Goal: Task Accomplishment & Management: Manage account settings

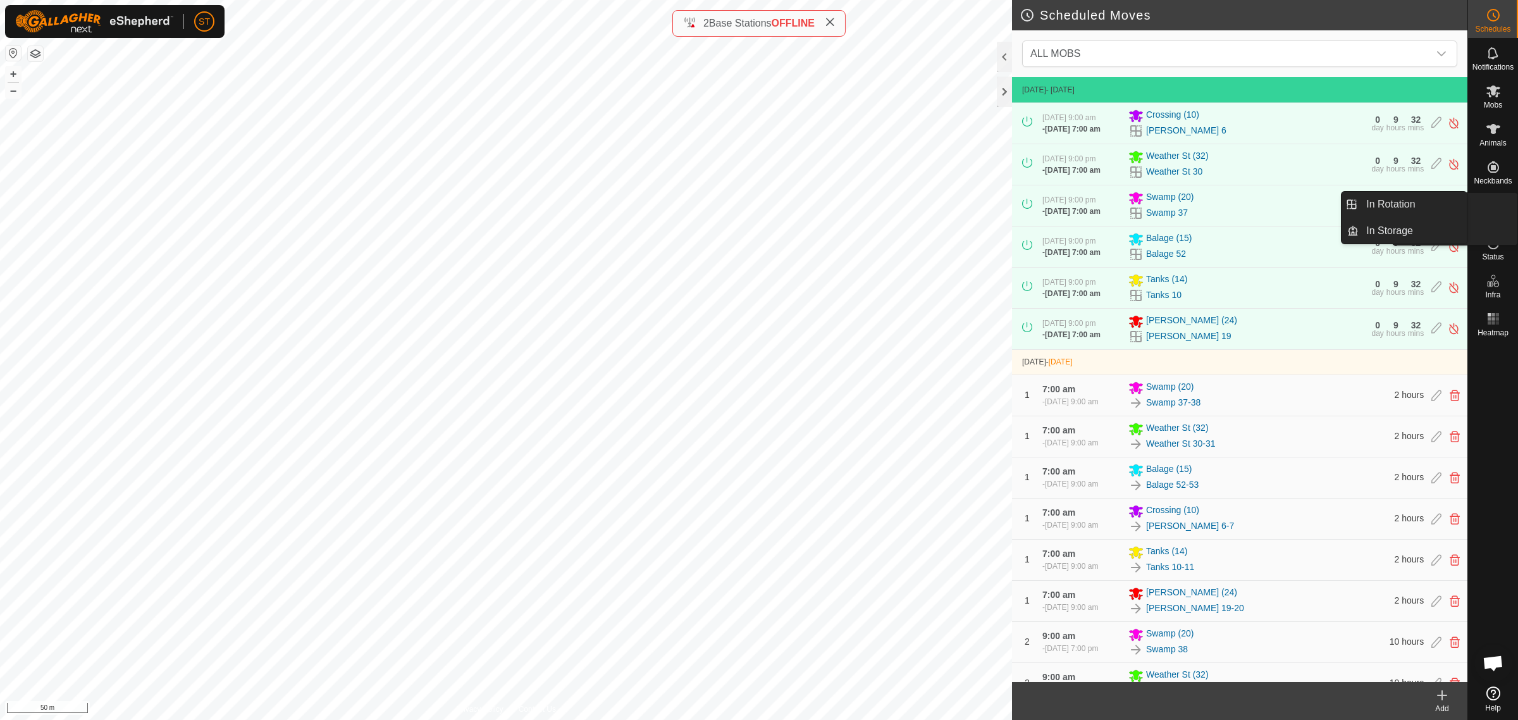
scroll to position [1423, 0]
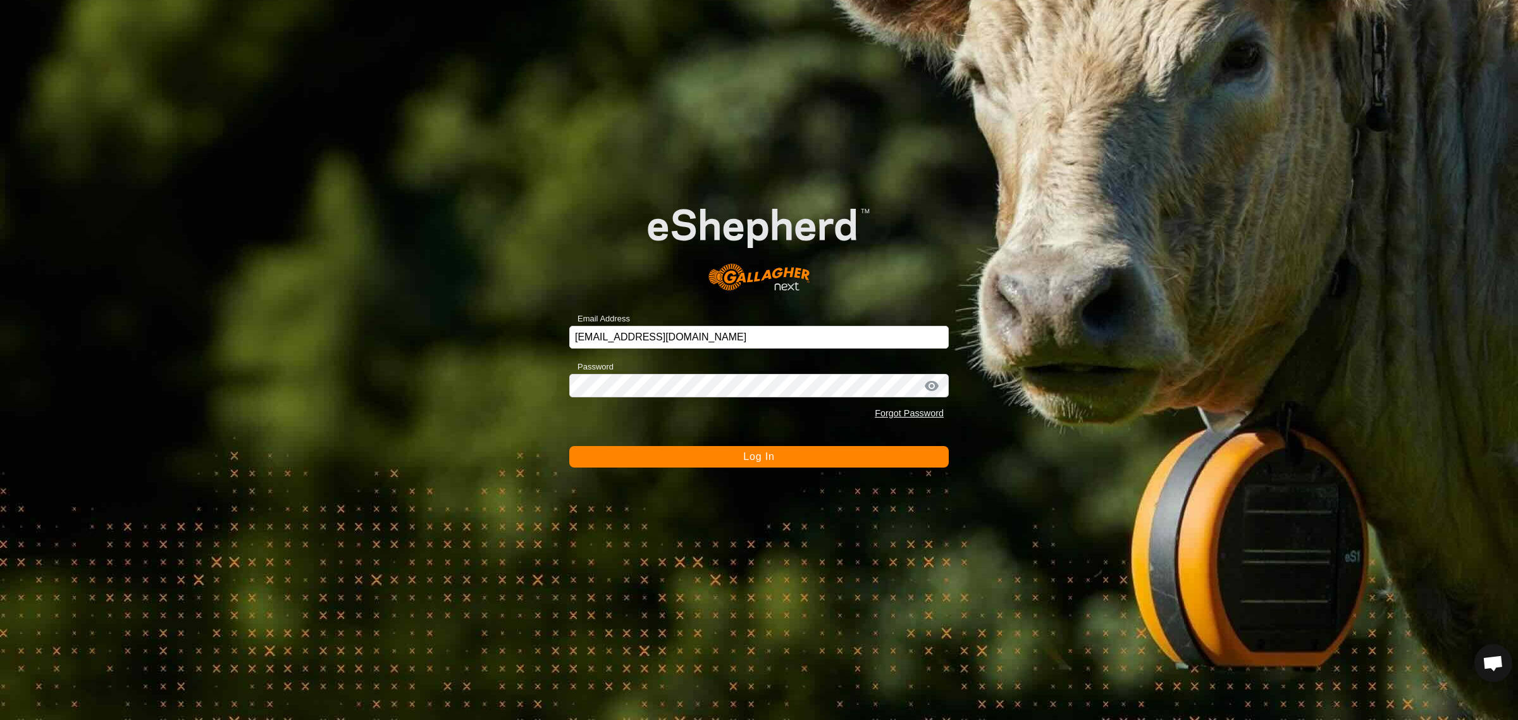
click at [758, 457] on span "Log In" at bounding box center [758, 456] width 31 height 11
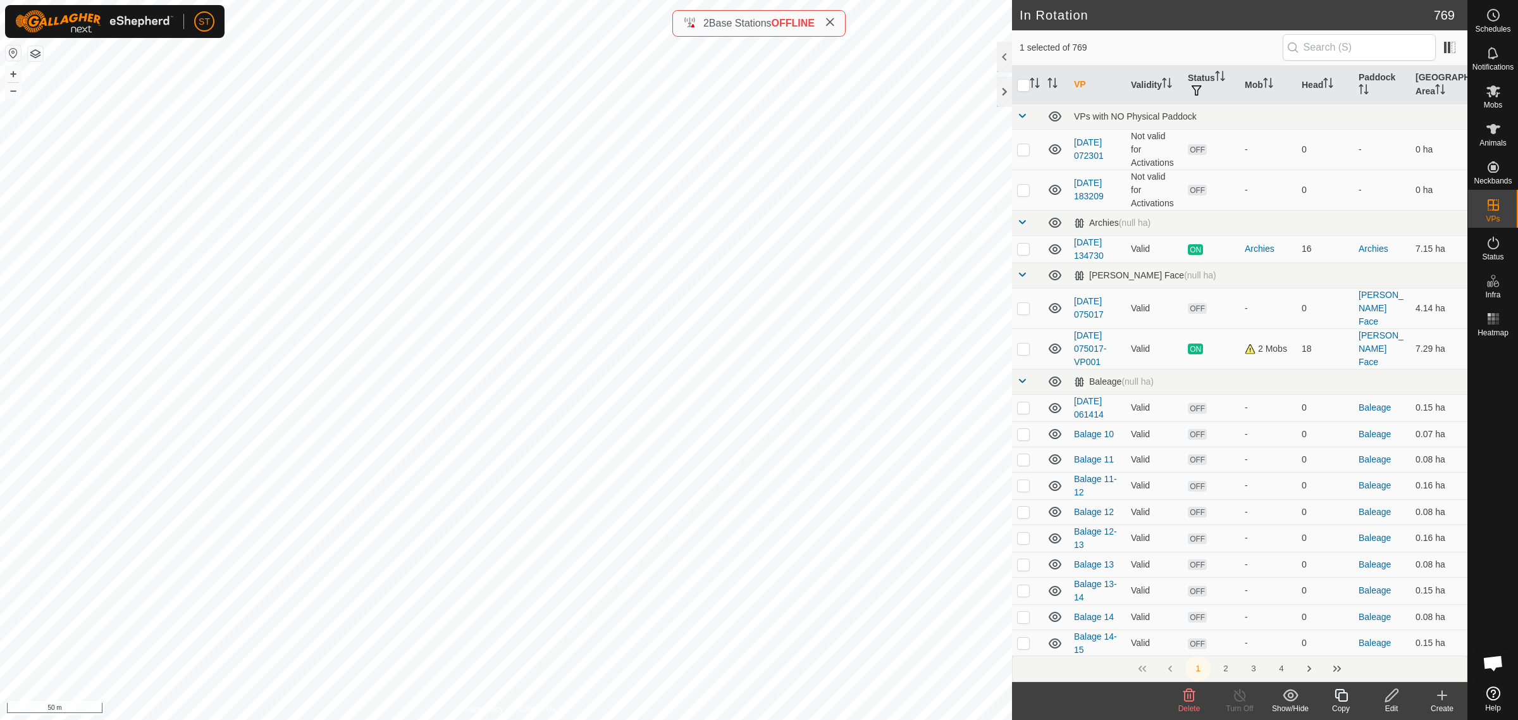
click at [1190, 696] on icon at bounding box center [1189, 695] width 12 height 13
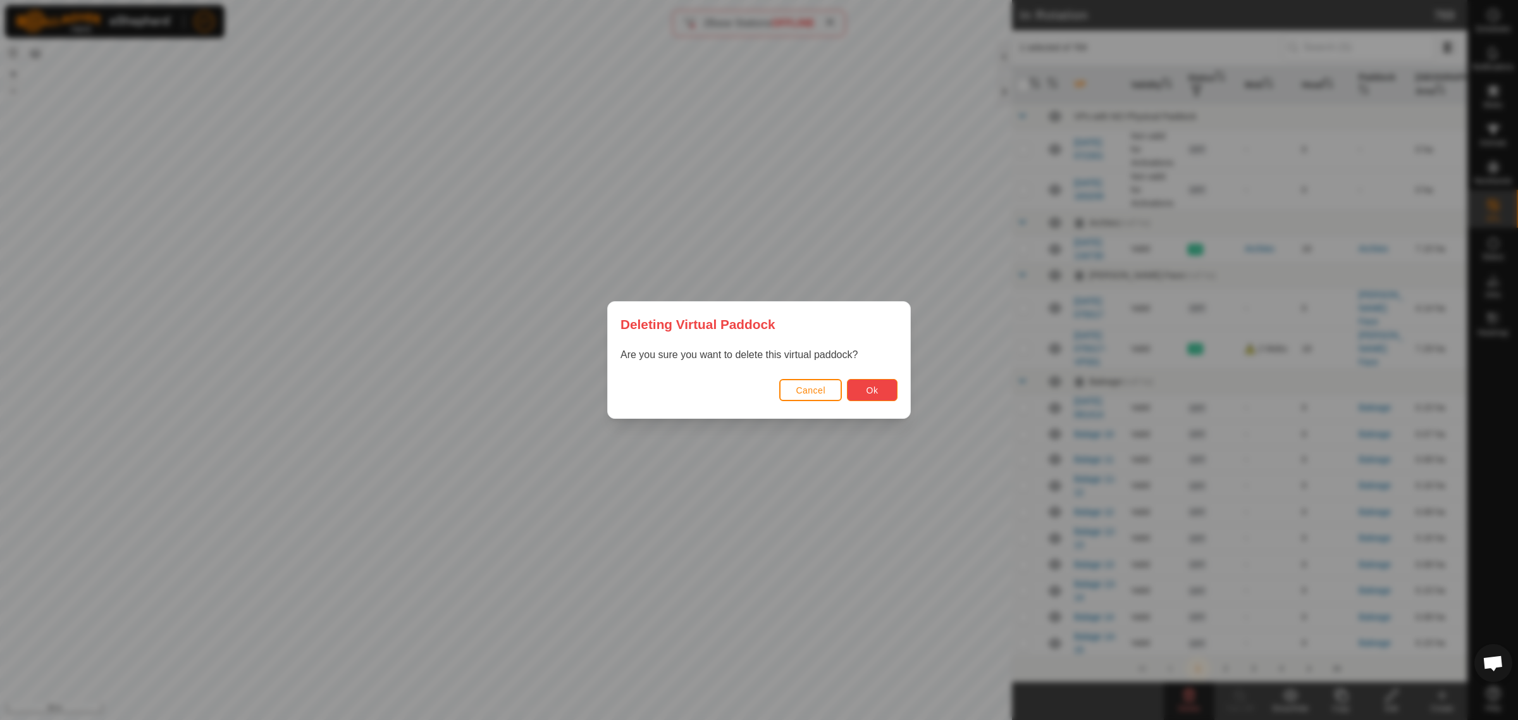
click at [867, 391] on span "Ok" at bounding box center [873, 390] width 12 height 10
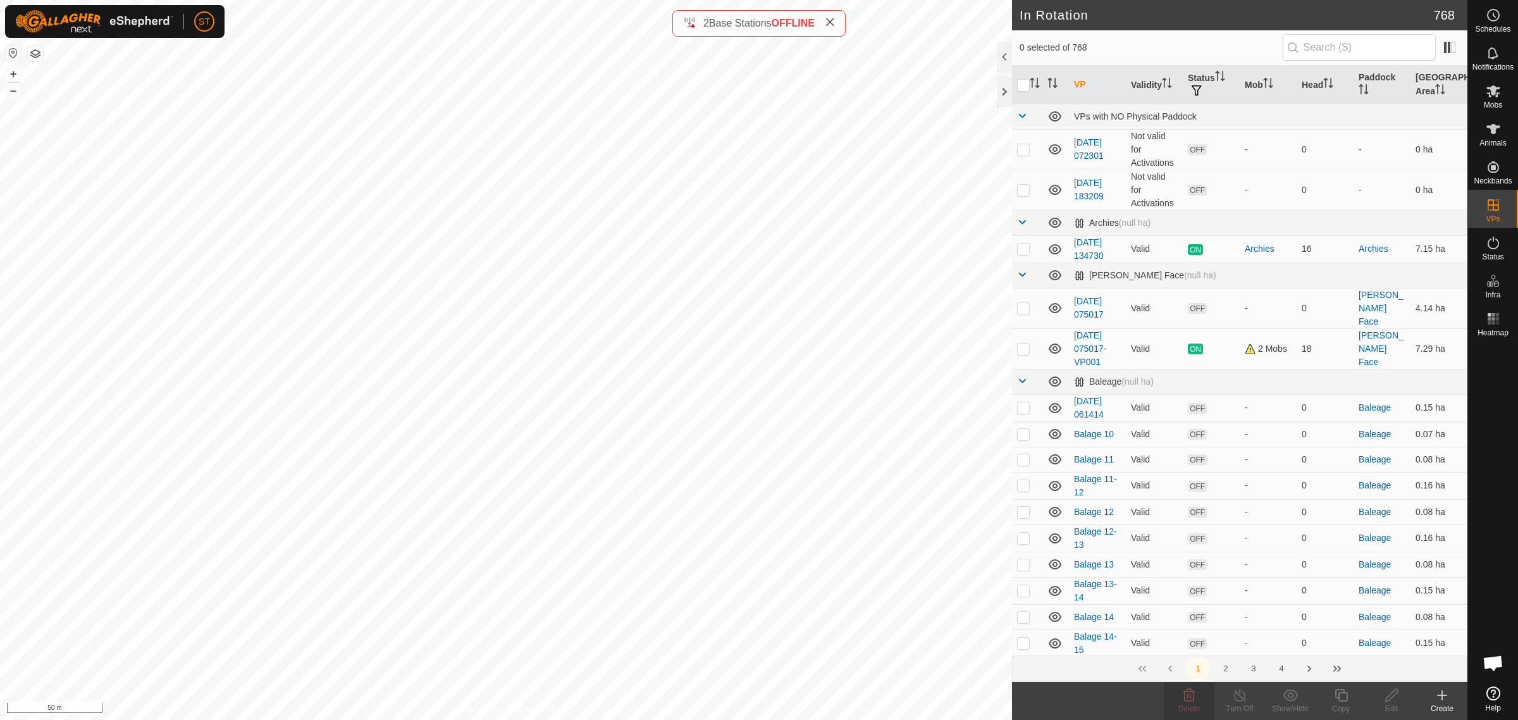
click at [1442, 695] on icon at bounding box center [1442, 695] width 9 height 0
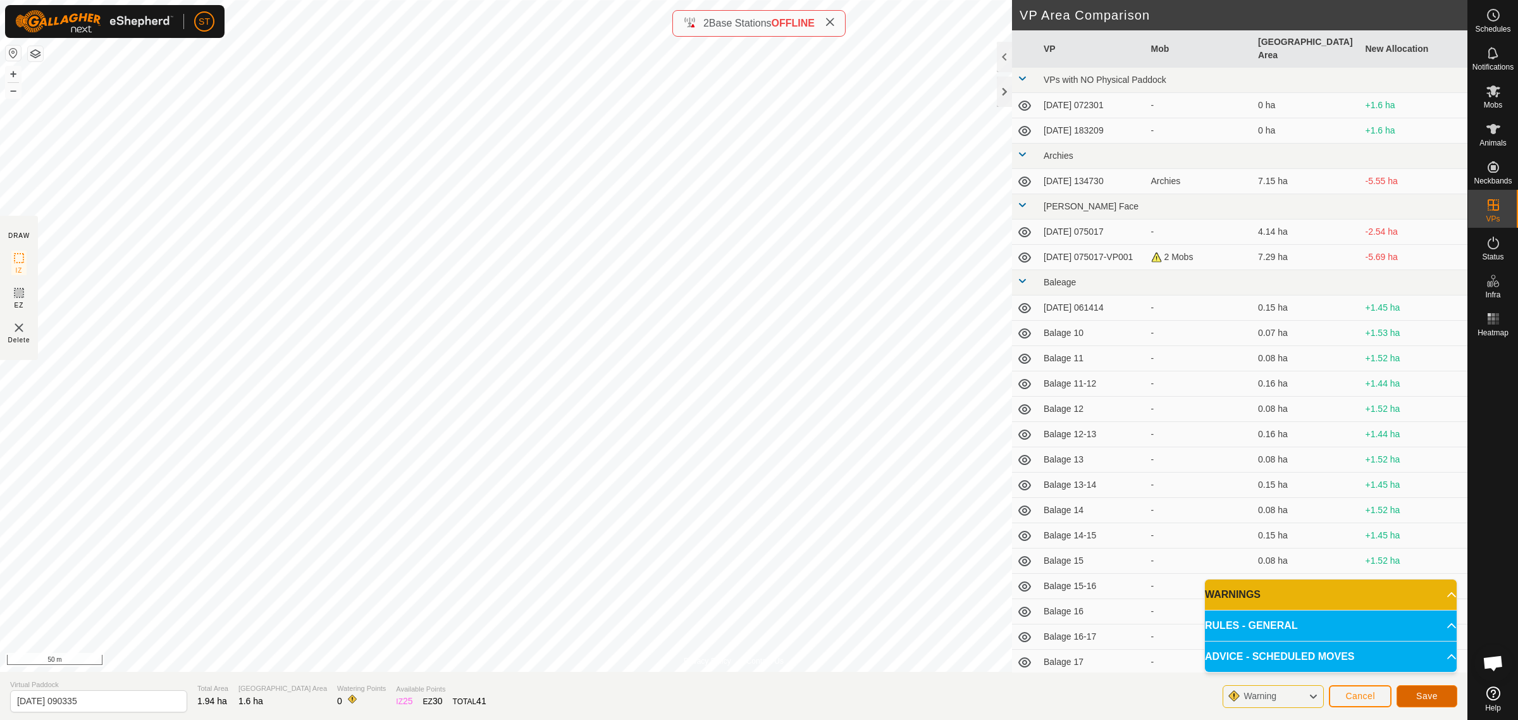
click at [1431, 691] on span "Save" at bounding box center [1427, 696] width 22 height 10
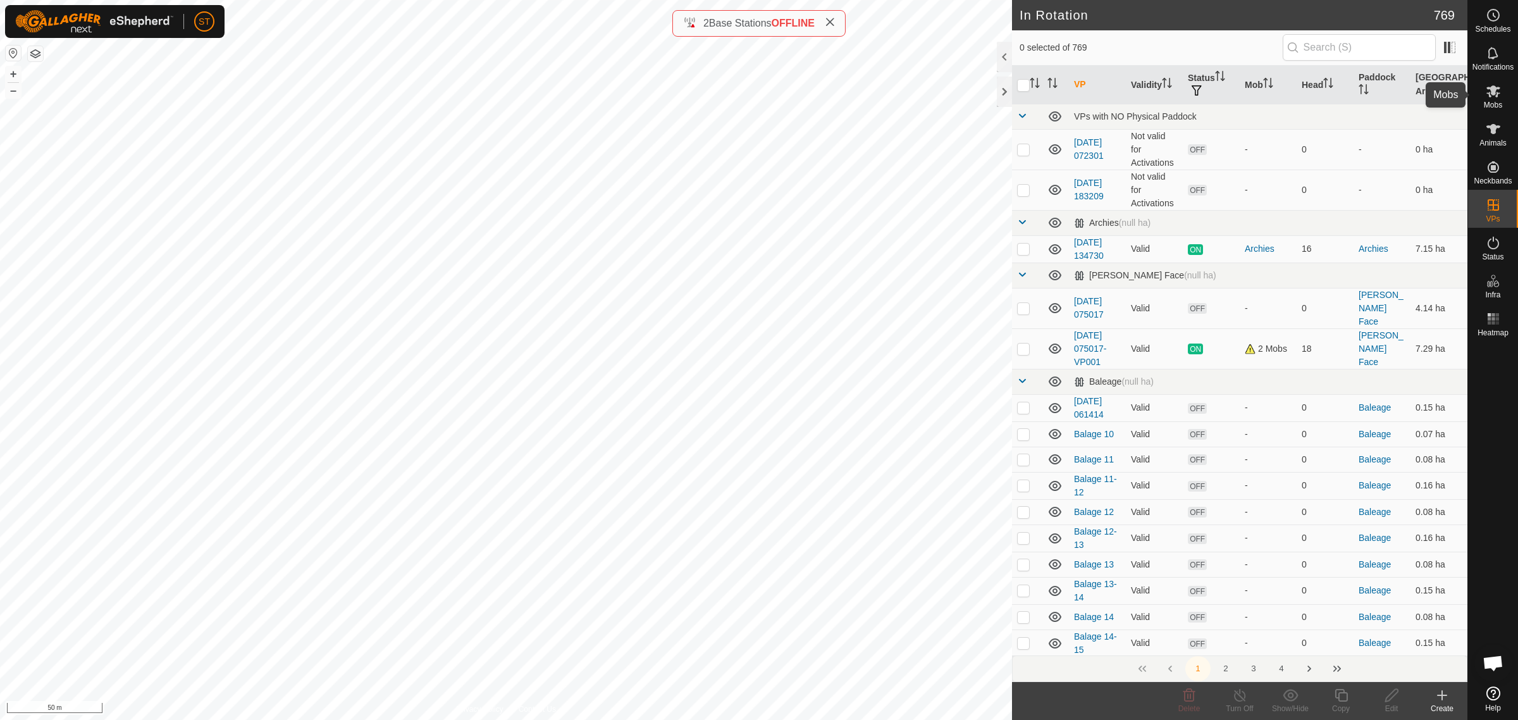
click at [1500, 95] on icon at bounding box center [1493, 90] width 15 height 15
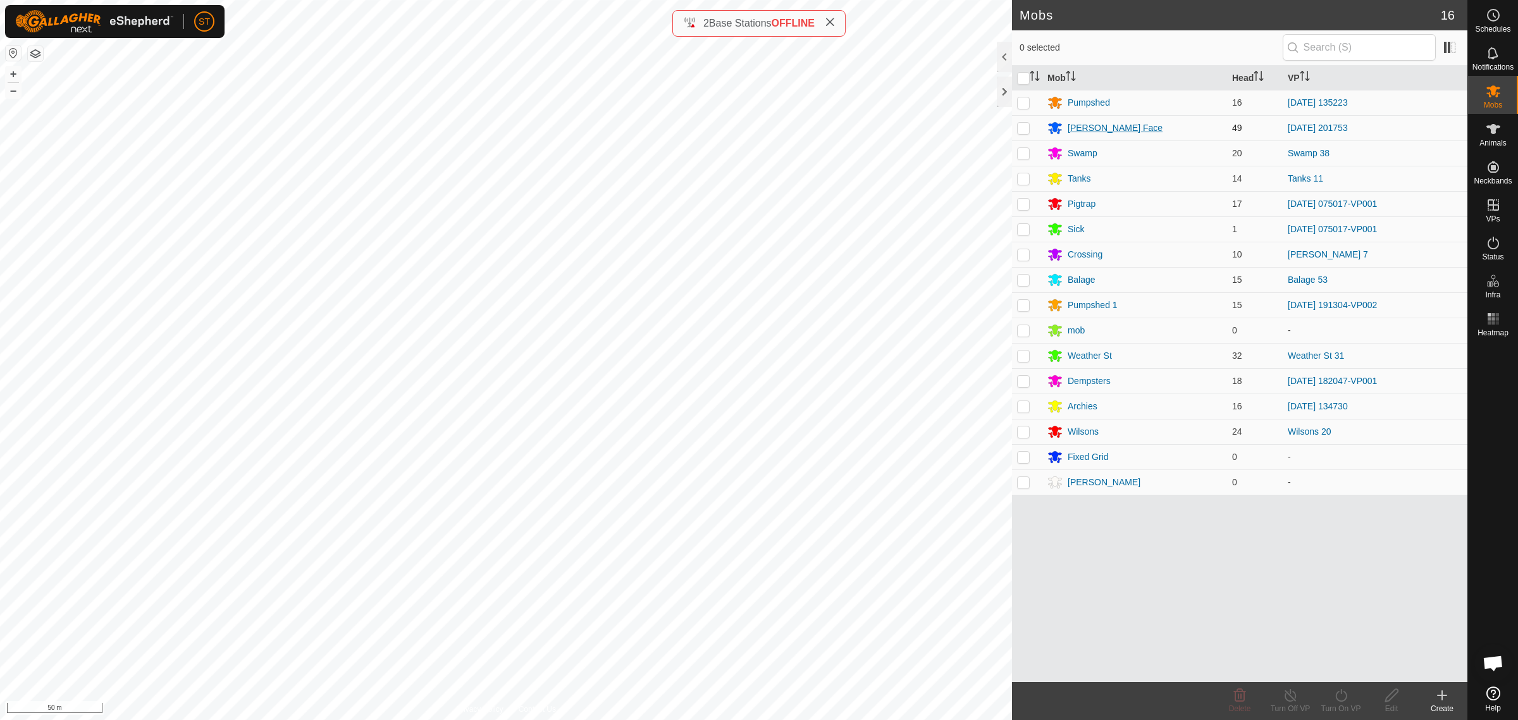
click at [1095, 128] on div "[PERSON_NAME] Face" at bounding box center [1115, 127] width 95 height 13
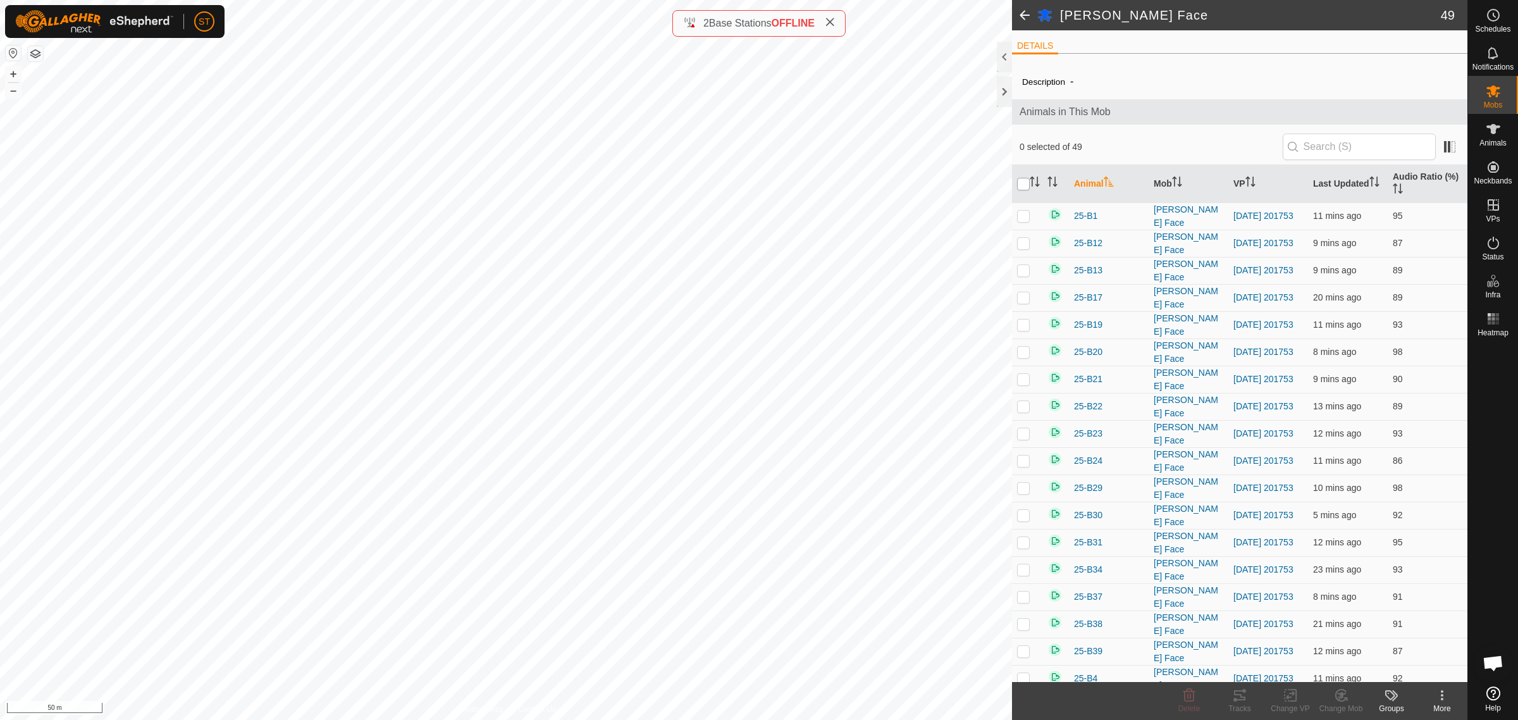
click at [1022, 185] on input "checkbox" at bounding box center [1023, 184] width 13 height 13
checkbox input "true"
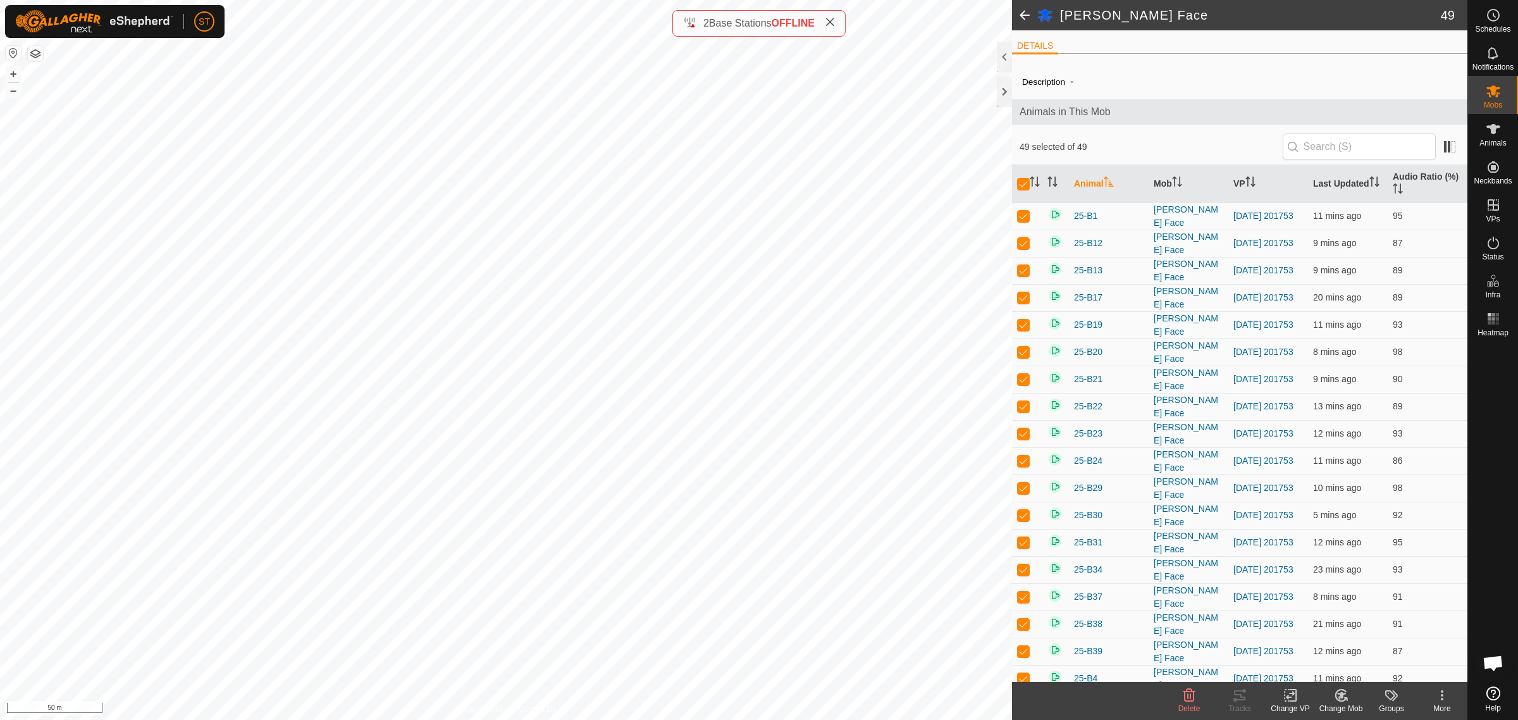
click at [1283, 699] on icon at bounding box center [1291, 695] width 16 height 15
click at [1319, 638] on link "Choose VP..." at bounding box center [1328, 641] width 125 height 25
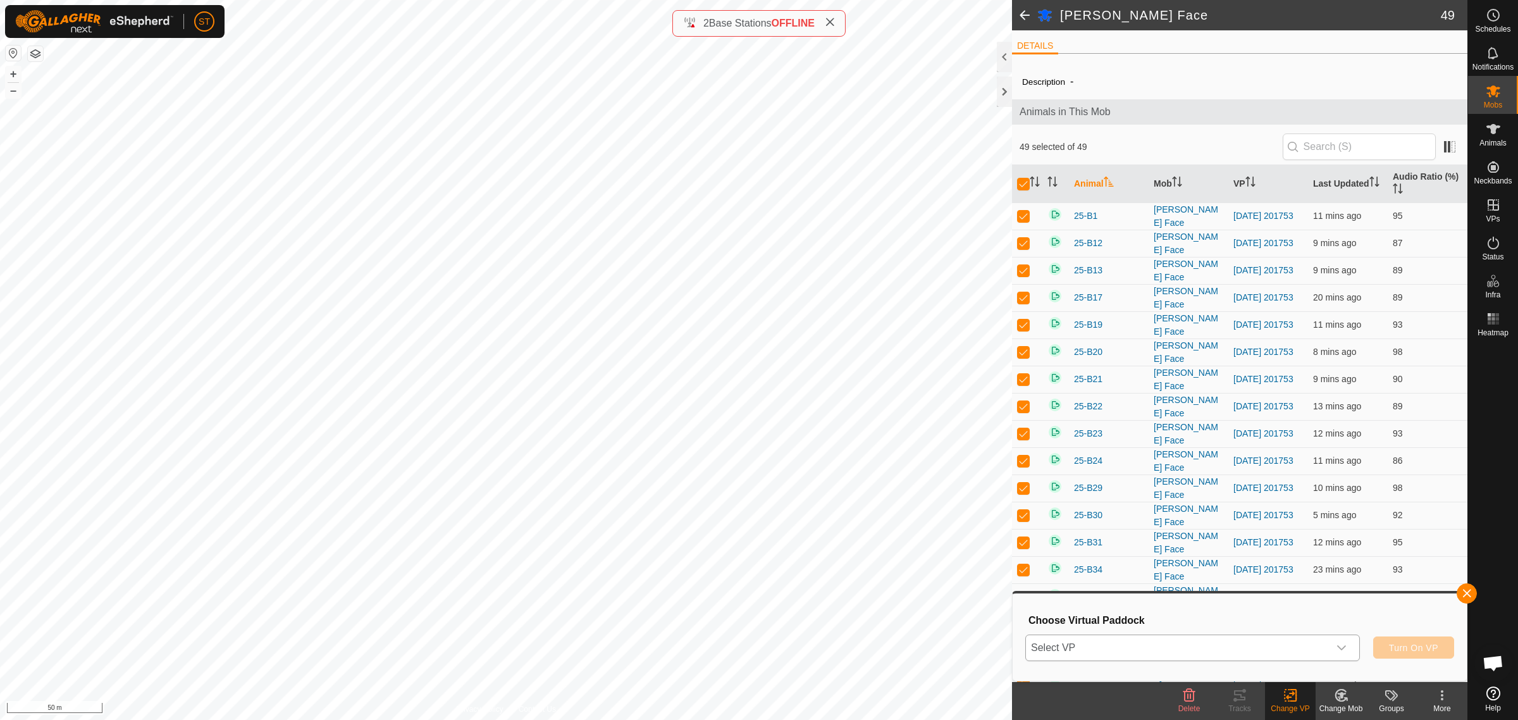
click at [1342, 644] on icon "dropdown trigger" at bounding box center [1342, 648] width 10 height 10
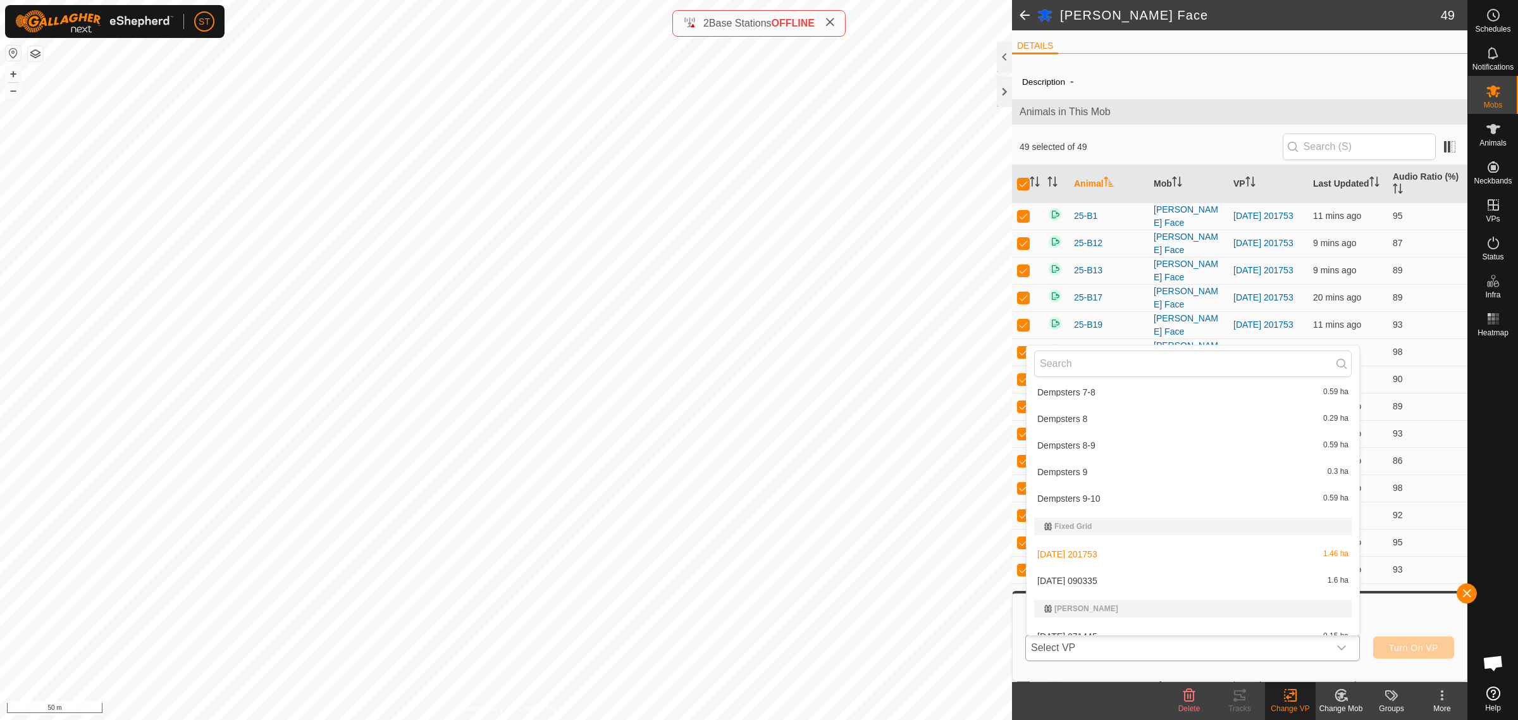
scroll to position [6325, 0]
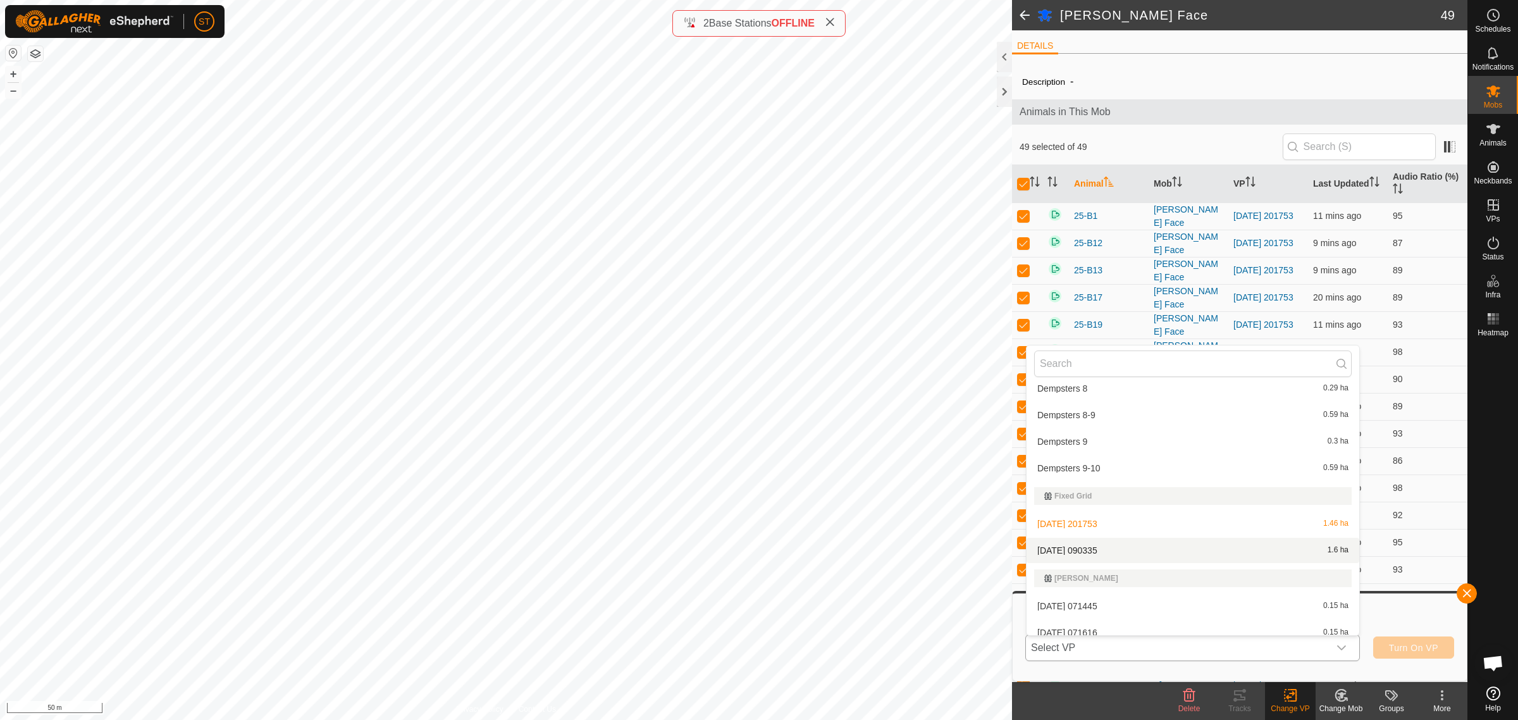
click at [1085, 546] on li "2025-10-04 090335 1.6 ha" at bounding box center [1193, 550] width 333 height 25
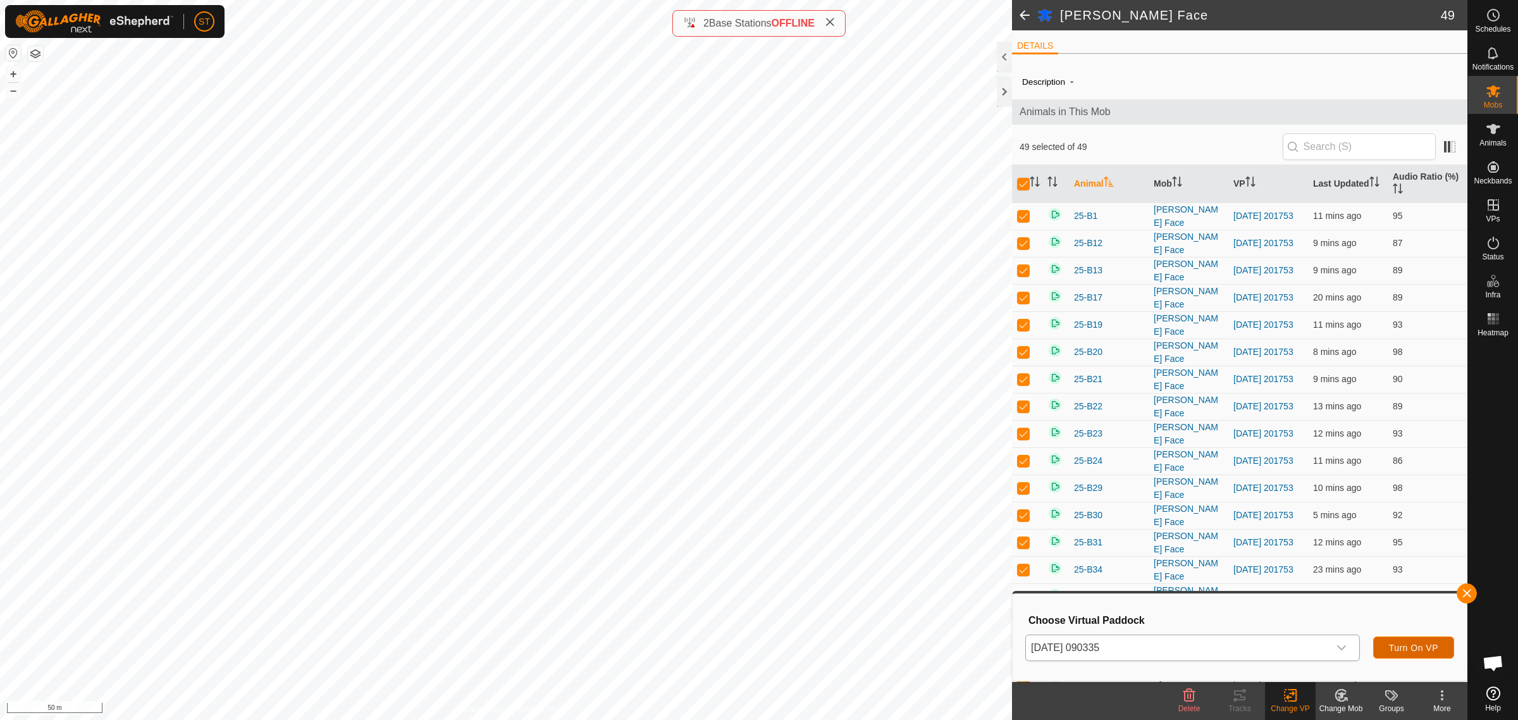
click at [1400, 647] on span "Turn On VP" at bounding box center [1413, 648] width 49 height 10
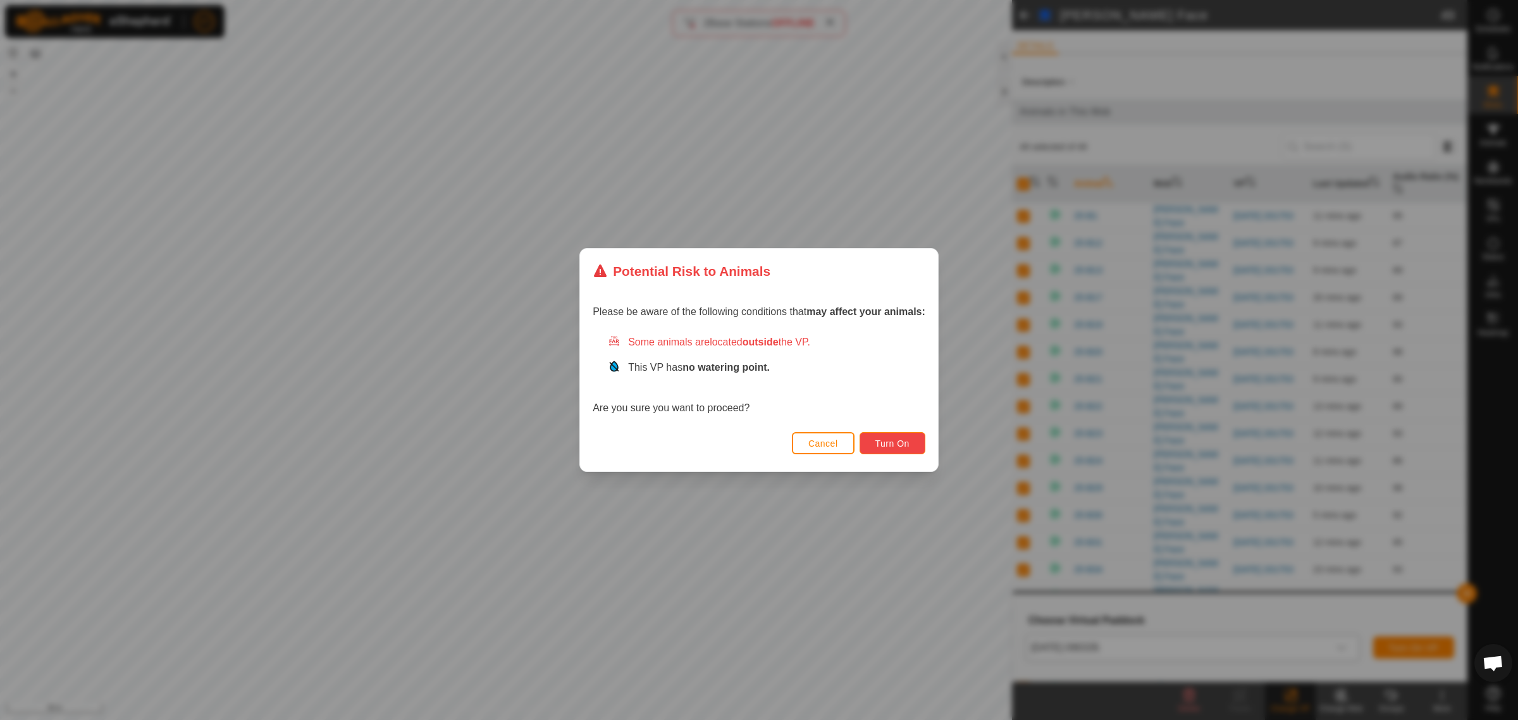
click at [886, 443] on span "Turn On" at bounding box center [892, 443] width 34 height 10
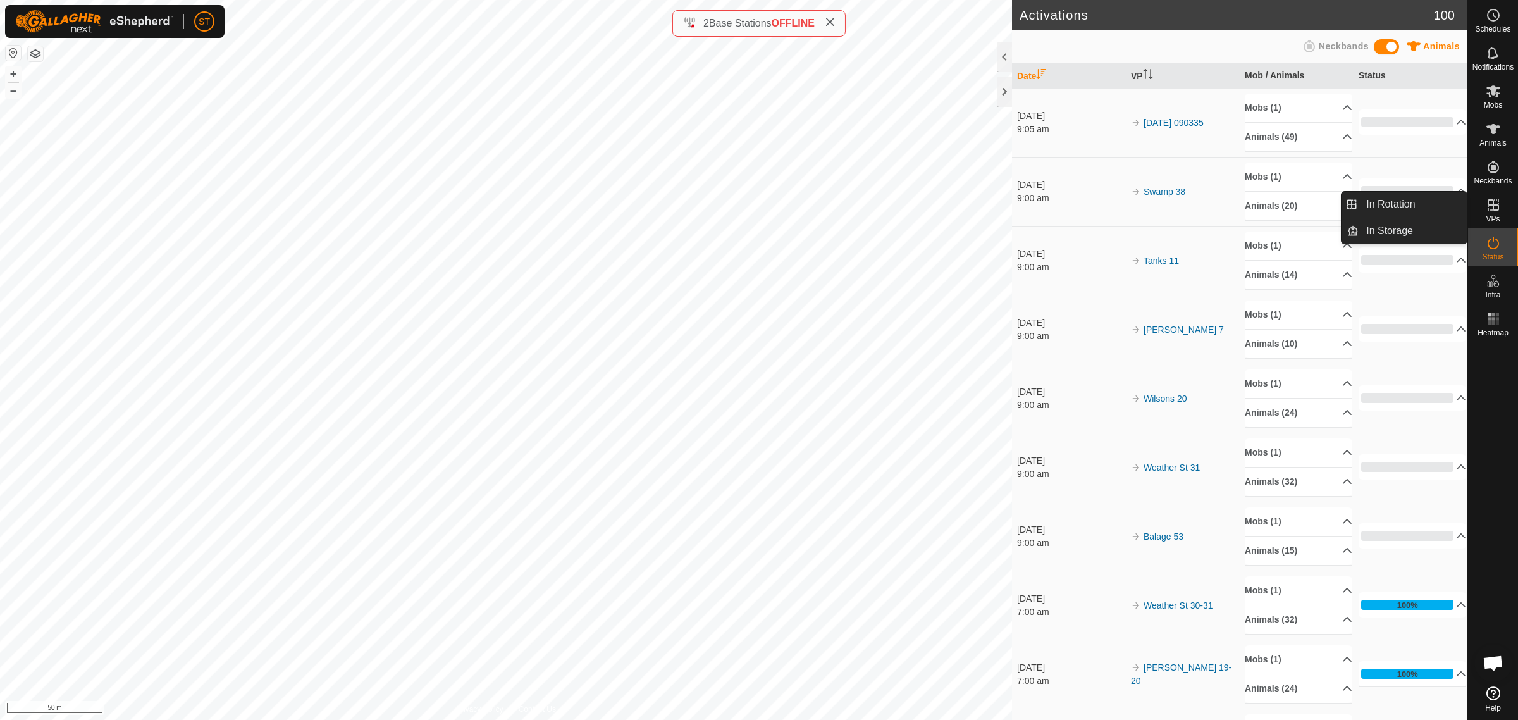
click at [1497, 207] on icon at bounding box center [1493, 204] width 15 height 15
click at [1496, 206] on icon at bounding box center [1493, 204] width 15 height 15
click at [1377, 204] on link "In Rotation" at bounding box center [1413, 204] width 108 height 25
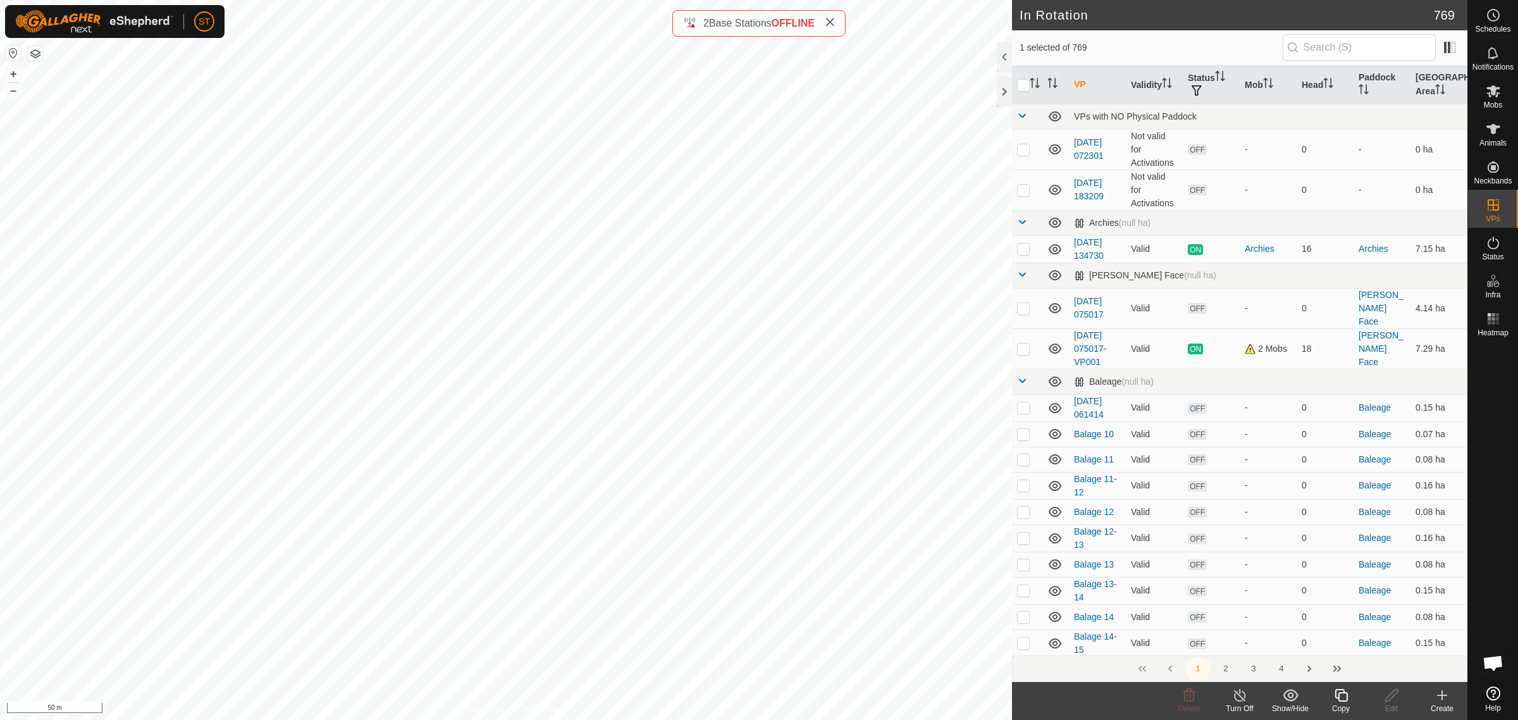
click at [1447, 704] on div "Create" at bounding box center [1442, 708] width 51 height 11
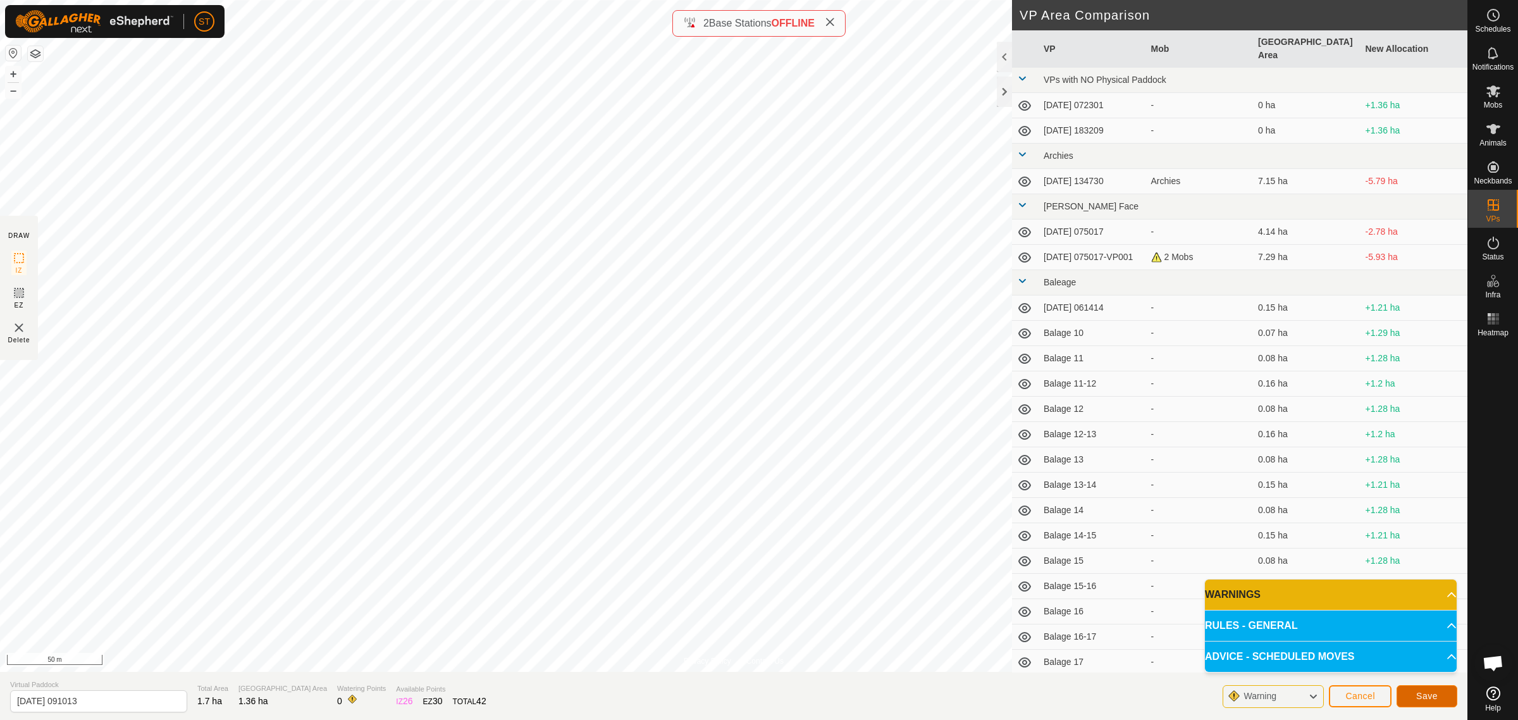
click at [1423, 698] on span "Save" at bounding box center [1427, 696] width 22 height 10
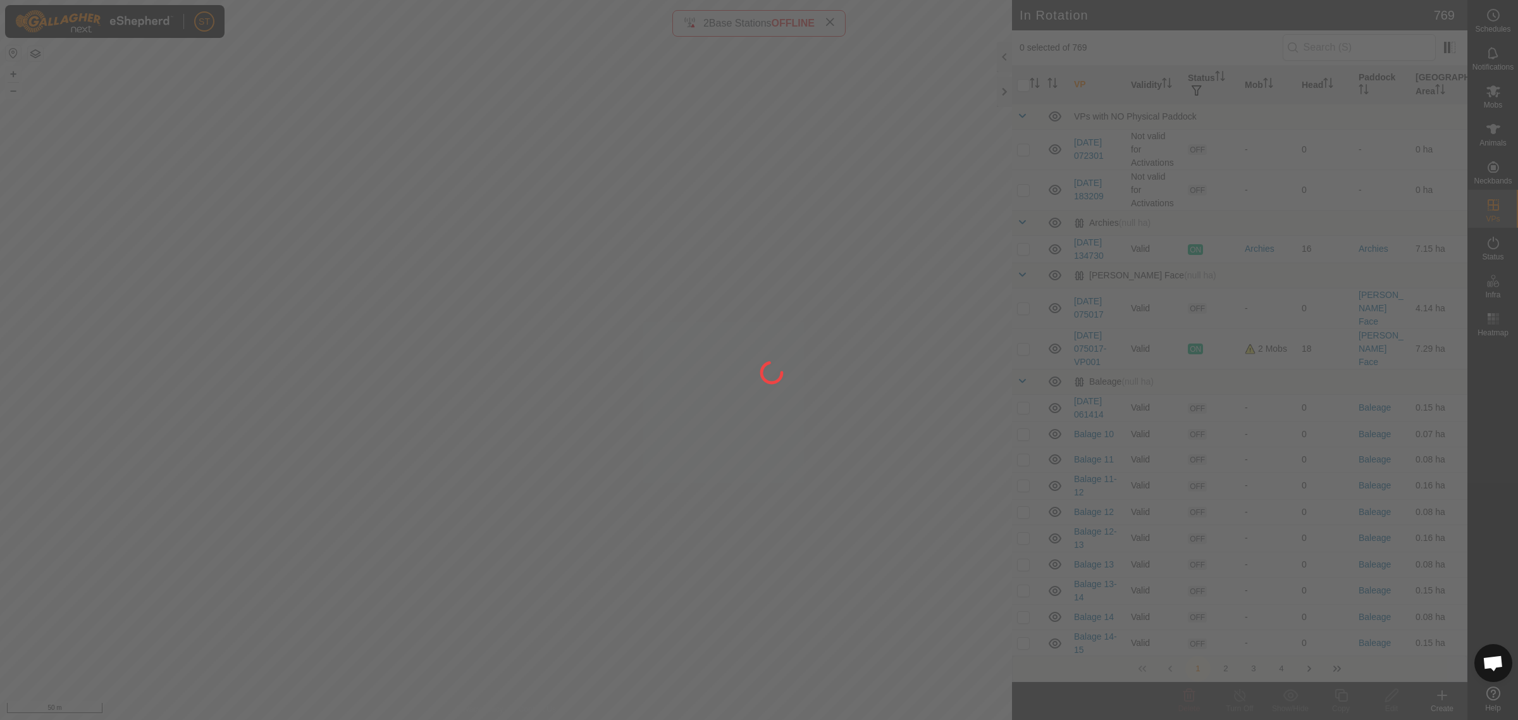
drag, startPoint x: 937, startPoint y: 517, endPoint x: 870, endPoint y: 490, distance: 71.8
click at [870, 490] on div at bounding box center [759, 360] width 1518 height 720
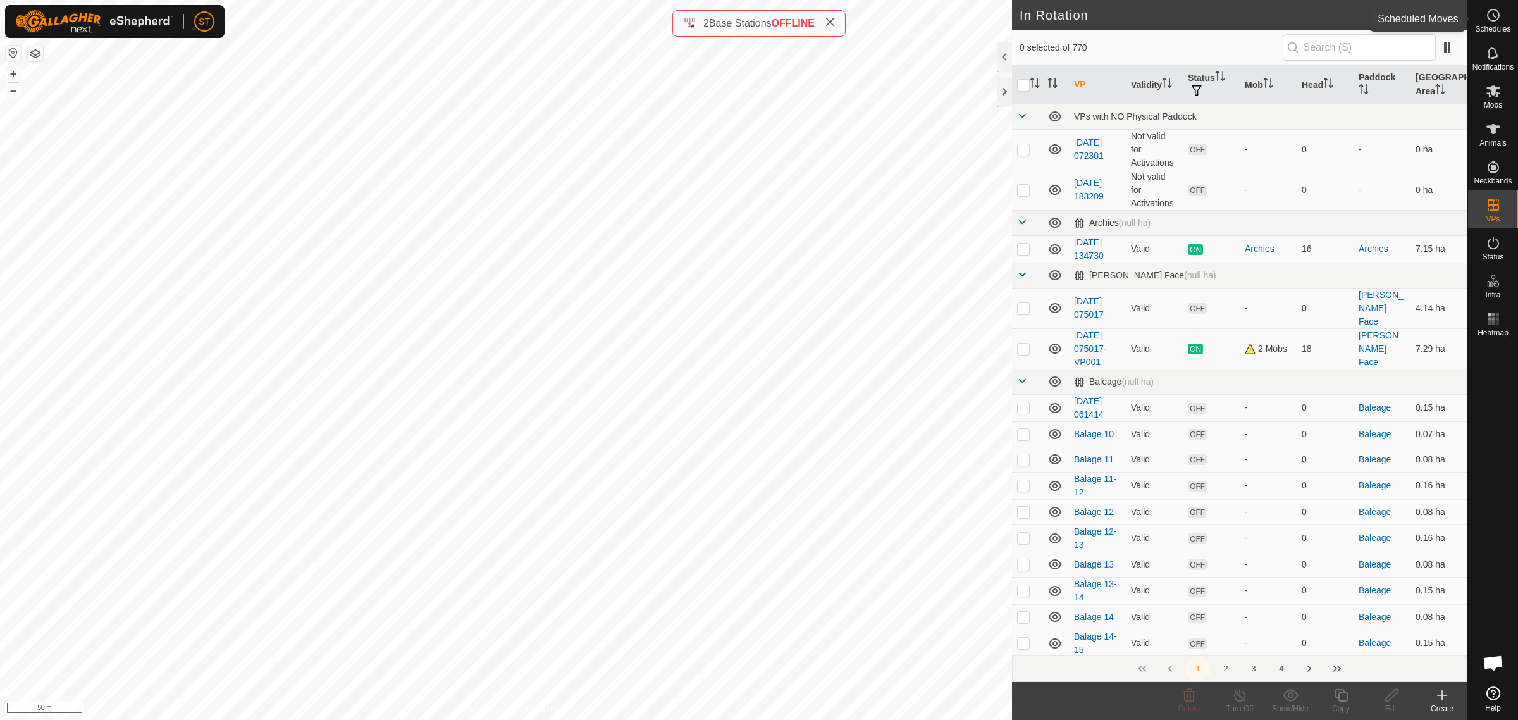
click at [1490, 19] on icon at bounding box center [1493, 15] width 15 height 15
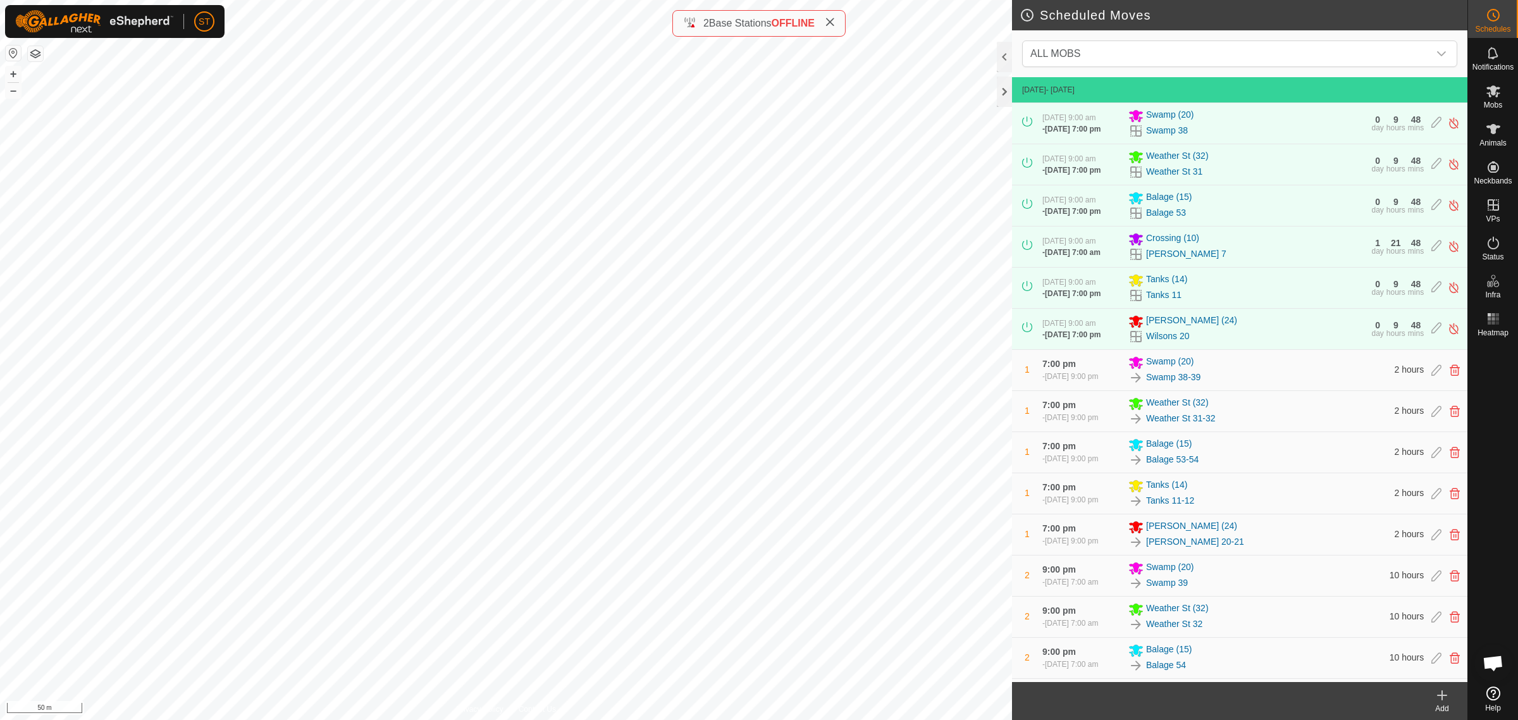
click at [1440, 699] on icon at bounding box center [1442, 695] width 15 height 15
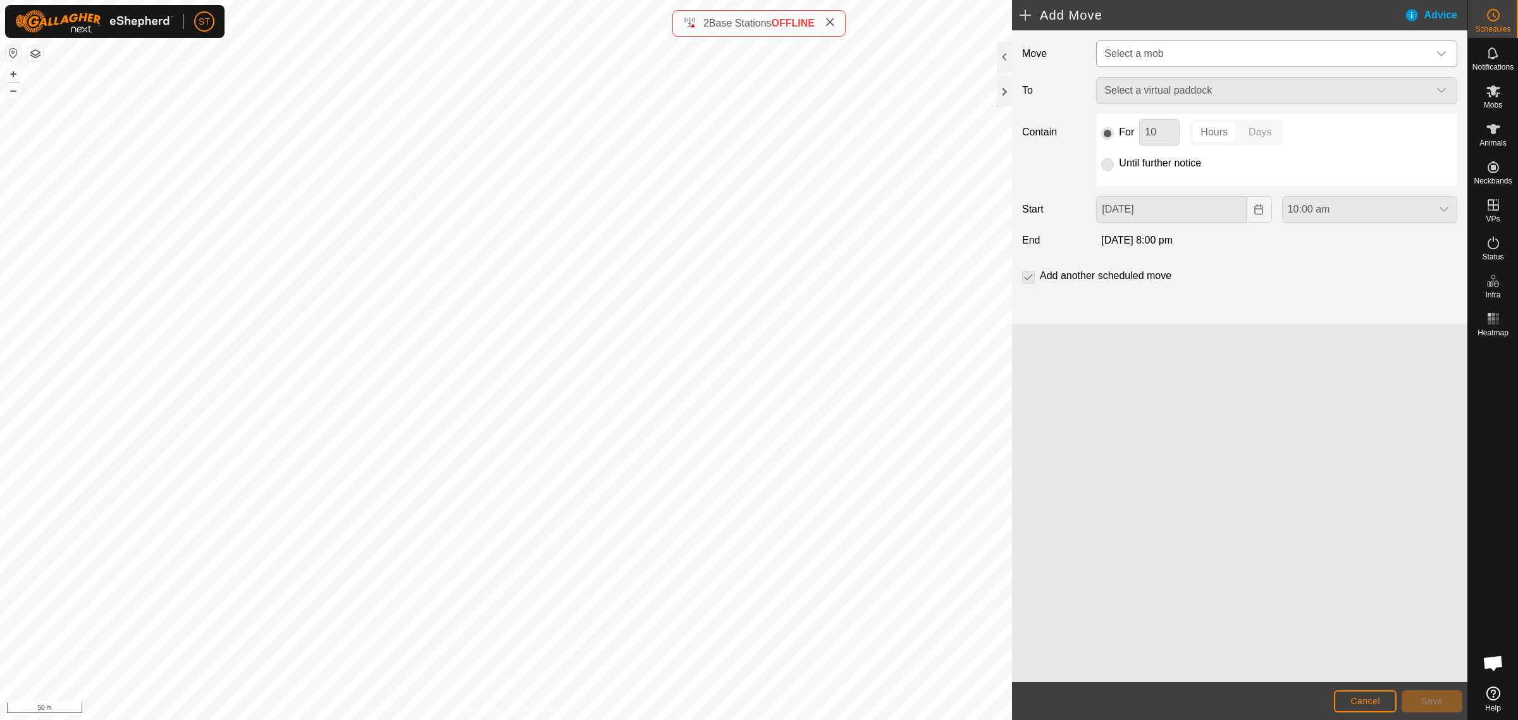
click at [1446, 52] on icon "dropdown trigger" at bounding box center [1441, 54] width 10 height 10
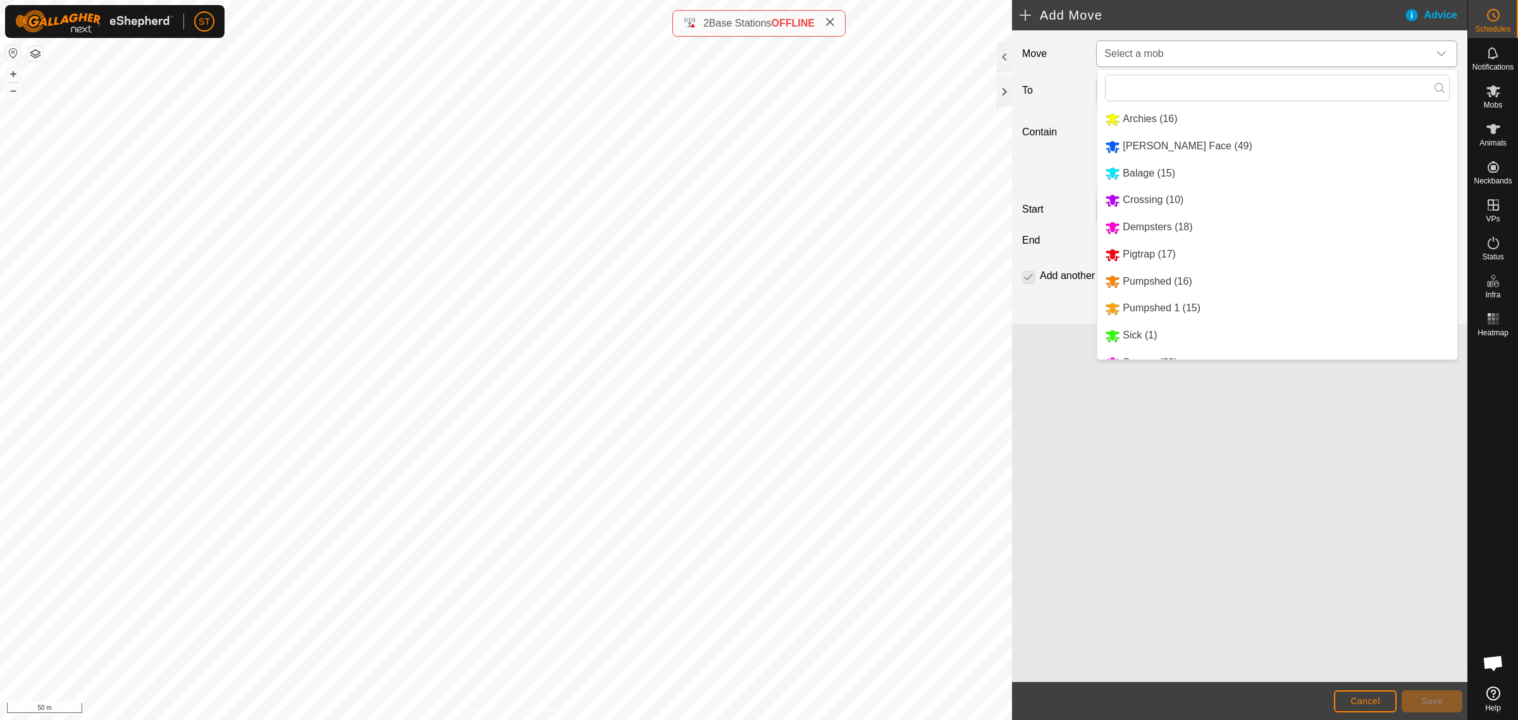
click at [1172, 202] on li "Crossing (10)" at bounding box center [1277, 200] width 360 height 26
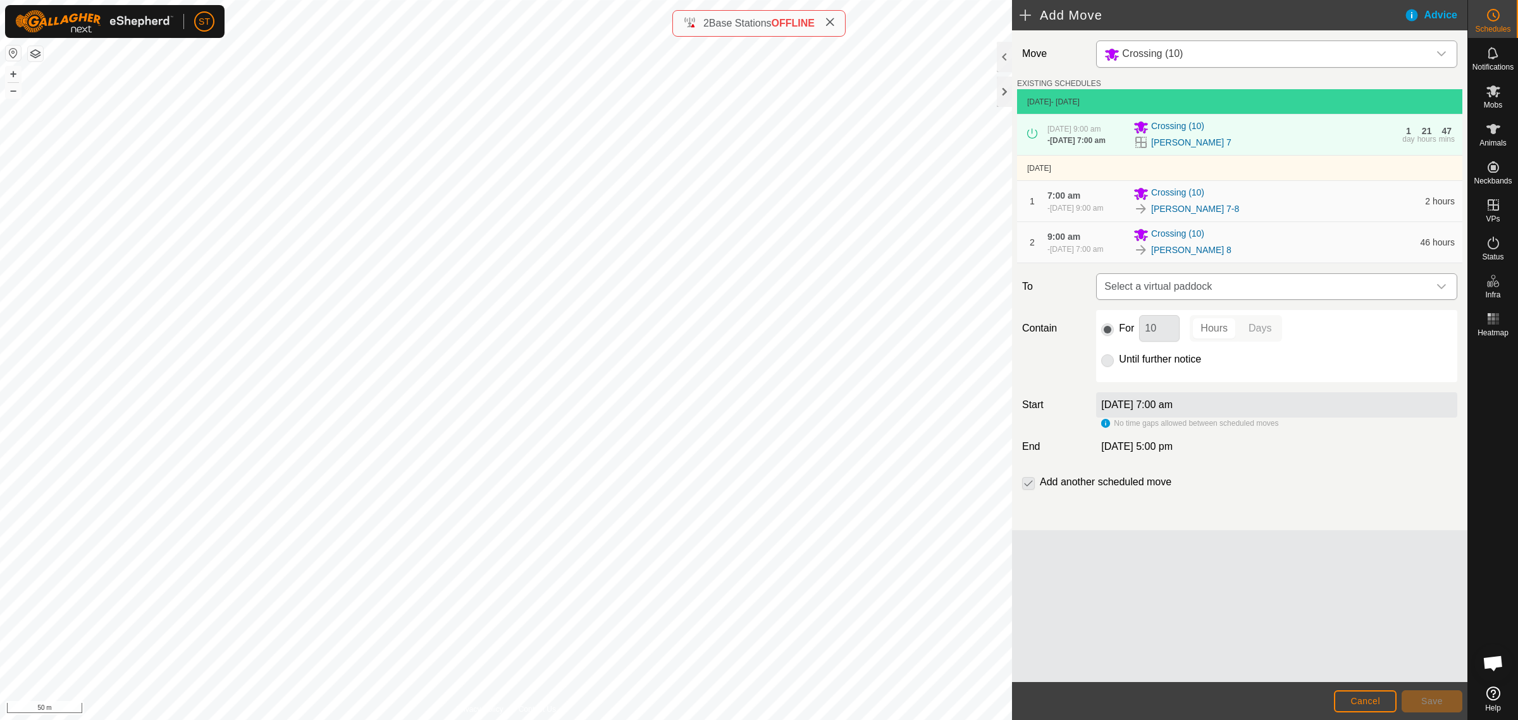
click at [1441, 285] on icon "dropdown trigger" at bounding box center [1441, 286] width 10 height 10
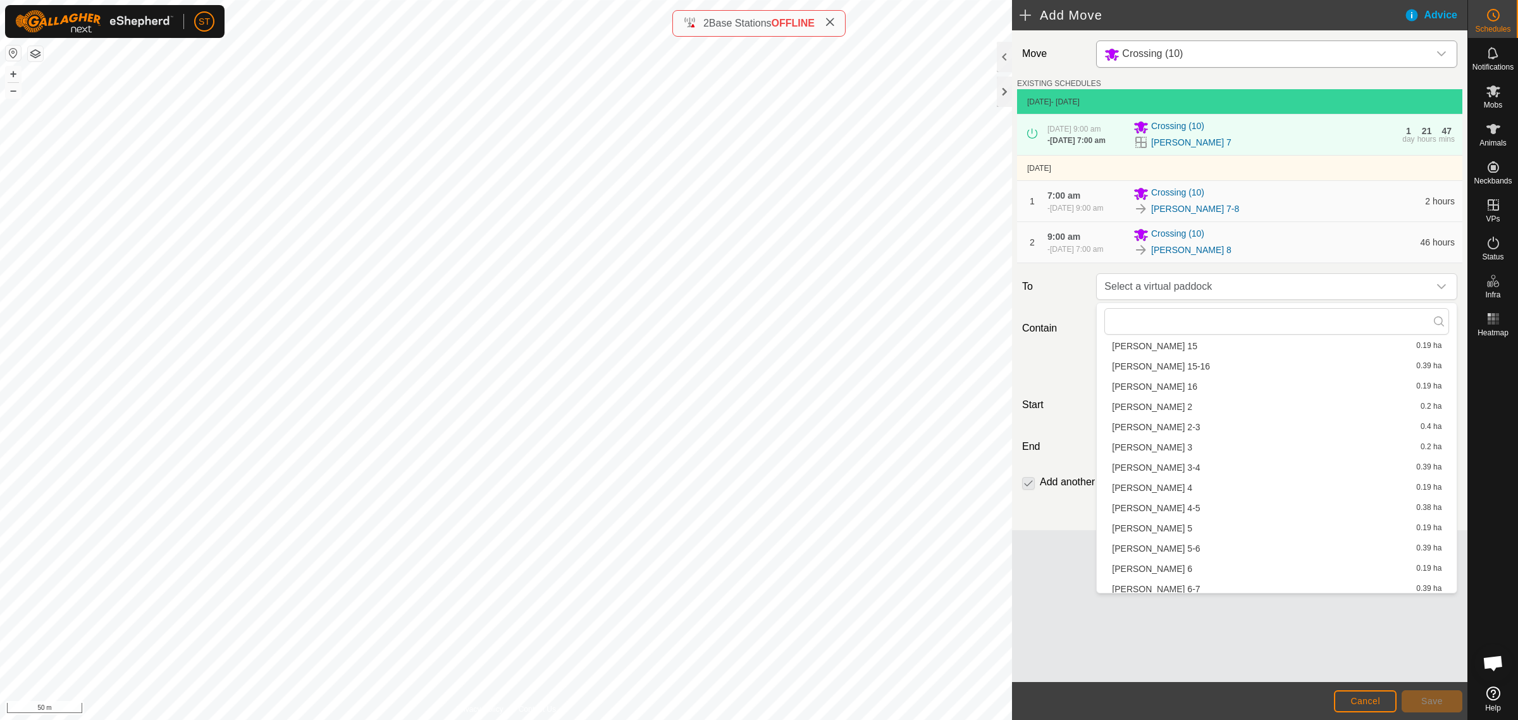
scroll to position [361, 0]
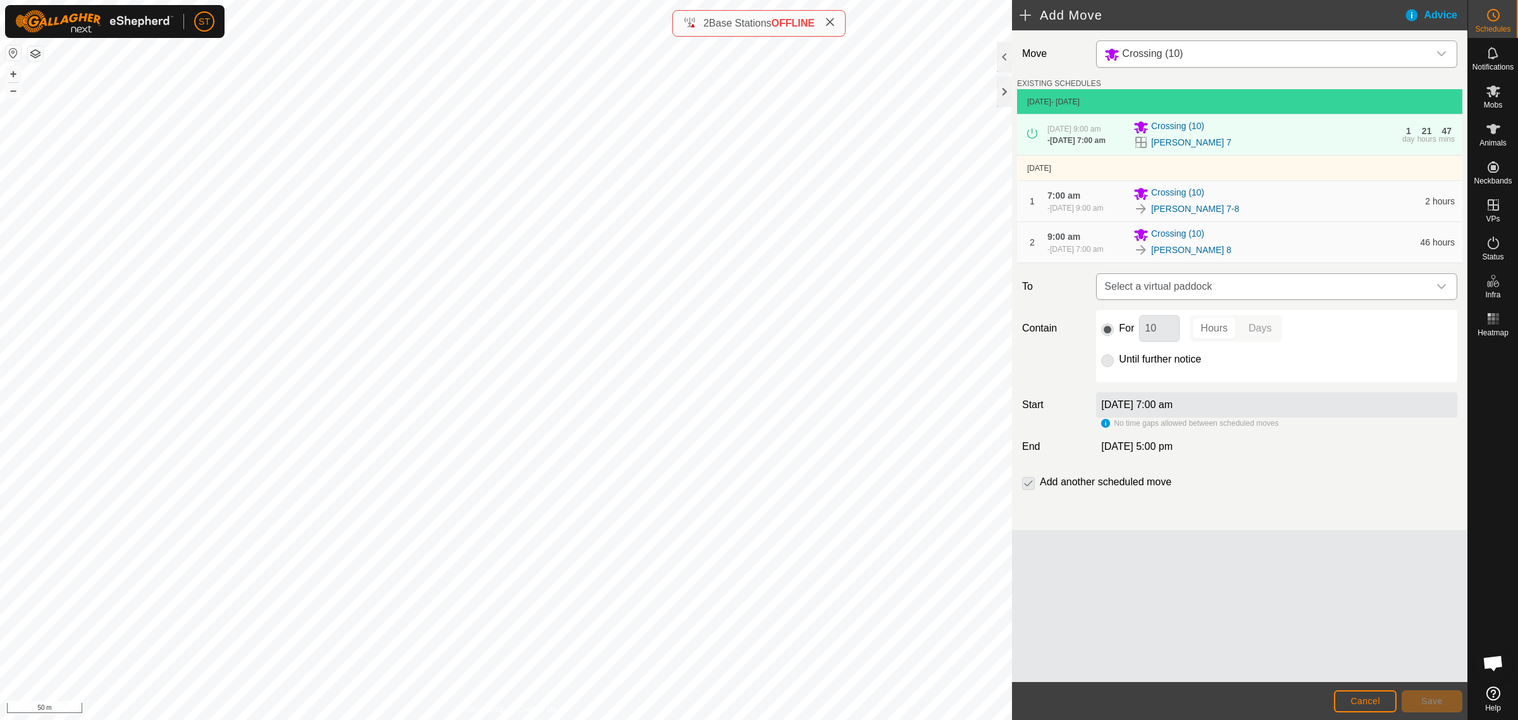
click at [1444, 289] on icon "dropdown trigger" at bounding box center [1441, 286] width 10 height 10
click at [1373, 701] on span "Cancel" at bounding box center [1365, 701] width 30 height 10
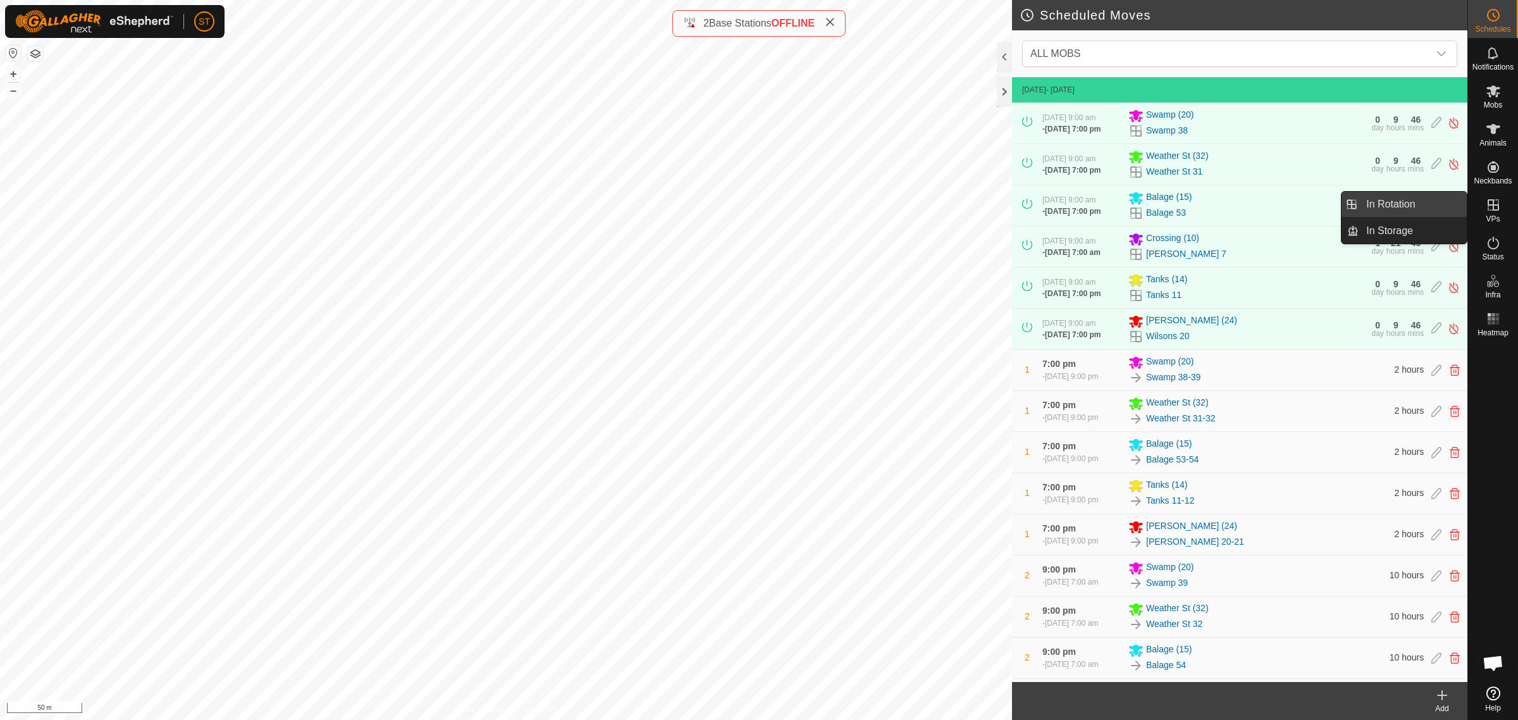
click at [1397, 206] on link "In Rotation" at bounding box center [1413, 204] width 108 height 25
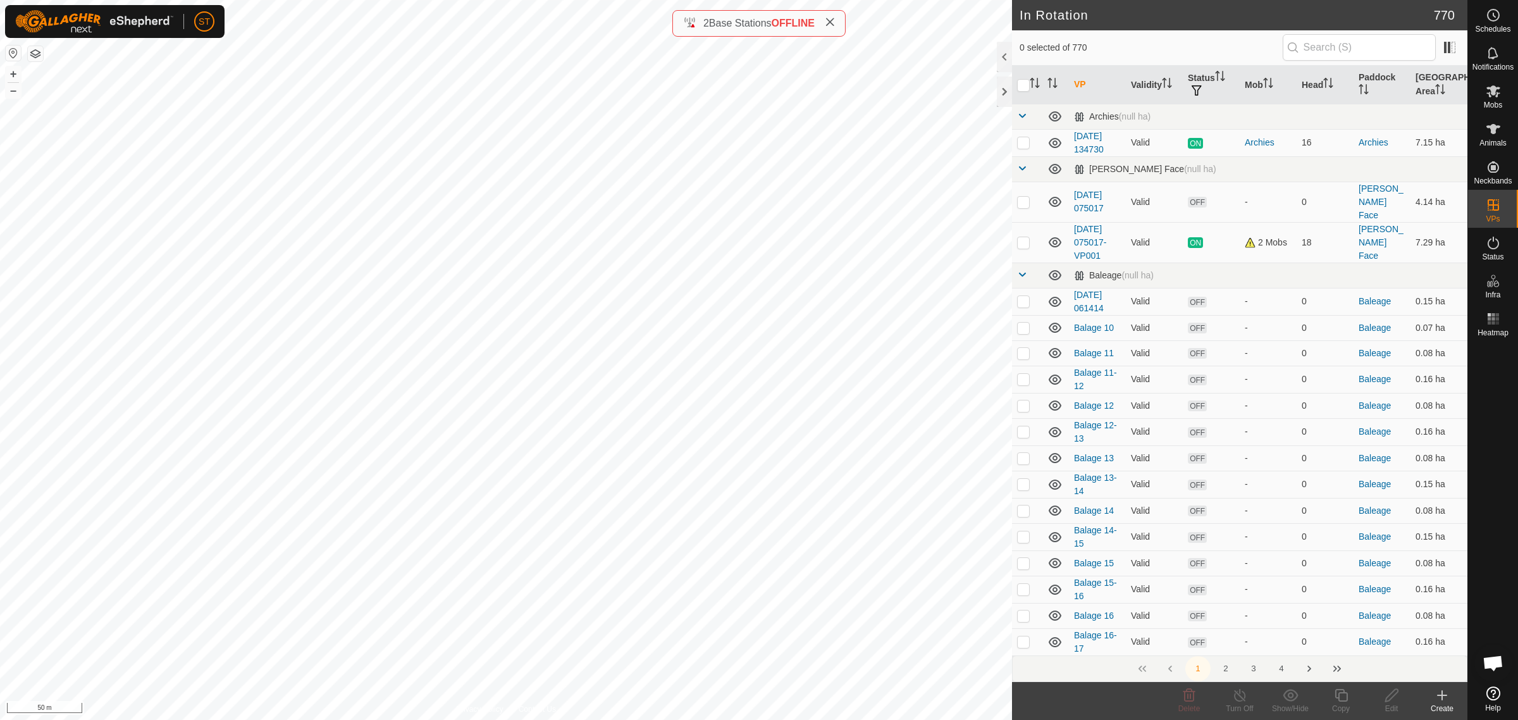
click at [1440, 694] on icon at bounding box center [1442, 695] width 15 height 15
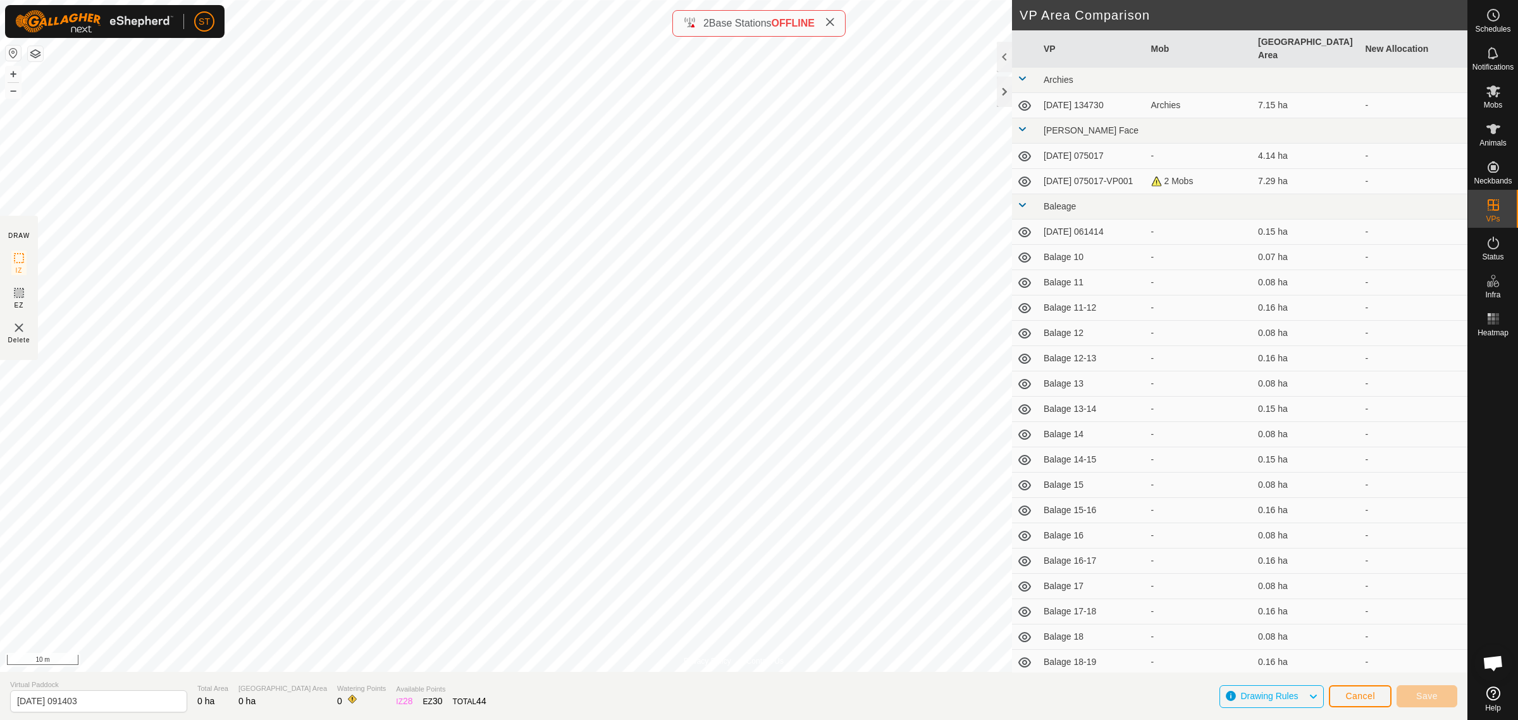
click at [479, 0] on html "ST Schedules Notifications Mobs Animals Neckbands VPs Status Infra Heatmap Help…" at bounding box center [759, 360] width 1518 height 720
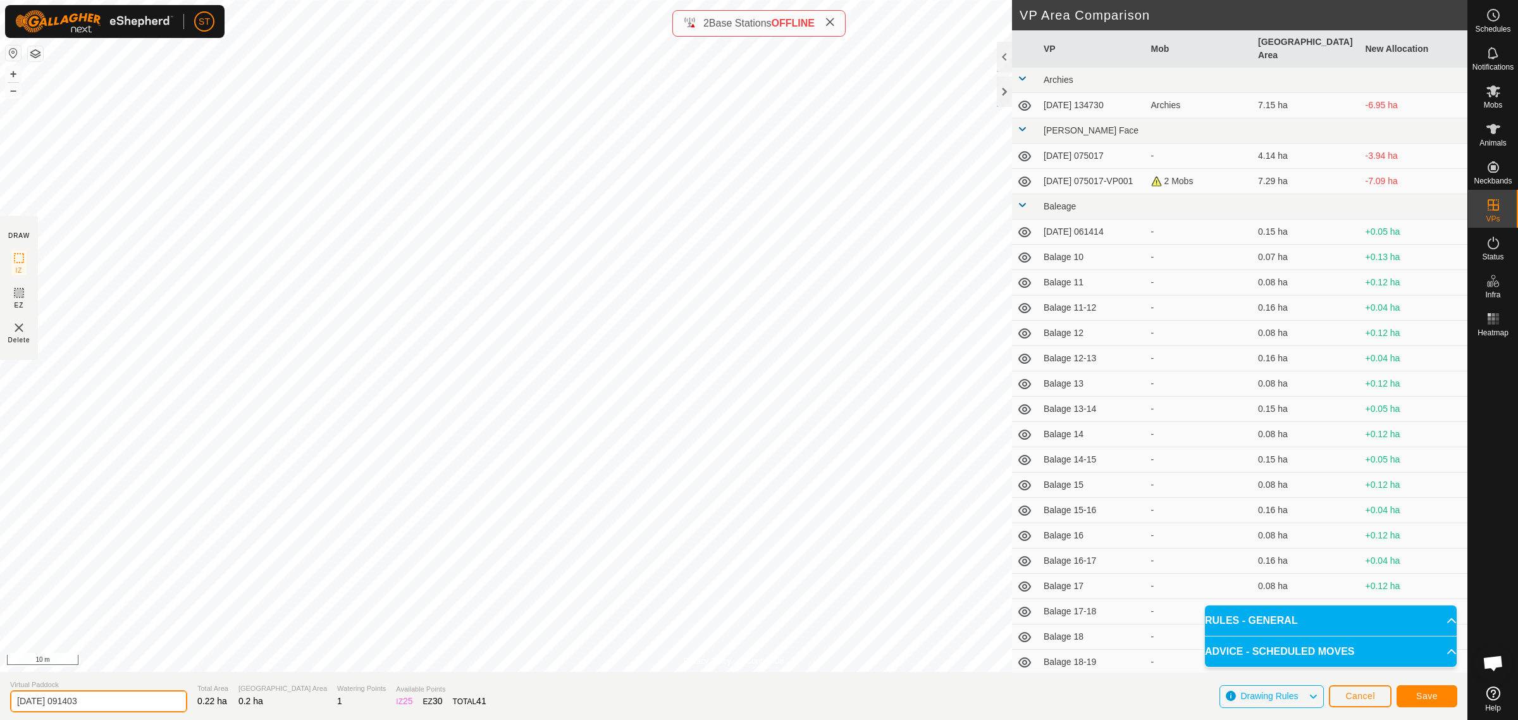
drag, startPoint x: 109, startPoint y: 700, endPoint x: -56, endPoint y: 707, distance: 165.3
click at [0, 707] on html "ST Schedules Notifications Mobs Animals Neckbands VPs Status Infra Heatmap Help…" at bounding box center [759, 360] width 1518 height 720
type input "R"
click at [1378, 696] on button "Cancel" at bounding box center [1360, 696] width 63 height 22
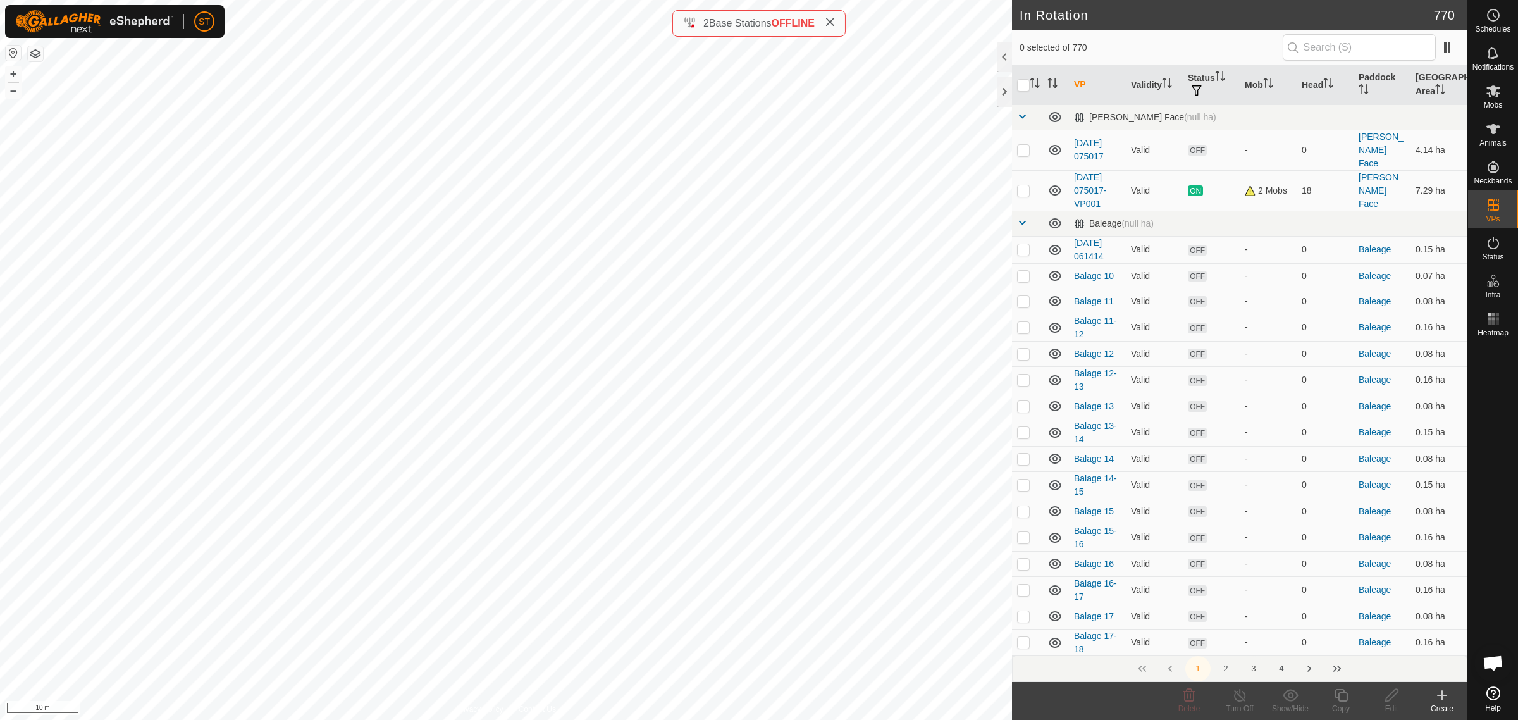
scroll to position [712, 0]
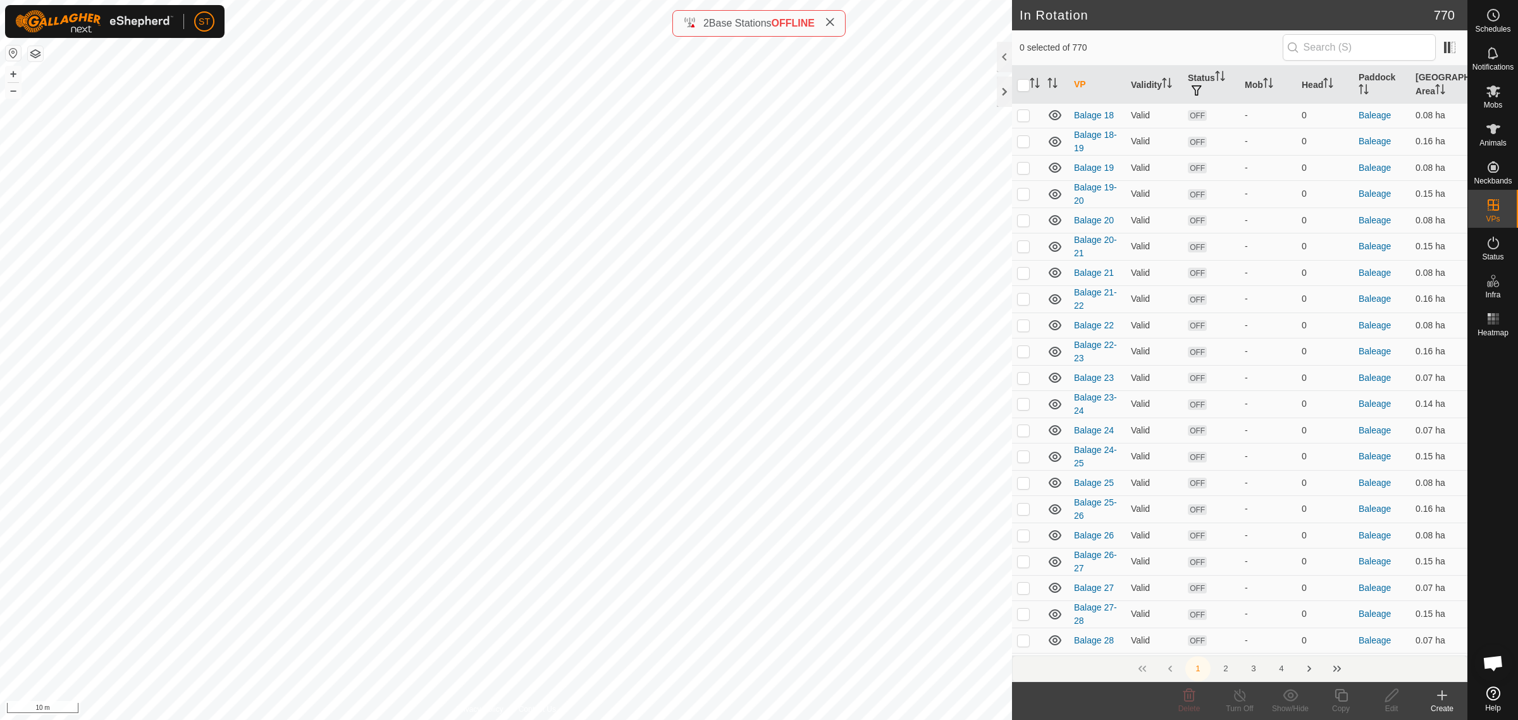
click at [1256, 668] on button "3" at bounding box center [1253, 668] width 25 height 25
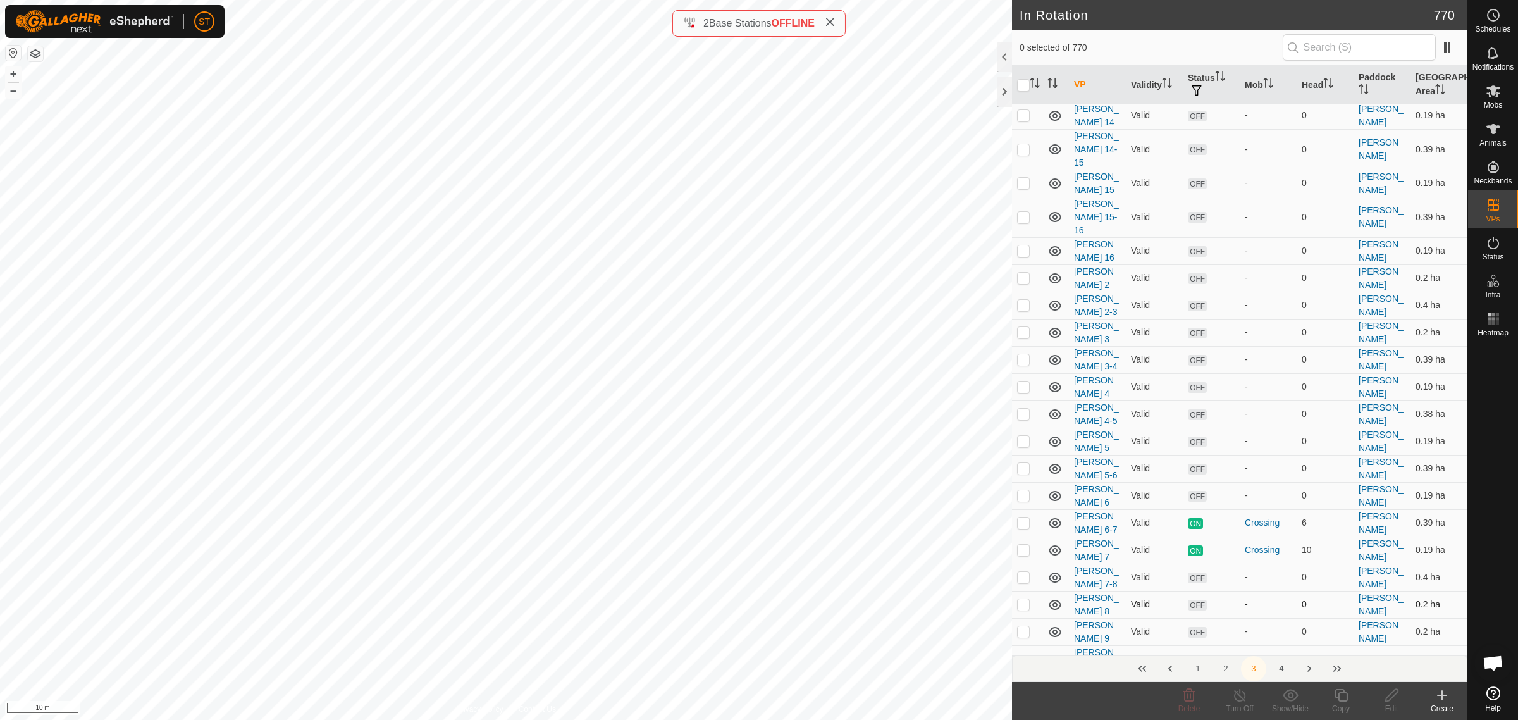
click at [1023, 599] on p-checkbox at bounding box center [1023, 604] width 13 height 10
click at [1449, 697] on icon at bounding box center [1442, 695] width 15 height 15
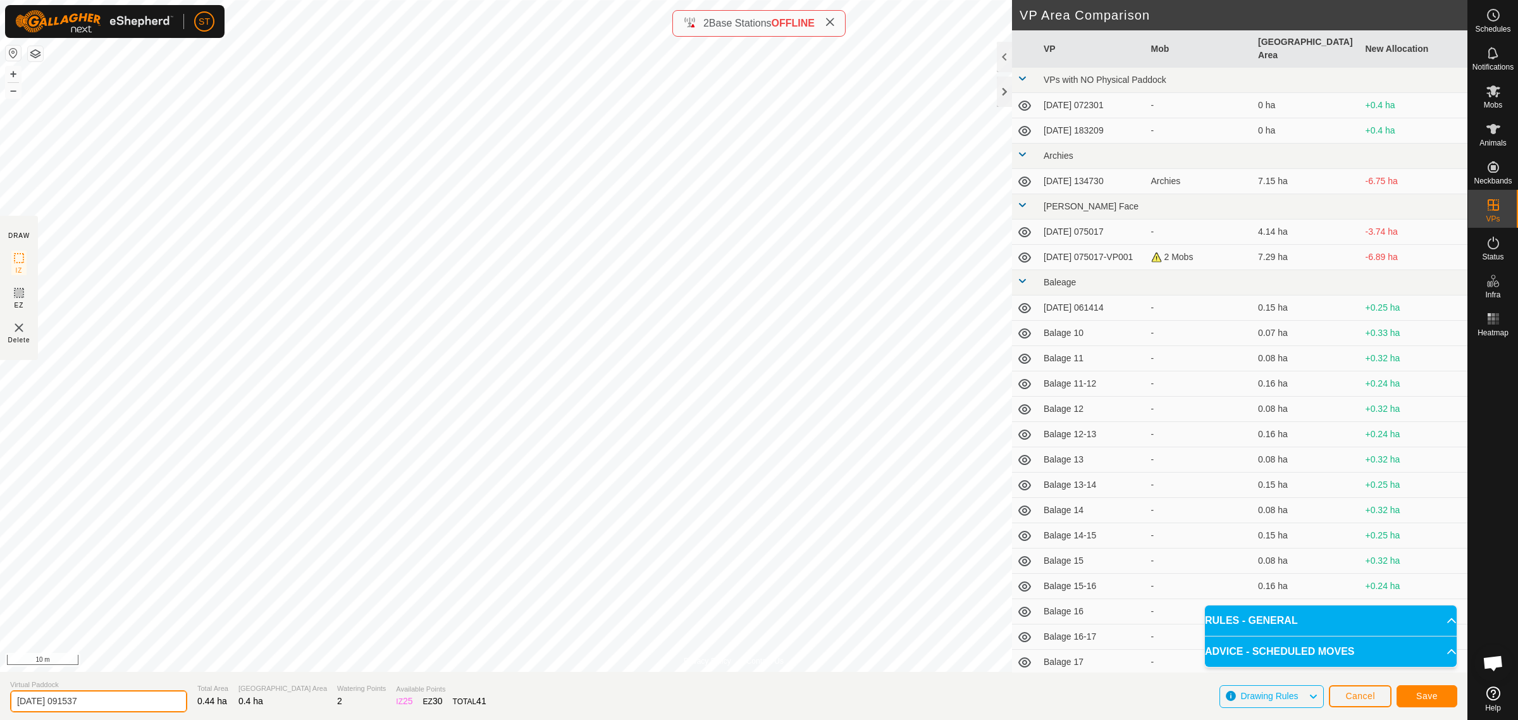
drag, startPoint x: 47, startPoint y: 702, endPoint x: -66, endPoint y: 702, distance: 113.9
click at [0, 702] on html "ST Schedules Notifications Mobs Animals Neckbands VPs Status Infra Heatmap Help…" at bounding box center [759, 360] width 1518 height 720
type input "[PERSON_NAME] 8-9"
click at [1411, 693] on button "Save" at bounding box center [1427, 696] width 61 height 22
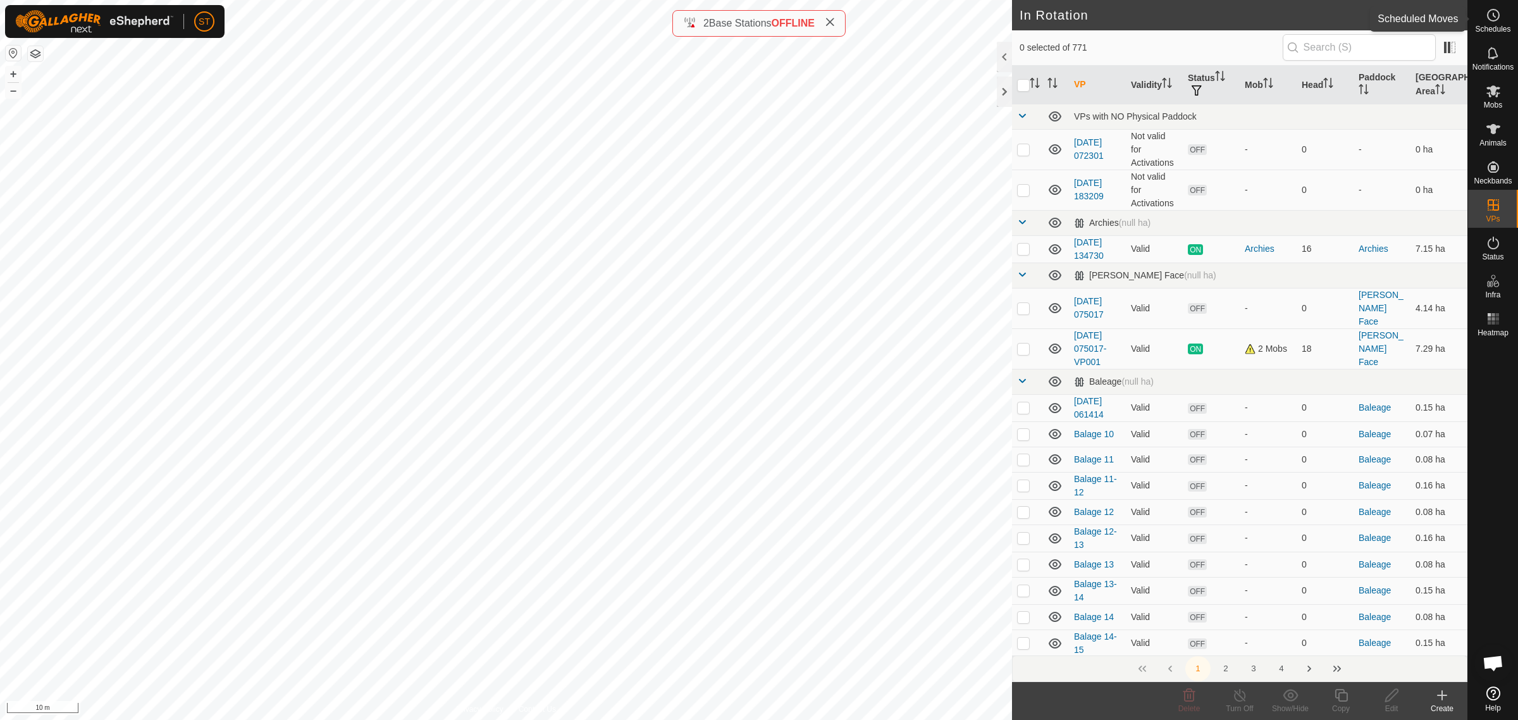
click at [1497, 23] on es-schedule-vp-svg-icon at bounding box center [1493, 15] width 23 height 20
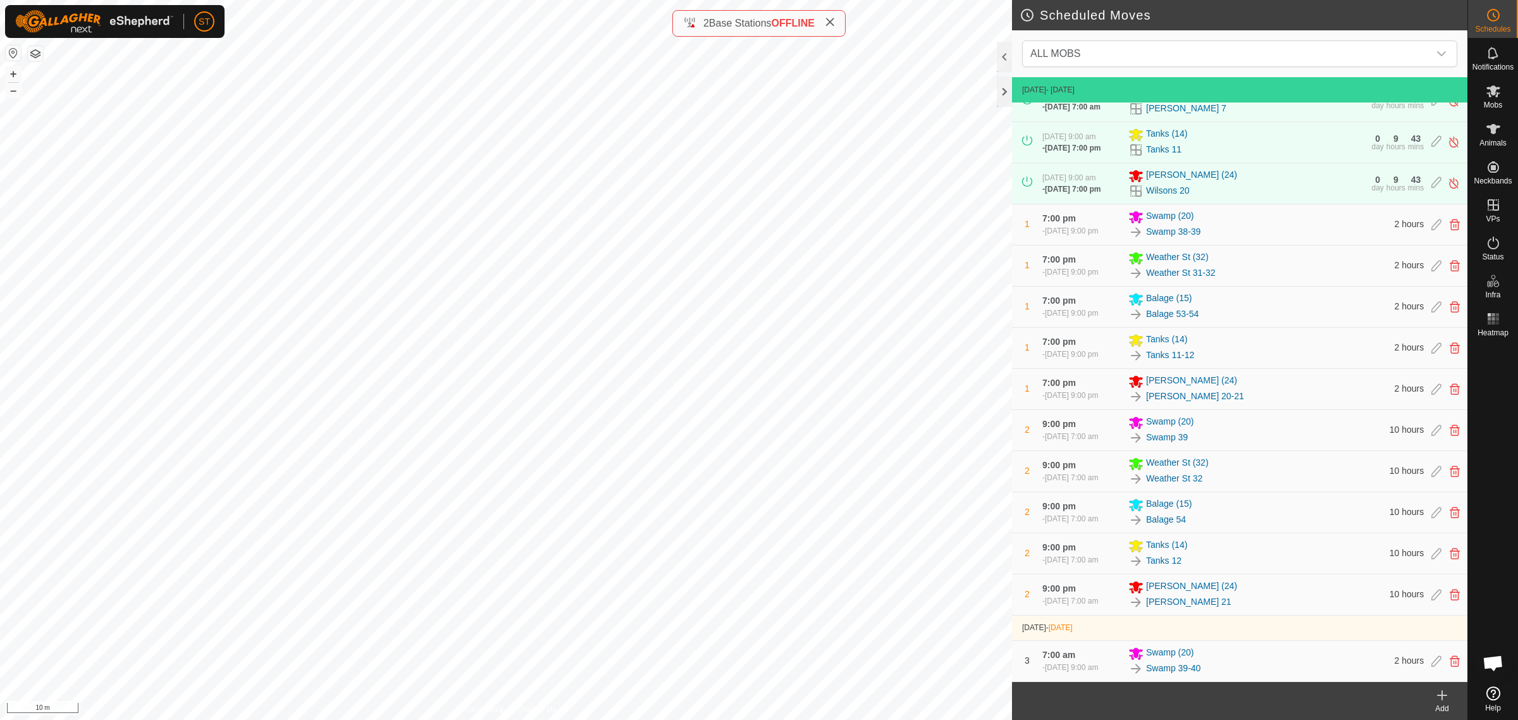
scroll to position [158, 0]
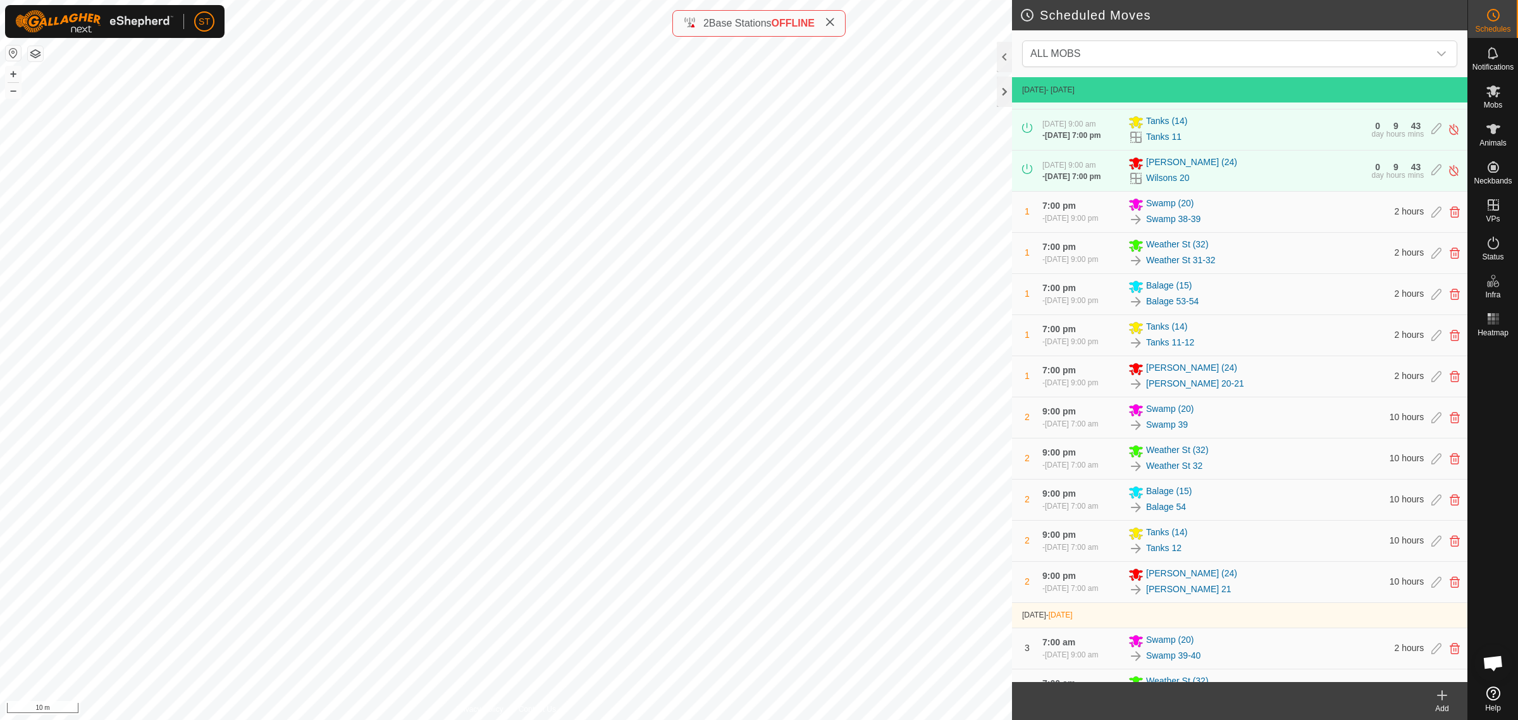
click at [1443, 702] on icon at bounding box center [1442, 695] width 15 height 15
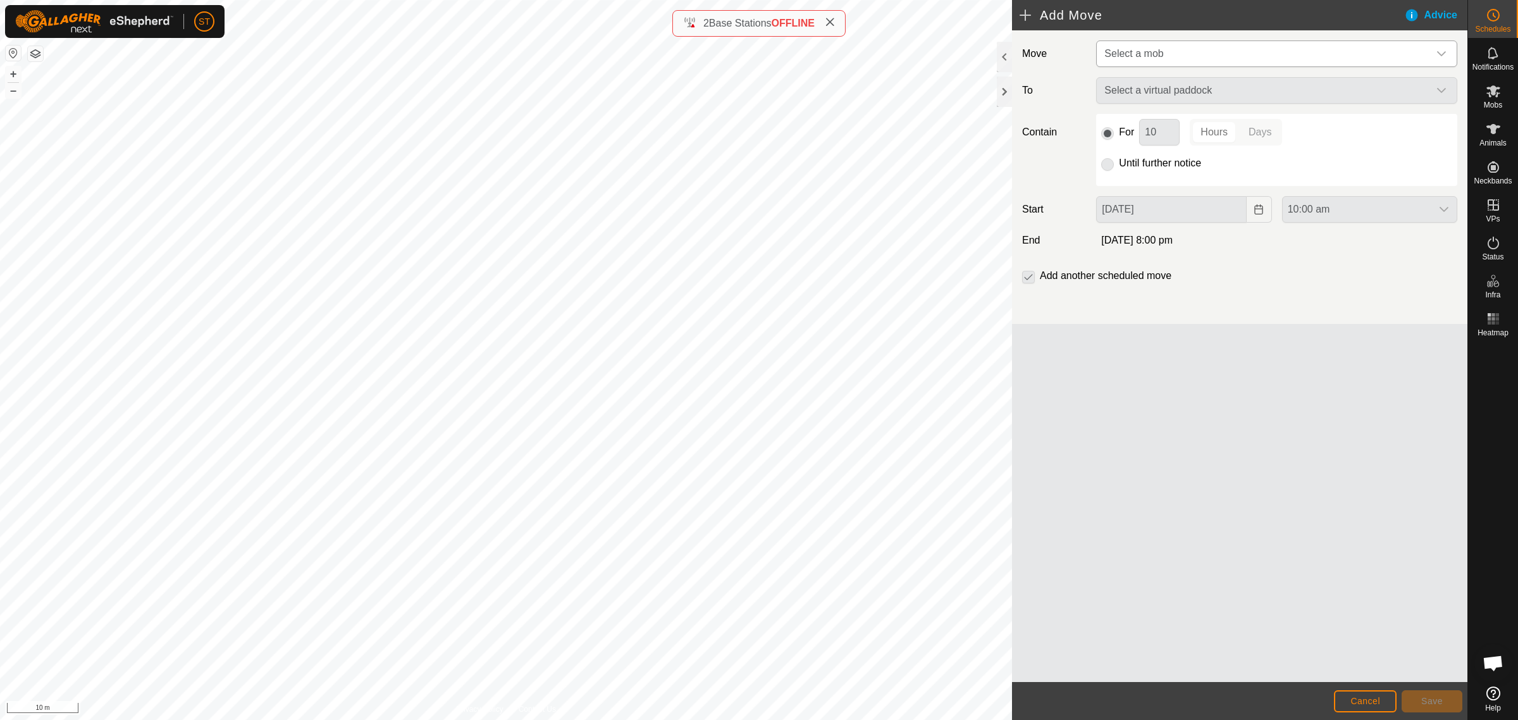
click at [1440, 54] on icon "dropdown trigger" at bounding box center [1441, 53] width 9 height 5
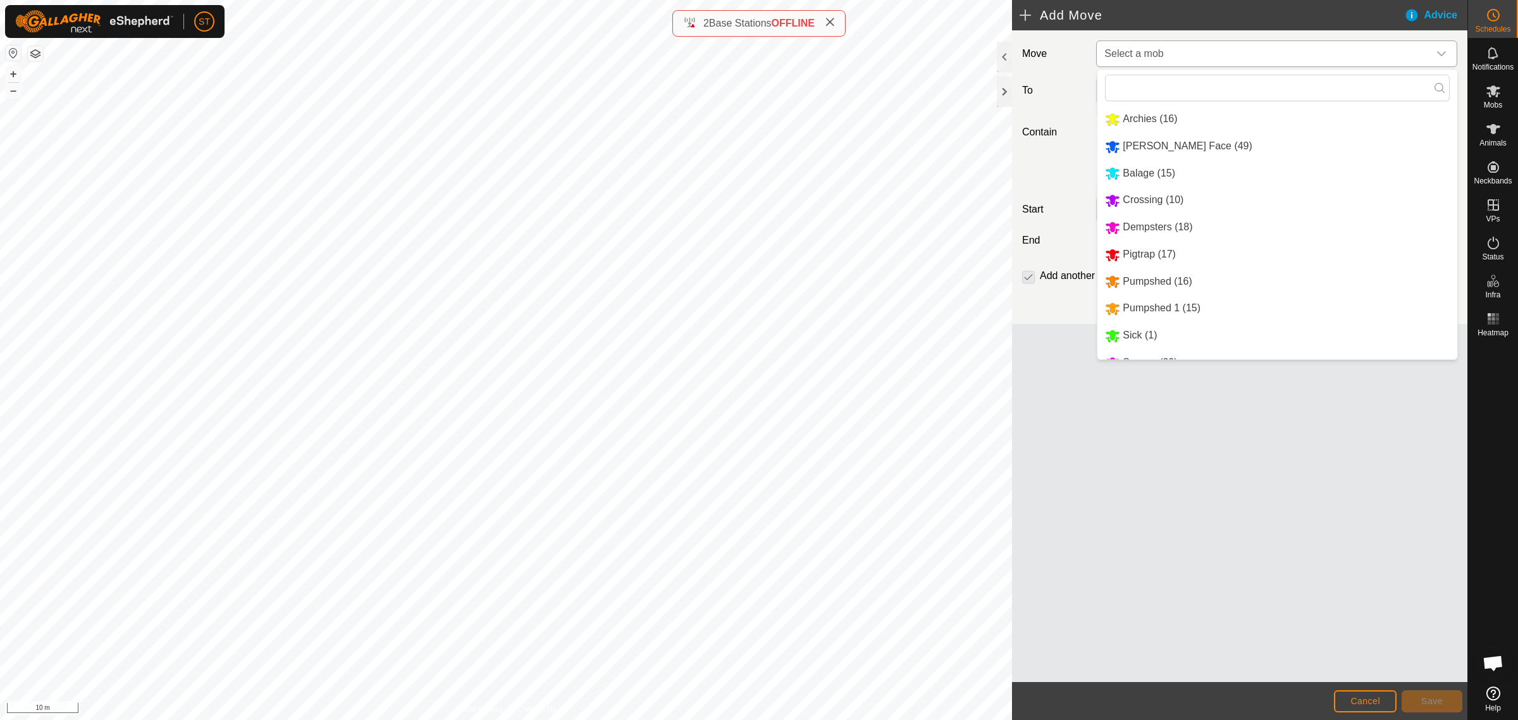
click at [1150, 201] on li "Crossing (10)" at bounding box center [1277, 200] width 360 height 26
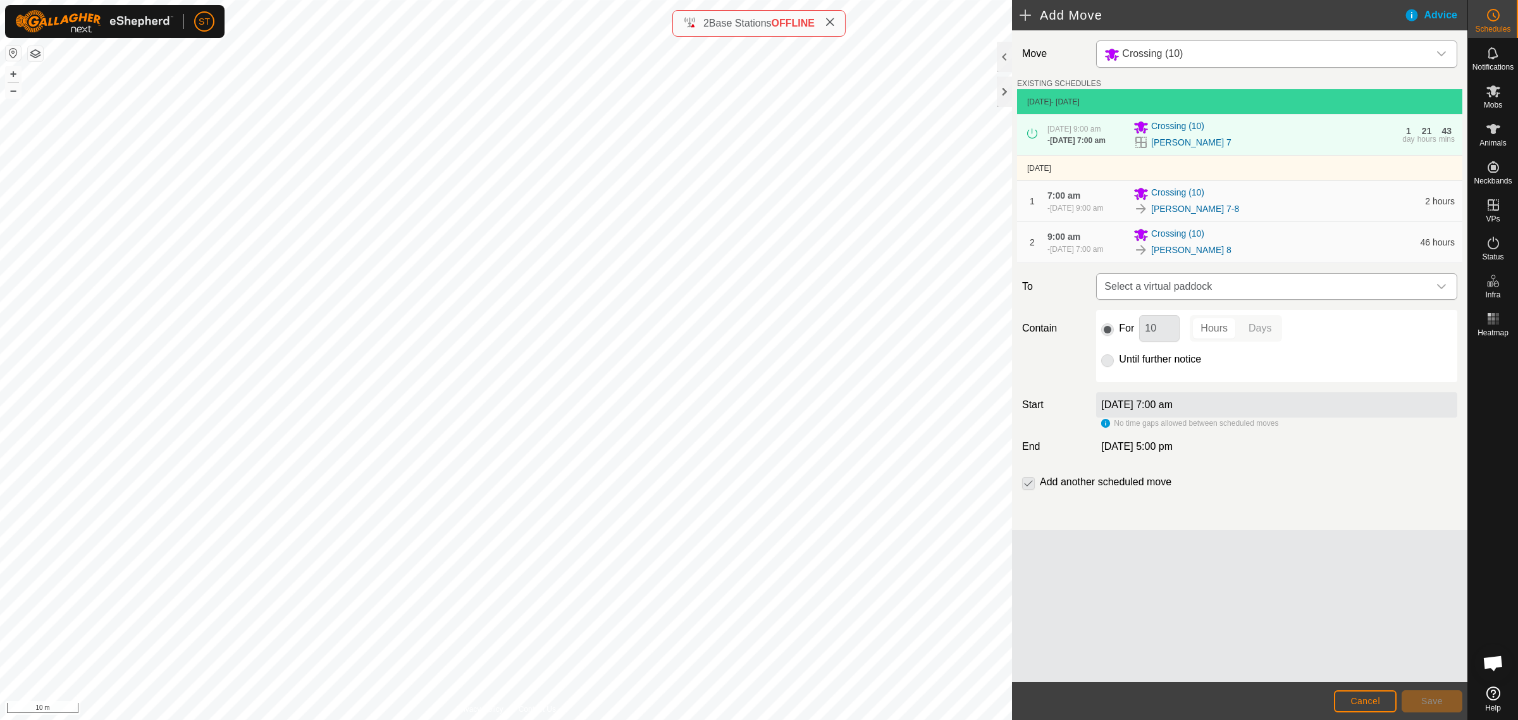
click at [1441, 286] on icon "dropdown trigger" at bounding box center [1441, 286] width 10 height 10
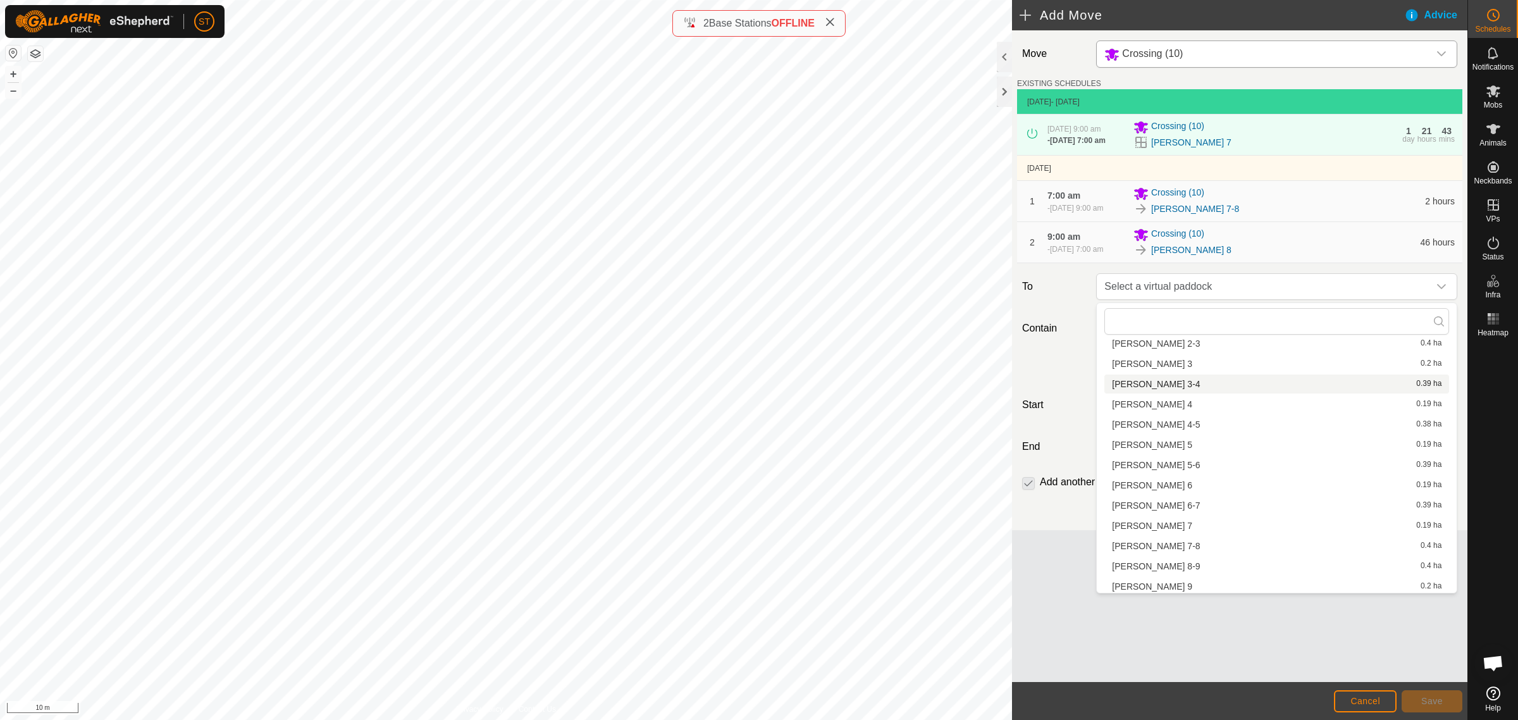
scroll to position [381, 0]
click at [1158, 541] on li "Rorys 8-9 0.4 ha" at bounding box center [1276, 543] width 345 height 19
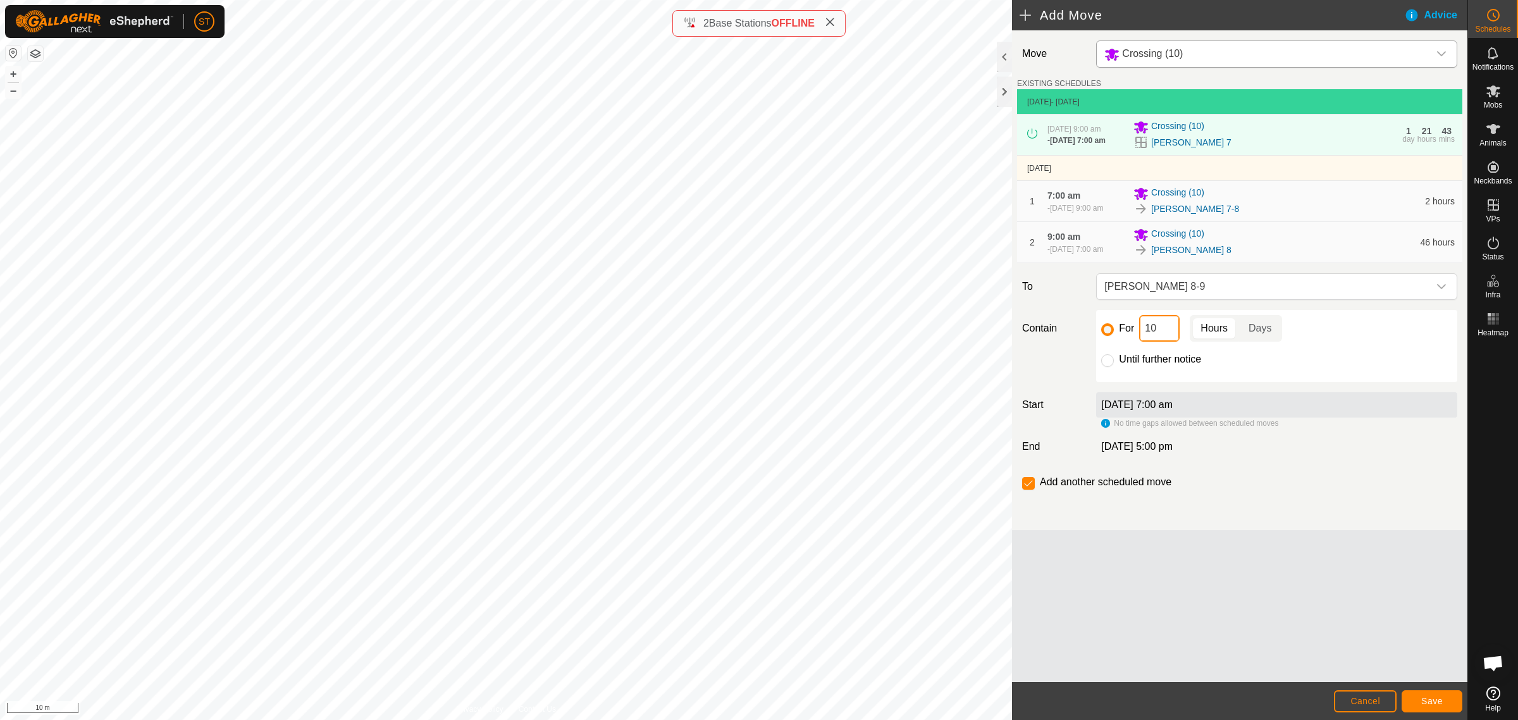
drag, startPoint x: 1165, startPoint y: 333, endPoint x: 1117, endPoint y: 333, distance: 48.1
click at [1117, 333] on div "For 10 Hours Days" at bounding box center [1276, 328] width 351 height 27
click at [1433, 703] on span "Save" at bounding box center [1432, 701] width 22 height 10
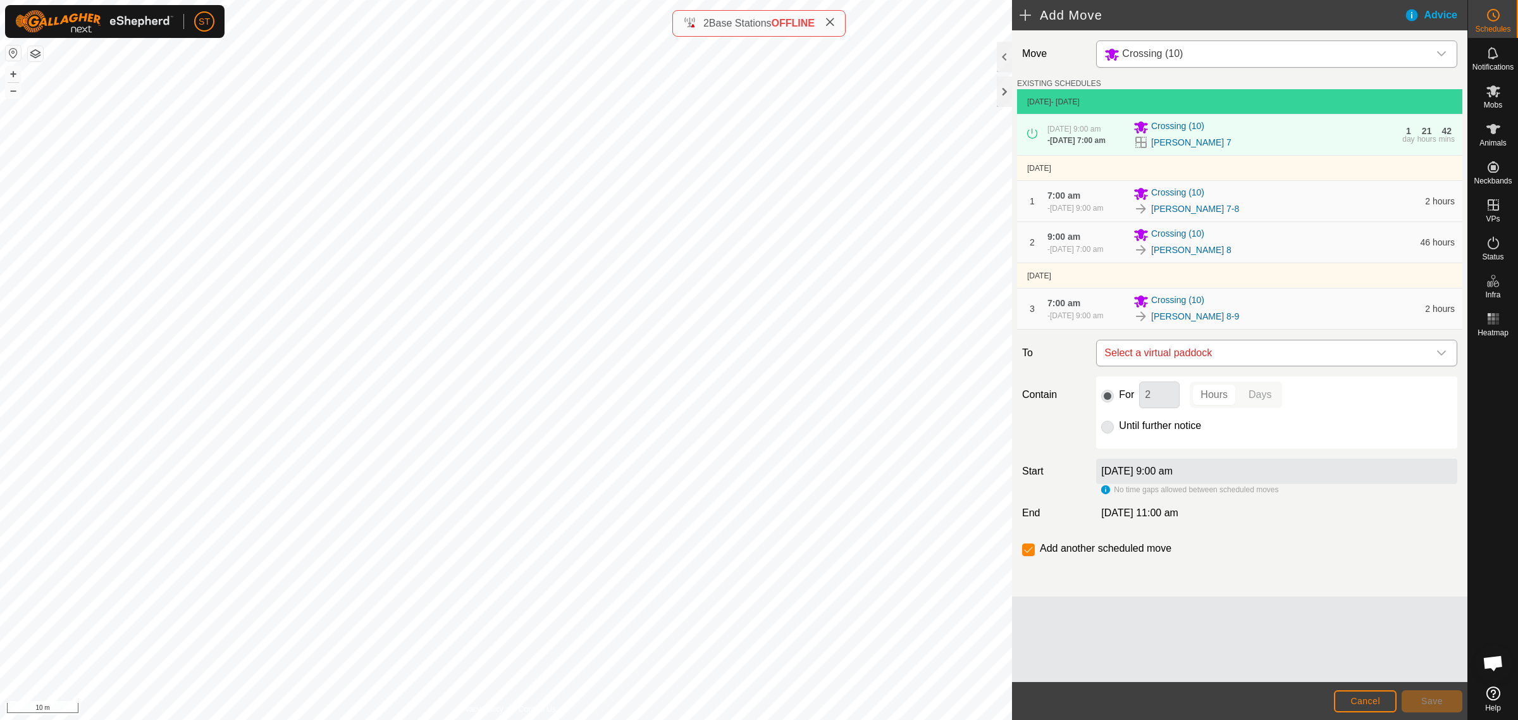
click at [1442, 353] on icon "dropdown trigger" at bounding box center [1441, 353] width 10 height 10
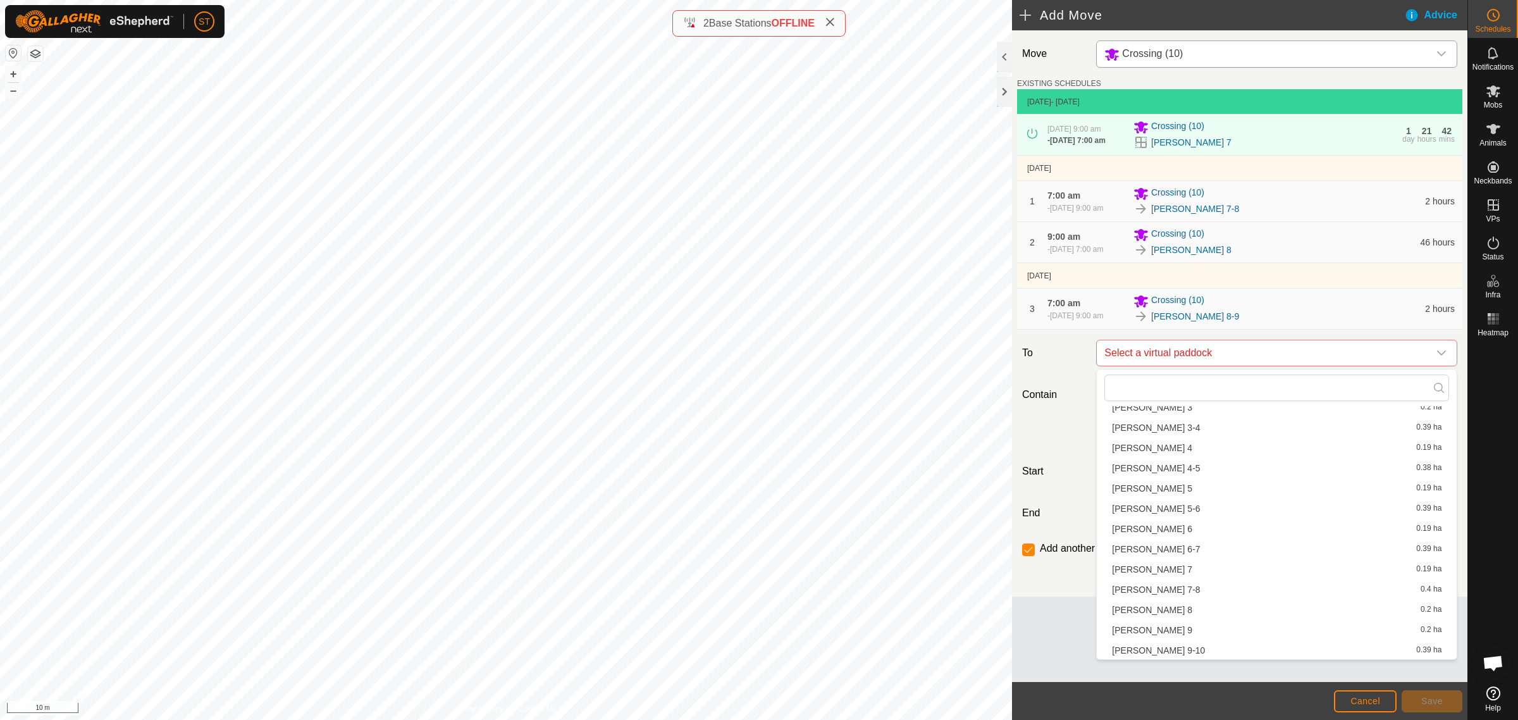
click at [1136, 631] on li "Rorys 9 0.2 ha" at bounding box center [1276, 630] width 345 height 19
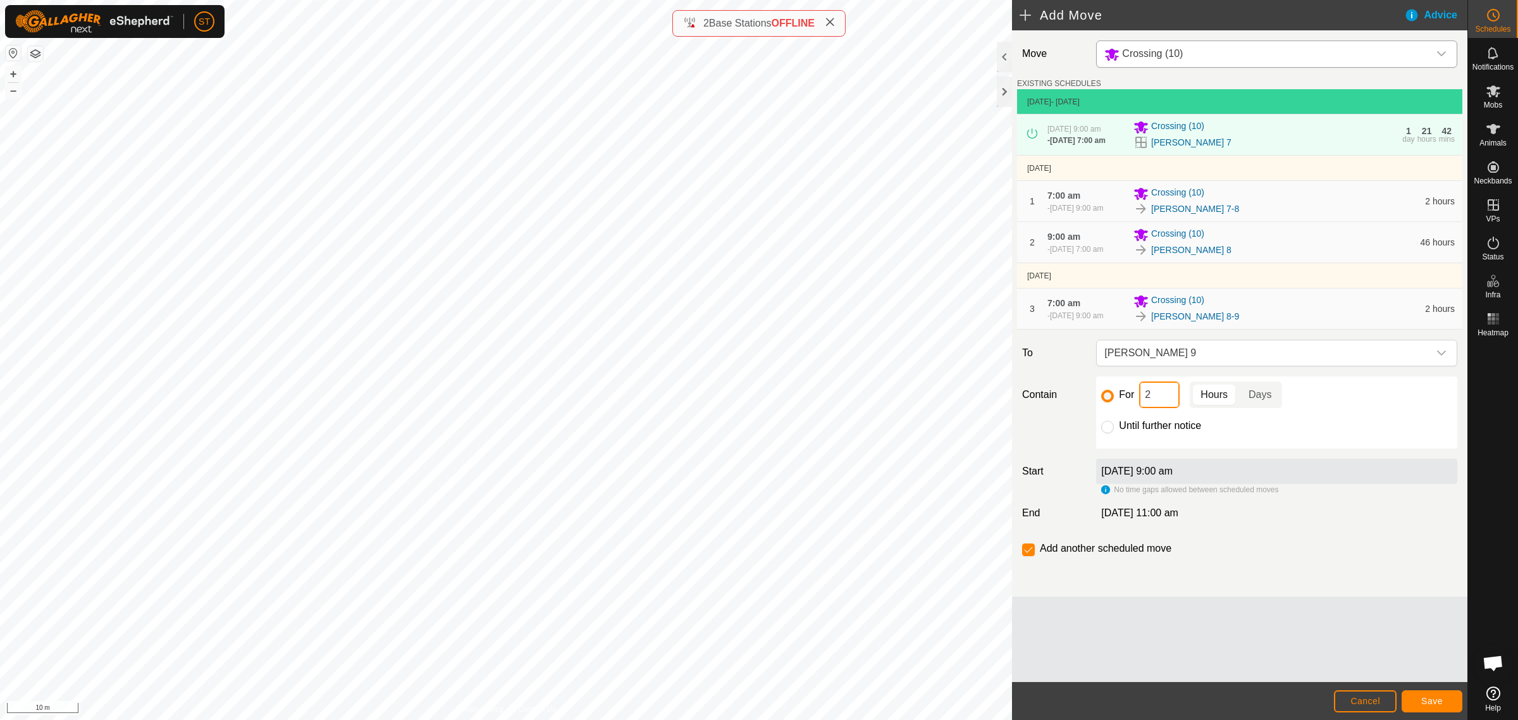
drag, startPoint x: 1159, startPoint y: 397, endPoint x: 1120, endPoint y: 398, distance: 39.2
click at [1120, 398] on div "For 2 Hours Days" at bounding box center [1276, 394] width 351 height 27
click at [1436, 703] on span "Save" at bounding box center [1432, 701] width 22 height 10
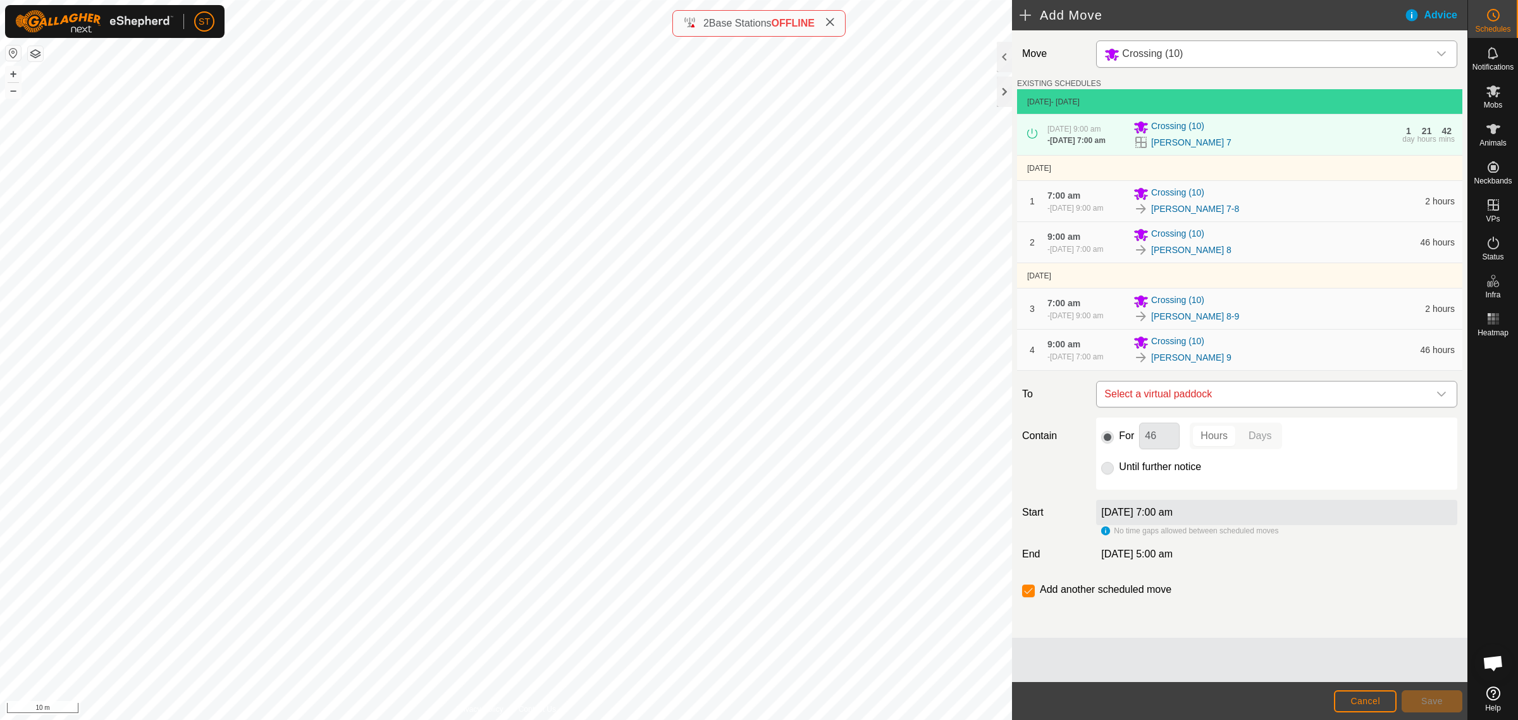
click at [1441, 393] on icon "dropdown trigger" at bounding box center [1441, 394] width 10 height 10
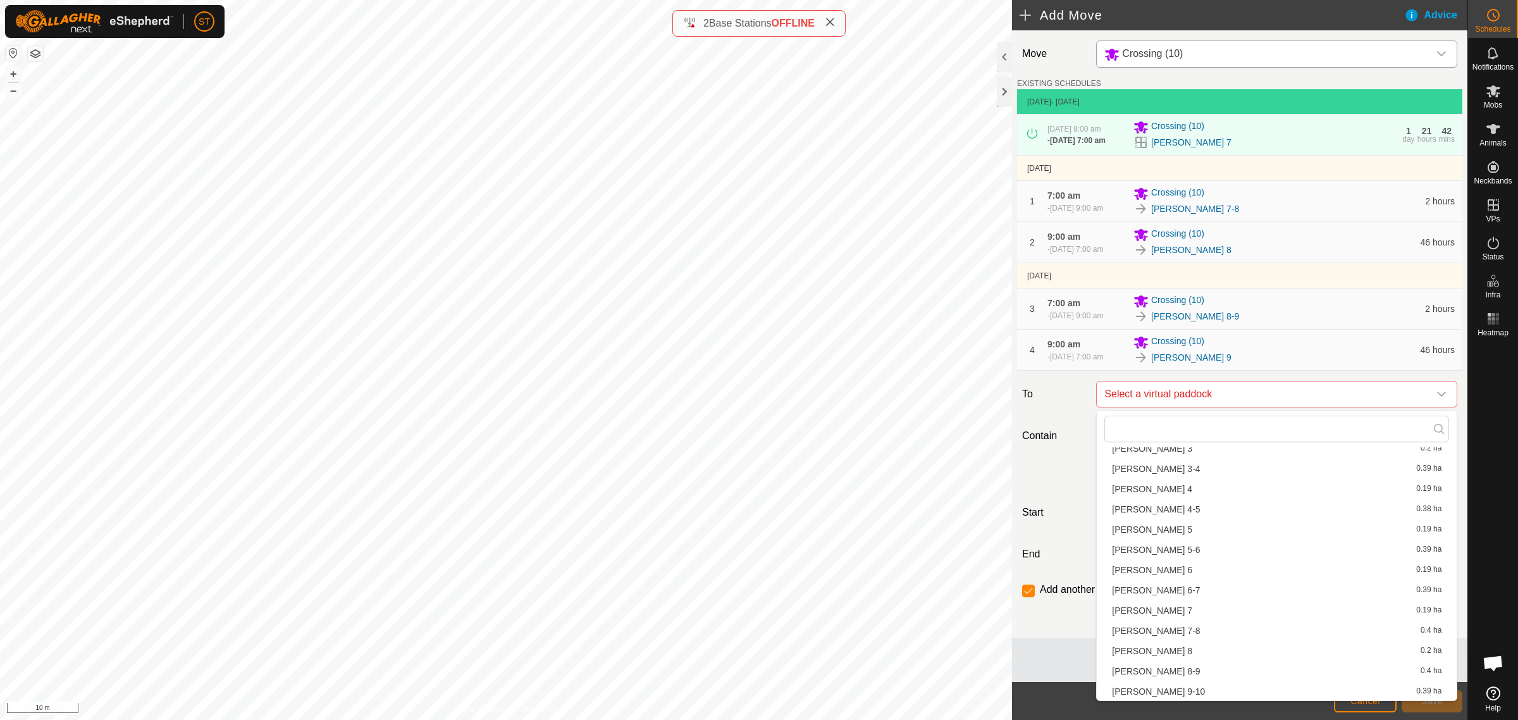
click at [1152, 689] on li "Rorys 9-10 0.39 ha" at bounding box center [1276, 691] width 345 height 19
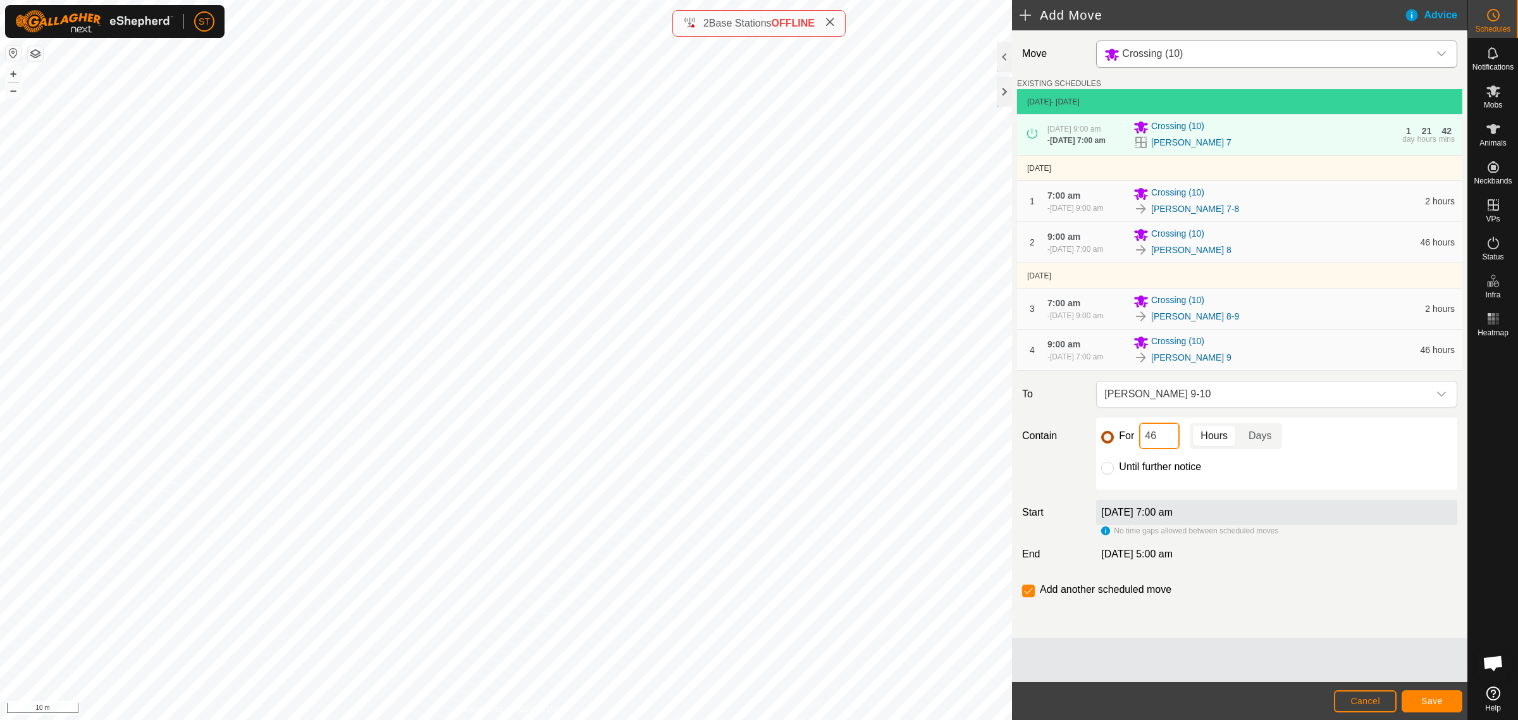
drag, startPoint x: 1163, startPoint y: 435, endPoint x: 1102, endPoint y: 442, distance: 61.1
click at [1102, 442] on div "For 46 Hours Days" at bounding box center [1276, 436] width 351 height 27
click at [1420, 703] on button "Save" at bounding box center [1432, 701] width 61 height 22
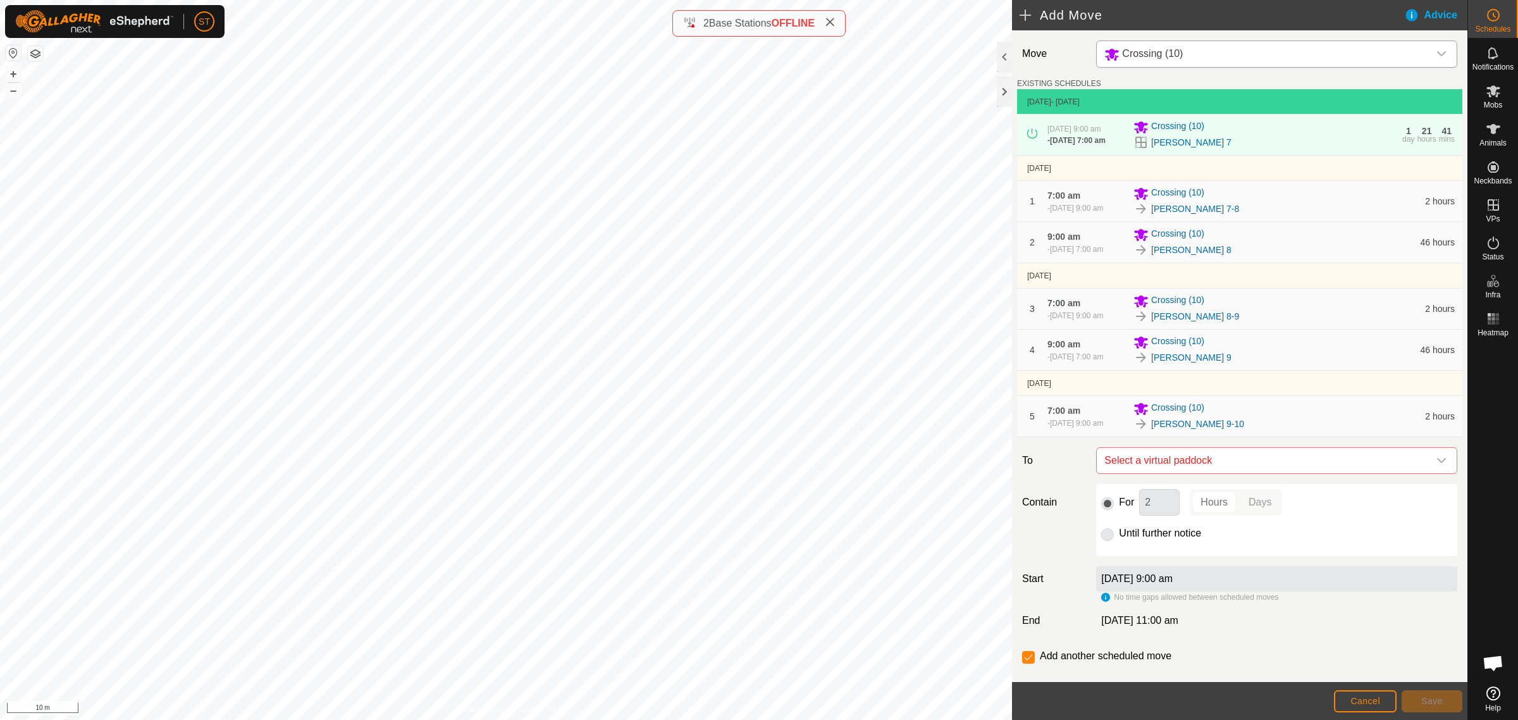
click at [1437, 462] on icon "dropdown trigger" at bounding box center [1441, 460] width 9 height 5
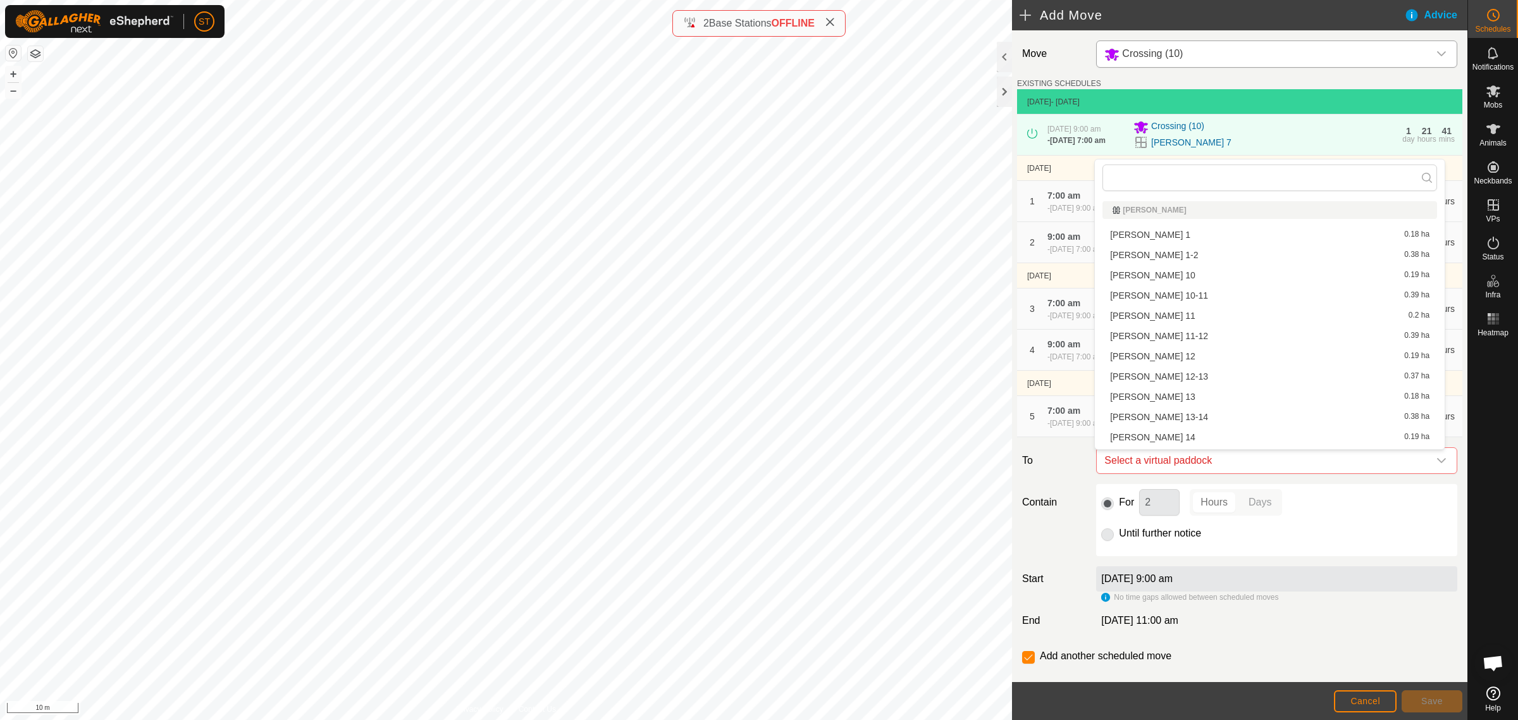
click at [1139, 273] on li "Rorys 10 0.19 ha" at bounding box center [1269, 275] width 335 height 19
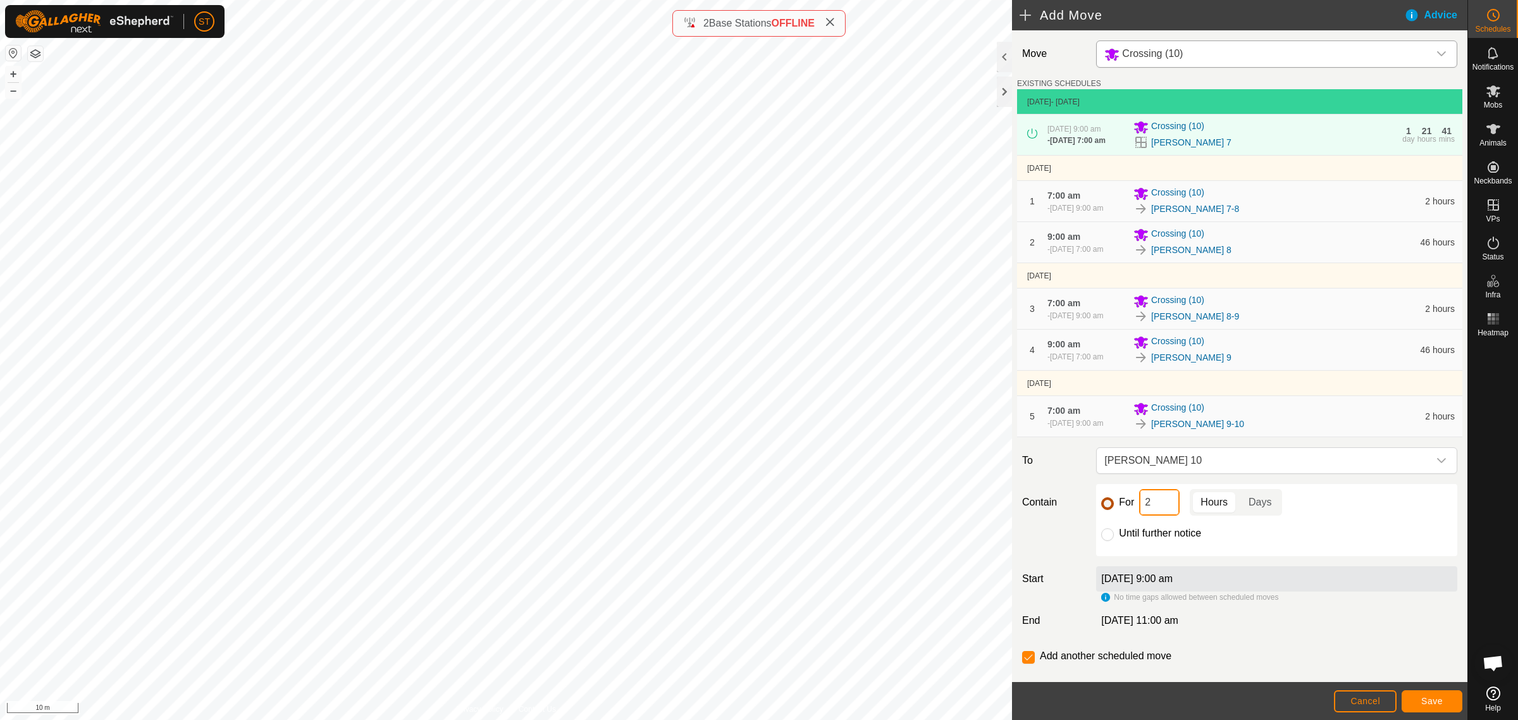
drag, startPoint x: 1149, startPoint y: 503, endPoint x: 1108, endPoint y: 506, distance: 41.9
click at [1108, 506] on div "For 2 Hours Days" at bounding box center [1276, 502] width 351 height 27
click at [1433, 700] on span "Save" at bounding box center [1432, 701] width 22 height 10
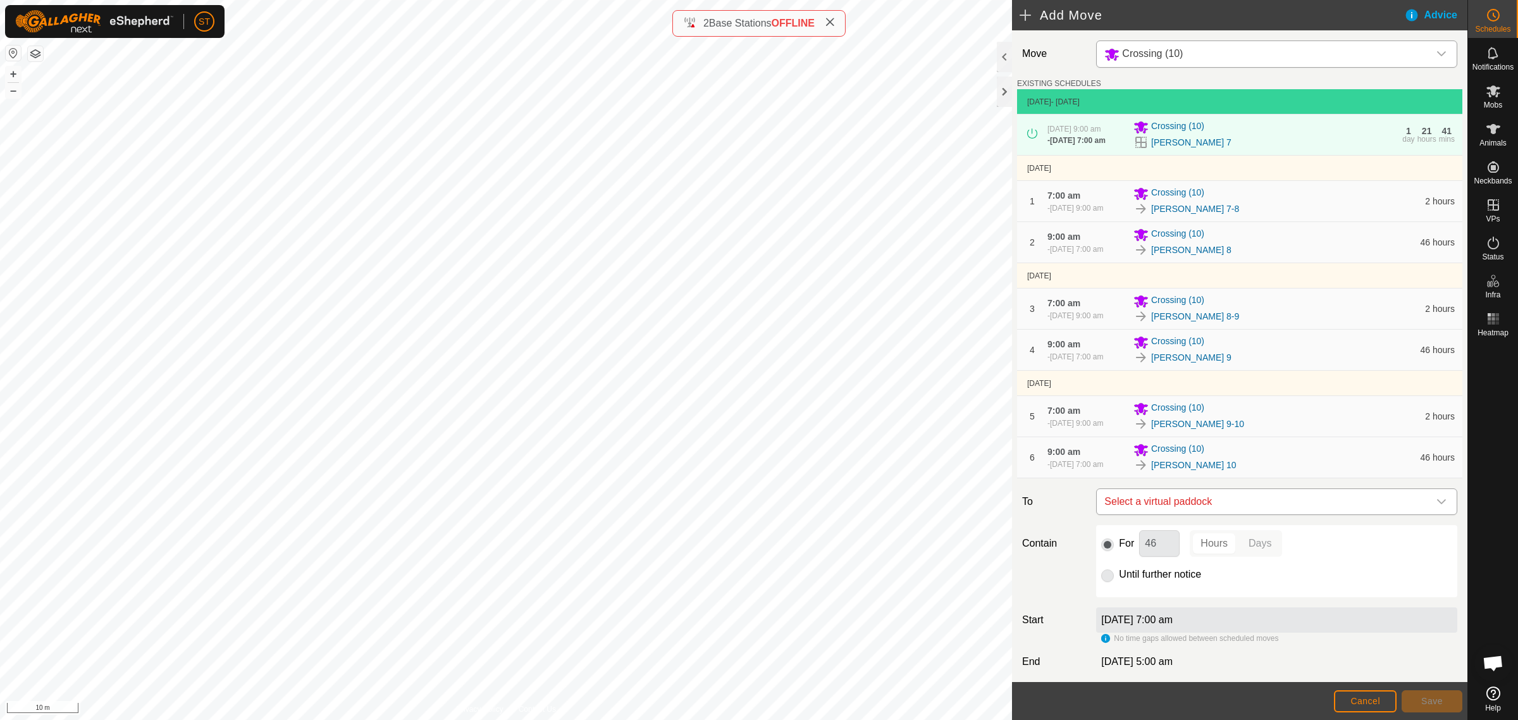
click at [1436, 503] on icon "dropdown trigger" at bounding box center [1441, 502] width 10 height 10
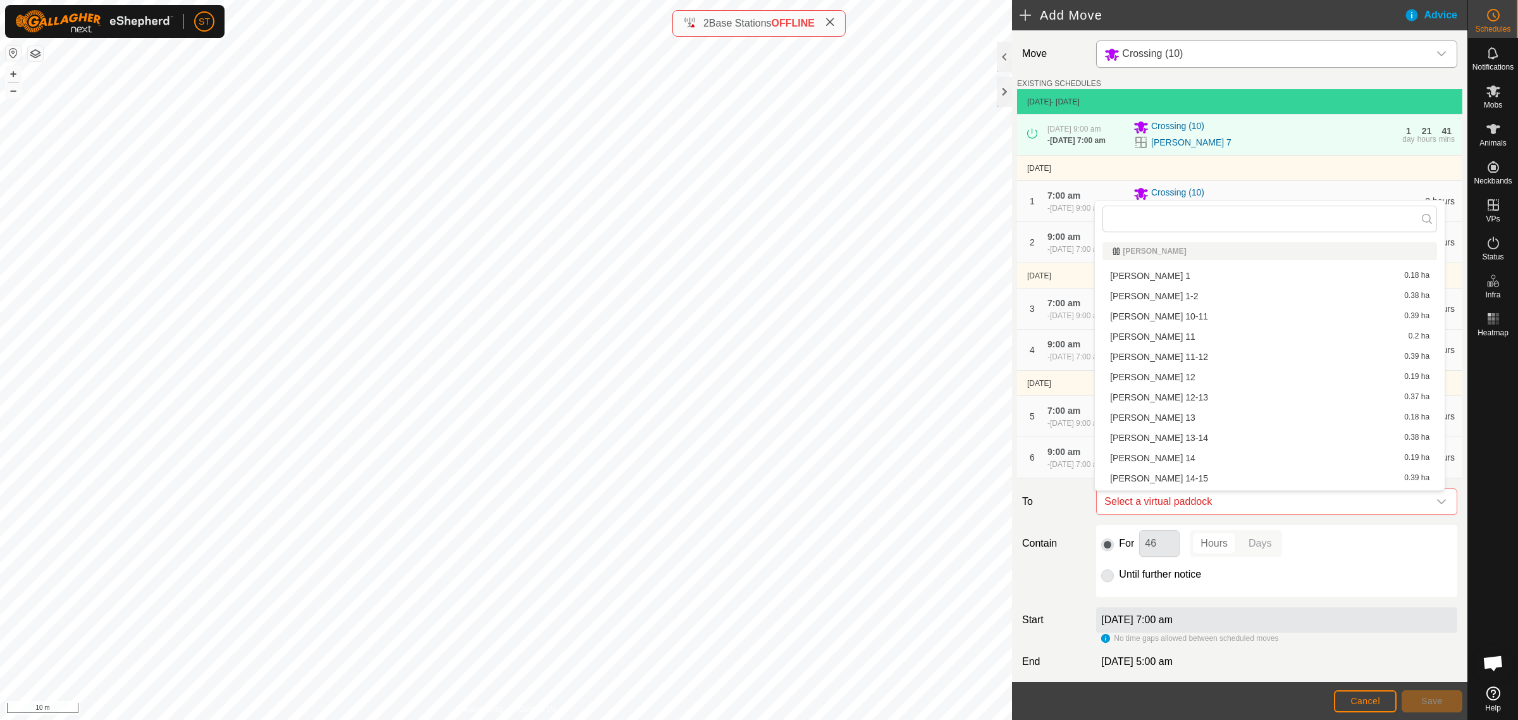
click at [1171, 313] on li "Rorys 10-11 0.39 ha" at bounding box center [1269, 316] width 335 height 19
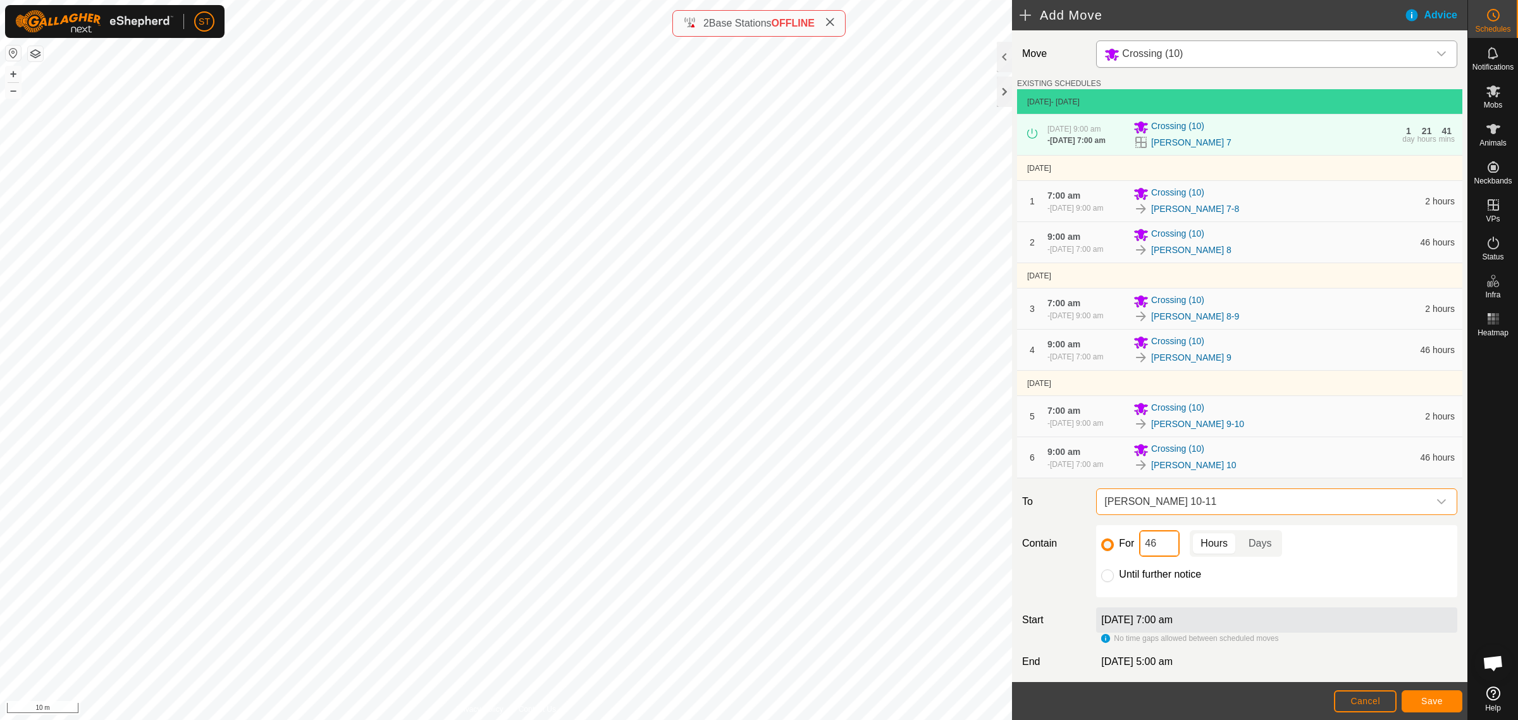
drag, startPoint x: 1149, startPoint y: 545, endPoint x: 1120, endPoint y: 543, distance: 28.6
click at [1120, 543] on div "For 46 Hours Days" at bounding box center [1276, 543] width 351 height 27
click at [1424, 698] on span "Save" at bounding box center [1432, 701] width 22 height 10
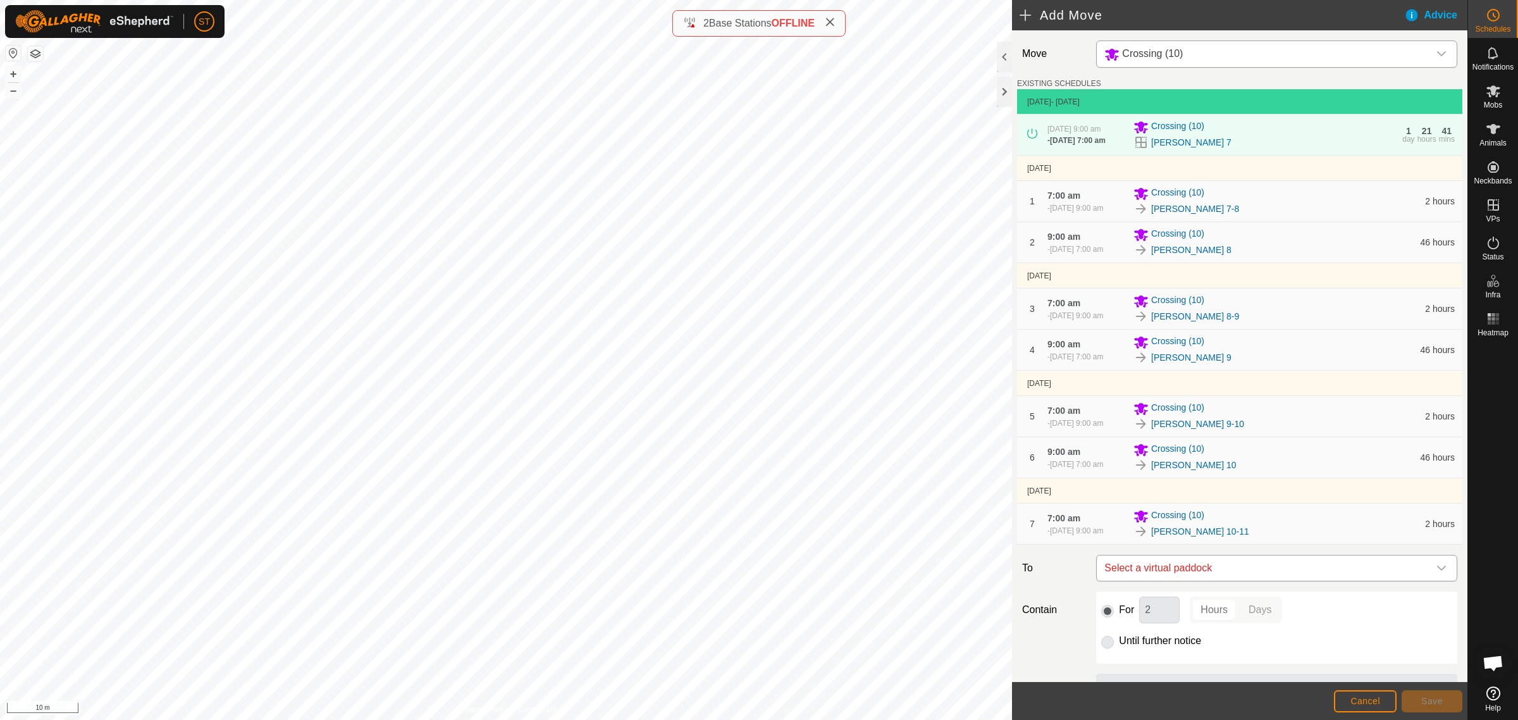
click at [1436, 571] on icon "dropdown trigger" at bounding box center [1441, 568] width 10 height 10
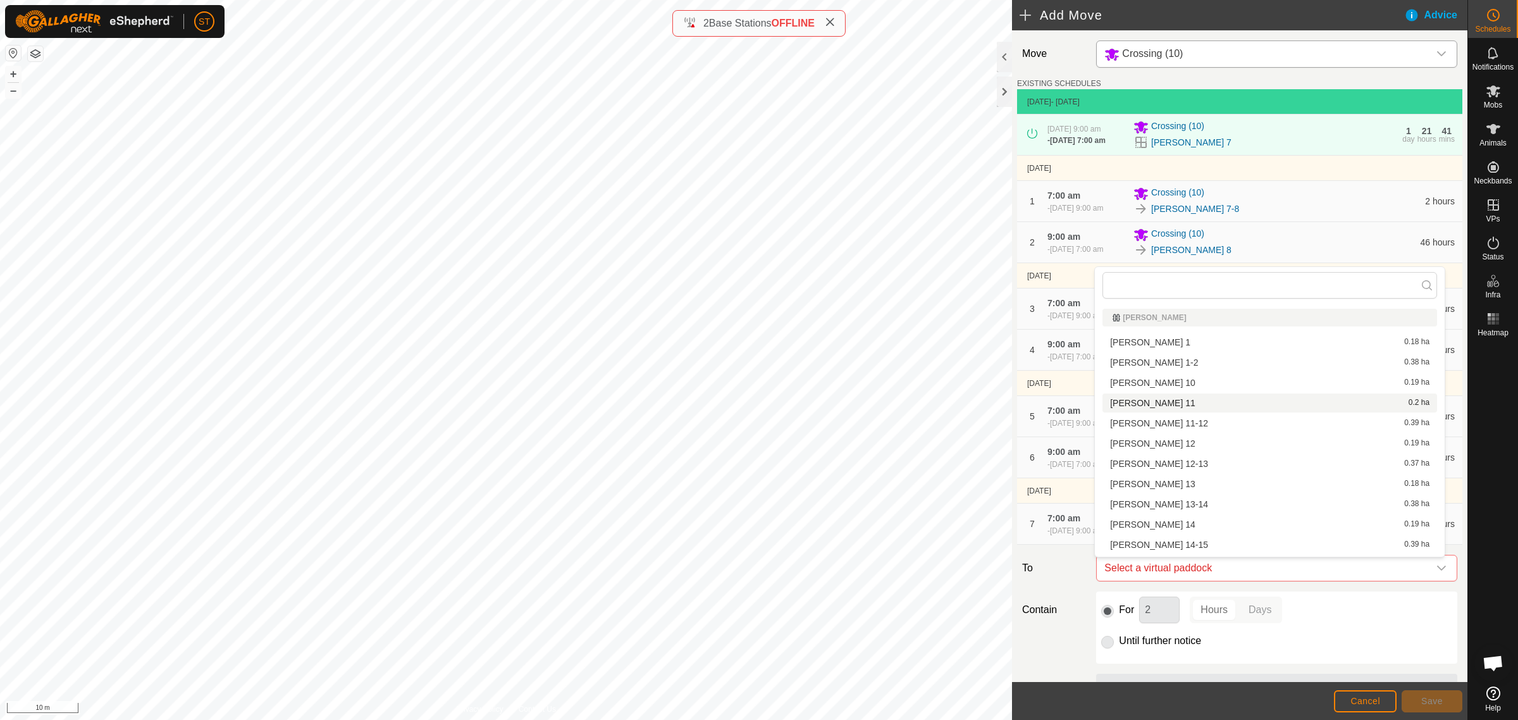
click at [1187, 409] on li "Rorys 11 0.2 ha" at bounding box center [1269, 402] width 335 height 19
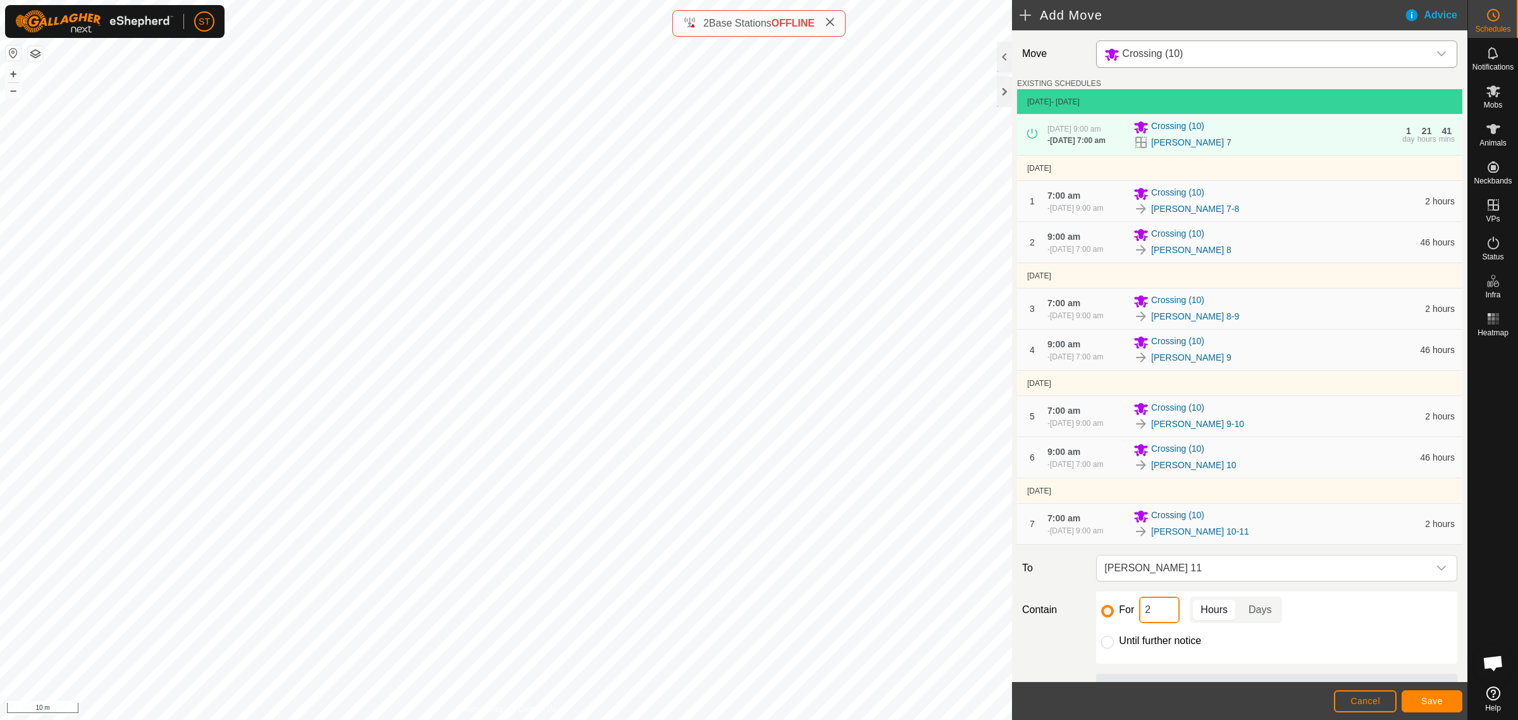
drag, startPoint x: 1149, startPoint y: 614, endPoint x: 1127, endPoint y: 614, distance: 21.5
click at [1127, 614] on div "For 2 Hours Days" at bounding box center [1276, 609] width 351 height 27
click at [1415, 696] on button "Save" at bounding box center [1432, 701] width 61 height 22
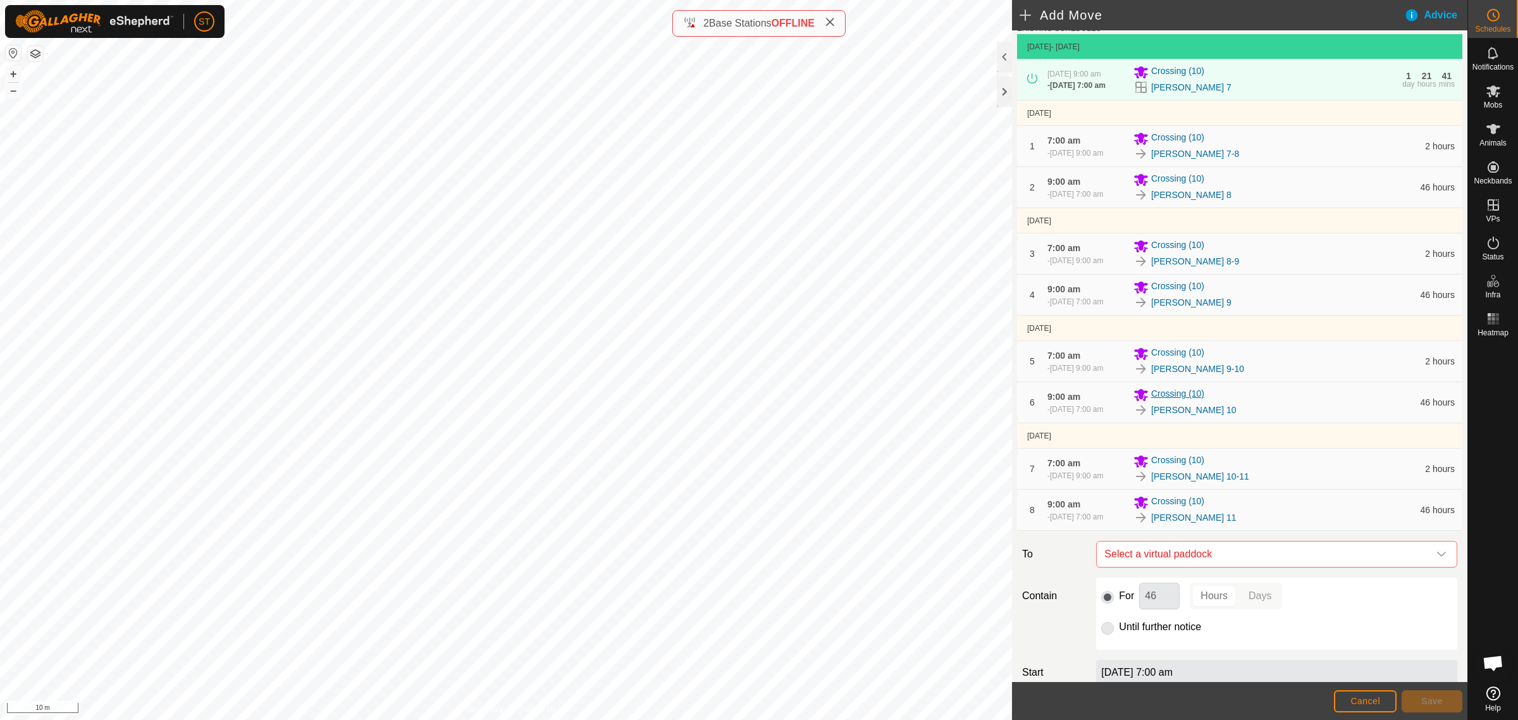
scroll to position [172, 0]
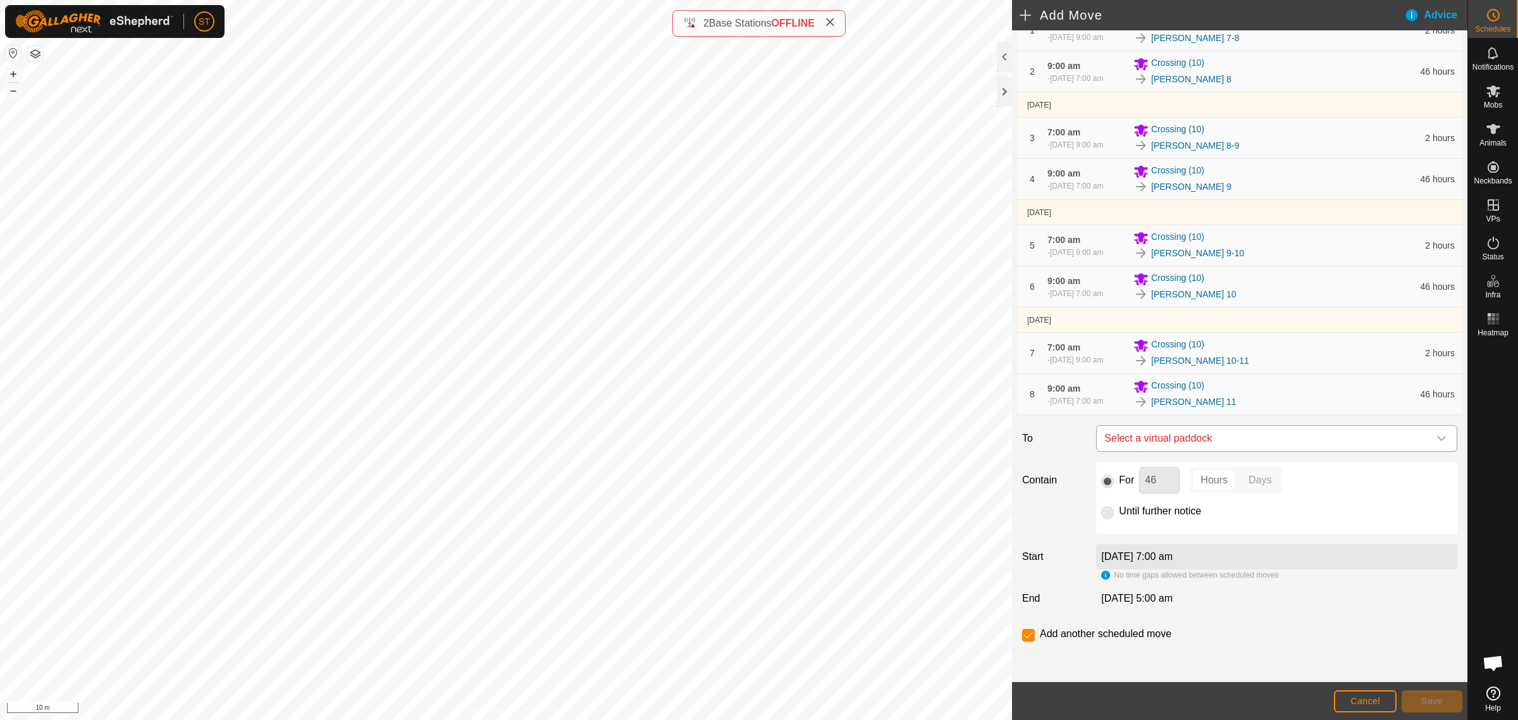
click at [1436, 438] on icon "dropdown trigger" at bounding box center [1441, 438] width 10 height 10
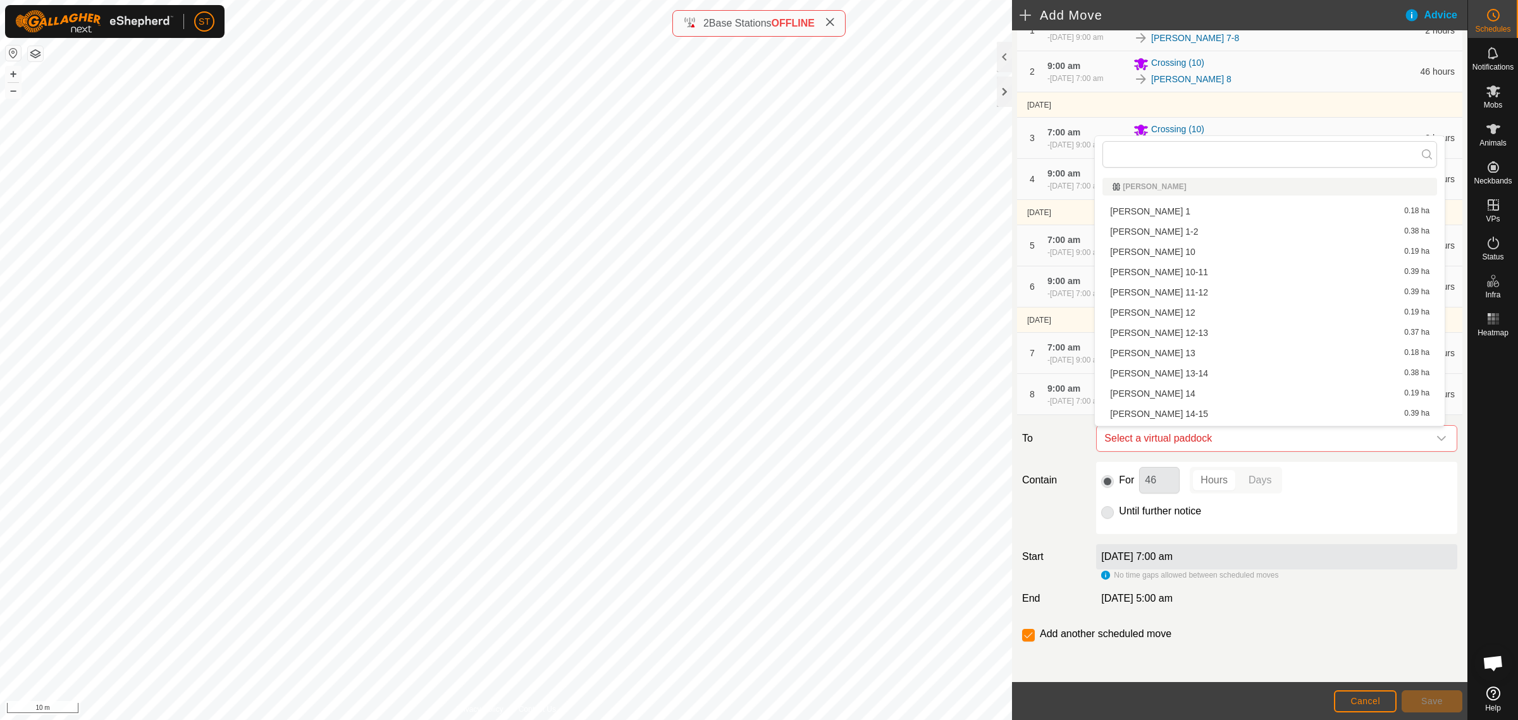
click at [1200, 294] on li "Rorys 11-12 0.39 ha" at bounding box center [1269, 292] width 335 height 19
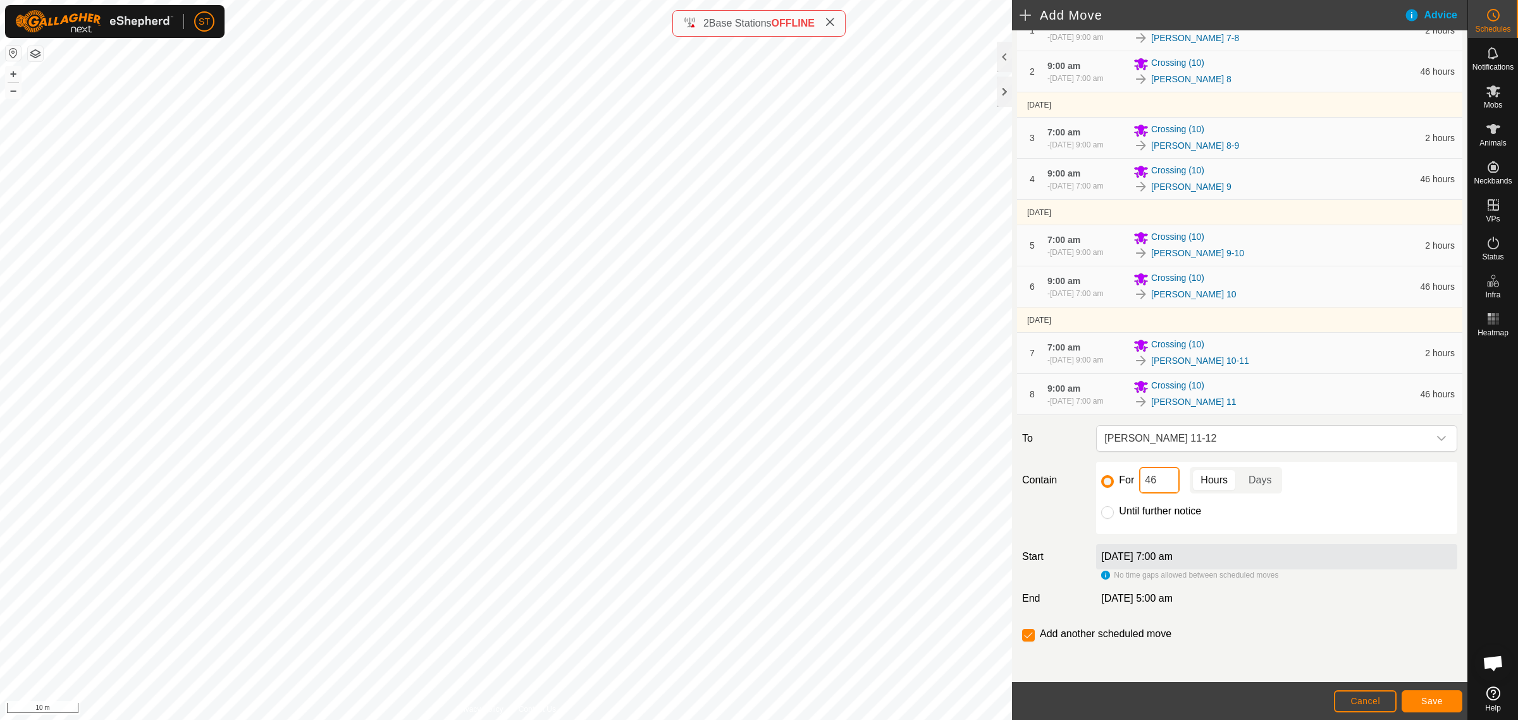
drag, startPoint x: 1156, startPoint y: 481, endPoint x: 1104, endPoint y: 475, distance: 52.3
click at [1105, 476] on div "For 46 Hours Days" at bounding box center [1276, 480] width 351 height 27
click at [1415, 701] on button "Save" at bounding box center [1432, 701] width 61 height 22
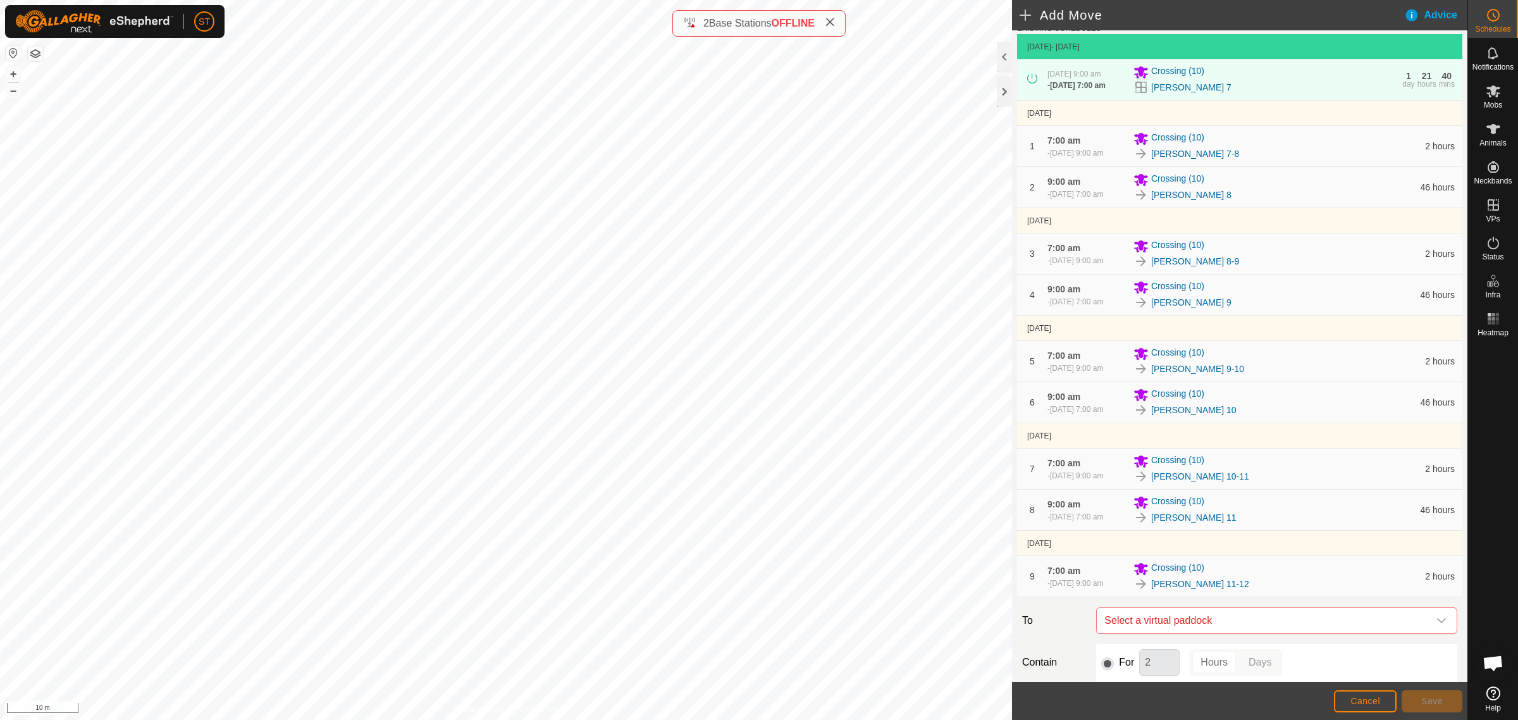
scroll to position [238, 0]
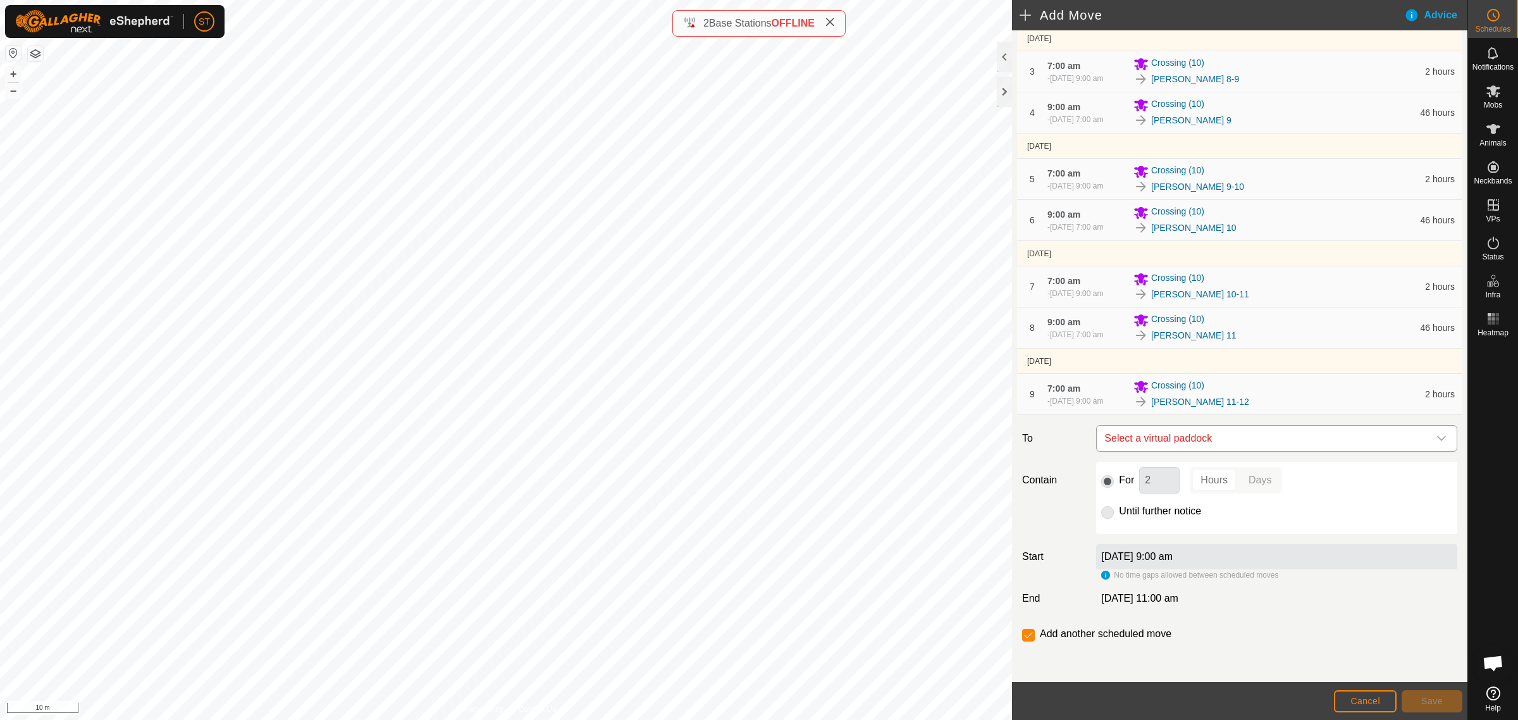
click at [1436, 437] on icon "dropdown trigger" at bounding box center [1441, 438] width 10 height 10
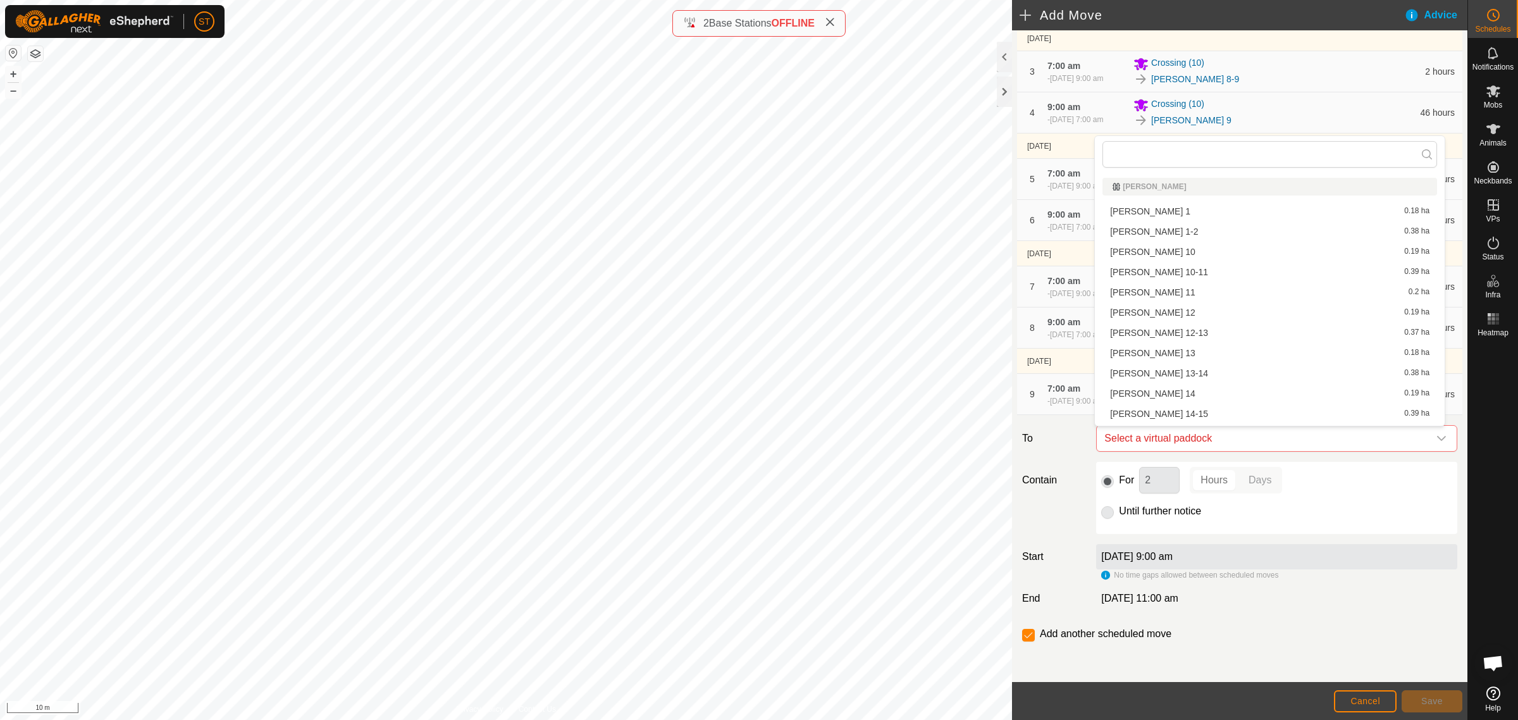
scroll to position [17, 0]
click at [1167, 292] on li "Rorys 12 0.19 ha" at bounding box center [1269, 295] width 335 height 19
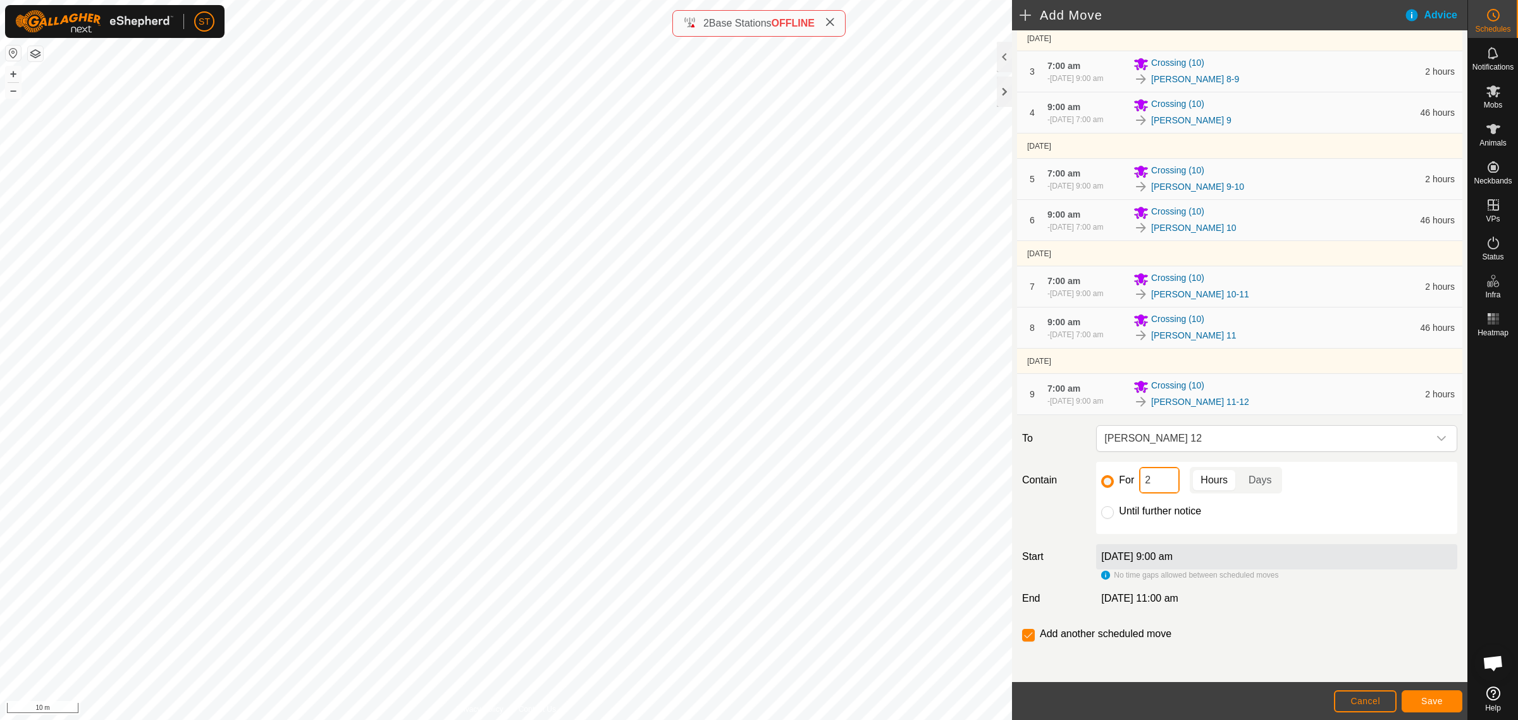
drag, startPoint x: 1161, startPoint y: 481, endPoint x: 1116, endPoint y: 479, distance: 44.3
click at [1116, 479] on div "For 2 Hours Days" at bounding box center [1276, 480] width 351 height 27
click at [1449, 700] on button "Save" at bounding box center [1432, 701] width 61 height 22
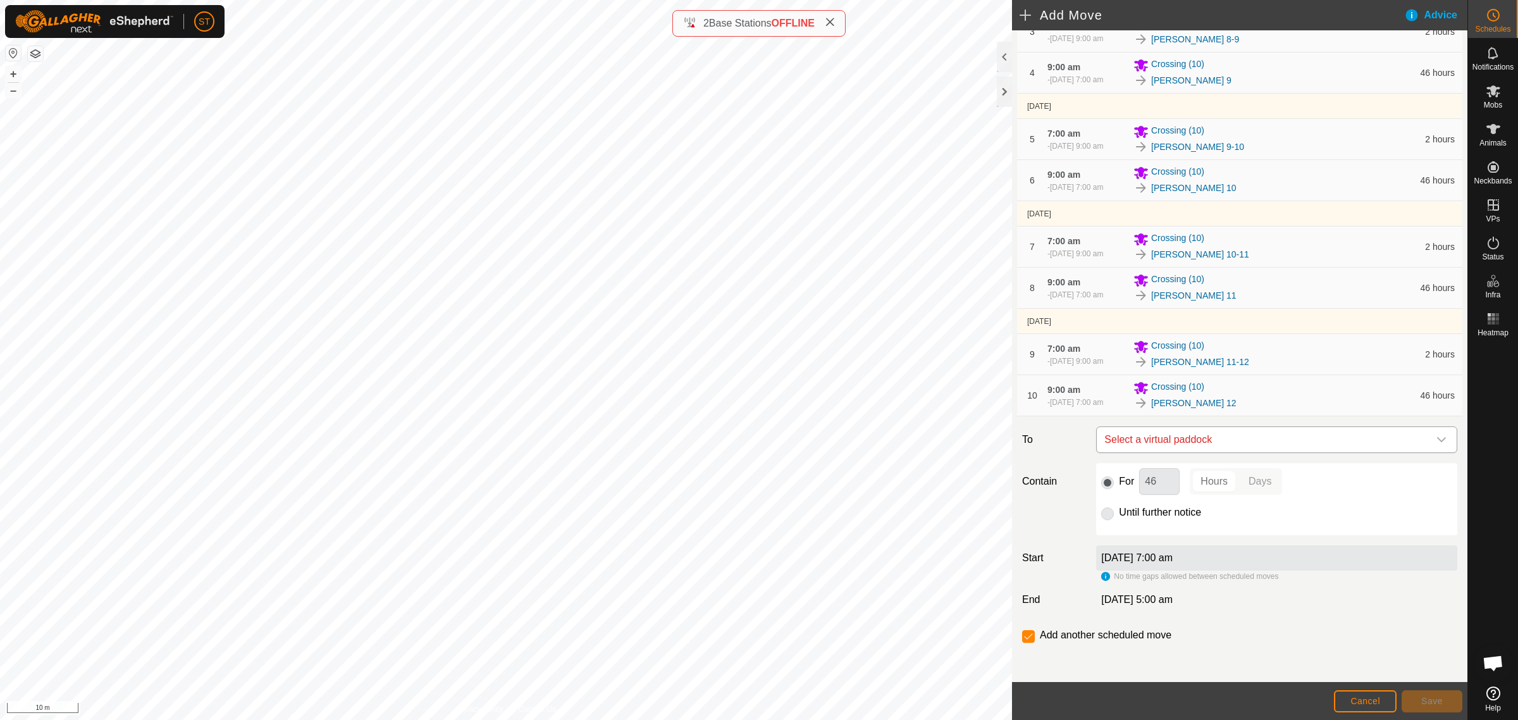
scroll to position [280, 0]
click at [1436, 438] on icon "dropdown trigger" at bounding box center [1441, 438] width 10 height 10
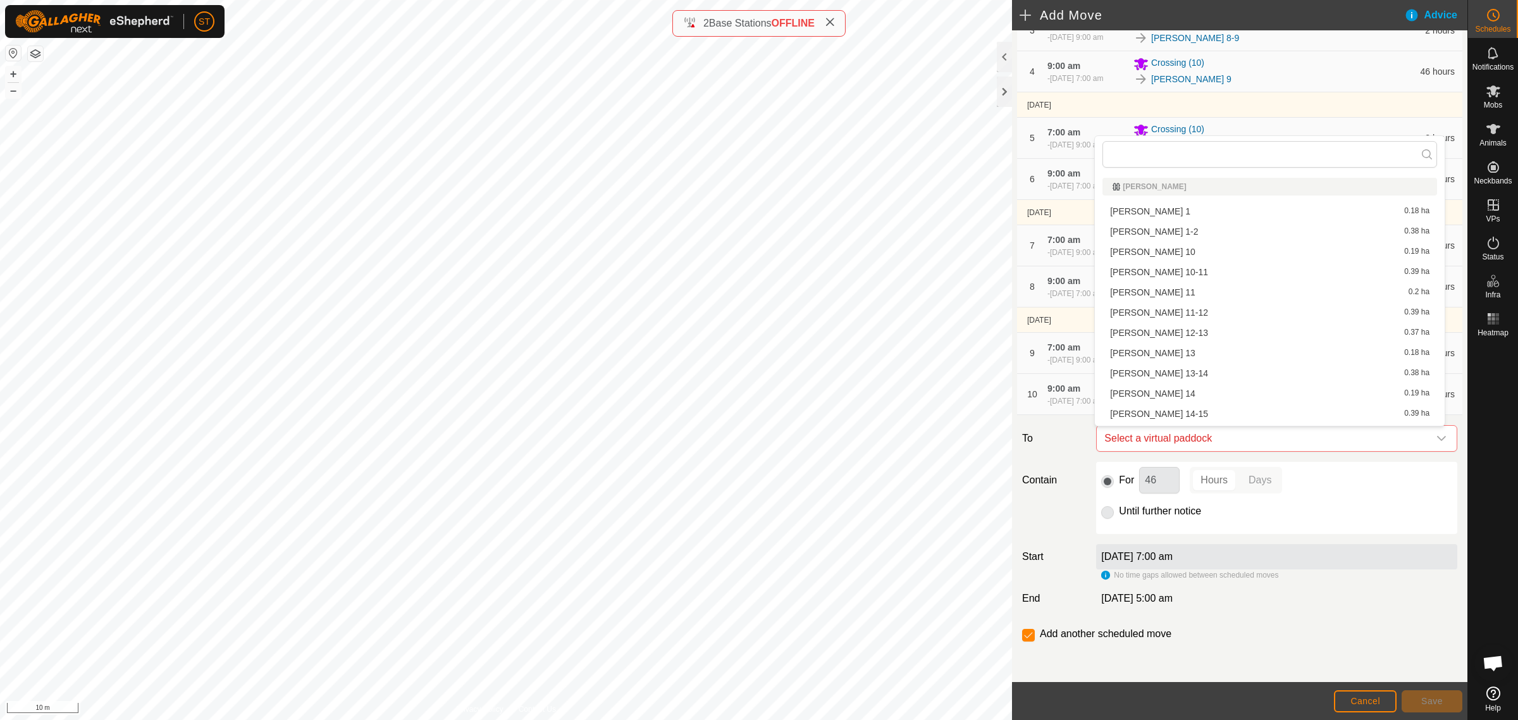
click at [1178, 333] on li "Rorys 12-13 0.37 ha" at bounding box center [1269, 332] width 335 height 19
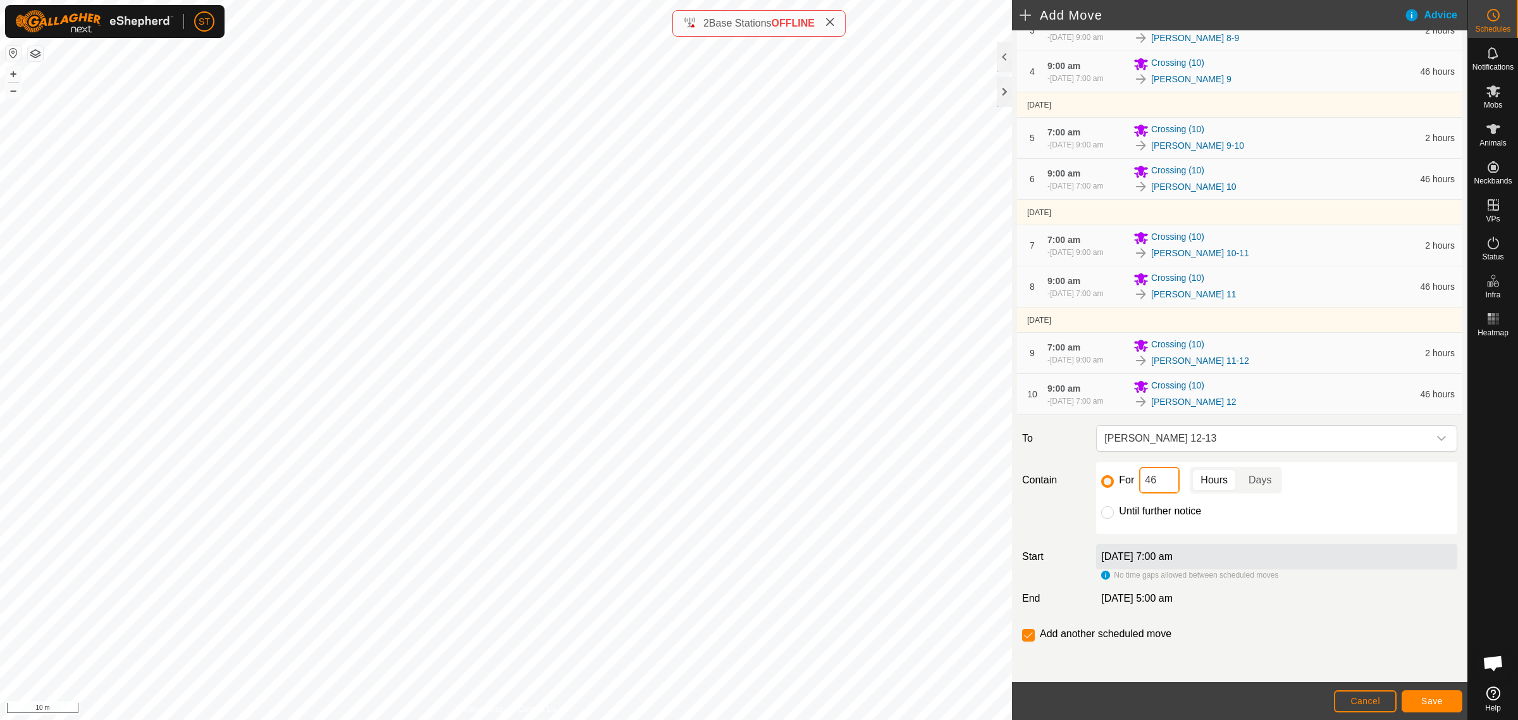
drag, startPoint x: 1156, startPoint y: 487, endPoint x: 1079, endPoint y: 484, distance: 77.2
click at [1096, 487] on div "For 46 Hours Days Until further notice" at bounding box center [1276, 498] width 361 height 72
click at [1421, 700] on span "Save" at bounding box center [1432, 701] width 22 height 10
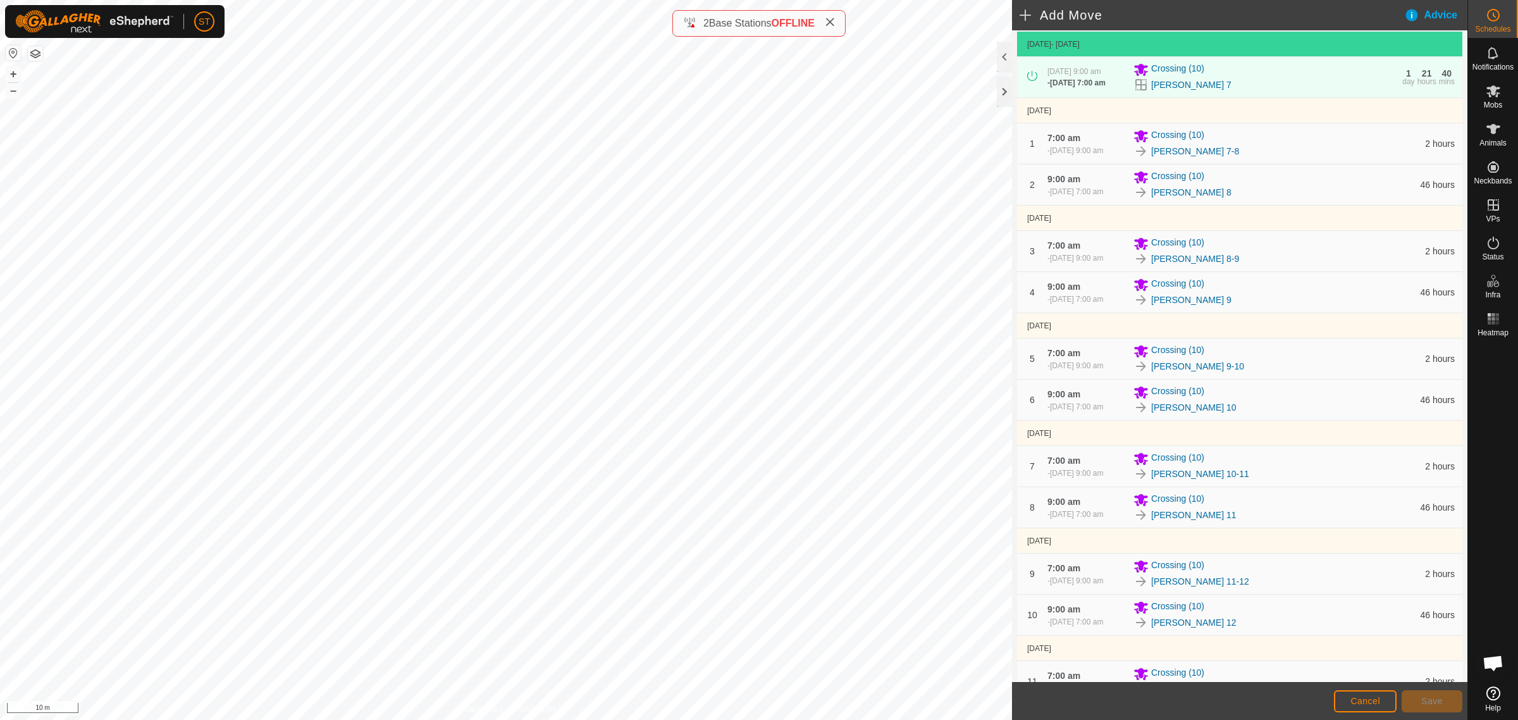
scroll to position [347, 0]
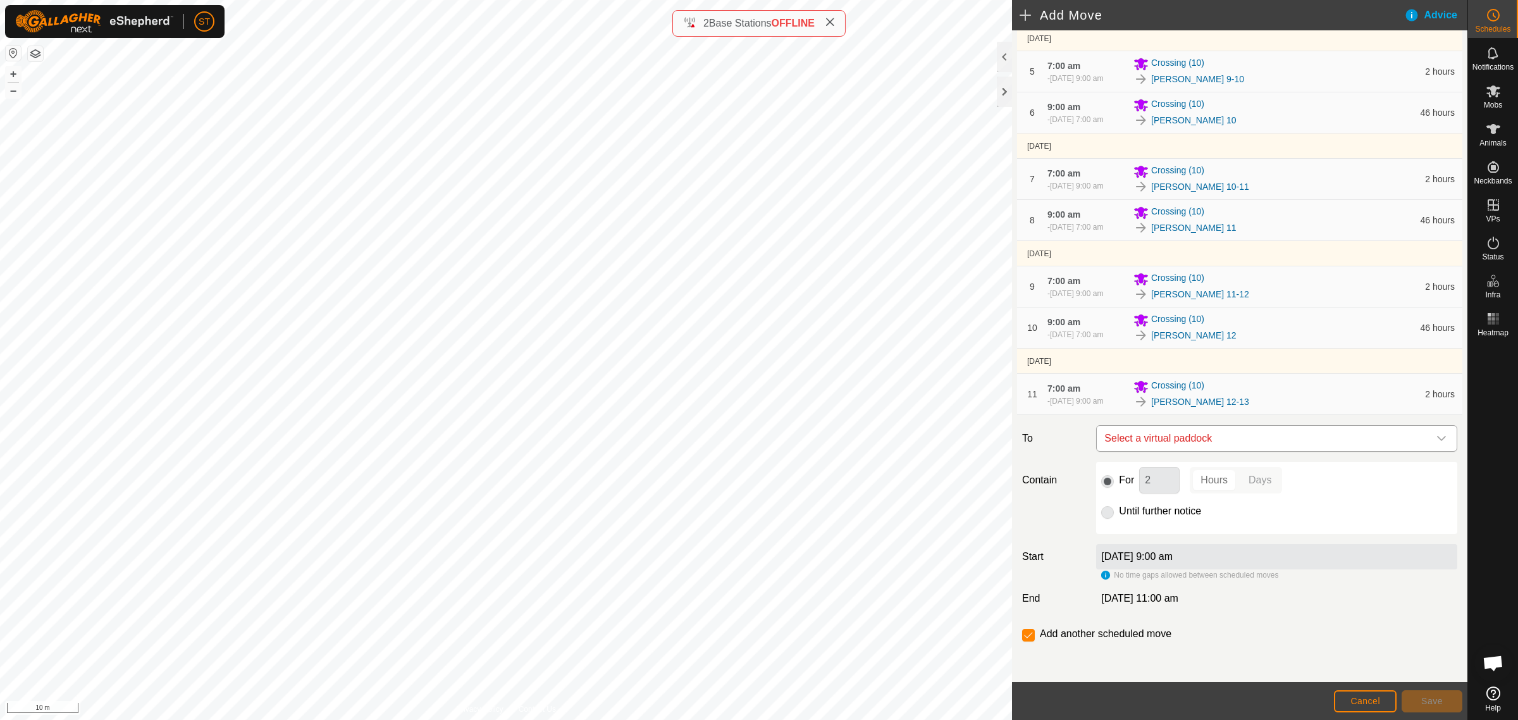
click at [1435, 435] on div "dropdown trigger" at bounding box center [1441, 438] width 25 height 25
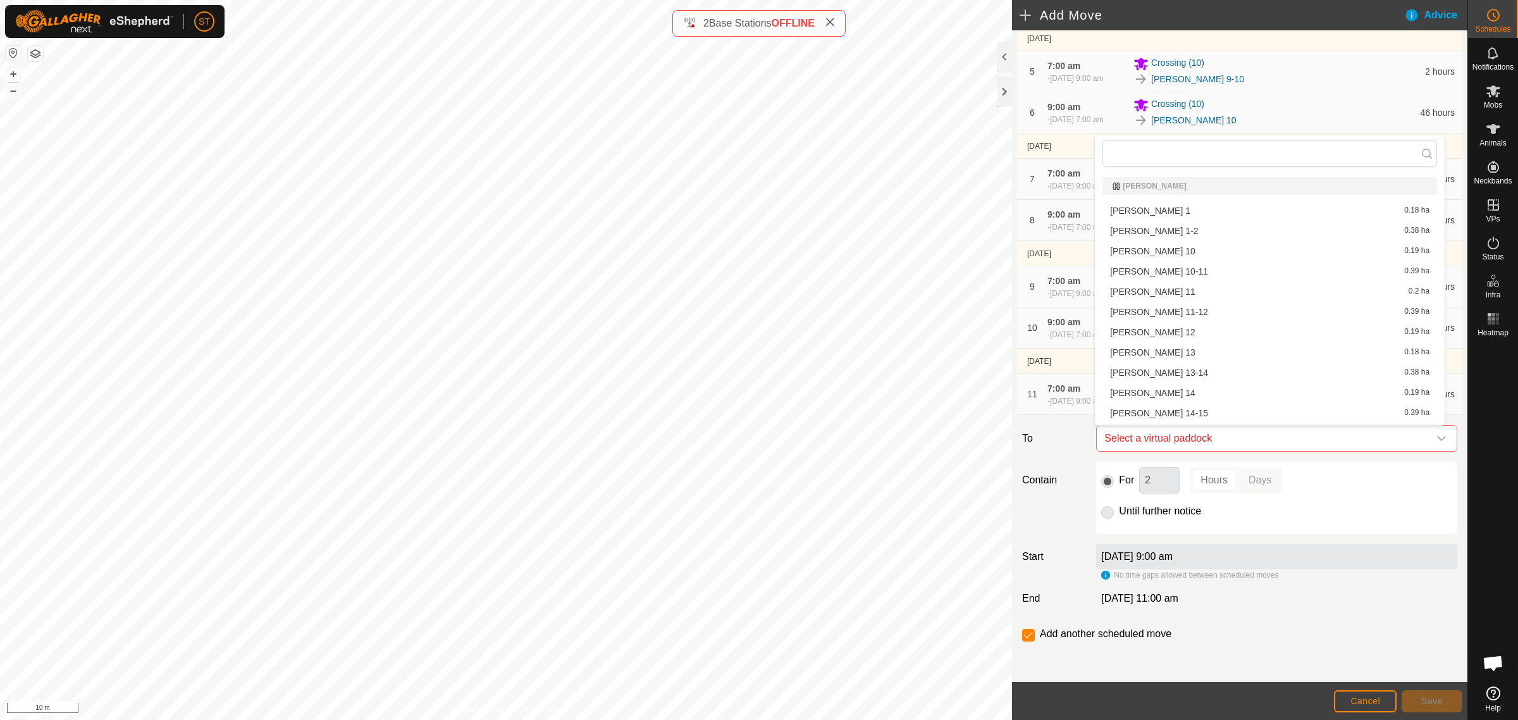
scroll to position [17, 0]
click at [1168, 334] on li "Rorys 13 0.18 ha" at bounding box center [1269, 335] width 335 height 19
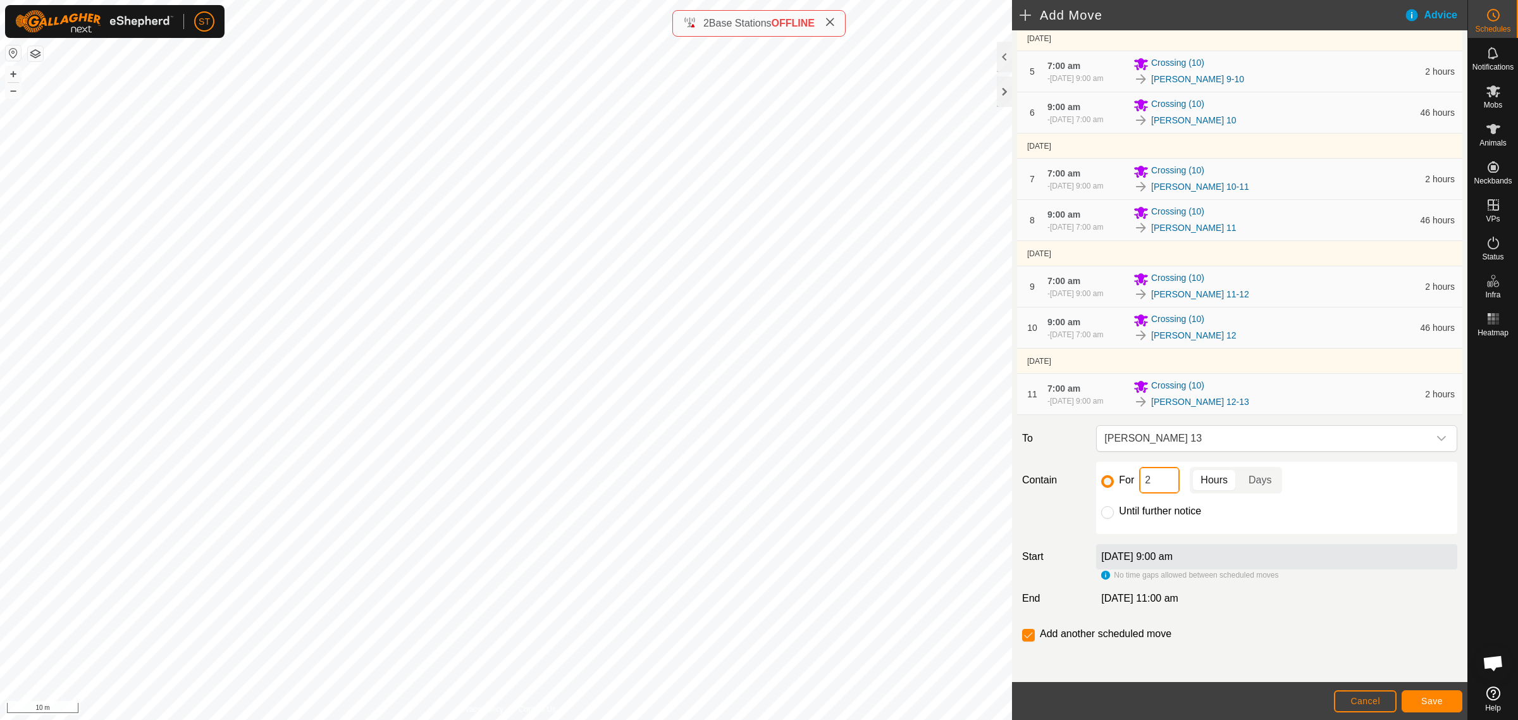
drag, startPoint x: 1161, startPoint y: 481, endPoint x: 1098, endPoint y: 479, distance: 62.6
click at [1098, 479] on div "For 2 Hours Days Until further notice" at bounding box center [1276, 498] width 361 height 72
click at [1433, 699] on span "Save" at bounding box center [1432, 701] width 22 height 10
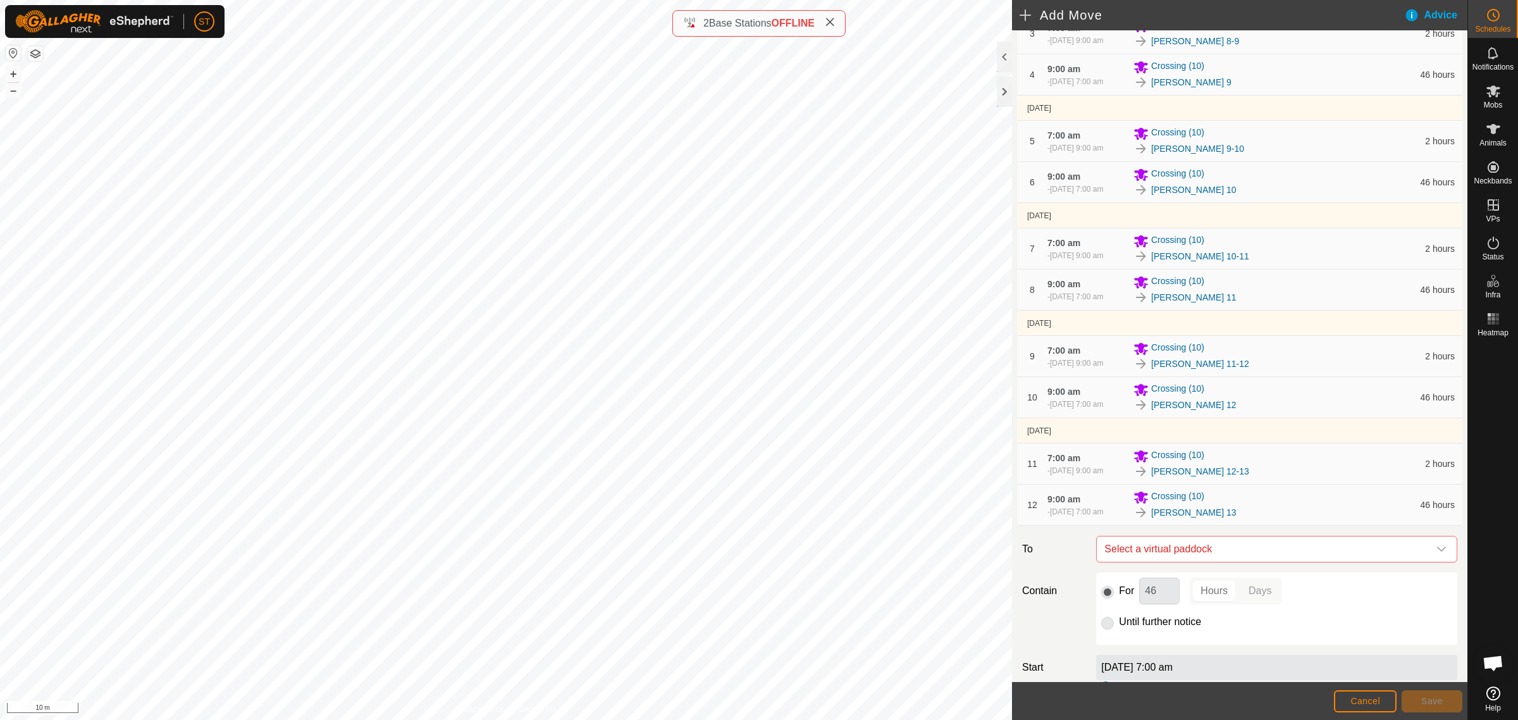
scroll to position [388, 0]
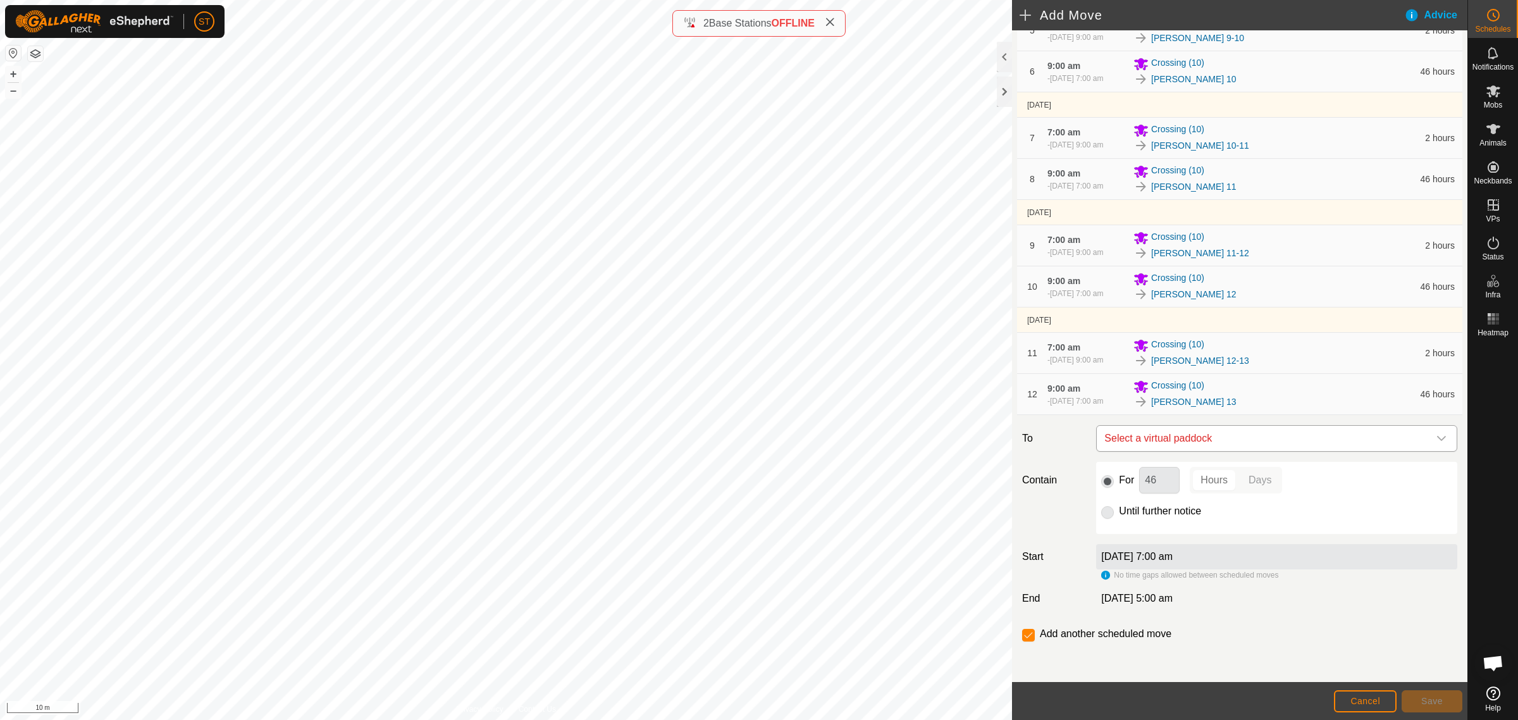
click at [1436, 440] on icon "dropdown trigger" at bounding box center [1441, 438] width 10 height 10
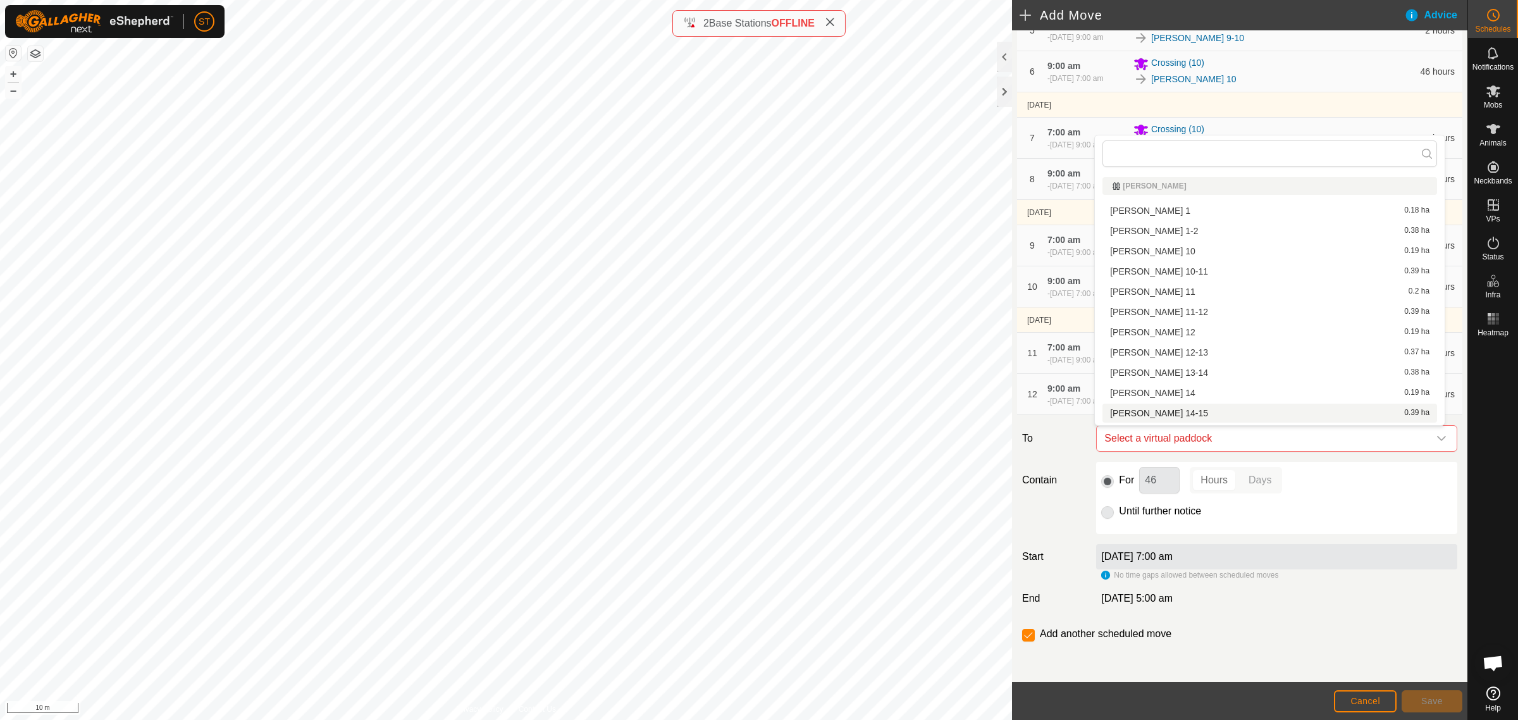
scroll to position [17, 0]
click at [1175, 354] on li "Rorys 13-14 0.38 ha" at bounding box center [1269, 355] width 335 height 19
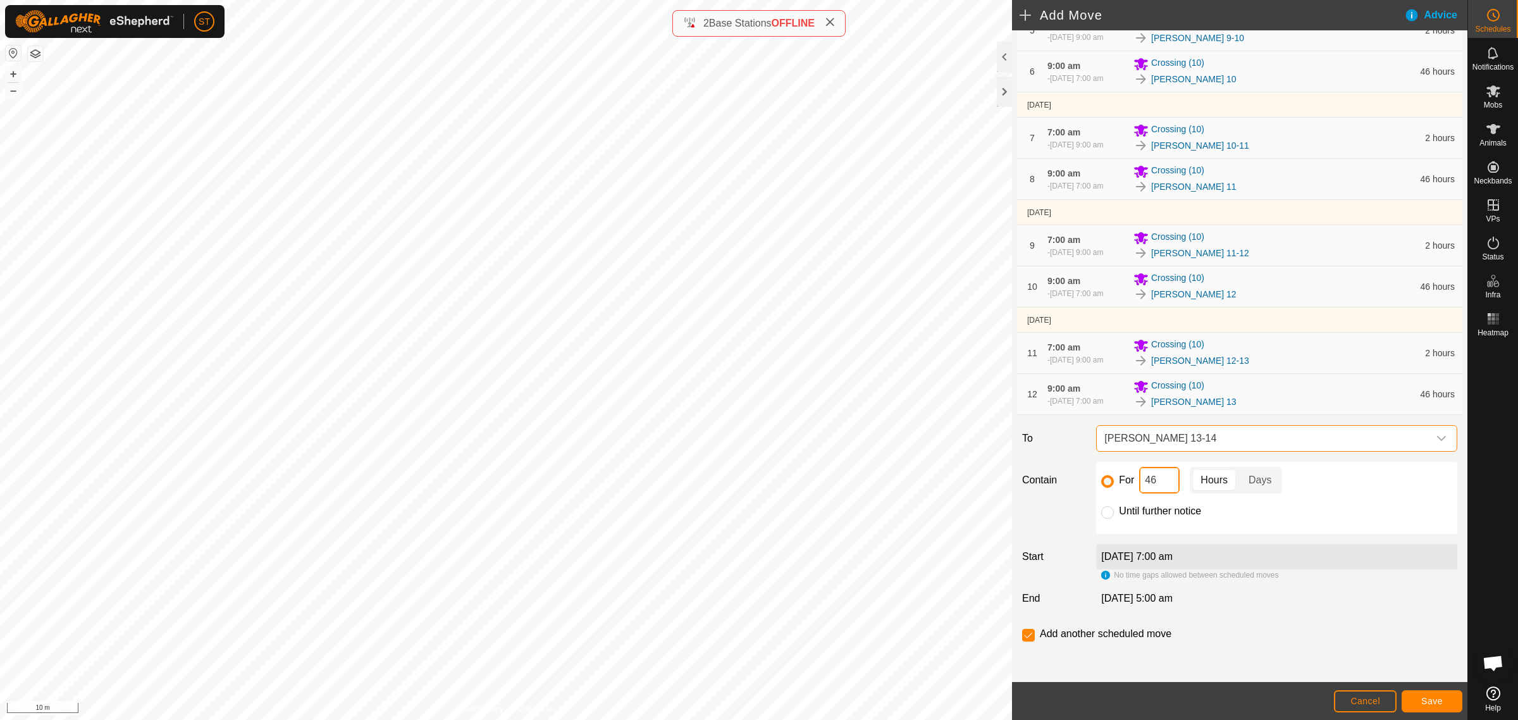
drag, startPoint x: 1166, startPoint y: 488, endPoint x: 1077, endPoint y: 487, distance: 88.6
click at [1077, 487] on div "Contain For 46 Hours Days Until further notice" at bounding box center [1239, 498] width 445 height 72
click at [1424, 700] on span "Save" at bounding box center [1432, 701] width 22 height 10
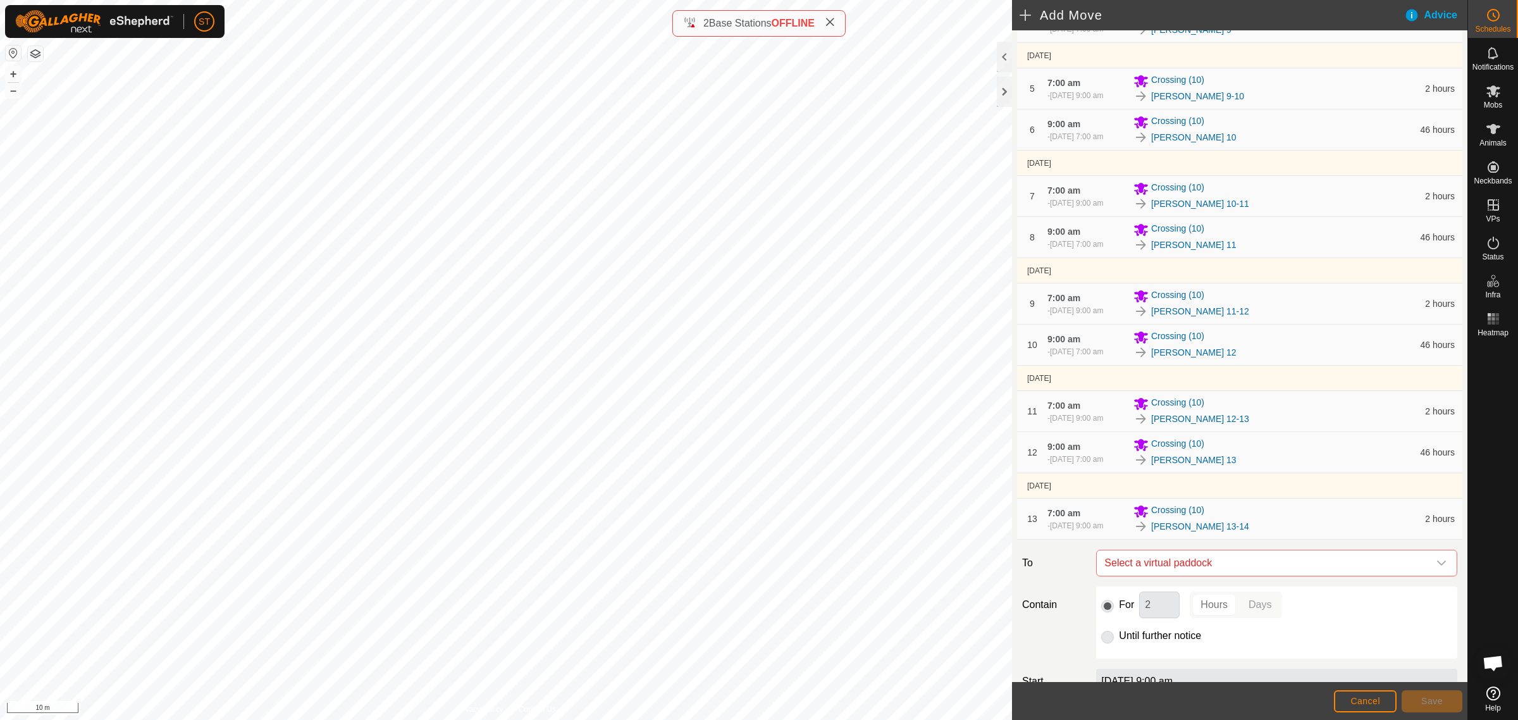
scroll to position [454, 0]
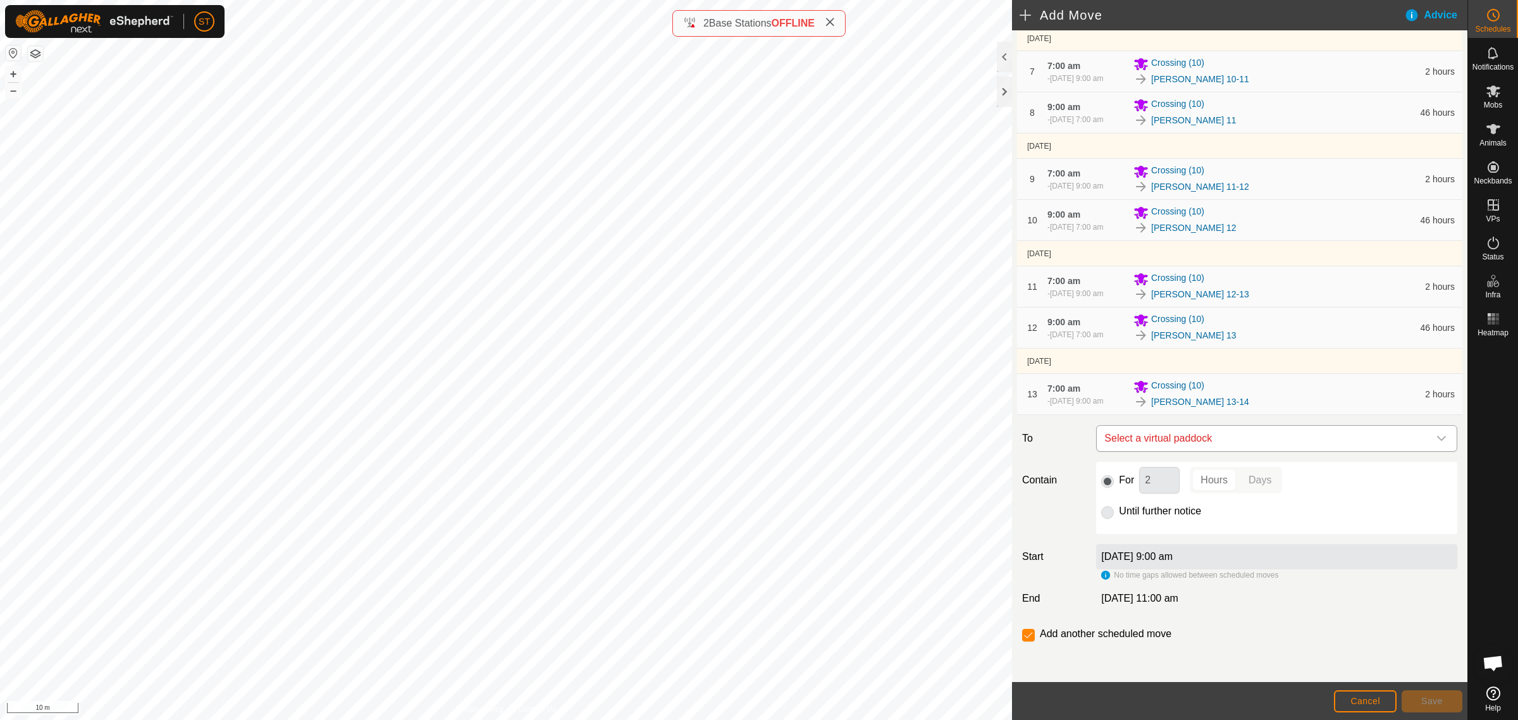
click at [1436, 441] on icon "dropdown trigger" at bounding box center [1441, 438] width 10 height 10
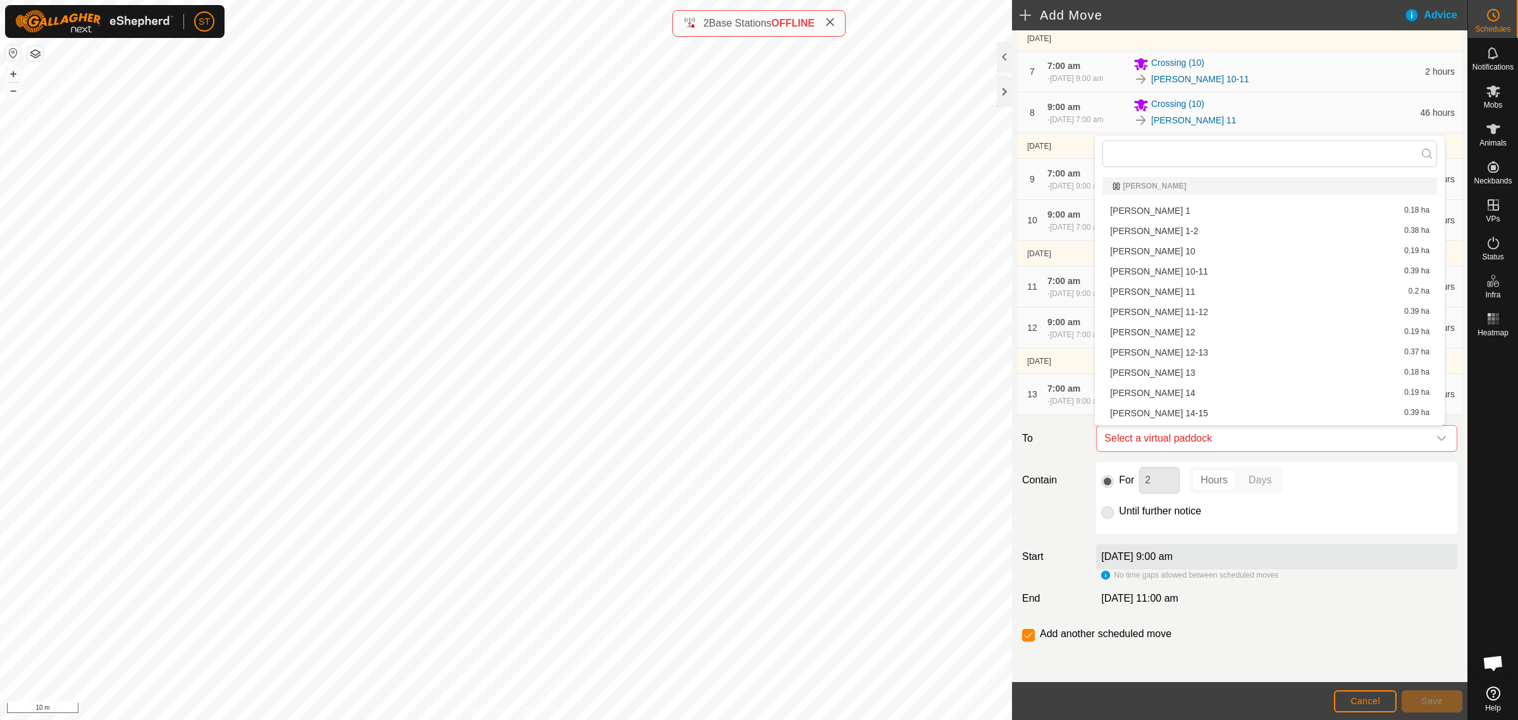
click at [1156, 392] on li "Rorys 14 0.19 ha" at bounding box center [1269, 392] width 335 height 19
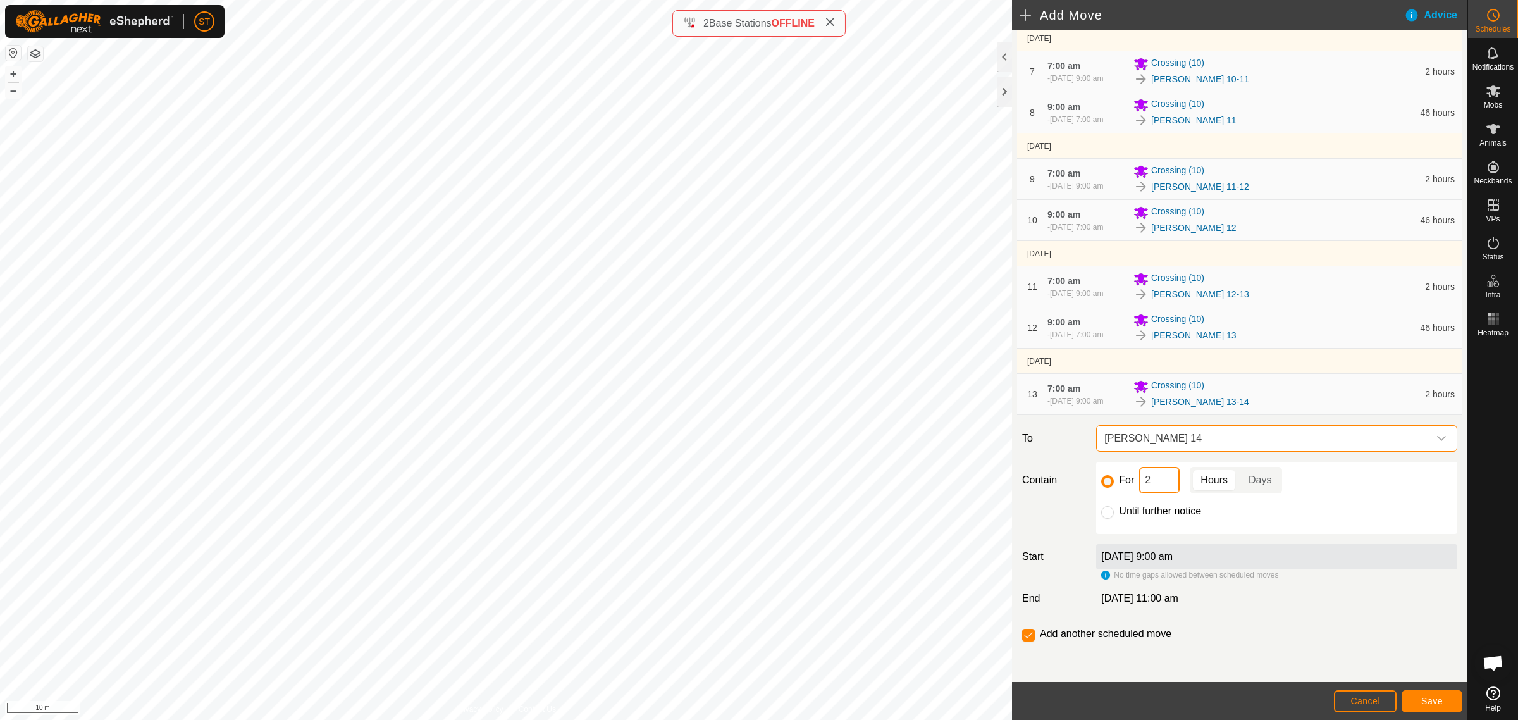
drag, startPoint x: 1158, startPoint y: 484, endPoint x: 1094, endPoint y: 462, distance: 66.8
click at [1092, 476] on div "For 2 Hours Days Until further notice" at bounding box center [1276, 498] width 371 height 72
click at [1431, 702] on span "Save" at bounding box center [1432, 701] width 22 height 10
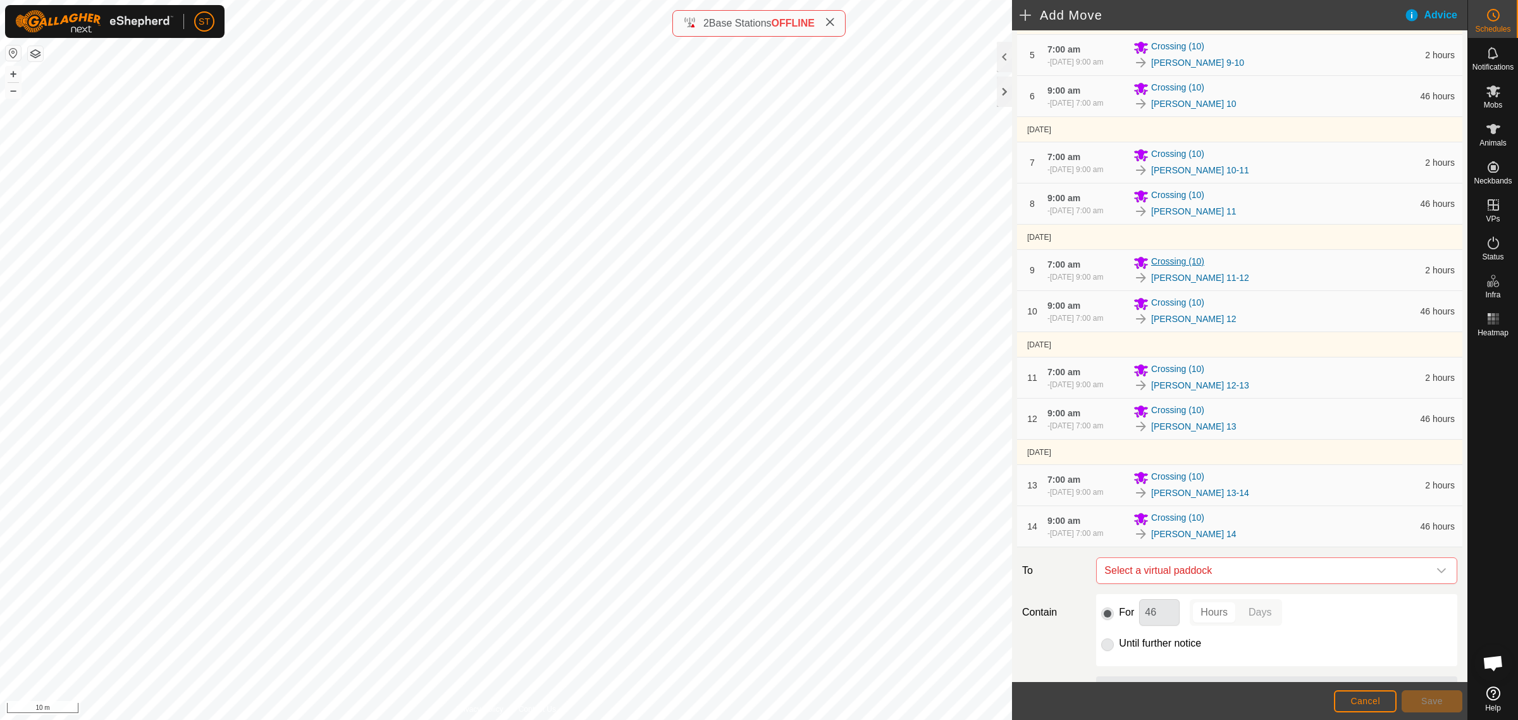
scroll to position [495, 0]
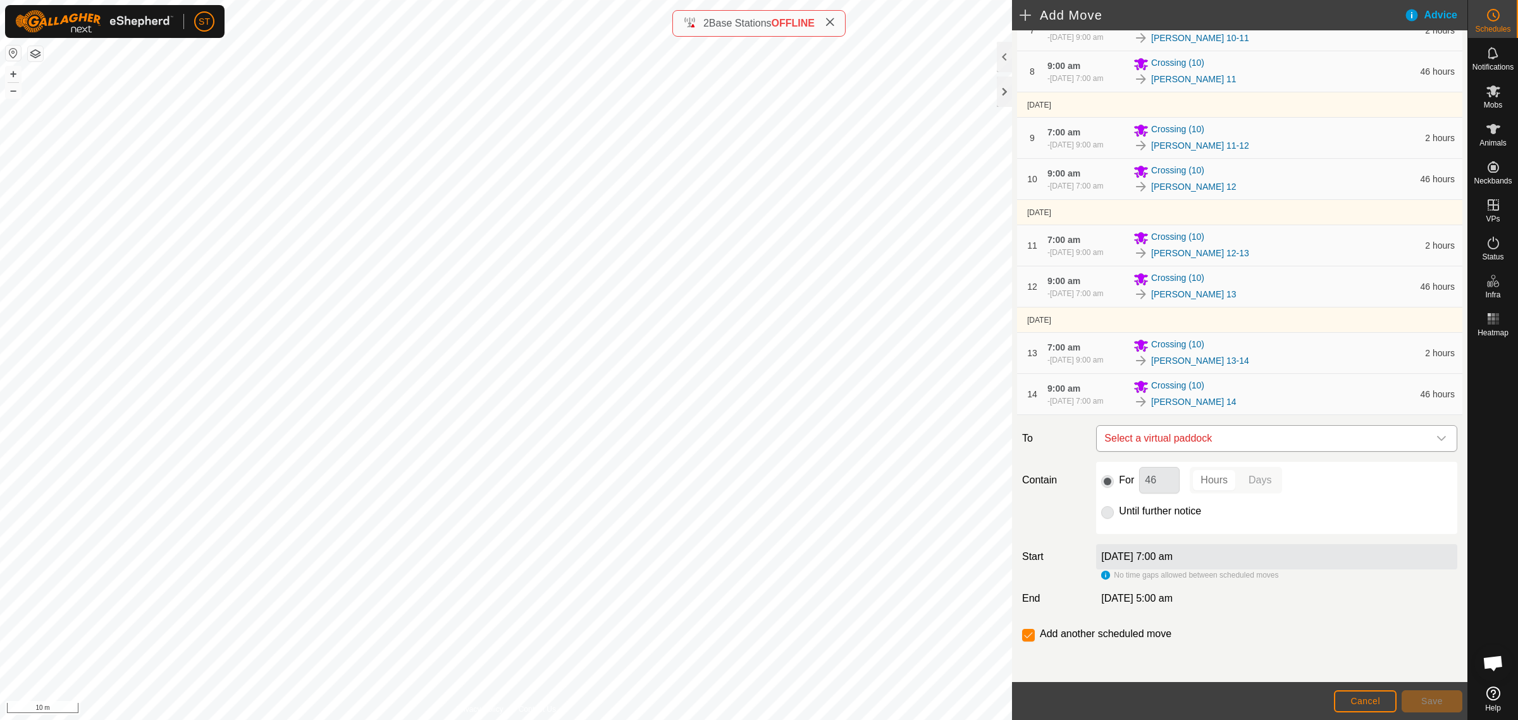
click at [1436, 434] on icon "dropdown trigger" at bounding box center [1441, 438] width 10 height 10
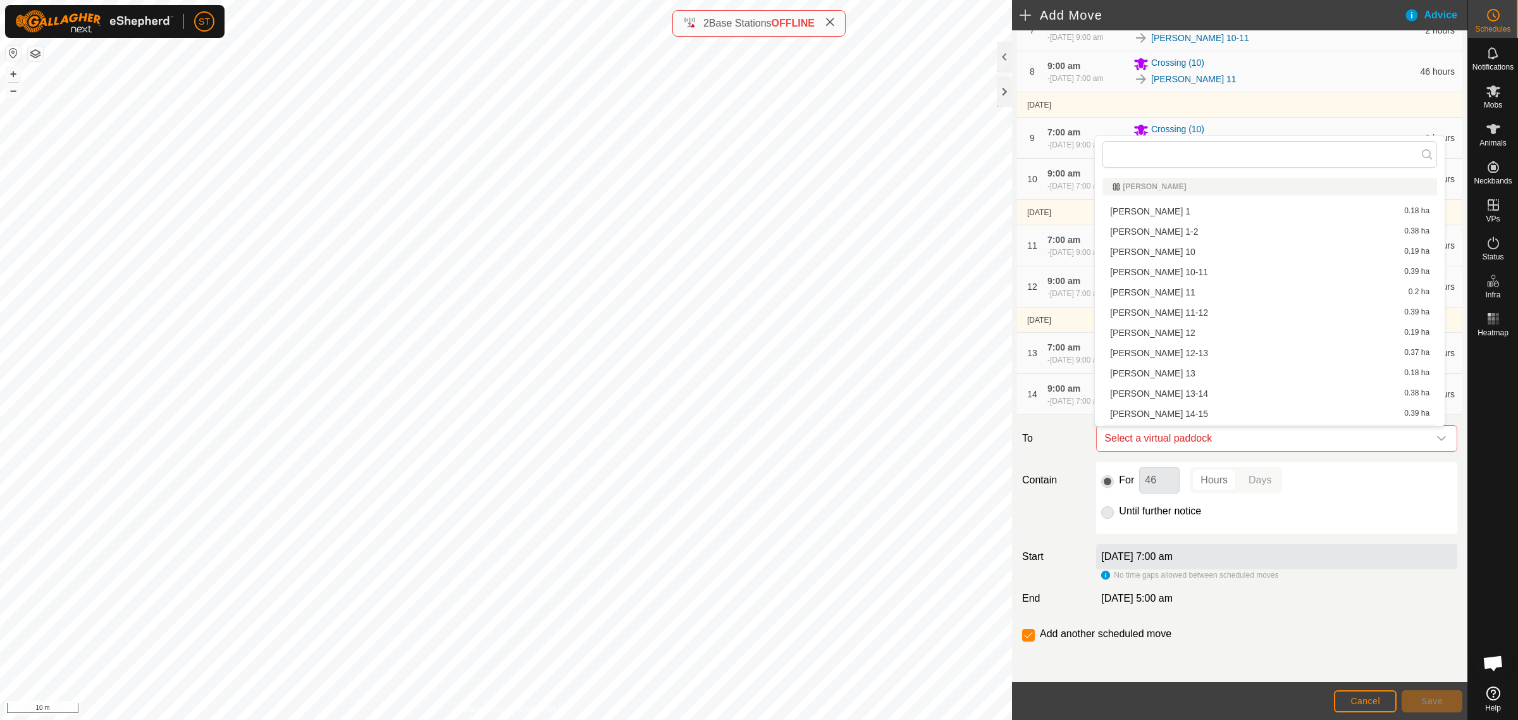
scroll to position [17, 0]
click at [1155, 400] on li "Rorys 14-15 0.39 ha" at bounding box center [1269, 396] width 335 height 19
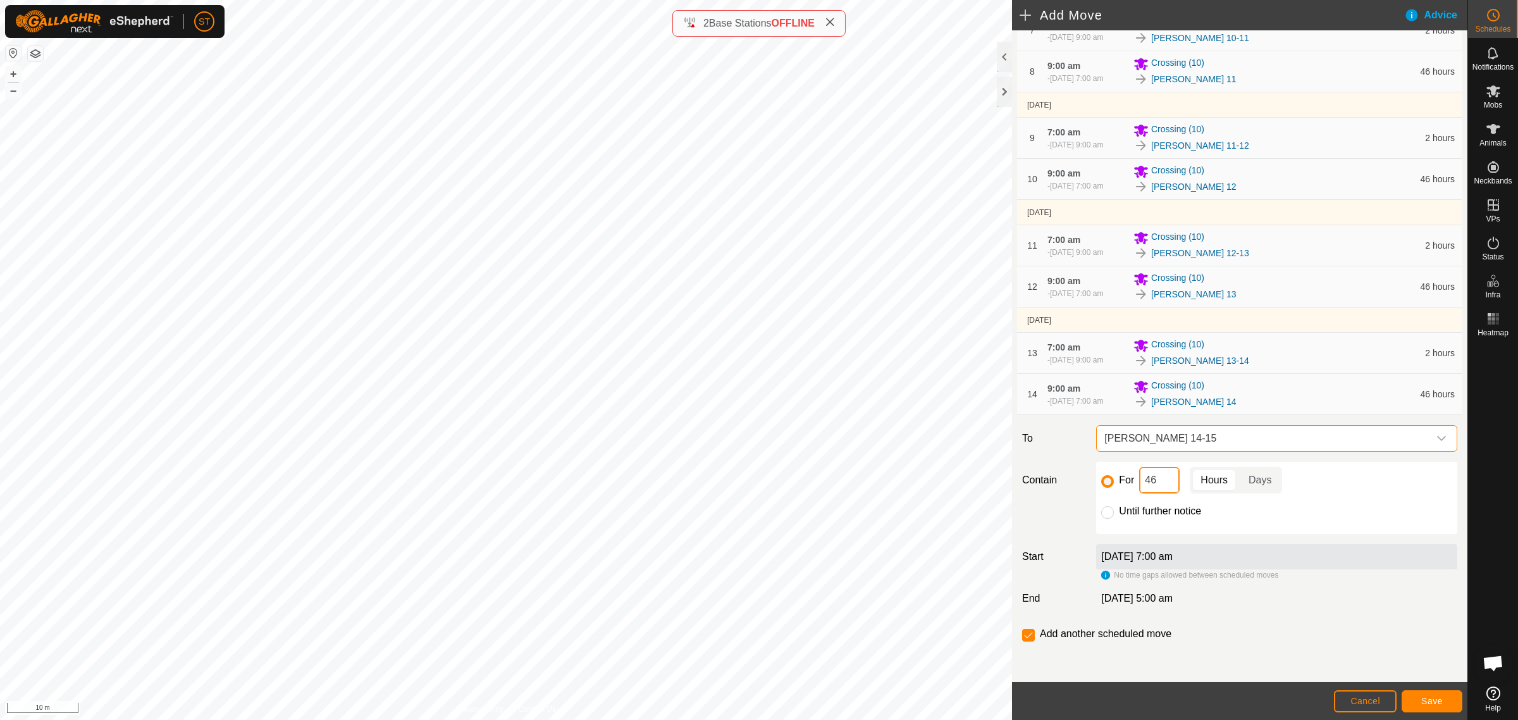
drag, startPoint x: 1158, startPoint y: 485, endPoint x: 1123, endPoint y: 483, distance: 34.8
click at [1125, 483] on div "For 46 Hours Days" at bounding box center [1276, 480] width 351 height 27
click at [1420, 697] on button "Save" at bounding box center [1432, 701] width 61 height 22
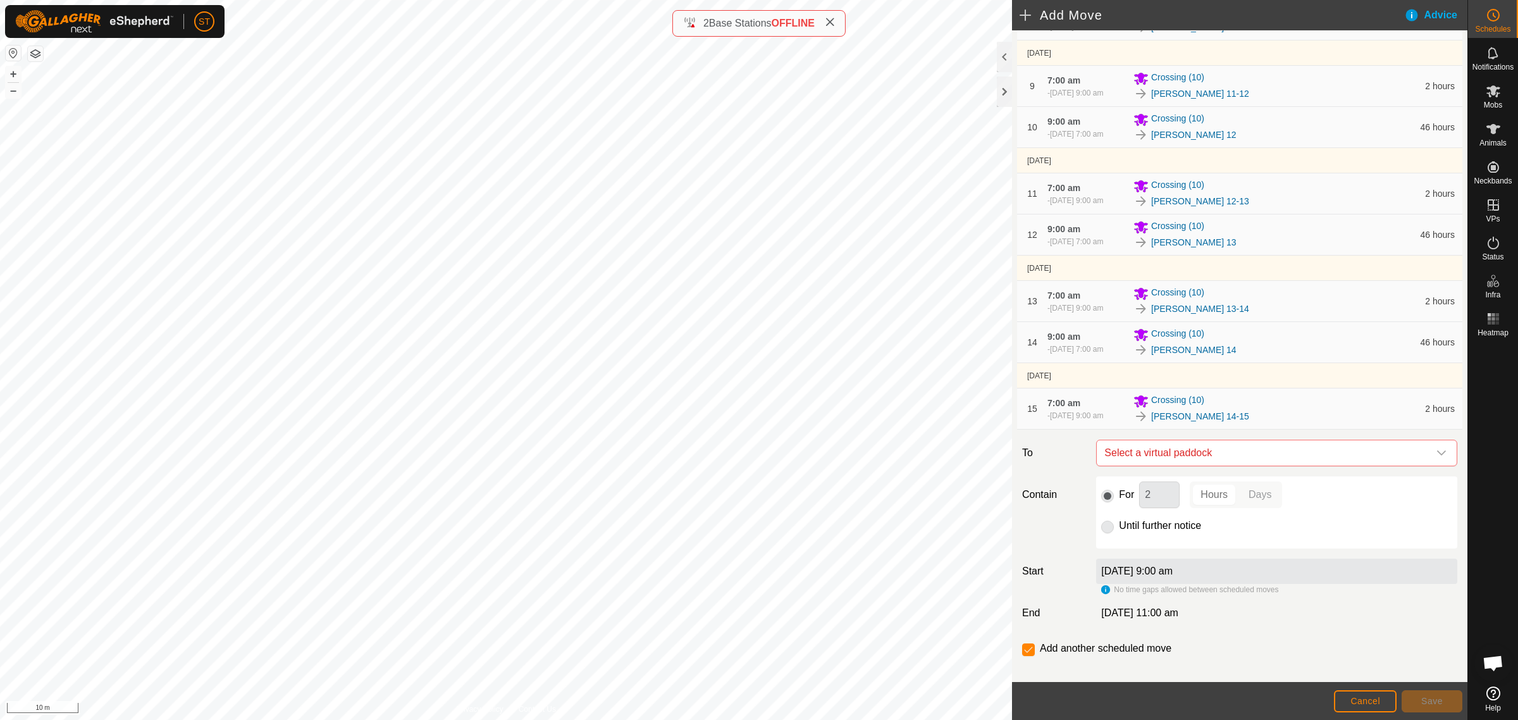
scroll to position [553, 0]
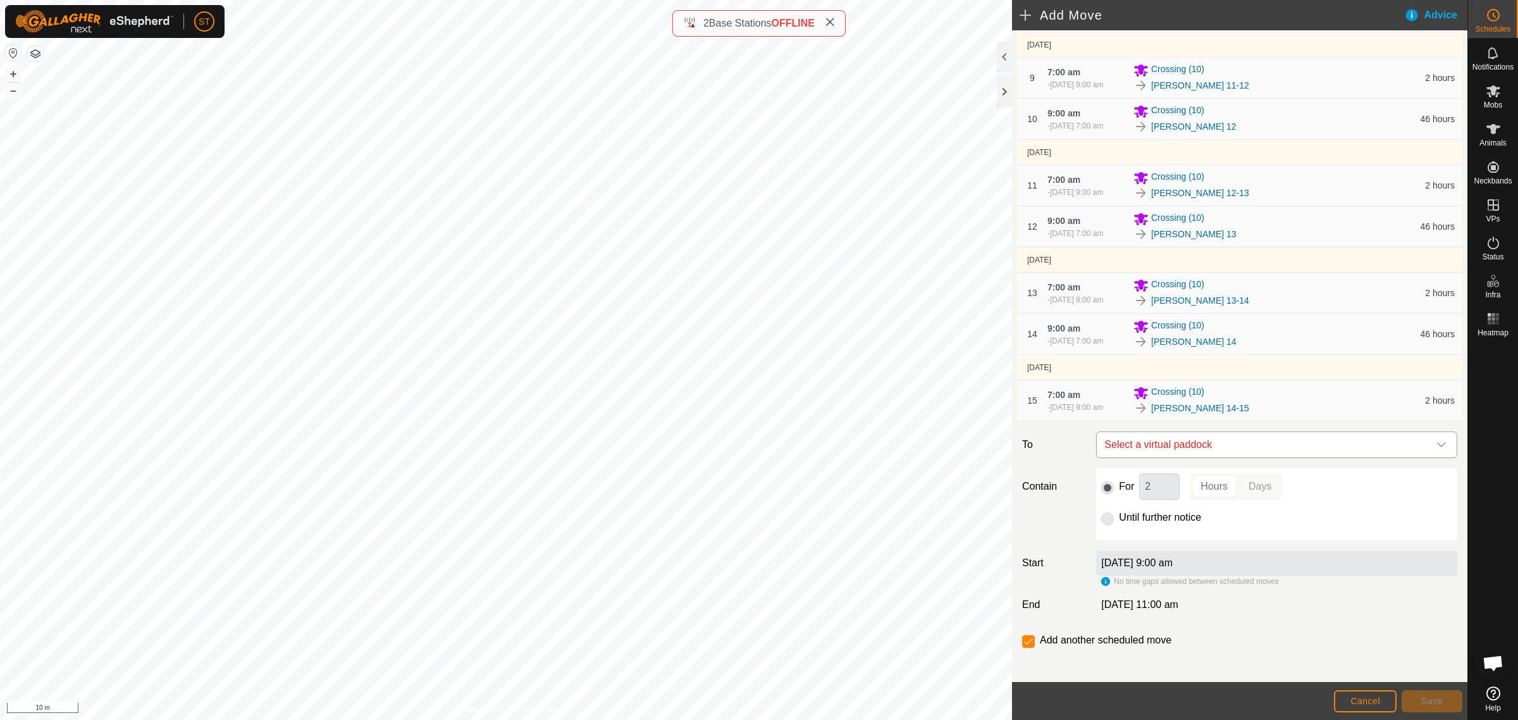
click at [1437, 447] on icon "dropdown trigger" at bounding box center [1441, 444] width 9 height 5
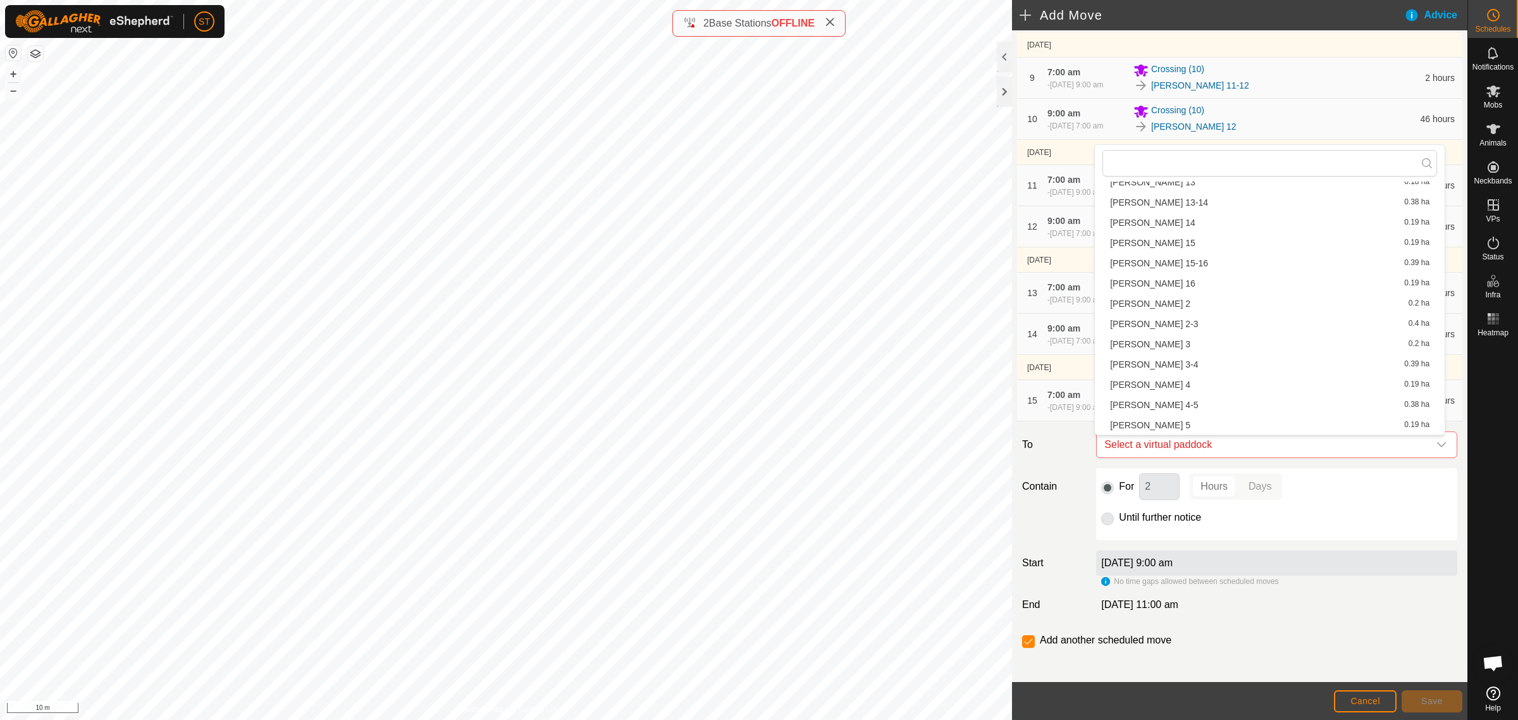
scroll to position [175, 0]
click at [1187, 270] on li "Rorys 15 0.19 ha" at bounding box center [1269, 267] width 335 height 19
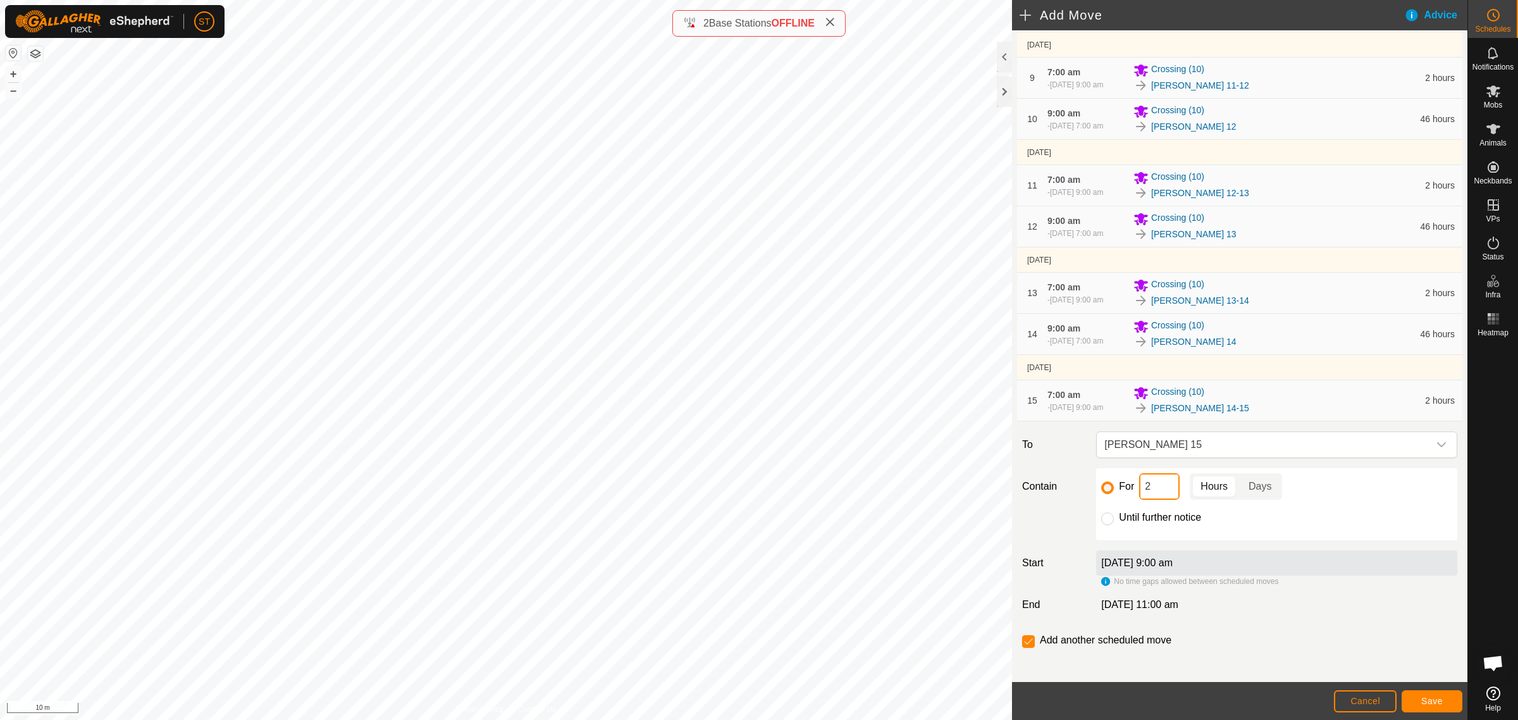
drag, startPoint x: 1121, startPoint y: 489, endPoint x: 1051, endPoint y: 484, distance: 70.4
click at [1054, 484] on div "Contain For 2 Hours Days Until further notice" at bounding box center [1239, 504] width 445 height 72
click at [1431, 702] on span "Save" at bounding box center [1432, 701] width 22 height 10
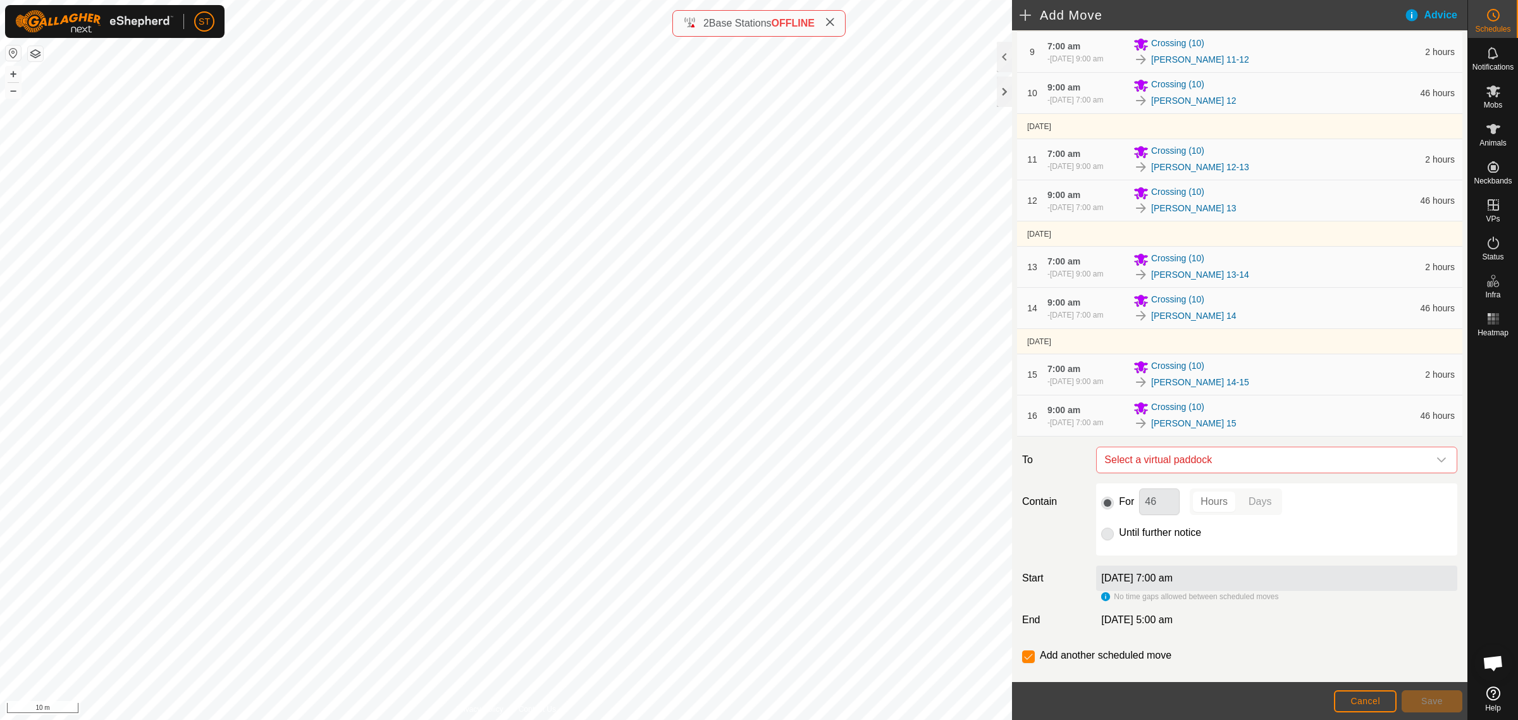
scroll to position [603, 0]
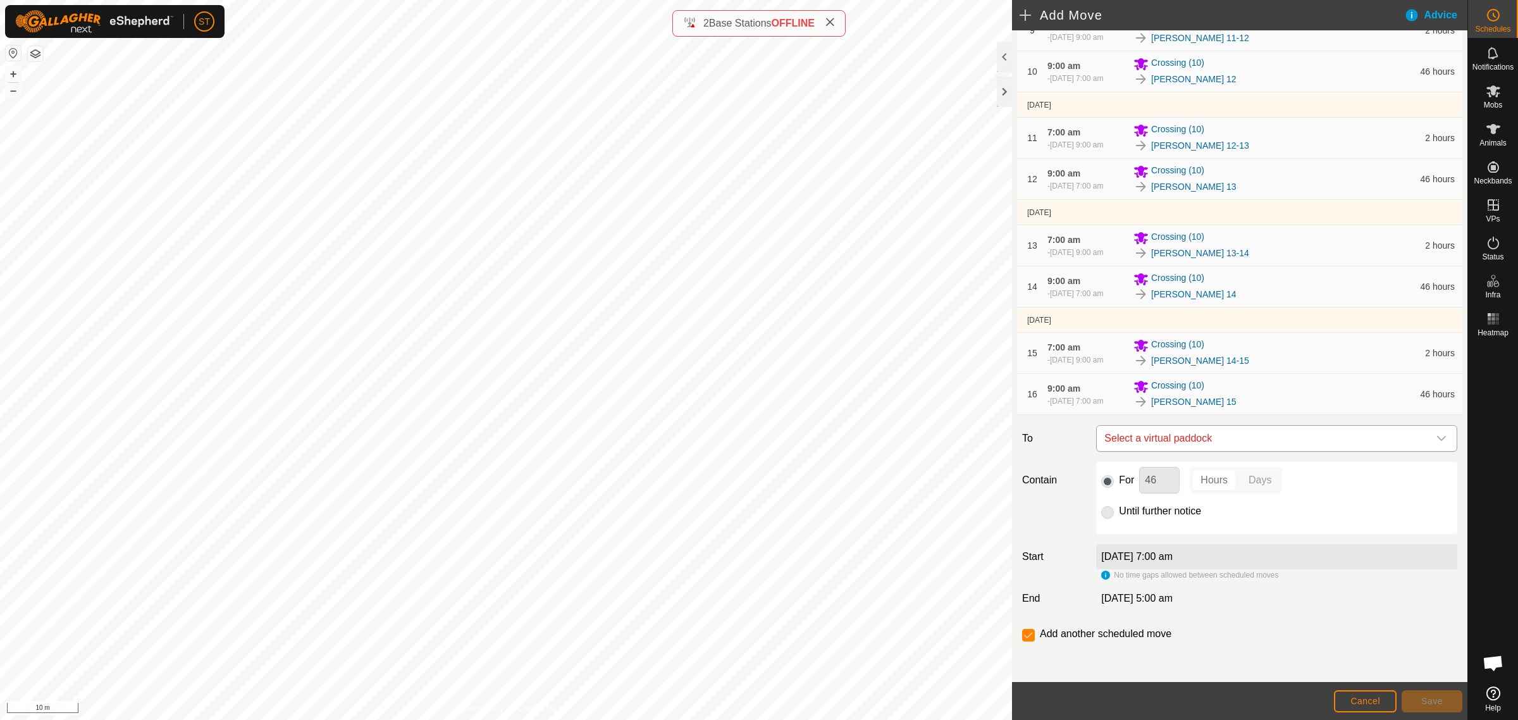
click at [1436, 438] on icon "dropdown trigger" at bounding box center [1441, 438] width 10 height 10
click at [1435, 438] on div "dropdown trigger" at bounding box center [1441, 438] width 25 height 25
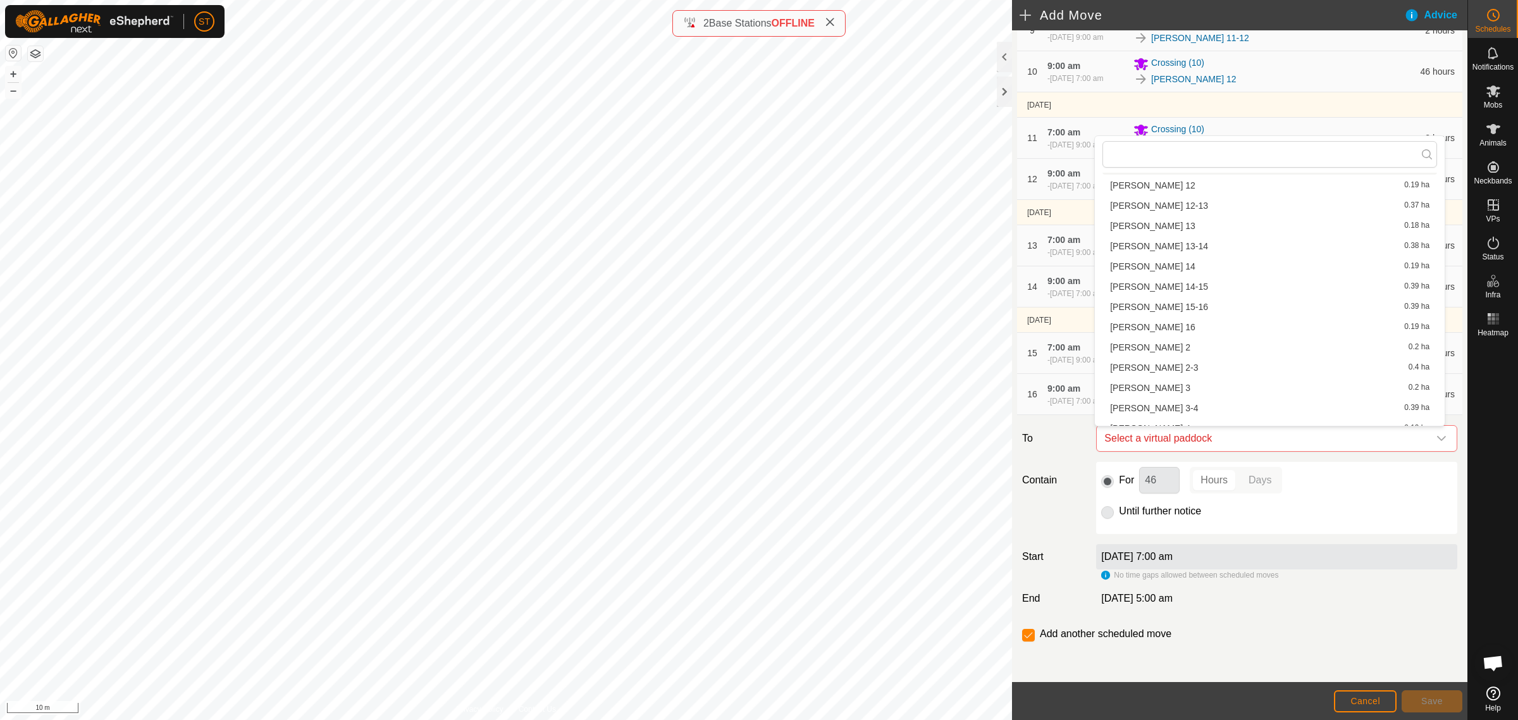
scroll to position [158, 0]
click at [1166, 292] on li "Rorys 15-16 0.39 ha" at bounding box center [1269, 296] width 335 height 19
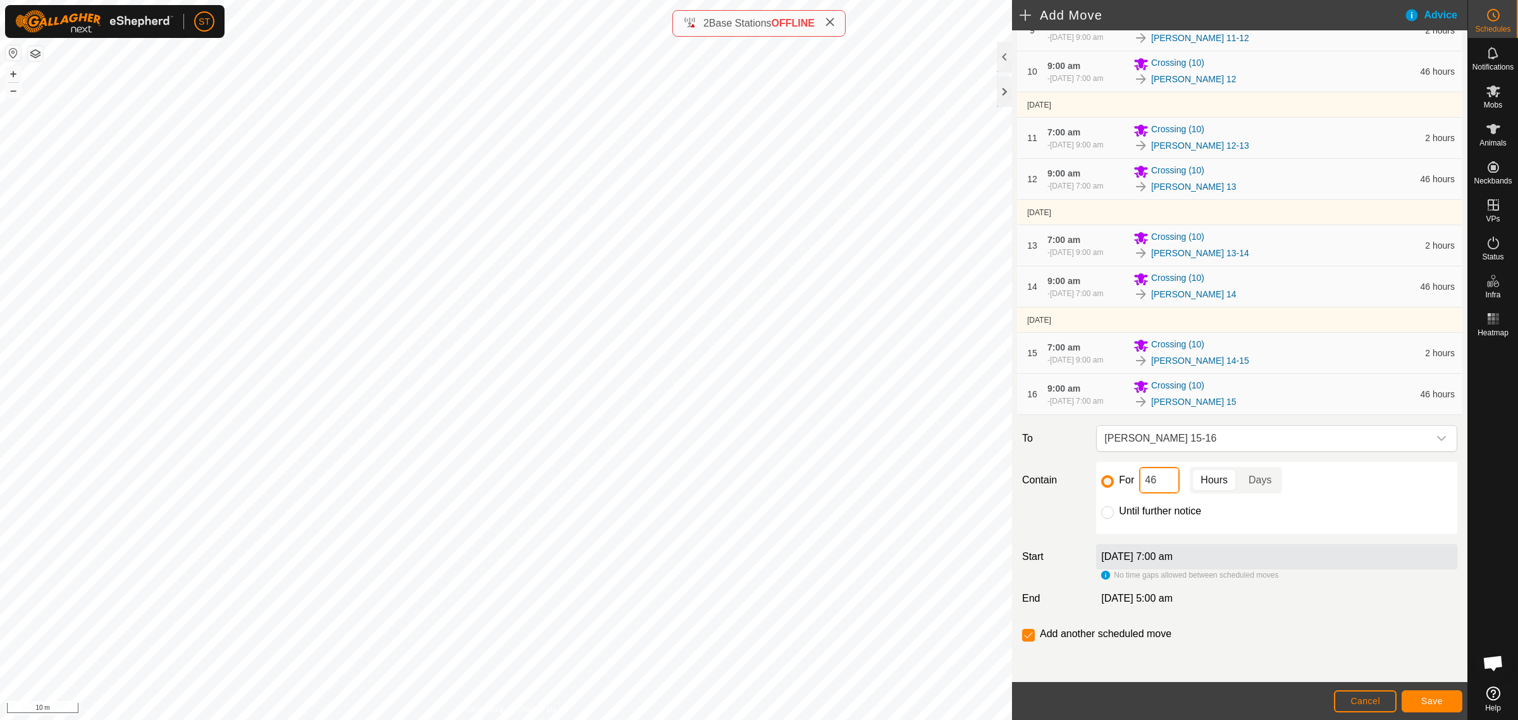
drag, startPoint x: 1162, startPoint y: 482, endPoint x: 1055, endPoint y: 468, distance: 107.8
click at [1077, 476] on div "Contain For 46 Hours Days Until further notice" at bounding box center [1239, 498] width 445 height 72
click at [1433, 707] on button "Save" at bounding box center [1432, 701] width 61 height 22
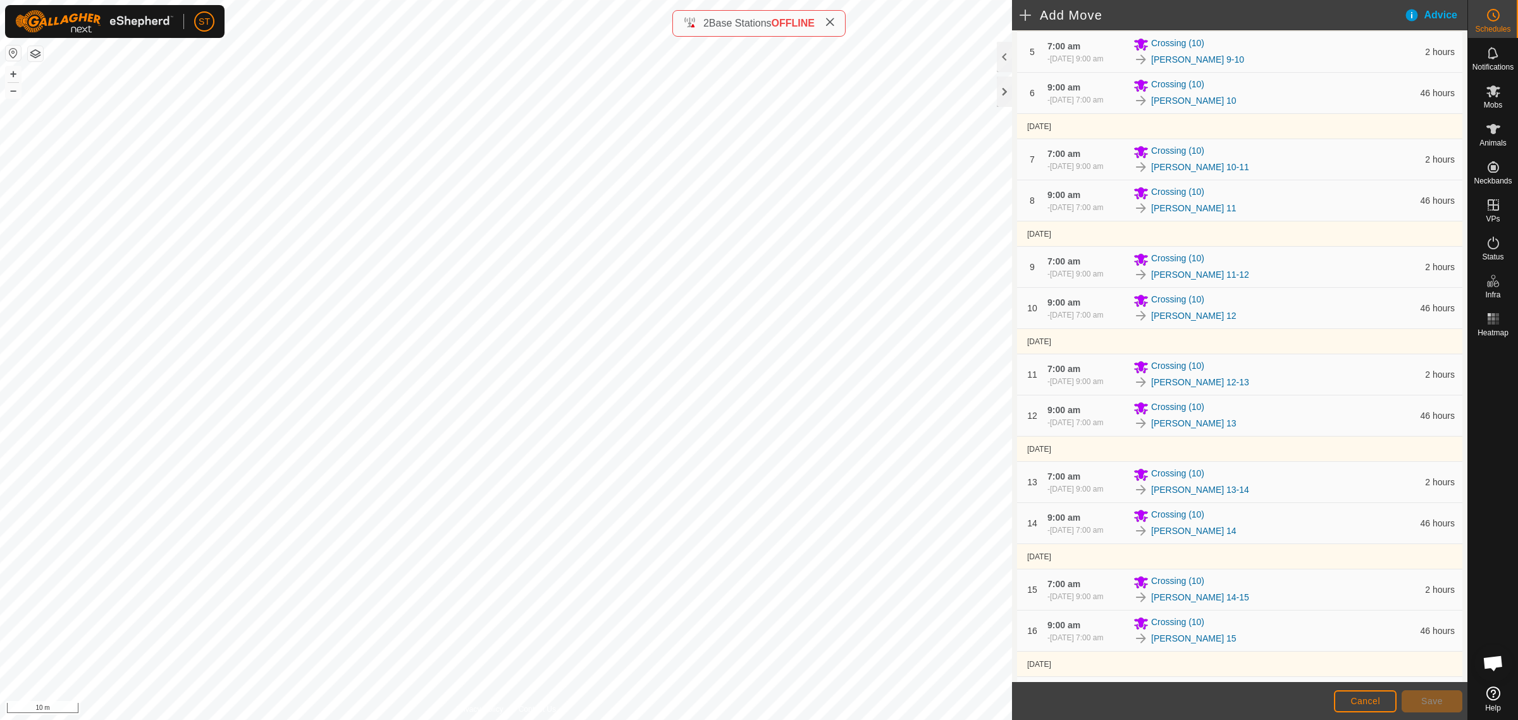
scroll to position [670, 0]
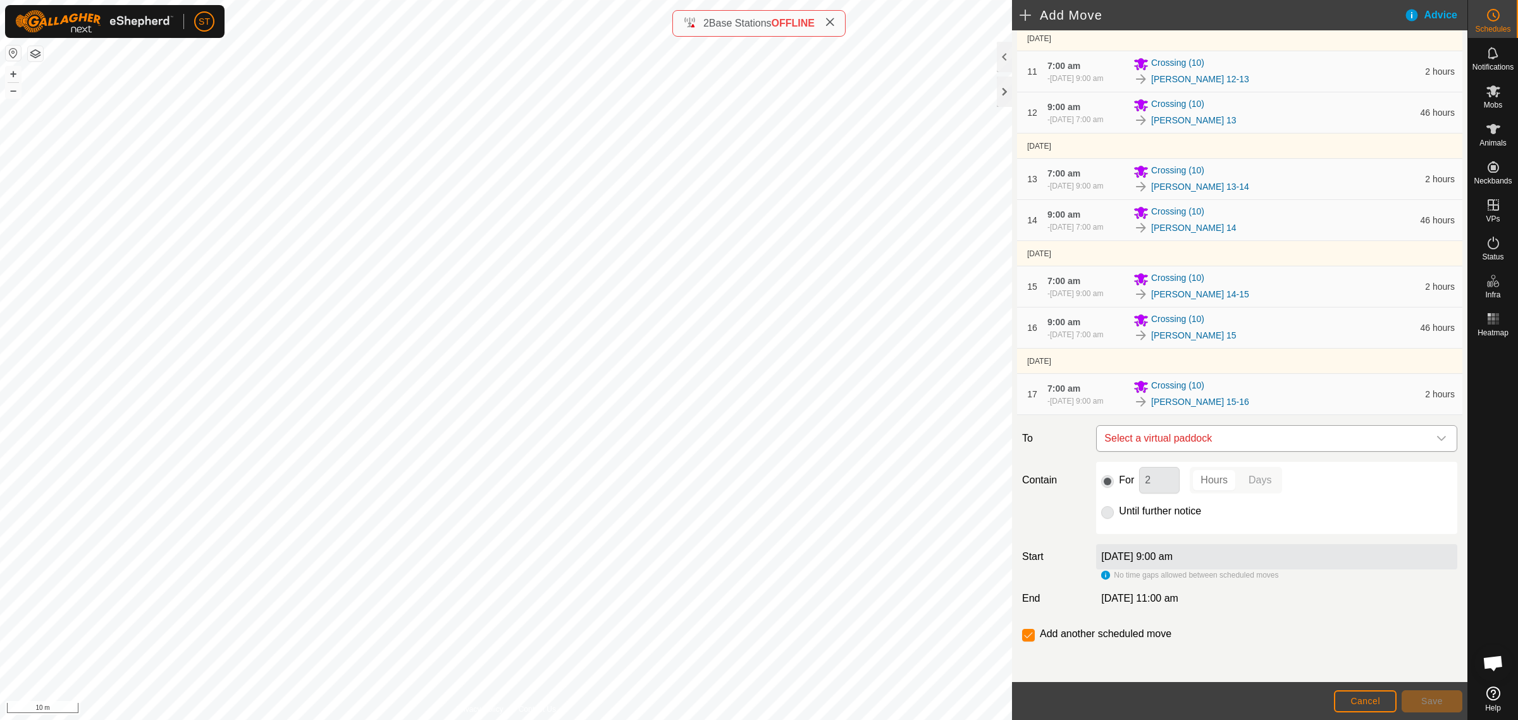
click at [1436, 438] on icon "dropdown trigger" at bounding box center [1441, 438] width 10 height 10
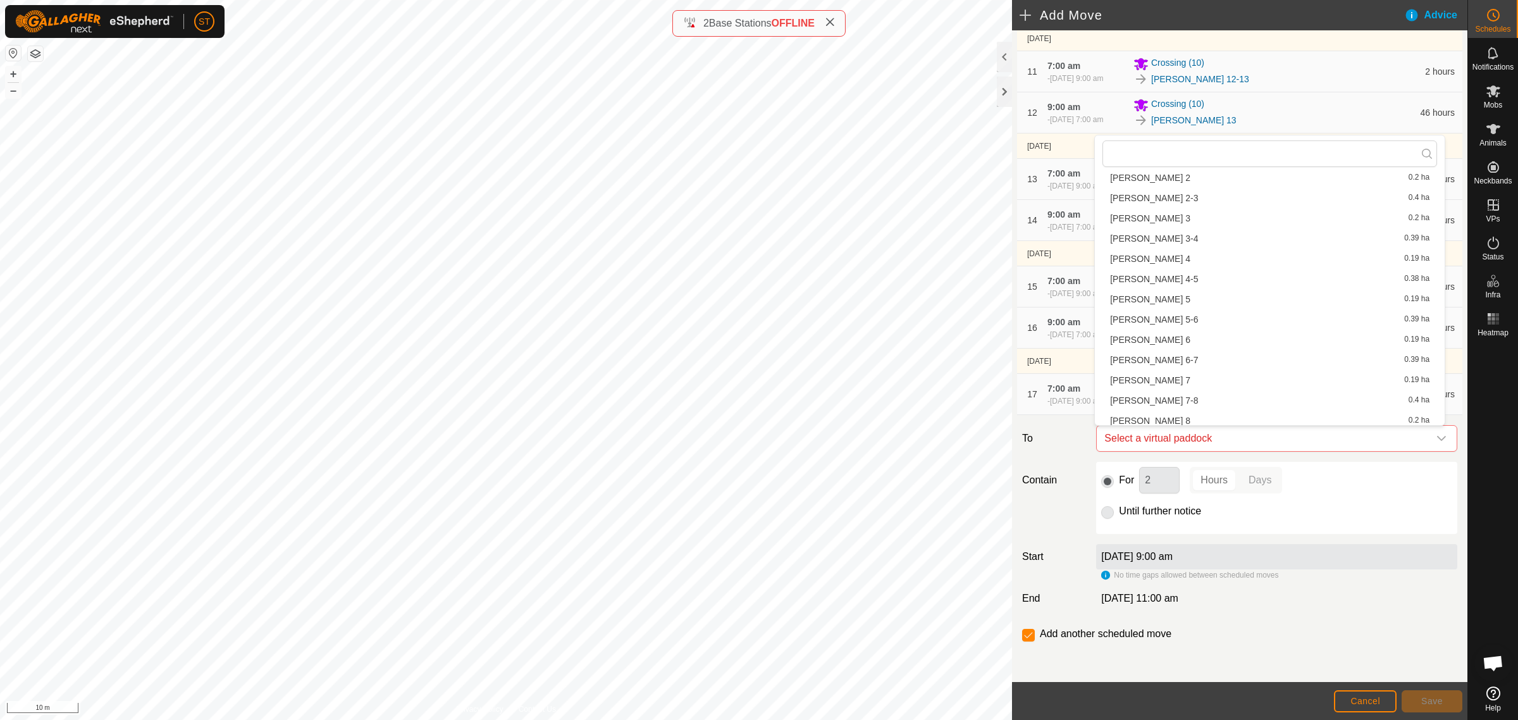
scroll to position [158, 0]
click at [1140, 318] on li "Rorys 16 0.19 ha" at bounding box center [1269, 315] width 335 height 19
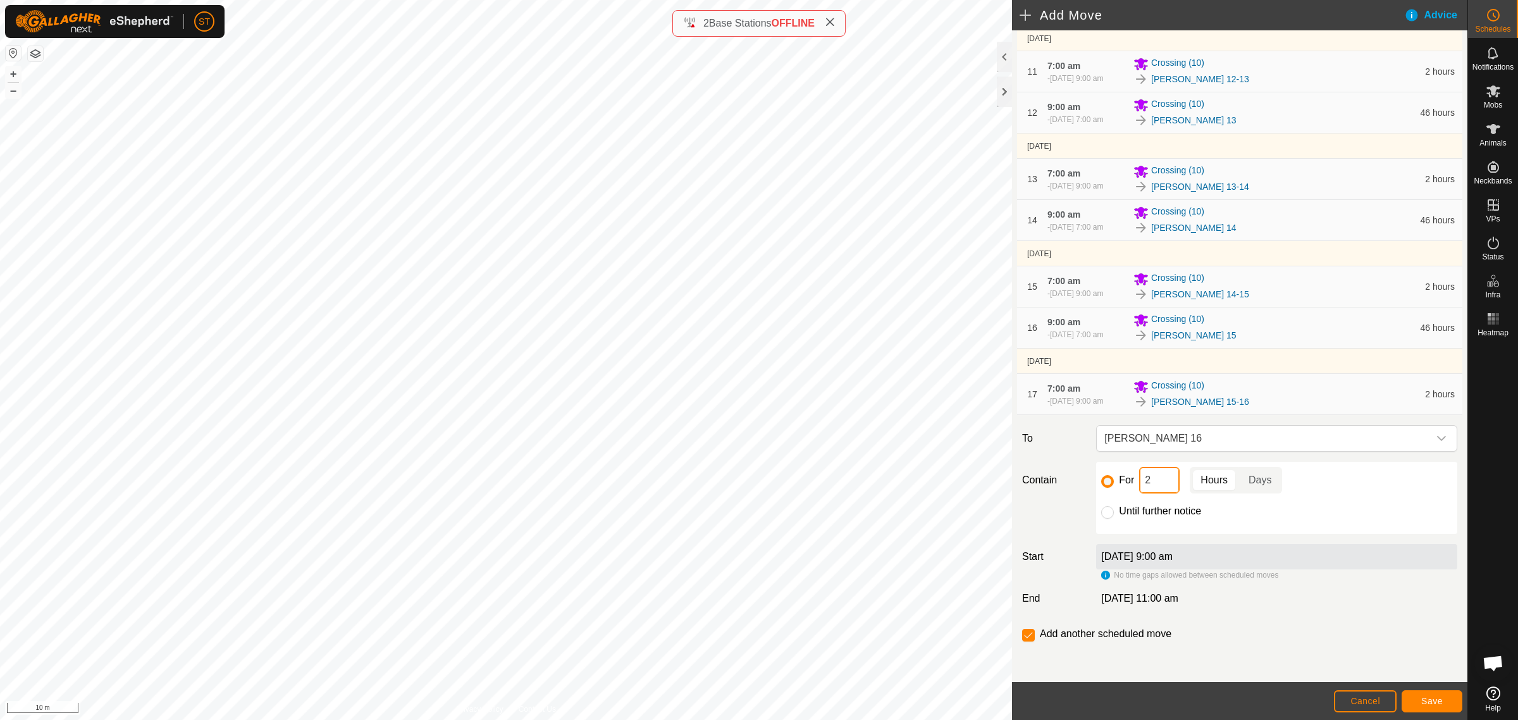
drag, startPoint x: 1139, startPoint y: 486, endPoint x: 1091, endPoint y: 481, distance: 47.7
click at [1092, 481] on div "For 2 Hours Days Until further notice" at bounding box center [1276, 498] width 371 height 72
type input "46"
click at [1427, 699] on span "Save" at bounding box center [1432, 701] width 22 height 10
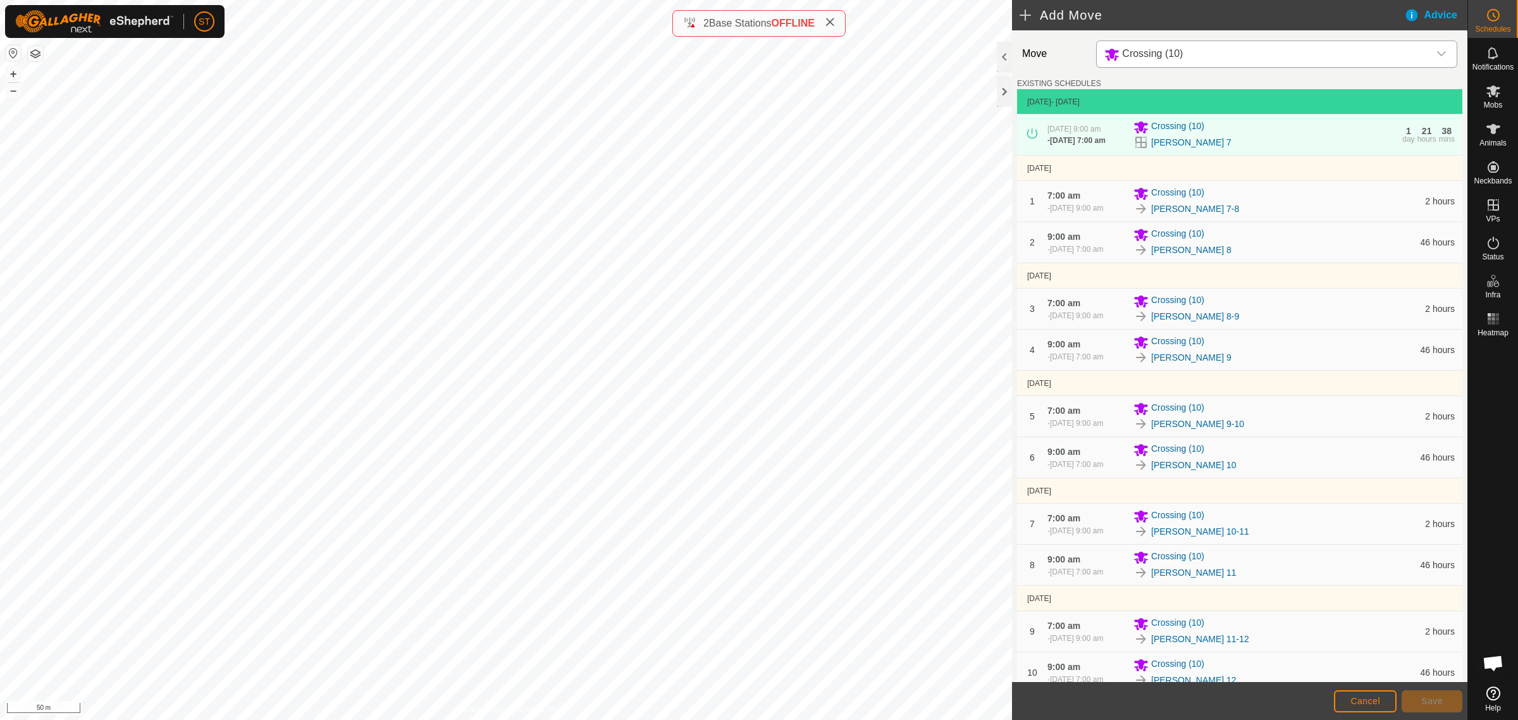
scroll to position [712, 0]
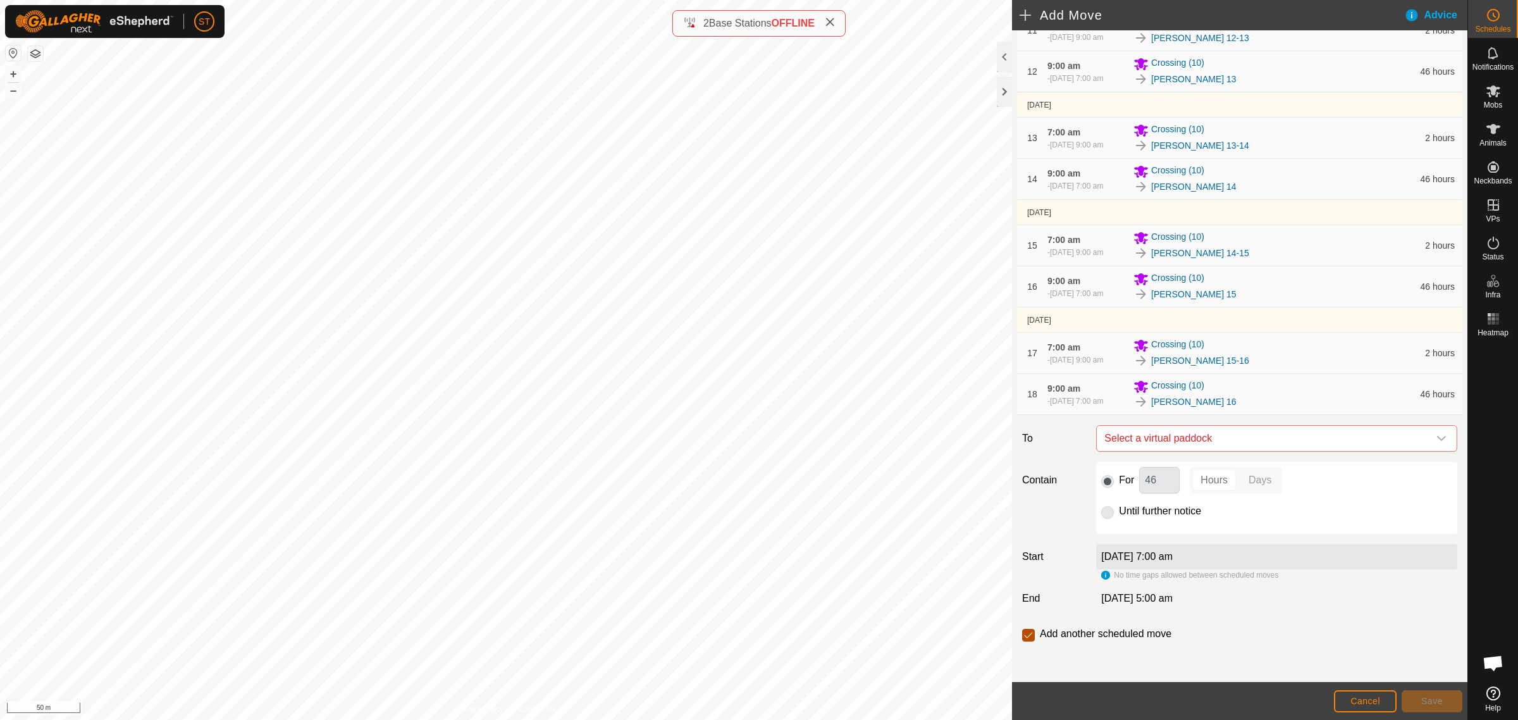
click at [1023, 634] on input "checkbox" at bounding box center [1028, 635] width 13 height 13
checkbox input "false"
click at [1352, 702] on span "Cancel" at bounding box center [1365, 701] width 30 height 10
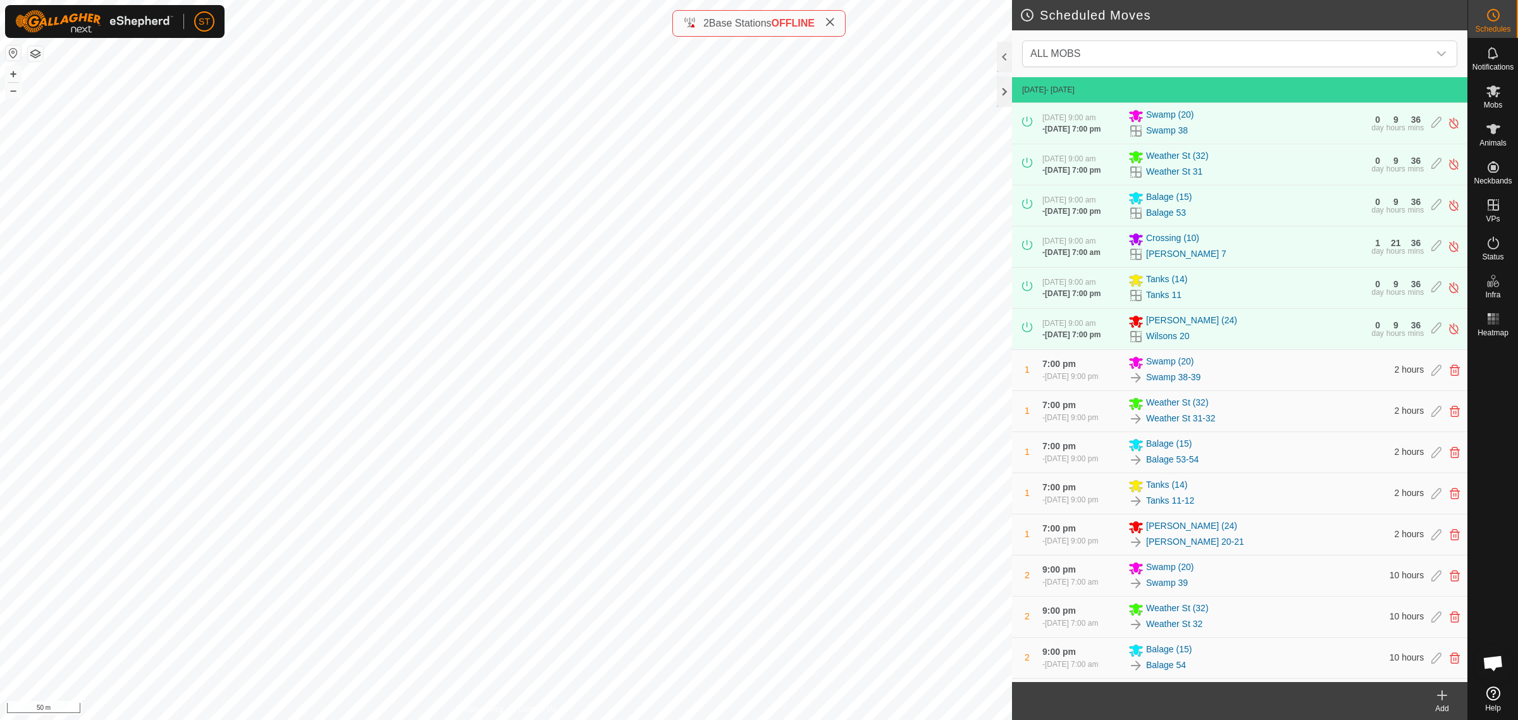
click at [1438, 699] on icon at bounding box center [1442, 695] width 15 height 15
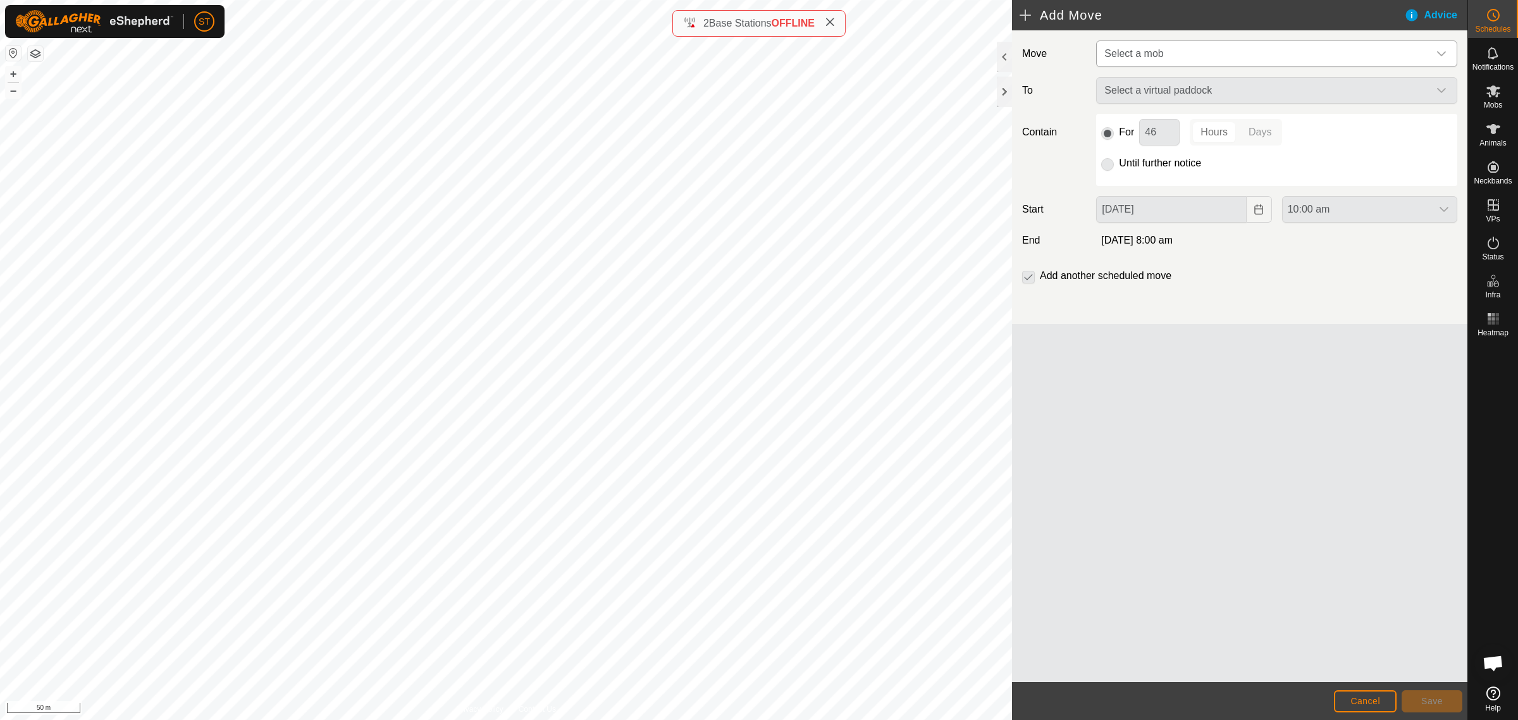
click at [1449, 54] on div "dropdown trigger" at bounding box center [1441, 53] width 25 height 25
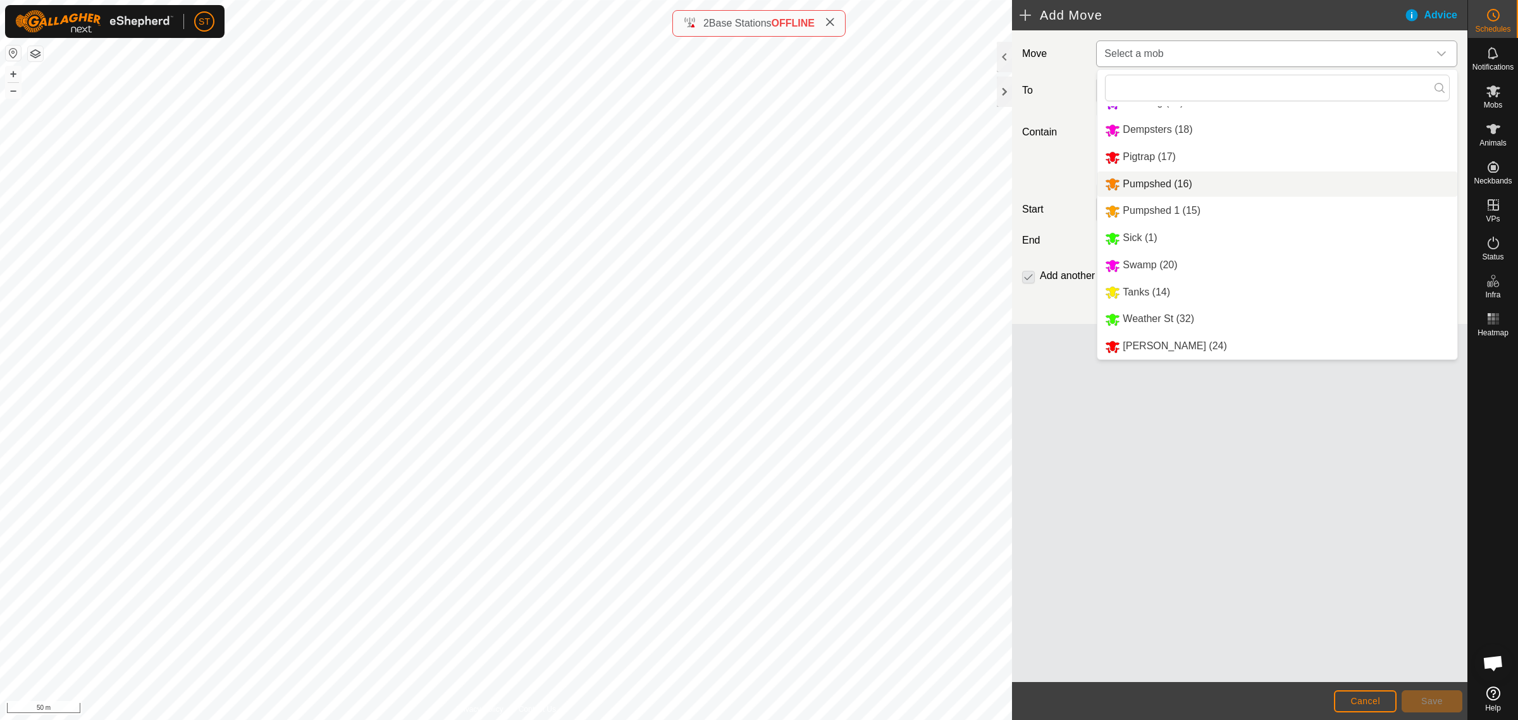
scroll to position [102, 0]
click at [1149, 345] on li "[PERSON_NAME] (24)" at bounding box center [1277, 346] width 360 height 26
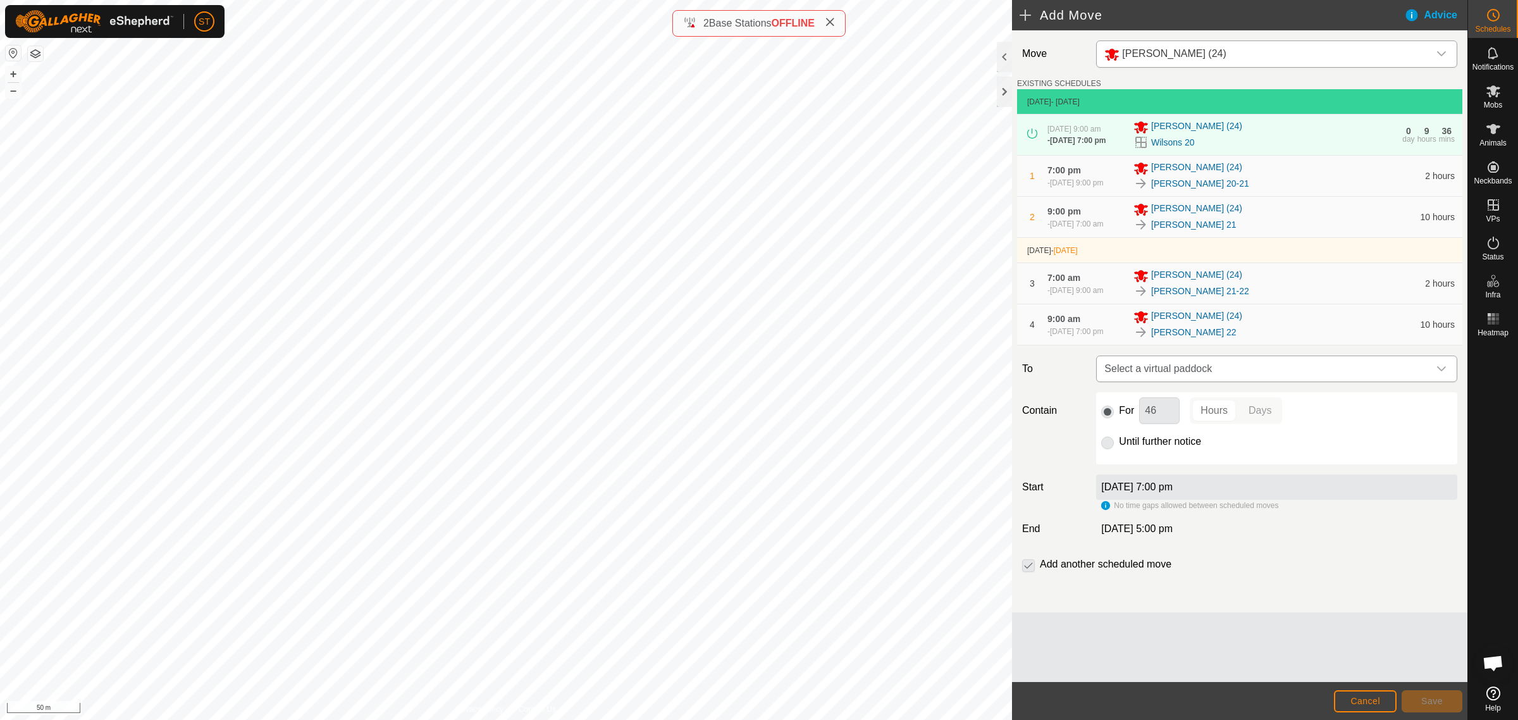
click at [1444, 371] on icon "dropdown trigger" at bounding box center [1441, 369] width 10 height 10
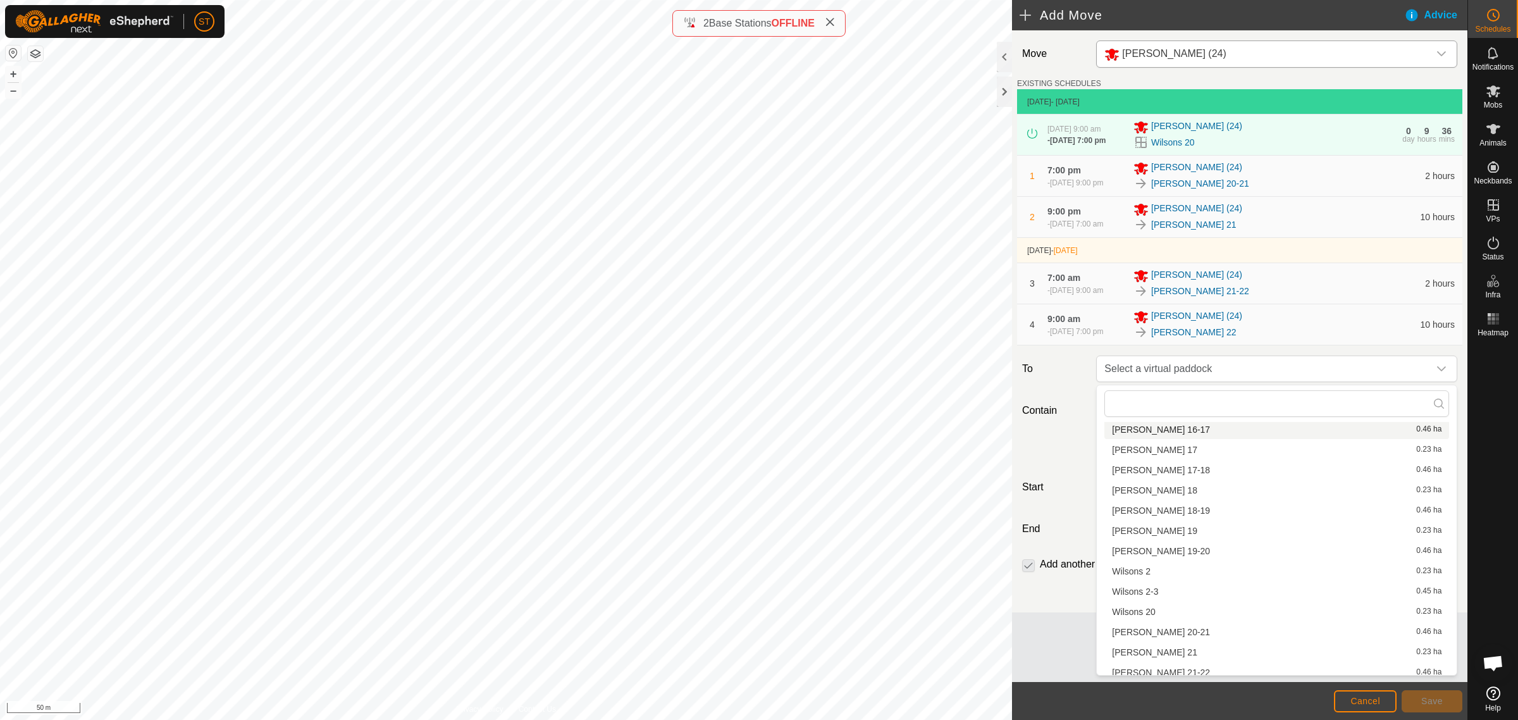
scroll to position [633, 0]
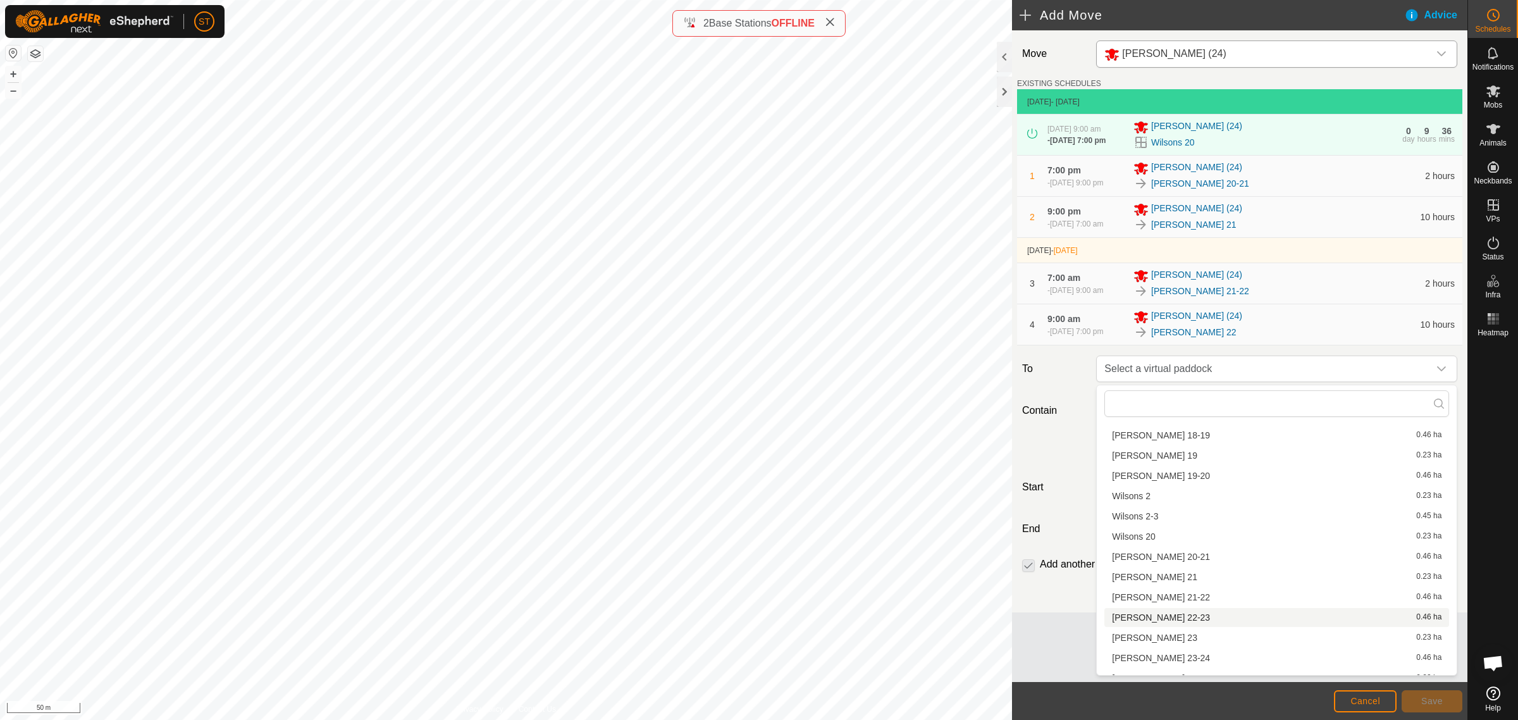
click at [1165, 619] on li "Wilsons 22-23 0.46 ha" at bounding box center [1276, 617] width 345 height 19
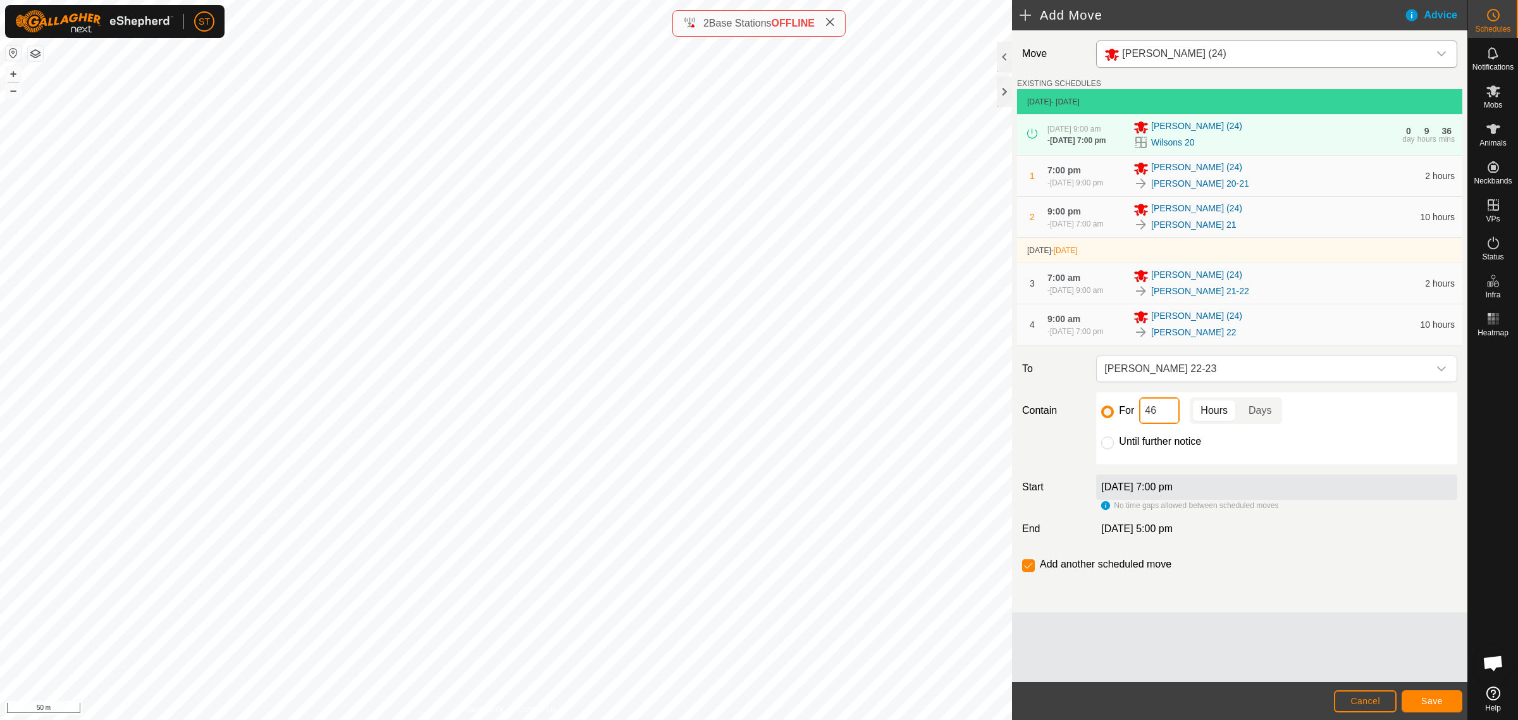
drag, startPoint x: 1156, startPoint y: 414, endPoint x: 1140, endPoint y: 416, distance: 15.9
click at [1140, 416] on input "46" at bounding box center [1159, 410] width 40 height 27
click at [1438, 699] on span "Save" at bounding box center [1432, 701] width 22 height 10
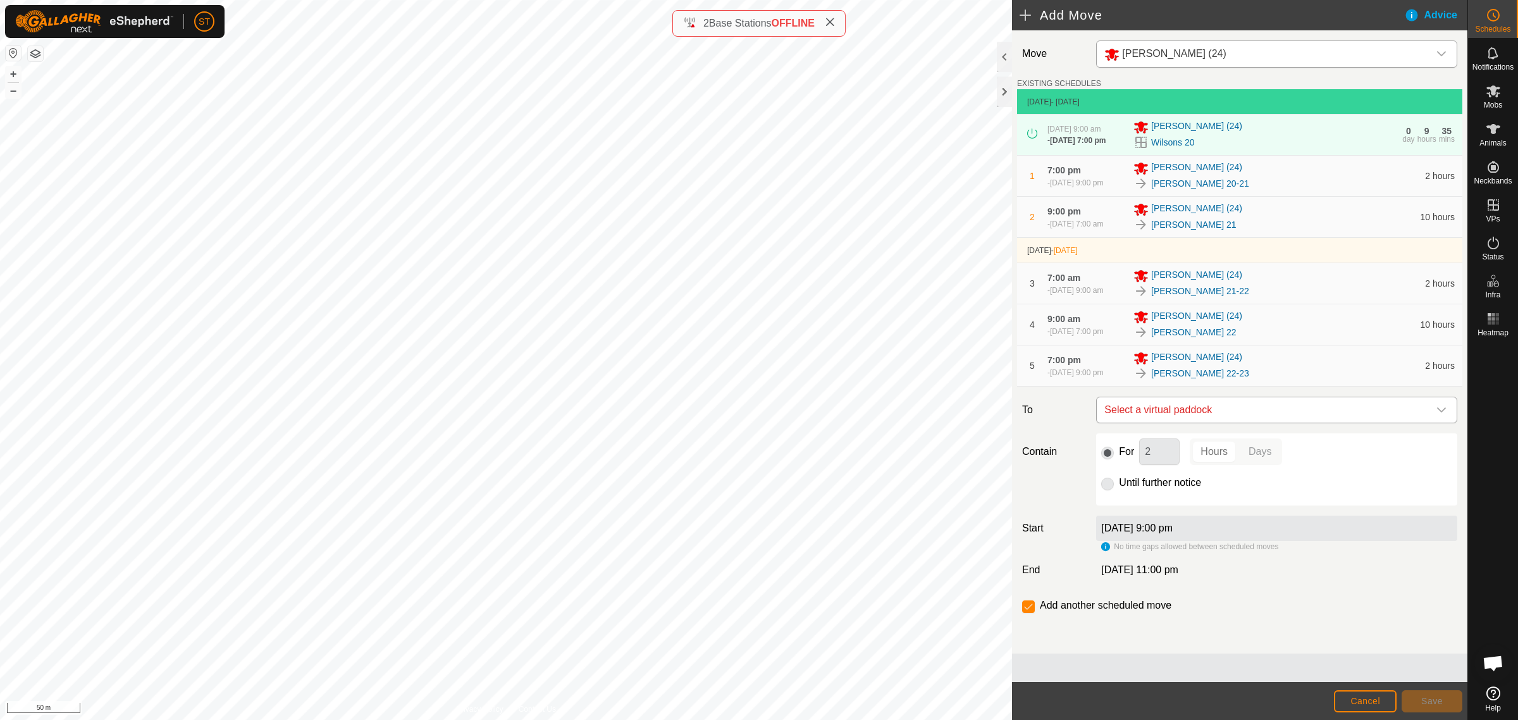
click at [1441, 411] on icon "dropdown trigger" at bounding box center [1441, 410] width 10 height 10
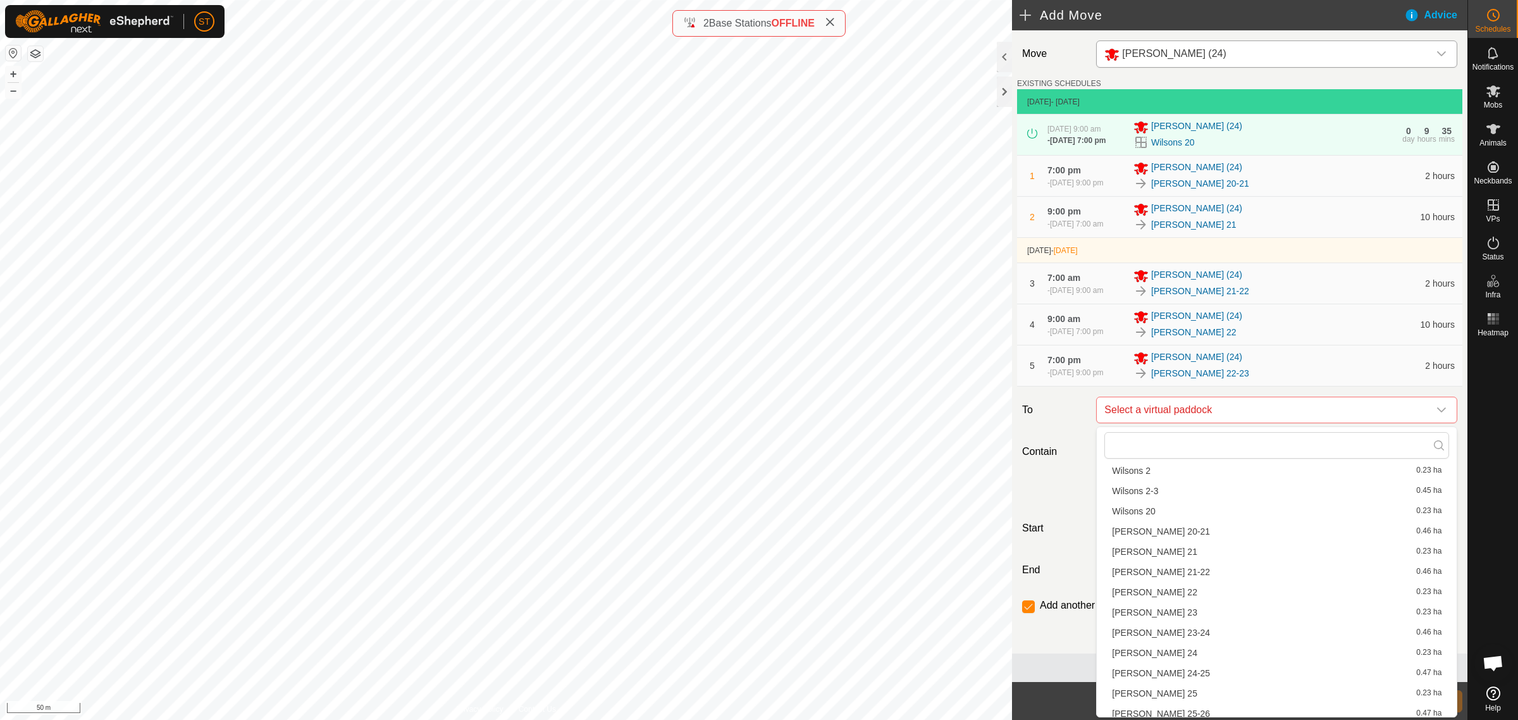
scroll to position [712, 0]
click at [1149, 600] on li "Wilsons 23 0.23 ha" at bounding box center [1276, 600] width 345 height 19
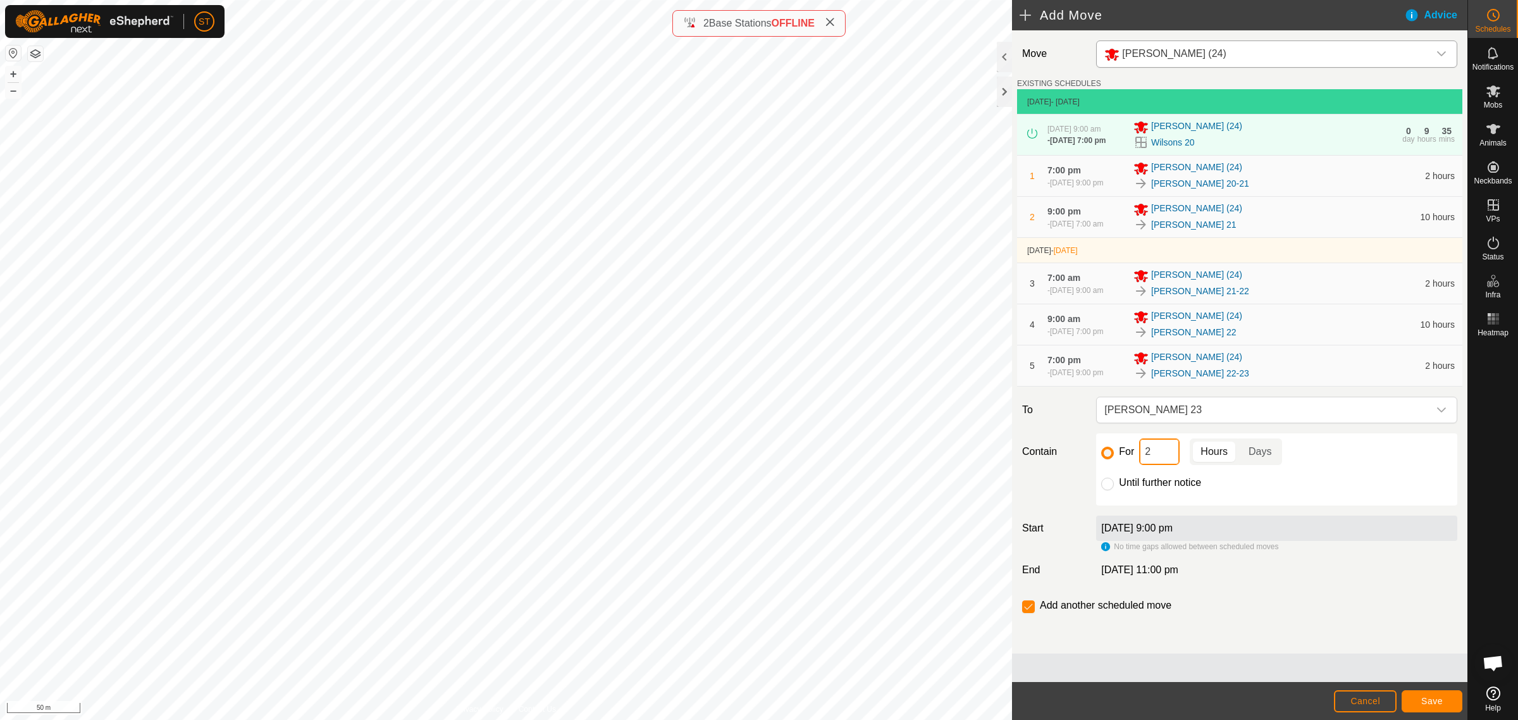
drag, startPoint x: 1156, startPoint y: 454, endPoint x: 1115, endPoint y: 454, distance: 40.5
click at [1115, 454] on div "For 2 Hours Days" at bounding box center [1276, 451] width 351 height 27
click at [1417, 700] on button "Save" at bounding box center [1432, 701] width 61 height 22
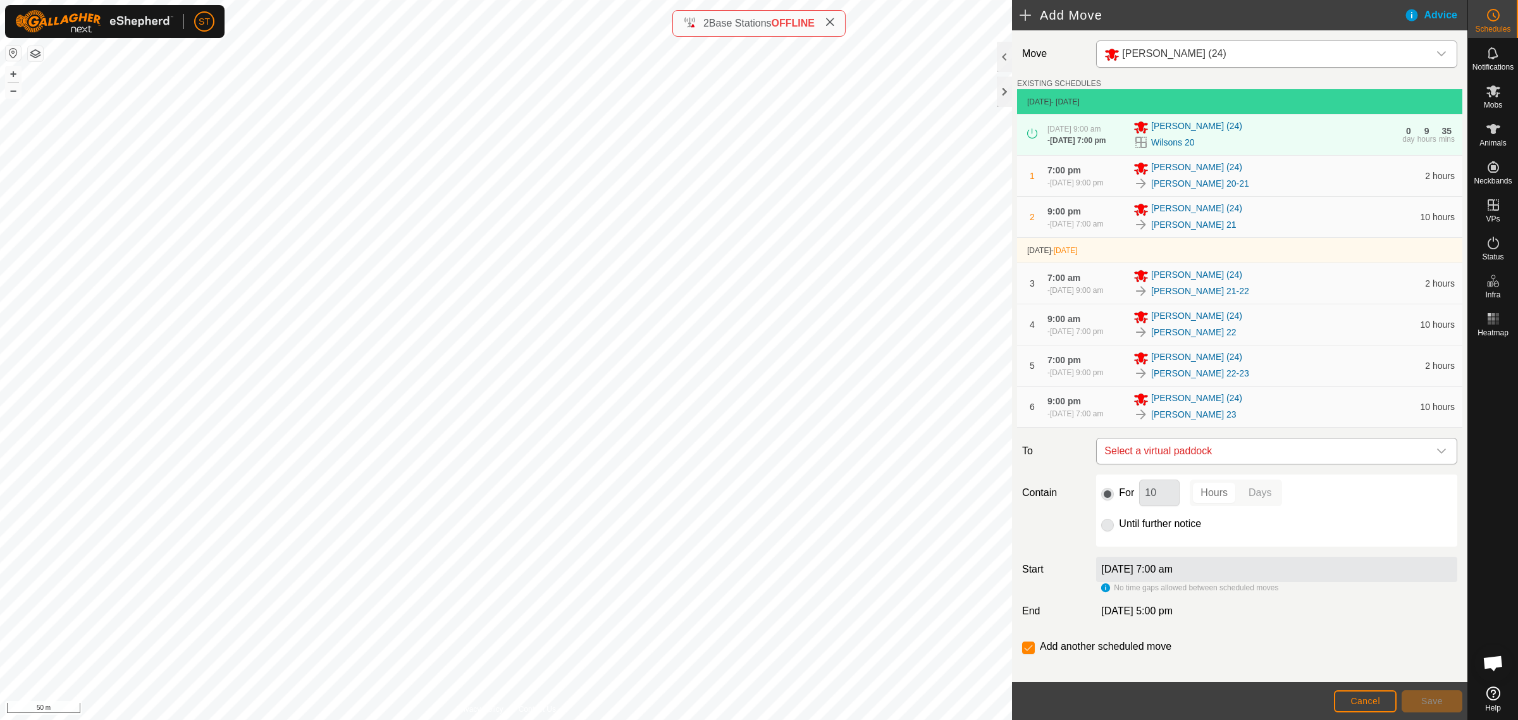
click at [1436, 452] on icon "dropdown trigger" at bounding box center [1441, 451] width 10 height 10
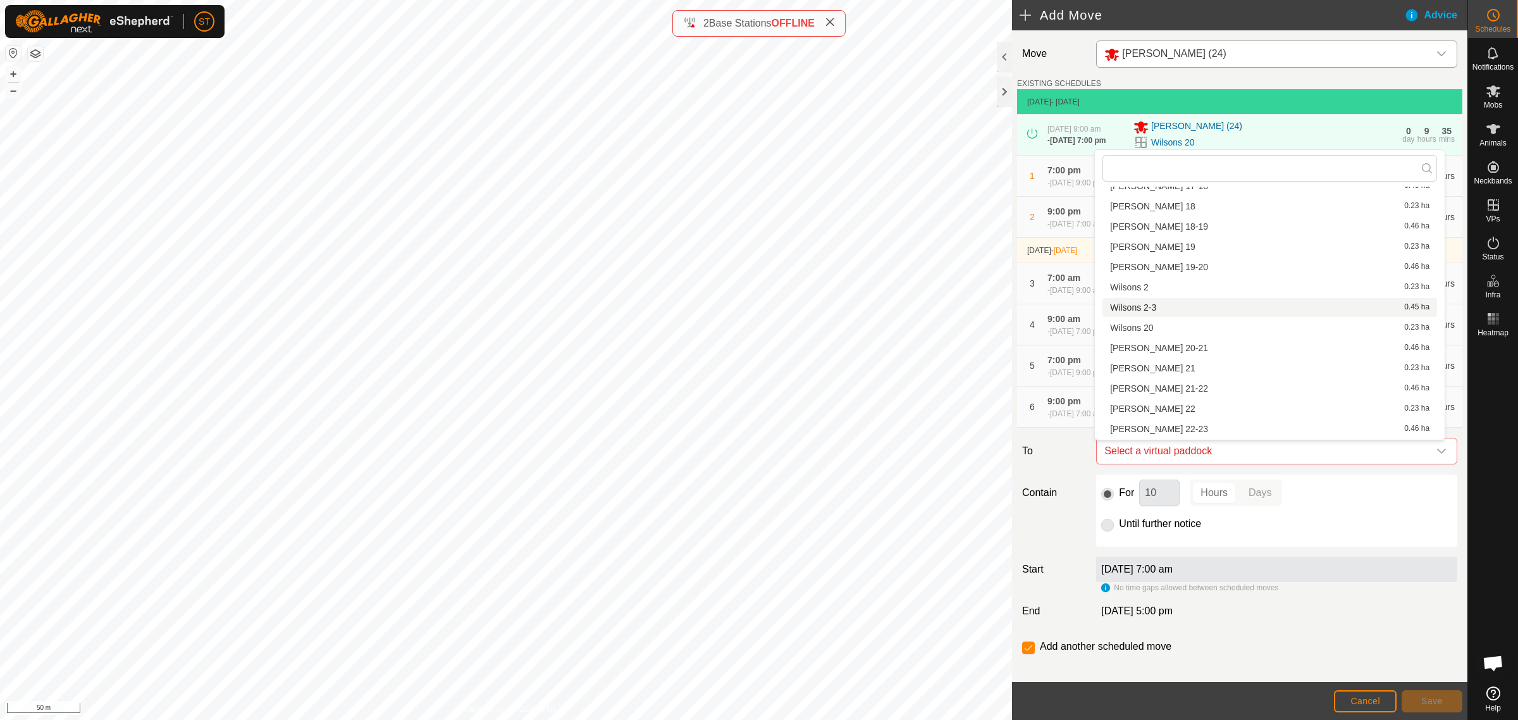
scroll to position [633, 0]
click at [1183, 421] on li "Wilsons 23-24 0.46 ha" at bounding box center [1269, 422] width 335 height 19
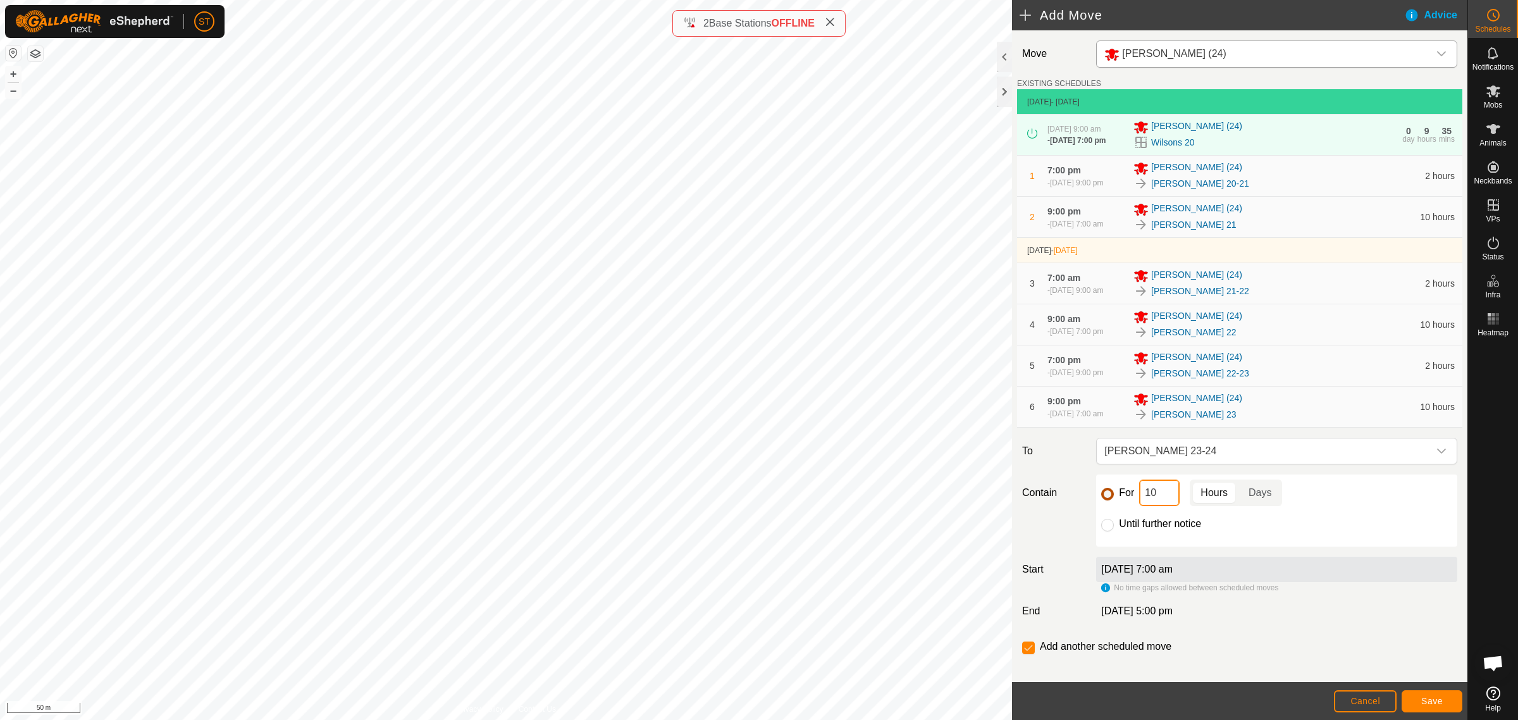
drag, startPoint x: 1153, startPoint y: 498, endPoint x: 1110, endPoint y: 500, distance: 43.0
click at [1110, 500] on div "For 10 Hours Days" at bounding box center [1276, 492] width 351 height 27
click at [1415, 699] on button "Save" at bounding box center [1432, 701] width 61 height 22
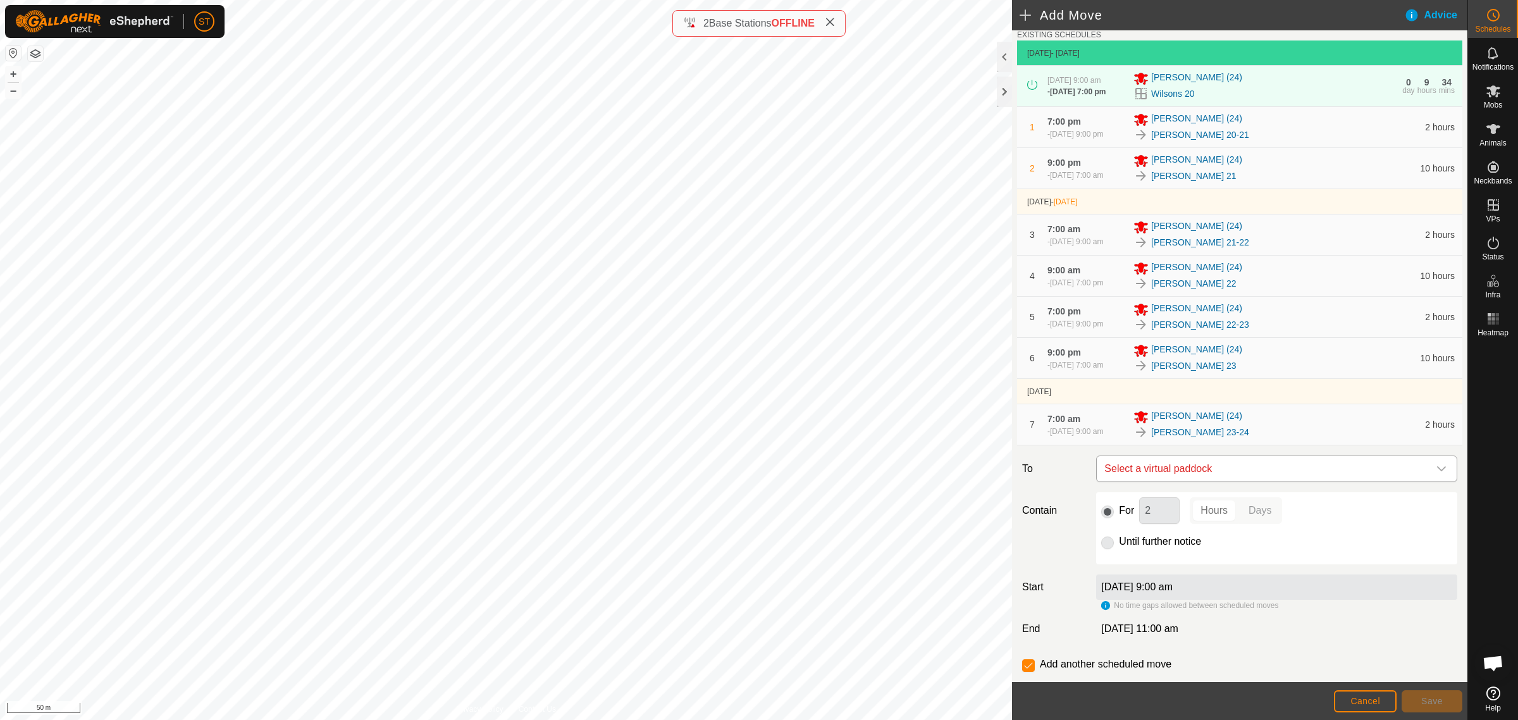
scroll to position [80, 0]
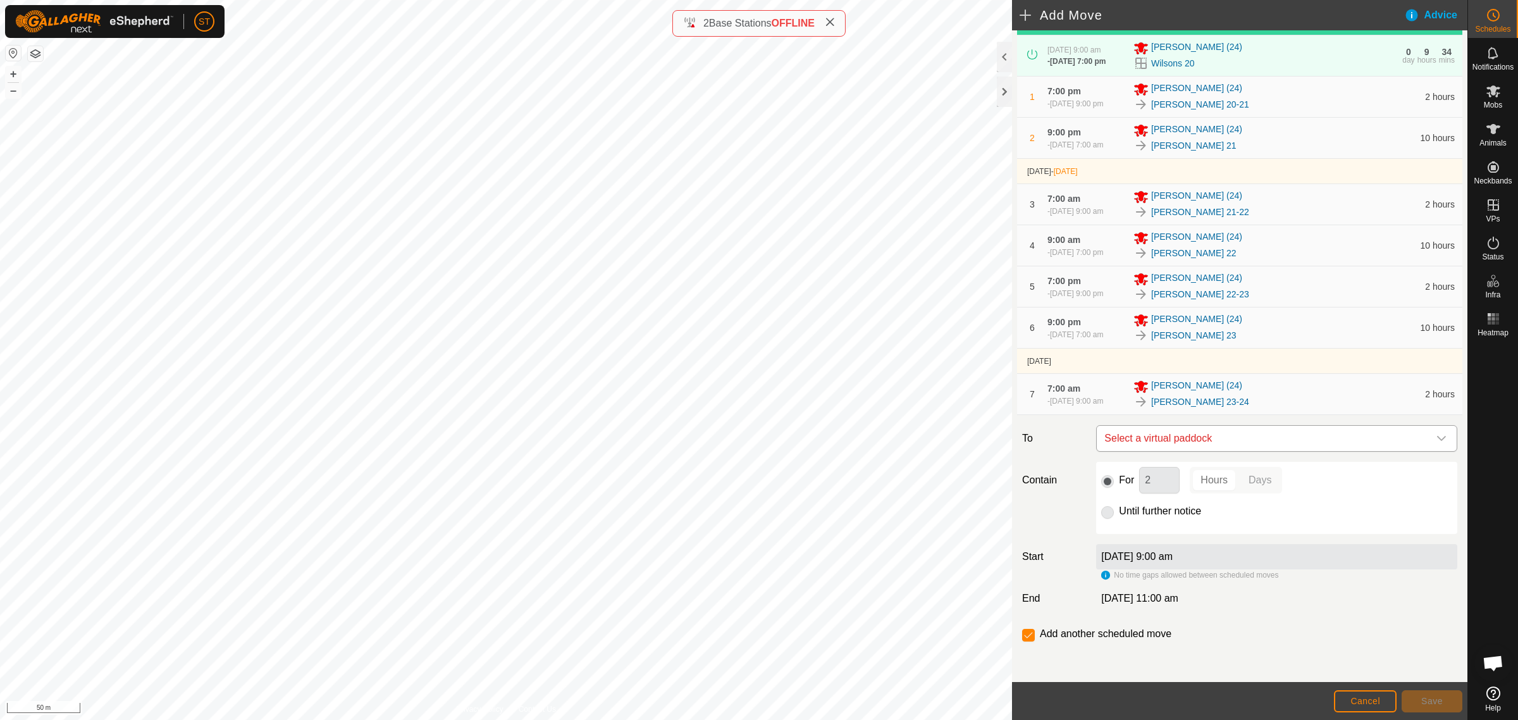
click at [1437, 440] on icon "dropdown trigger" at bounding box center [1441, 438] width 9 height 5
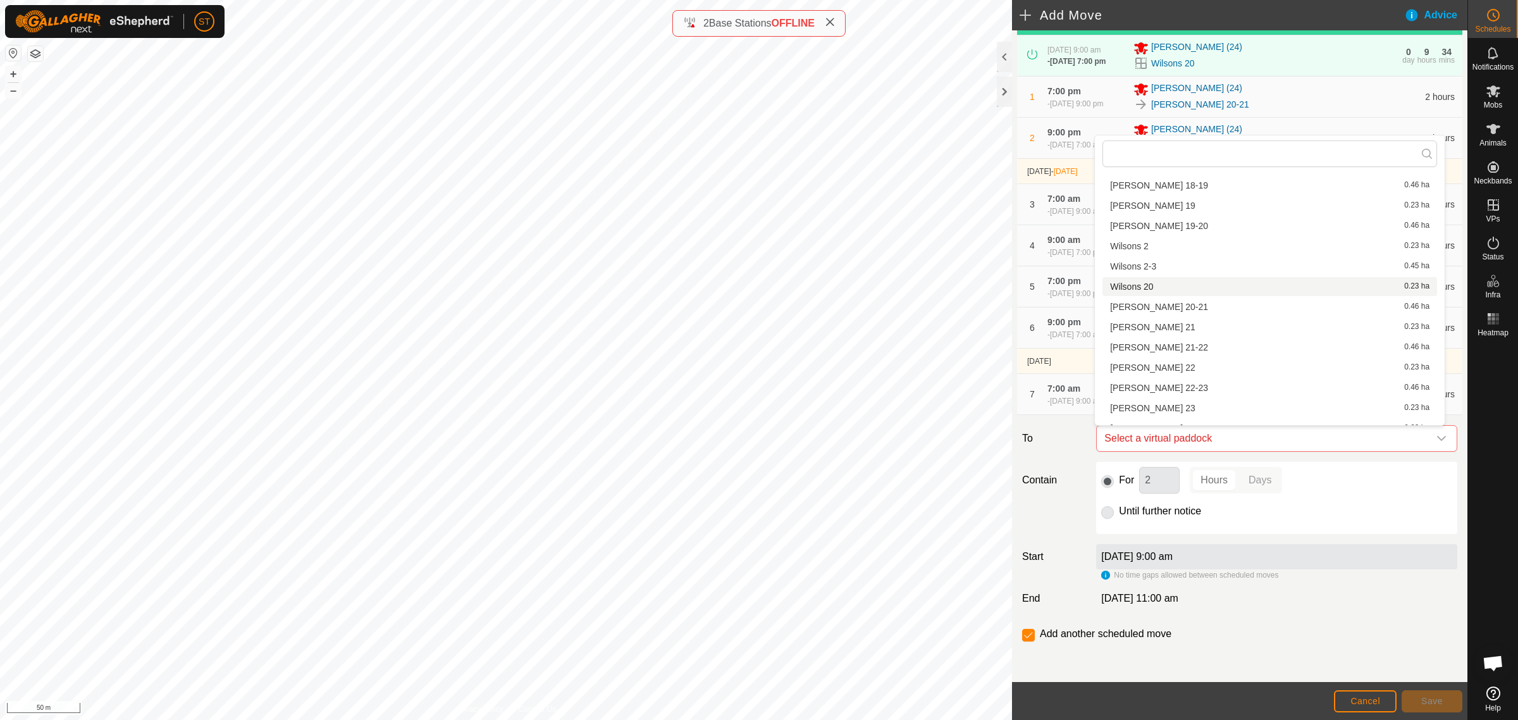
scroll to position [712, 0]
click at [1154, 350] on li "Wilsons 24 0.23 ha" at bounding box center [1269, 349] width 335 height 19
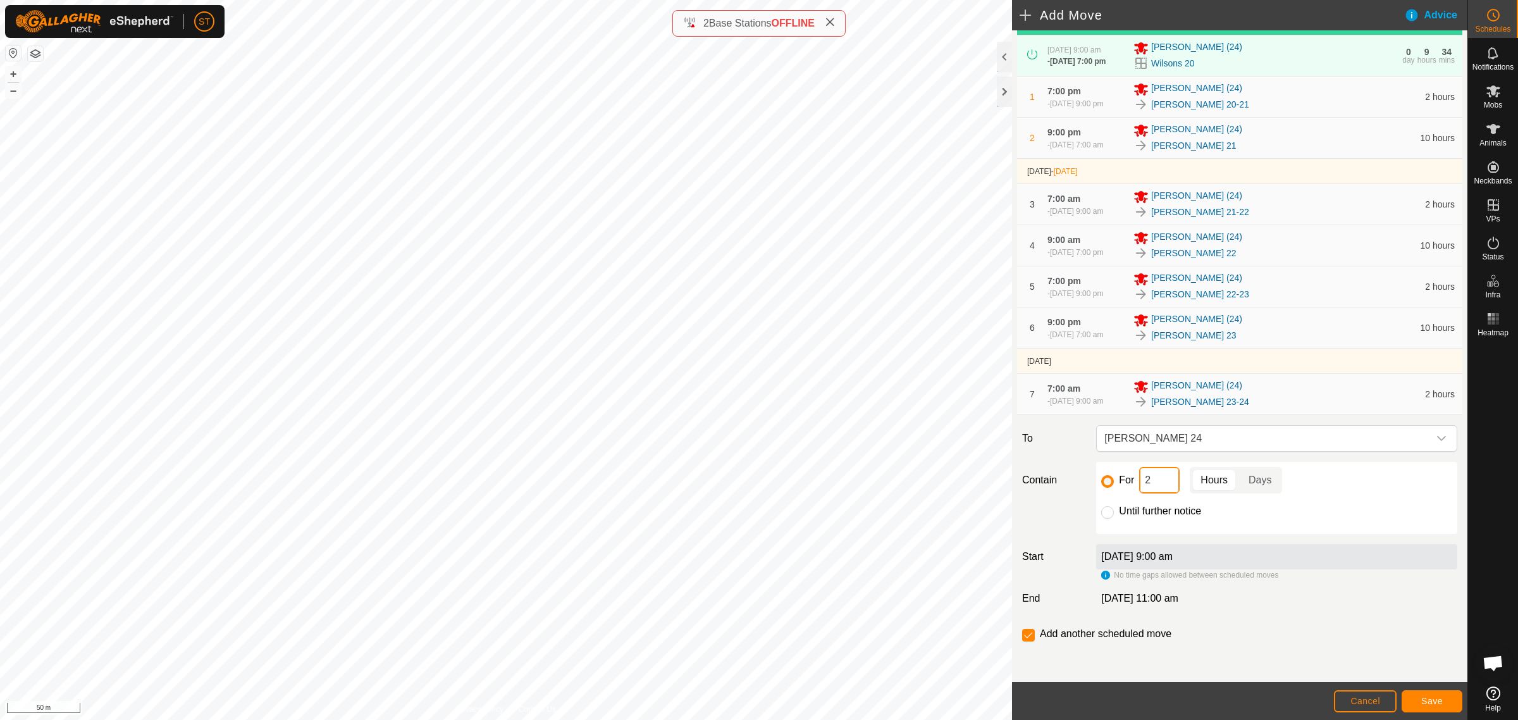
drag, startPoint x: 1149, startPoint y: 484, endPoint x: 1114, endPoint y: 483, distance: 34.8
click at [1114, 483] on div "For 2 Hours Days" at bounding box center [1276, 480] width 351 height 27
click at [1447, 703] on button "Save" at bounding box center [1432, 701] width 61 height 22
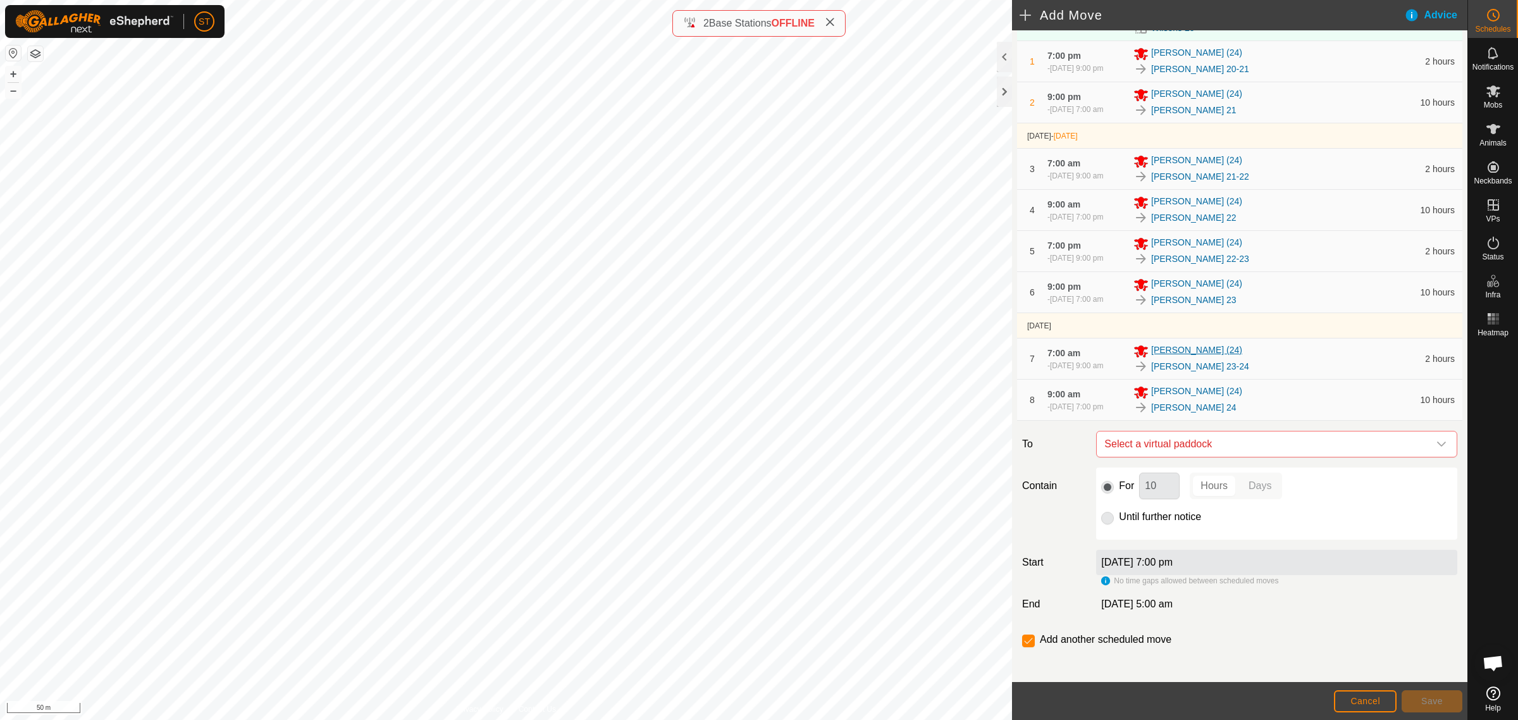
scroll to position [121, 0]
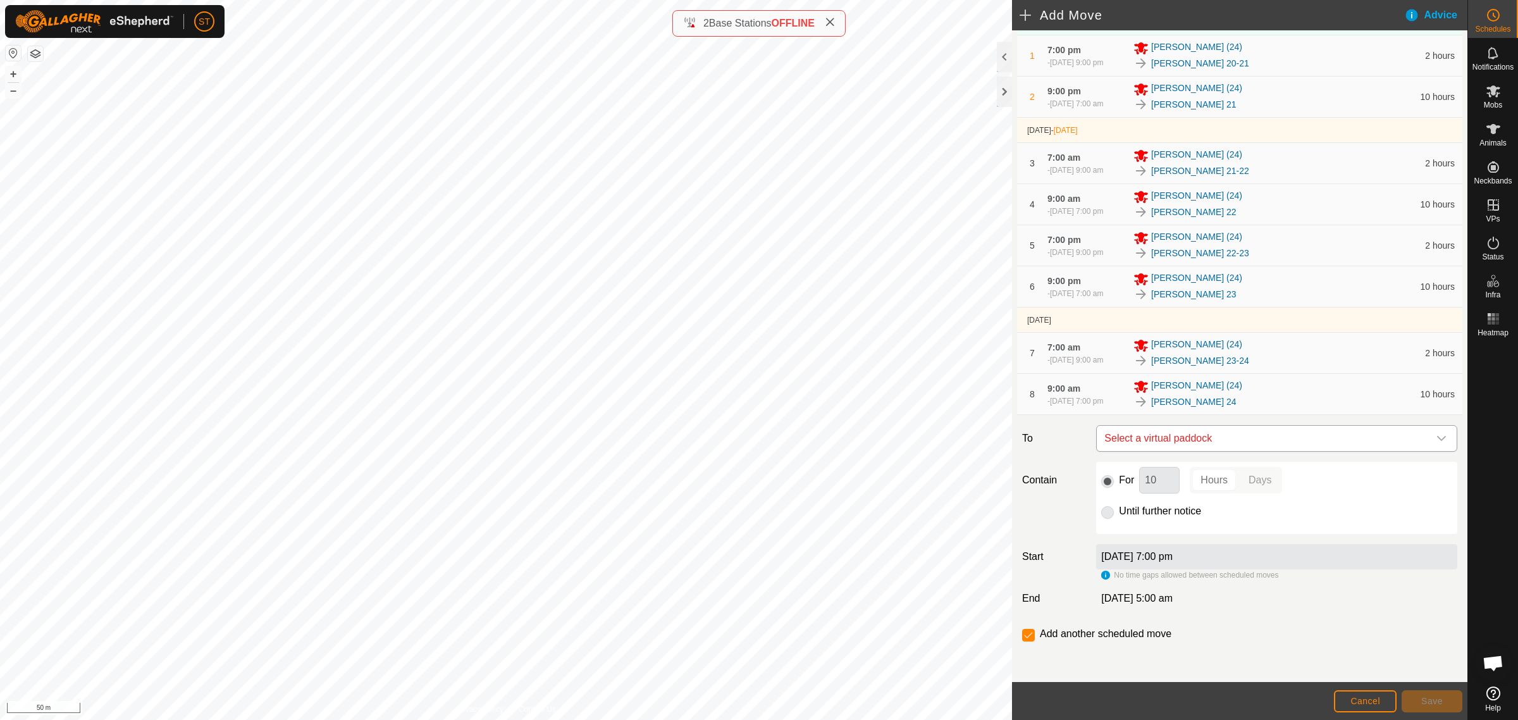
click at [1436, 442] on icon "dropdown trigger" at bounding box center [1441, 438] width 10 height 10
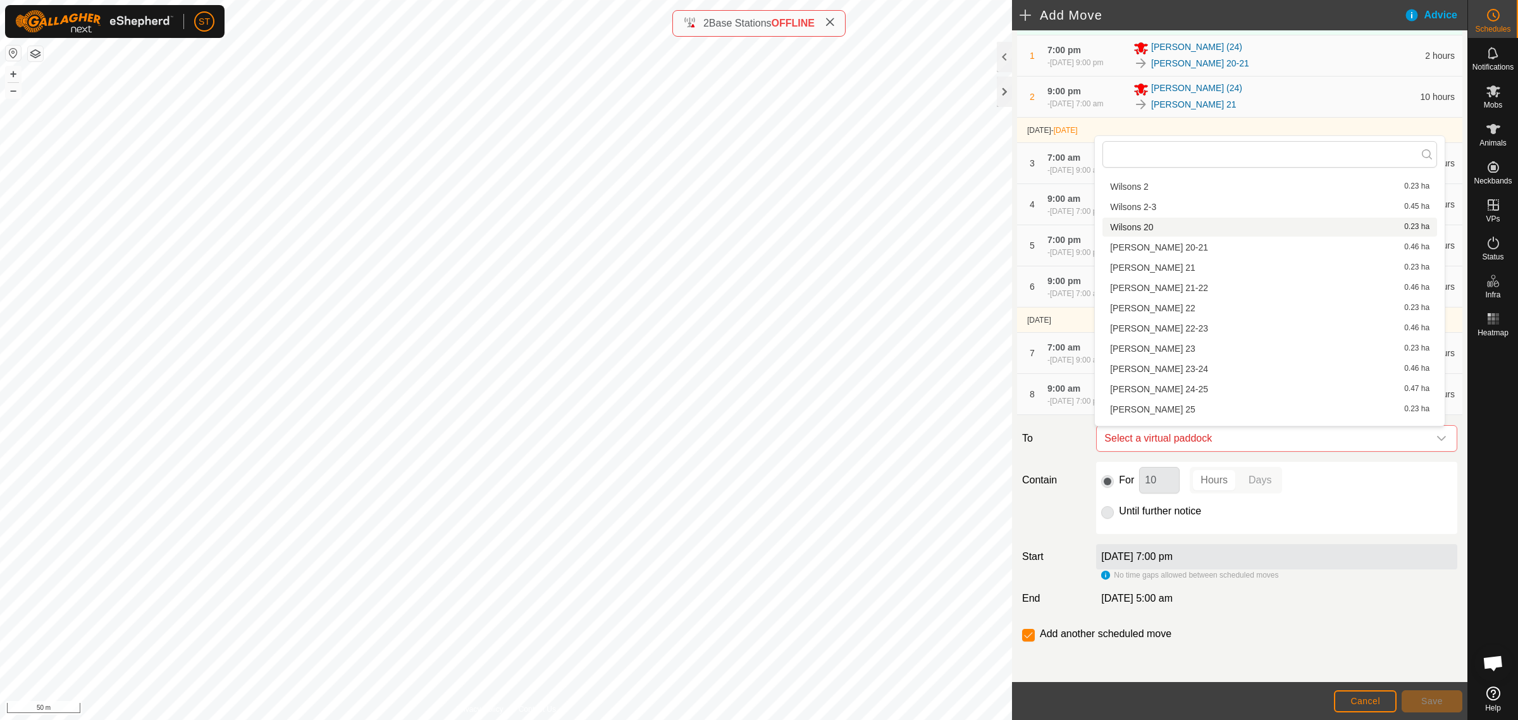
scroll to position [729, 0]
click at [1177, 350] on li "Wilsons 24-25 0.47 ha" at bounding box center [1269, 352] width 335 height 19
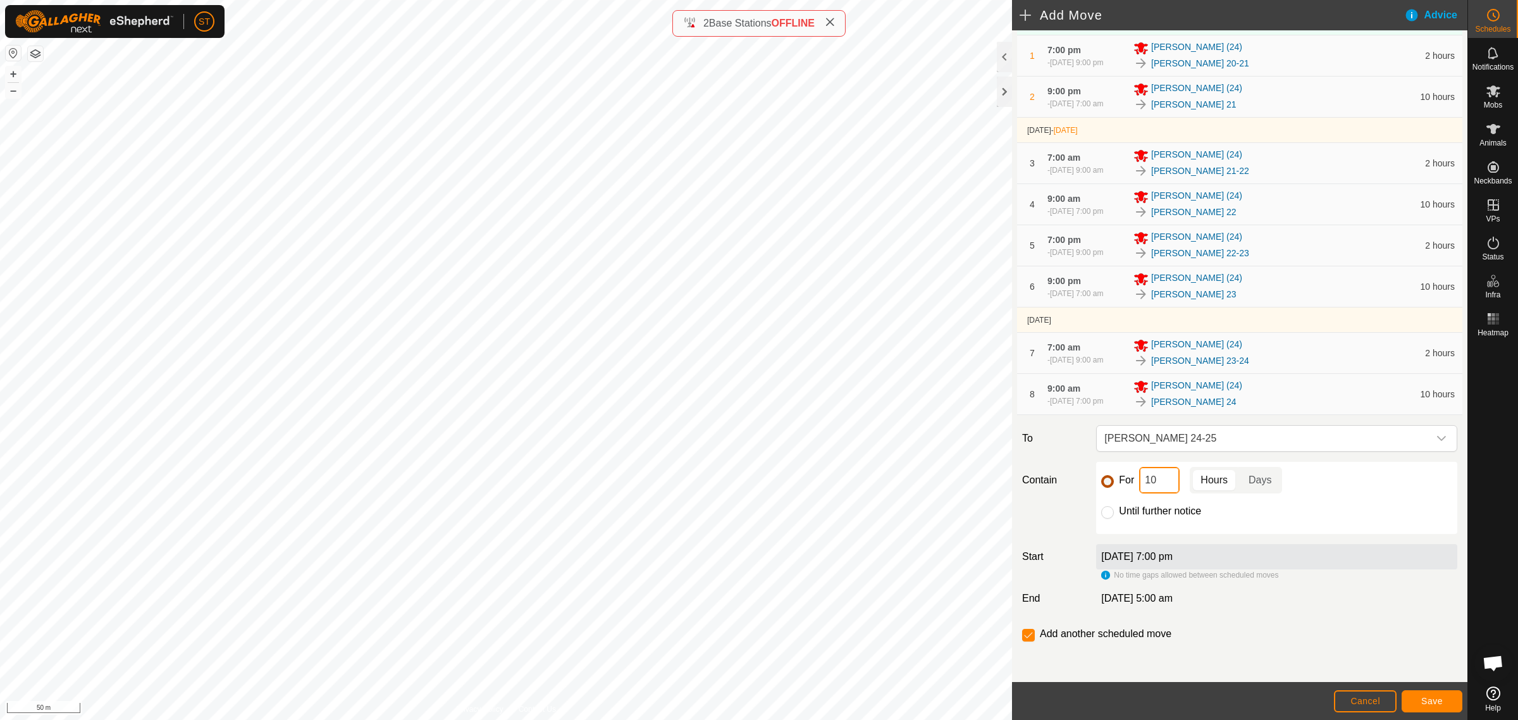
drag, startPoint x: 1162, startPoint y: 478, endPoint x: 1102, endPoint y: 483, distance: 60.3
click at [1102, 483] on div "For 10 Hours Days" at bounding box center [1276, 480] width 351 height 27
click at [1421, 704] on span "Save" at bounding box center [1432, 701] width 22 height 10
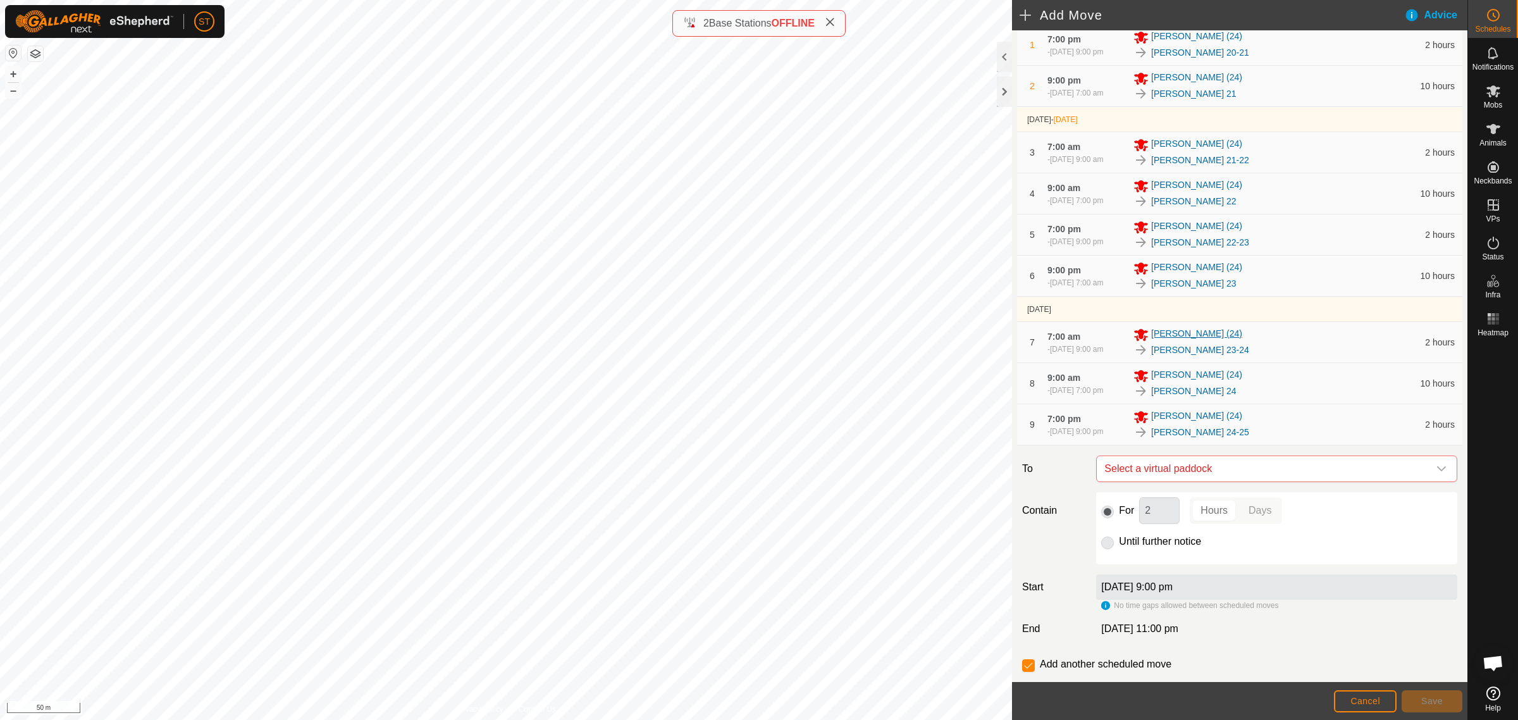
scroll to position [163, 0]
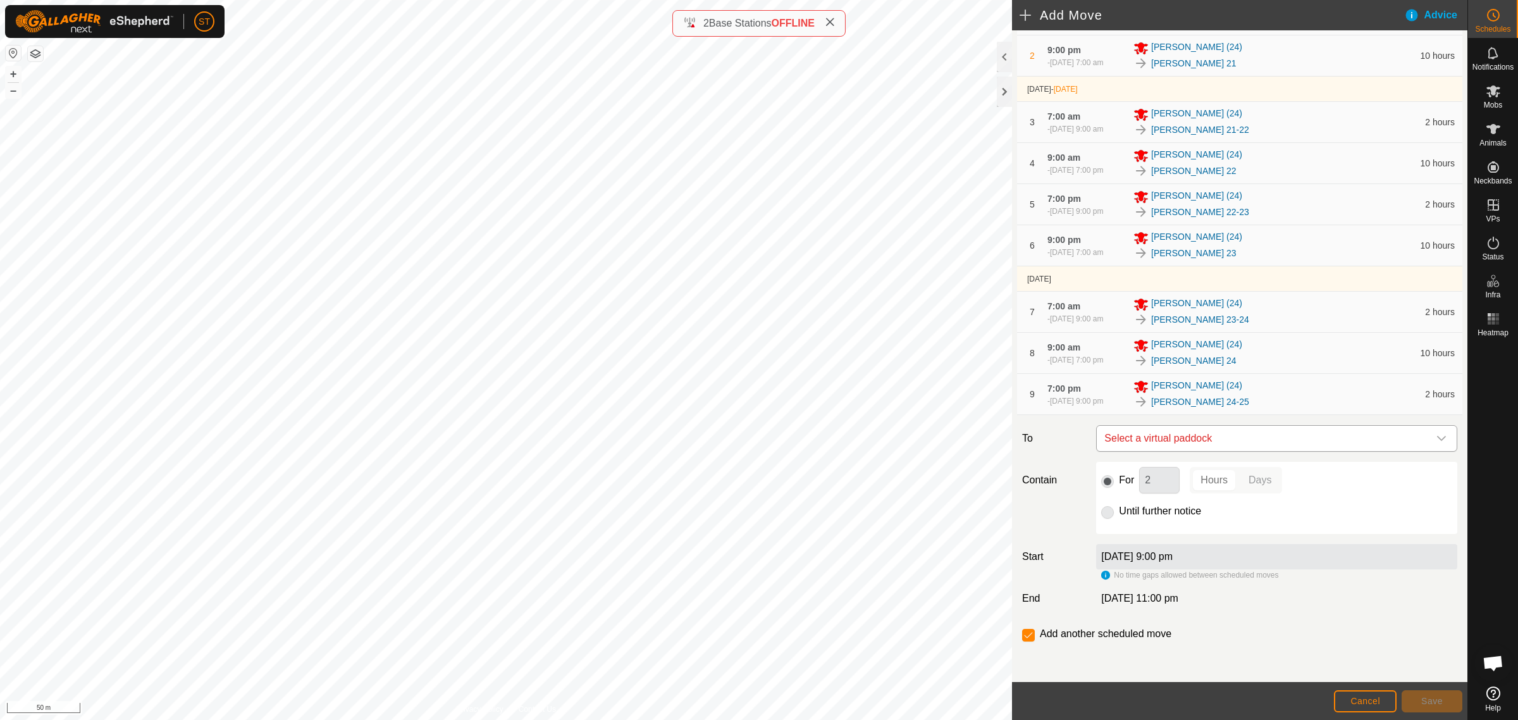
click at [1436, 433] on icon "dropdown trigger" at bounding box center [1441, 438] width 10 height 10
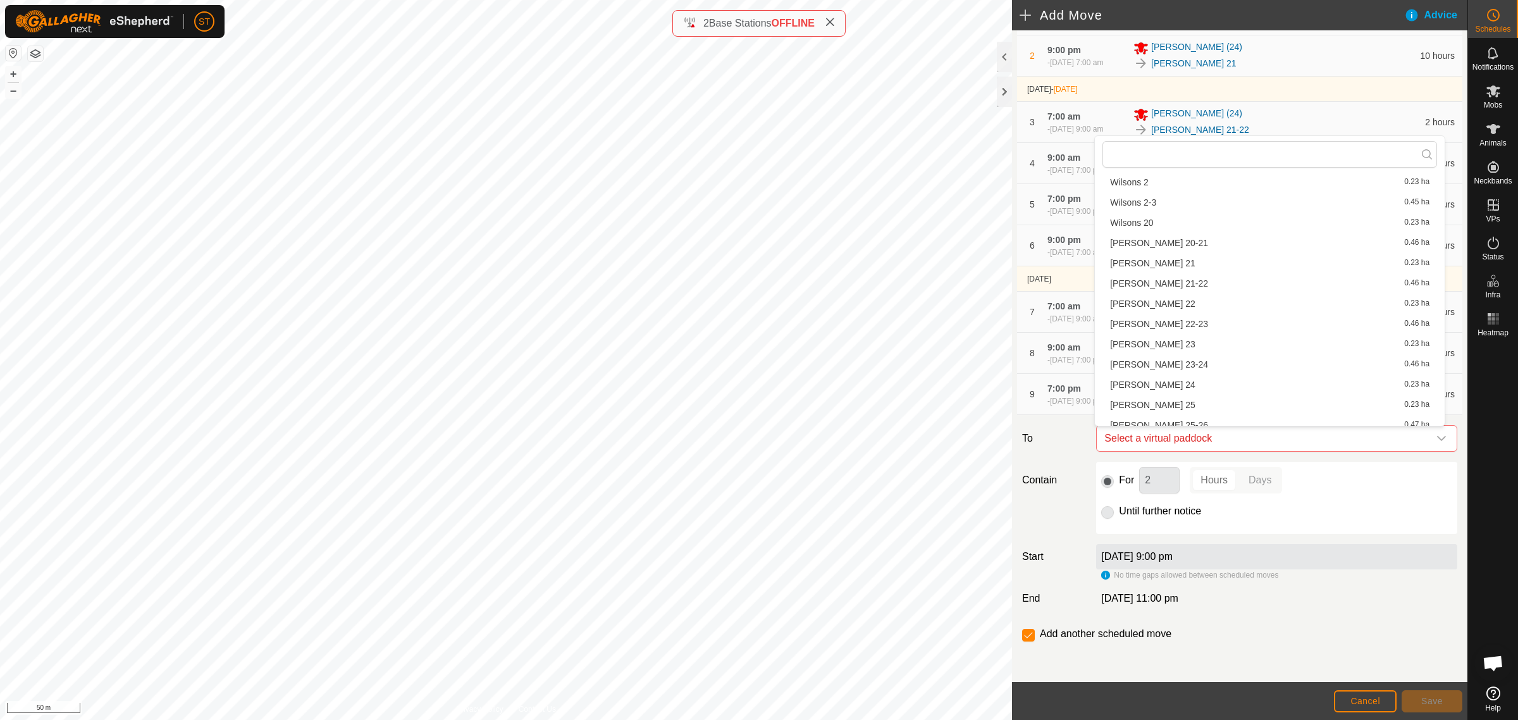
scroll to position [712, 0]
click at [1158, 391] on li "Wilsons 25 0.23 ha" at bounding box center [1269, 390] width 335 height 19
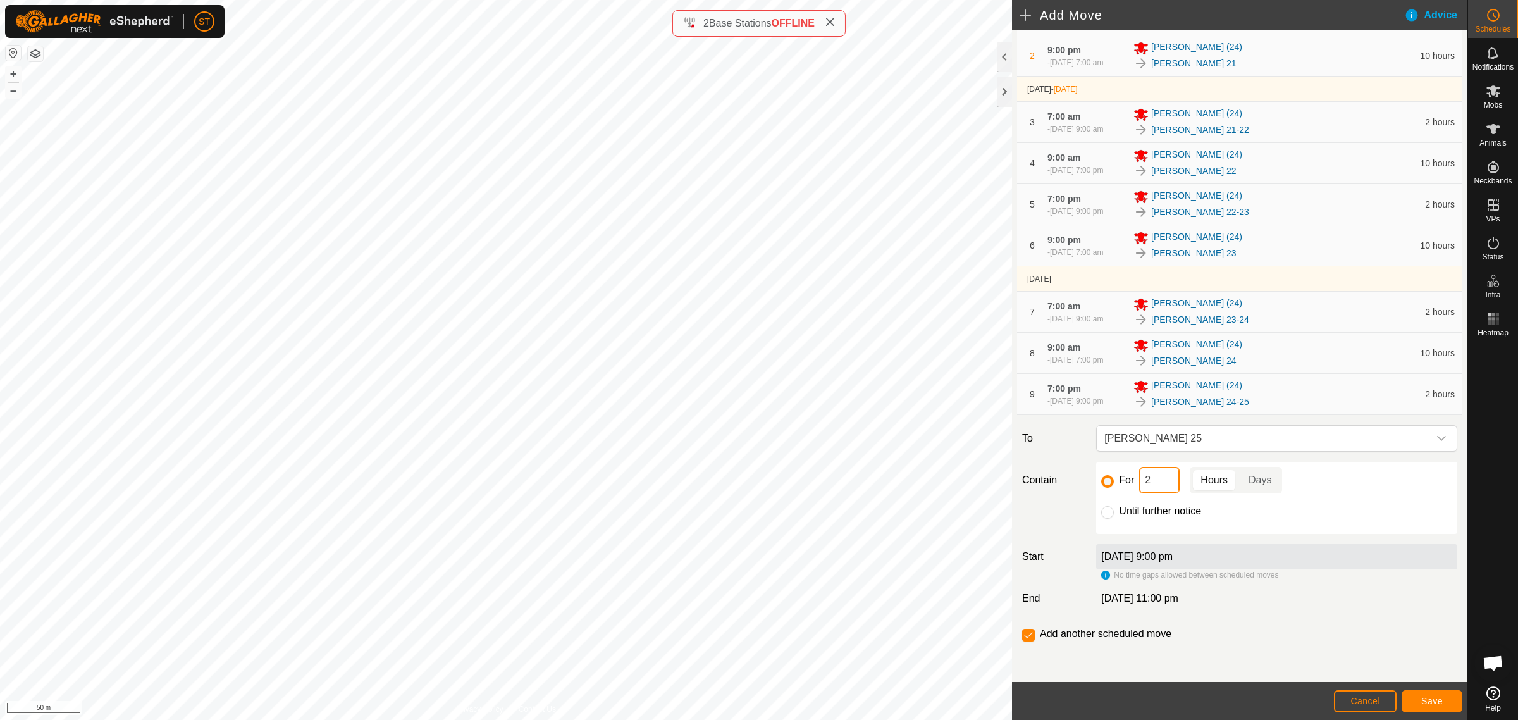
drag, startPoint x: 1156, startPoint y: 481, endPoint x: 1050, endPoint y: 468, distance: 107.0
click at [1086, 485] on div "Contain For 2 Hours Days Until further notice" at bounding box center [1239, 498] width 445 height 72
click at [1420, 705] on button "Save" at bounding box center [1432, 701] width 61 height 22
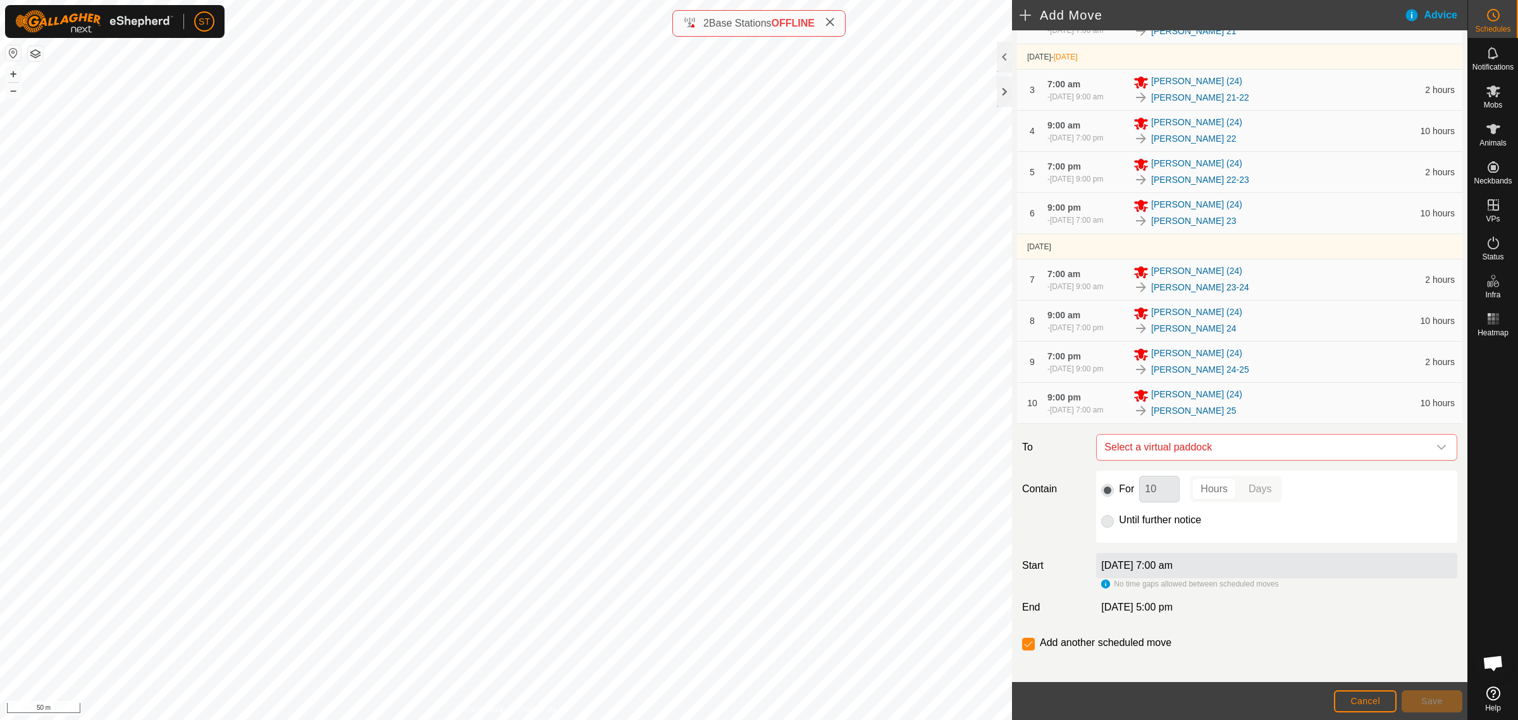
scroll to position [204, 0]
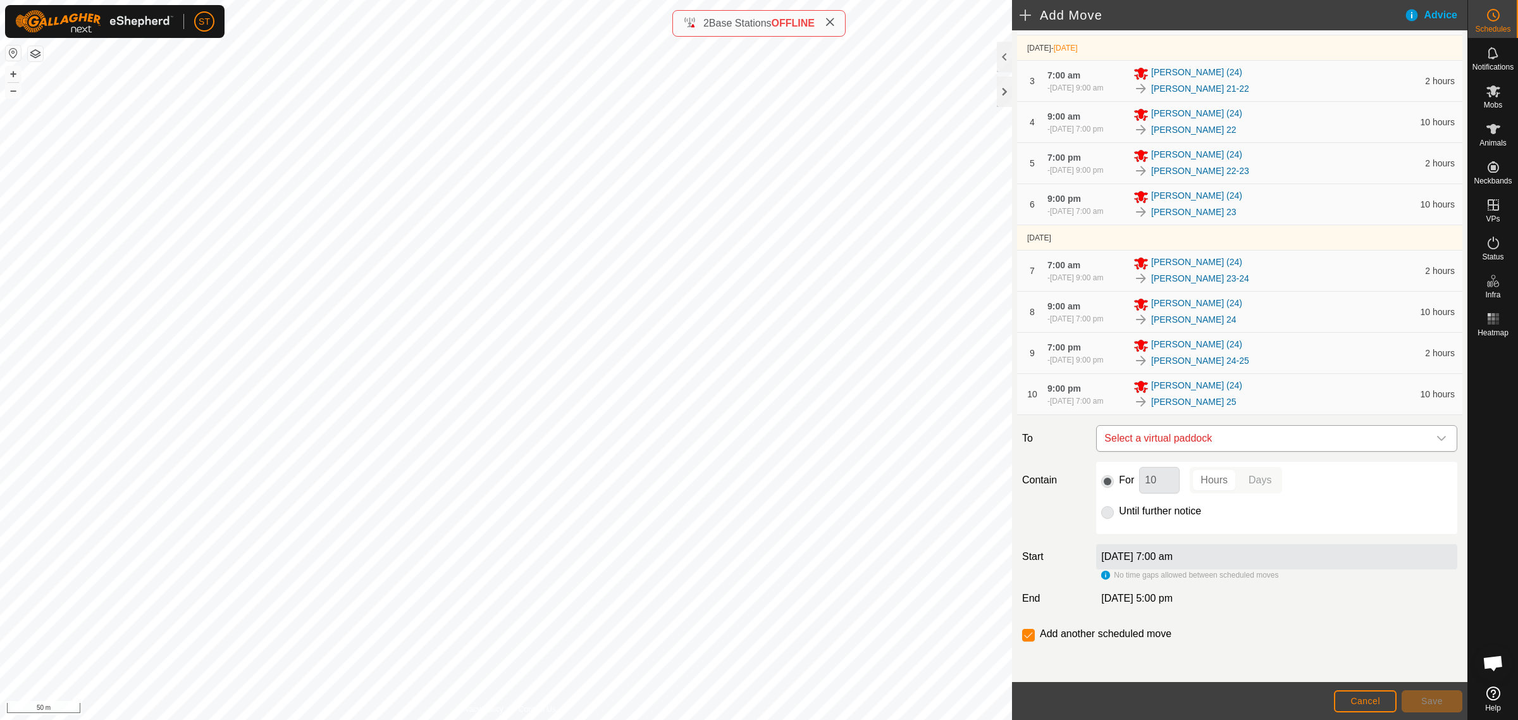
click at [1437, 440] on icon "dropdown trigger" at bounding box center [1441, 438] width 9 height 5
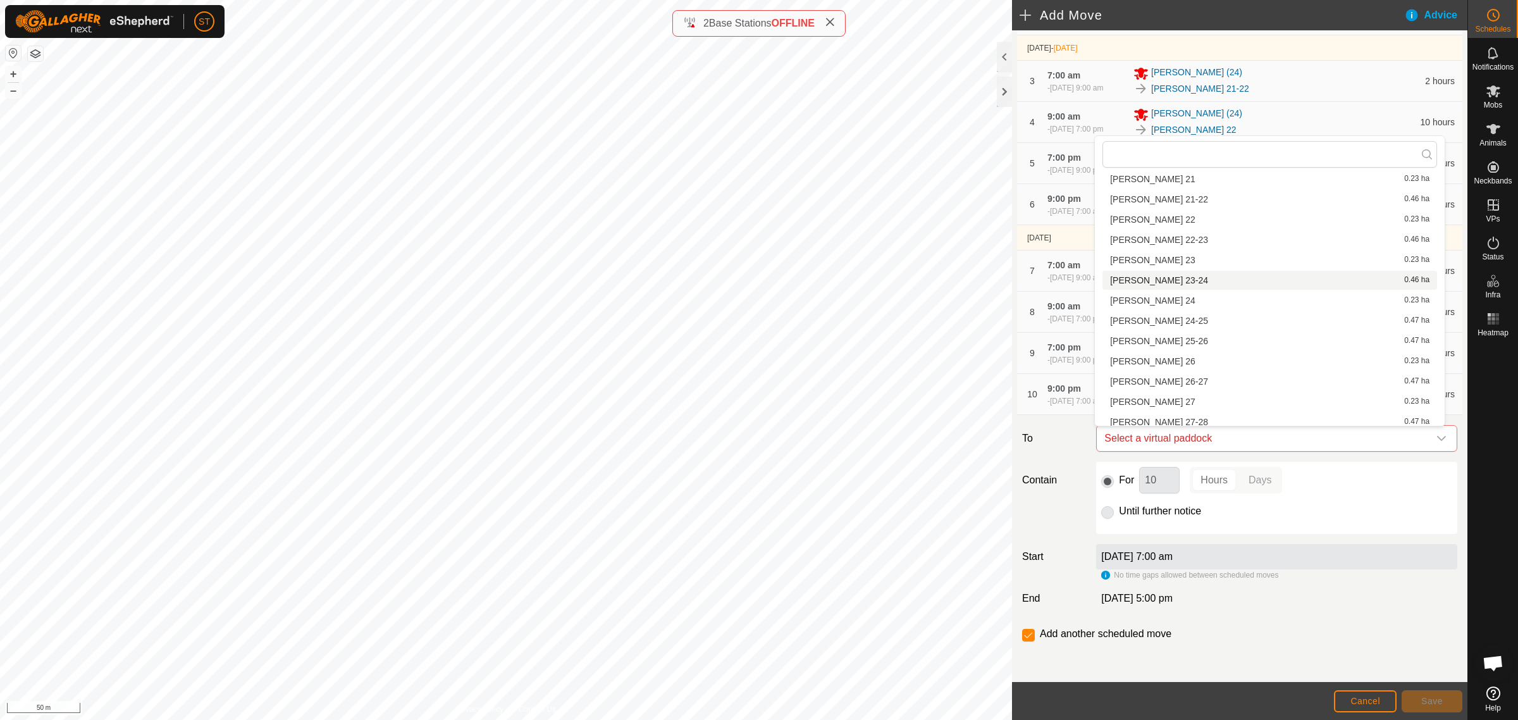
scroll to position [808, 0]
click at [1162, 314] on li "Wilsons 25-26 0.47 ha" at bounding box center [1269, 314] width 335 height 19
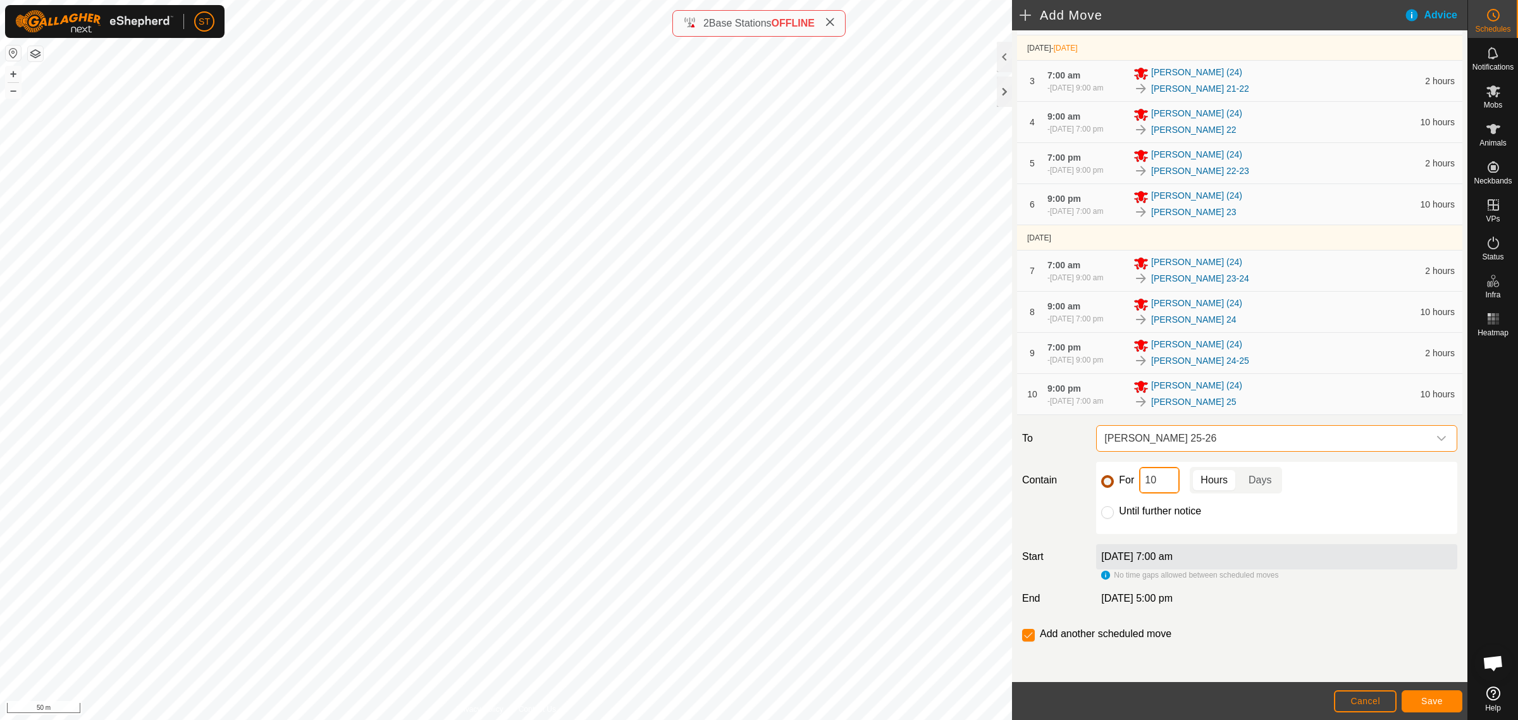
drag, startPoint x: 1155, startPoint y: 485, endPoint x: 1105, endPoint y: 485, distance: 50.0
click at [1105, 485] on div "For 10 Hours Days" at bounding box center [1276, 480] width 351 height 27
click at [1439, 705] on span "Save" at bounding box center [1432, 701] width 22 height 10
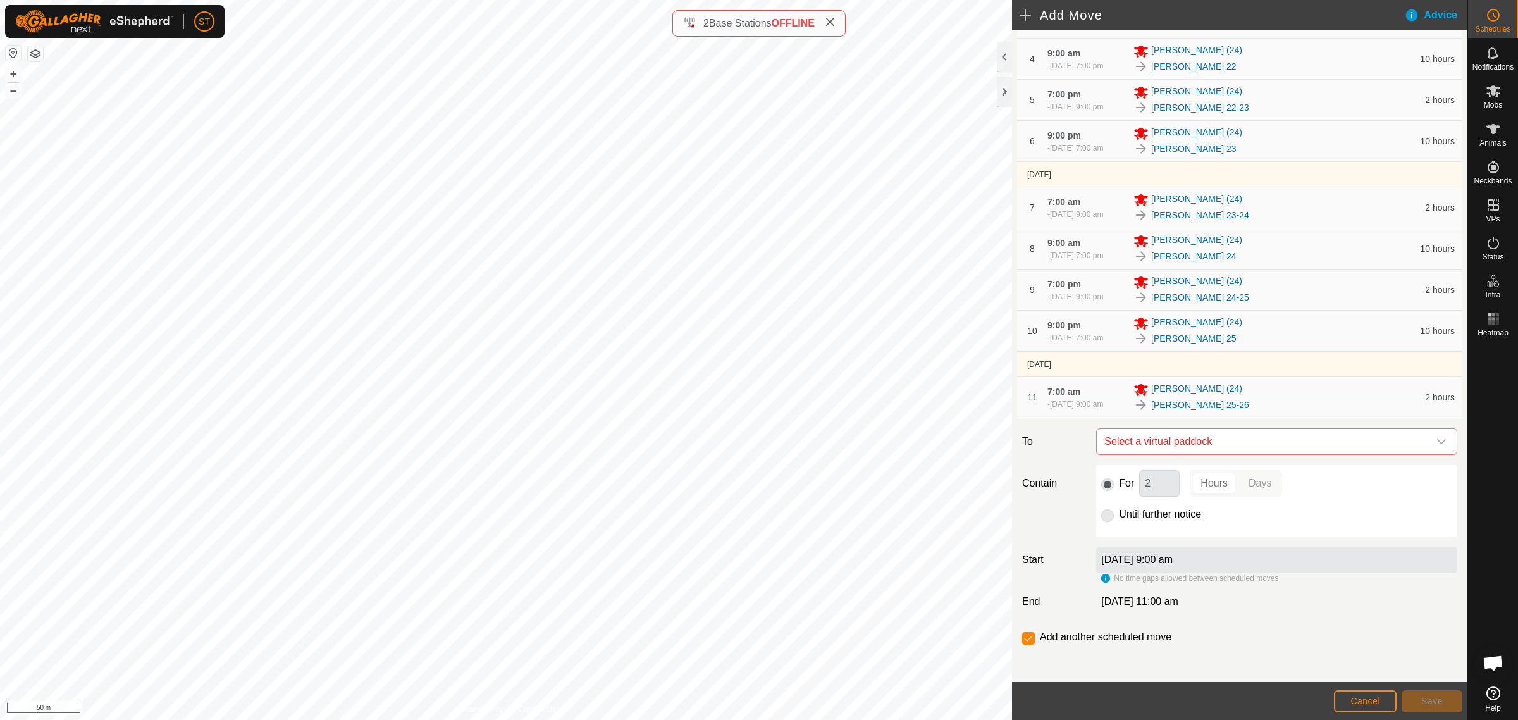
scroll to position [271, 0]
click at [1437, 438] on icon "dropdown trigger" at bounding box center [1441, 438] width 9 height 5
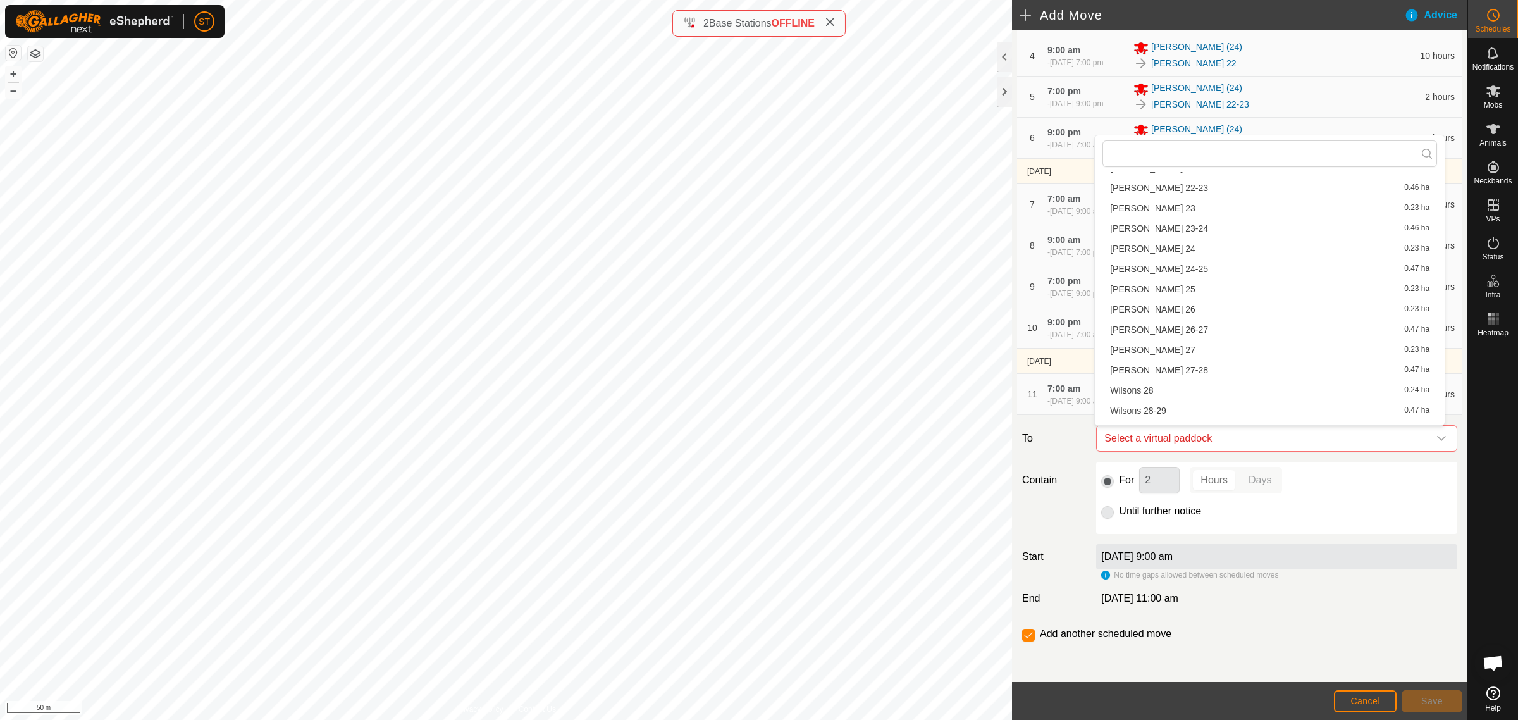
scroll to position [870, 0]
click at [1161, 272] on li "Wilsons 26 0.23 ha" at bounding box center [1269, 271] width 335 height 19
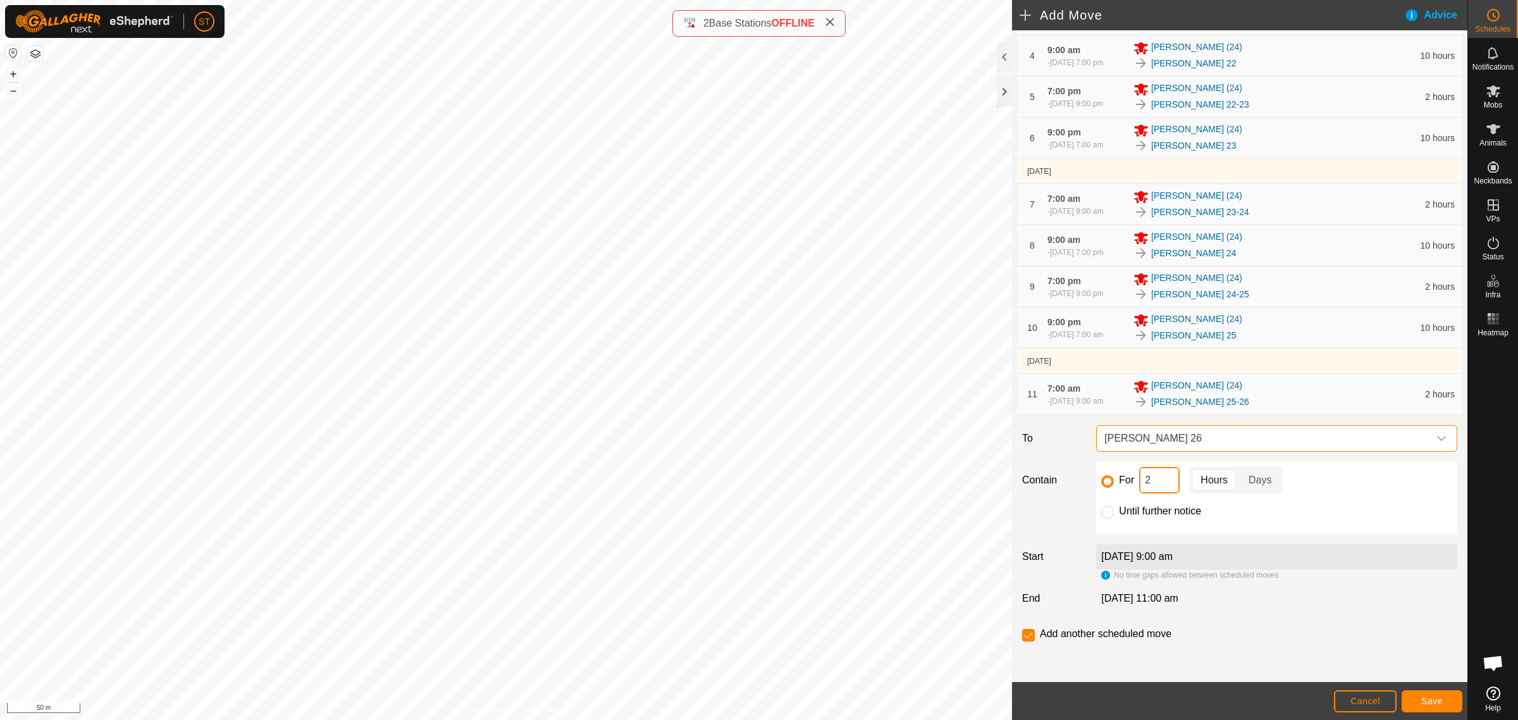
drag, startPoint x: 1152, startPoint y: 486, endPoint x: 1139, endPoint y: 485, distance: 14.0
click at [1139, 485] on input "2" at bounding box center [1159, 480] width 40 height 27
click at [1428, 698] on span "Save" at bounding box center [1432, 701] width 22 height 10
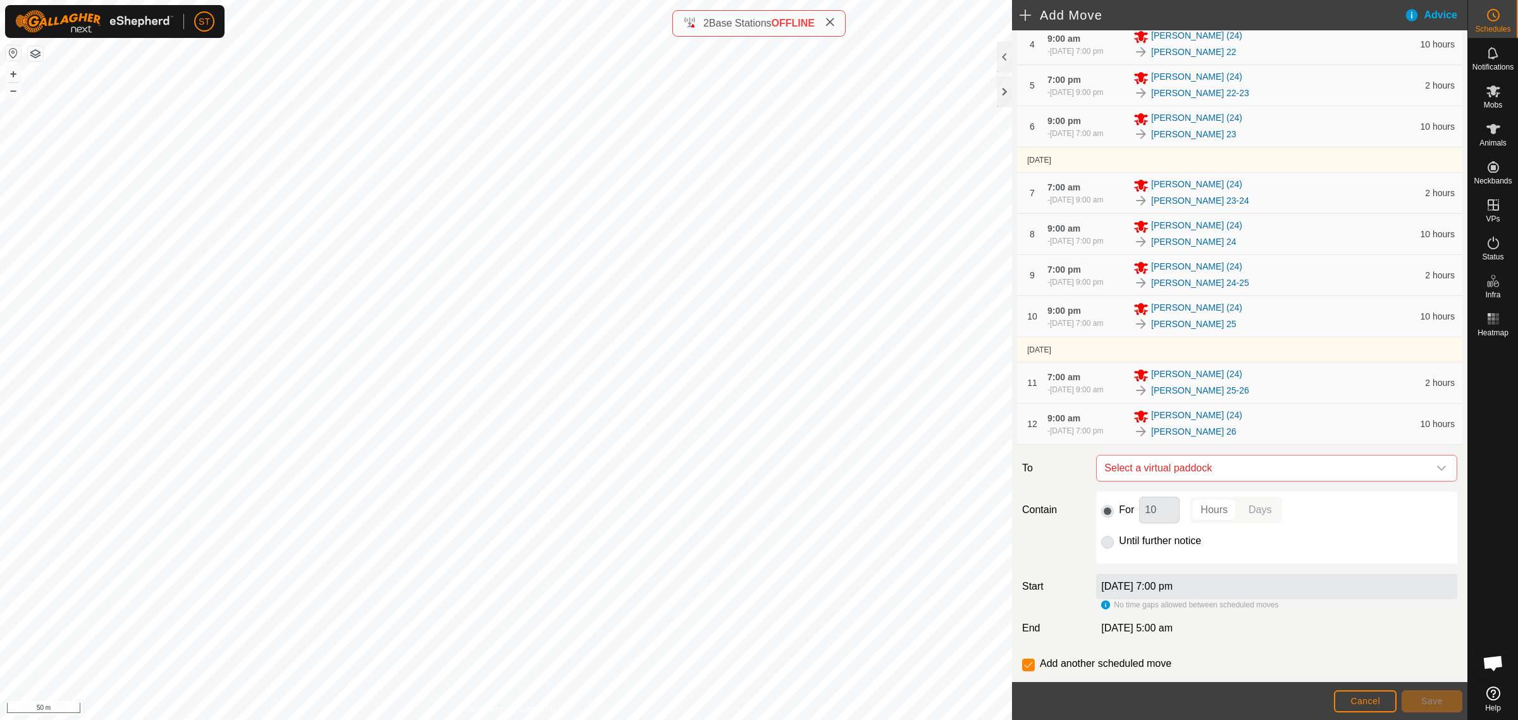
scroll to position [312, 0]
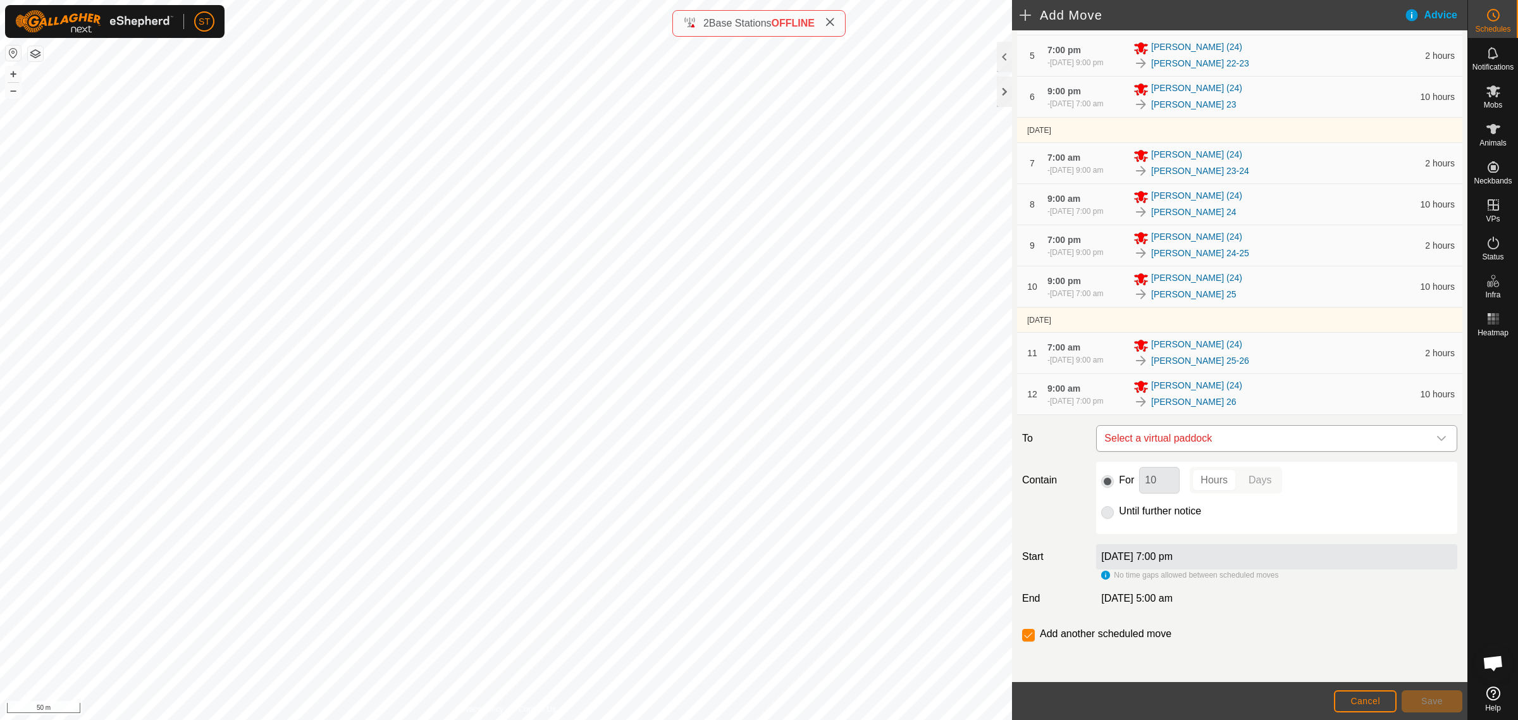
click at [1437, 440] on icon "dropdown trigger" at bounding box center [1441, 438] width 9 height 5
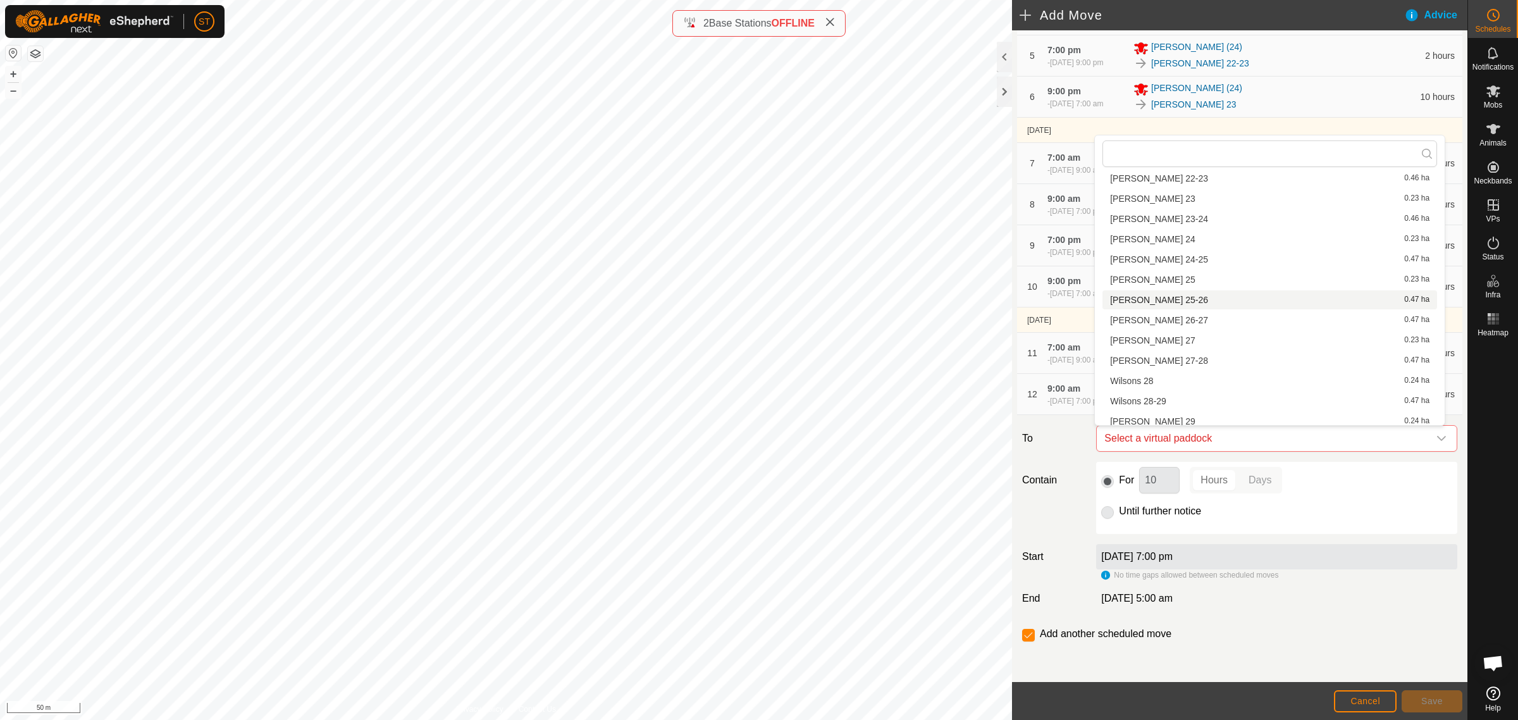
scroll to position [870, 0]
click at [1158, 294] on li "Wilsons 26-27 0.47 ha" at bounding box center [1269, 292] width 335 height 19
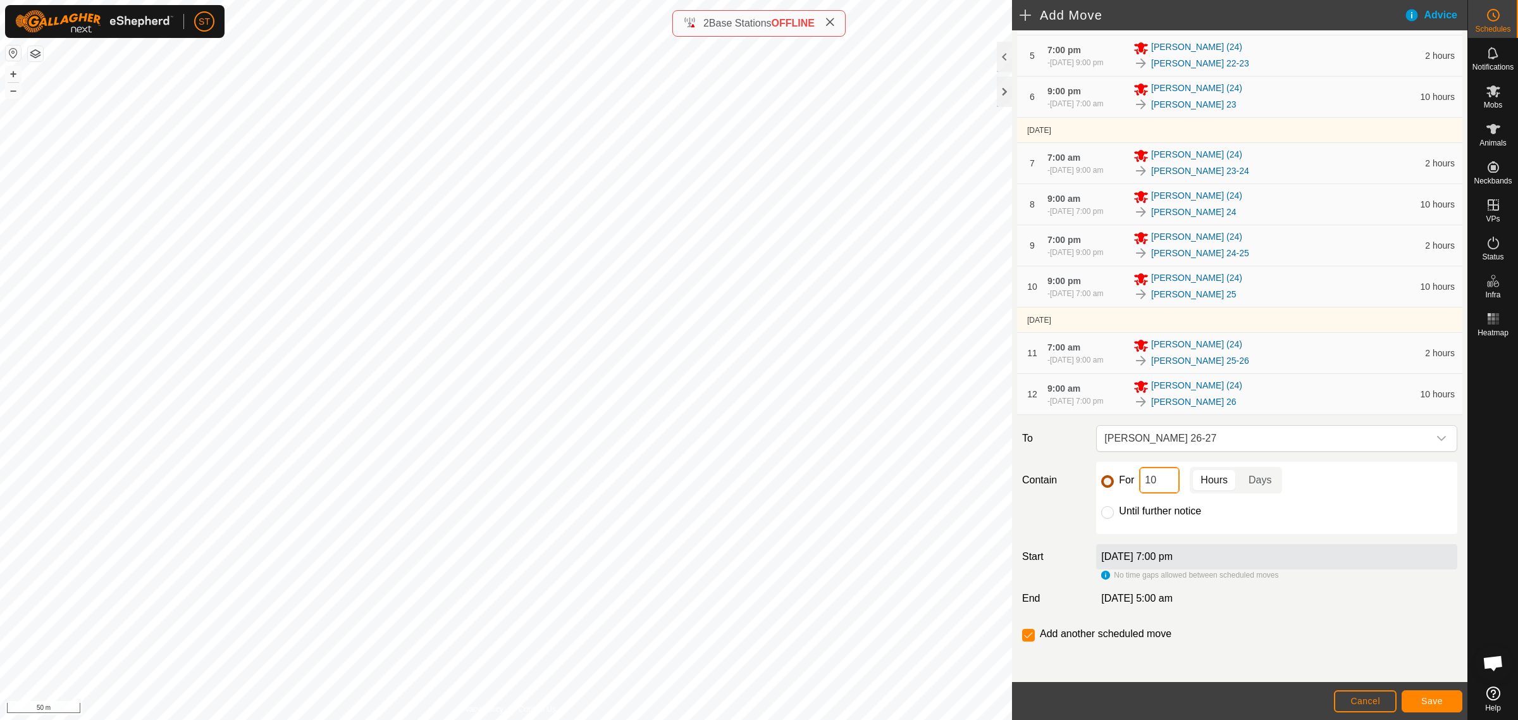
drag, startPoint x: 1159, startPoint y: 482, endPoint x: 1111, endPoint y: 481, distance: 47.4
click at [1111, 481] on div "For 10 Hours Days" at bounding box center [1276, 480] width 351 height 27
click at [1415, 699] on button "Save" at bounding box center [1432, 701] width 61 height 22
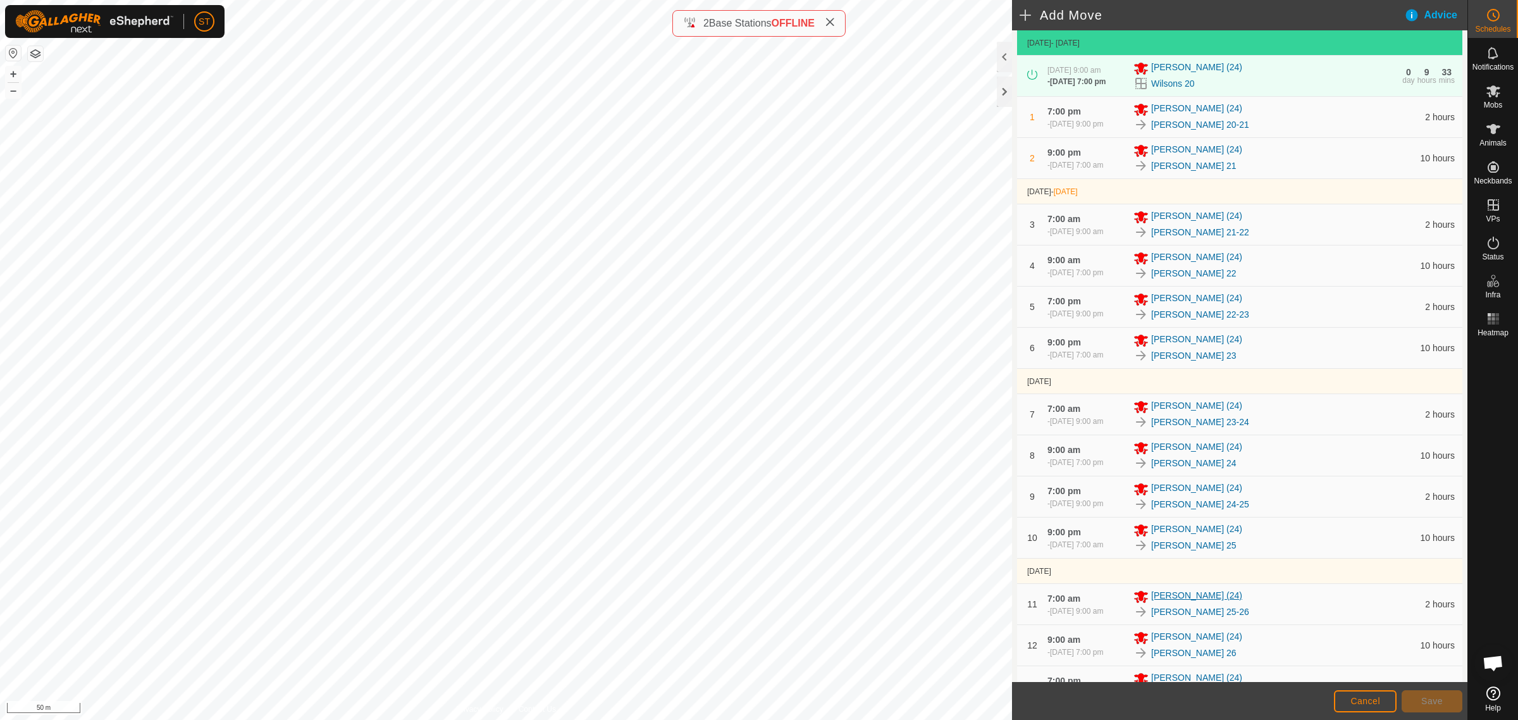
scroll to position [353, 0]
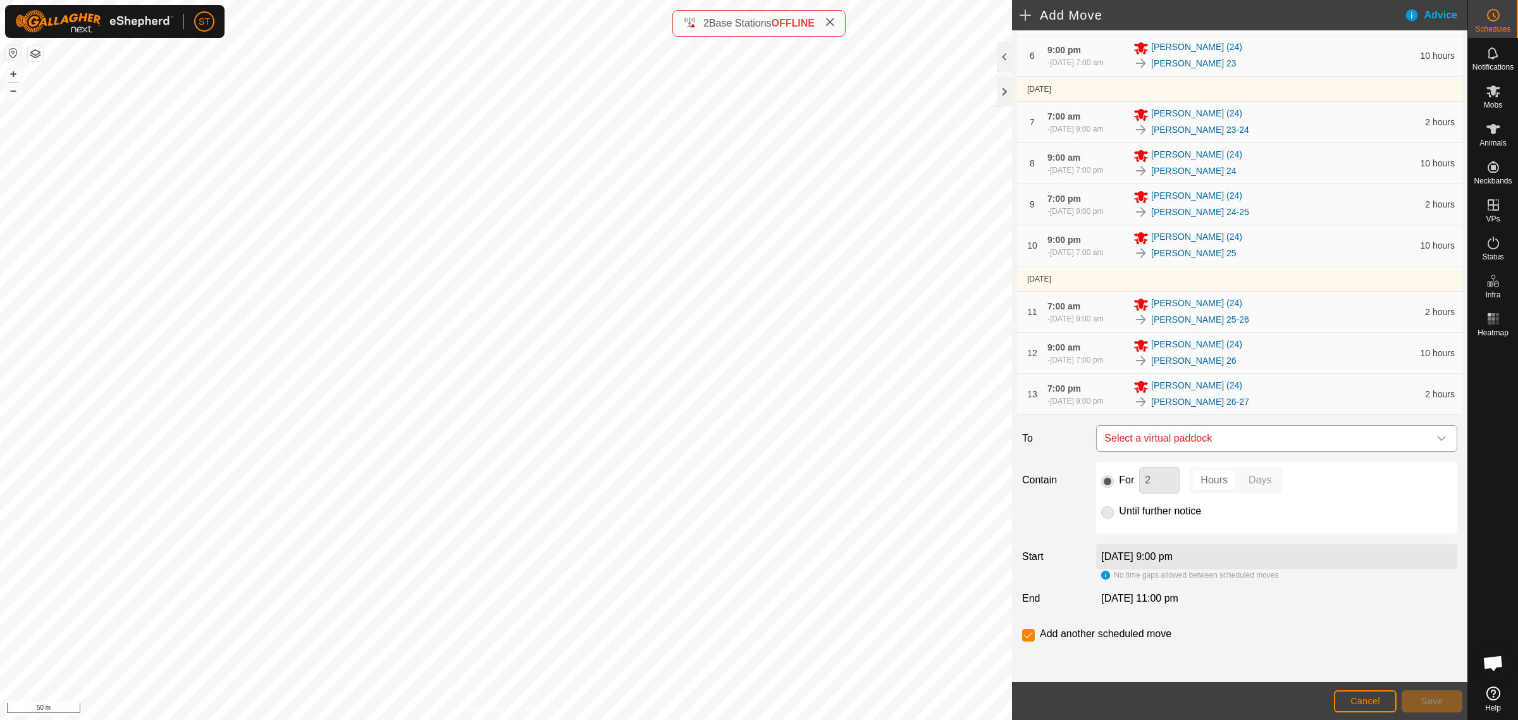
click at [1437, 438] on icon "dropdown trigger" at bounding box center [1441, 438] width 9 height 5
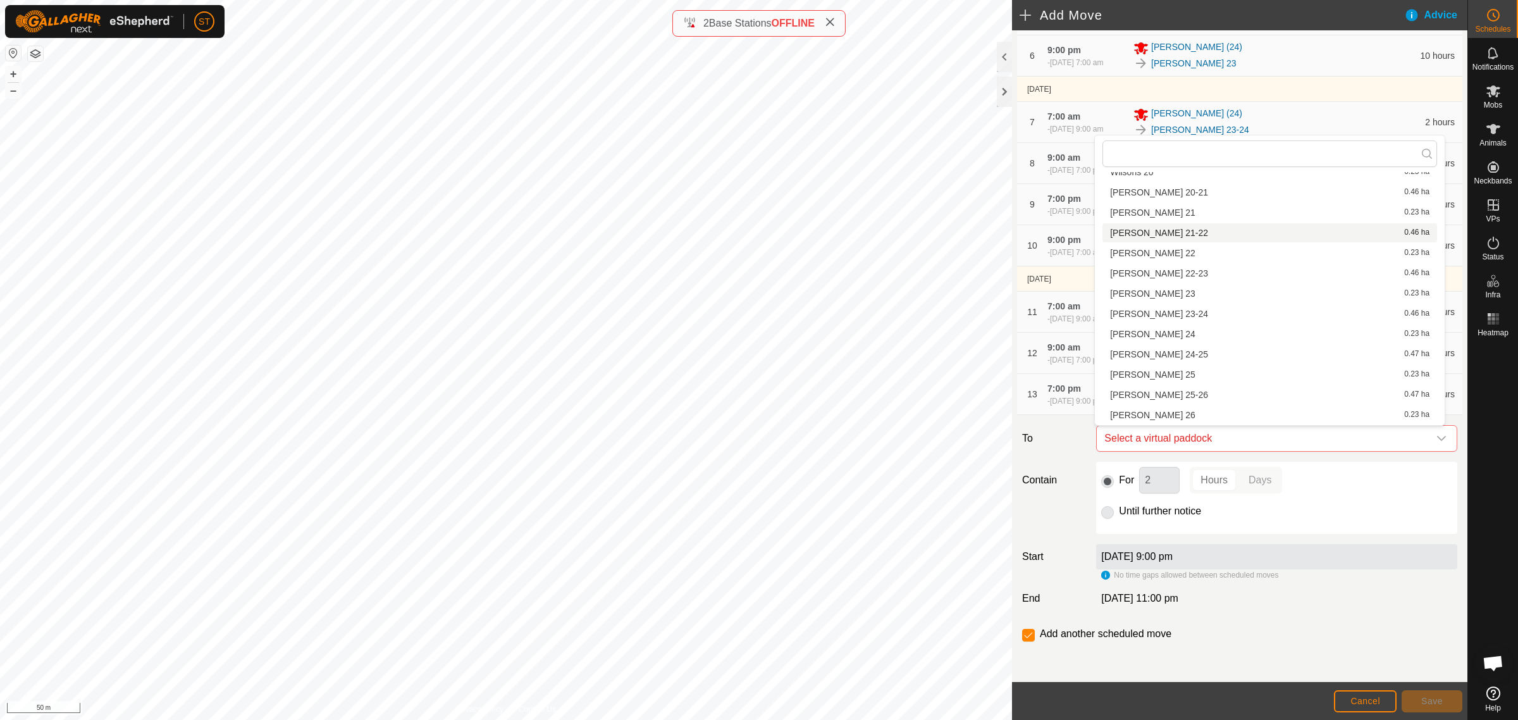
scroll to position [791, 0]
click at [1162, 390] on li "Wilsons 27 0.23 ha" at bounding box center [1269, 391] width 335 height 19
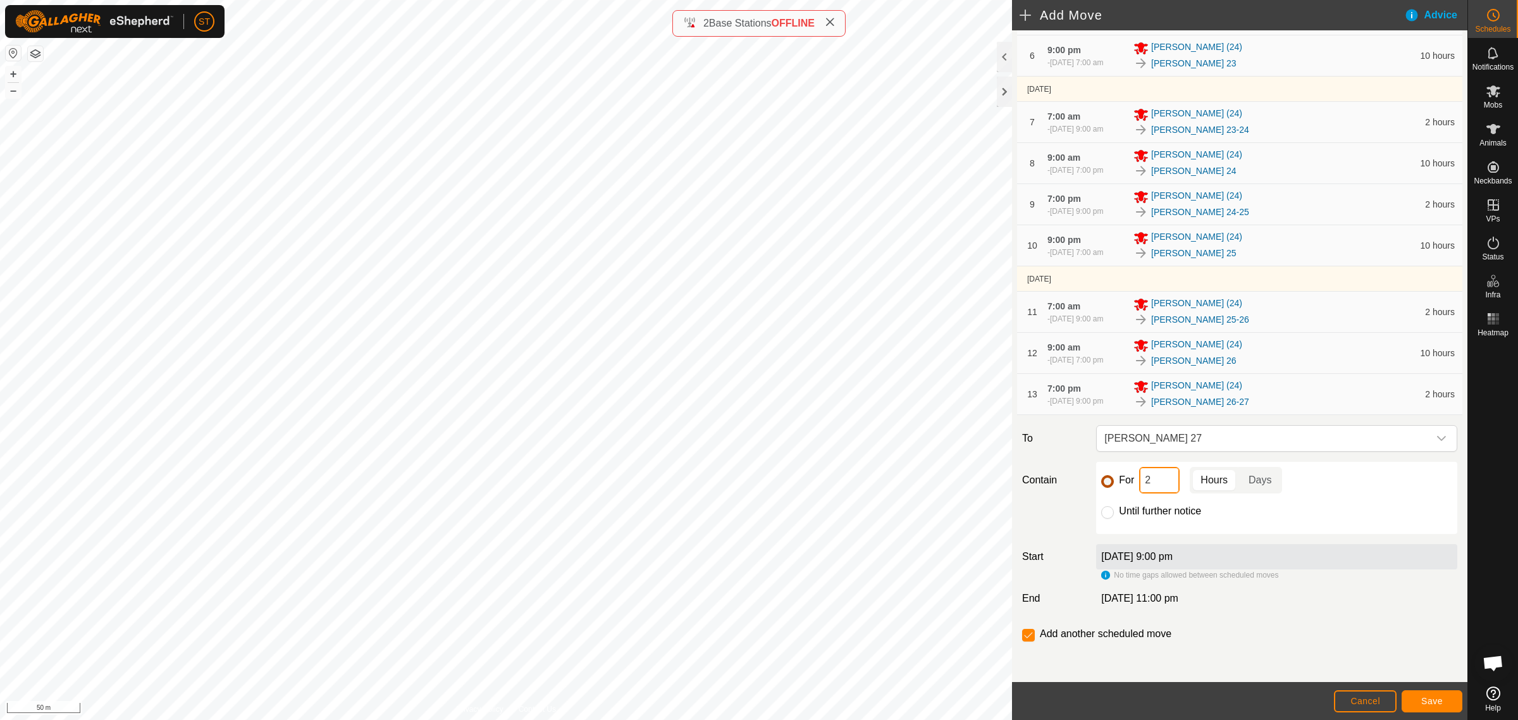
drag, startPoint x: 1156, startPoint y: 478, endPoint x: 1101, endPoint y: 479, distance: 55.0
click at [1101, 479] on div "For 2 Hours Days" at bounding box center [1276, 480] width 351 height 27
click at [1435, 701] on span "Save" at bounding box center [1432, 701] width 22 height 10
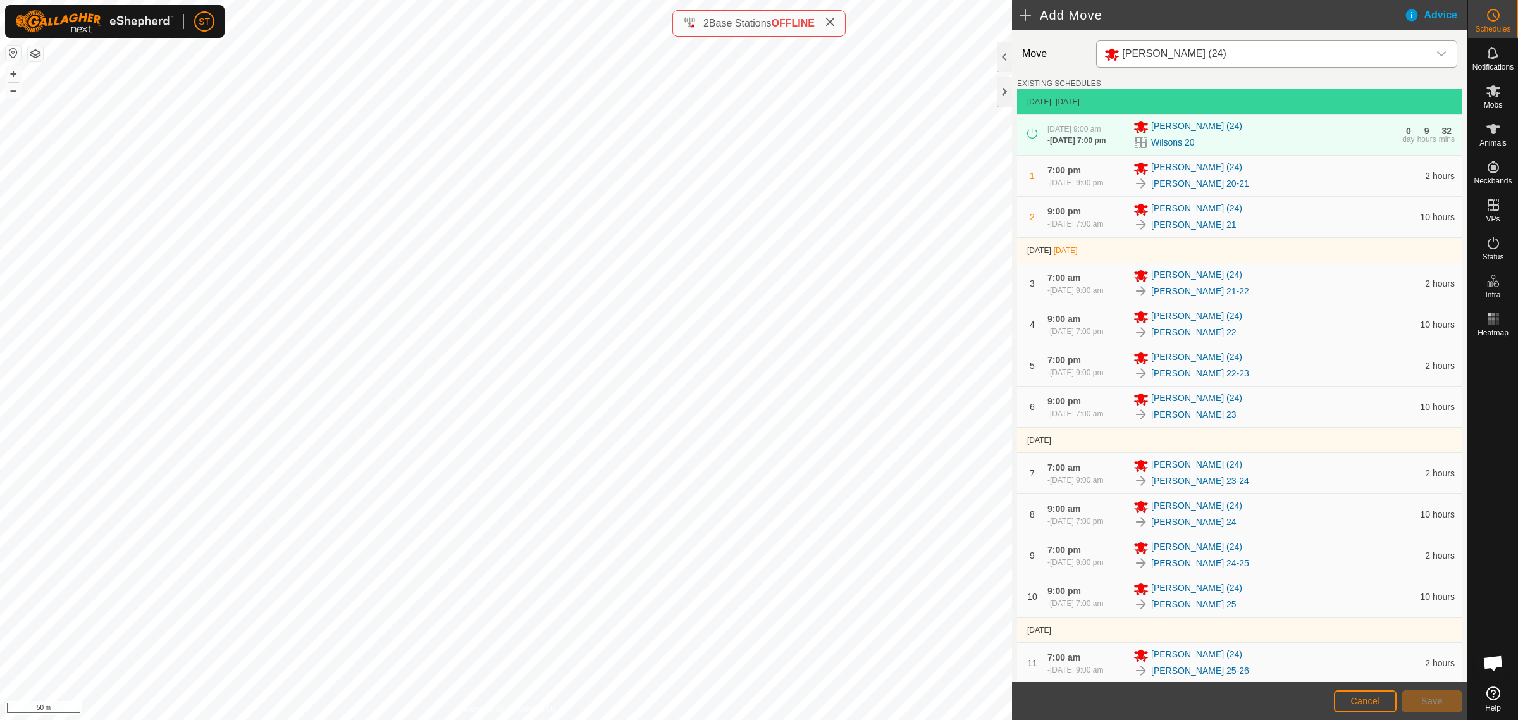
scroll to position [394, 0]
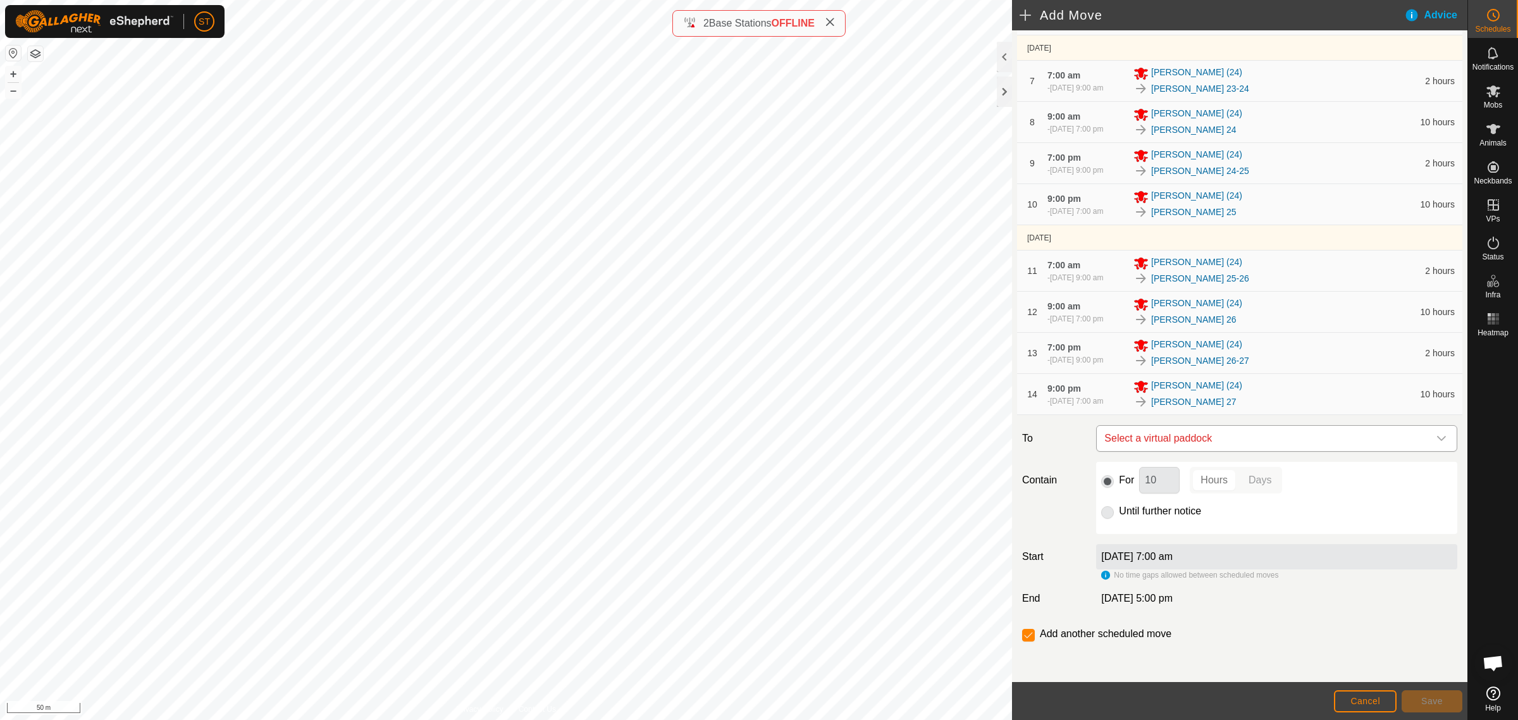
click at [1436, 438] on icon "dropdown trigger" at bounding box center [1441, 438] width 10 height 10
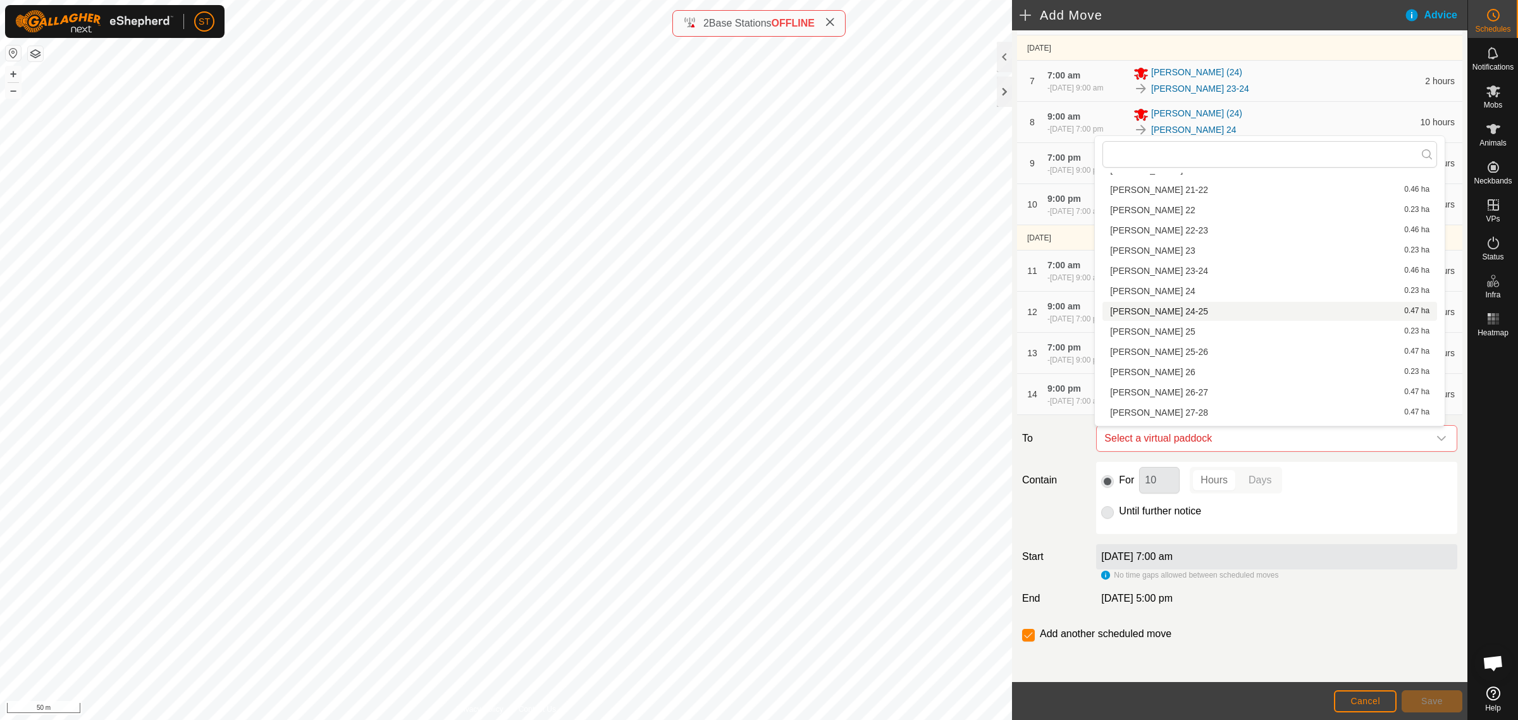
scroll to position [870, 0]
click at [1161, 330] on li "Wilsons 27-28 0.47 ha" at bounding box center [1269, 333] width 335 height 19
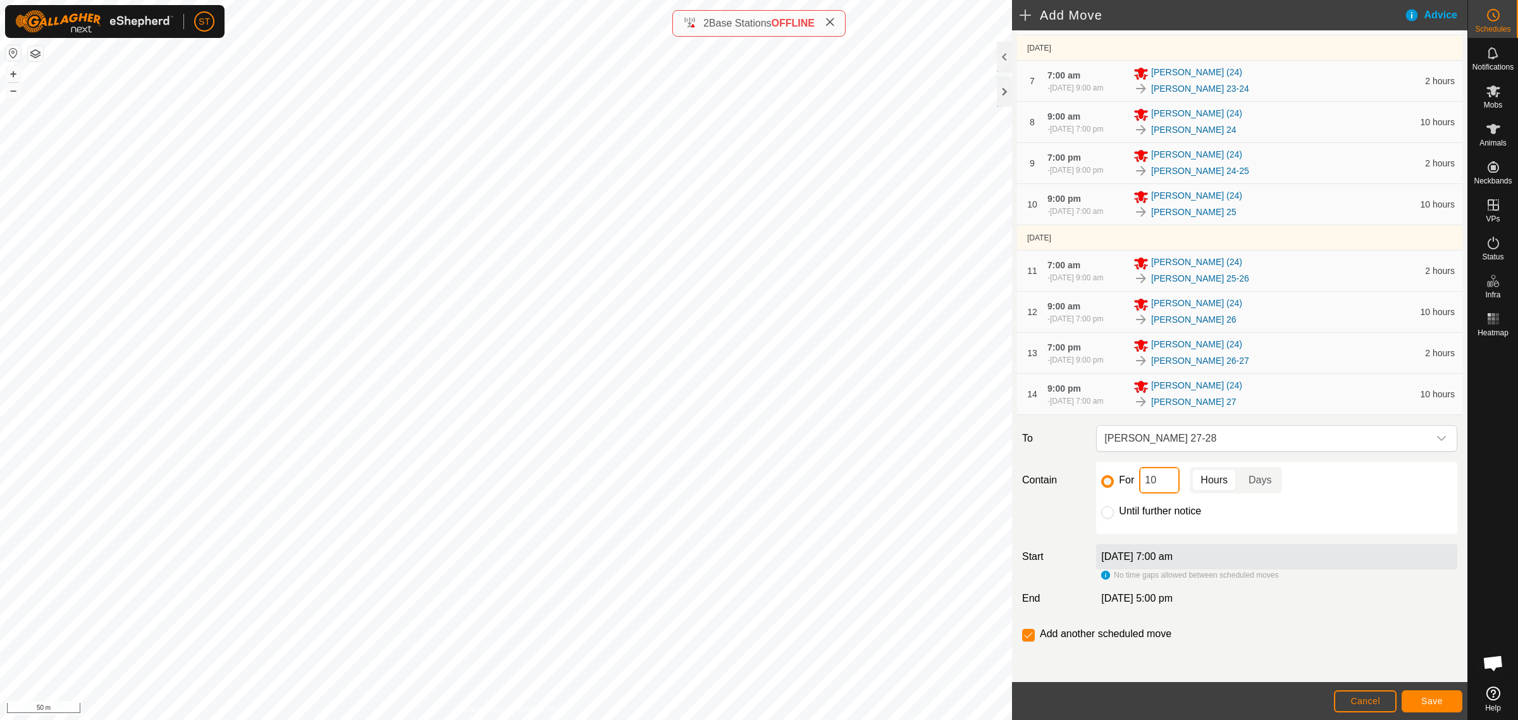
drag, startPoint x: 1155, startPoint y: 484, endPoint x: 1130, endPoint y: 484, distance: 25.3
click at [1130, 484] on div "For 10 Hours Days" at bounding box center [1276, 480] width 351 height 27
click at [1434, 703] on span "Save" at bounding box center [1432, 701] width 22 height 10
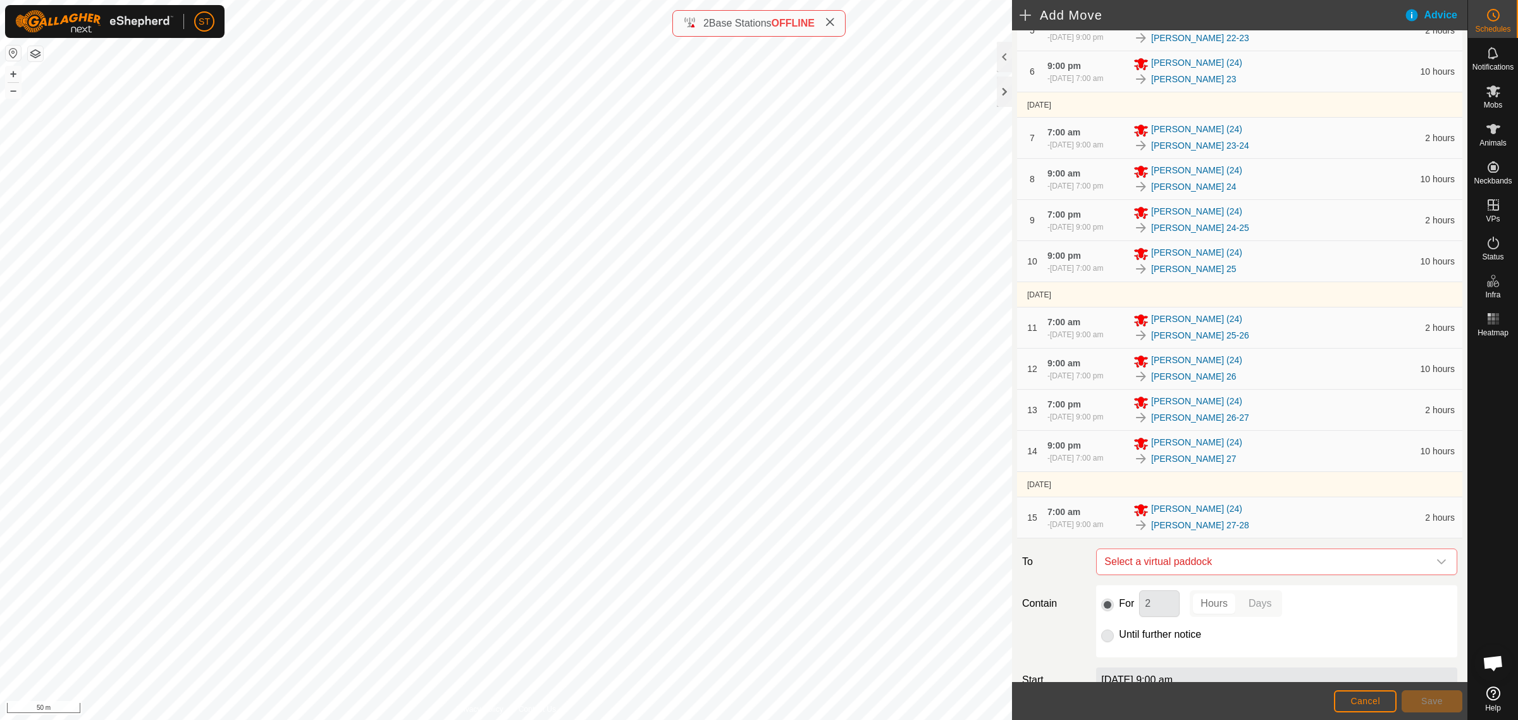
scroll to position [460, 0]
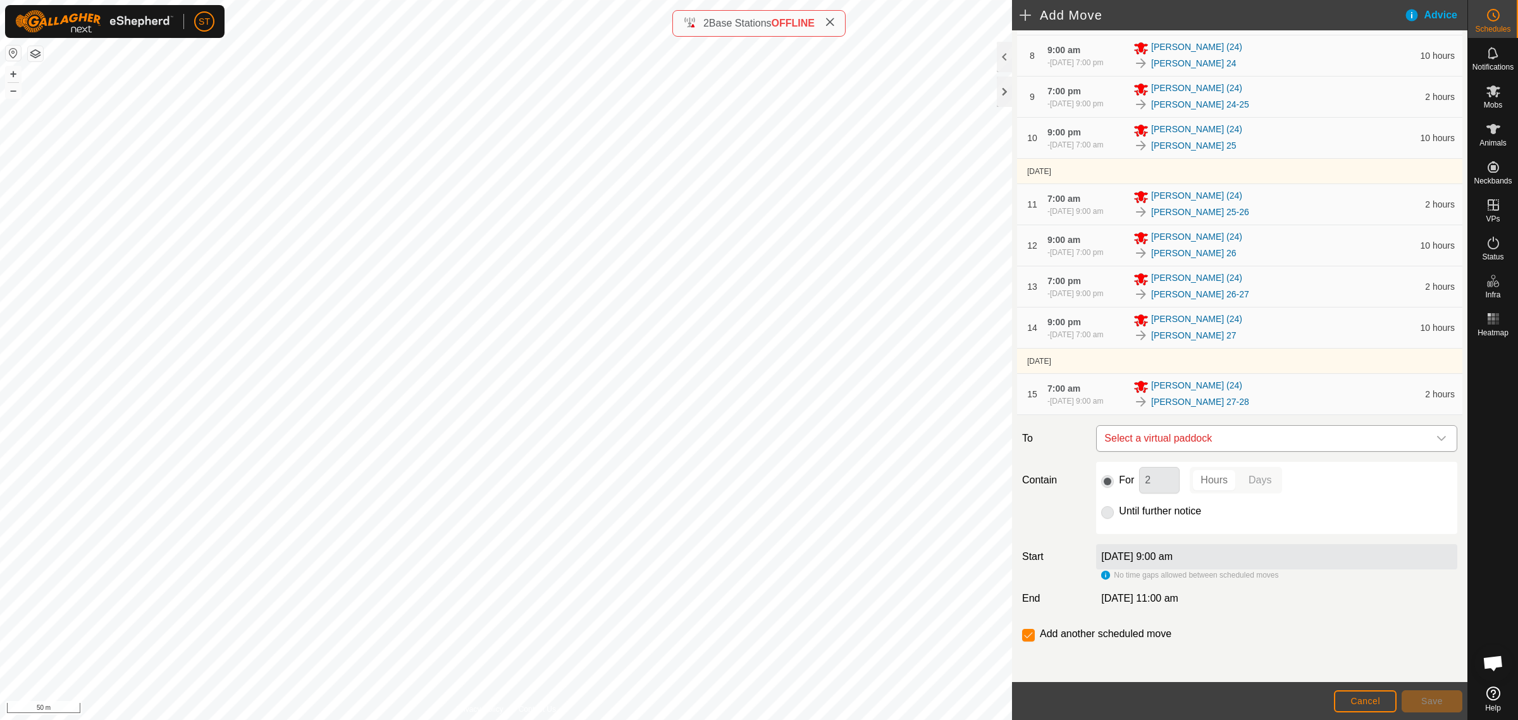
click at [1437, 441] on icon "dropdown trigger" at bounding box center [1441, 438] width 9 height 5
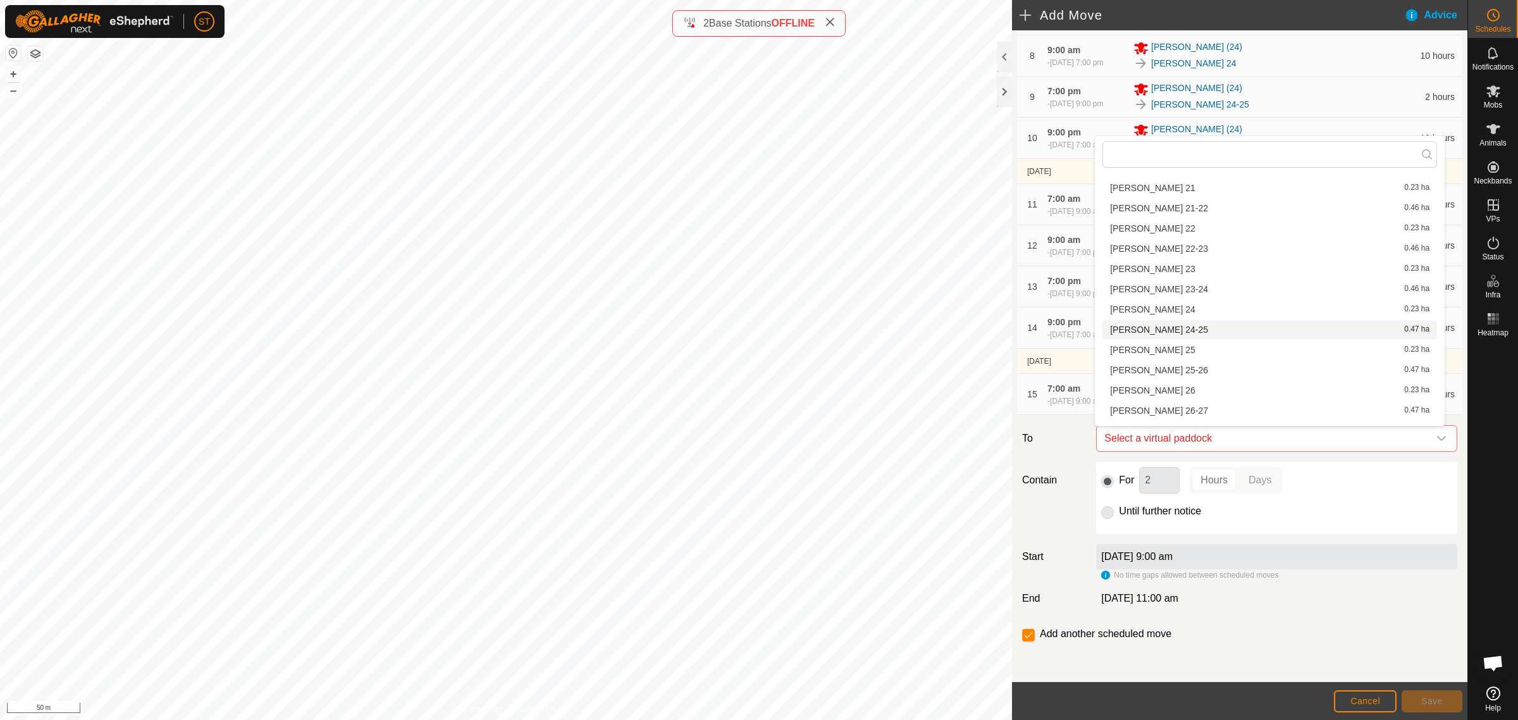
scroll to position [808, 0]
click at [1142, 412] on li "Wilsons 28 0.24 ha" at bounding box center [1269, 415] width 335 height 19
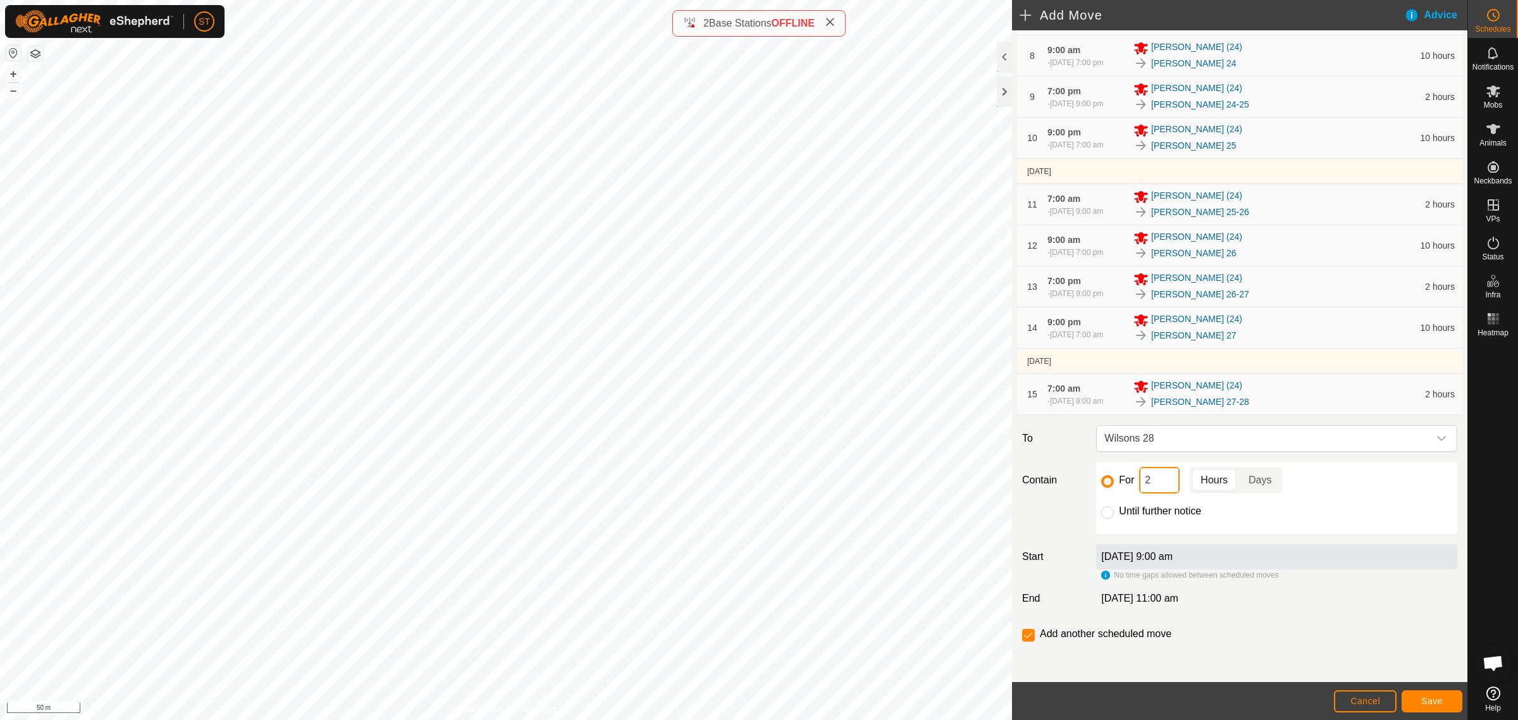
drag, startPoint x: 1155, startPoint y: 488, endPoint x: 1116, endPoint y: 486, distance: 38.7
click at [1116, 486] on div "For 2 Hours Days" at bounding box center [1276, 480] width 351 height 27
click at [1412, 707] on button "Save" at bounding box center [1432, 701] width 61 height 22
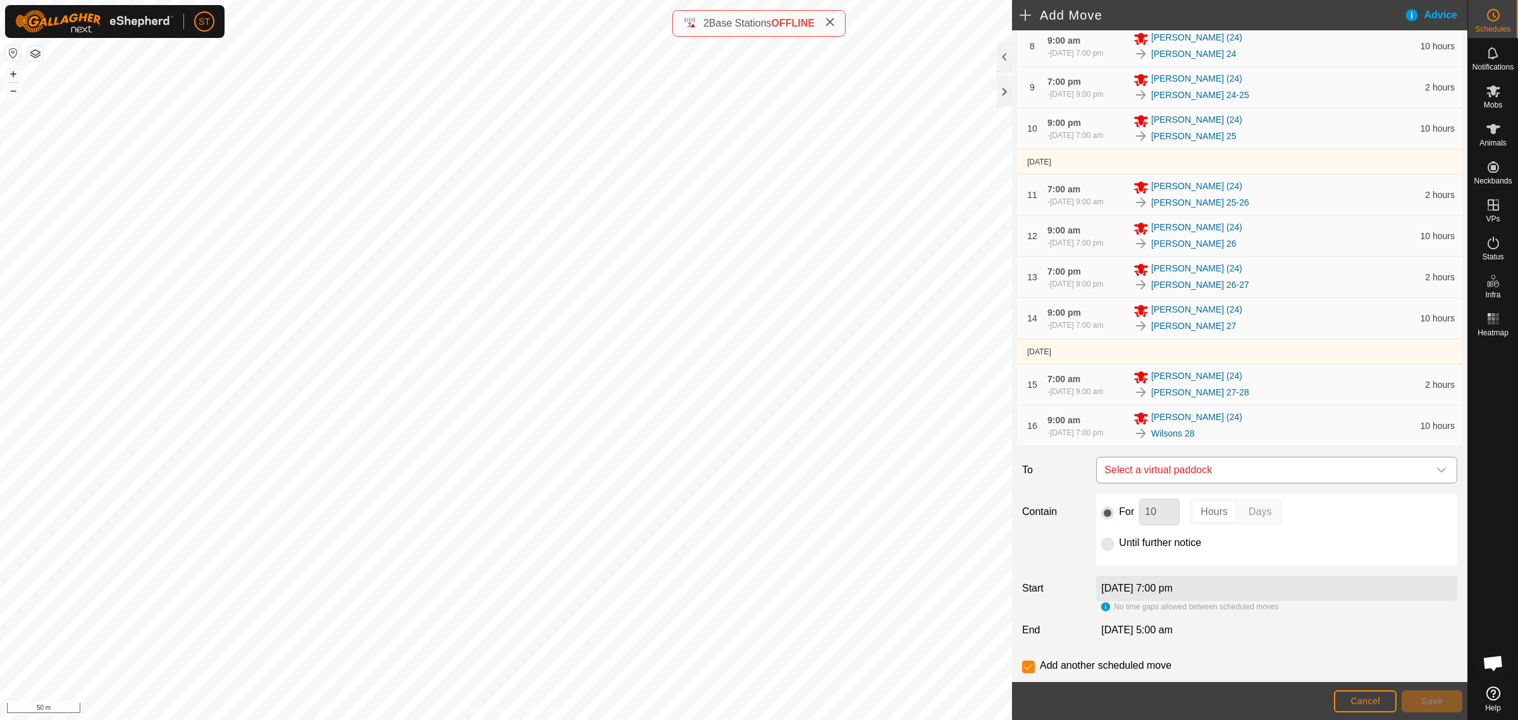
scroll to position [474, 0]
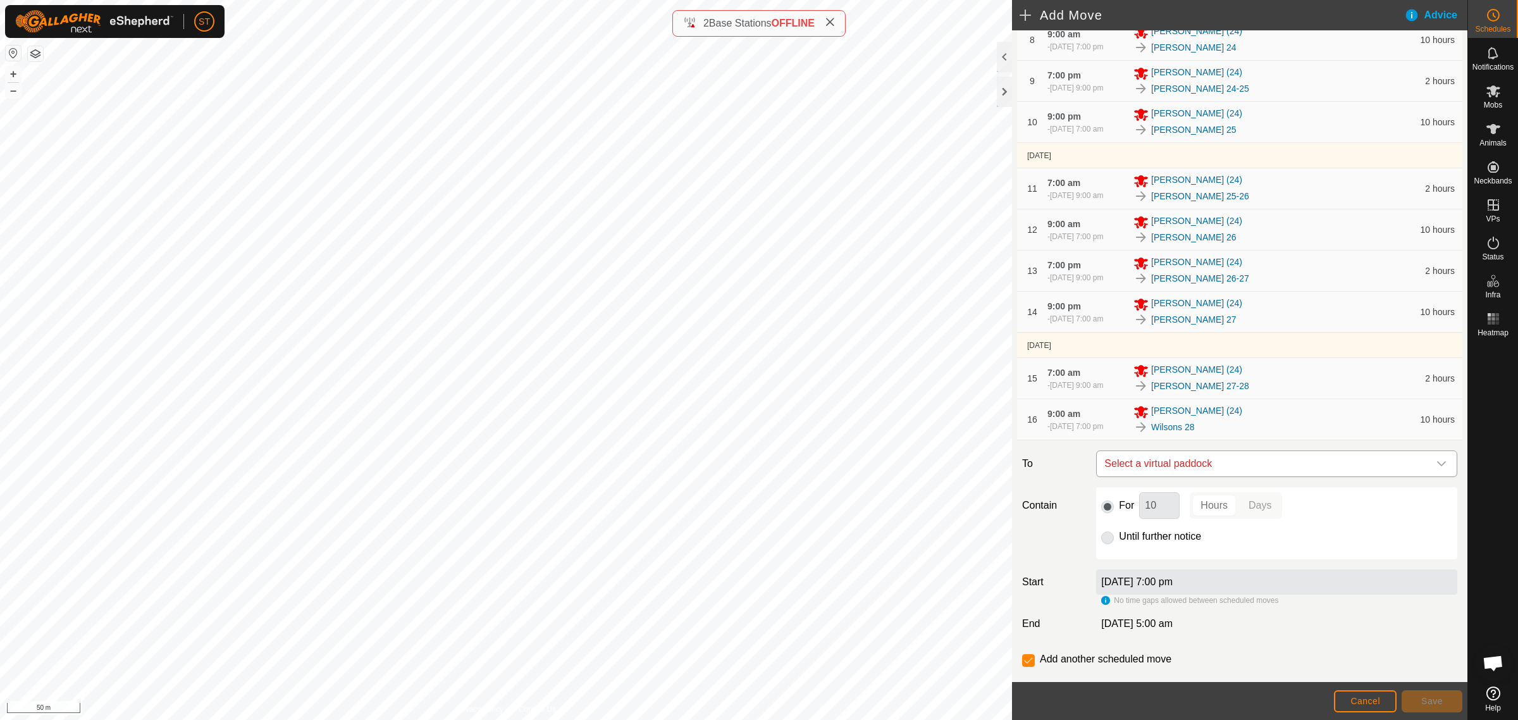
click at [1437, 466] on icon "dropdown trigger" at bounding box center [1441, 463] width 9 height 5
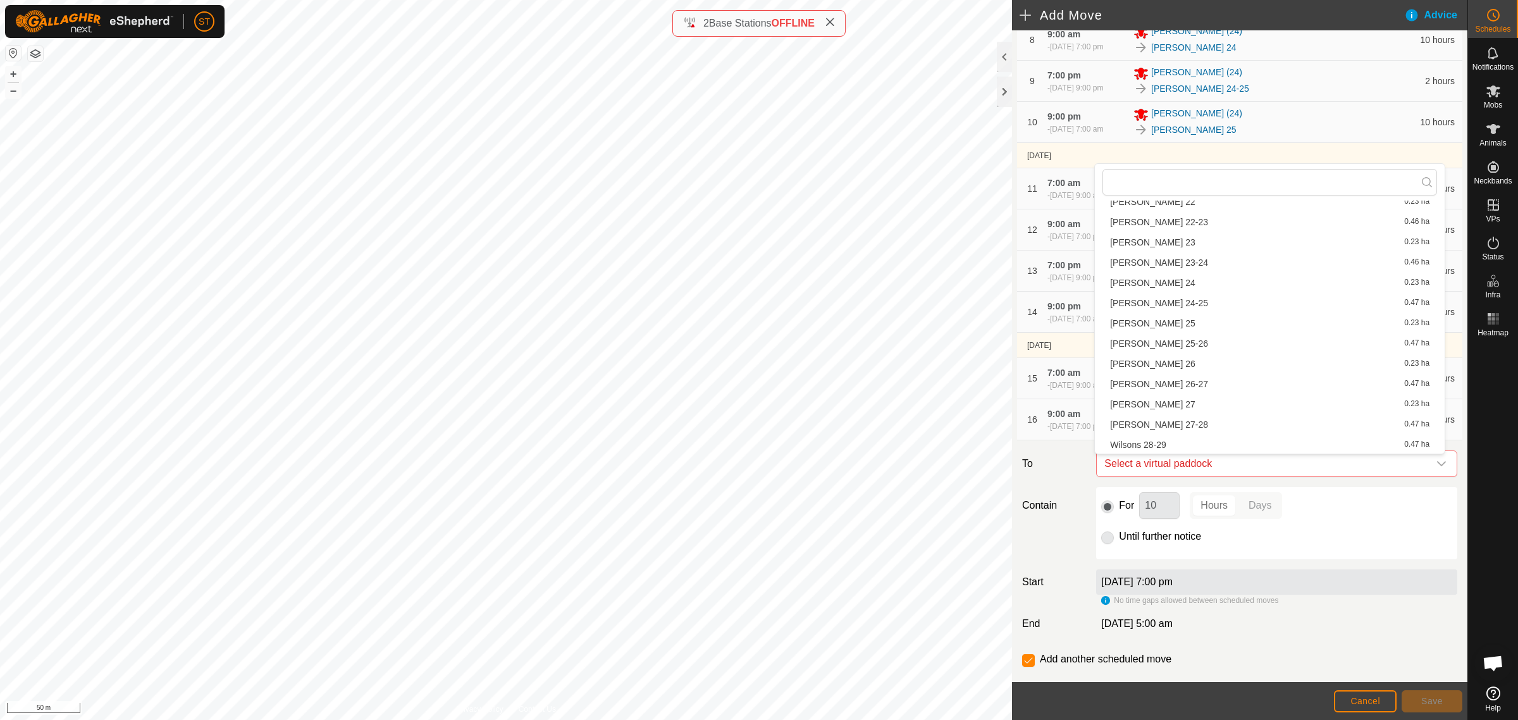
scroll to position [870, 0]
click at [1182, 400] on li "Wilsons 28-29 0.47 ha" at bounding box center [1269, 401] width 335 height 19
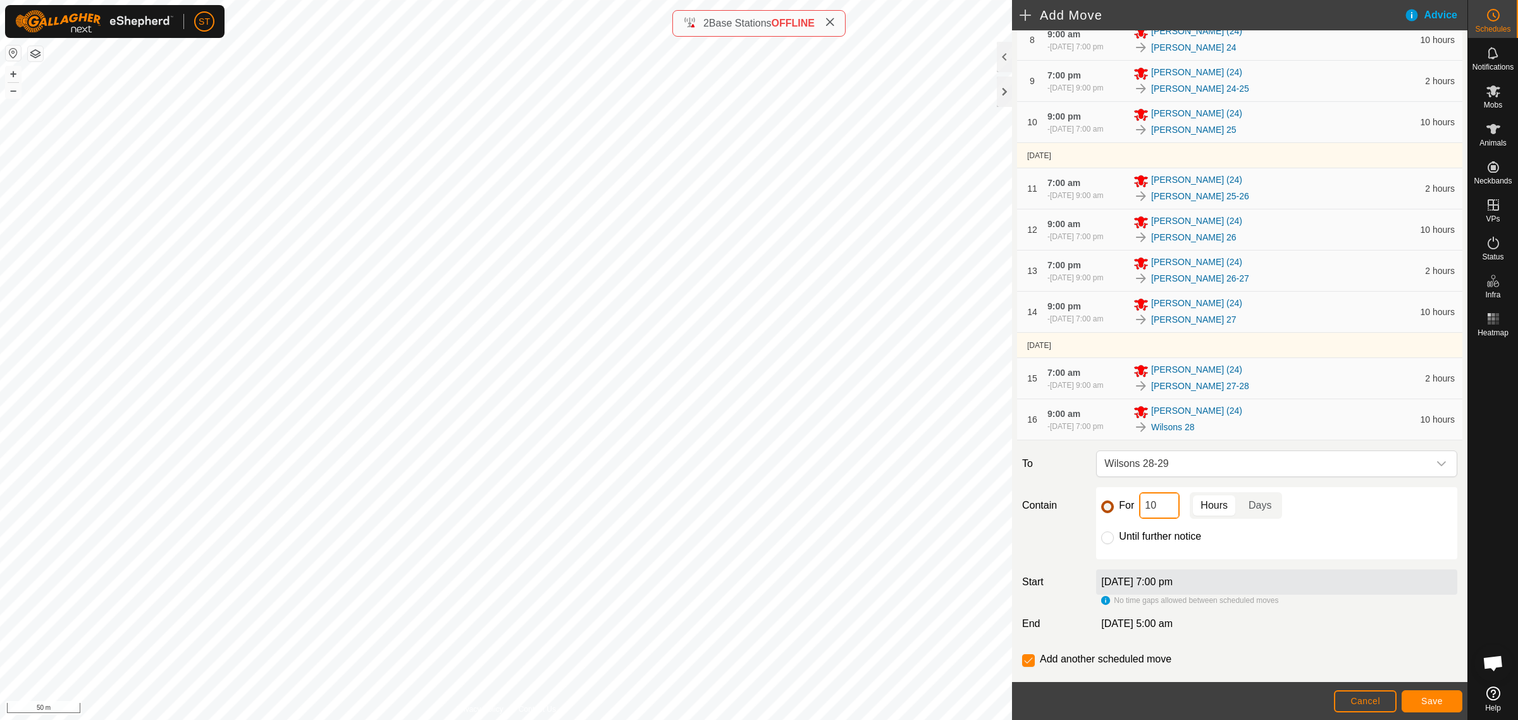
drag, startPoint x: 1158, startPoint y: 508, endPoint x: 1107, endPoint y: 507, distance: 51.2
click at [1107, 508] on div "For 10 Hours Days" at bounding box center [1276, 505] width 351 height 27
click at [1414, 695] on button "Save" at bounding box center [1432, 701] width 61 height 22
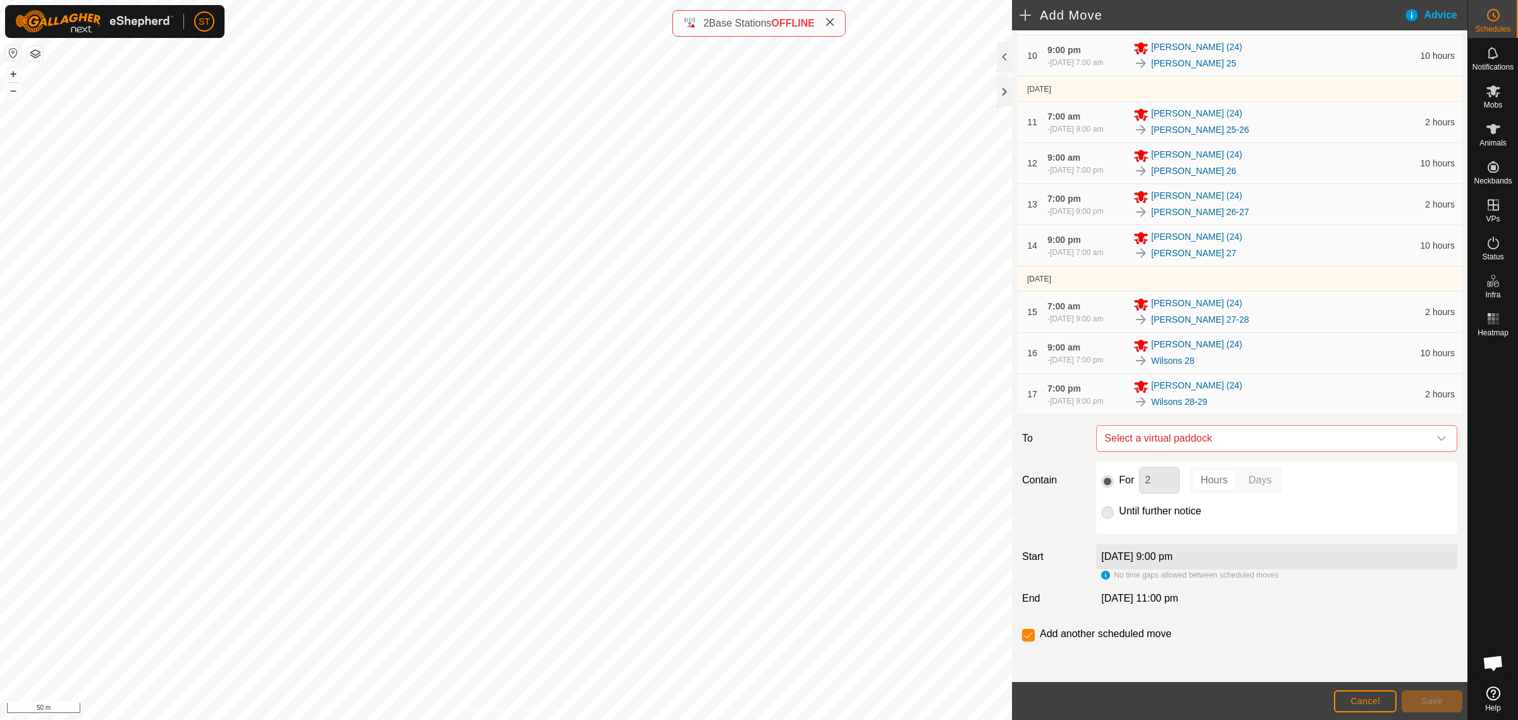
scroll to position [544, 0]
click at [1436, 435] on icon "dropdown trigger" at bounding box center [1441, 438] width 10 height 10
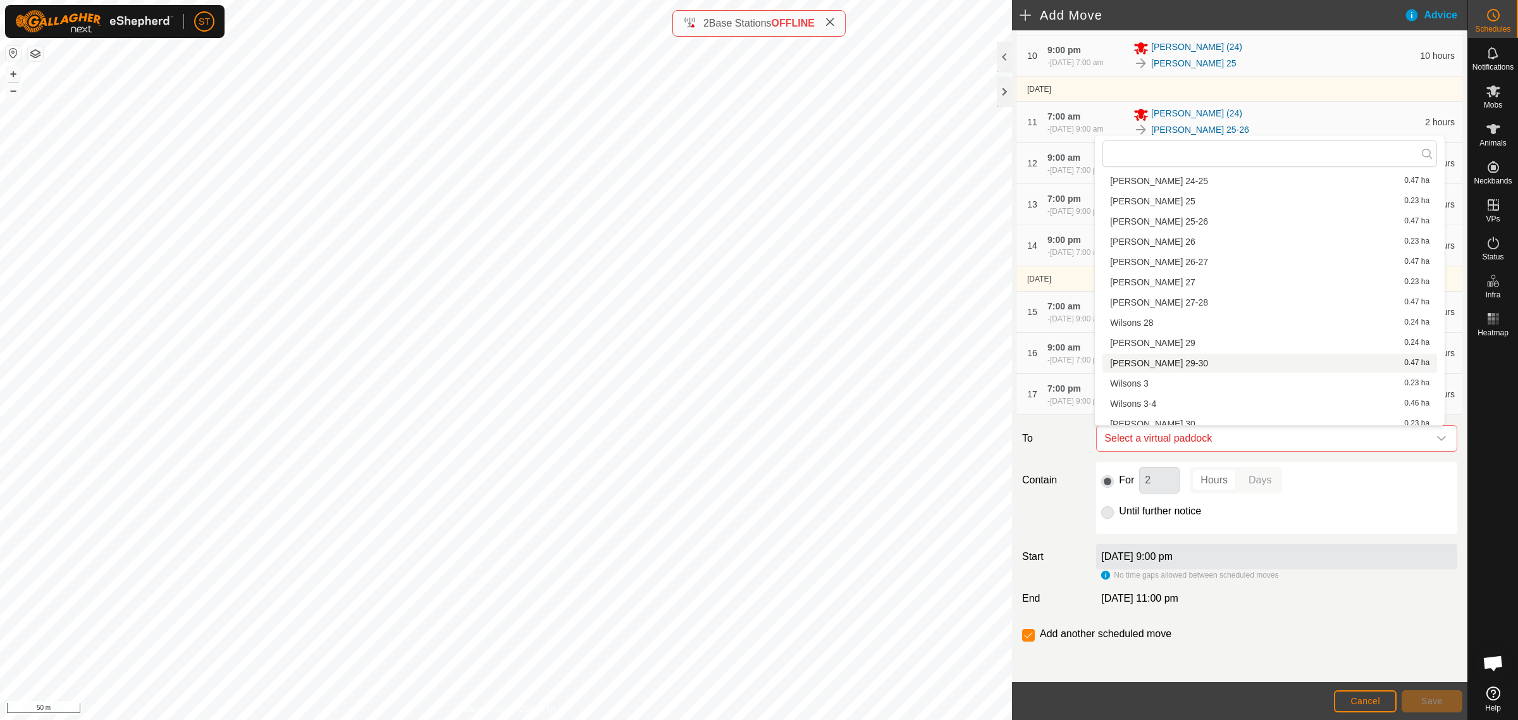
scroll to position [949, 0]
click at [1158, 314] on li "Wilsons 29 0.24 ha" at bounding box center [1269, 314] width 335 height 19
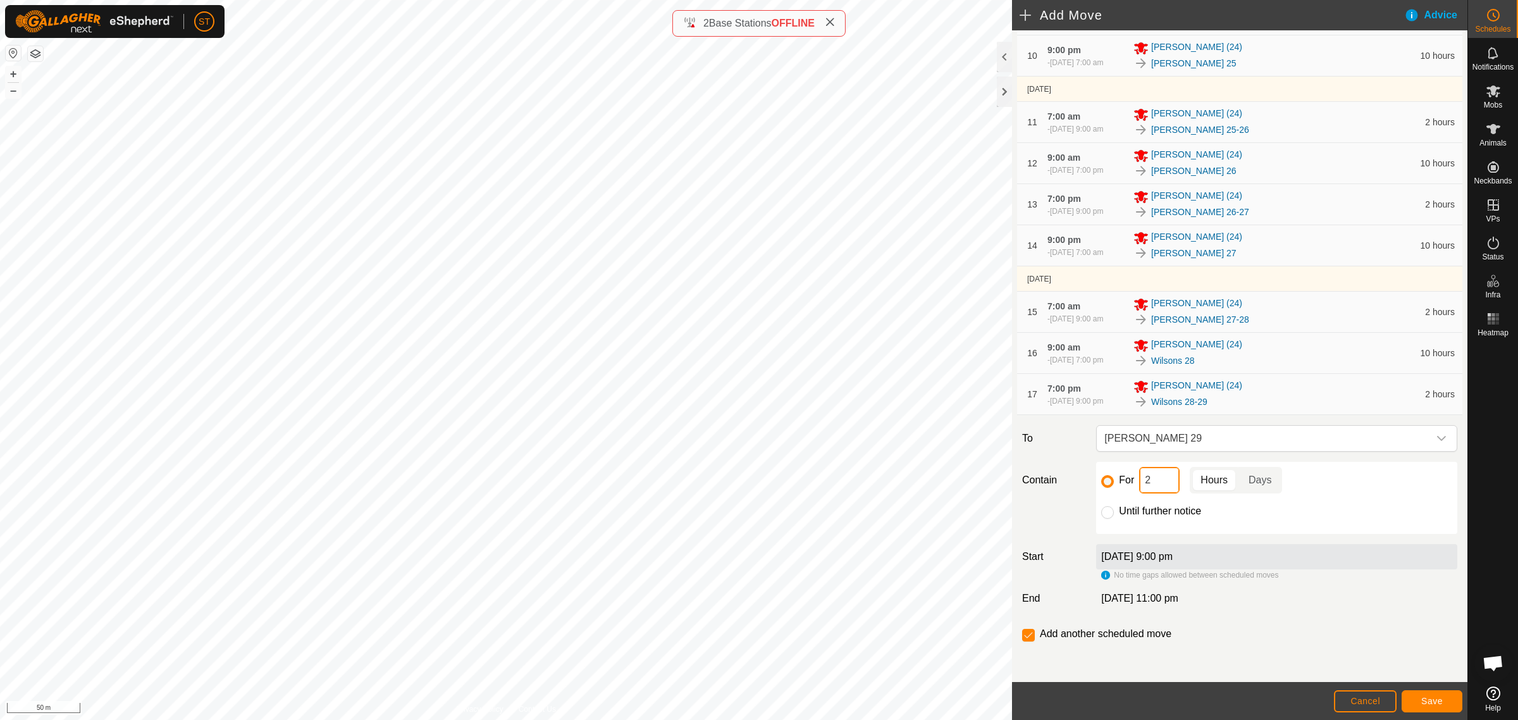
drag, startPoint x: 1158, startPoint y: 481, endPoint x: 1087, endPoint y: 479, distance: 71.5
click at [1087, 479] on div "Contain For 2 Hours Days Until further notice" at bounding box center [1239, 498] width 445 height 72
click at [1422, 705] on span "Save" at bounding box center [1432, 701] width 22 height 10
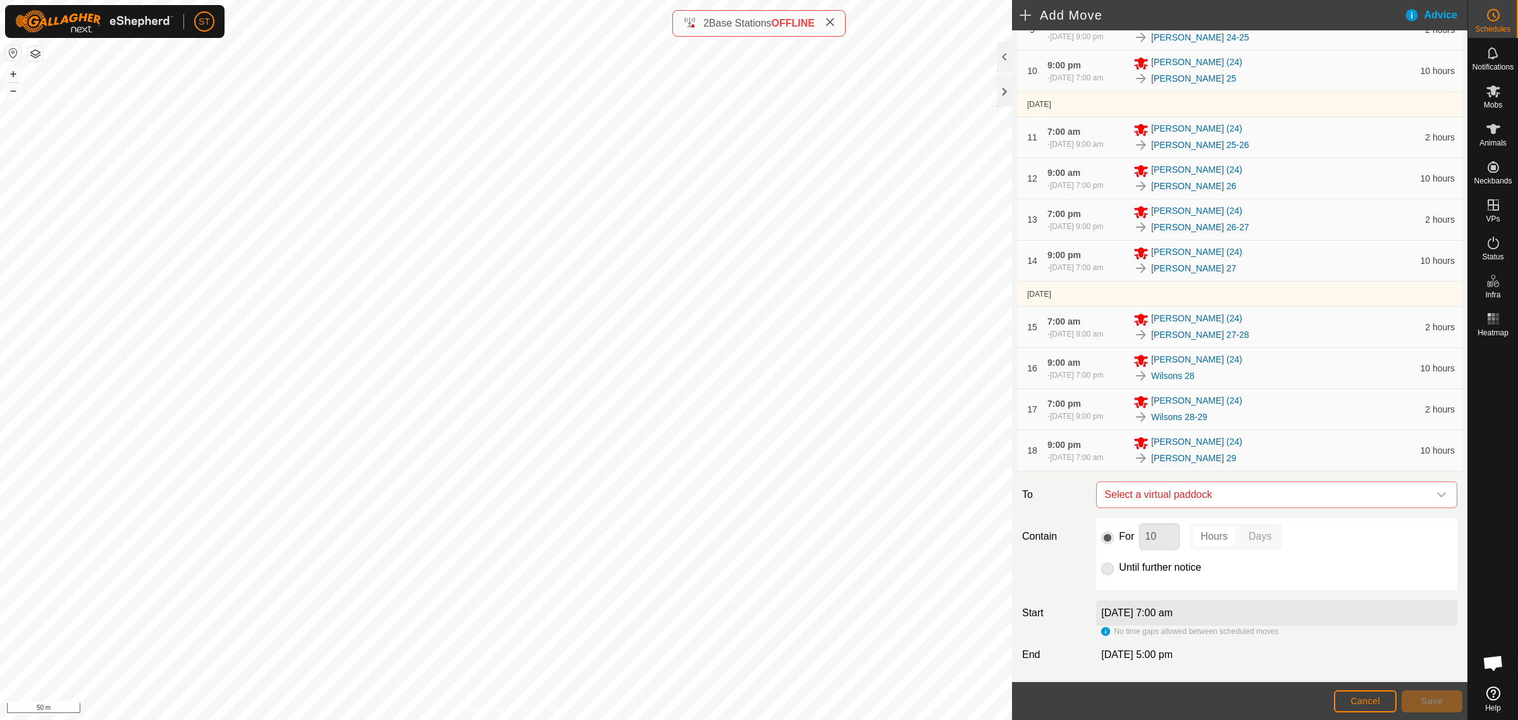
scroll to position [553, 0]
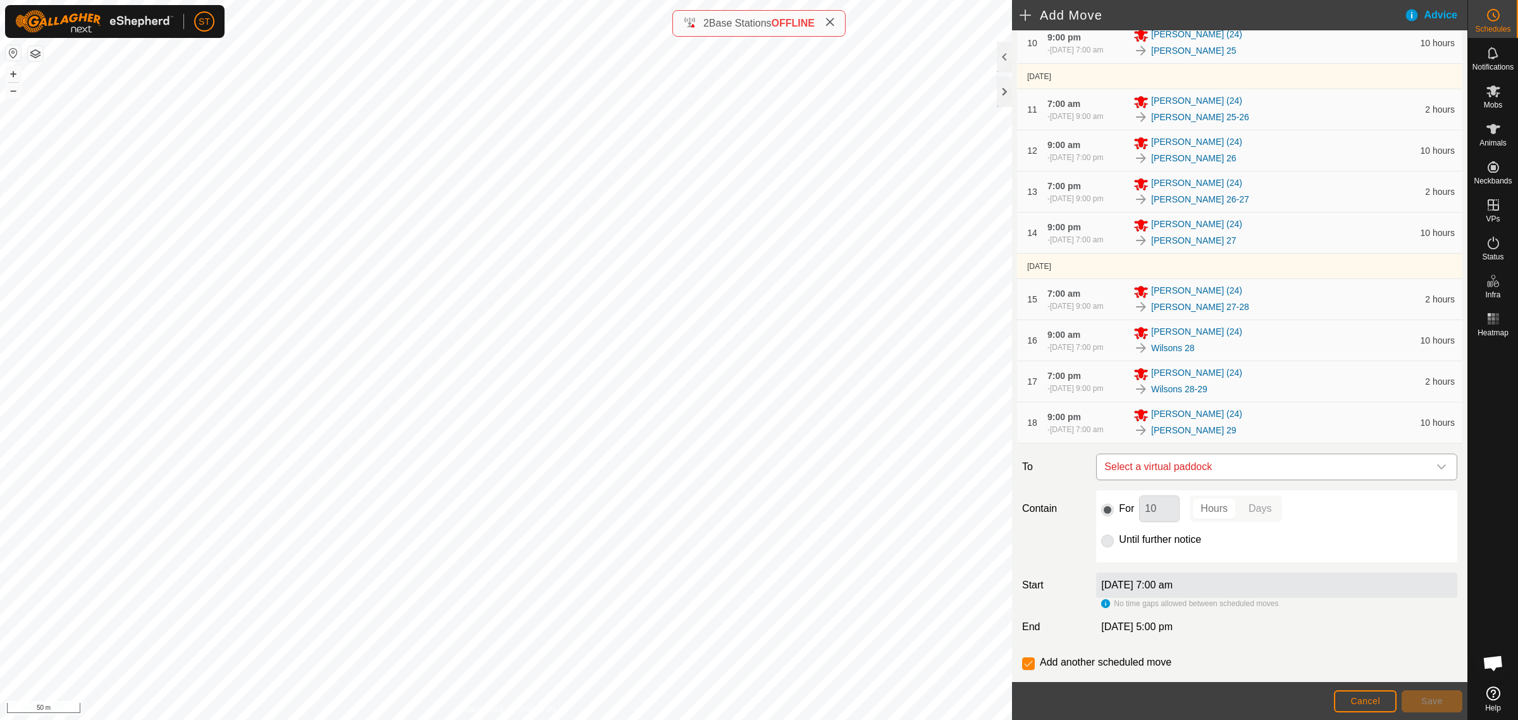
click at [1436, 467] on icon "dropdown trigger" at bounding box center [1441, 467] width 10 height 10
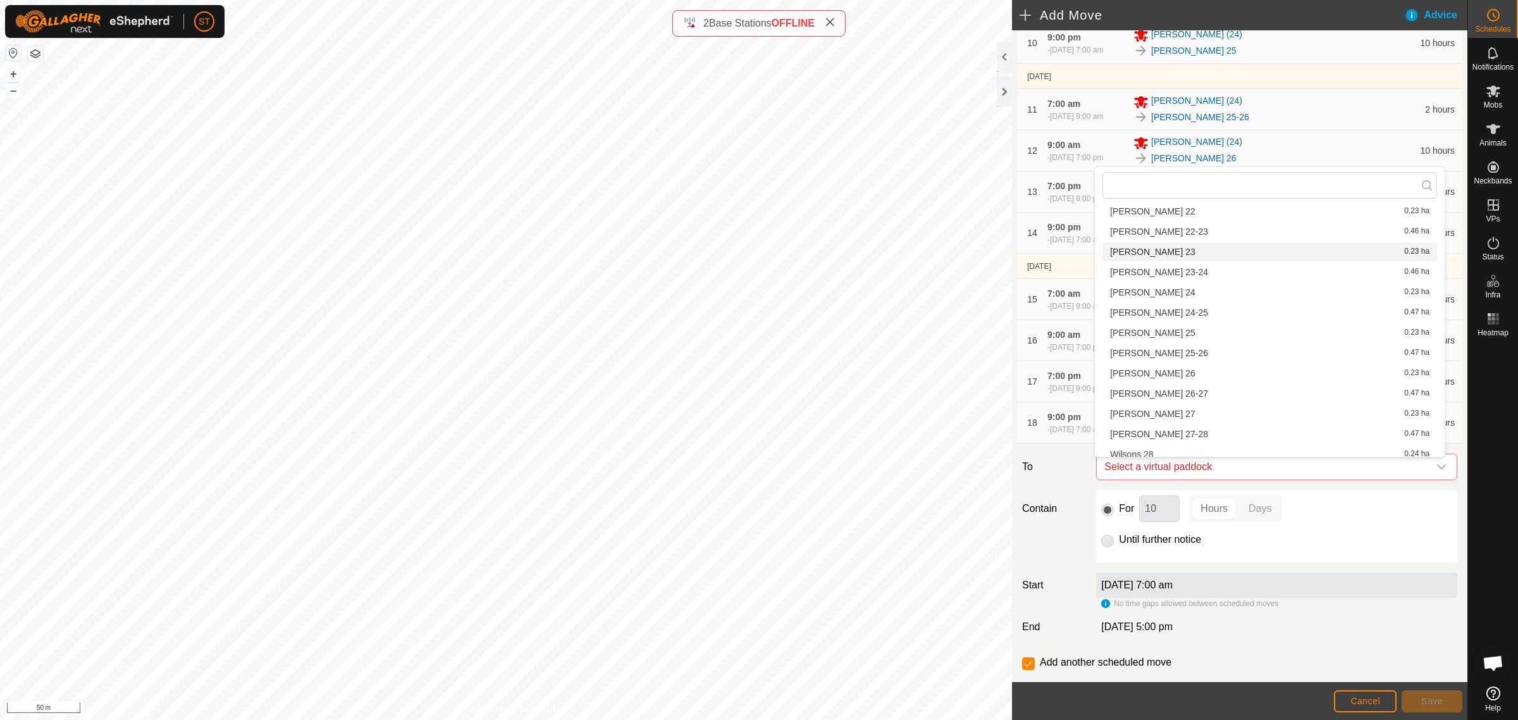
scroll to position [870, 0]
click at [1161, 446] on li "Wilsons 29-30 0.47 ha" at bounding box center [1269, 445] width 335 height 19
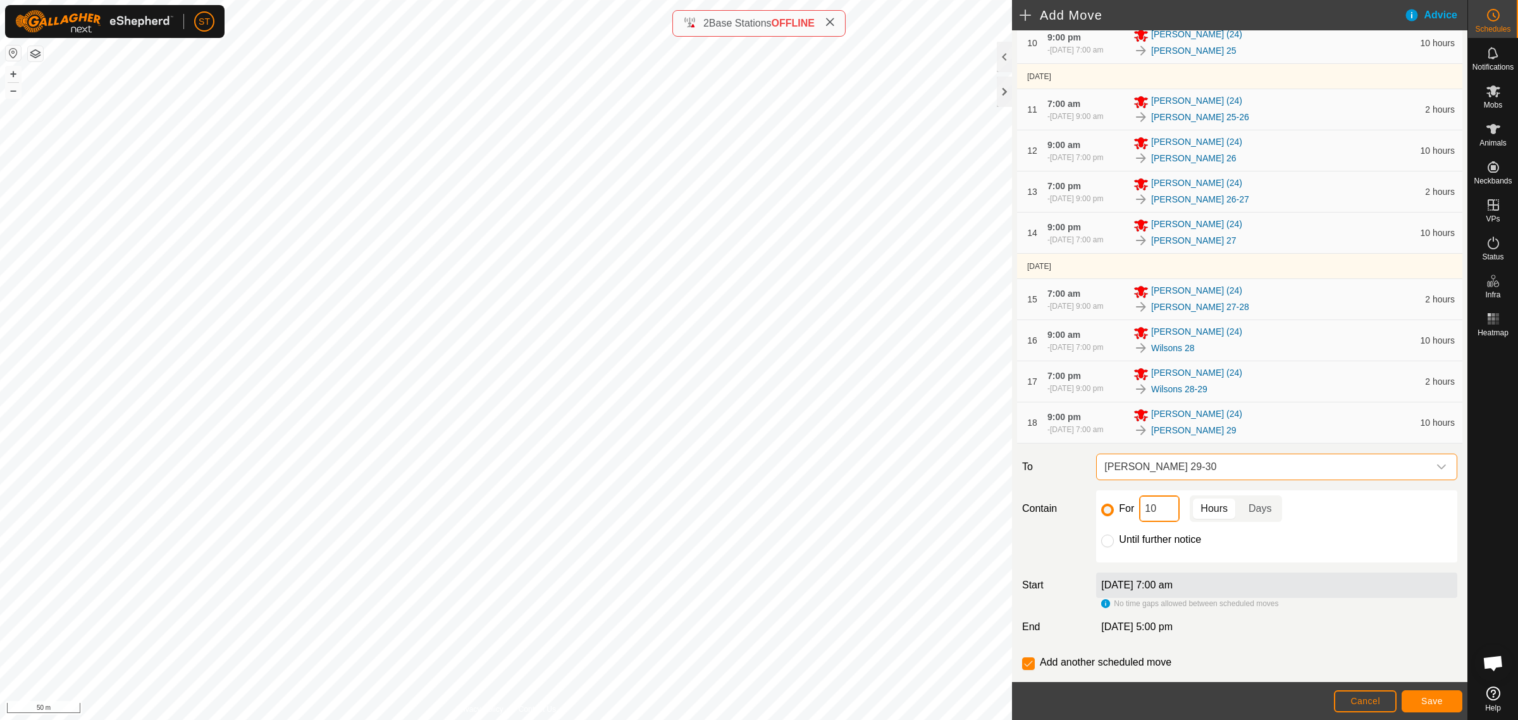
drag, startPoint x: 1131, startPoint y: 511, endPoint x: 1118, endPoint y: 510, distance: 13.3
click at [1118, 510] on div "For 10 Hours Days" at bounding box center [1276, 508] width 351 height 27
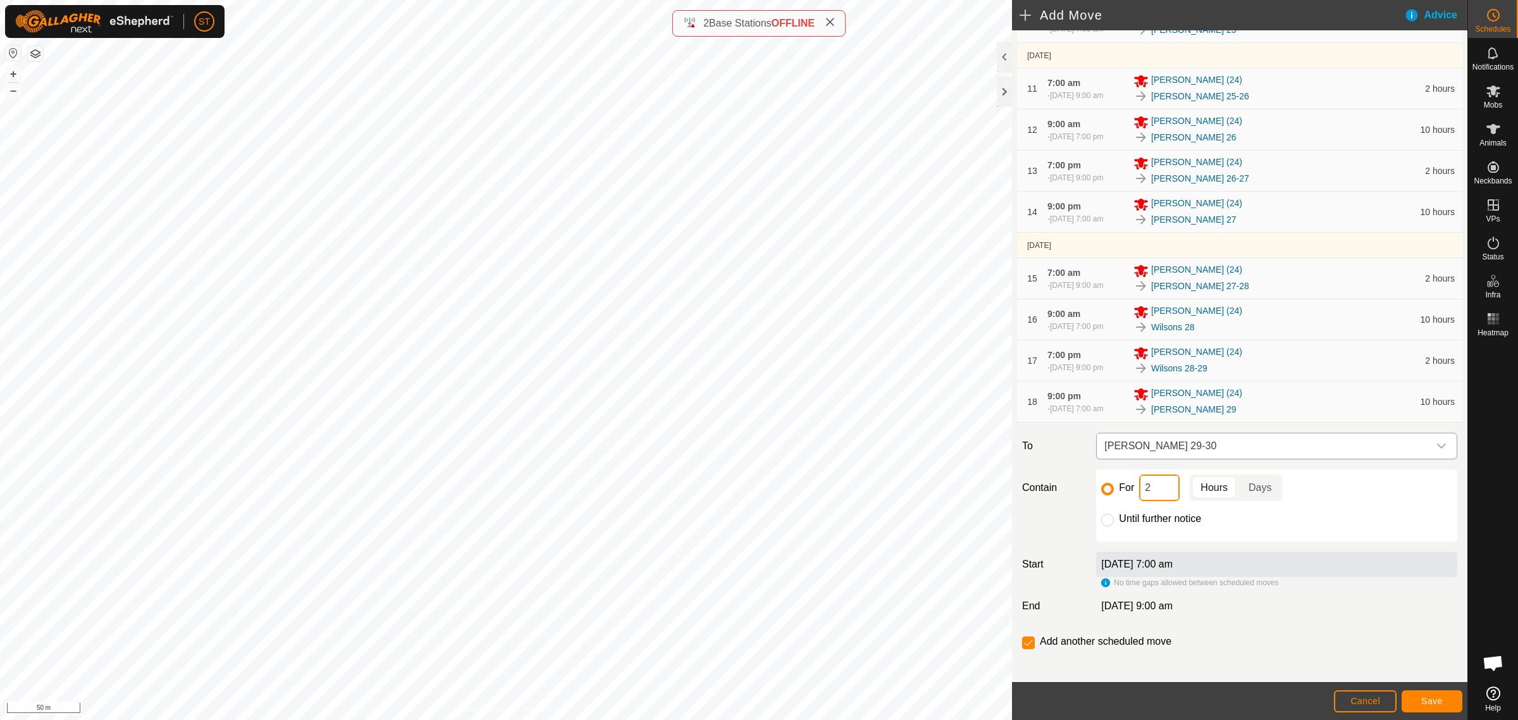
scroll to position [585, 0]
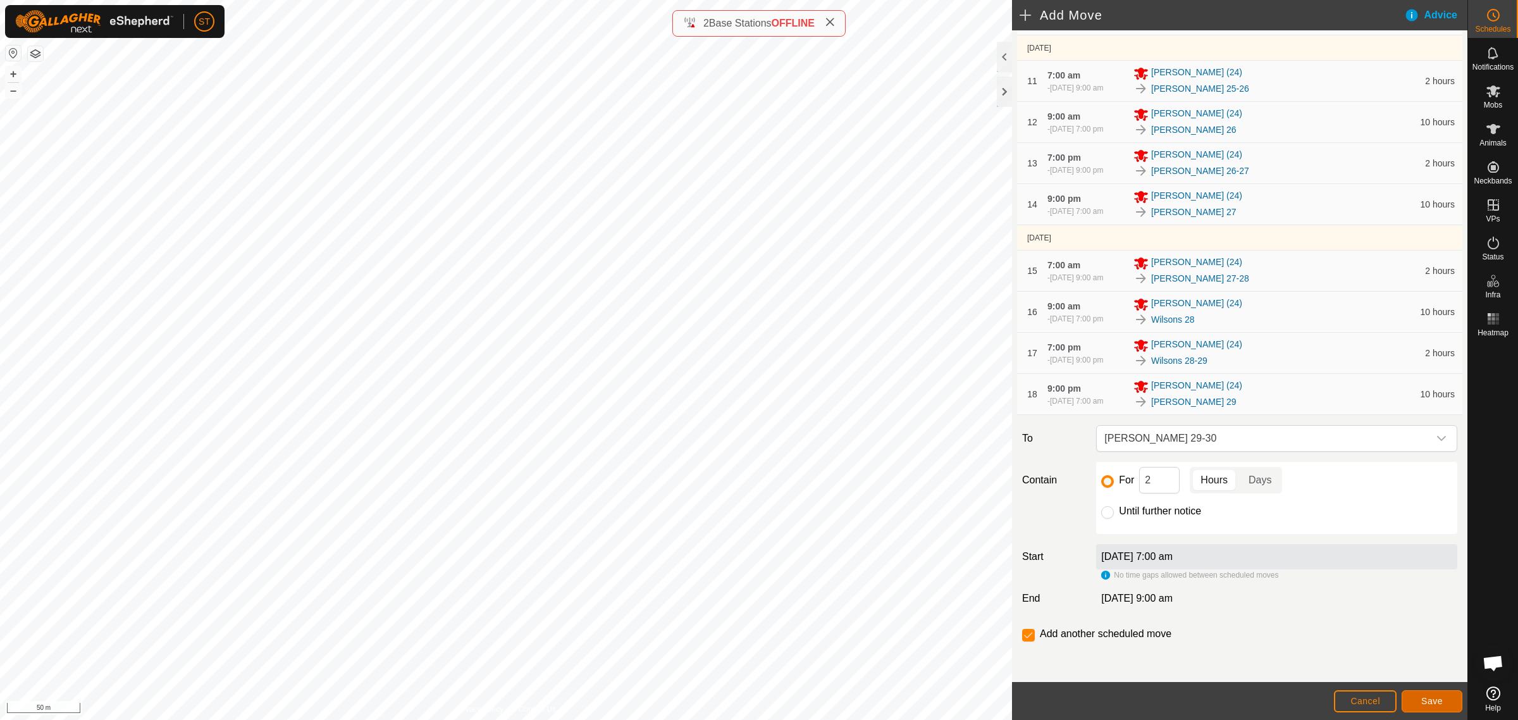
click at [1417, 698] on button "Save" at bounding box center [1432, 701] width 61 height 22
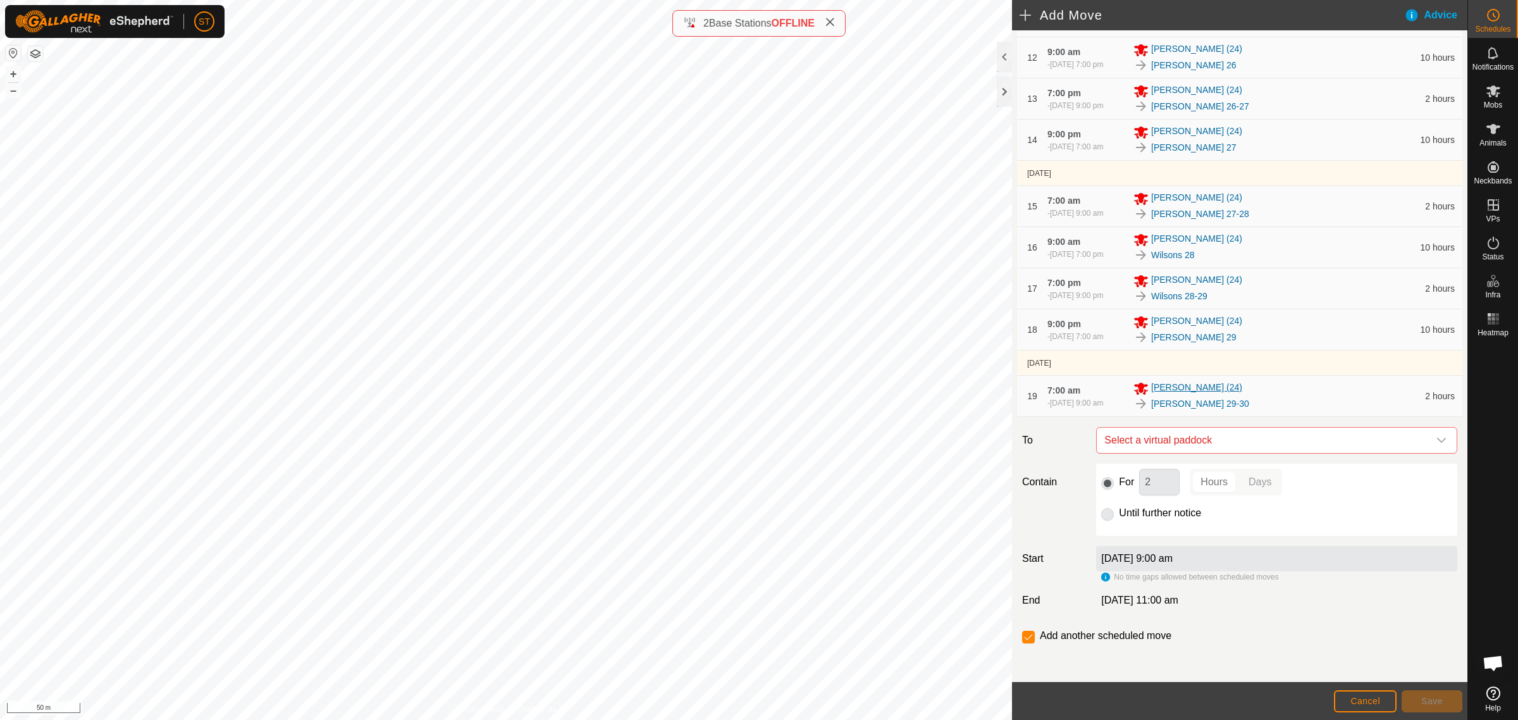
scroll to position [652, 0]
click at [1437, 438] on icon "dropdown trigger" at bounding box center [1441, 438] width 9 height 5
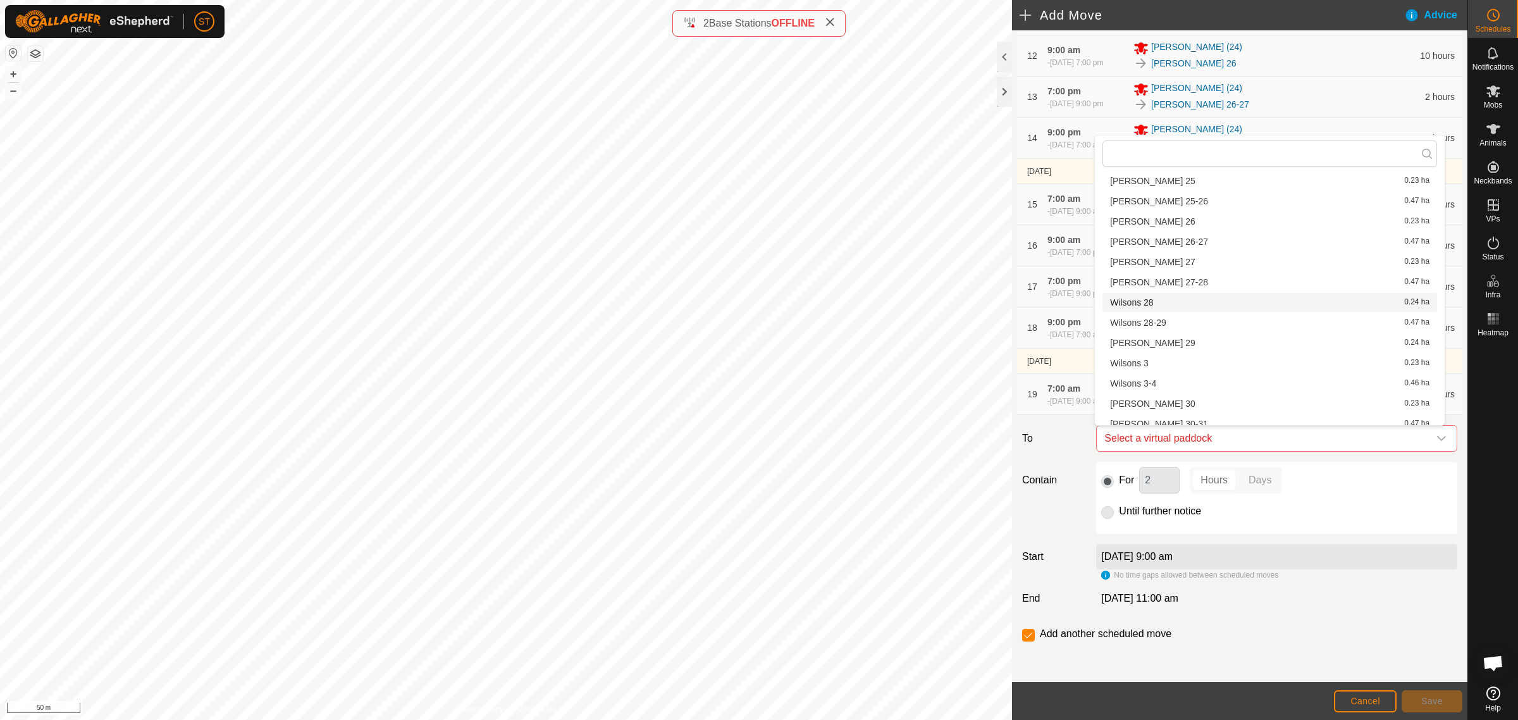
scroll to position [966, 0]
click at [1159, 378] on li "Wilsons 30 0.23 ha" at bounding box center [1269, 378] width 335 height 19
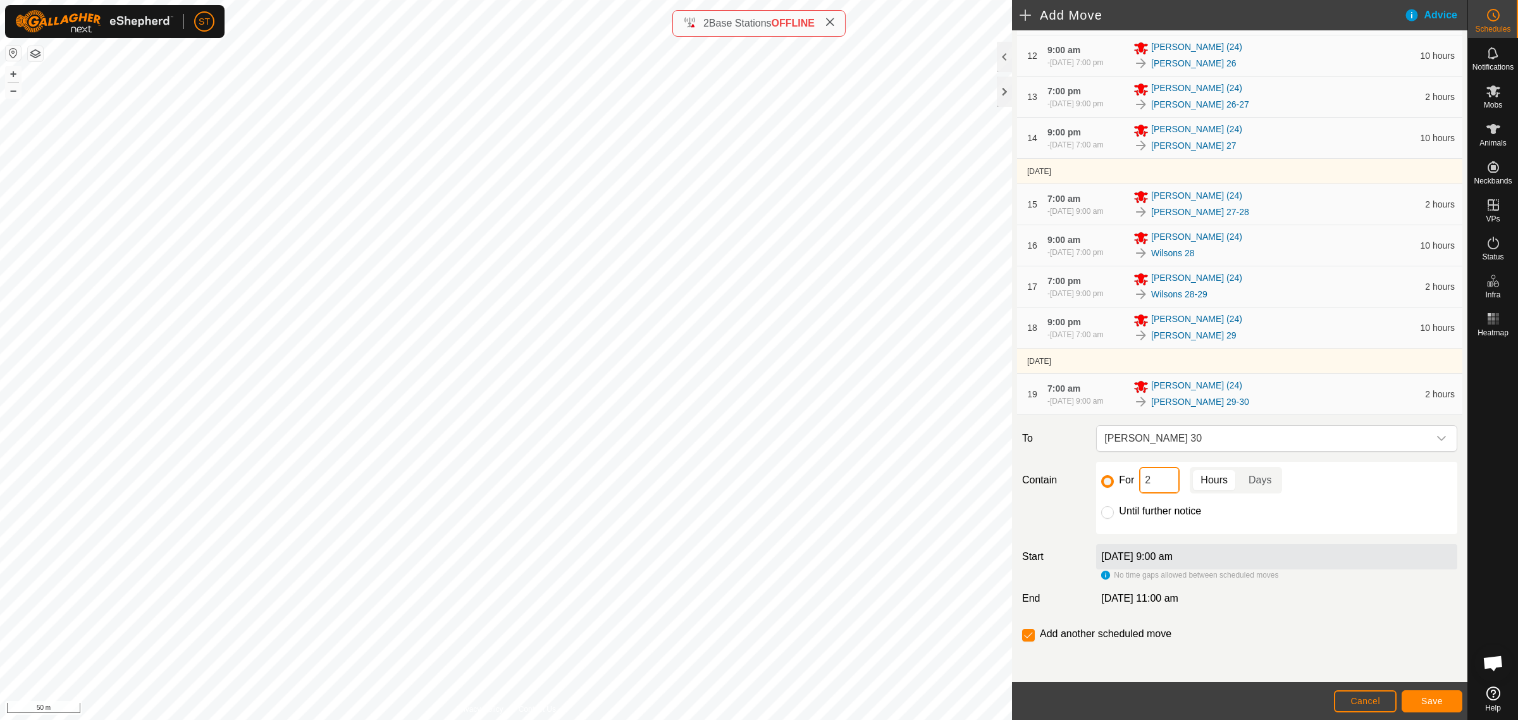
drag, startPoint x: 1152, startPoint y: 484, endPoint x: 1123, endPoint y: 481, distance: 28.6
click at [1123, 481] on div "For 2 Hours Days" at bounding box center [1276, 480] width 351 height 27
click at [1424, 700] on span "Save" at bounding box center [1432, 701] width 22 height 10
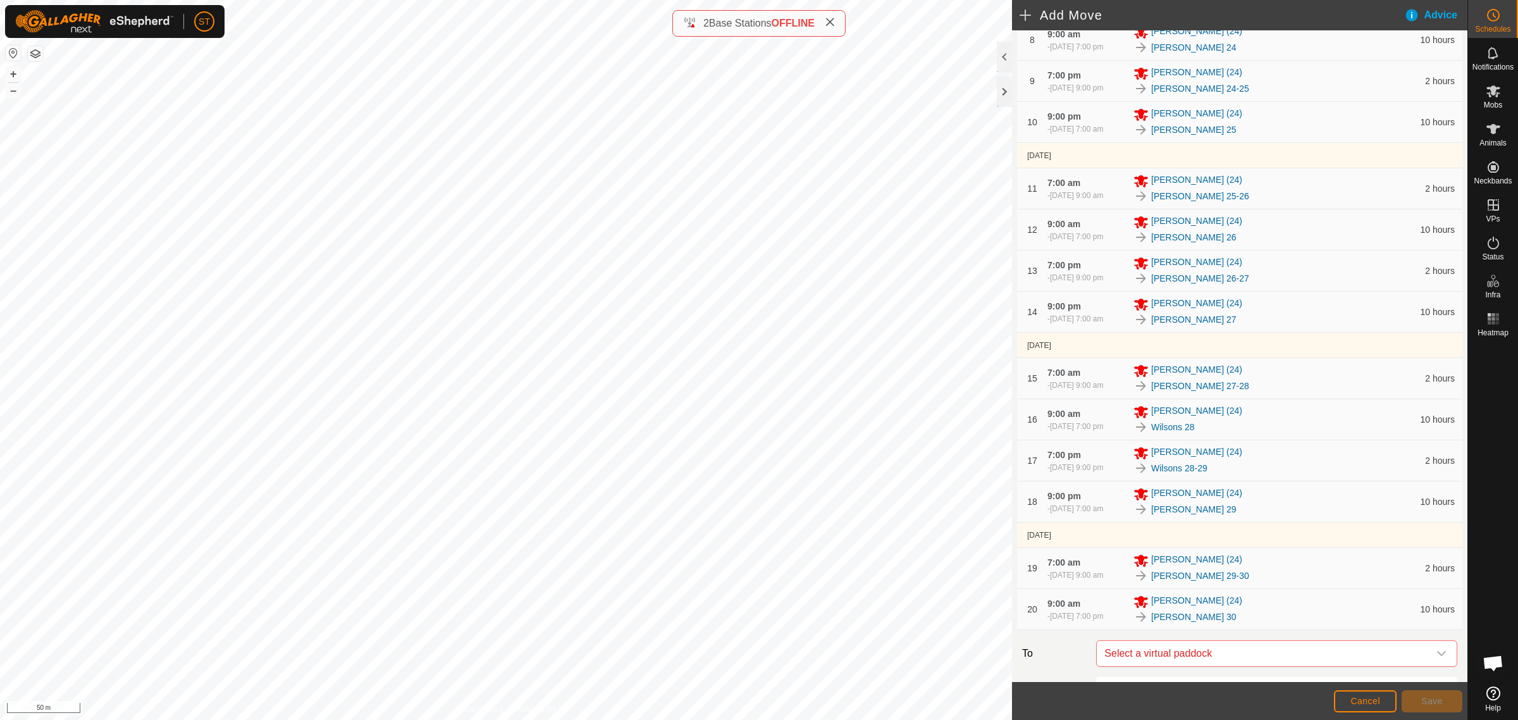
scroll to position [693, 0]
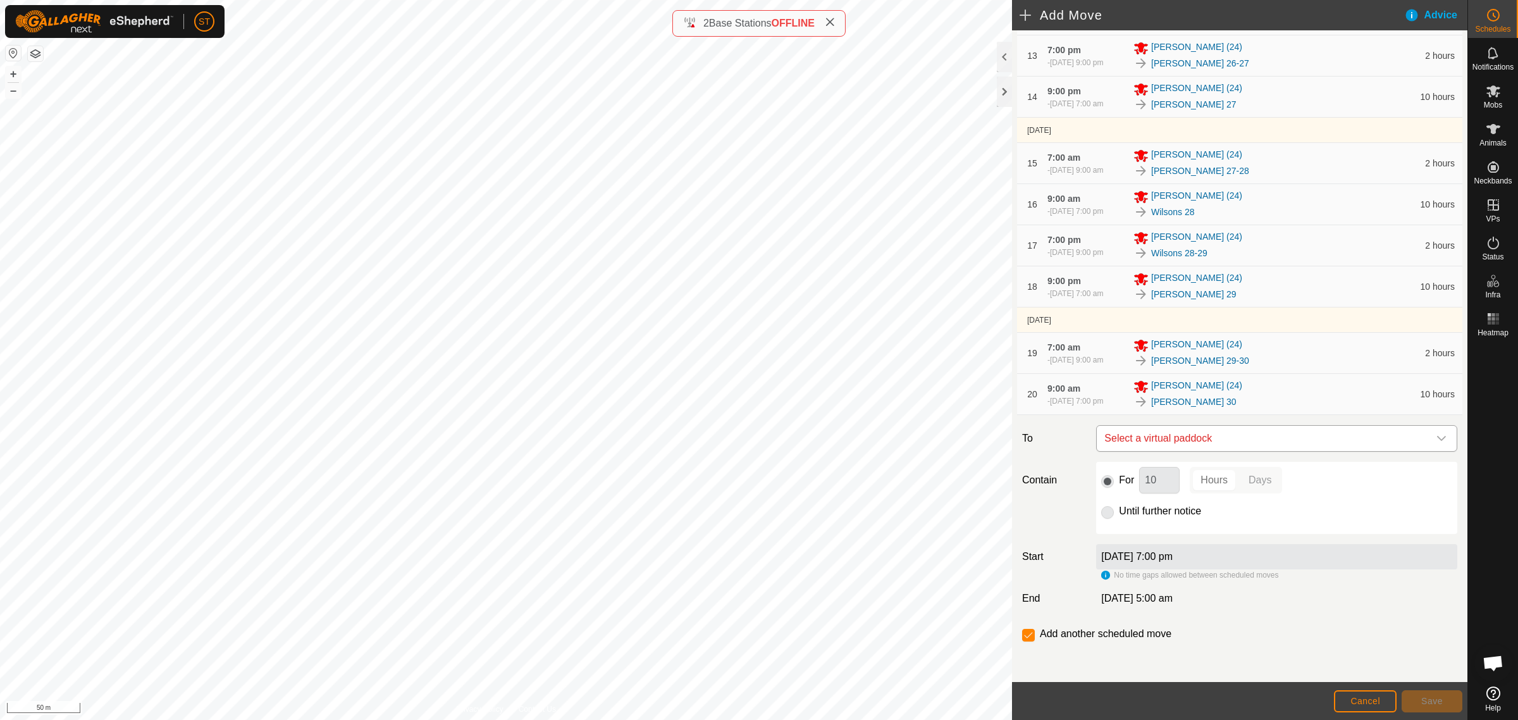
click at [1437, 440] on icon "dropdown trigger" at bounding box center [1441, 438] width 9 height 5
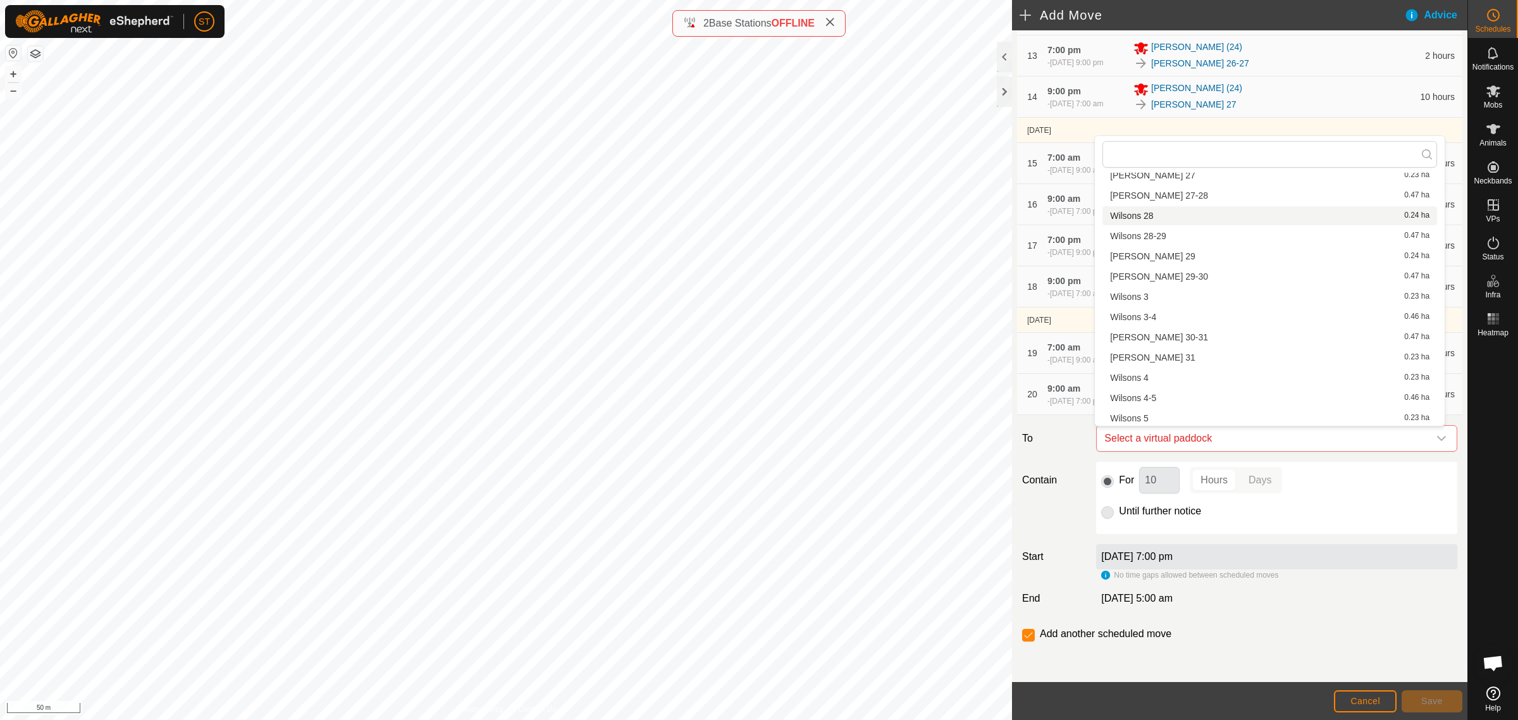
scroll to position [1045, 0]
click at [1156, 320] on li "Wilsons 30-31 0.47 ha" at bounding box center [1269, 320] width 335 height 19
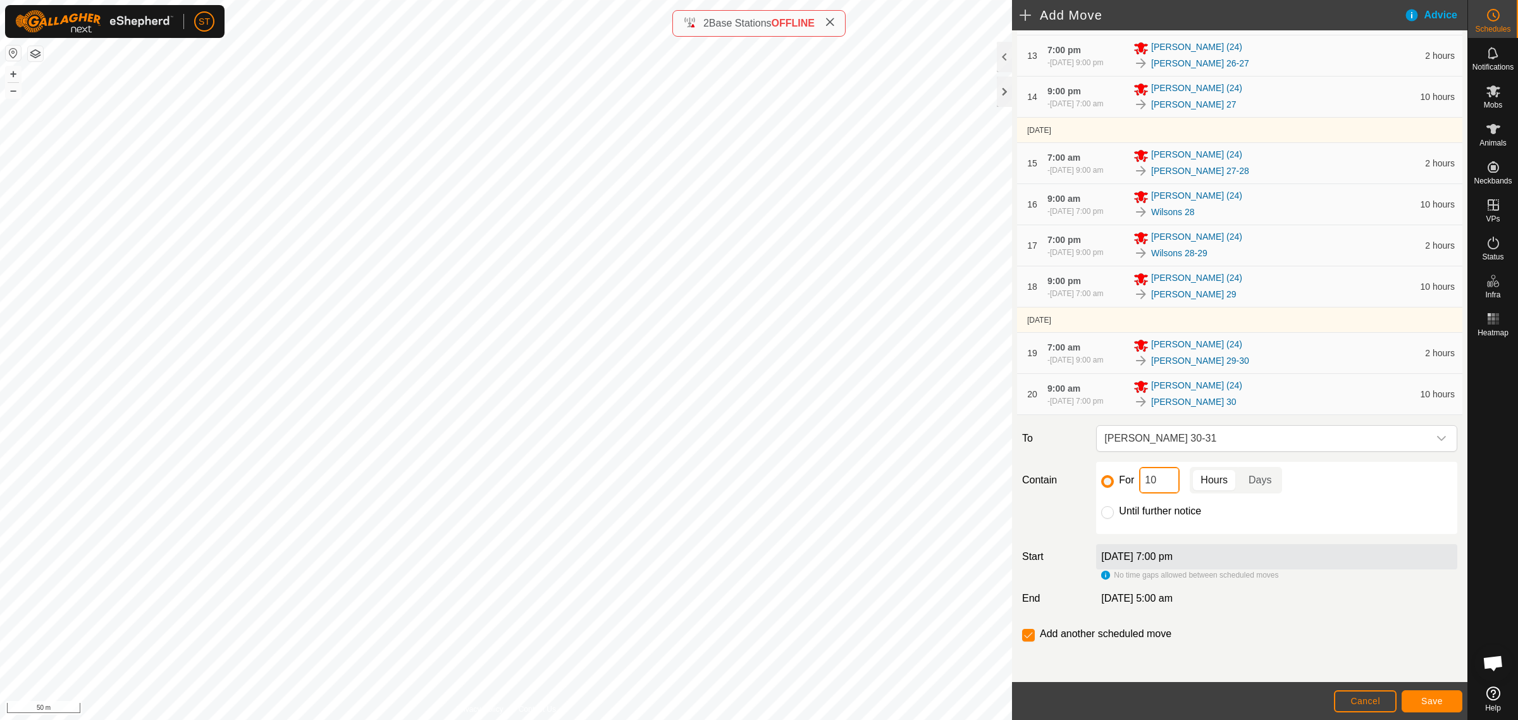
drag, startPoint x: 1156, startPoint y: 484, endPoint x: 1055, endPoint y: 482, distance: 100.6
click at [1058, 482] on div "Contain For 10 Hours Days Until further notice" at bounding box center [1239, 498] width 445 height 72
click at [1436, 697] on span "Save" at bounding box center [1432, 701] width 22 height 10
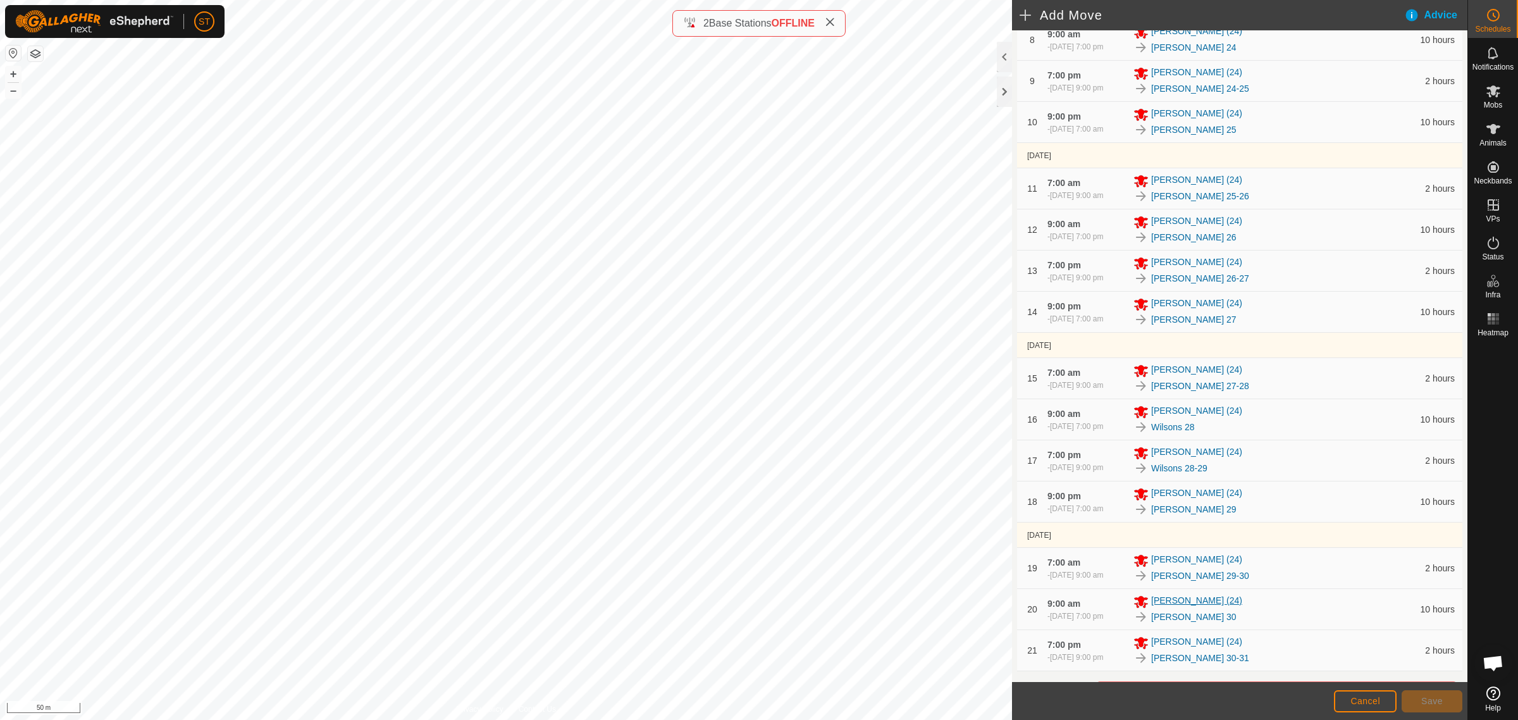
scroll to position [734, 0]
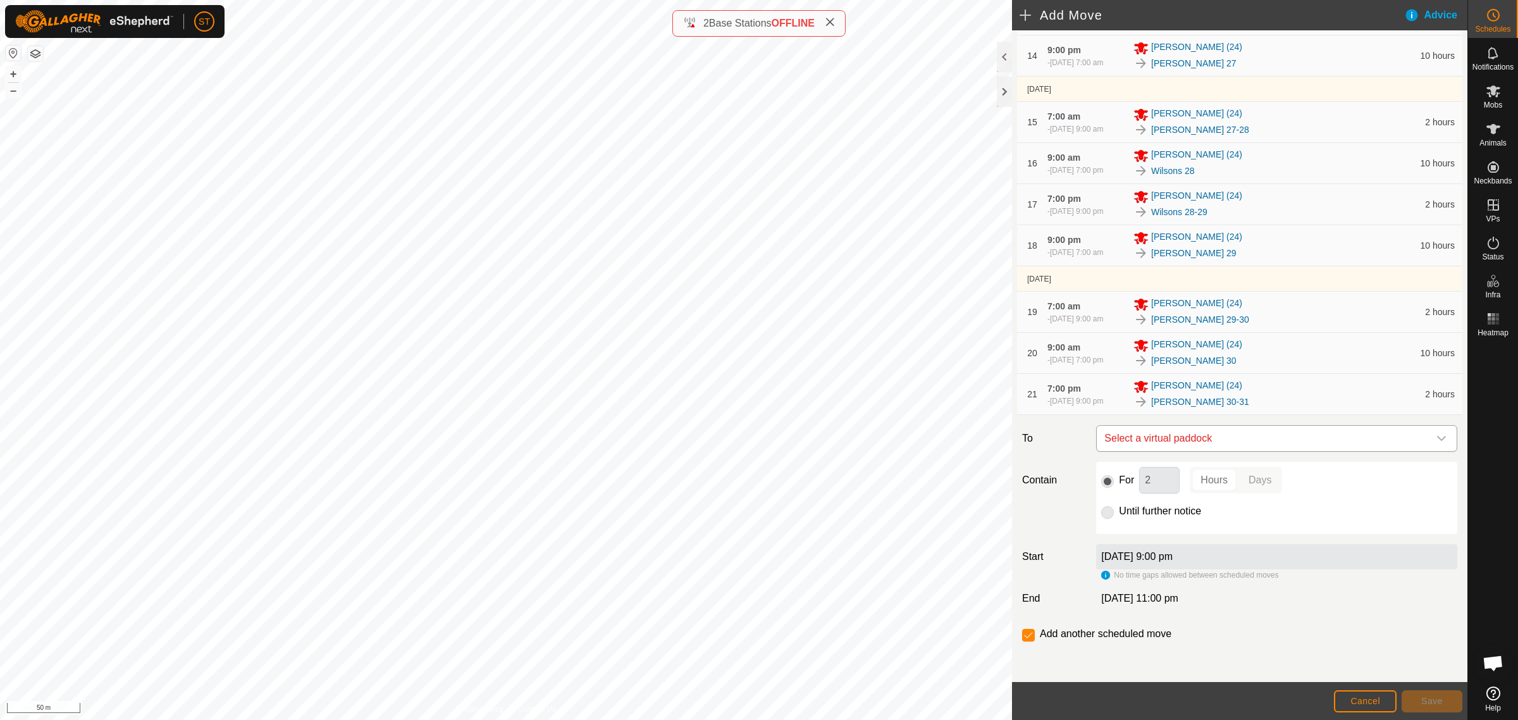
click at [1436, 440] on icon "dropdown trigger" at bounding box center [1441, 438] width 10 height 10
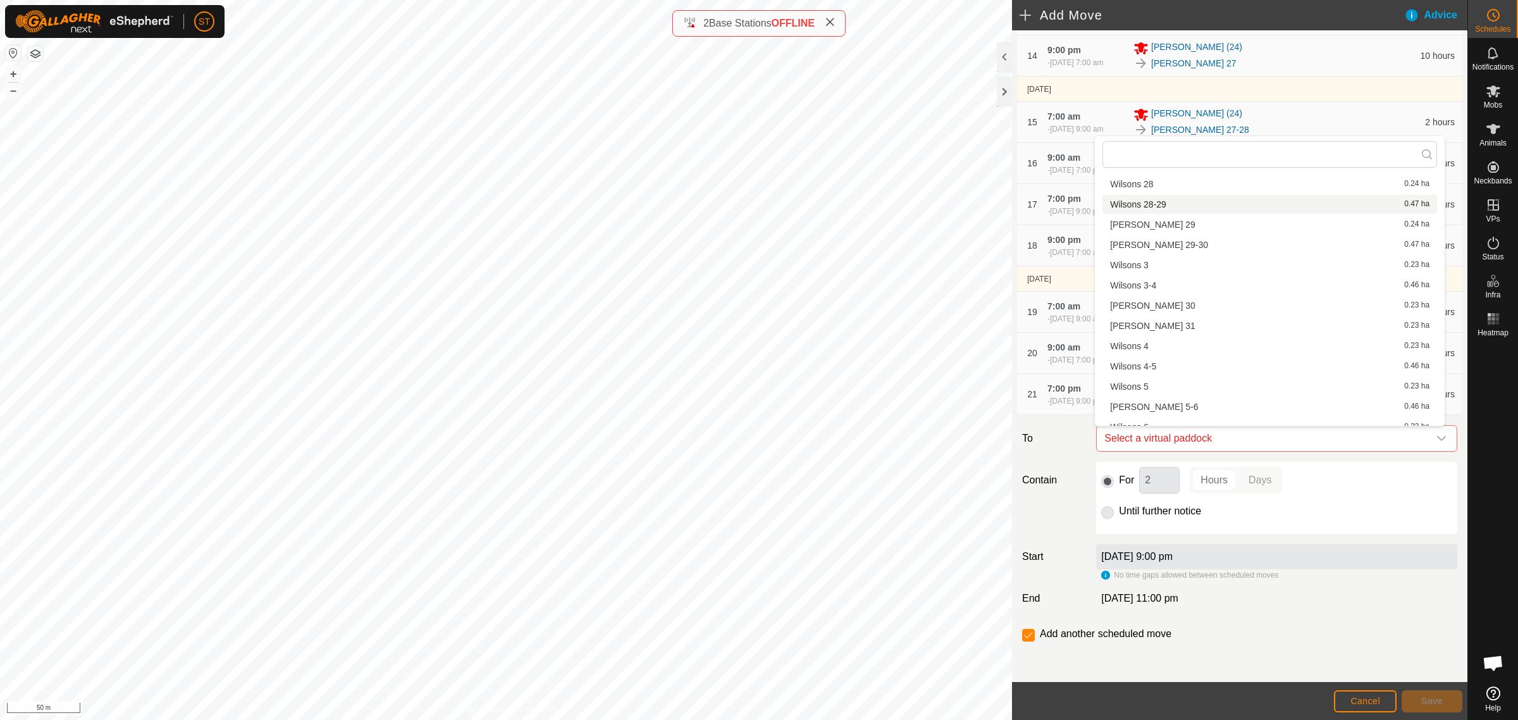
scroll to position [1107, 0]
click at [1149, 276] on li "Wilsons 31 0.23 ha" at bounding box center [1269, 278] width 335 height 19
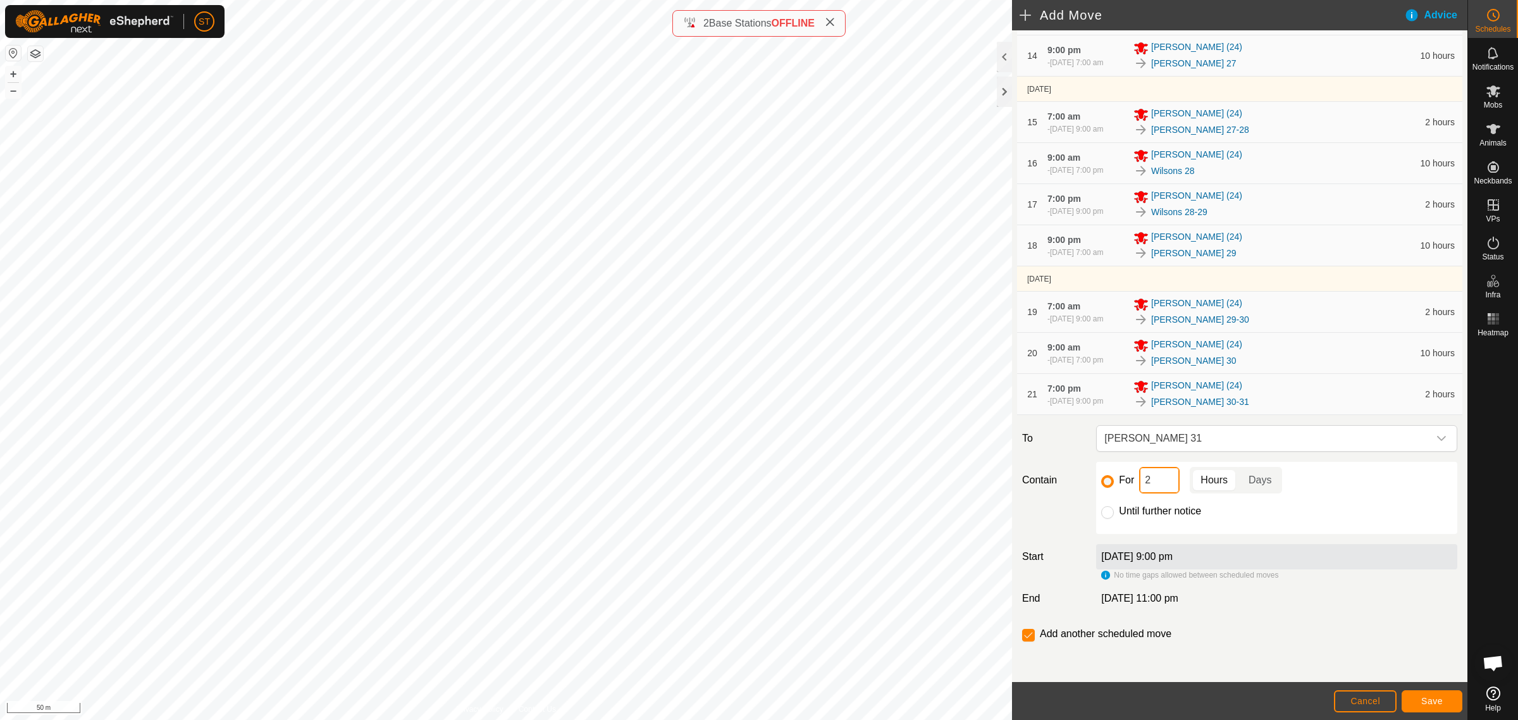
drag, startPoint x: 1153, startPoint y: 481, endPoint x: 1113, endPoint y: 481, distance: 39.8
click at [1113, 481] on div "For 2 Hours Days" at bounding box center [1276, 480] width 351 height 27
type input "10"
click at [1032, 636] on input "checkbox" at bounding box center [1028, 635] width 13 height 13
checkbox input "false"
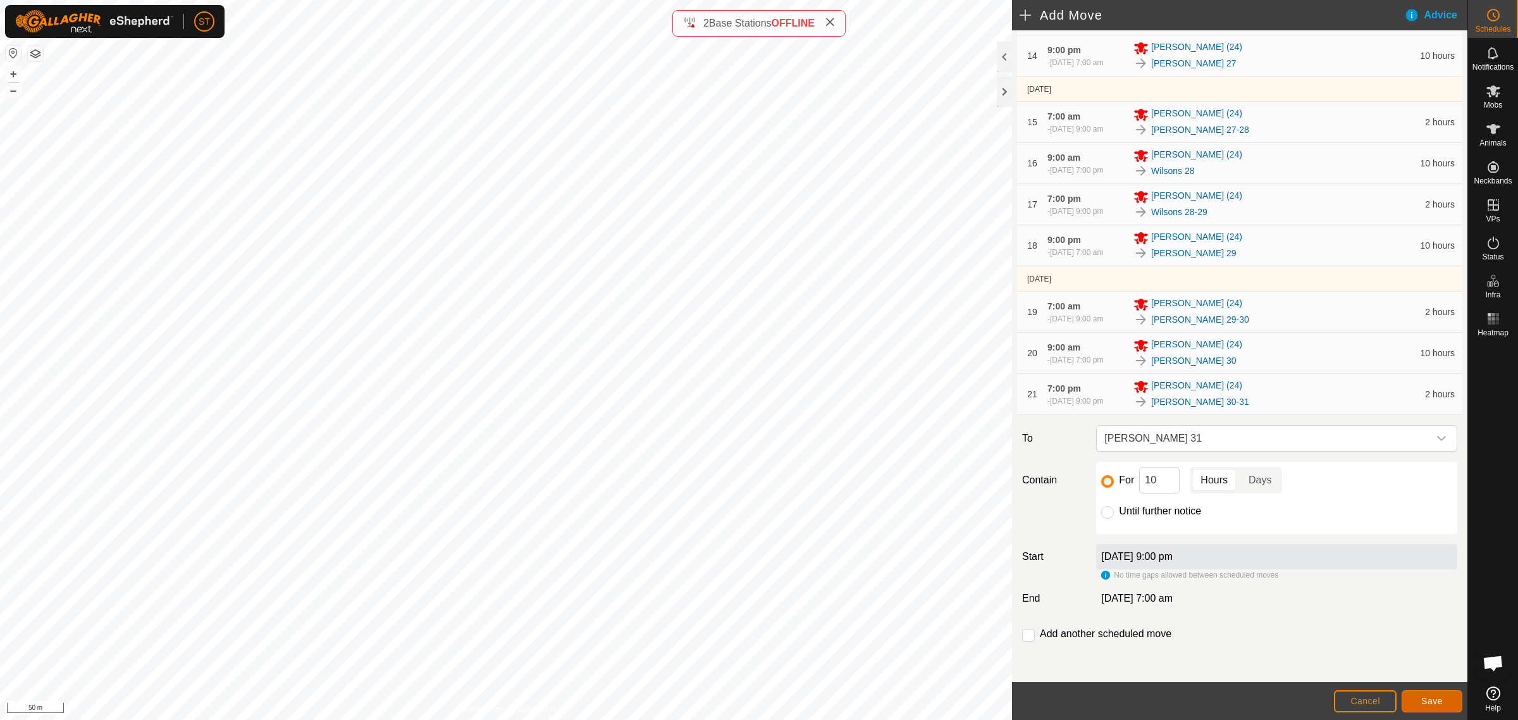
click at [1427, 700] on span "Save" at bounding box center [1432, 701] width 22 height 10
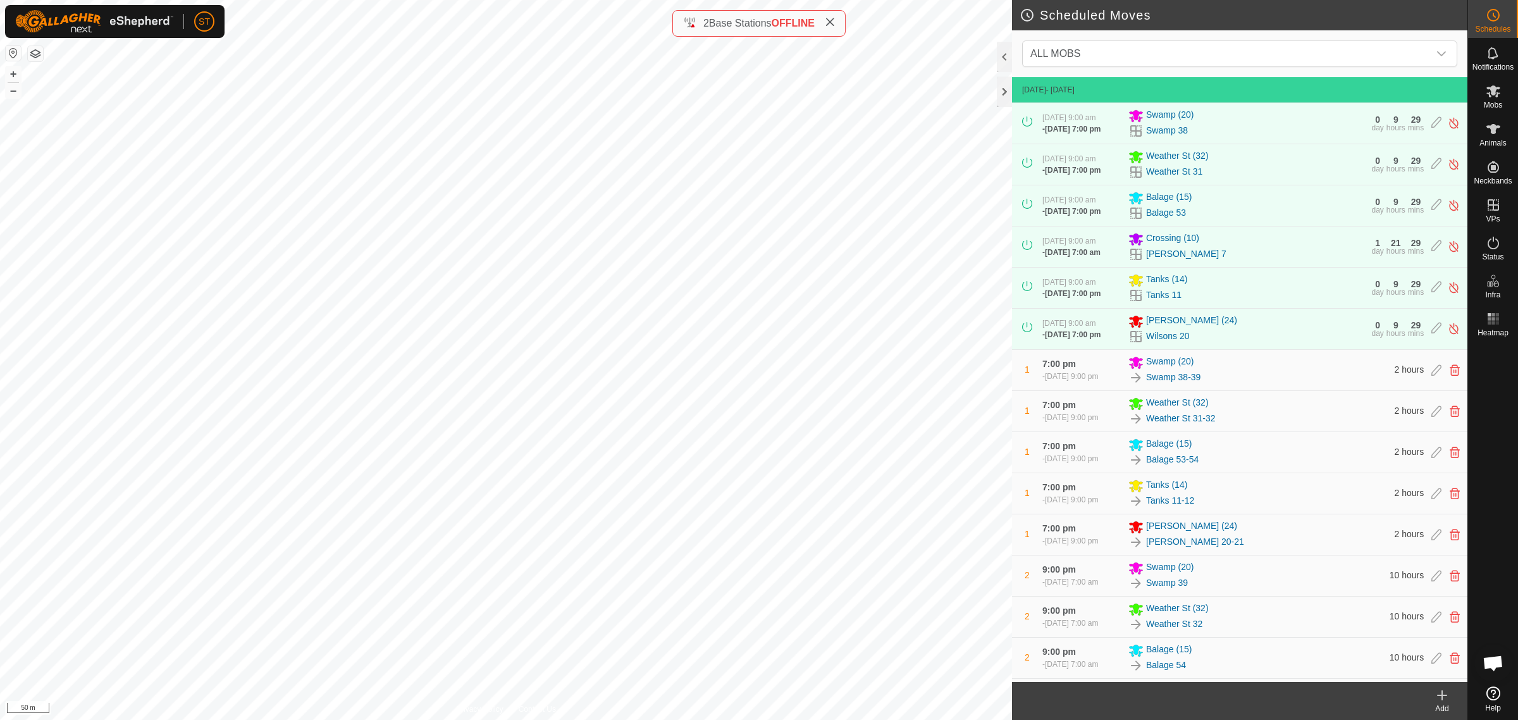
click at [1449, 701] on icon at bounding box center [1442, 695] width 15 height 15
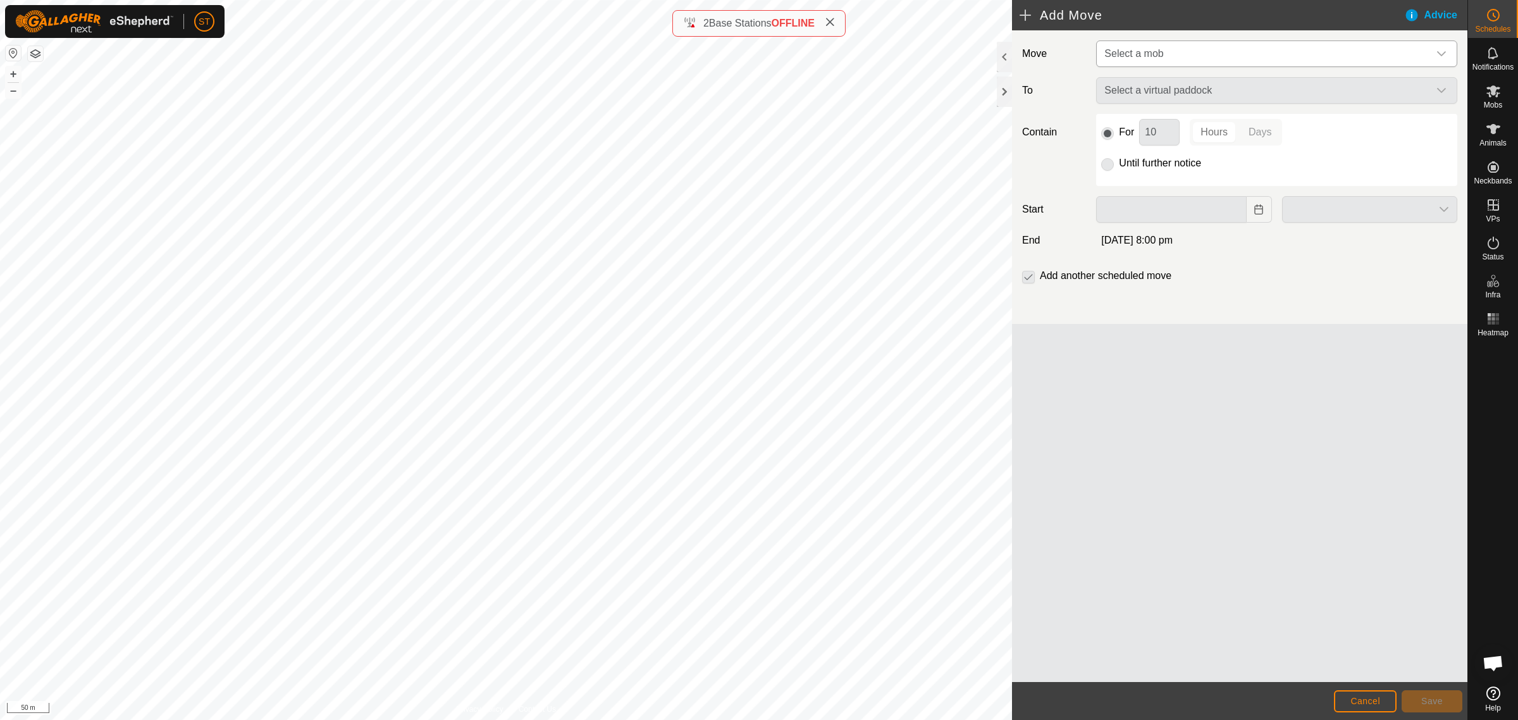
click at [1439, 54] on icon "dropdown trigger" at bounding box center [1441, 53] width 9 height 5
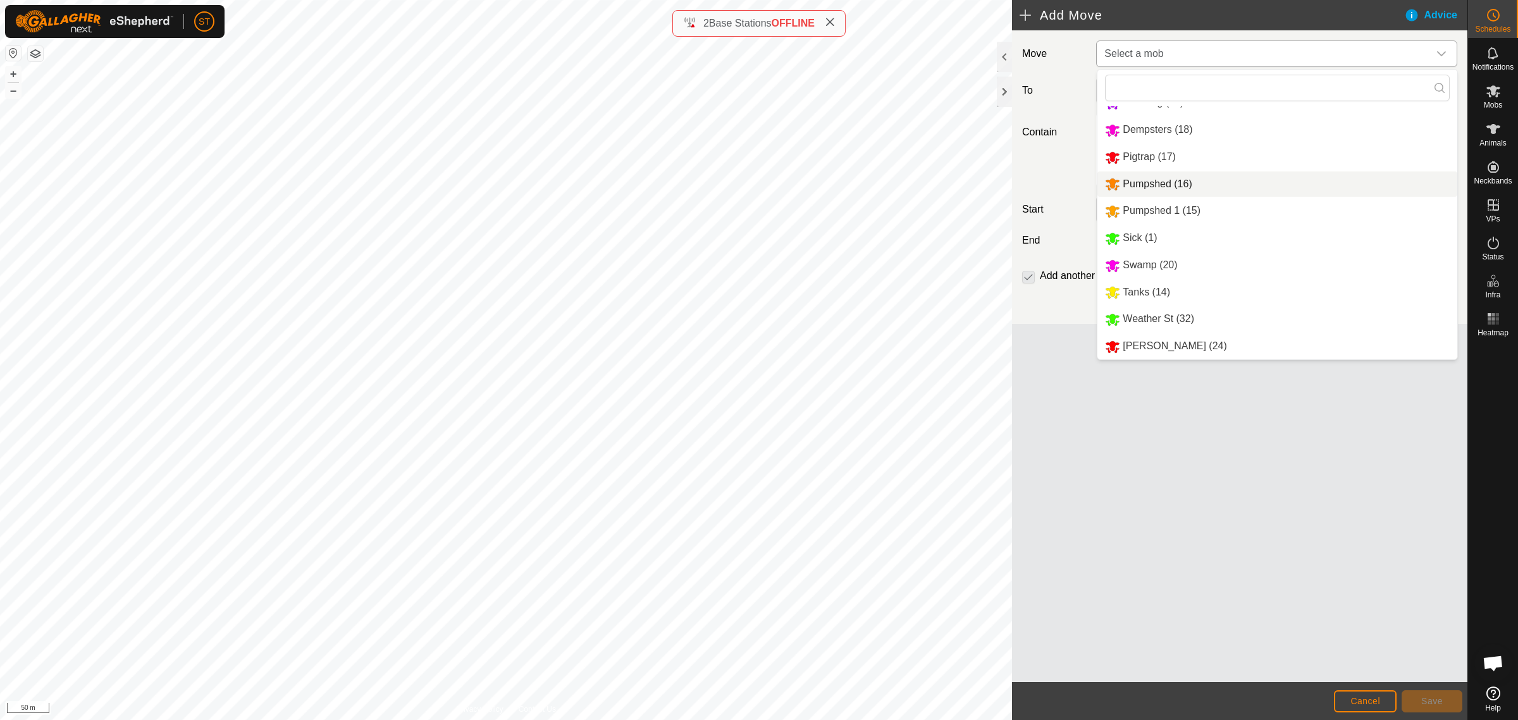
scroll to position [102, 0]
click at [1144, 291] on li "Tanks (14)" at bounding box center [1277, 293] width 360 height 26
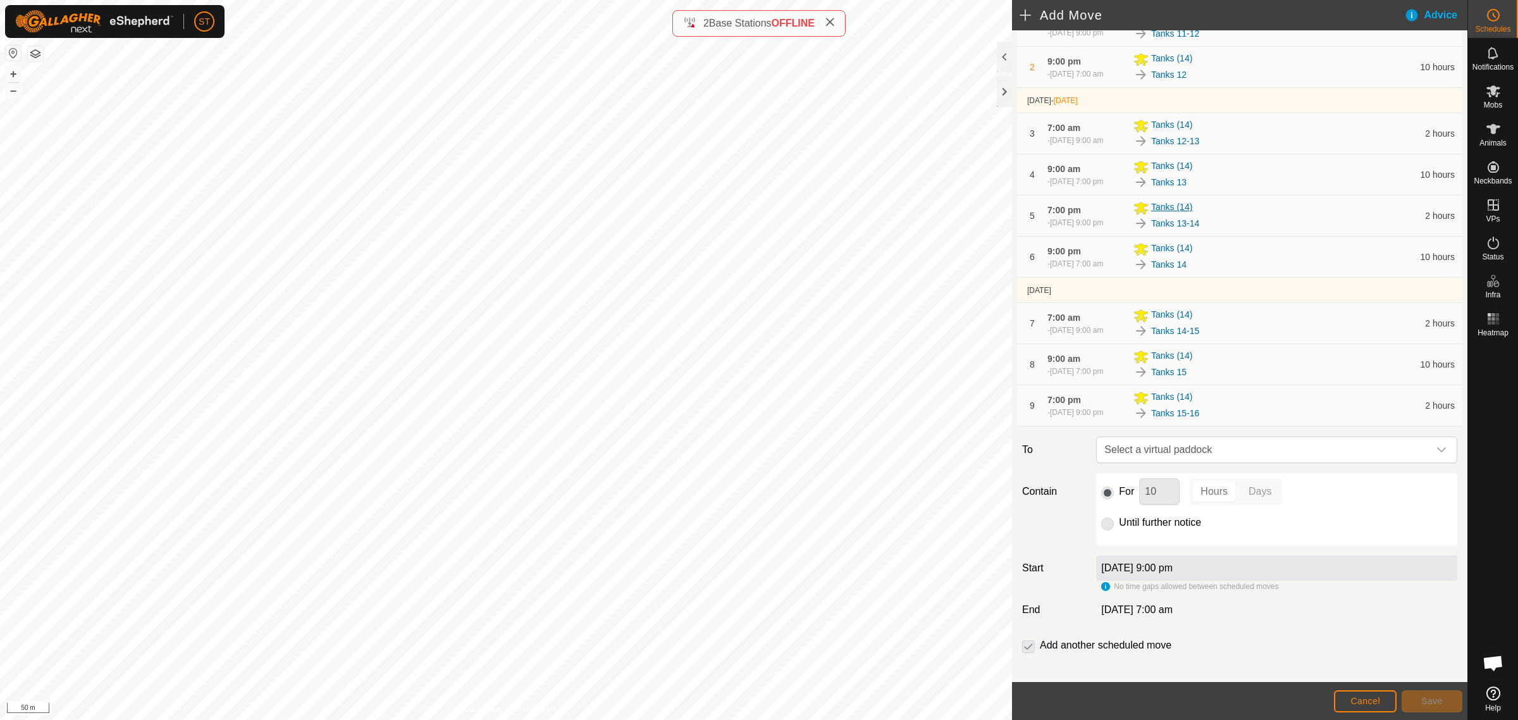
scroll to position [163, 0]
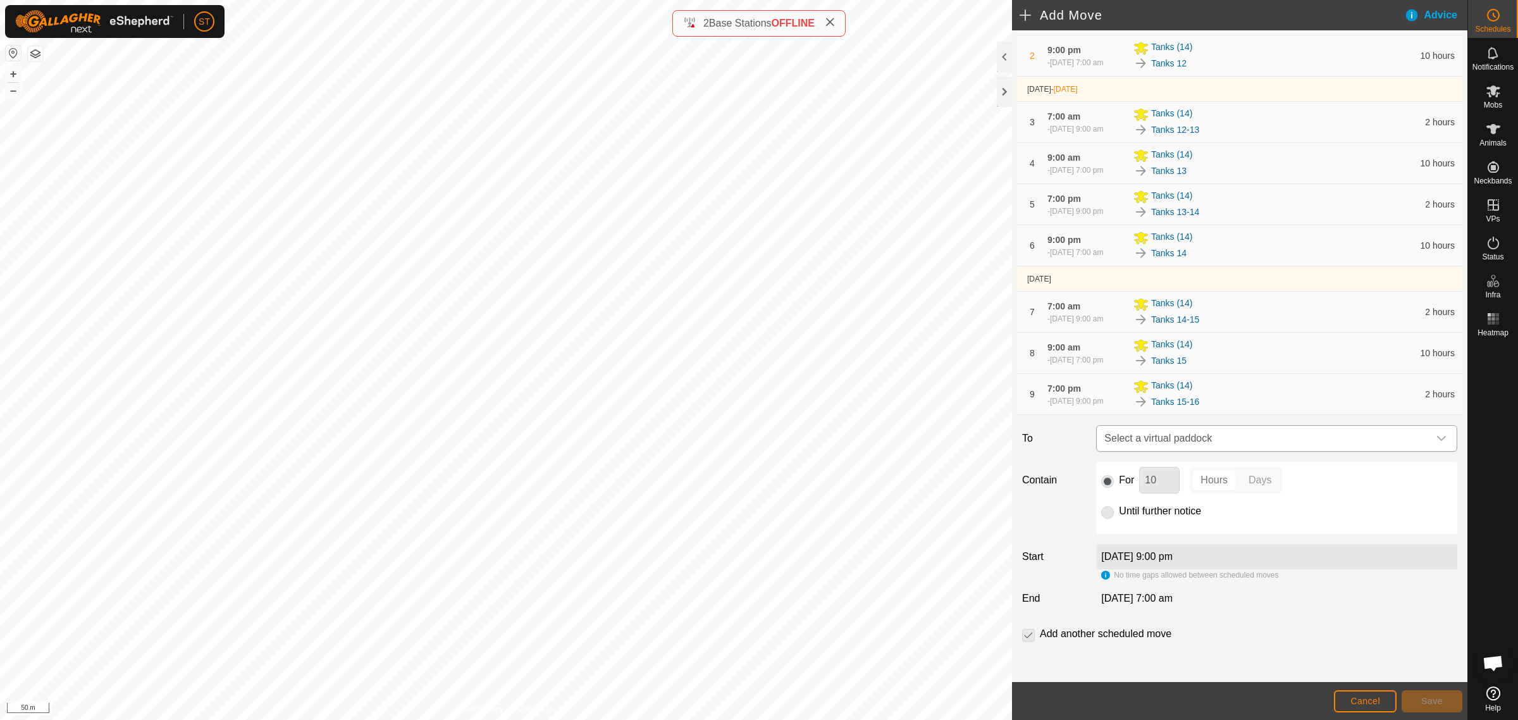
click at [1436, 438] on icon "dropdown trigger" at bounding box center [1441, 438] width 10 height 10
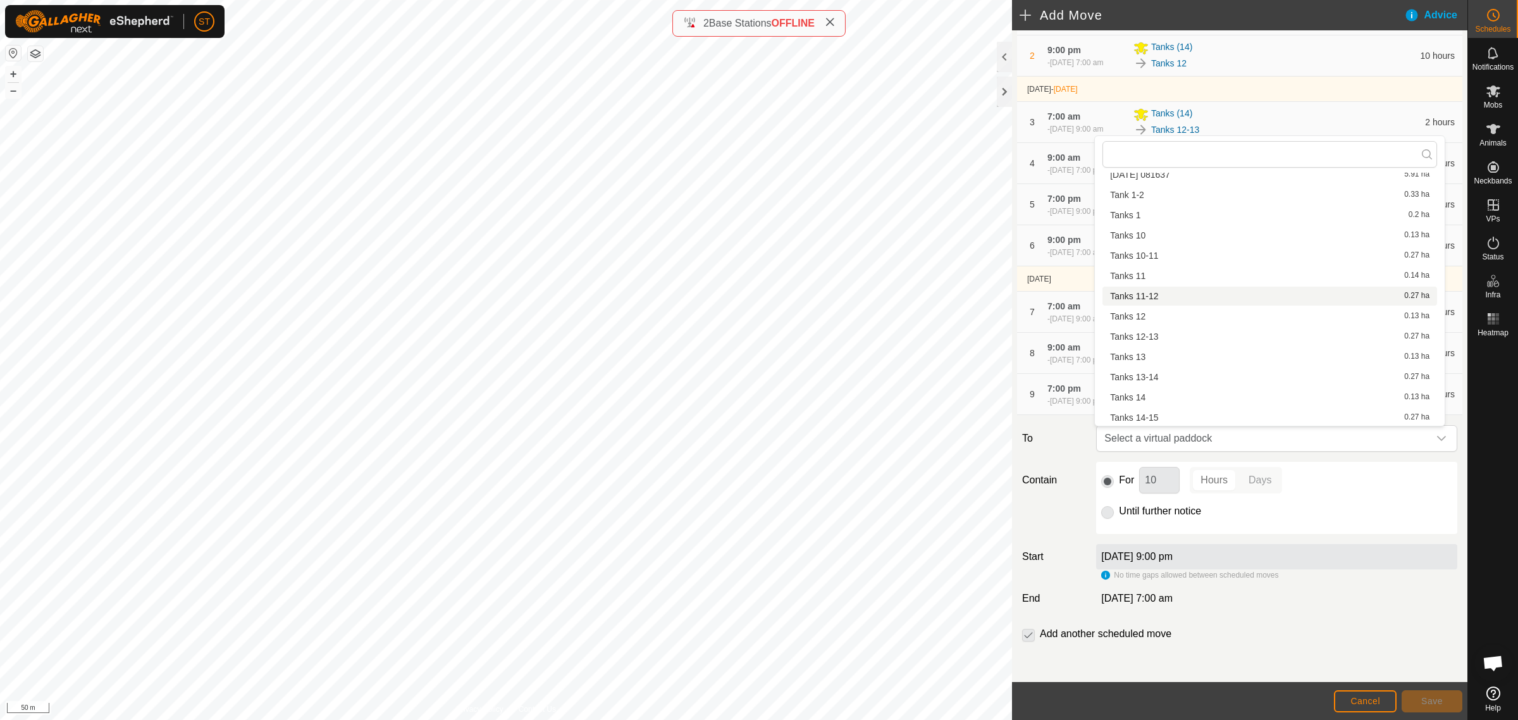
scroll to position [96, 0]
click at [1150, 397] on li "Tanks 16 0.14 ha" at bounding box center [1269, 398] width 335 height 19
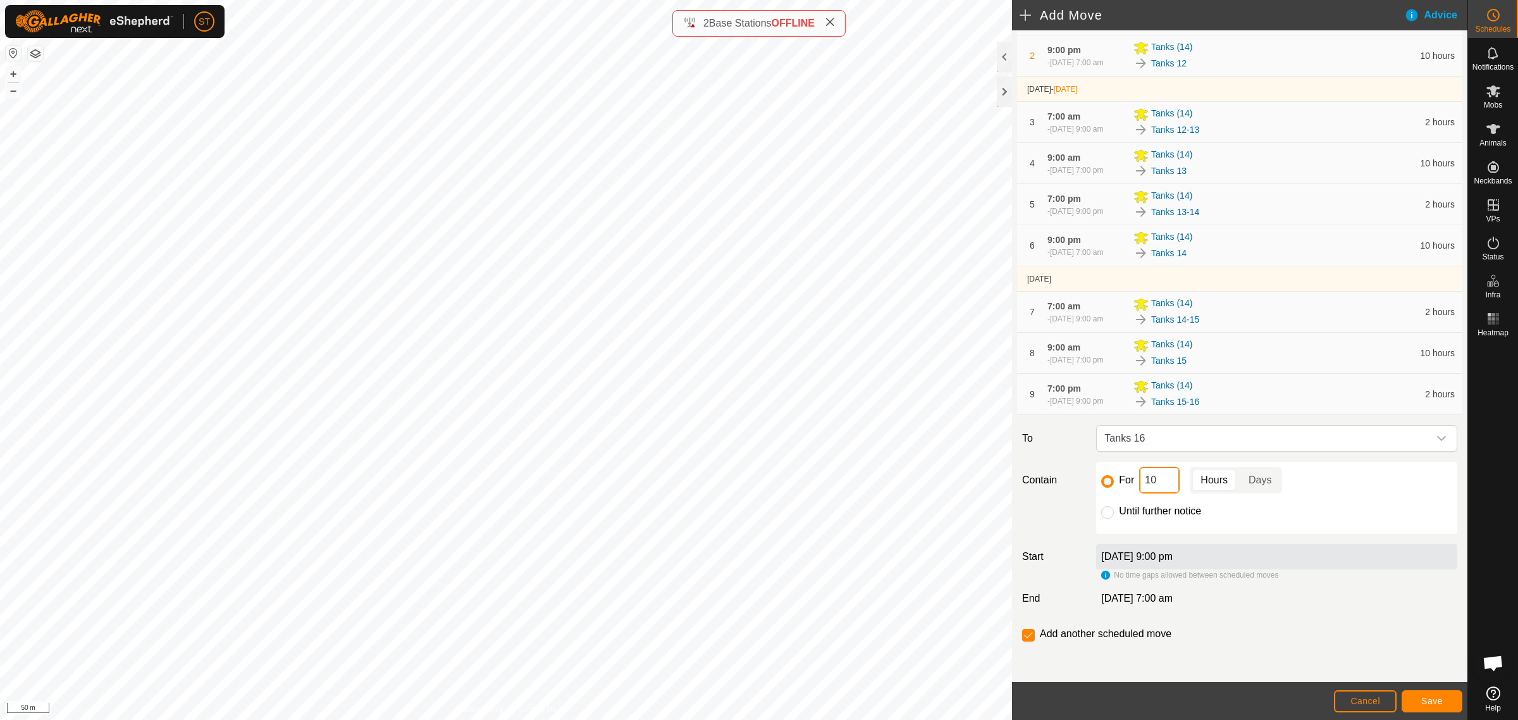
drag, startPoint x: 1164, startPoint y: 481, endPoint x: 1115, endPoint y: 481, distance: 49.3
click at [1115, 481] on div "For 10 Hours Days" at bounding box center [1276, 480] width 351 height 27
click at [1426, 701] on span "Save" at bounding box center [1432, 701] width 22 height 10
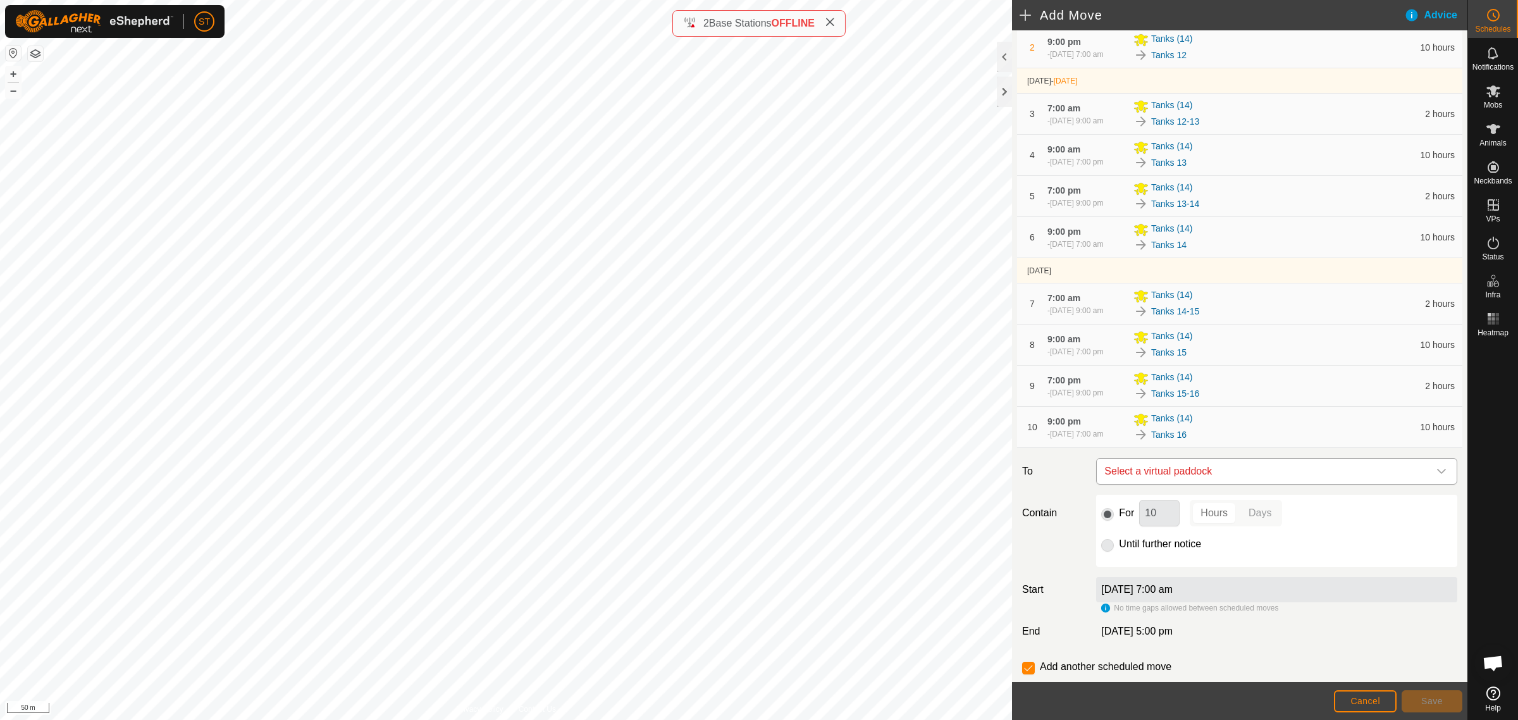
scroll to position [204, 0]
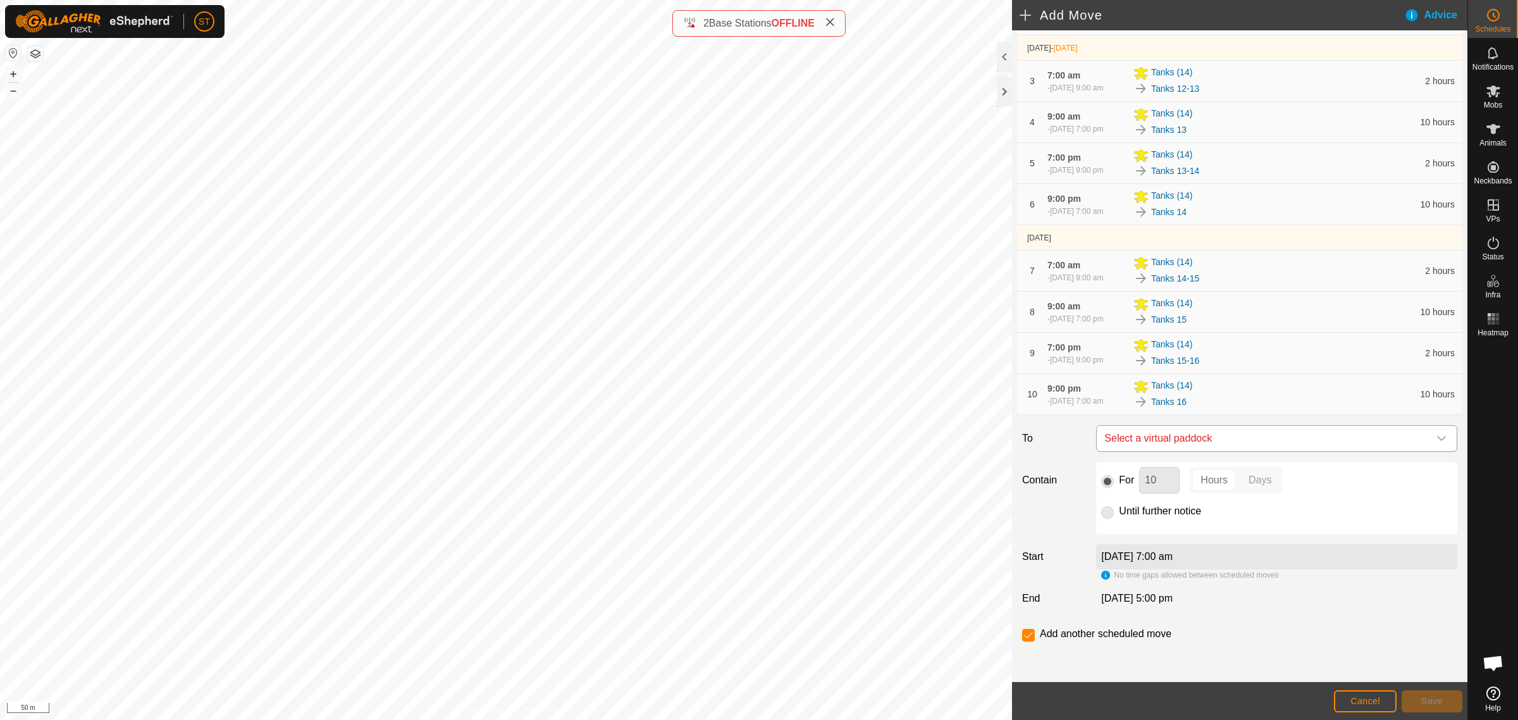
click at [1436, 436] on icon "dropdown trigger" at bounding box center [1441, 438] width 10 height 10
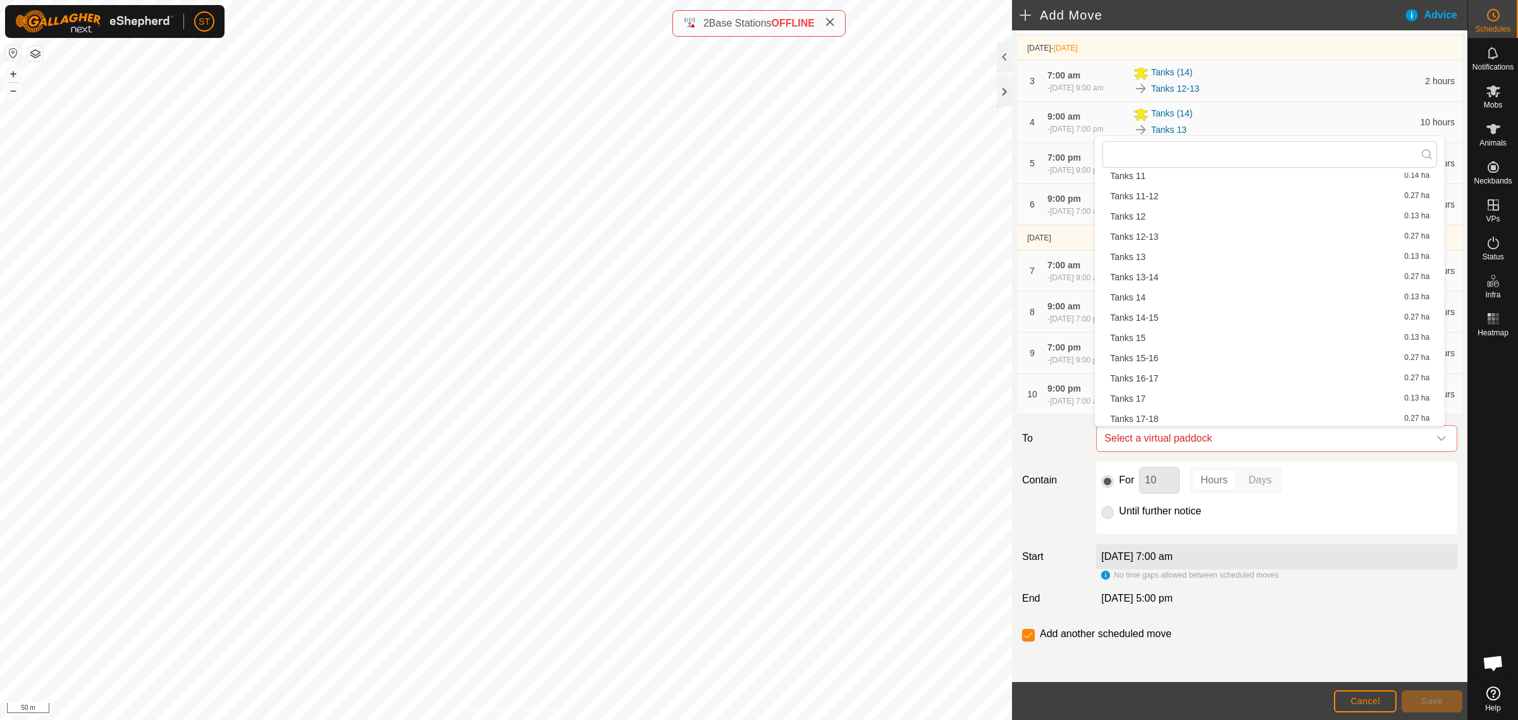
scroll to position [158, 0]
click at [1152, 355] on li "Tanks 16-17 0.27 ha" at bounding box center [1269, 356] width 335 height 19
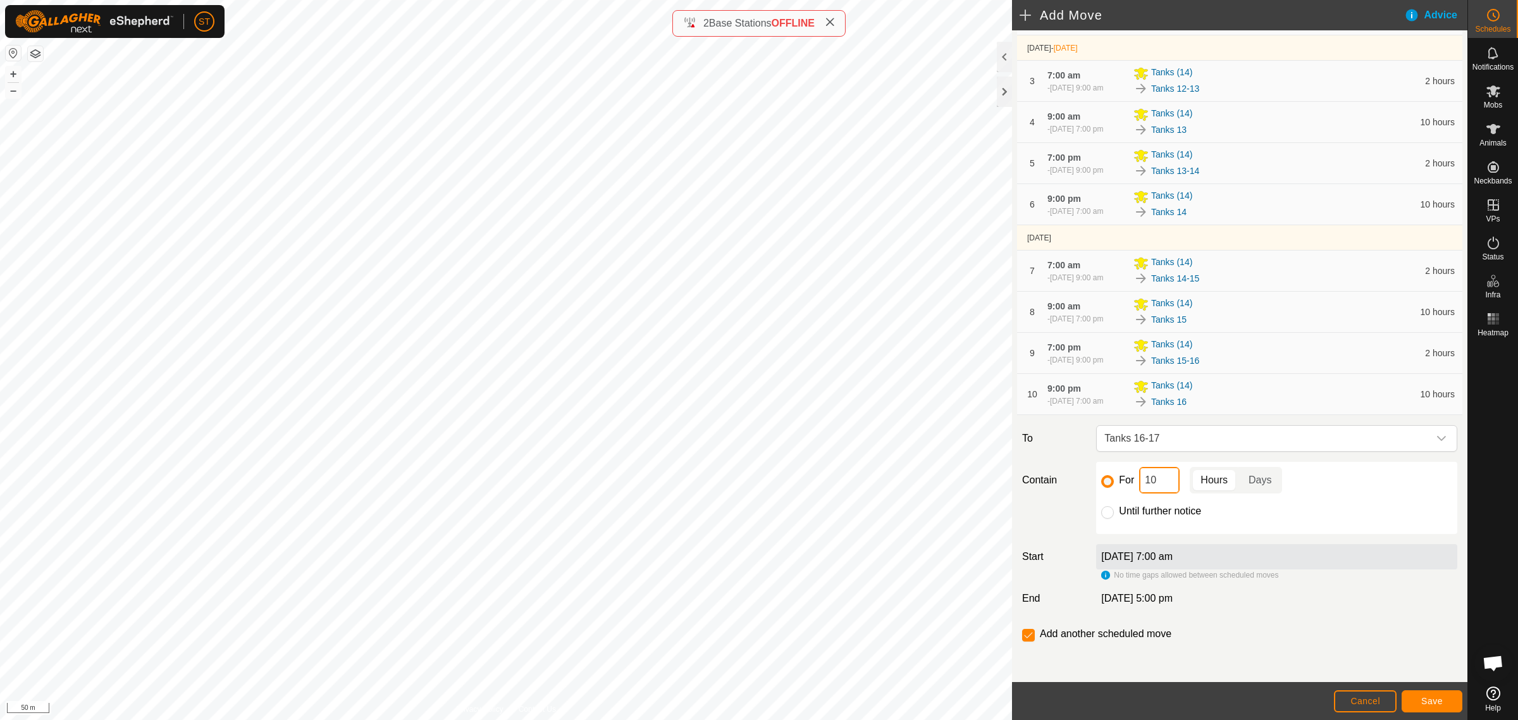
drag, startPoint x: 1155, startPoint y: 485, endPoint x: 1115, endPoint y: 485, distance: 40.5
click at [1115, 485] on div "For 10 Hours Days" at bounding box center [1276, 480] width 351 height 27
click at [1438, 700] on span "Save" at bounding box center [1432, 701] width 22 height 10
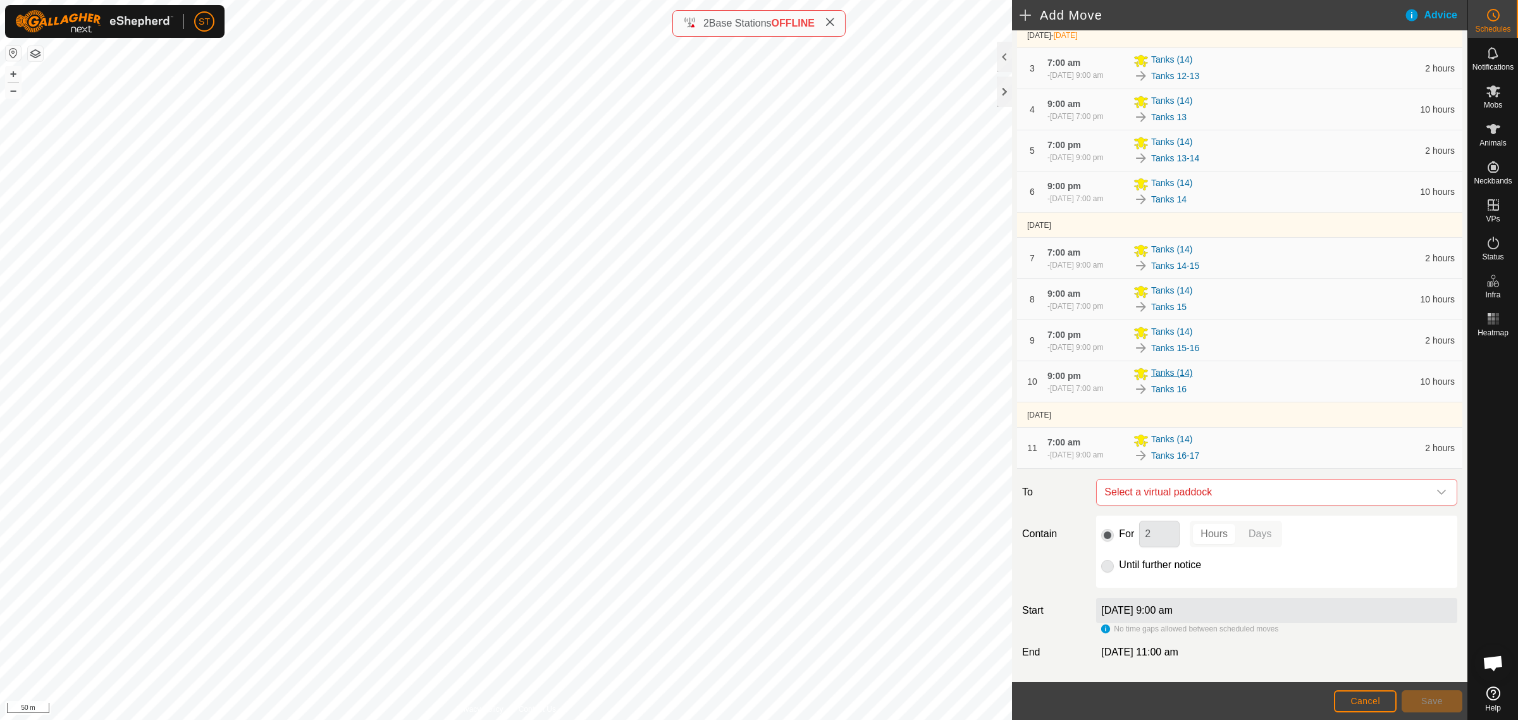
scroll to position [271, 0]
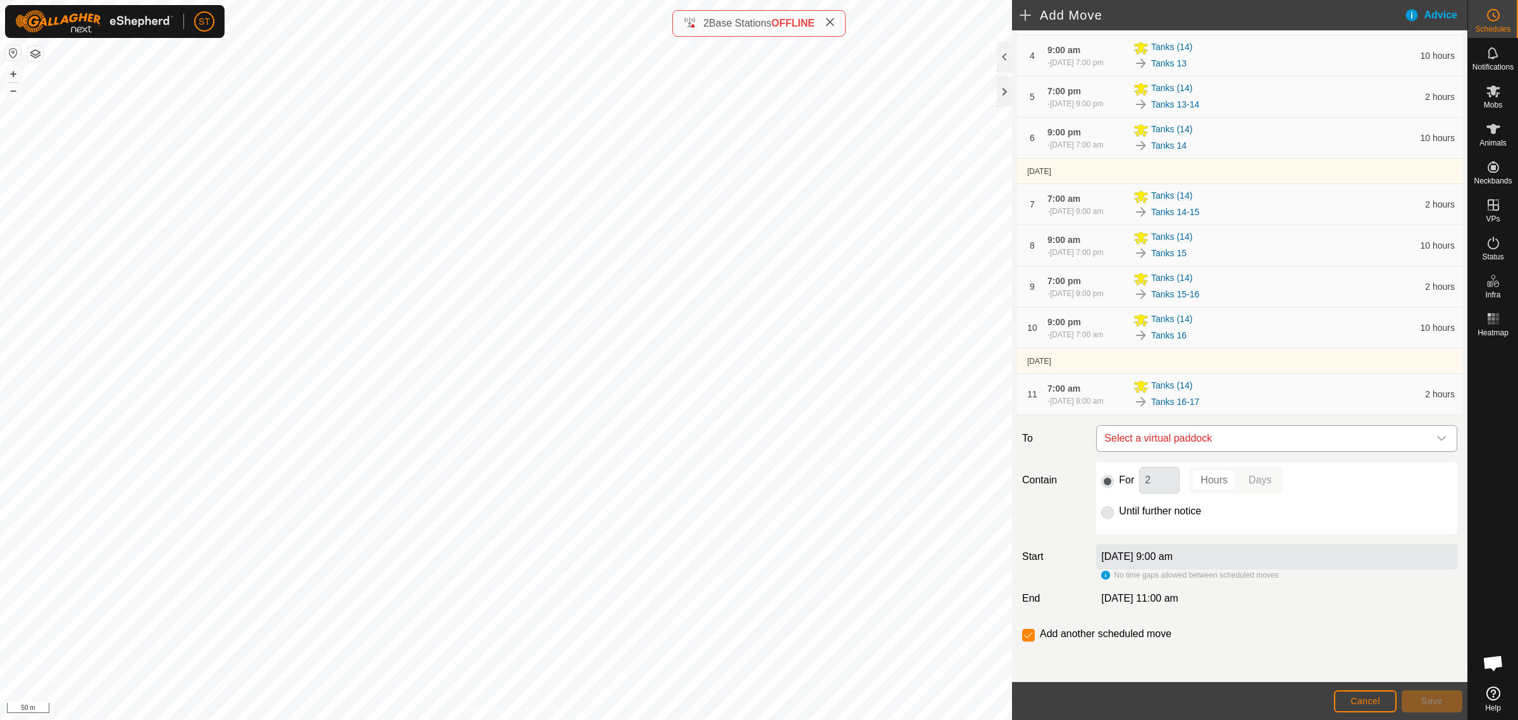
click at [1436, 441] on icon "dropdown trigger" at bounding box center [1441, 438] width 10 height 10
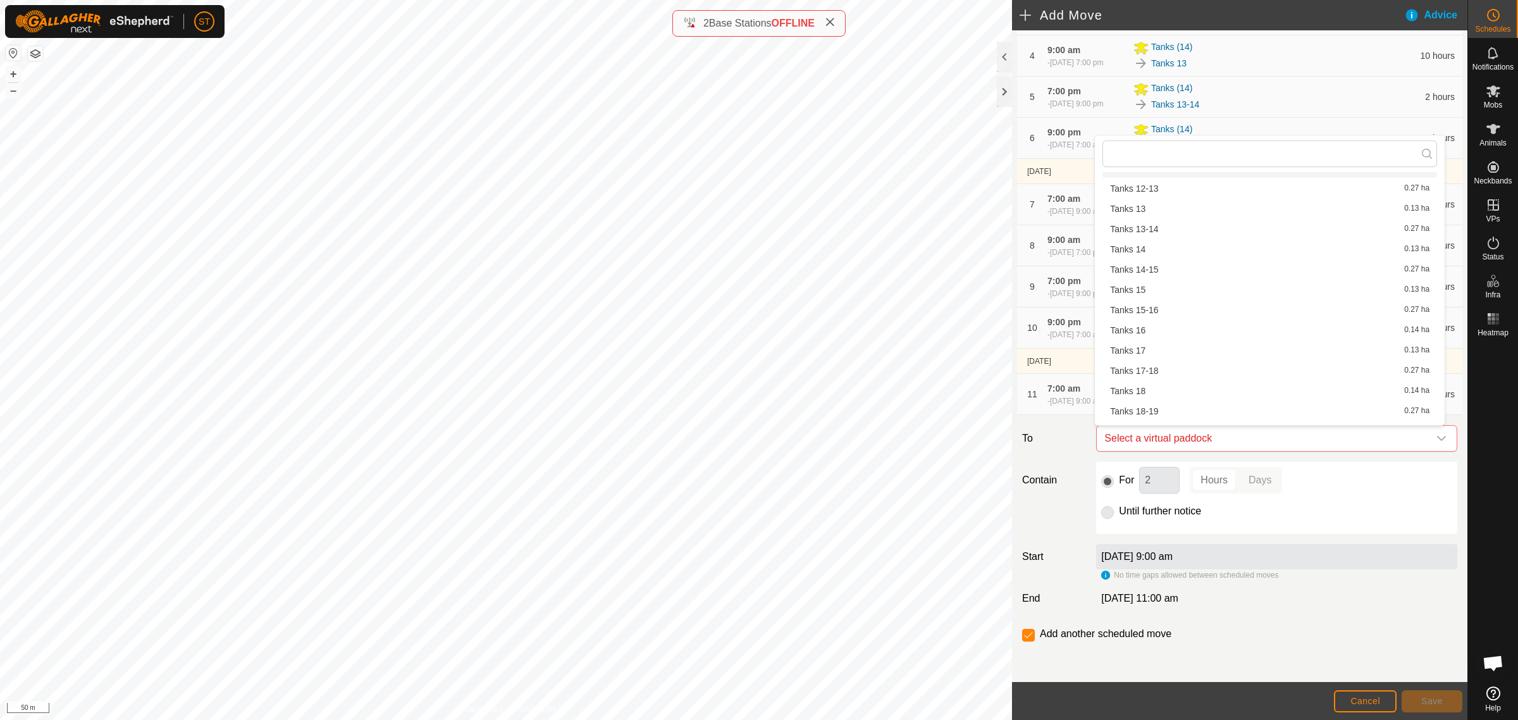
scroll to position [254, 0]
click at [1143, 278] on li "Tanks 17 0.13 ha" at bounding box center [1269, 280] width 335 height 19
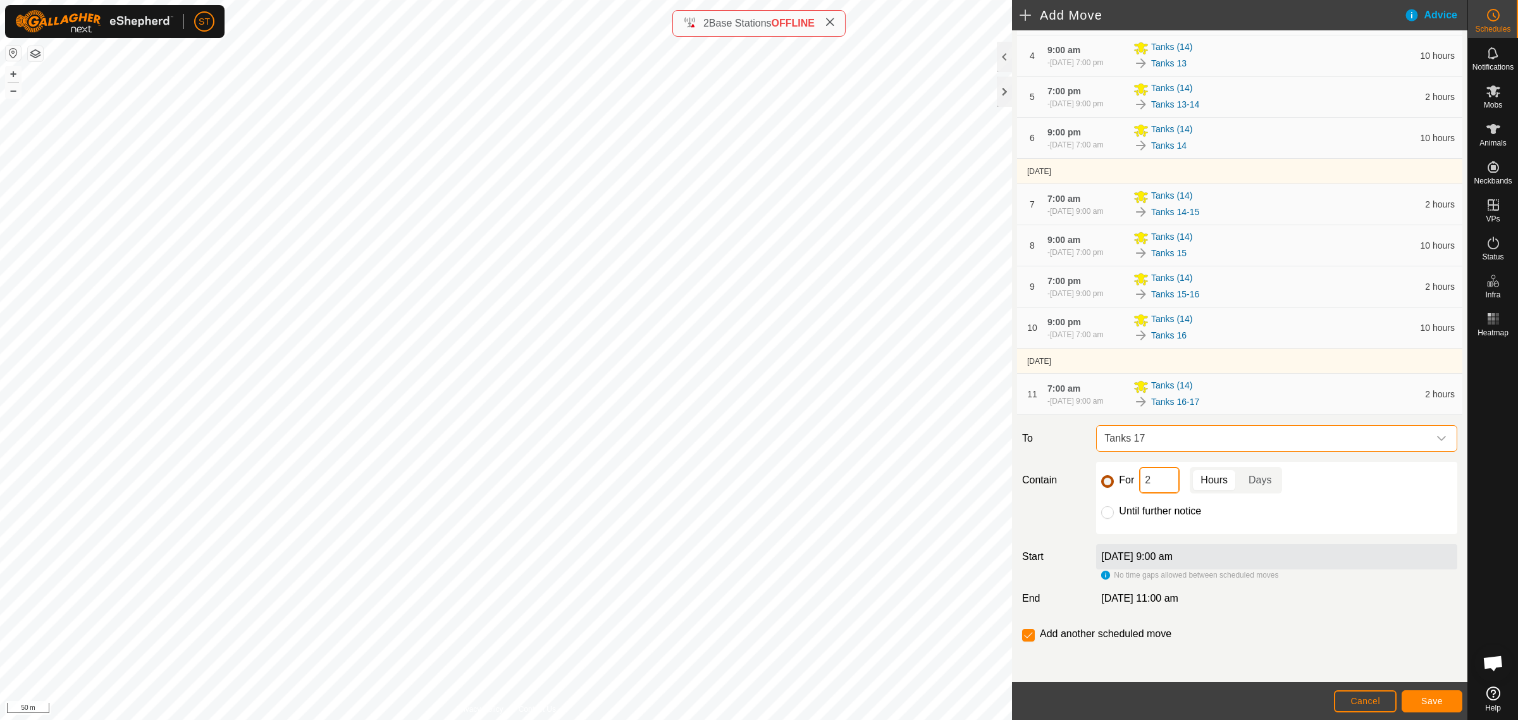
click at [1104, 487] on div "For 2 Hours Days" at bounding box center [1276, 480] width 351 height 27
click at [1424, 703] on span "Save" at bounding box center [1432, 701] width 22 height 10
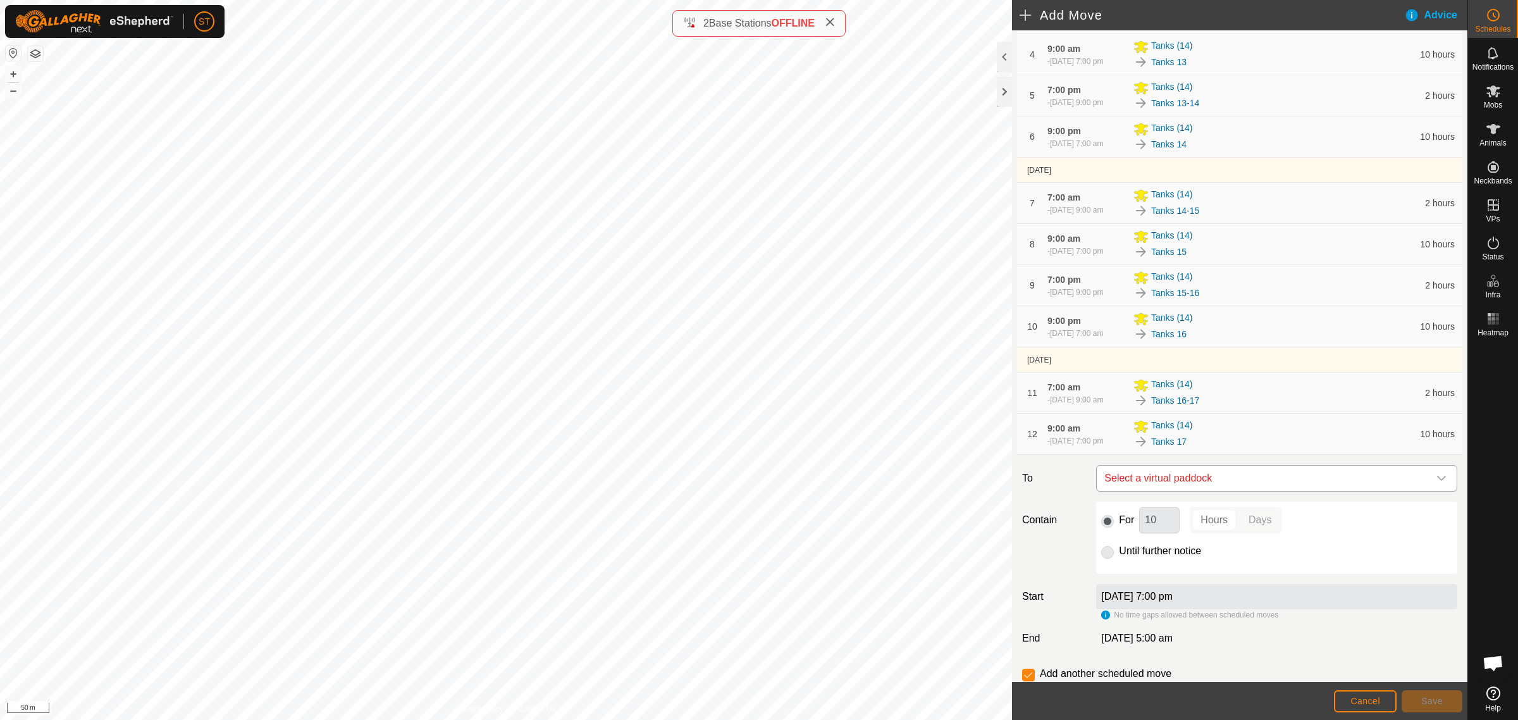
scroll to position [312, 0]
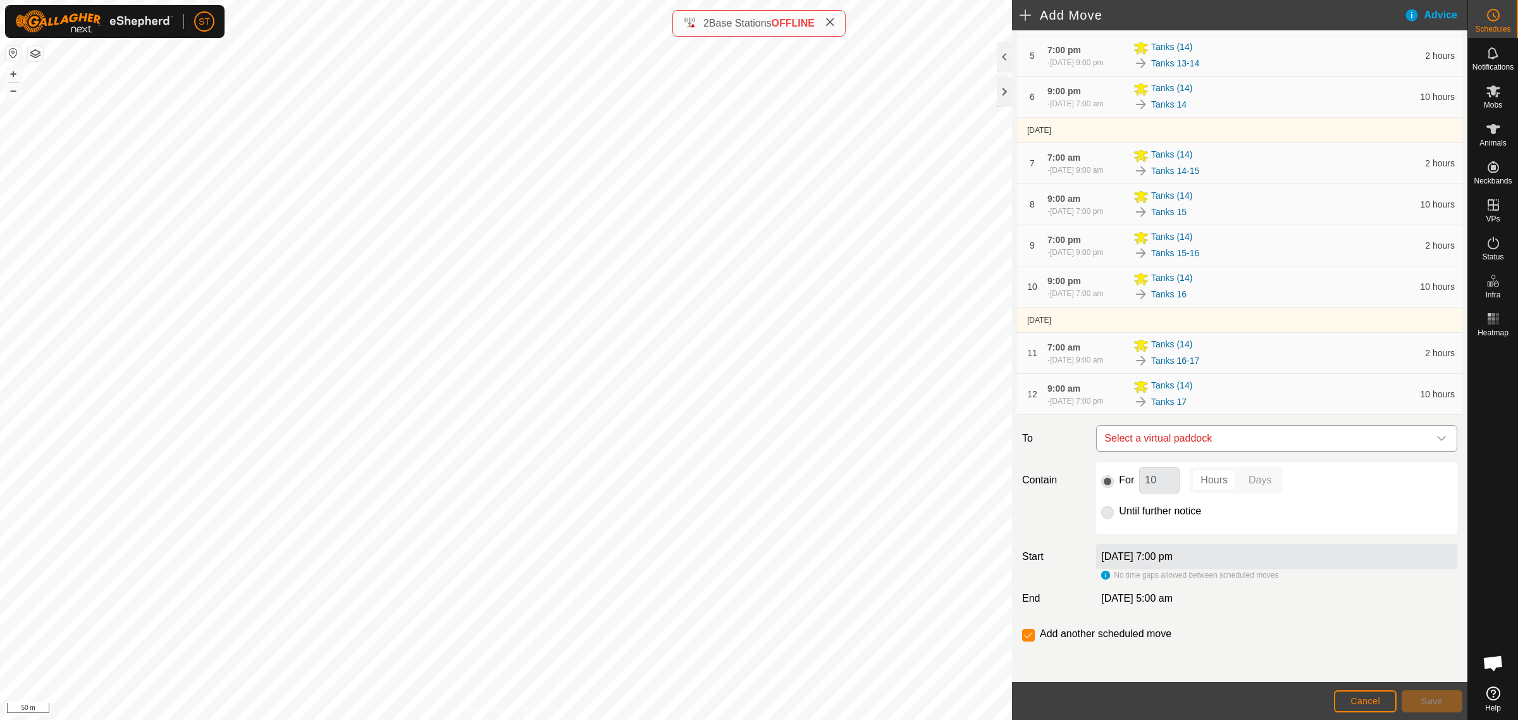
click at [1436, 435] on div "dropdown trigger" at bounding box center [1441, 438] width 25 height 25
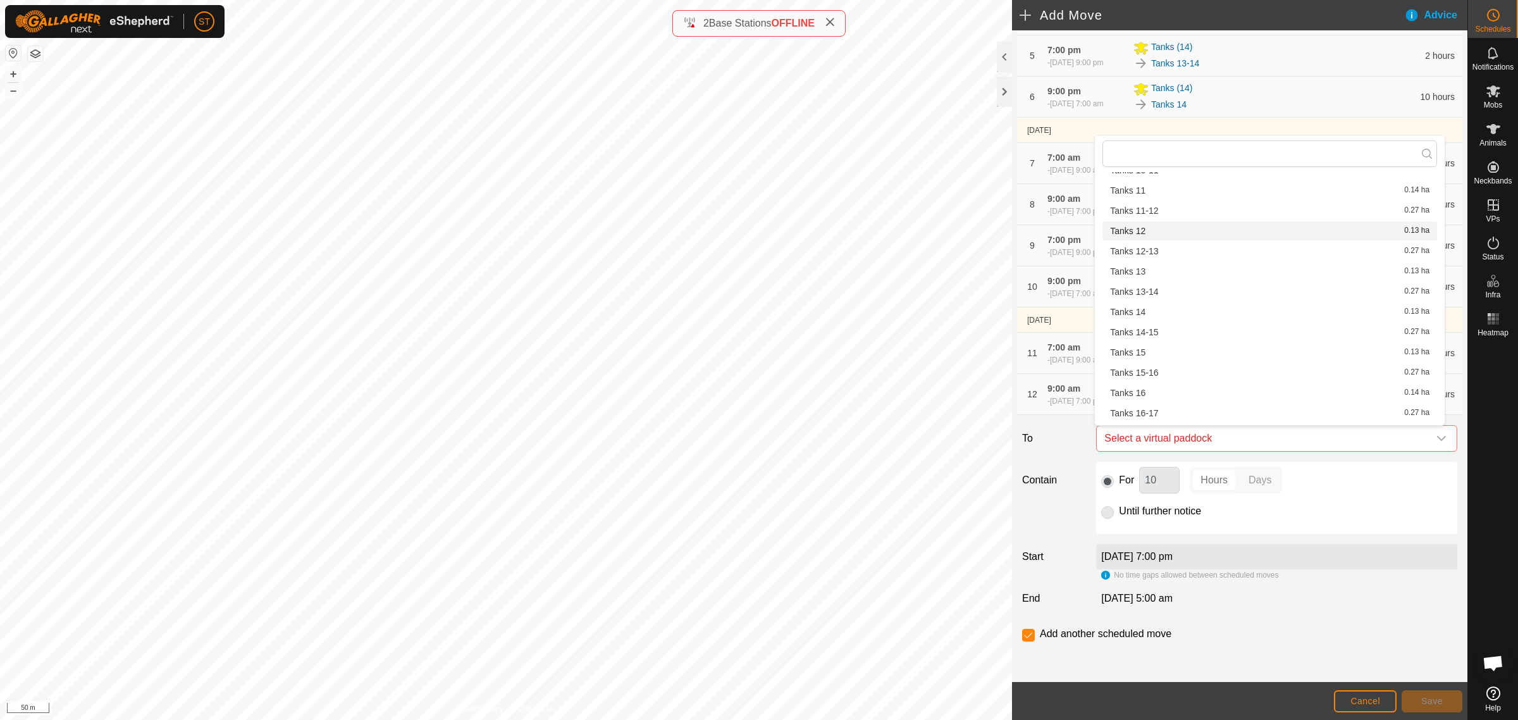
scroll to position [175, 0]
click at [1166, 378] on li "Tanks 17-18 0.27 ha" at bounding box center [1269, 379] width 335 height 19
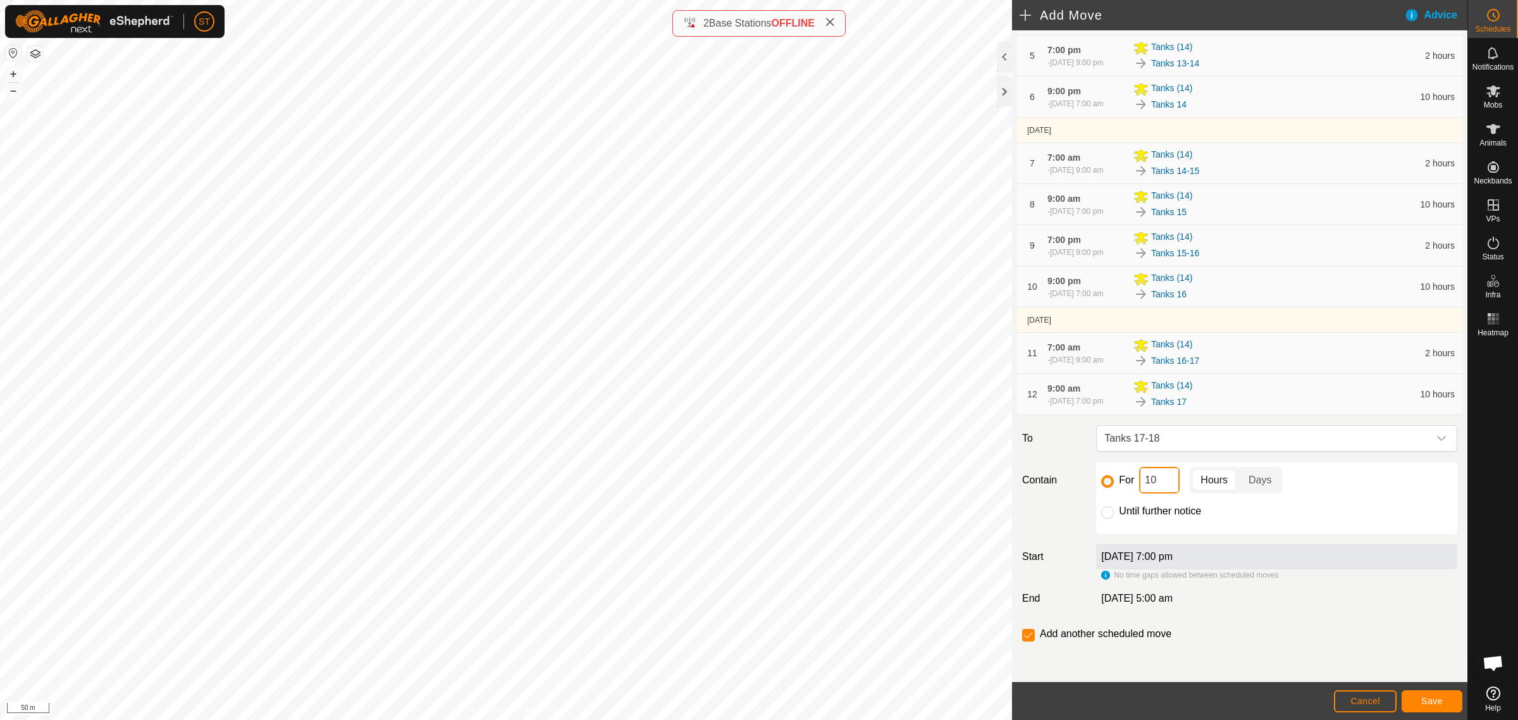
drag, startPoint x: 1163, startPoint y: 491, endPoint x: 1075, endPoint y: 459, distance: 93.3
click at [1102, 485] on div "For 10 Hours Days" at bounding box center [1276, 480] width 351 height 27
click at [1419, 697] on button "Save" at bounding box center [1432, 701] width 61 height 22
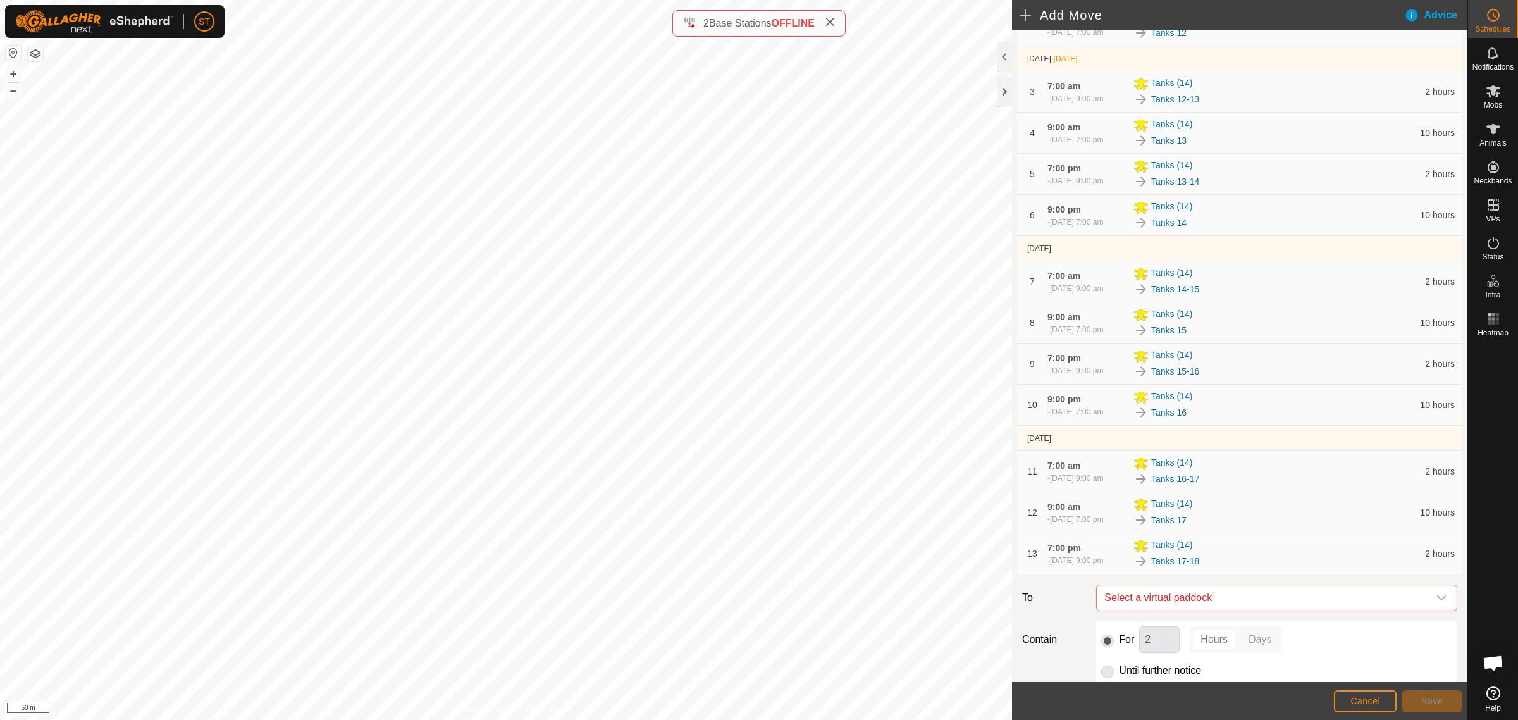
scroll to position [237, 0]
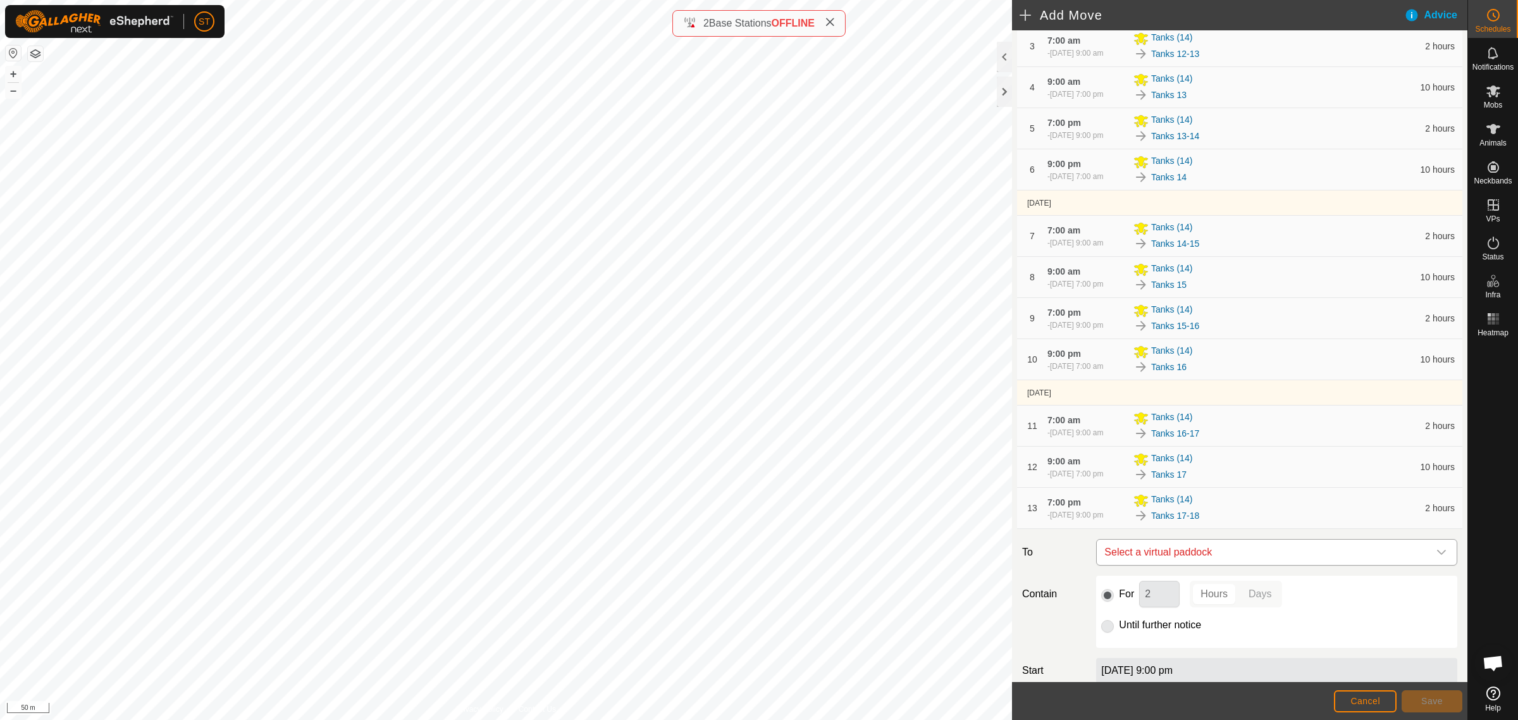
click at [1436, 555] on icon "dropdown trigger" at bounding box center [1441, 552] width 10 height 10
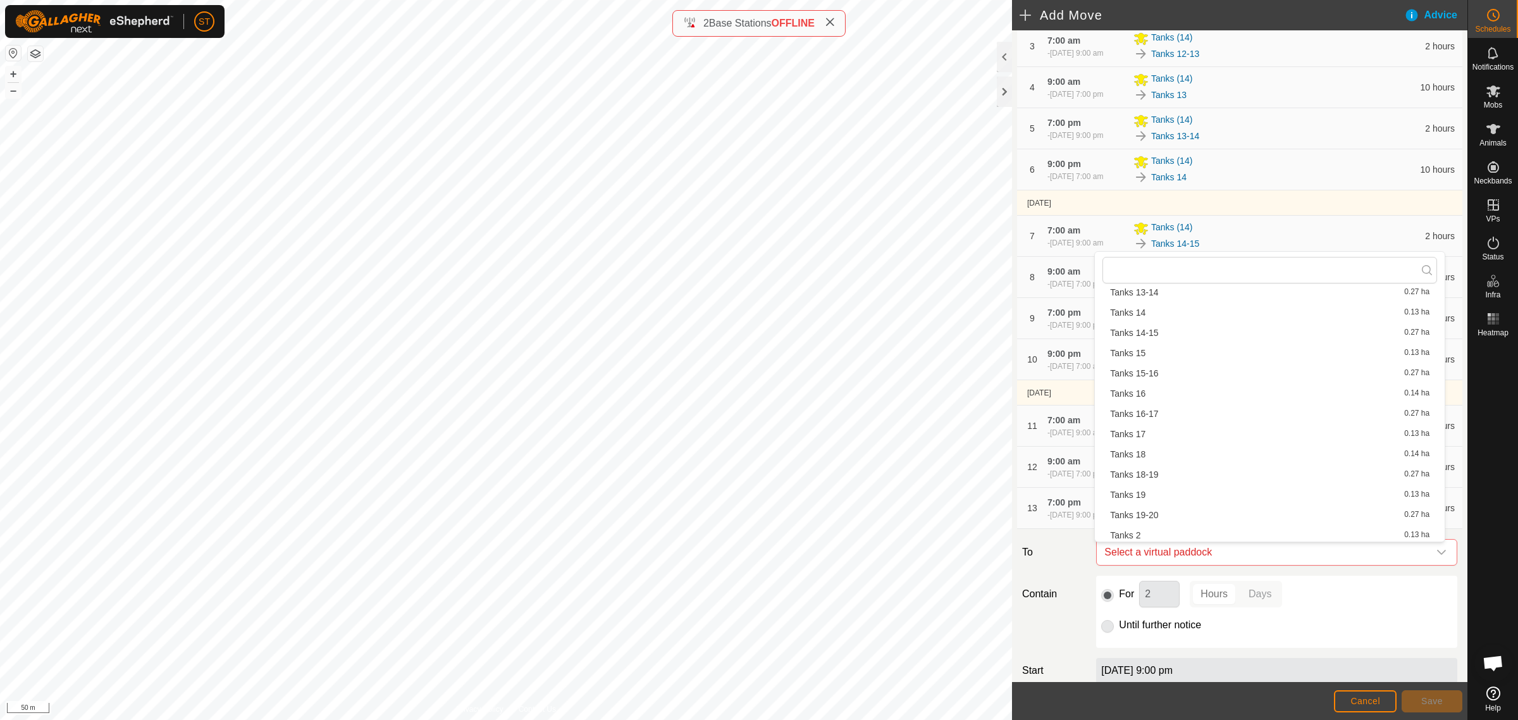
click at [1146, 455] on li "Tanks 18 0.14 ha" at bounding box center [1269, 454] width 335 height 19
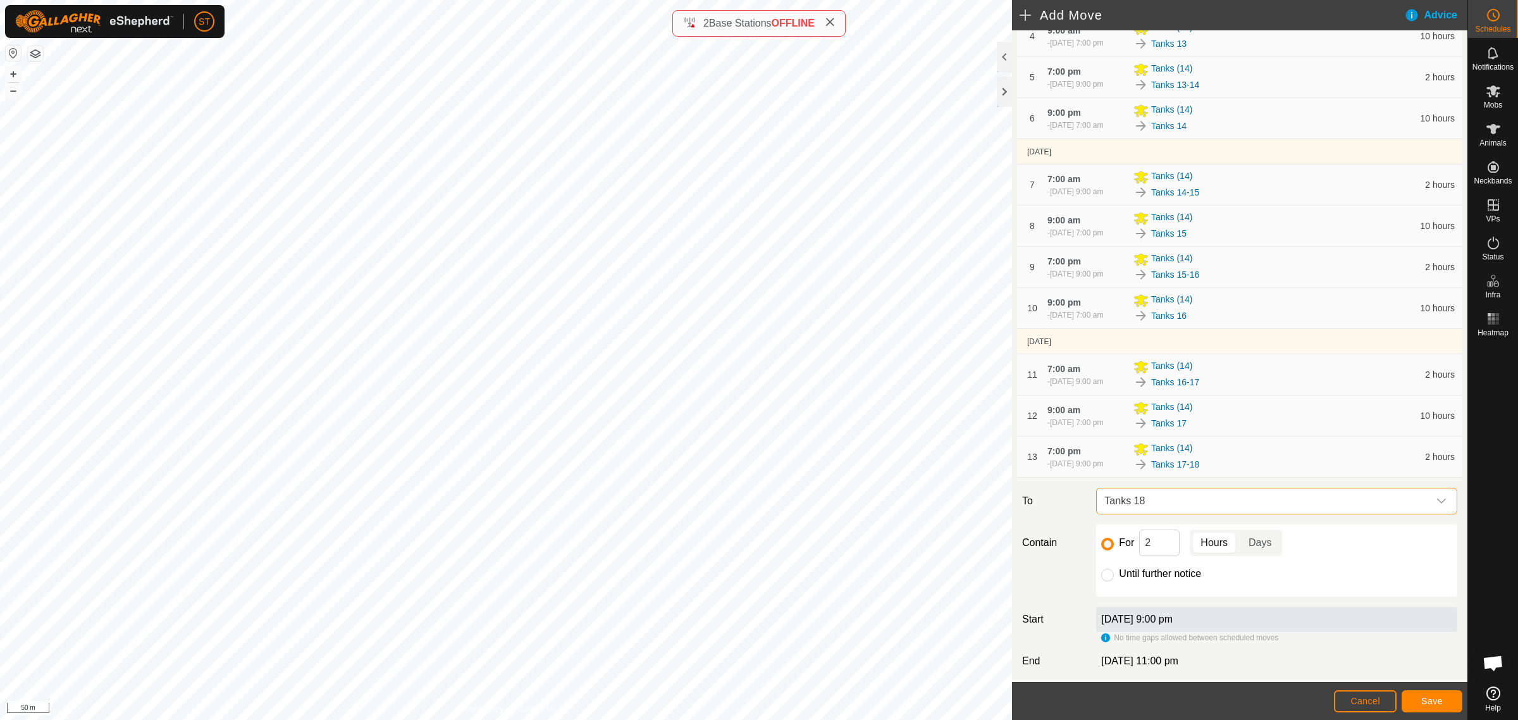
scroll to position [316, 0]
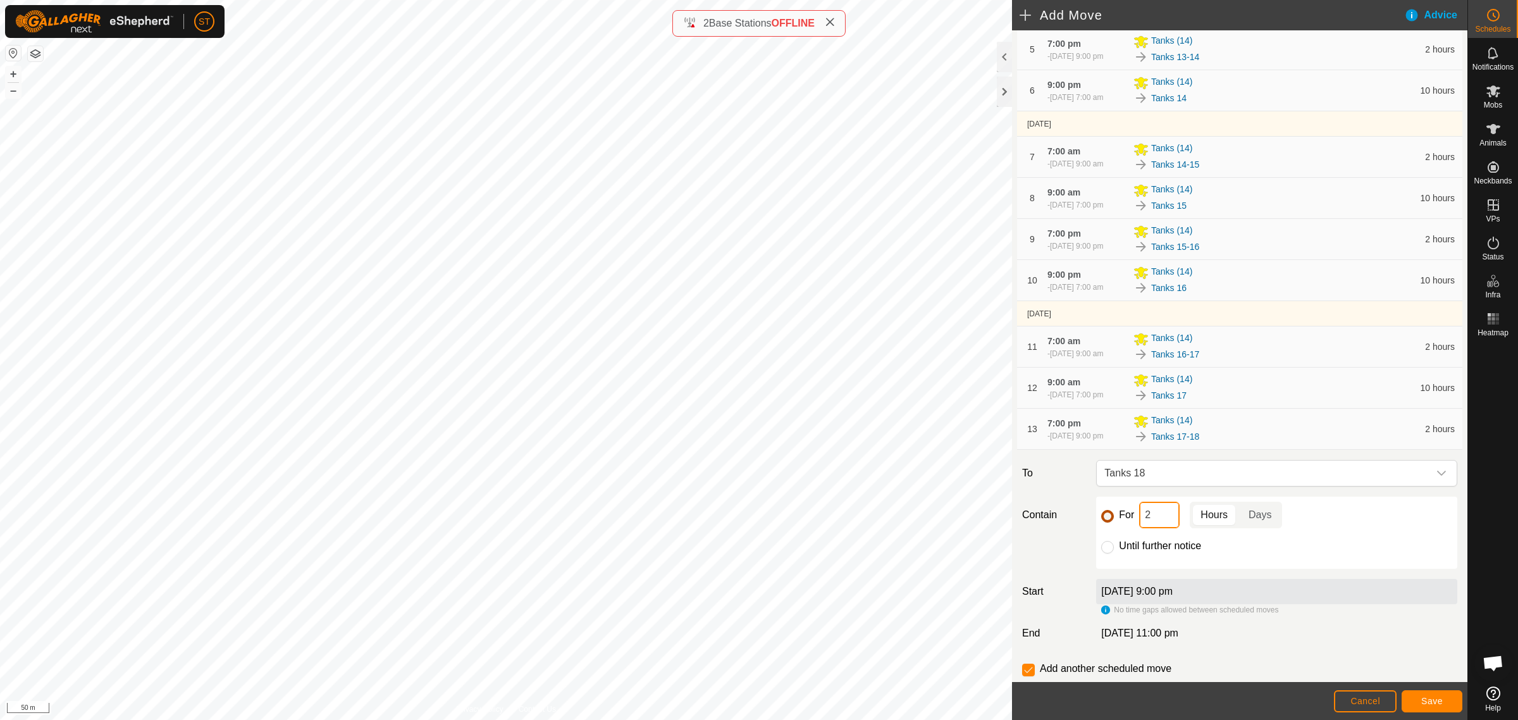
drag, startPoint x: 1149, startPoint y: 516, endPoint x: 1101, endPoint y: 516, distance: 48.1
click at [1101, 516] on div "For 2 Hours Days" at bounding box center [1276, 515] width 351 height 27
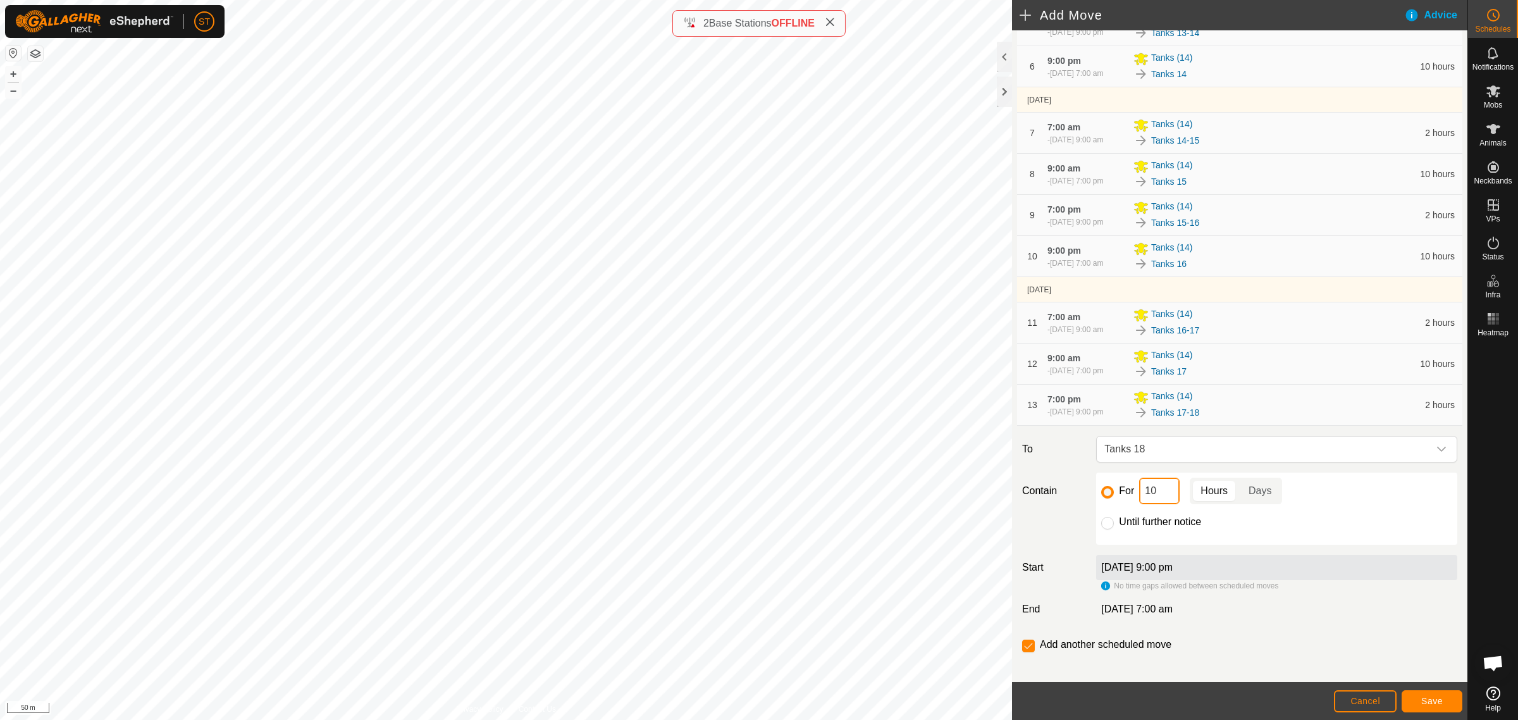
scroll to position [353, 0]
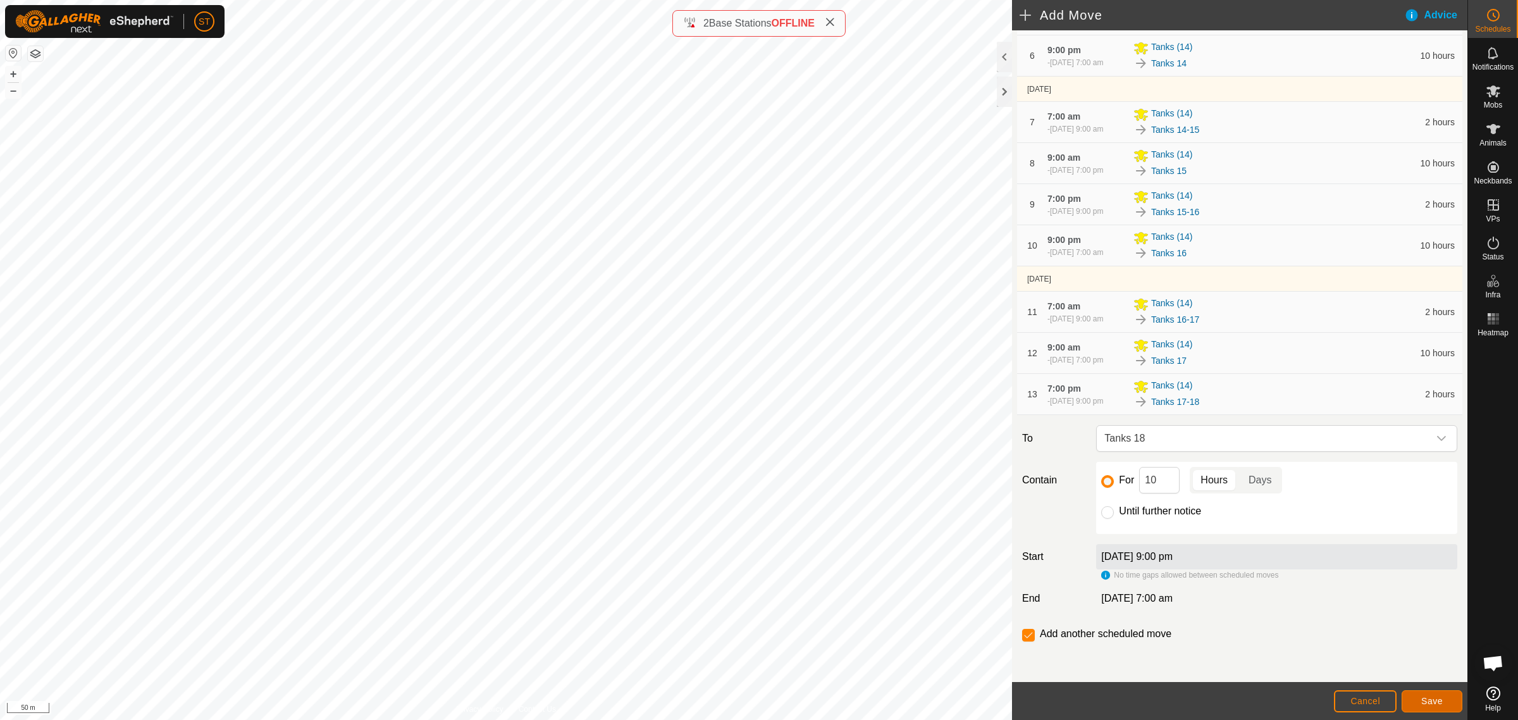
click at [1447, 700] on button "Save" at bounding box center [1432, 701] width 61 height 22
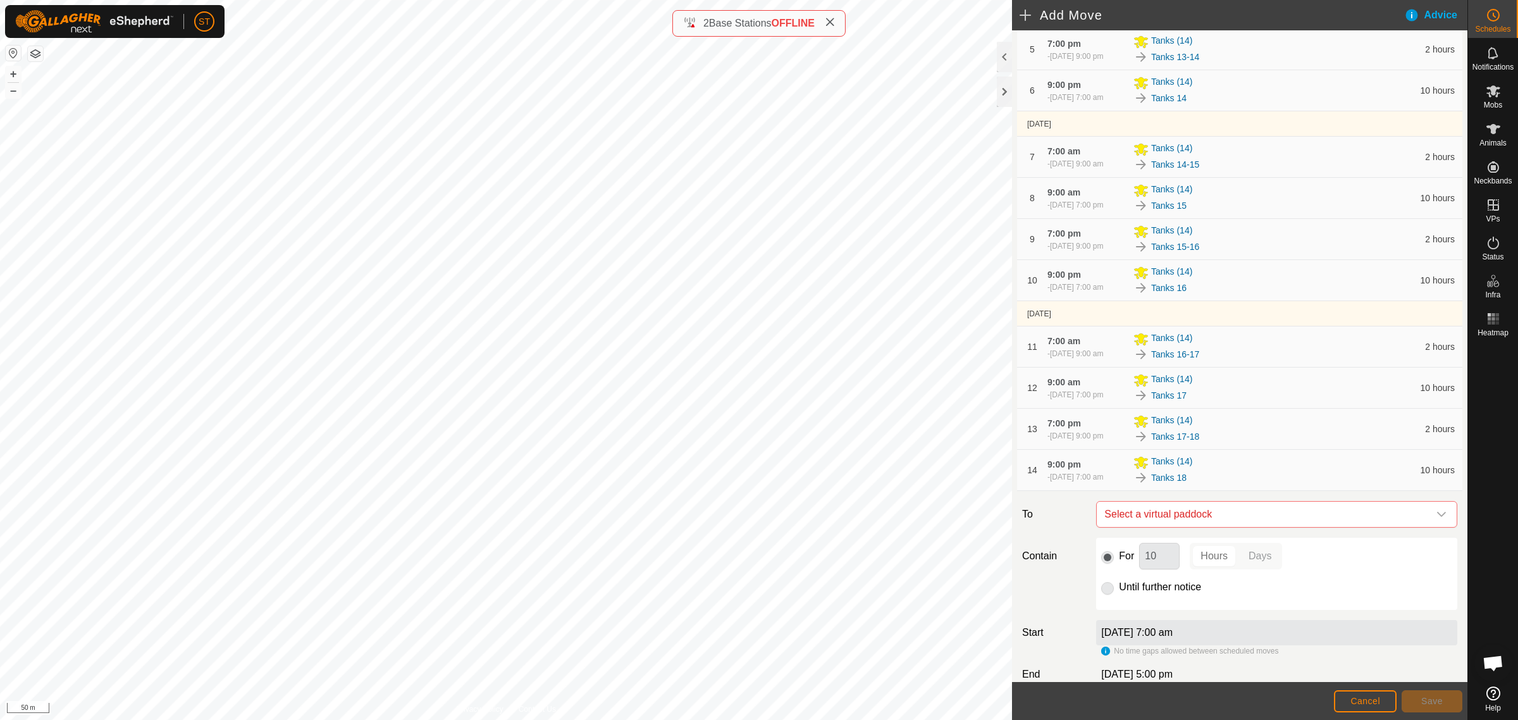
scroll to position [394, 0]
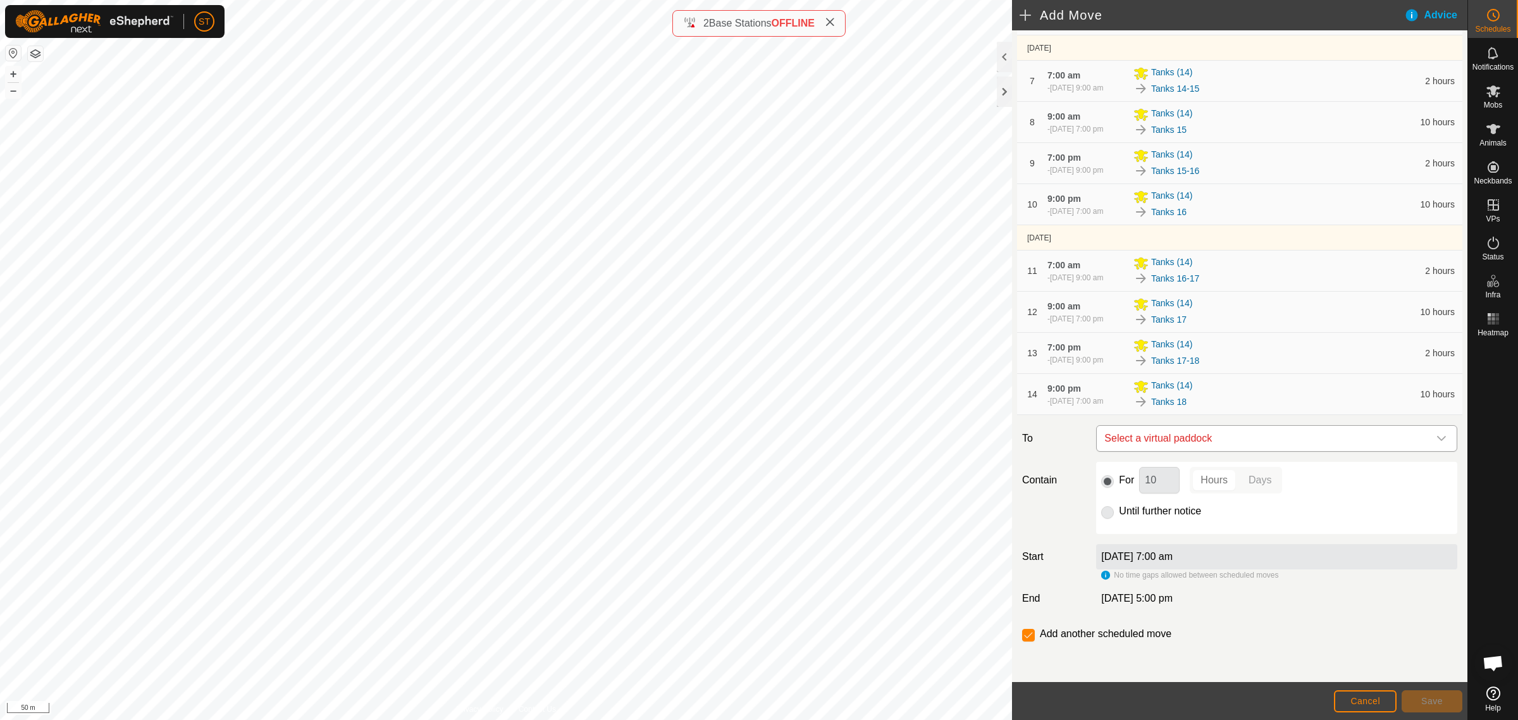
click at [1436, 441] on icon "dropdown trigger" at bounding box center [1441, 438] width 10 height 10
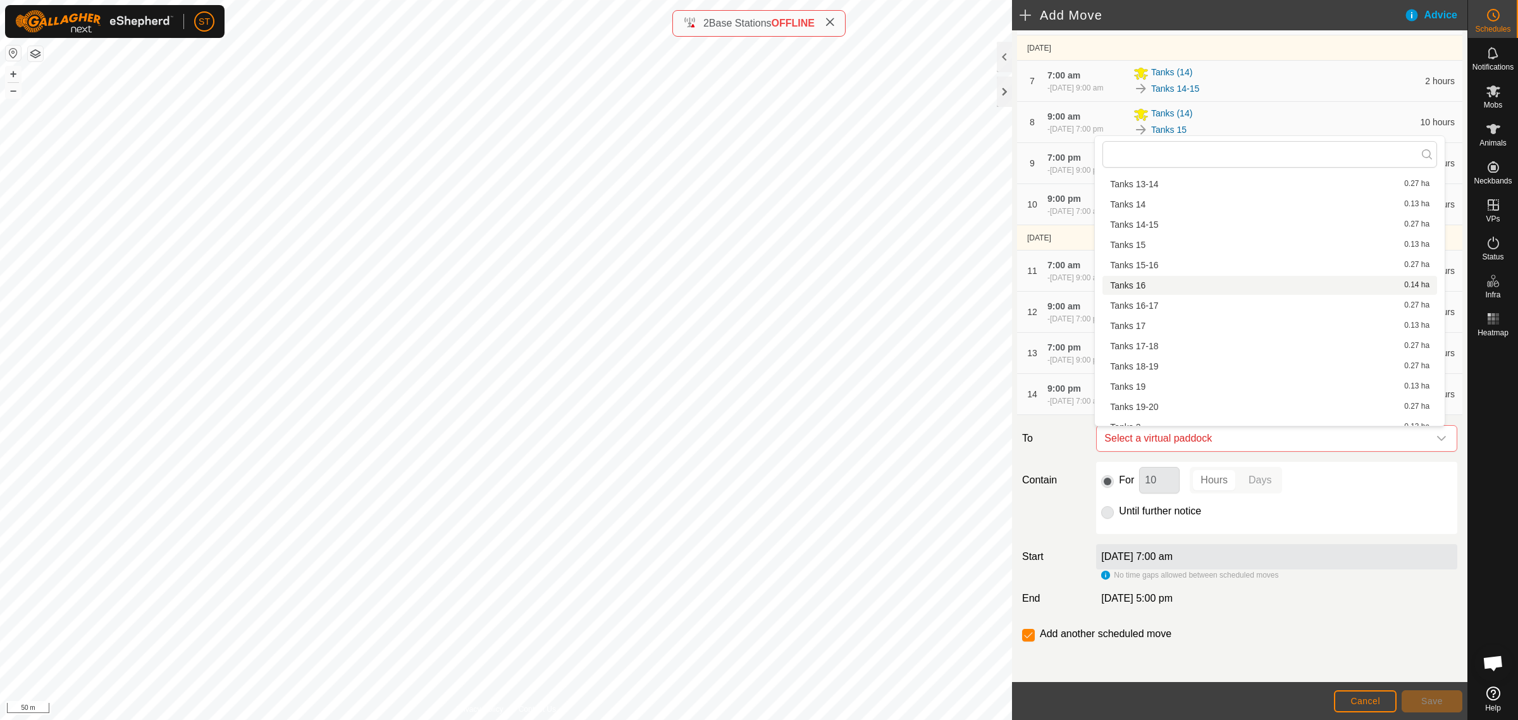
scroll to position [254, 0]
click at [1153, 337] on li "Tanks 18-19 0.27 ha" at bounding box center [1269, 341] width 335 height 19
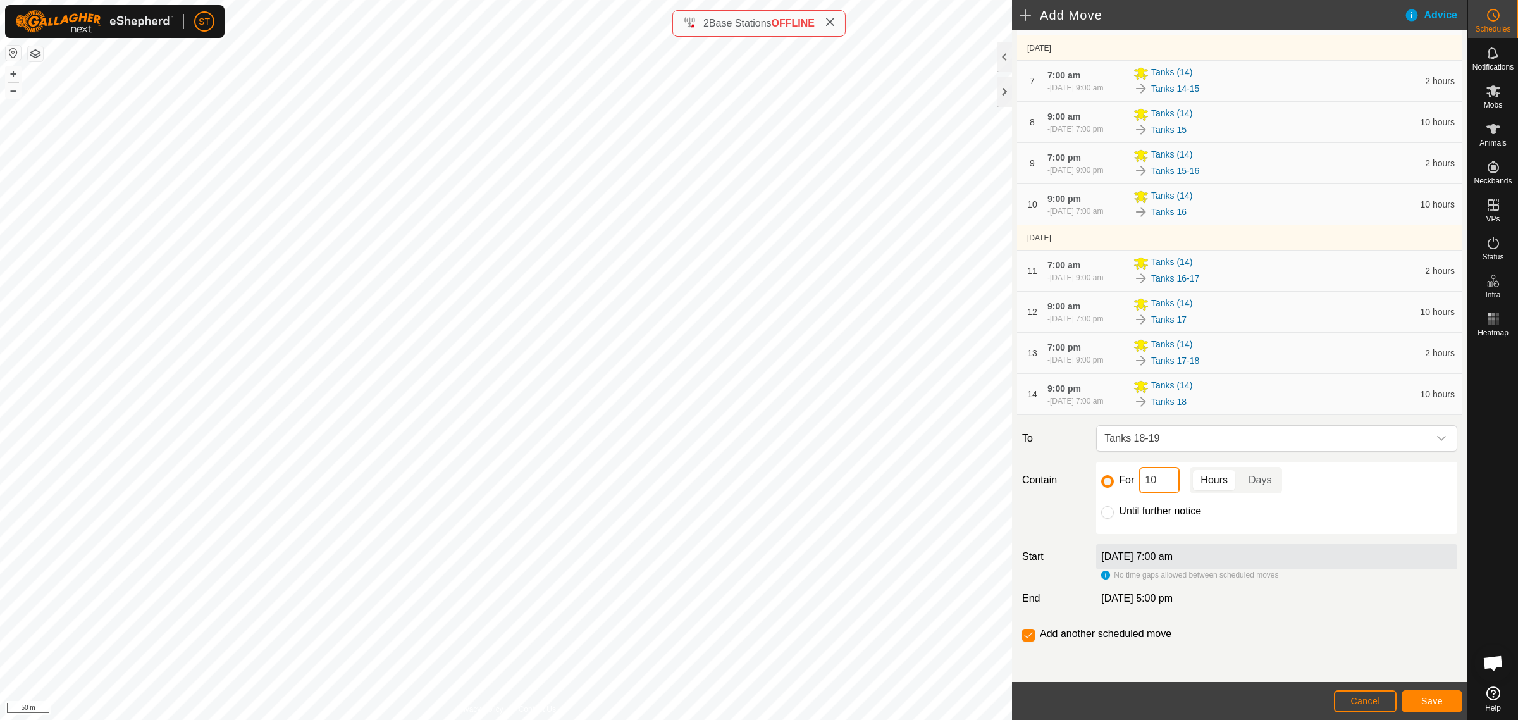
drag, startPoint x: 1153, startPoint y: 482, endPoint x: 1120, endPoint y: 481, distance: 33.5
click at [1121, 482] on div "For 10 Hours Days" at bounding box center [1276, 480] width 351 height 27
click at [1412, 696] on button "Save" at bounding box center [1432, 701] width 61 height 22
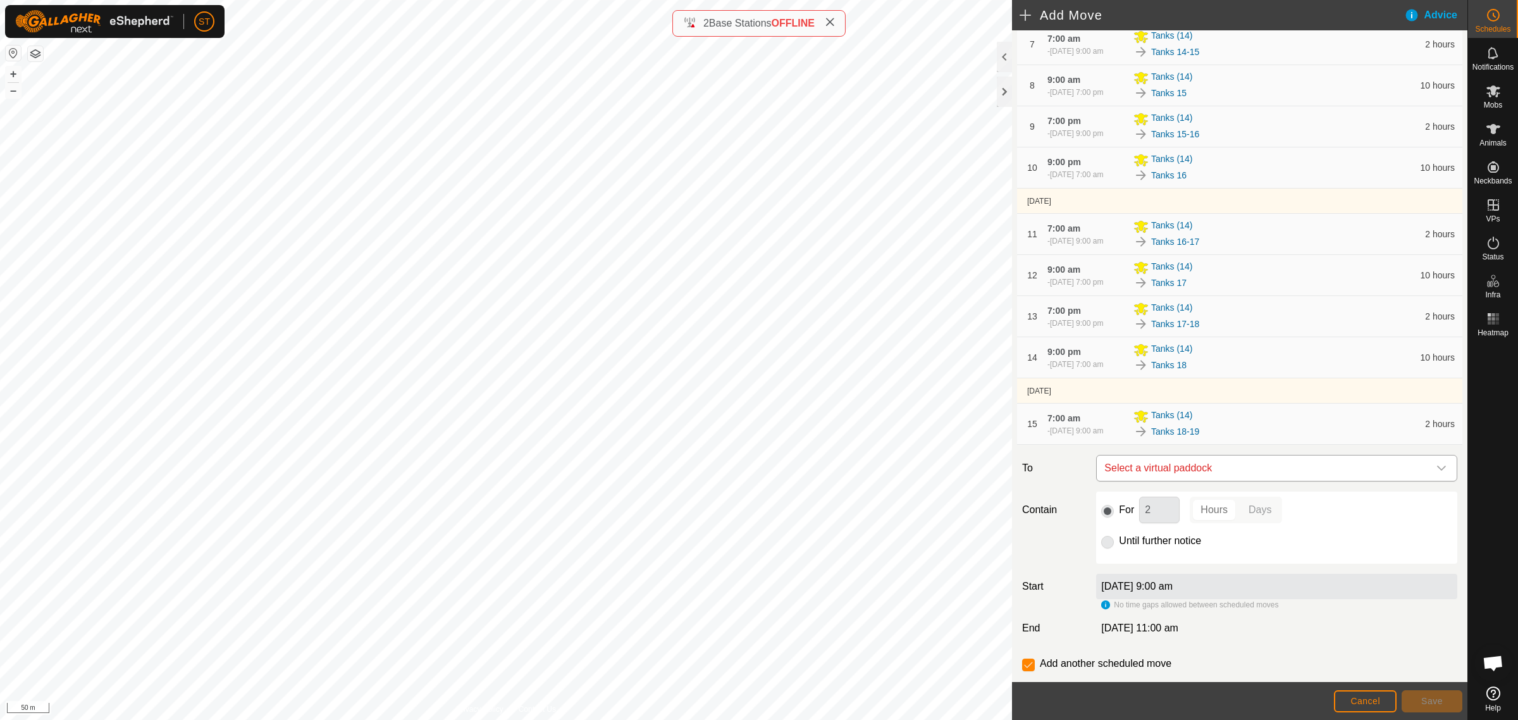
scroll to position [460, 0]
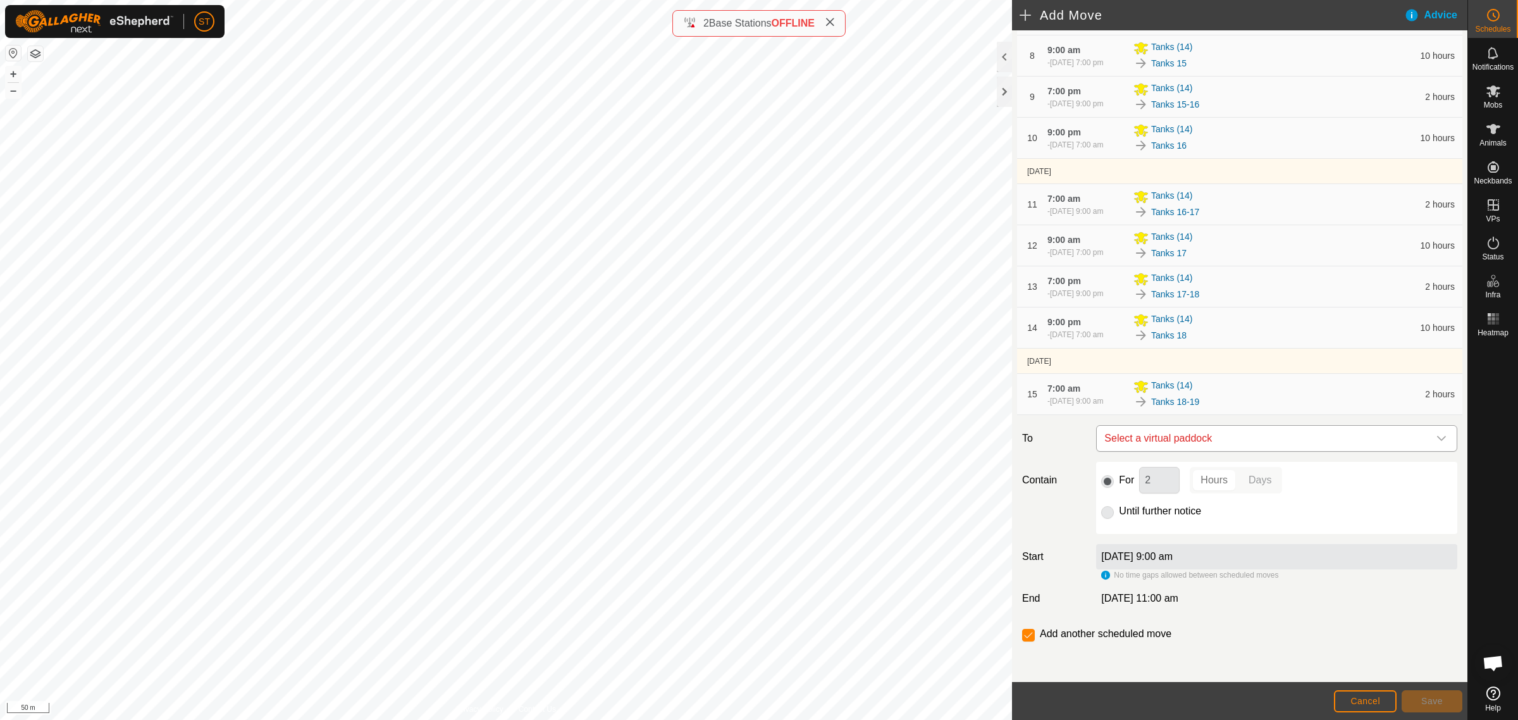
click at [1437, 438] on icon "dropdown trigger" at bounding box center [1441, 438] width 9 height 5
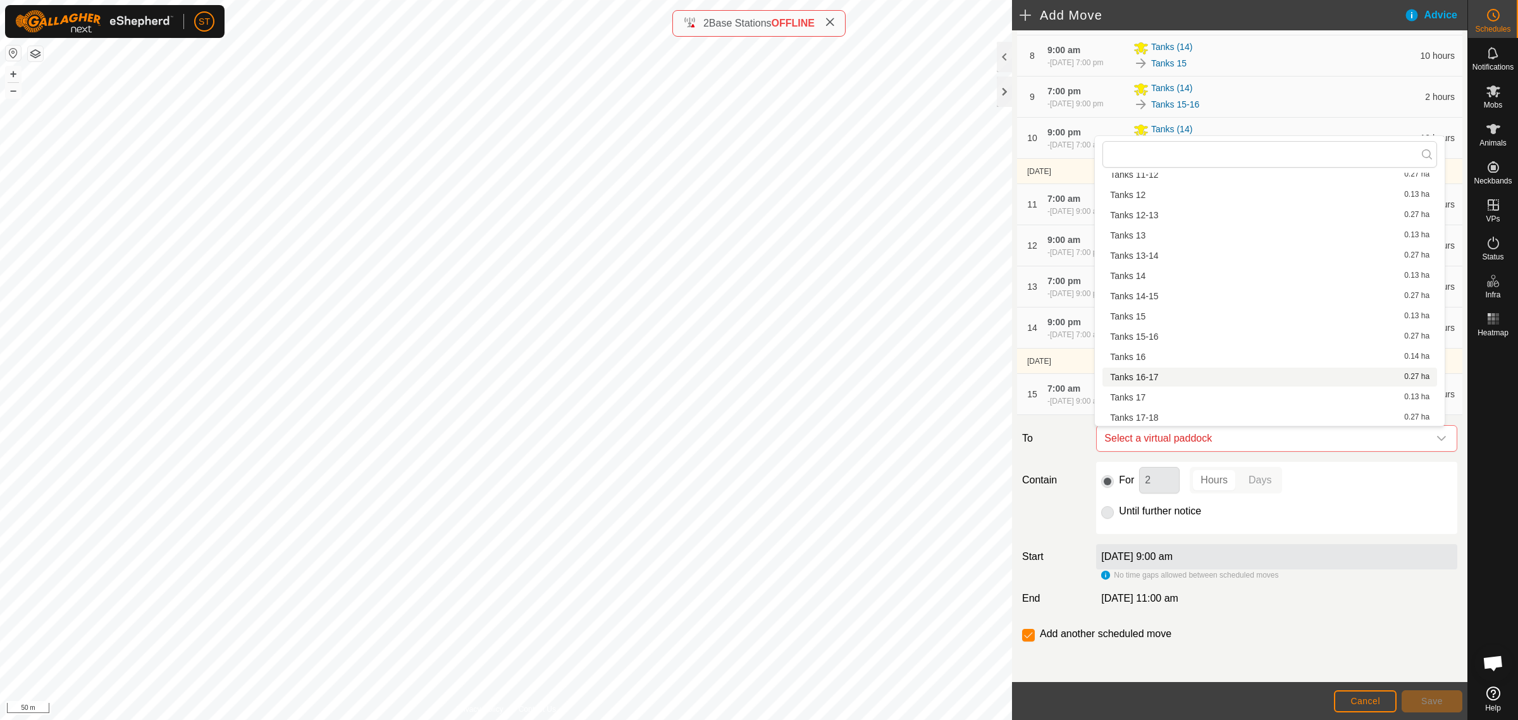
scroll to position [237, 0]
click at [1159, 377] on li "Tanks 19 0.13 ha" at bounding box center [1269, 378] width 335 height 19
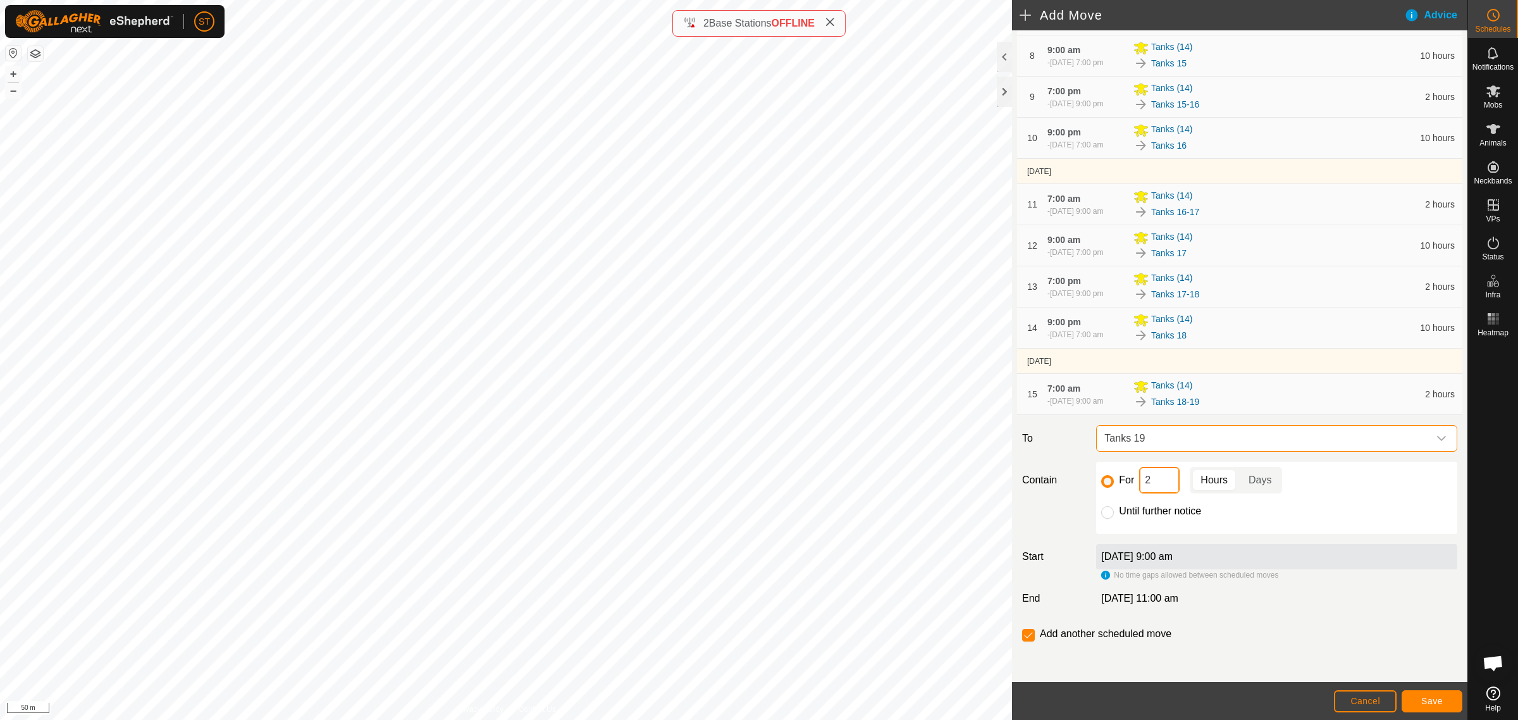
drag, startPoint x: 1135, startPoint y: 481, endPoint x: 1087, endPoint y: 481, distance: 48.7
click at [1091, 481] on div "For 2 Hours Days Until further notice" at bounding box center [1276, 498] width 371 height 72
click at [1415, 695] on button "Save" at bounding box center [1432, 701] width 61 height 22
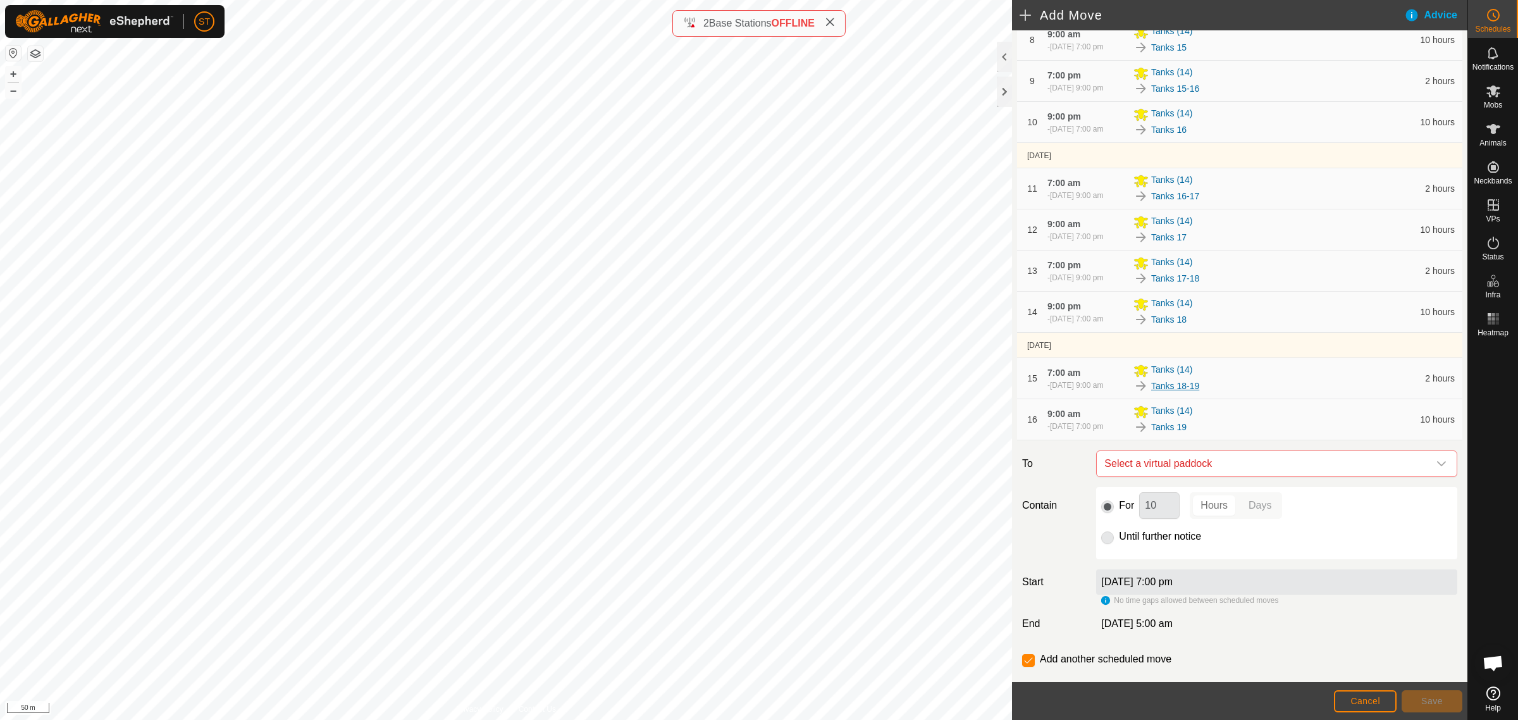
scroll to position [502, 0]
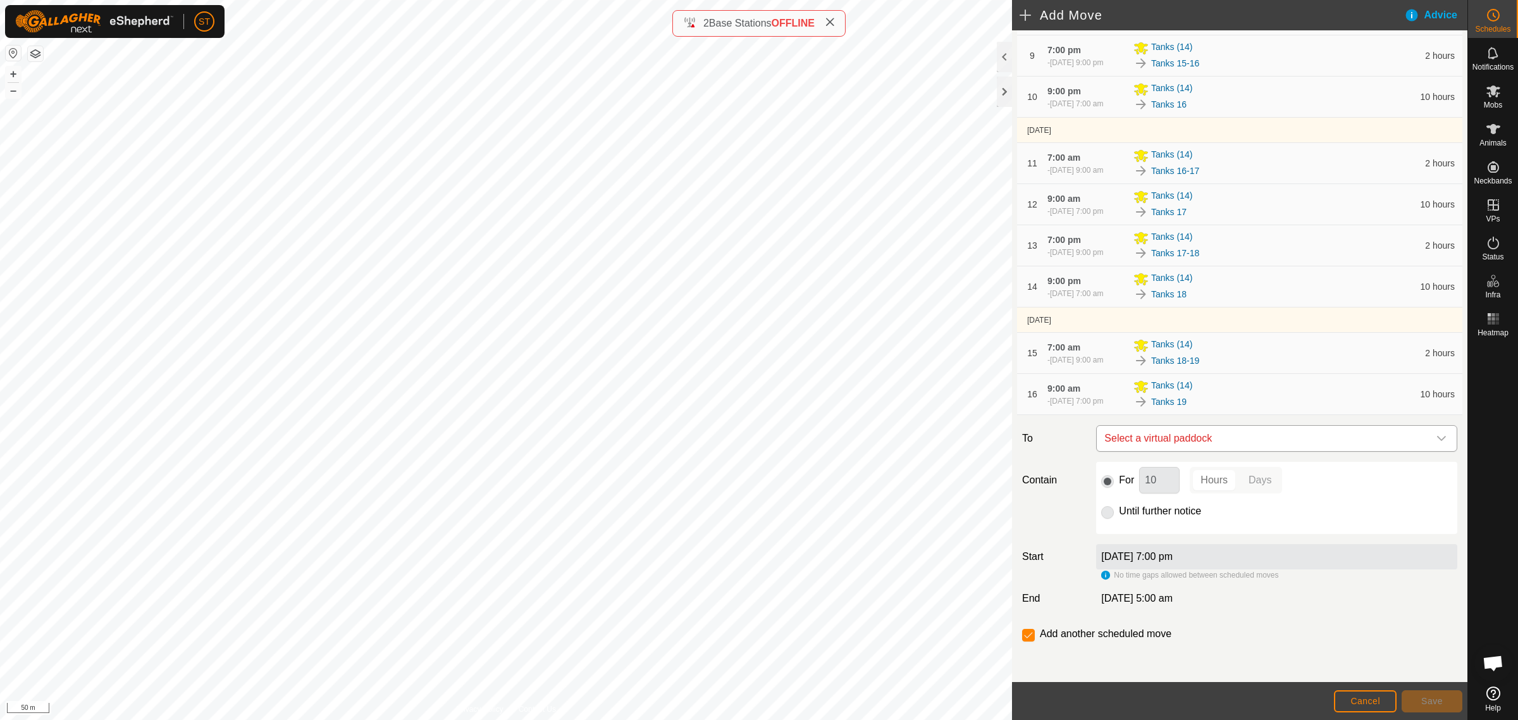
click at [1437, 438] on icon "dropdown trigger" at bounding box center [1441, 438] width 9 height 5
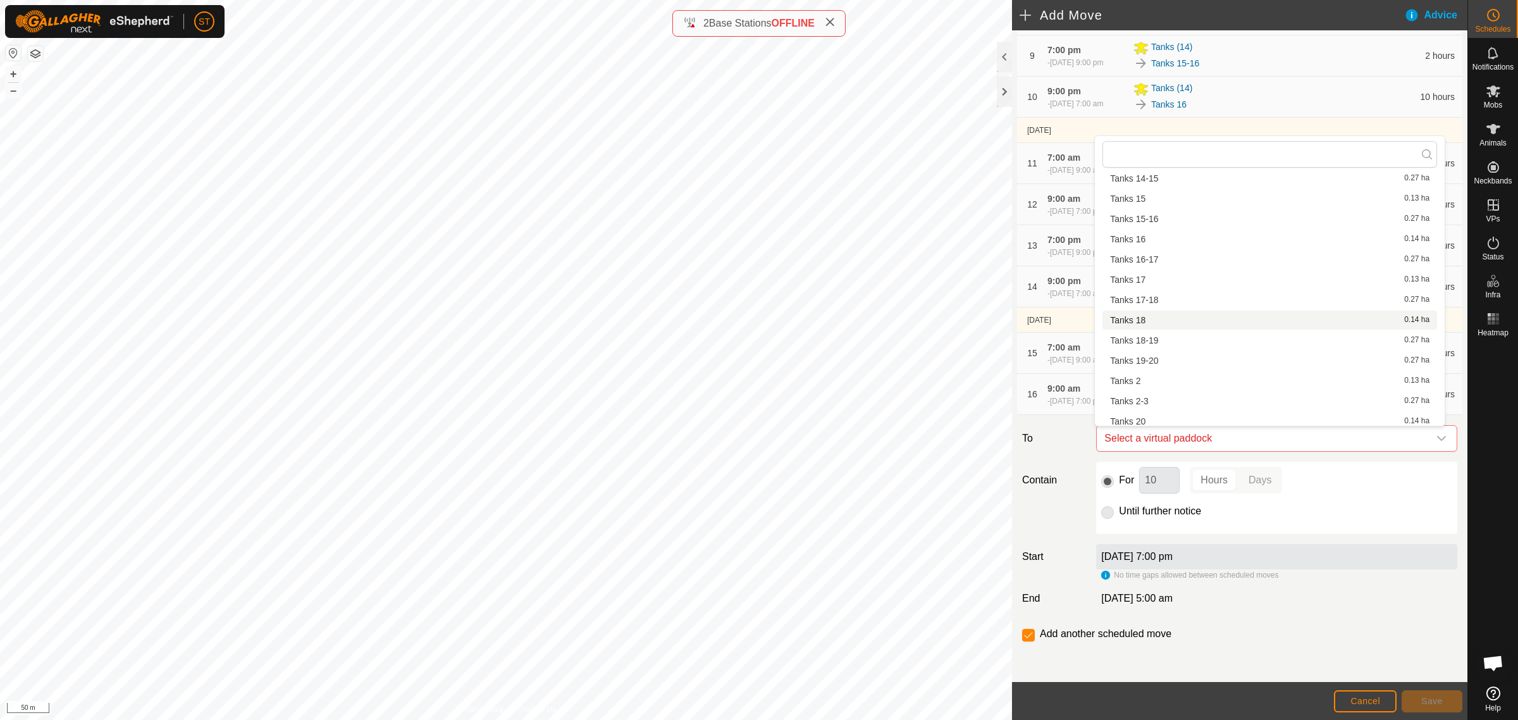
scroll to position [316, 0]
click at [1151, 317] on li "Tanks 19-20 0.27 ha" at bounding box center [1269, 320] width 335 height 19
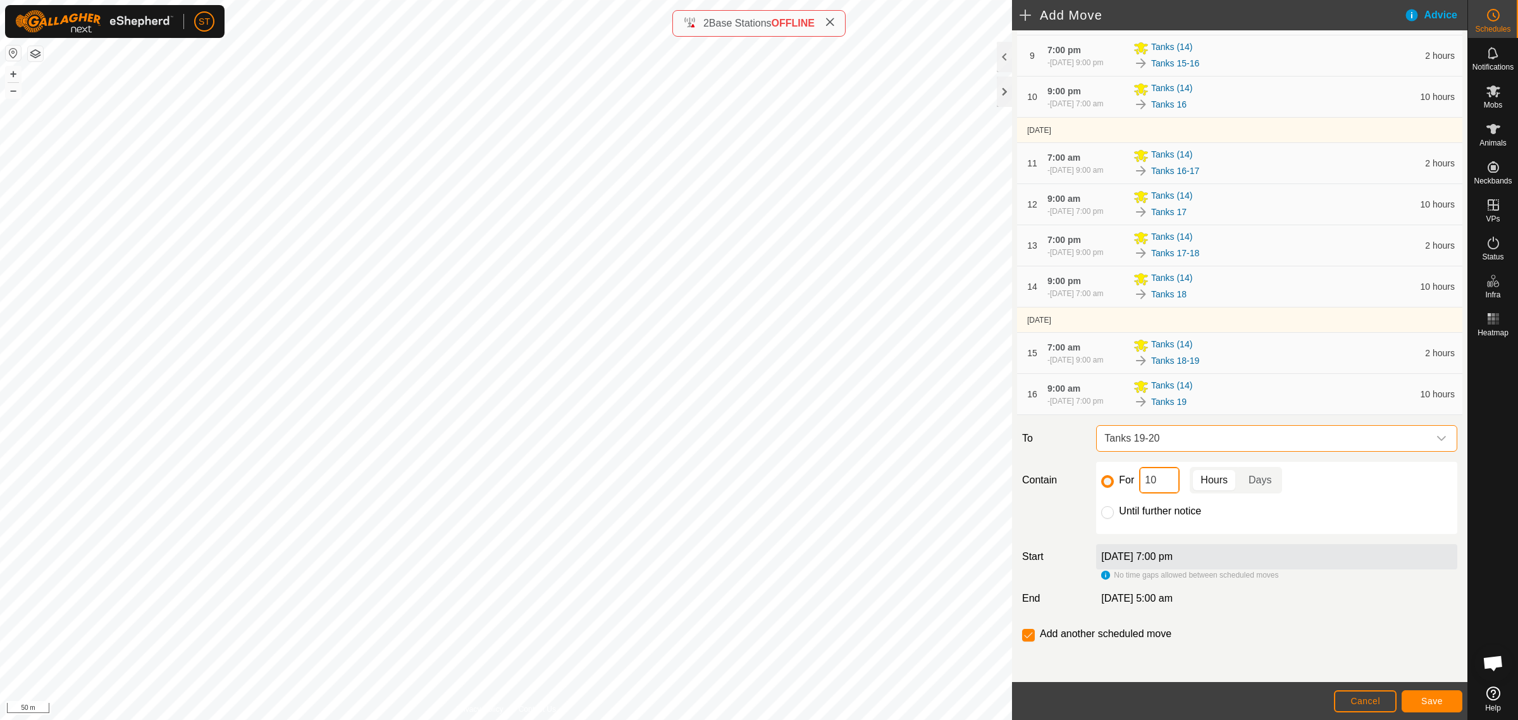
drag, startPoint x: 1156, startPoint y: 481, endPoint x: 1085, endPoint y: 476, distance: 70.4
click at [1087, 476] on div "Contain For 10 Hours Days Until further notice" at bounding box center [1239, 498] width 445 height 72
click at [1412, 696] on button "Save" at bounding box center [1432, 701] width 61 height 22
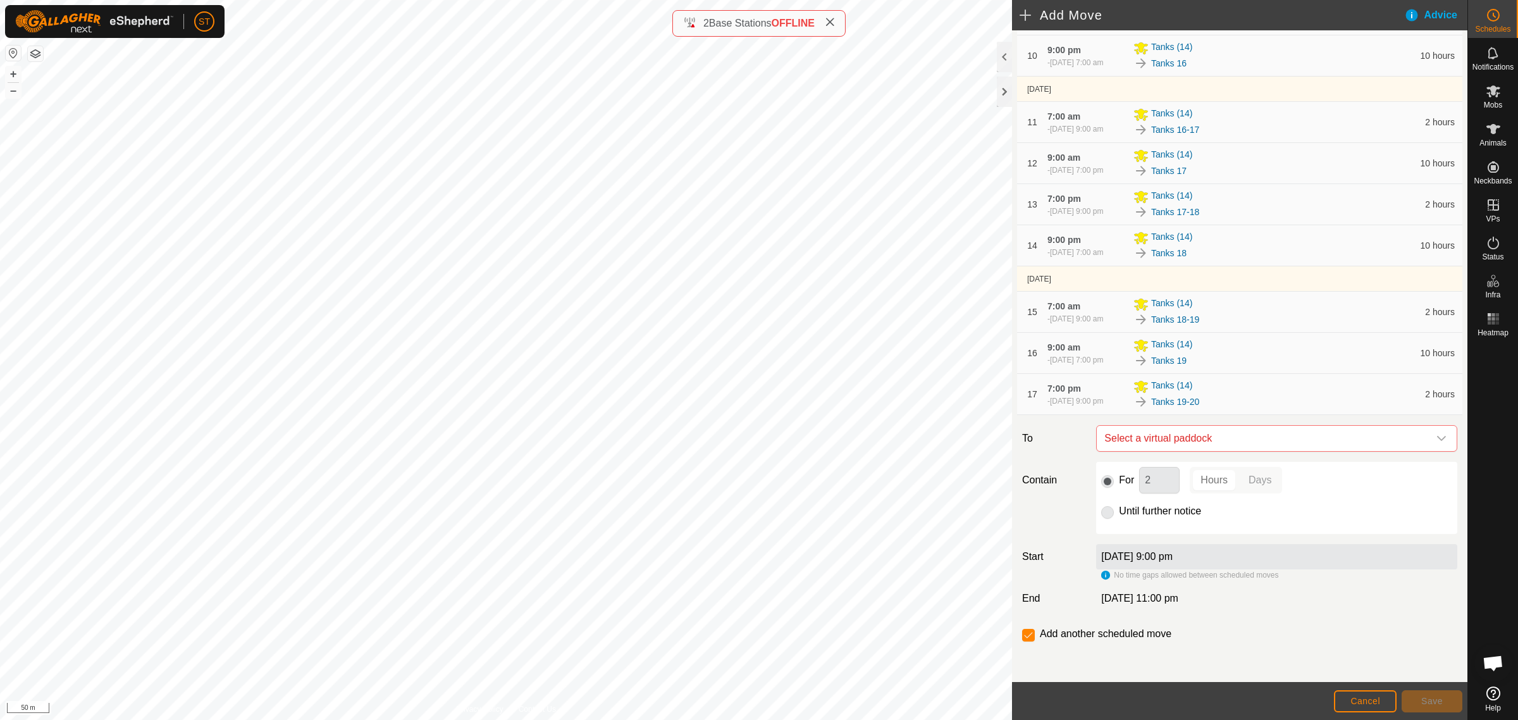
scroll to position [544, 0]
click at [1437, 436] on icon "dropdown trigger" at bounding box center [1441, 438] width 9 height 5
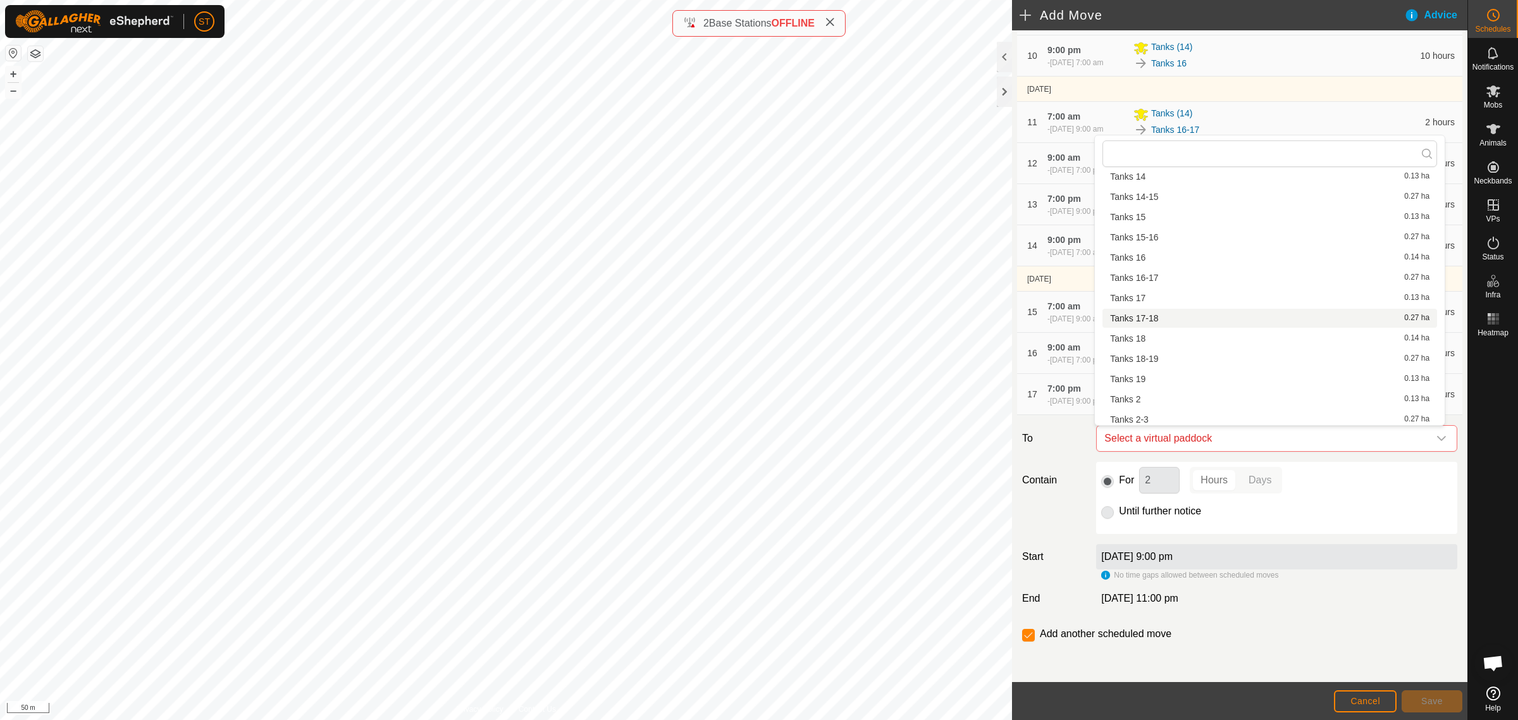
scroll to position [316, 0]
click at [1142, 380] on li "Tanks 20 0.14 ha" at bounding box center [1269, 380] width 335 height 19
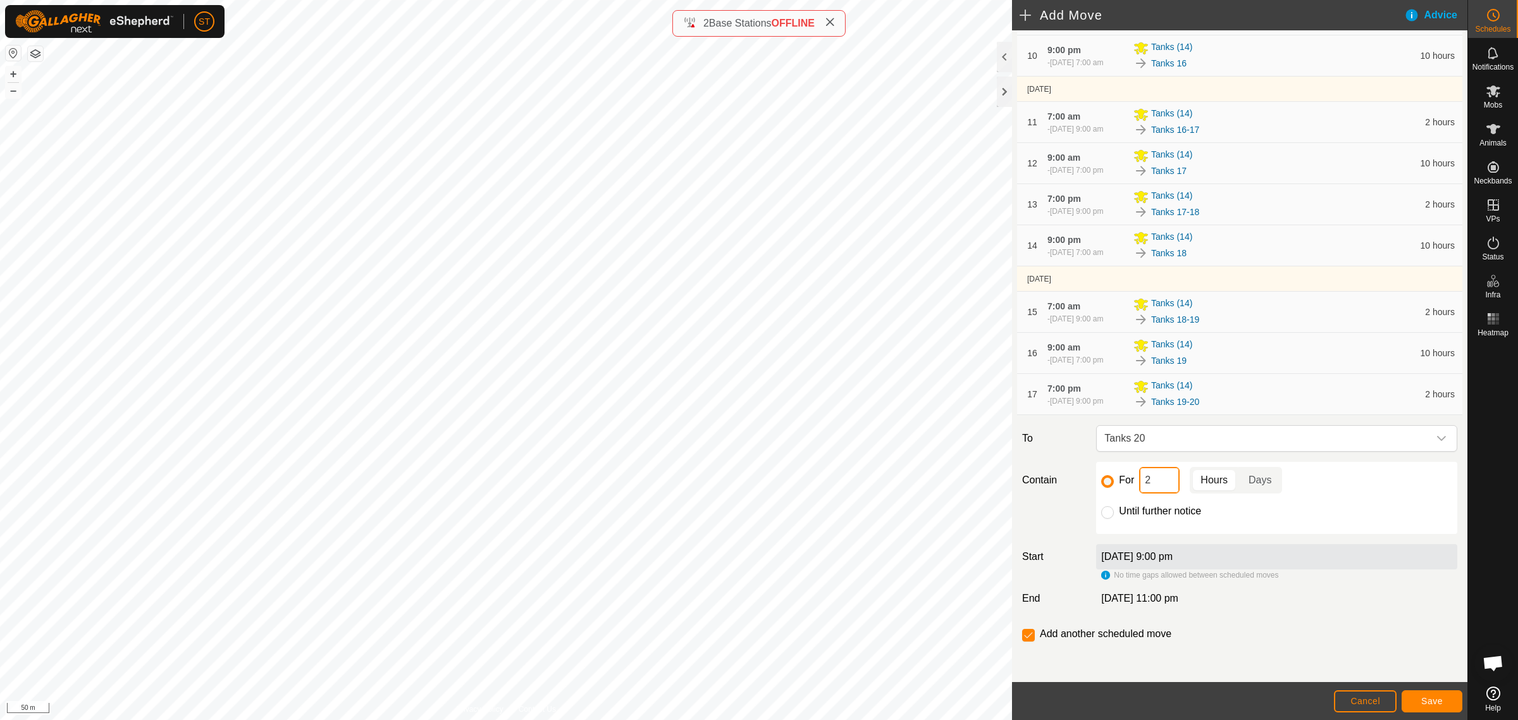
drag, startPoint x: 1154, startPoint y: 490, endPoint x: 1133, endPoint y: 485, distance: 21.5
click at [1139, 487] on input "2" at bounding box center [1159, 480] width 40 height 27
click at [1443, 702] on button "Save" at bounding box center [1432, 701] width 61 height 22
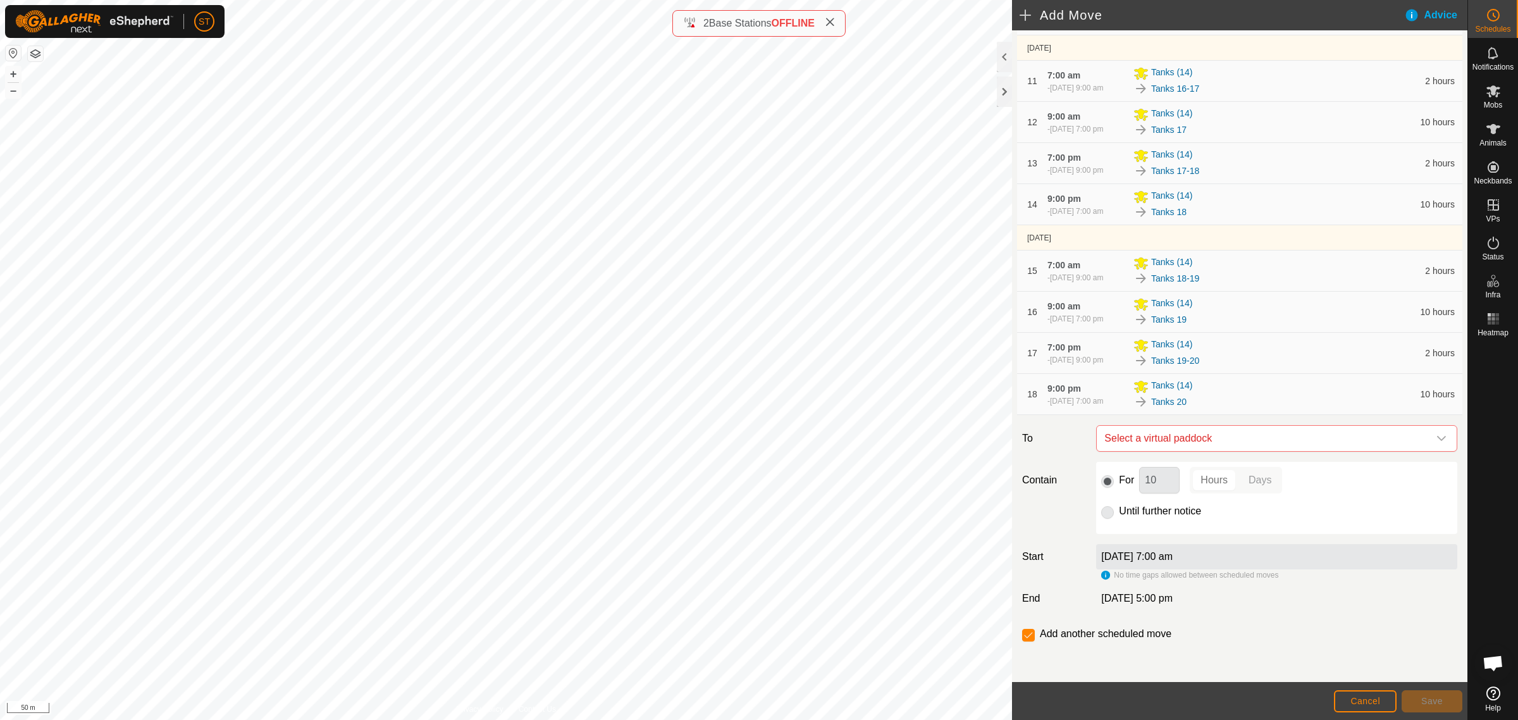
scroll to position [585, 0]
click at [1436, 436] on icon "dropdown trigger" at bounding box center [1441, 438] width 10 height 10
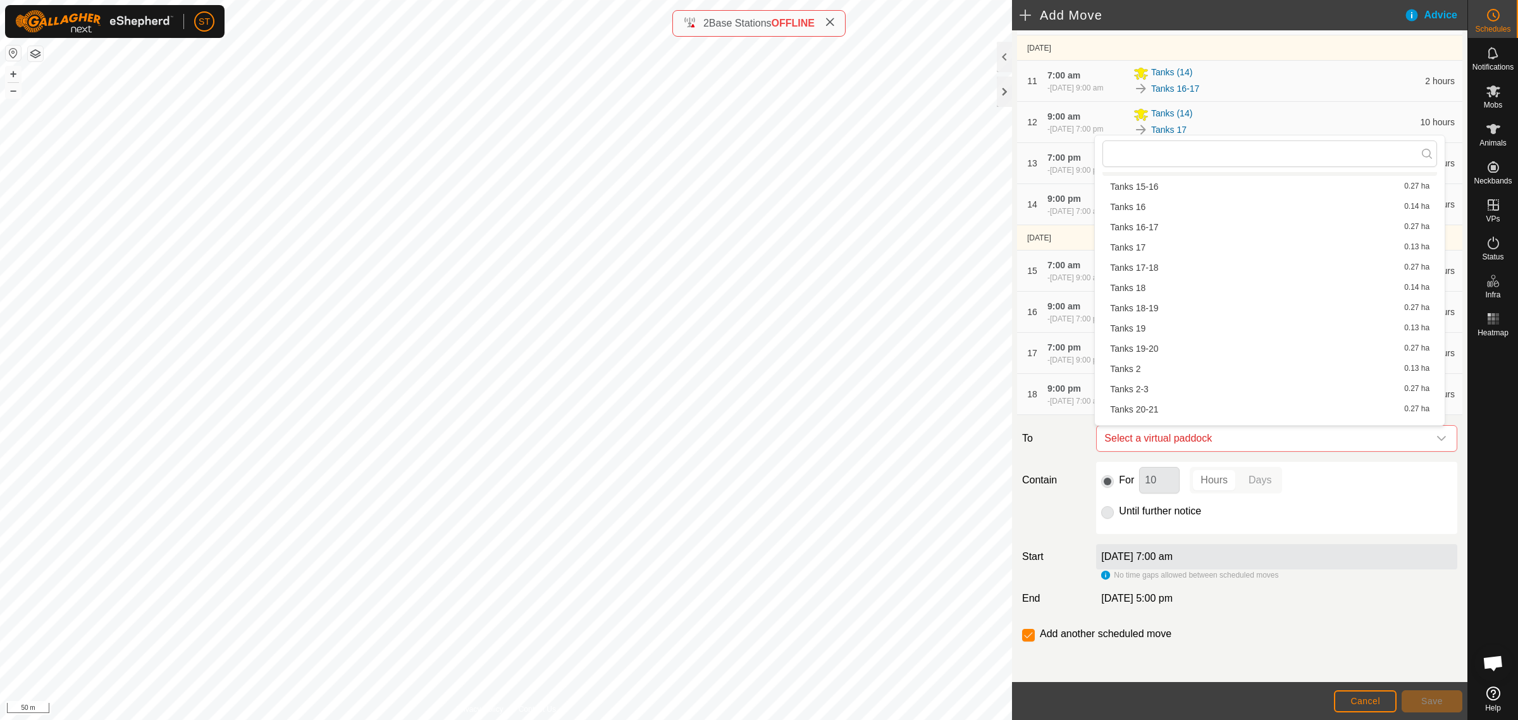
scroll to position [333, 0]
click at [1156, 381] on li "Tanks 20-21 0.27 ha" at bounding box center [1269, 383] width 335 height 19
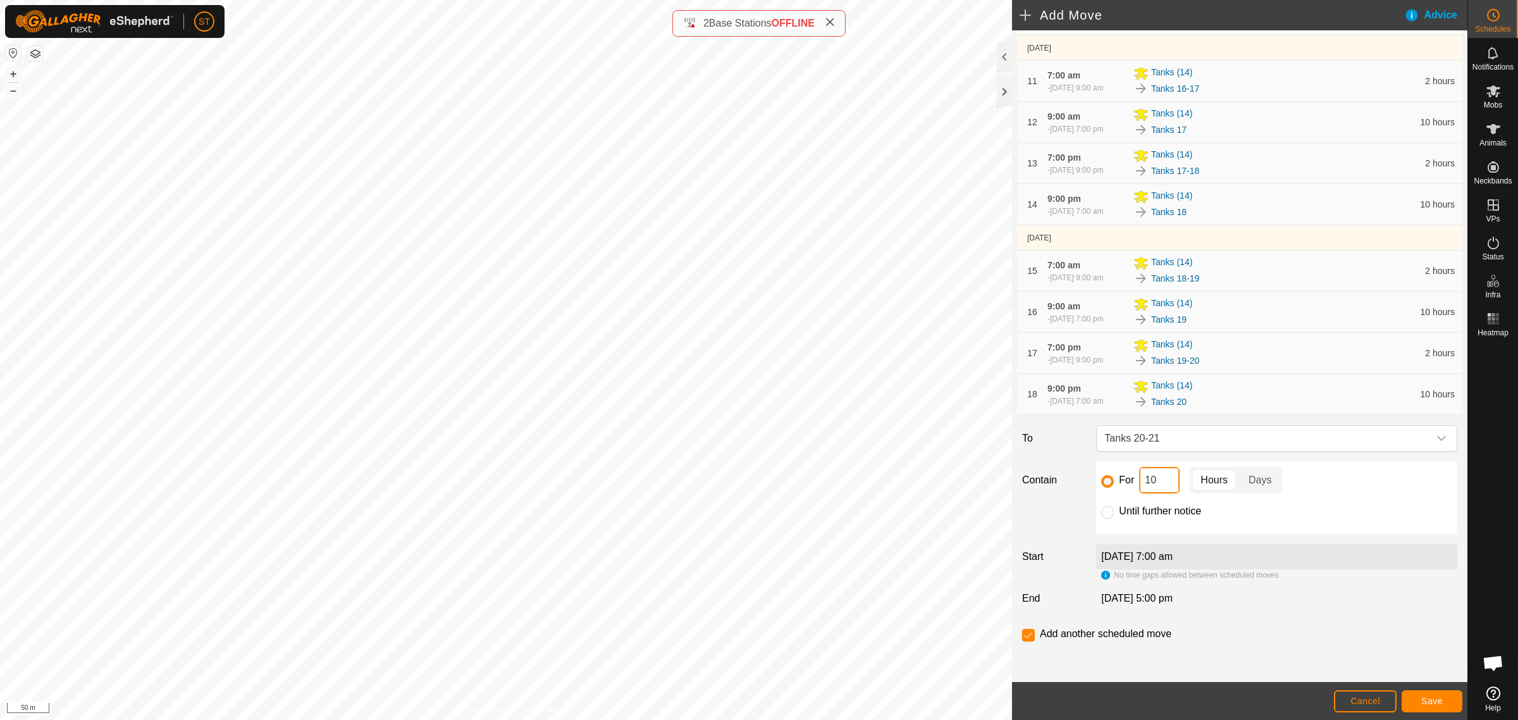
drag, startPoint x: 1164, startPoint y: 486, endPoint x: 1131, endPoint y: 489, distance: 33.0
click at [1131, 489] on div "For 10 Hours Days" at bounding box center [1276, 480] width 351 height 27
click at [1442, 697] on span "Save" at bounding box center [1432, 701] width 22 height 10
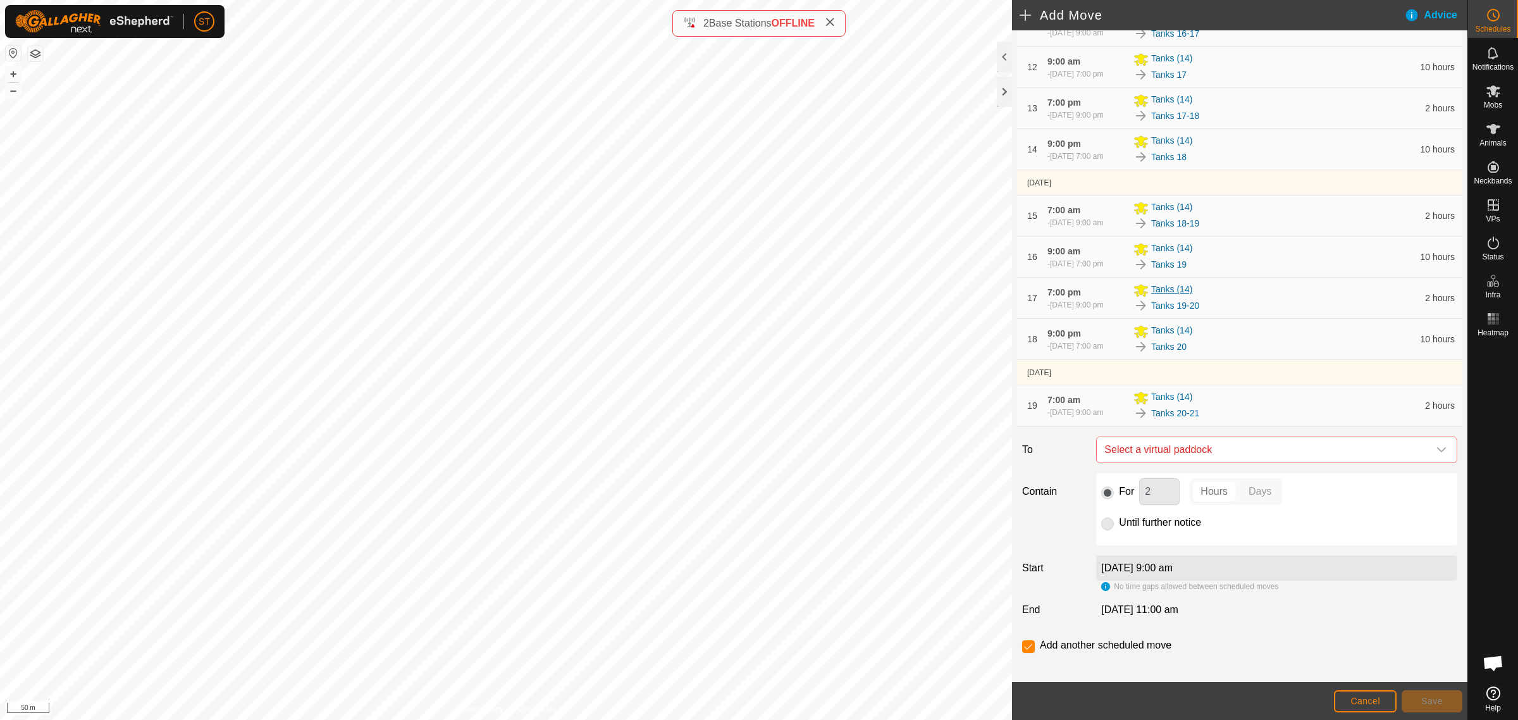
scroll to position [652, 0]
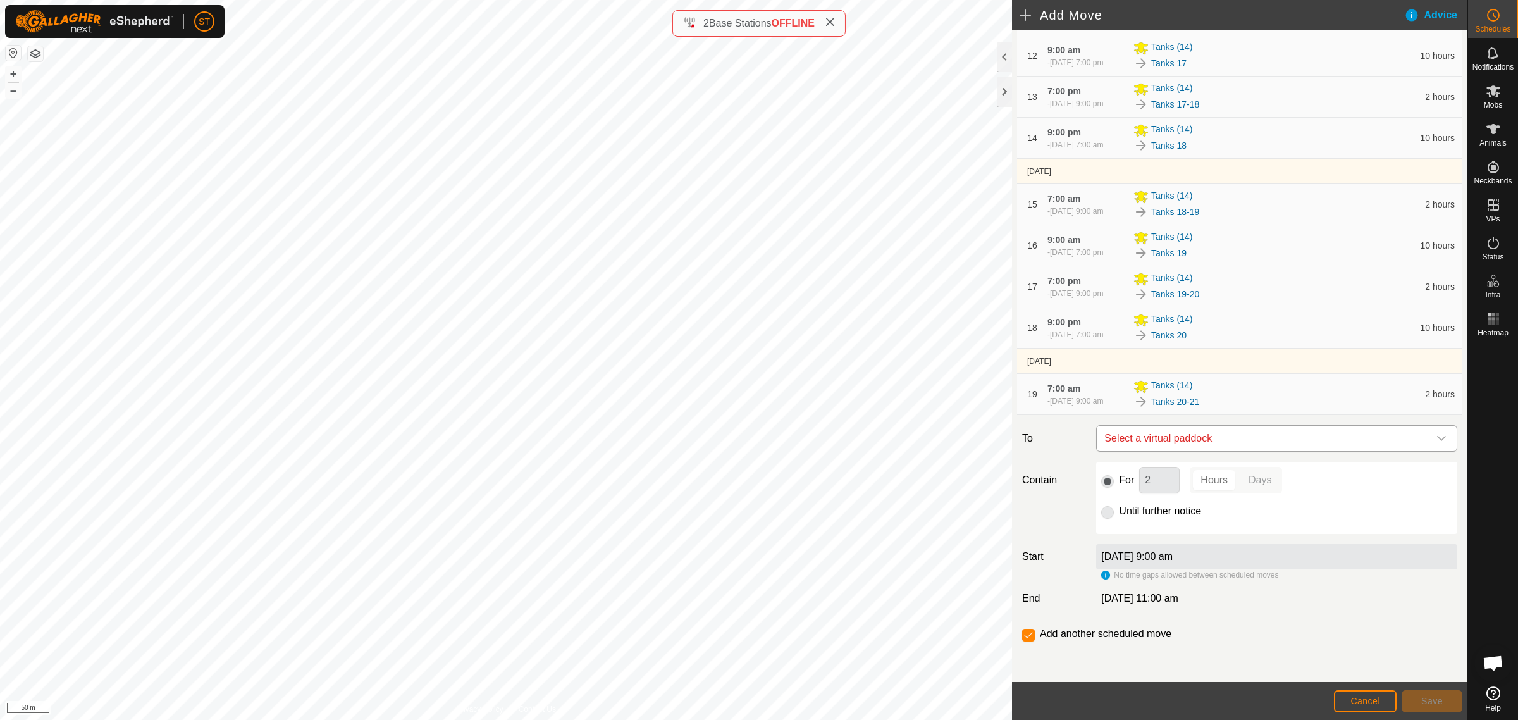
click at [1437, 440] on icon "dropdown trigger" at bounding box center [1441, 438] width 9 height 5
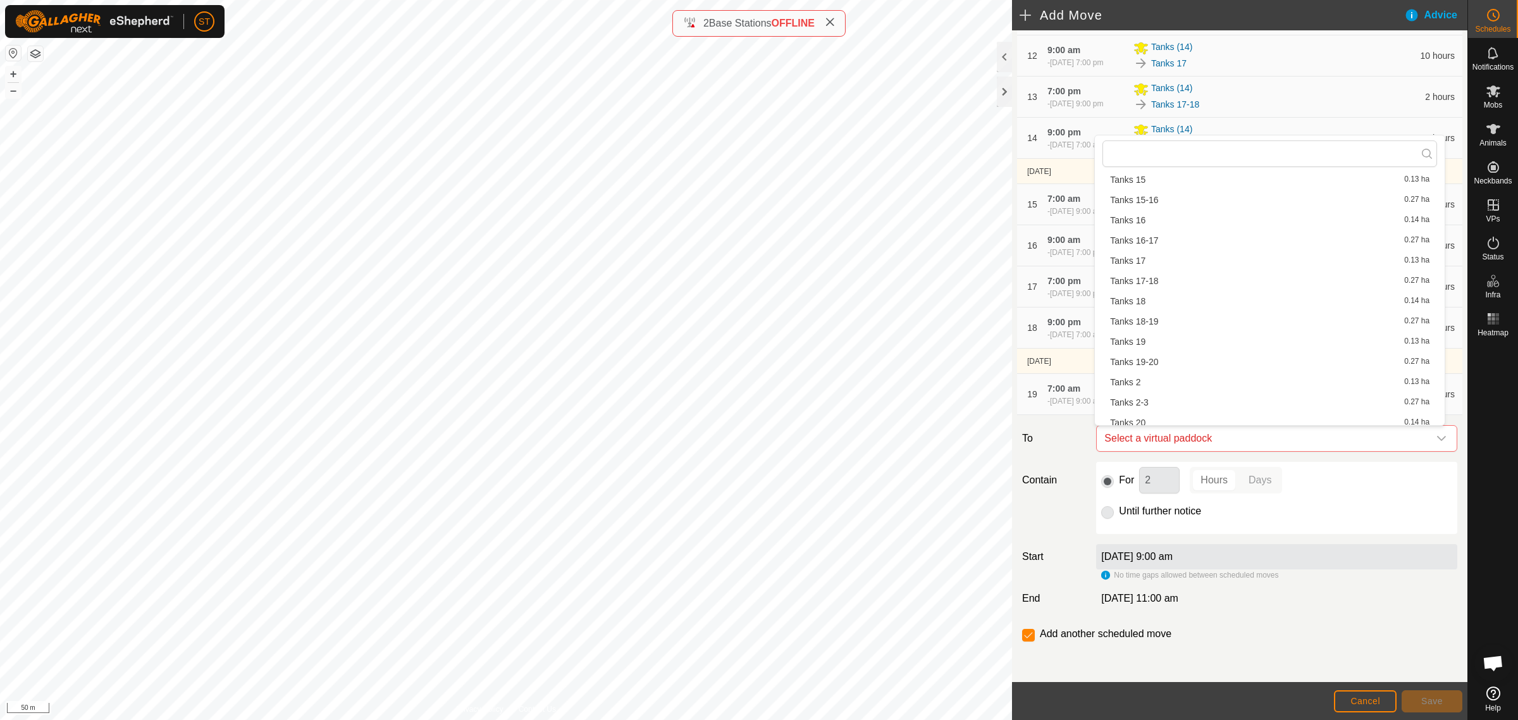
scroll to position [333, 0]
click at [1125, 397] on li "Tanks 21 0.13 ha" at bounding box center [1269, 403] width 335 height 19
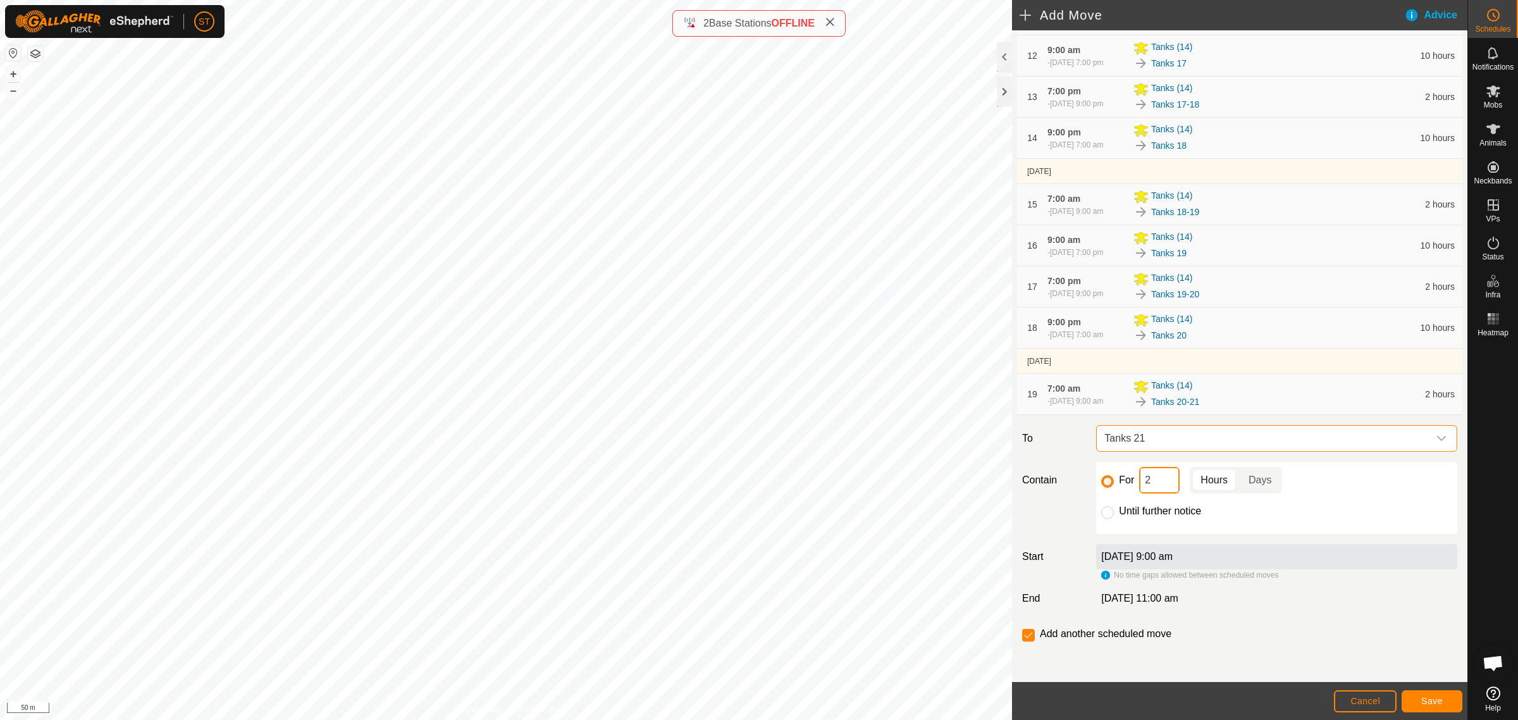
drag, startPoint x: 1159, startPoint y: 482, endPoint x: 1121, endPoint y: 484, distance: 38.0
click at [1121, 484] on div "For 2 Hours Days" at bounding box center [1276, 480] width 351 height 27
click at [1430, 698] on span "Save" at bounding box center [1432, 701] width 22 height 10
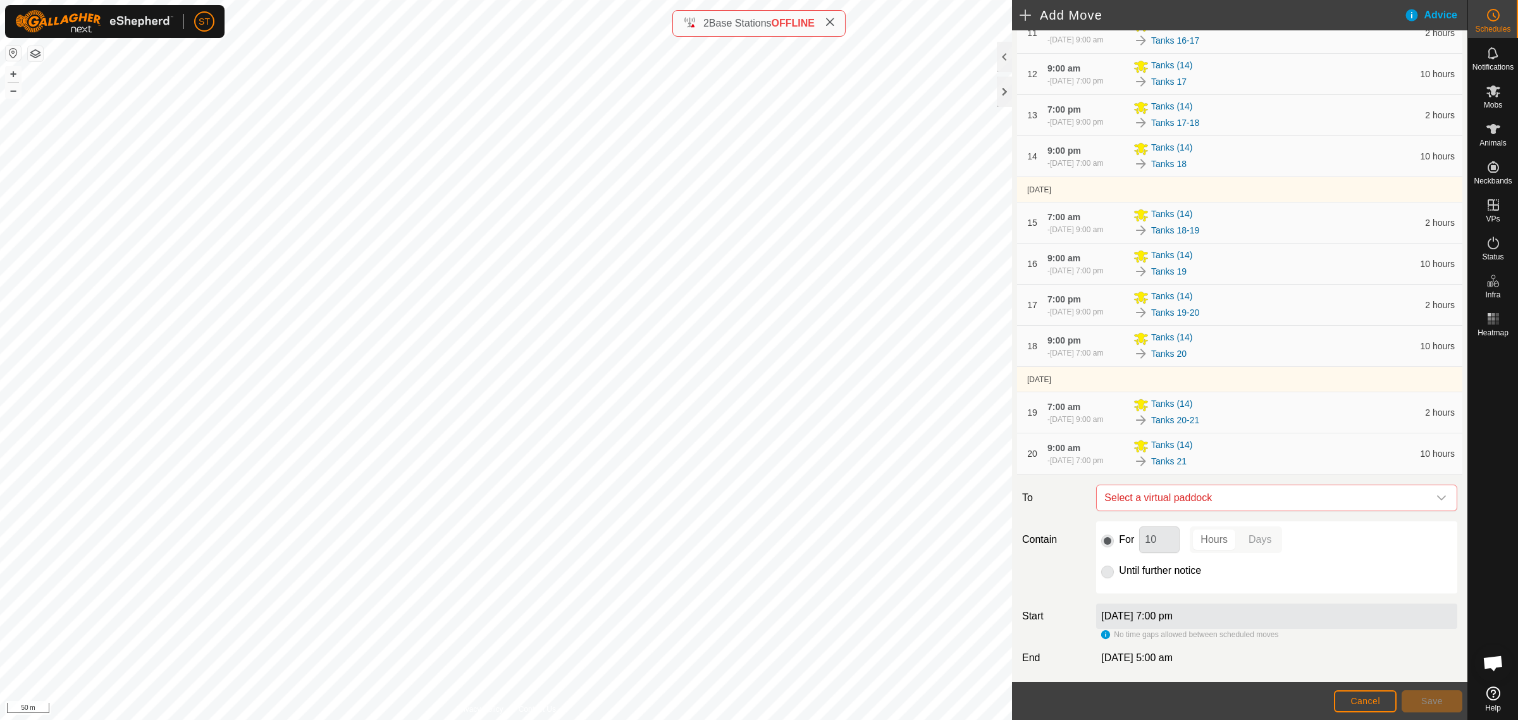
scroll to position [693, 0]
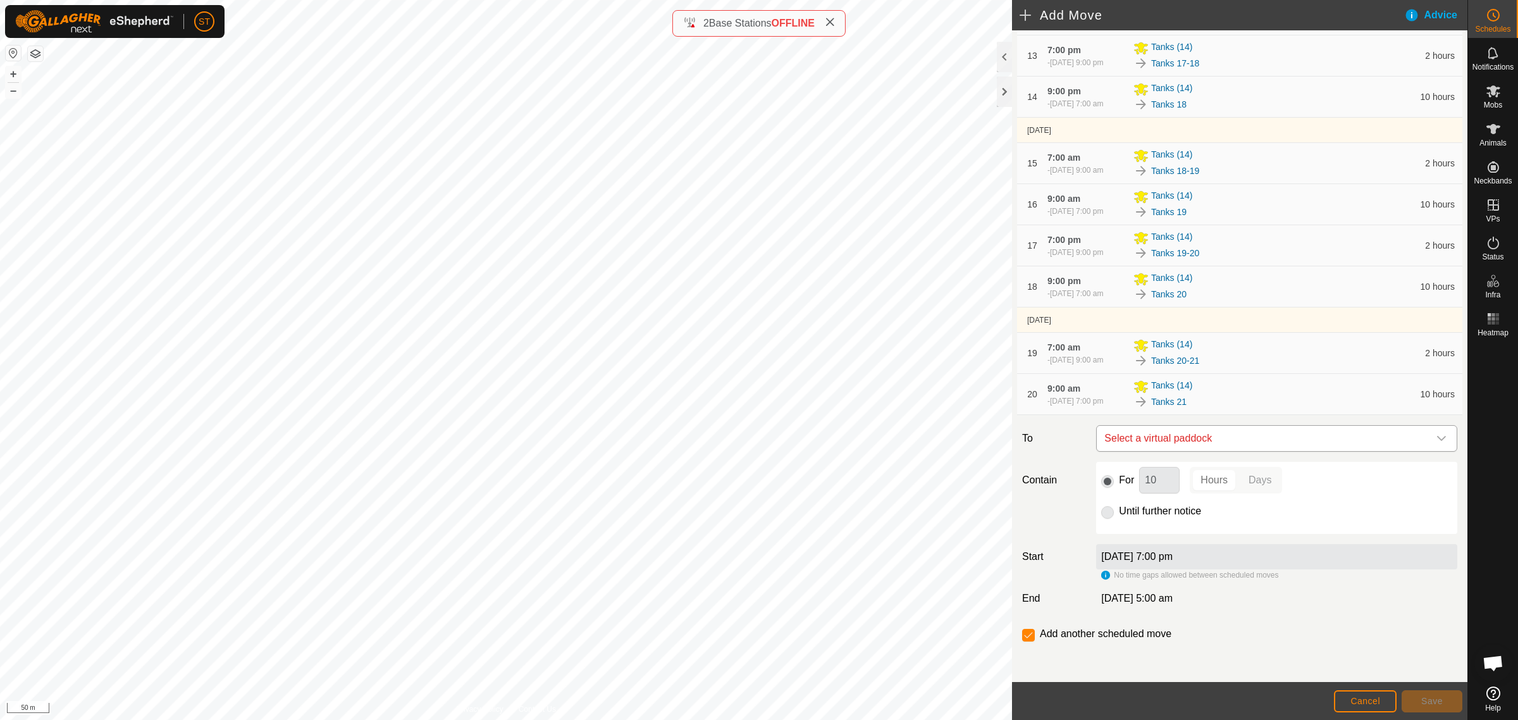
click at [1436, 441] on div "dropdown trigger" at bounding box center [1441, 438] width 25 height 25
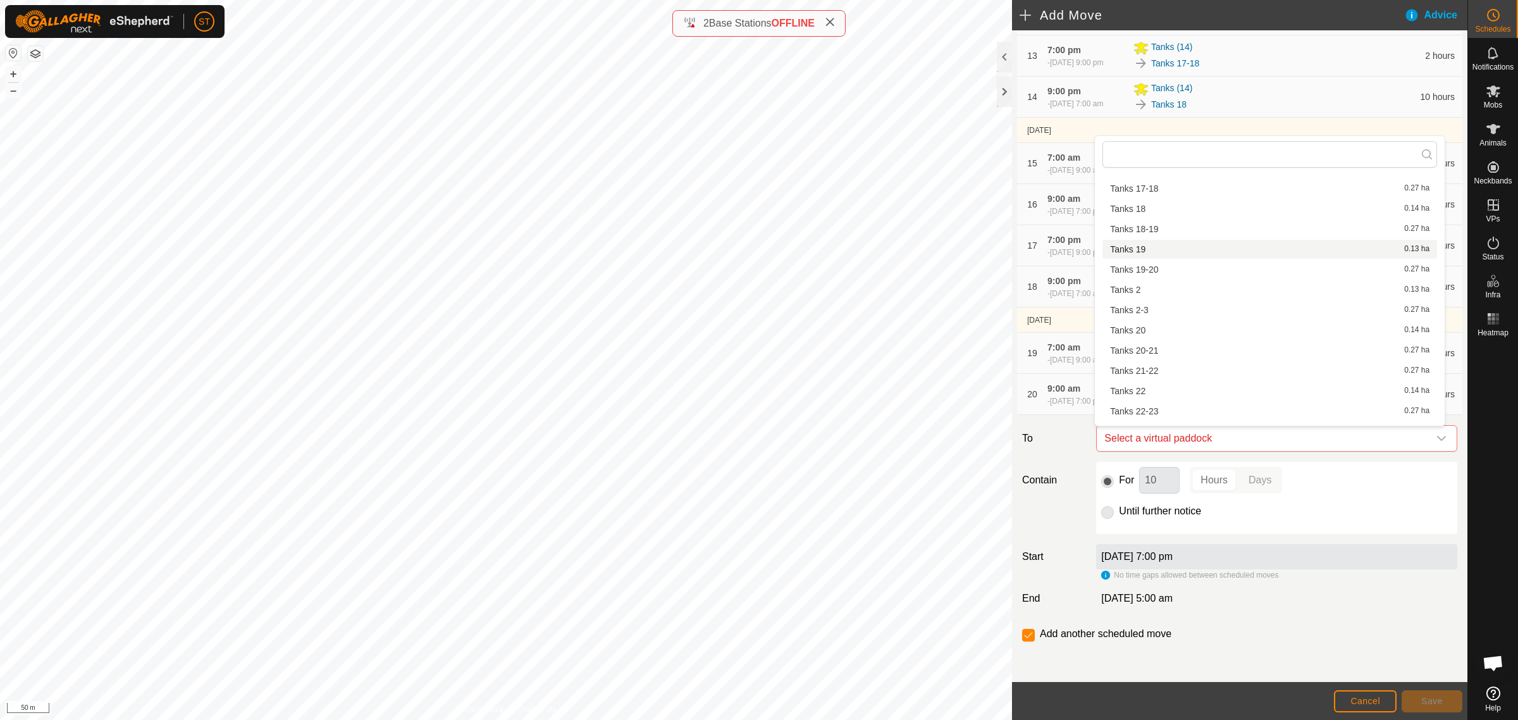
scroll to position [395, 0]
click at [1145, 359] on li "Tanks 21-22 0.27 ha" at bounding box center [1269, 362] width 335 height 19
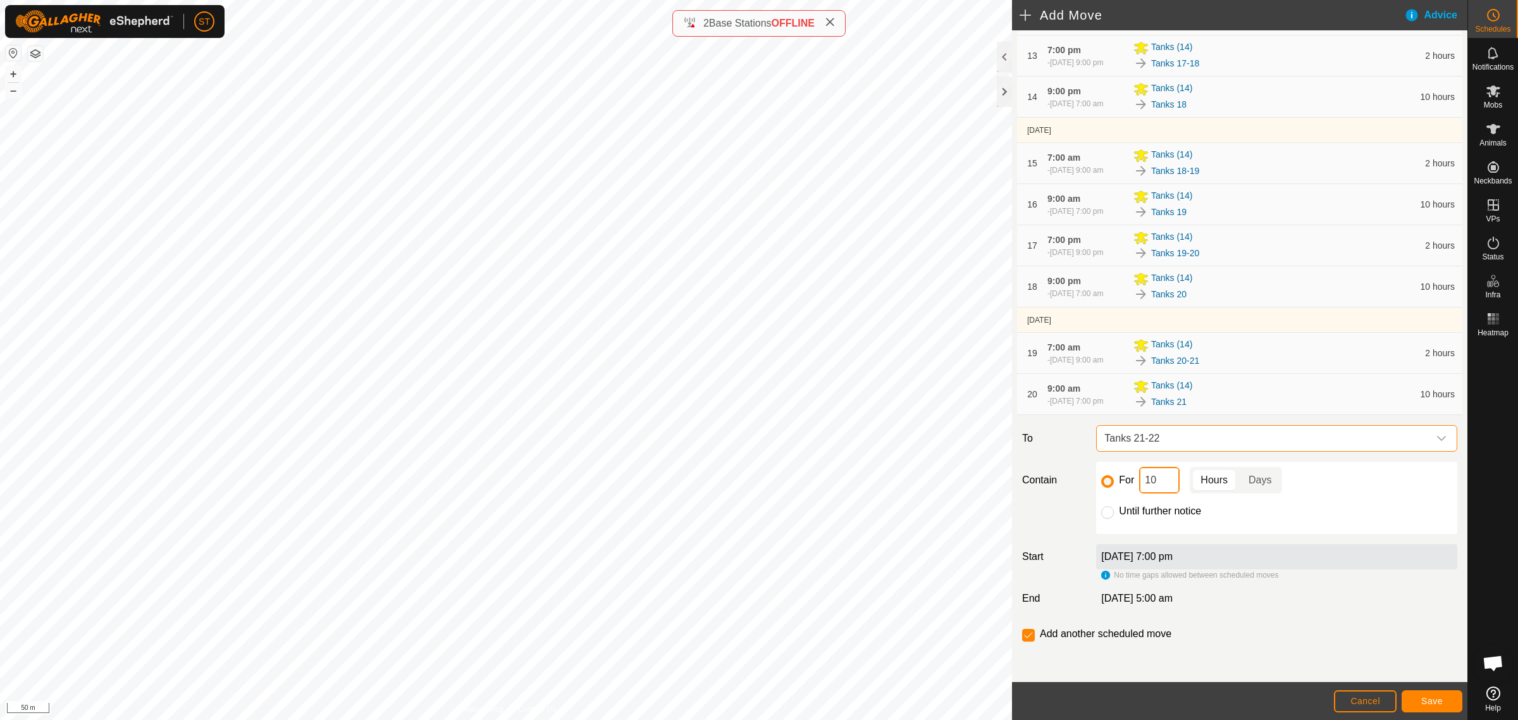
drag, startPoint x: 1164, startPoint y: 478, endPoint x: 1115, endPoint y: 476, distance: 49.4
click at [1118, 476] on div "For 10 Hours Days" at bounding box center [1276, 480] width 351 height 27
click at [1430, 706] on button "Save" at bounding box center [1432, 701] width 61 height 22
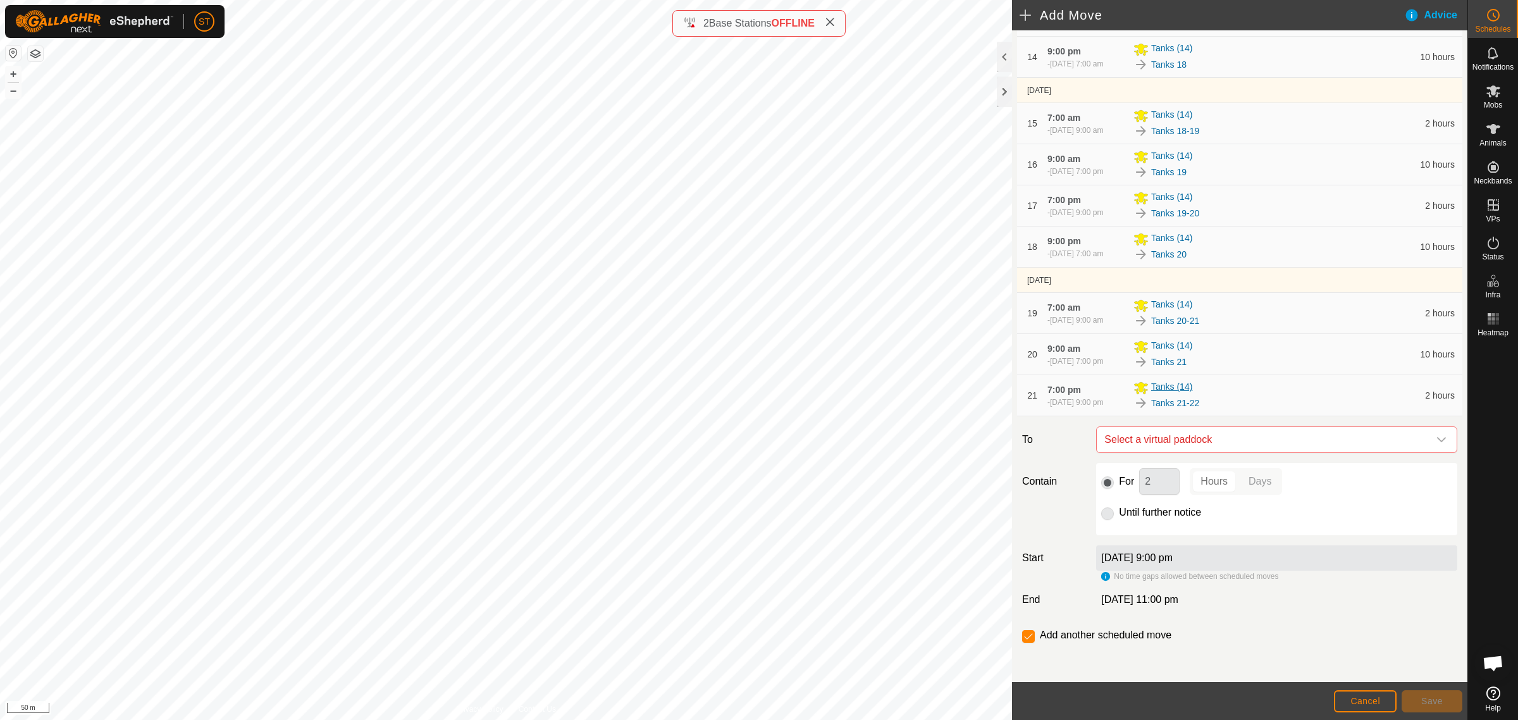
scroll to position [734, 0]
click at [1436, 442] on icon "dropdown trigger" at bounding box center [1441, 438] width 10 height 10
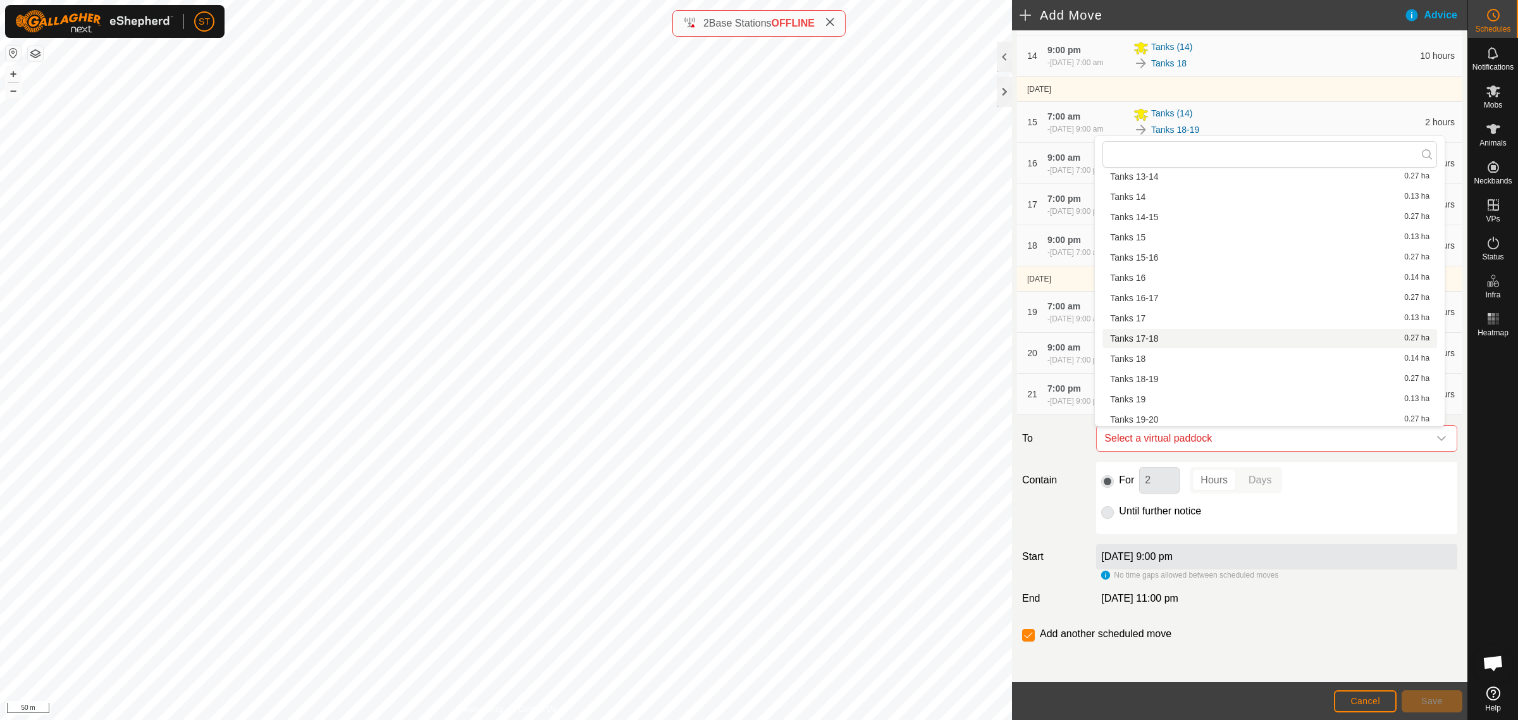
scroll to position [395, 0]
click at [1177, 385] on li "Tanks 22 0.14 ha" at bounding box center [1269, 382] width 335 height 19
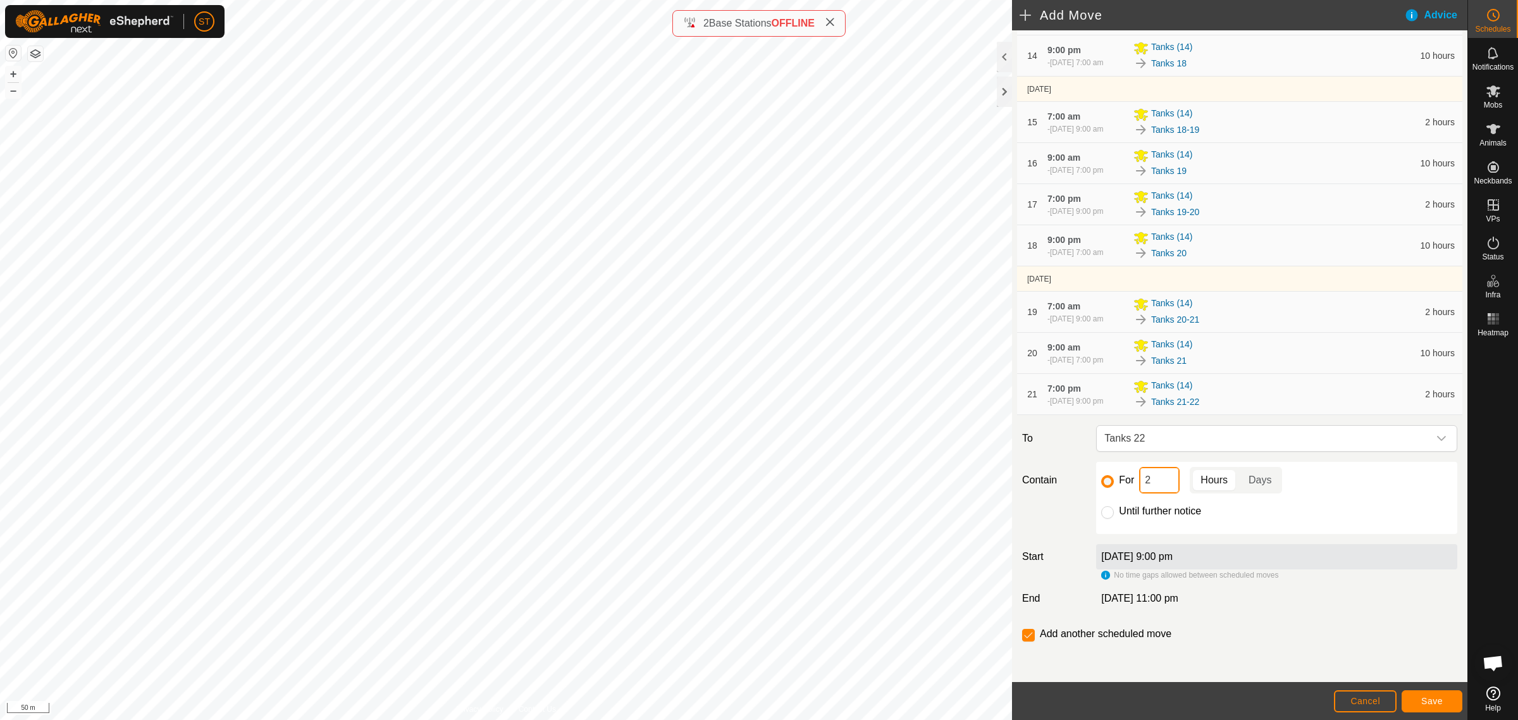
drag, startPoint x: 1152, startPoint y: 488, endPoint x: 1109, endPoint y: 488, distance: 43.0
click at [1109, 488] on div "For 2 Hours Days" at bounding box center [1276, 480] width 351 height 27
click at [1436, 707] on button "Save" at bounding box center [1432, 701] width 61 height 22
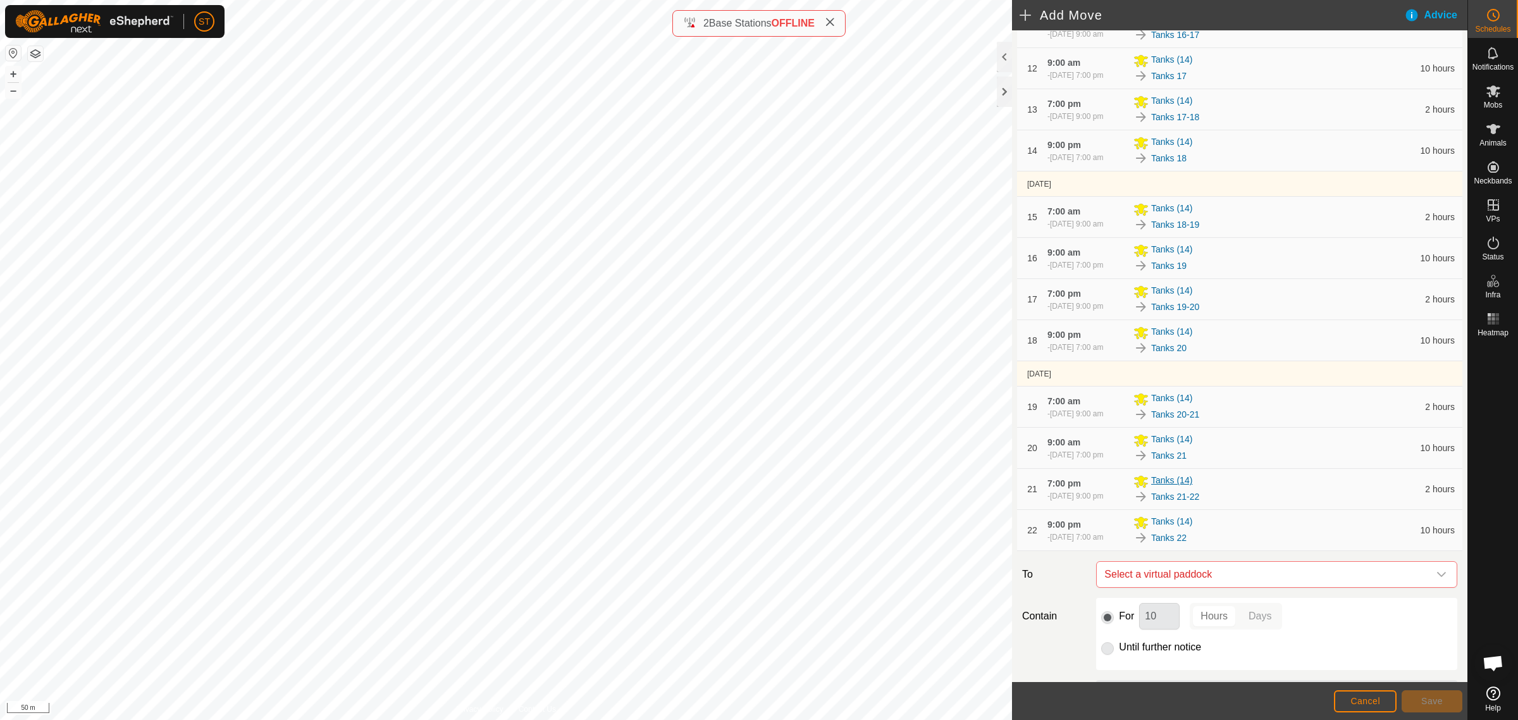
scroll to position [775, 0]
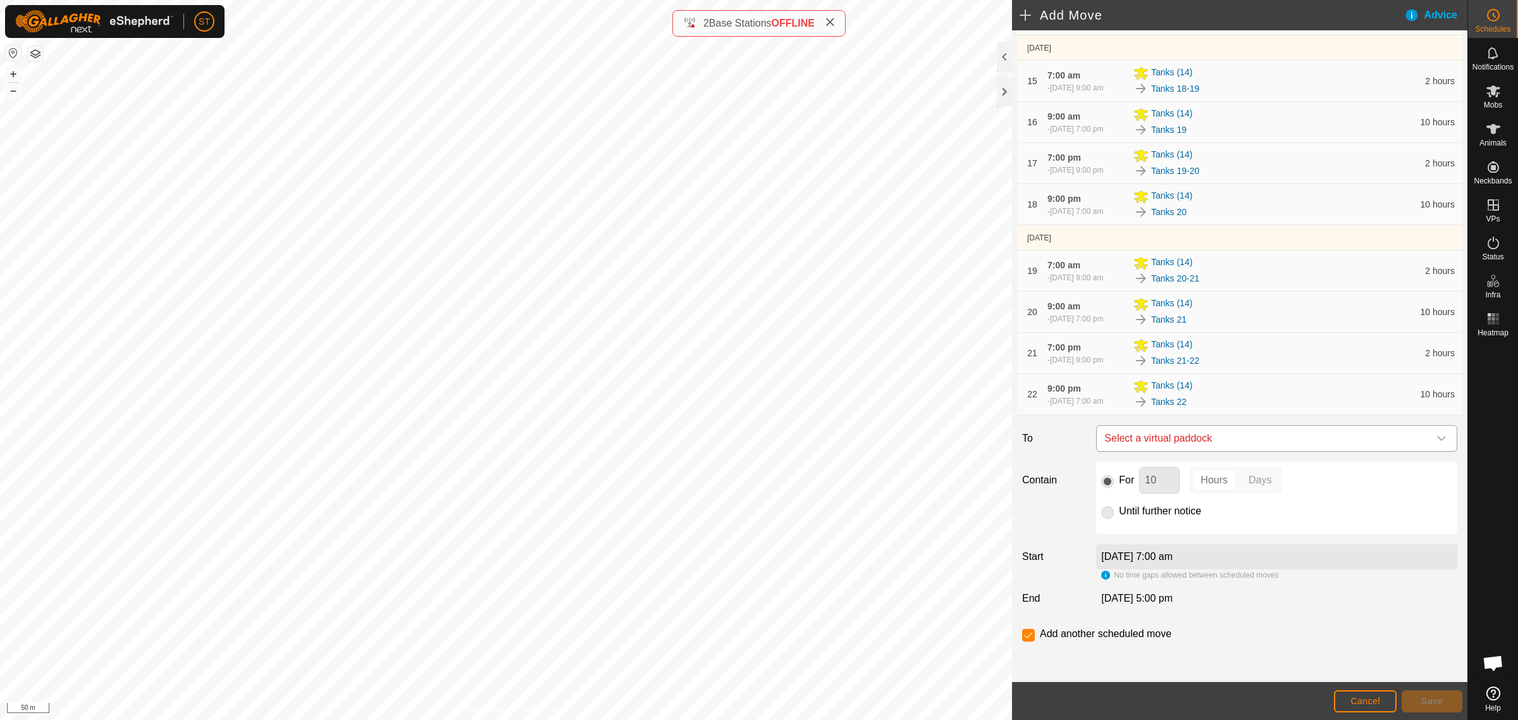
click at [1436, 435] on icon "dropdown trigger" at bounding box center [1441, 438] width 10 height 10
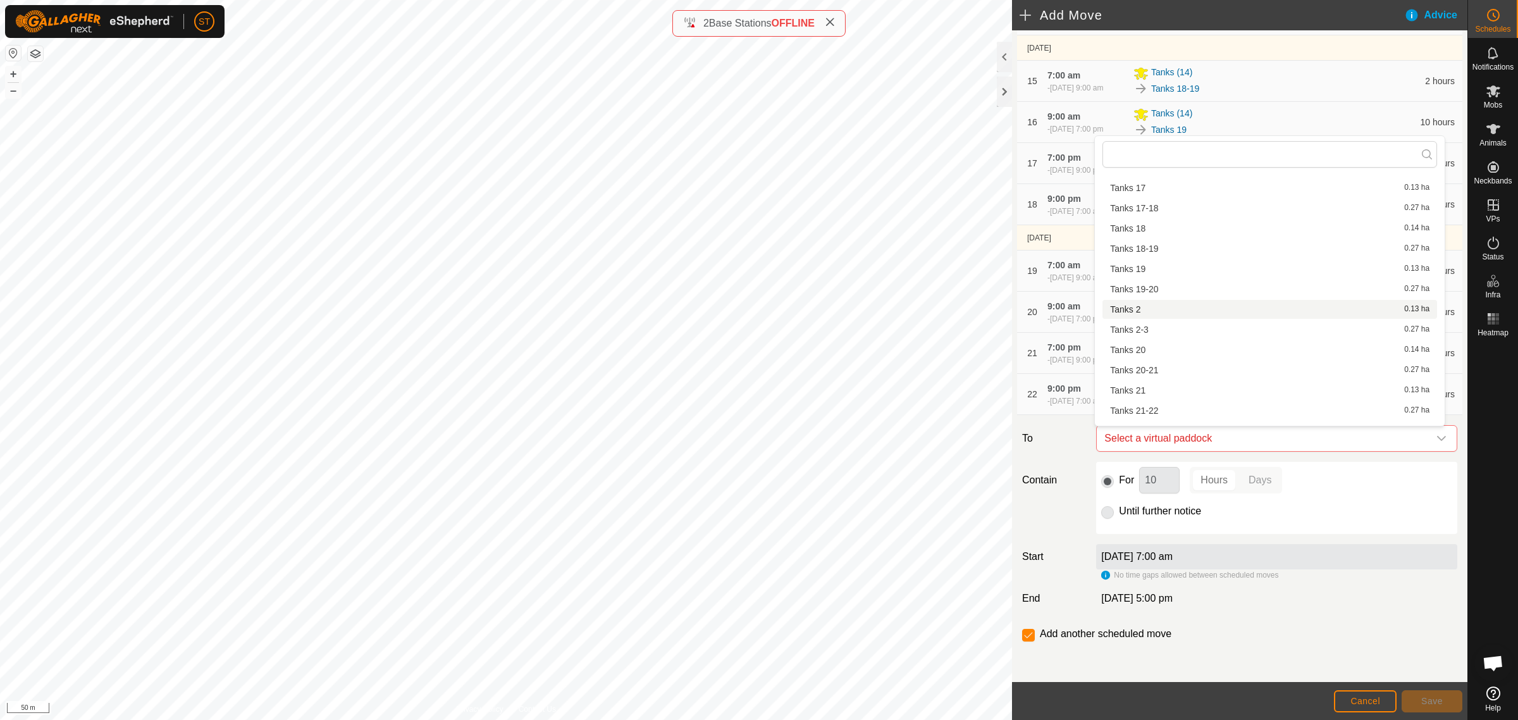
scroll to position [395, 0]
click at [1145, 403] on li "Tanks 22-23 0.27 ha" at bounding box center [1269, 402] width 335 height 19
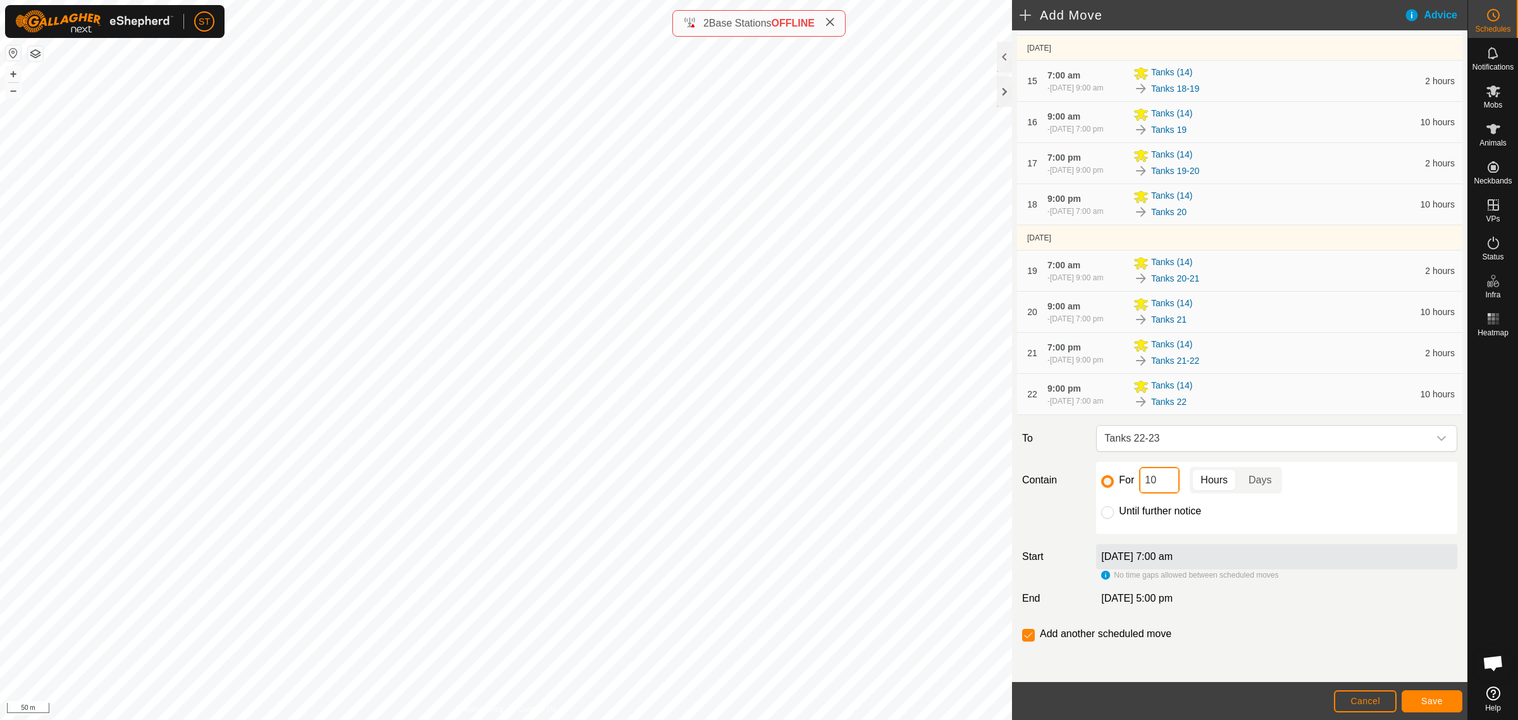
drag, startPoint x: 1158, startPoint y: 479, endPoint x: 1084, endPoint y: 479, distance: 74.6
click at [1092, 483] on div "For 10 Hours Days Until further notice" at bounding box center [1276, 498] width 371 height 72
click at [1418, 698] on button "Save" at bounding box center [1432, 701] width 61 height 22
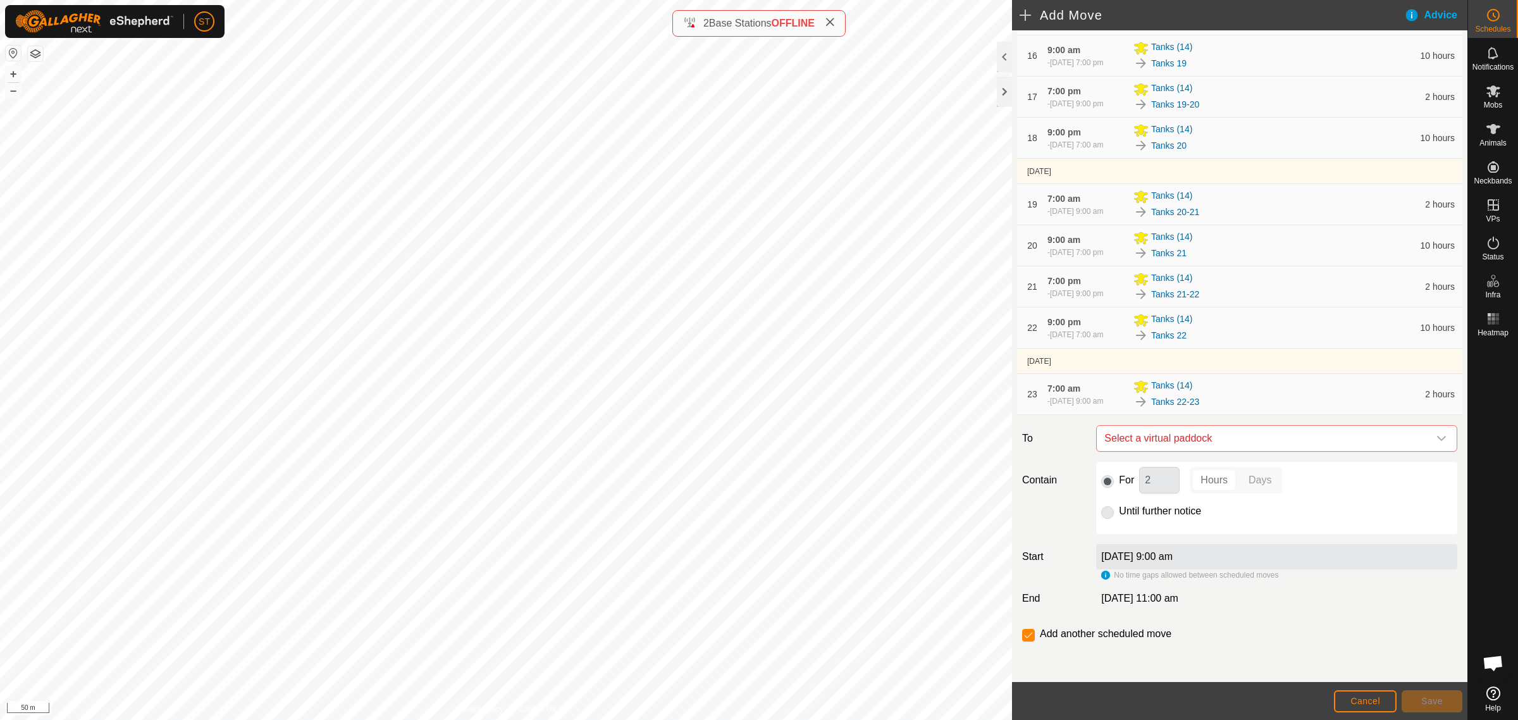
scroll to position [842, 0]
click at [1436, 443] on icon "dropdown trigger" at bounding box center [1441, 438] width 10 height 10
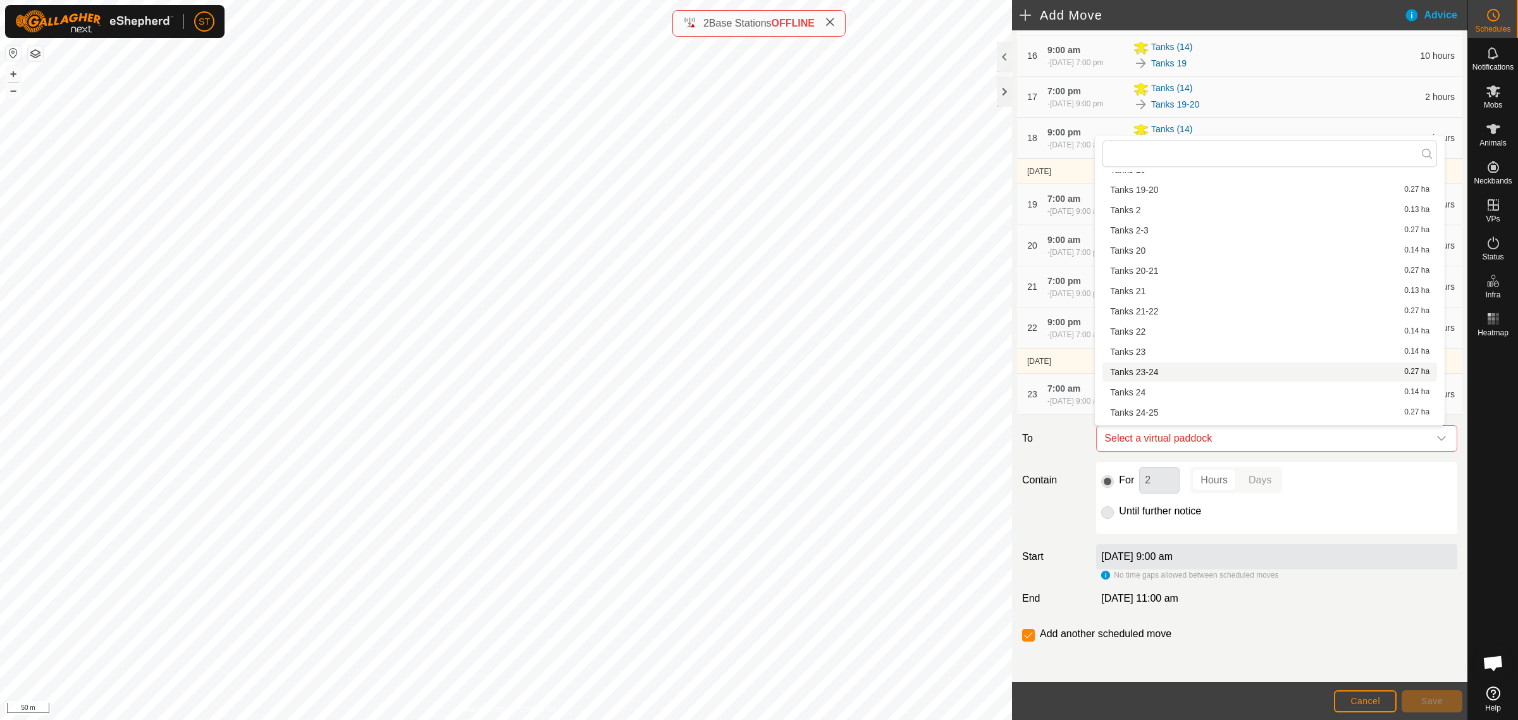
scroll to position [491, 0]
click at [1128, 321] on li "Tanks 23 0.14 ha" at bounding box center [1269, 326] width 335 height 19
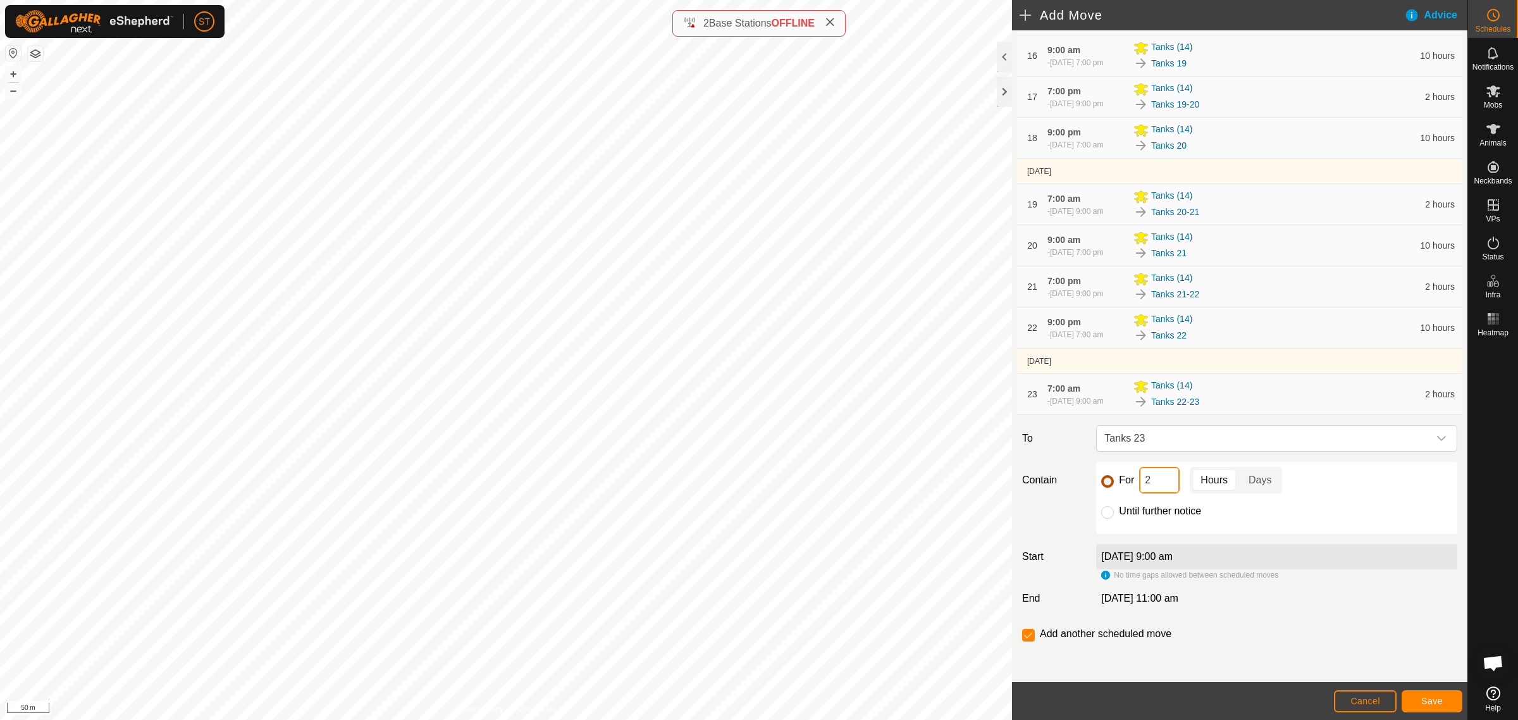
drag, startPoint x: 1149, startPoint y: 478, endPoint x: 1109, endPoint y: 478, distance: 40.5
click at [1117, 479] on div "For 2 Hours Days" at bounding box center [1276, 480] width 351 height 27
click at [1417, 696] on button "Save" at bounding box center [1432, 701] width 61 height 22
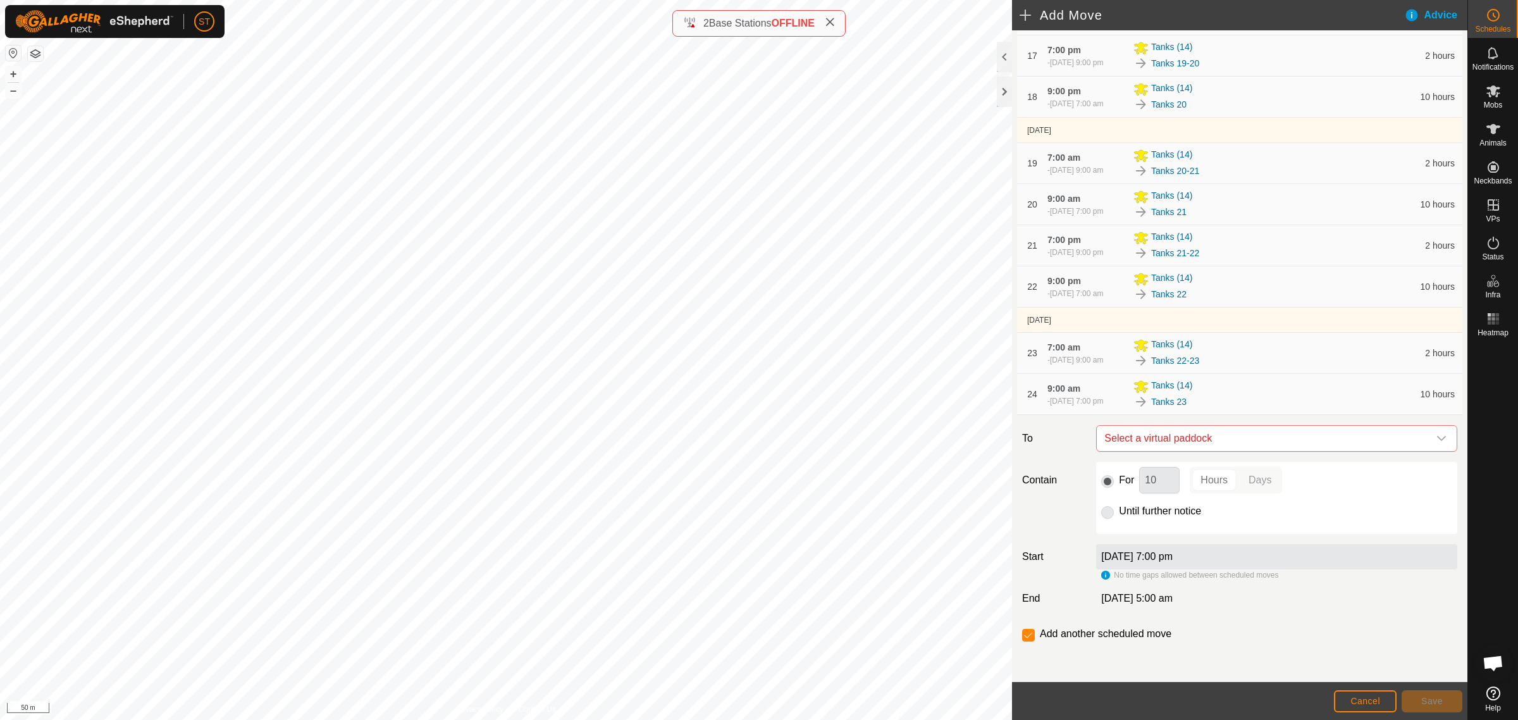
scroll to position [883, 0]
click at [1436, 437] on icon "dropdown trigger" at bounding box center [1441, 438] width 10 height 10
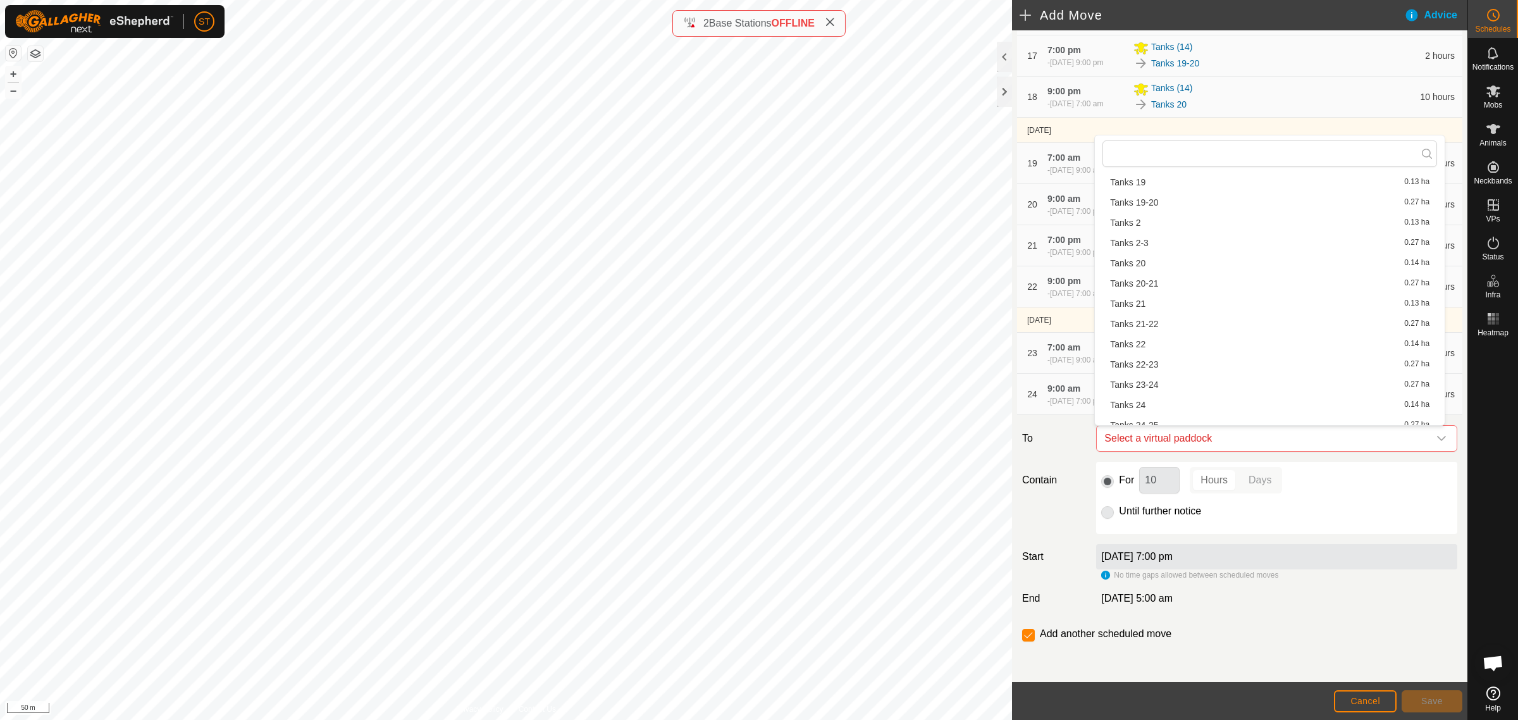
scroll to position [474, 0]
click at [1166, 358] on li "Tanks 23-24 0.27 ha" at bounding box center [1269, 363] width 335 height 19
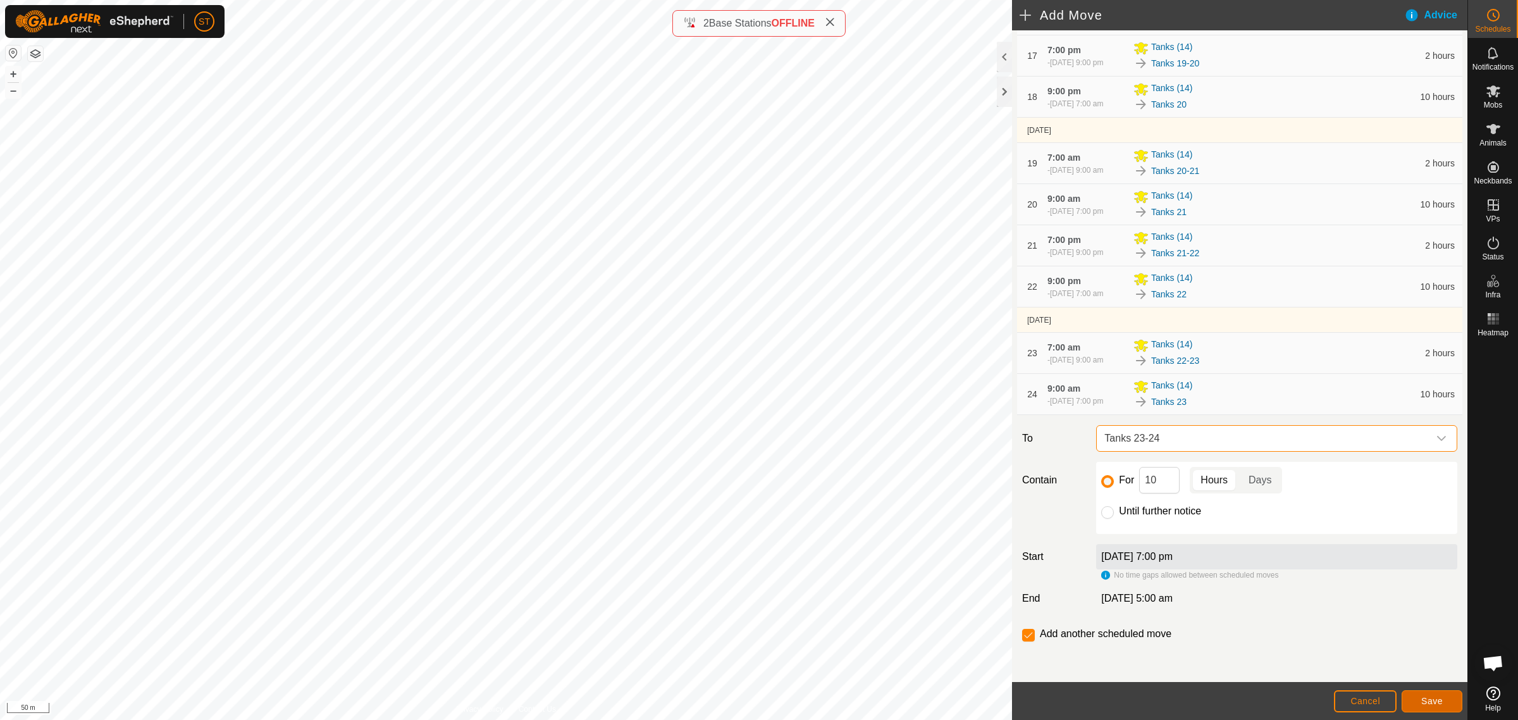
click at [1423, 698] on span "Save" at bounding box center [1432, 701] width 22 height 10
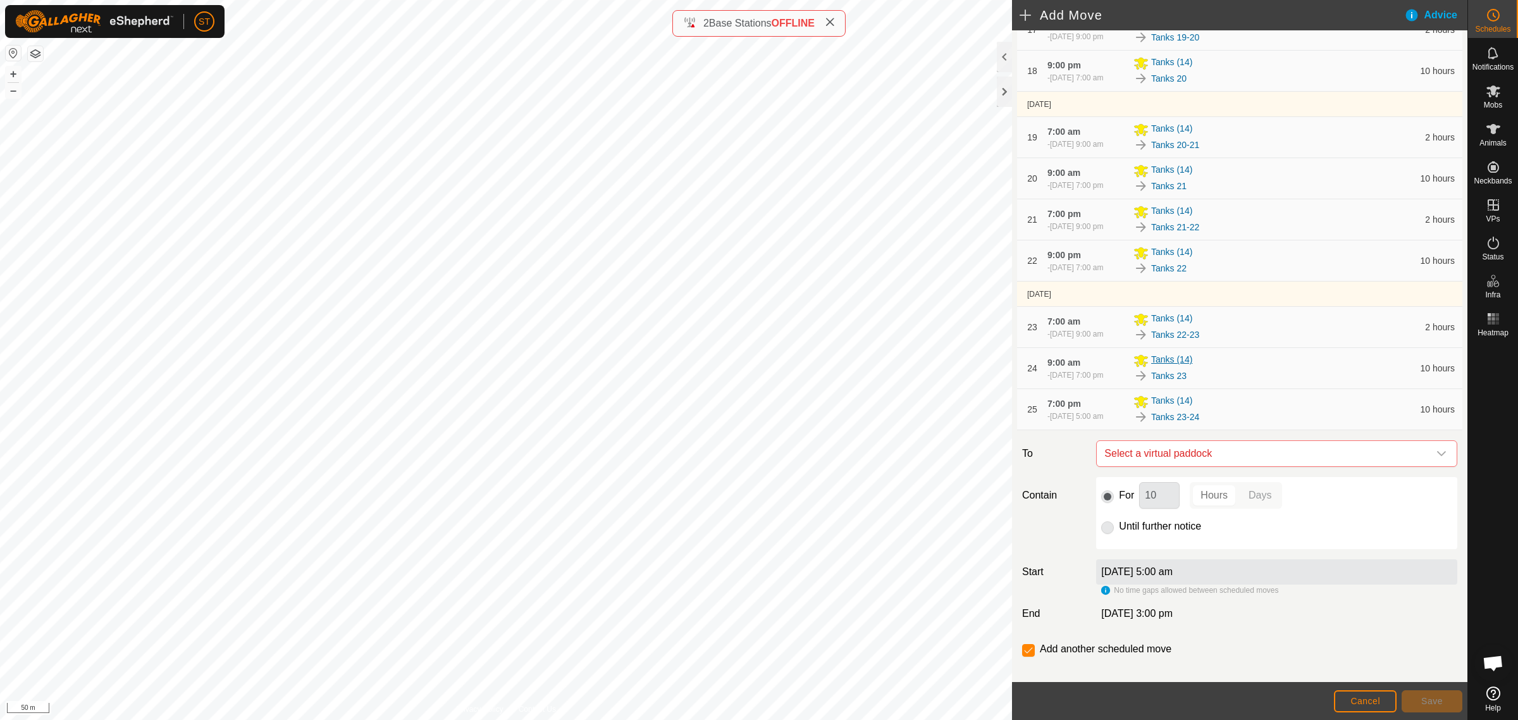
scroll to position [924, 0]
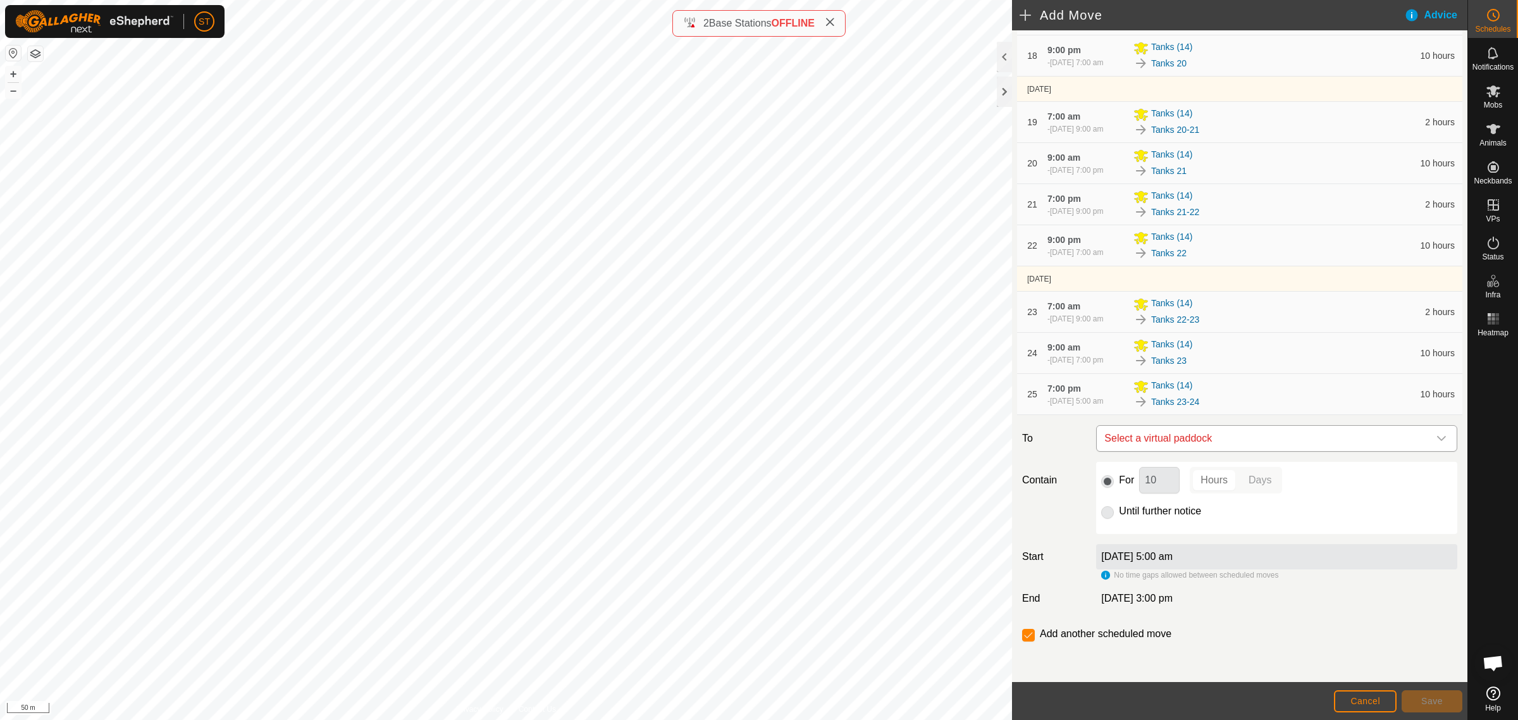
click at [1437, 438] on icon "dropdown trigger" at bounding box center [1441, 438] width 9 height 5
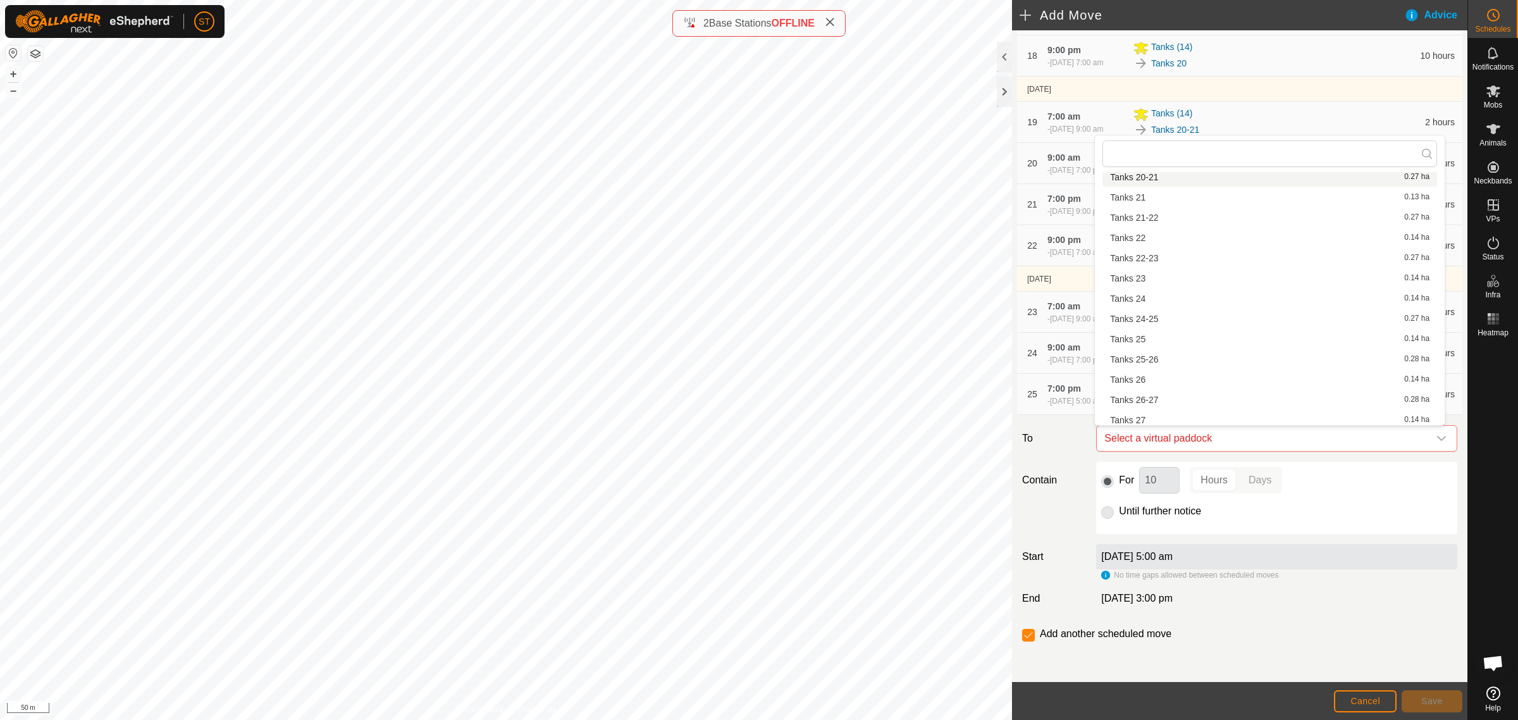
scroll to position [571, 0]
click at [1137, 288] on li "Tanks 24 0.14 ha" at bounding box center [1269, 287] width 335 height 19
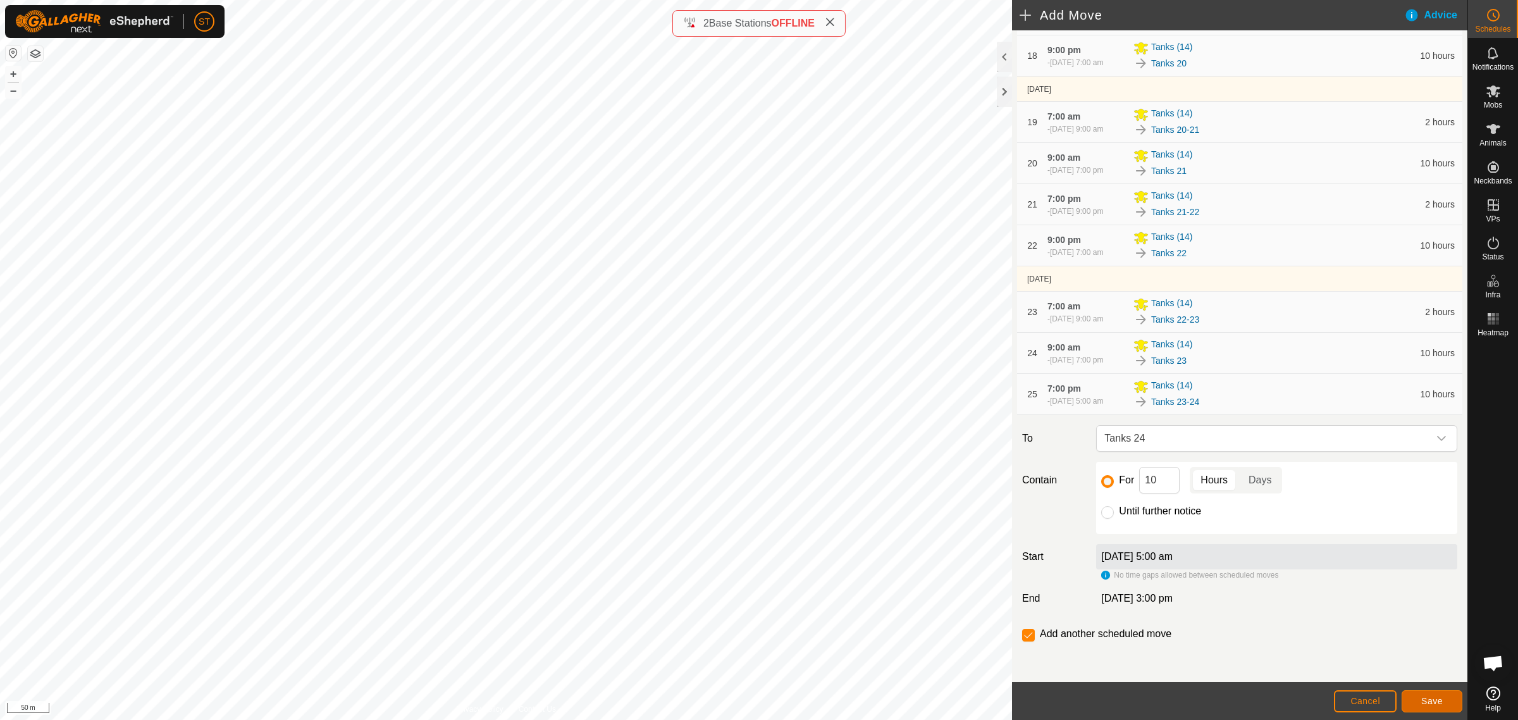
click at [1431, 700] on span "Save" at bounding box center [1432, 701] width 22 height 10
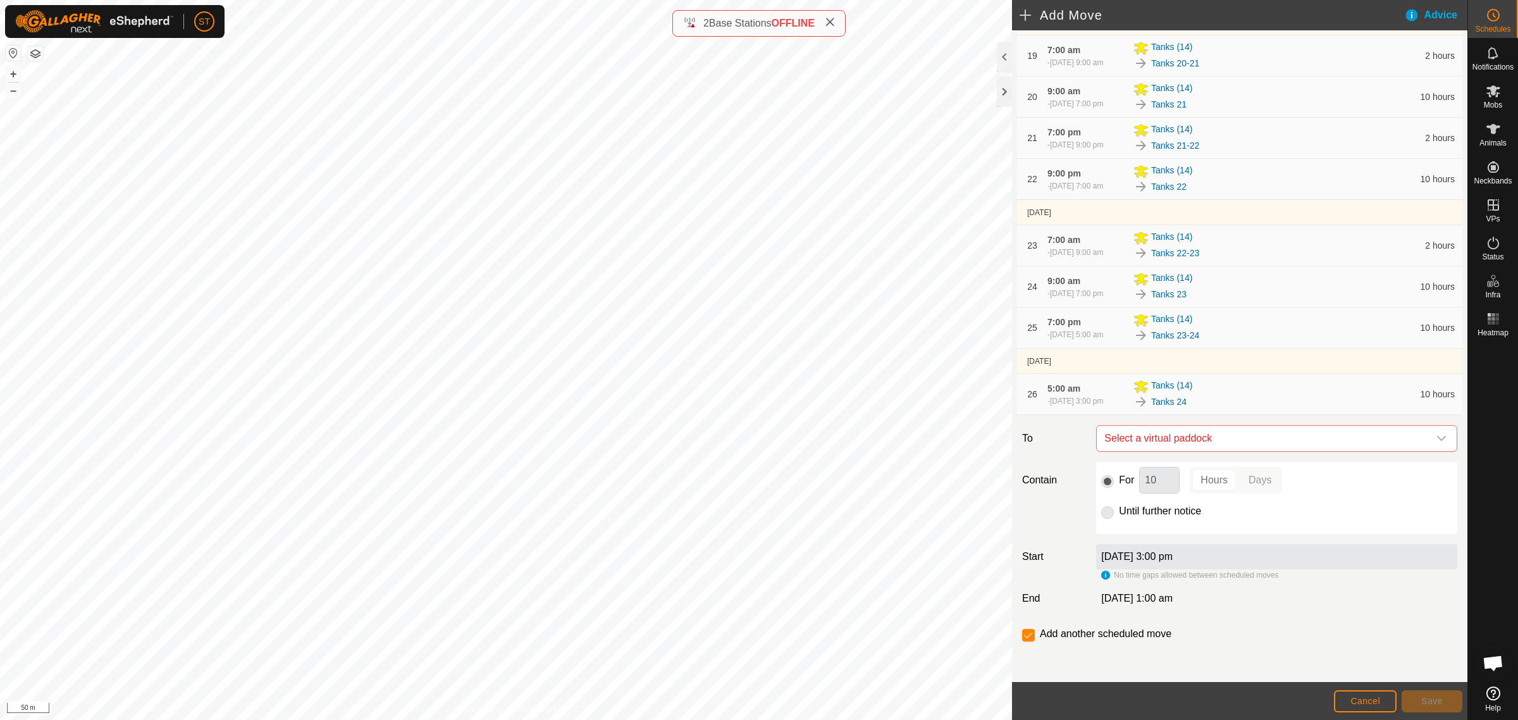
scroll to position [991, 0]
click at [1437, 438] on icon "dropdown trigger" at bounding box center [1441, 438] width 9 height 5
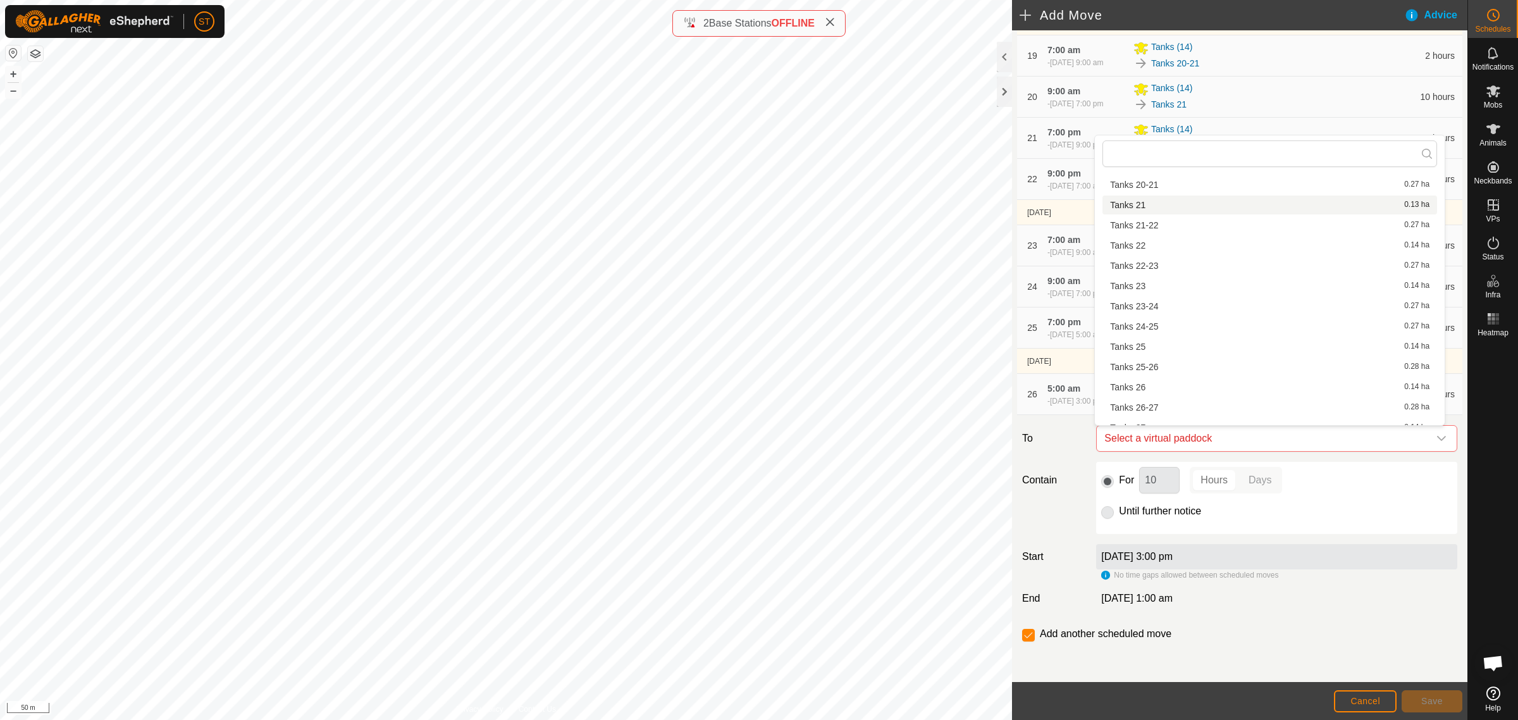
scroll to position [553, 0]
click at [1151, 324] on li "Tanks 24-25 0.27 ha" at bounding box center [1269, 325] width 335 height 19
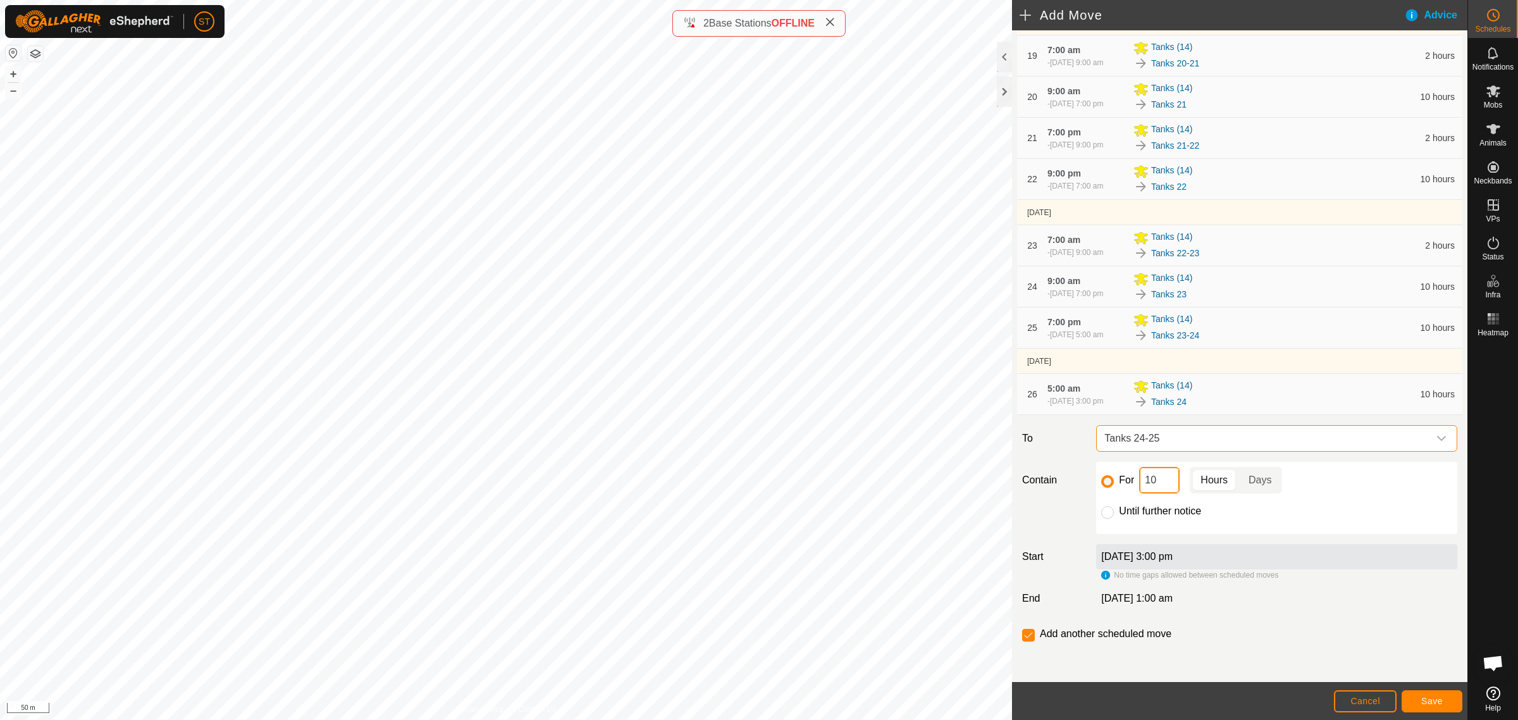
drag, startPoint x: 1134, startPoint y: 482, endPoint x: 1087, endPoint y: 475, distance: 47.9
click at [1098, 478] on div "For 10 Hours Days Until further notice" at bounding box center [1276, 498] width 361 height 72
click at [1423, 699] on span "Save" at bounding box center [1432, 701] width 22 height 10
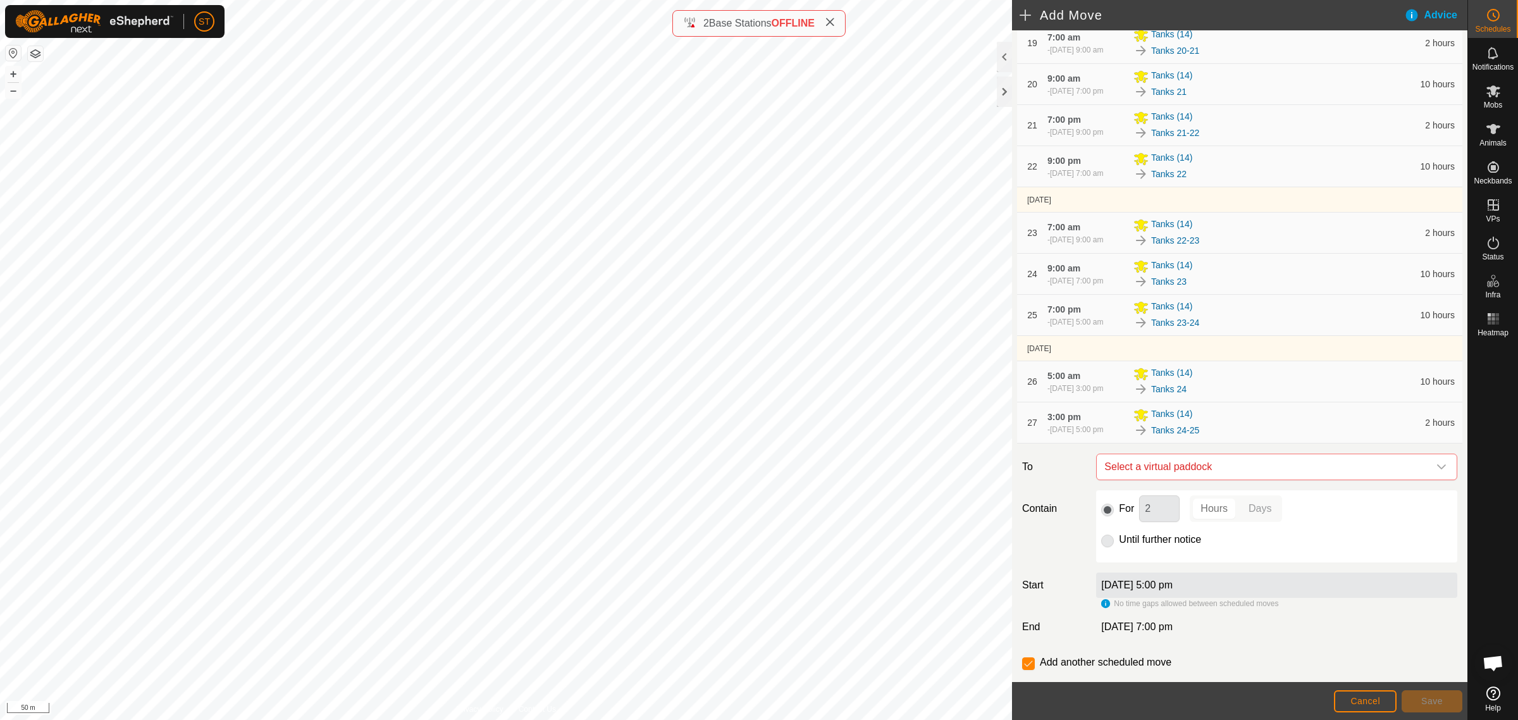
scroll to position [1032, 0]
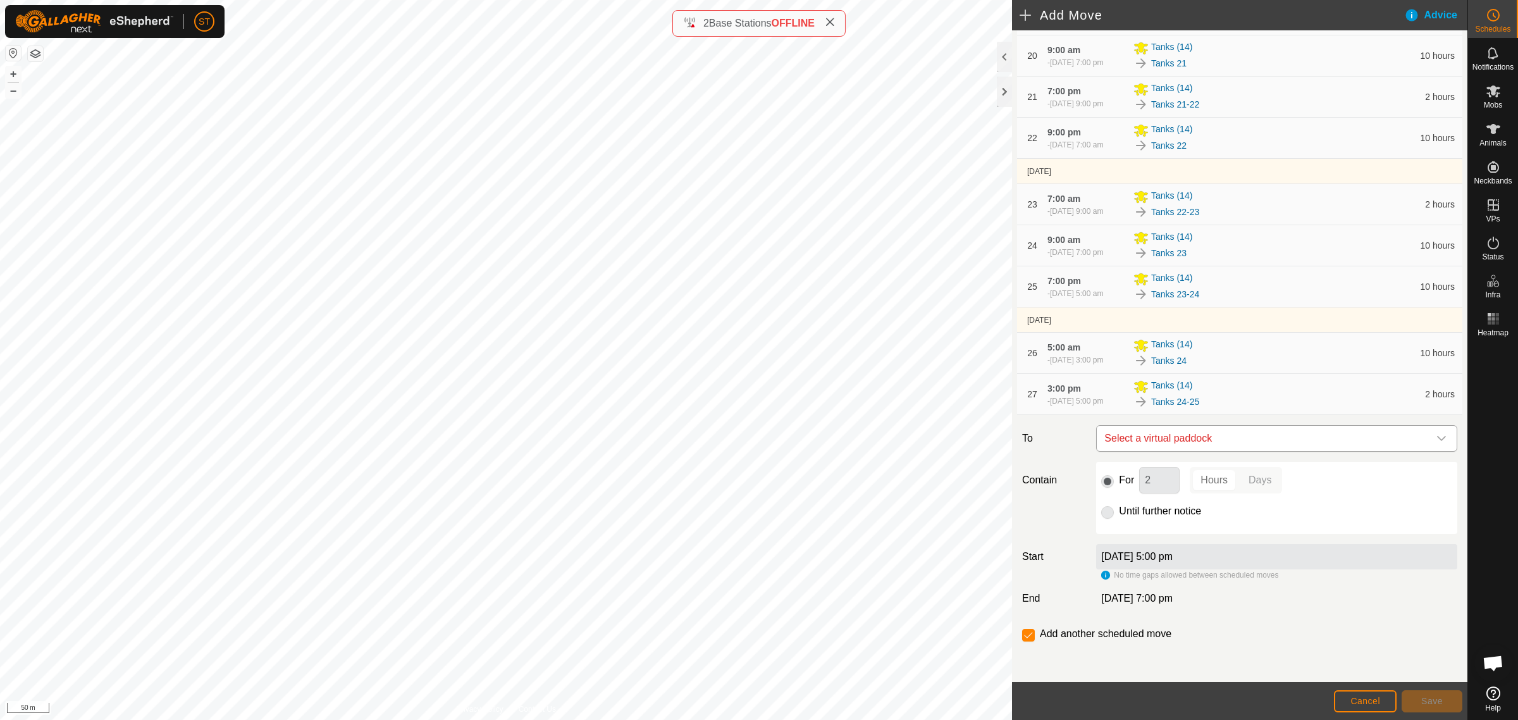
click at [1436, 443] on icon "dropdown trigger" at bounding box center [1441, 438] width 10 height 10
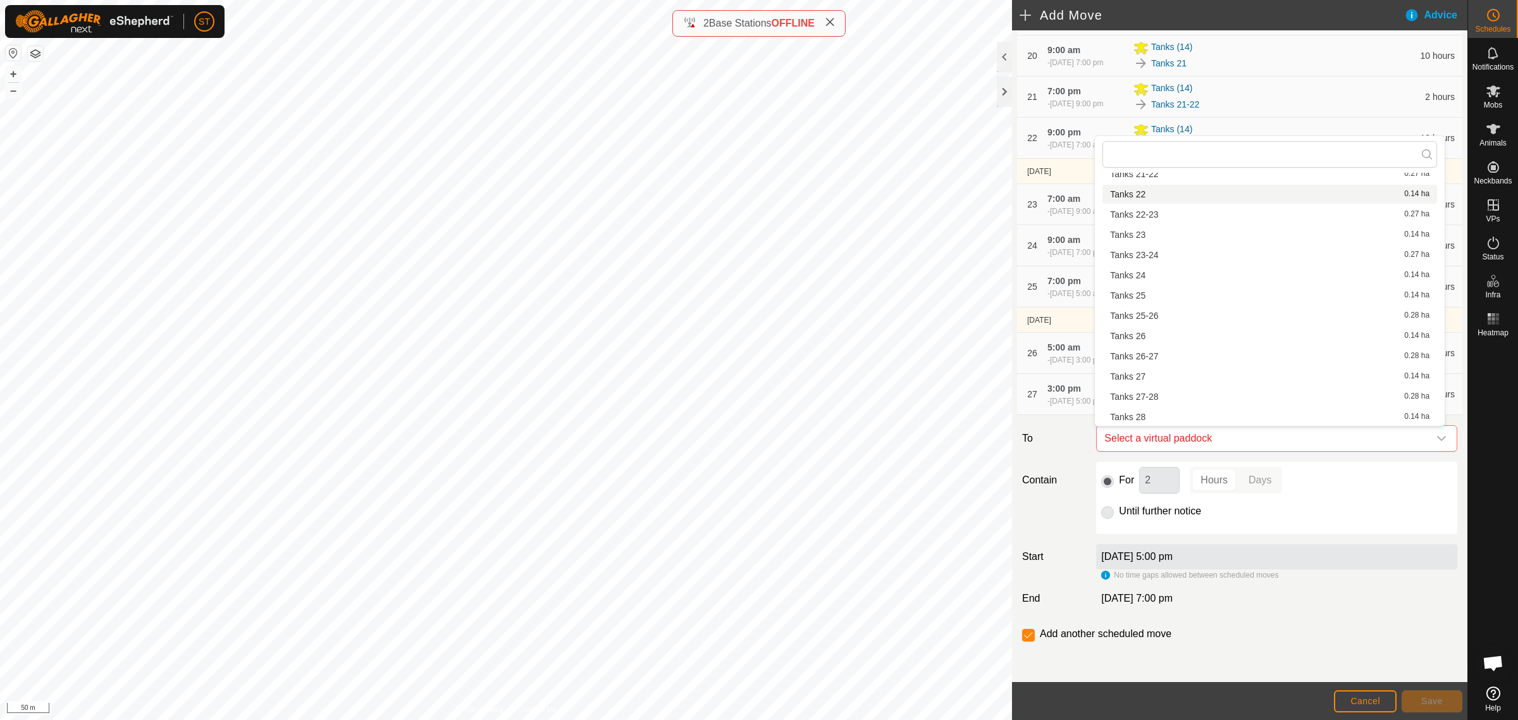
scroll to position [633, 0]
click at [1155, 268] on li "Tanks 25 0.14 ha" at bounding box center [1269, 266] width 335 height 19
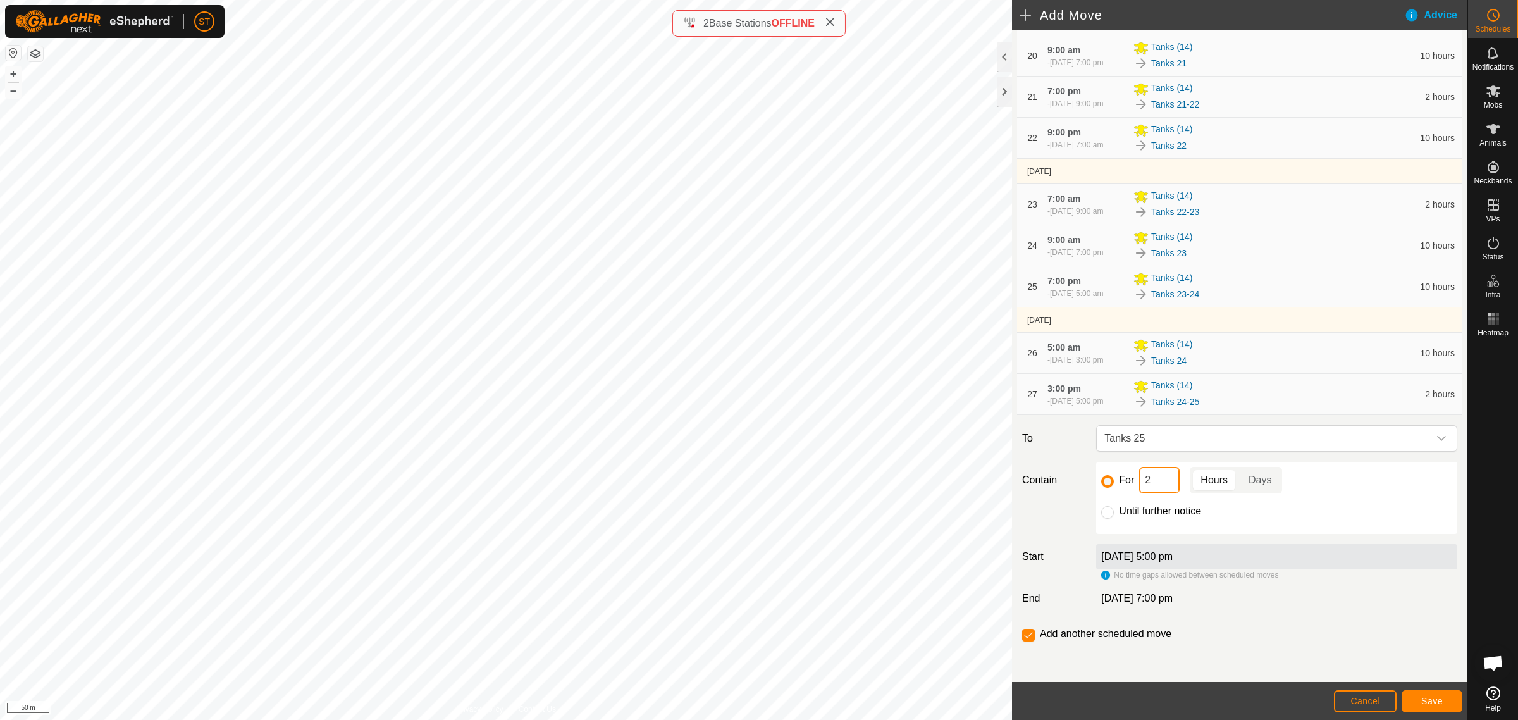
drag, startPoint x: 1158, startPoint y: 488, endPoint x: 1130, endPoint y: 486, distance: 27.3
click at [1130, 486] on div "For 2 Hours Days" at bounding box center [1276, 480] width 351 height 27
click at [1431, 699] on span "Save" at bounding box center [1432, 701] width 22 height 10
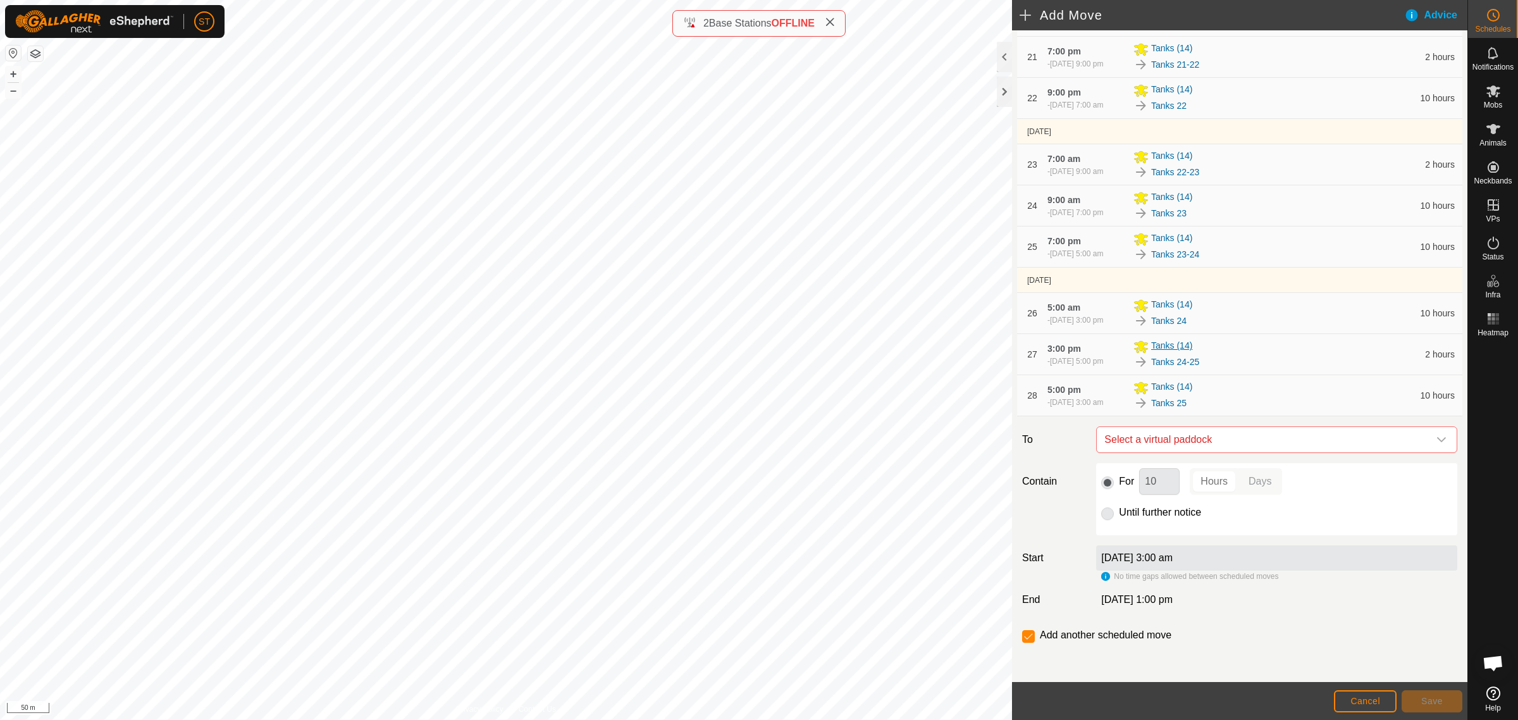
scroll to position [1073, 0]
click at [1436, 434] on icon "dropdown trigger" at bounding box center [1441, 438] width 10 height 10
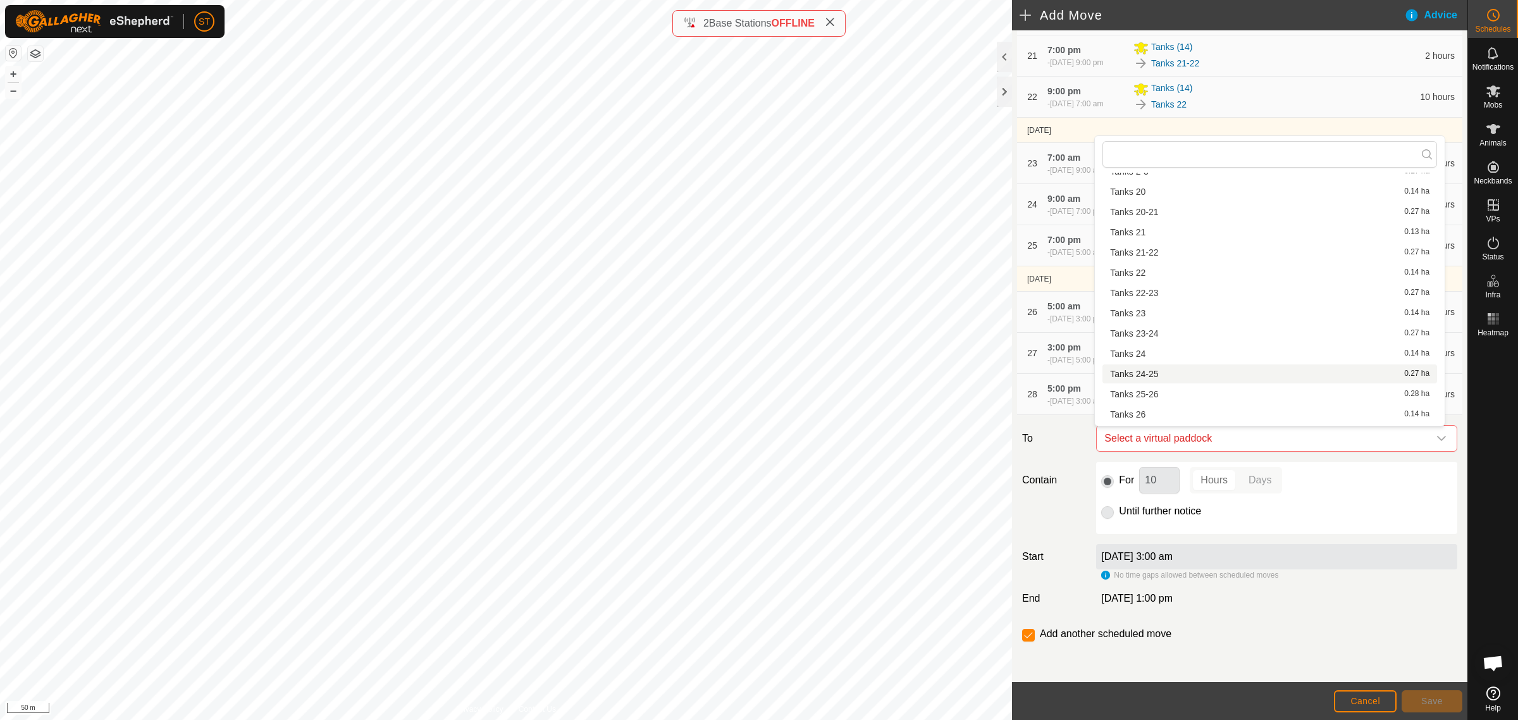
scroll to position [553, 0]
click at [1153, 366] on li "Tanks 25-26 0.28 ha" at bounding box center [1269, 366] width 335 height 19
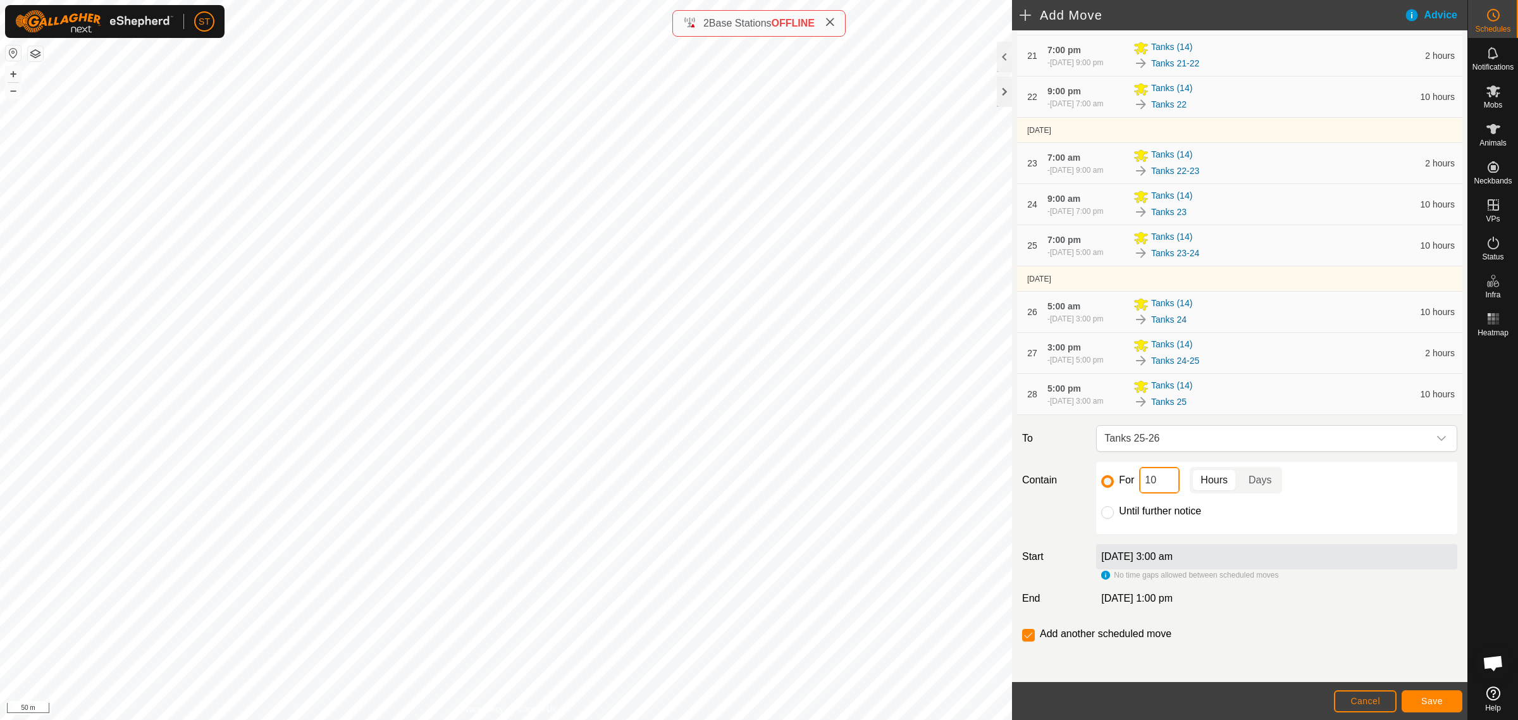
drag, startPoint x: 1161, startPoint y: 481, endPoint x: 1130, endPoint y: 481, distance: 31.0
click at [1130, 481] on div "For 10 Hours Days" at bounding box center [1276, 480] width 351 height 27
click at [1422, 703] on span "Save" at bounding box center [1432, 701] width 22 height 10
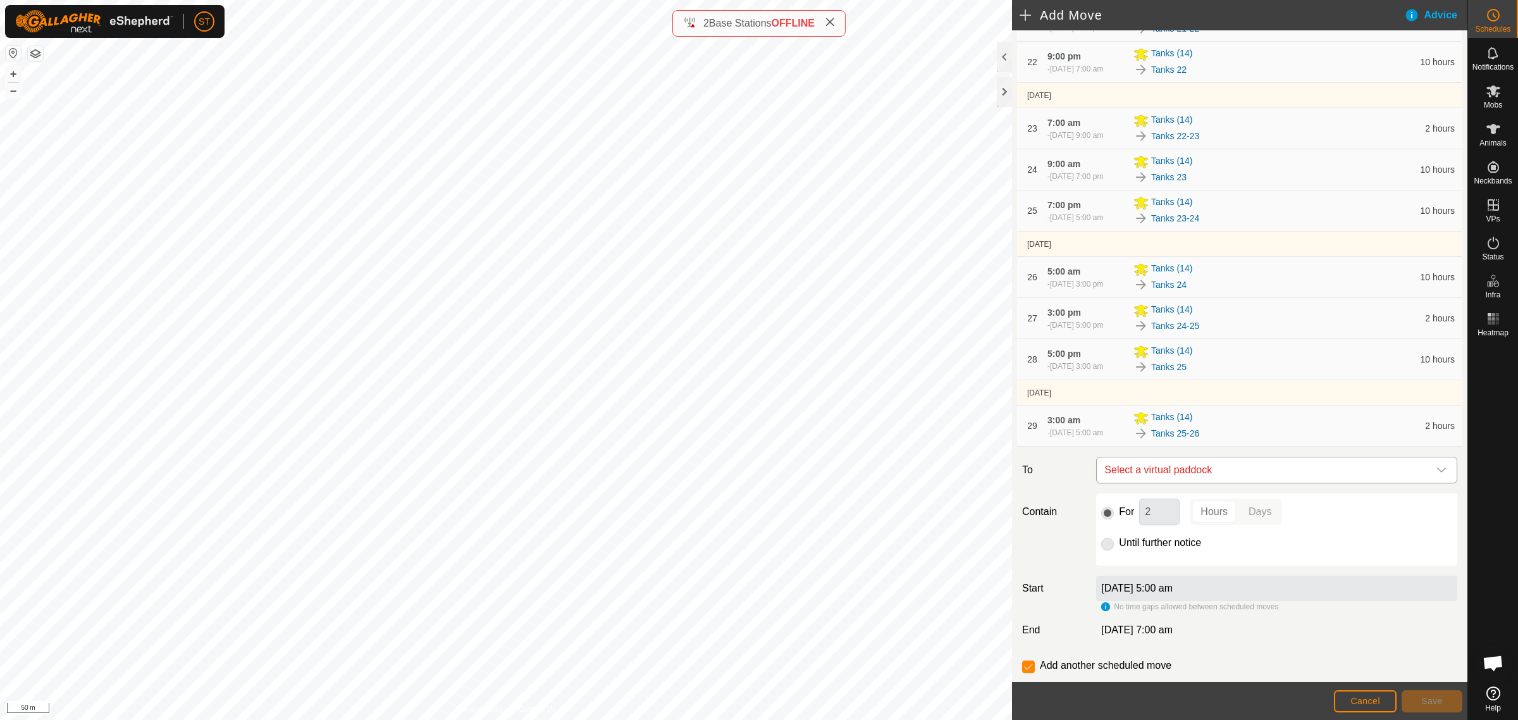
scroll to position [1139, 0]
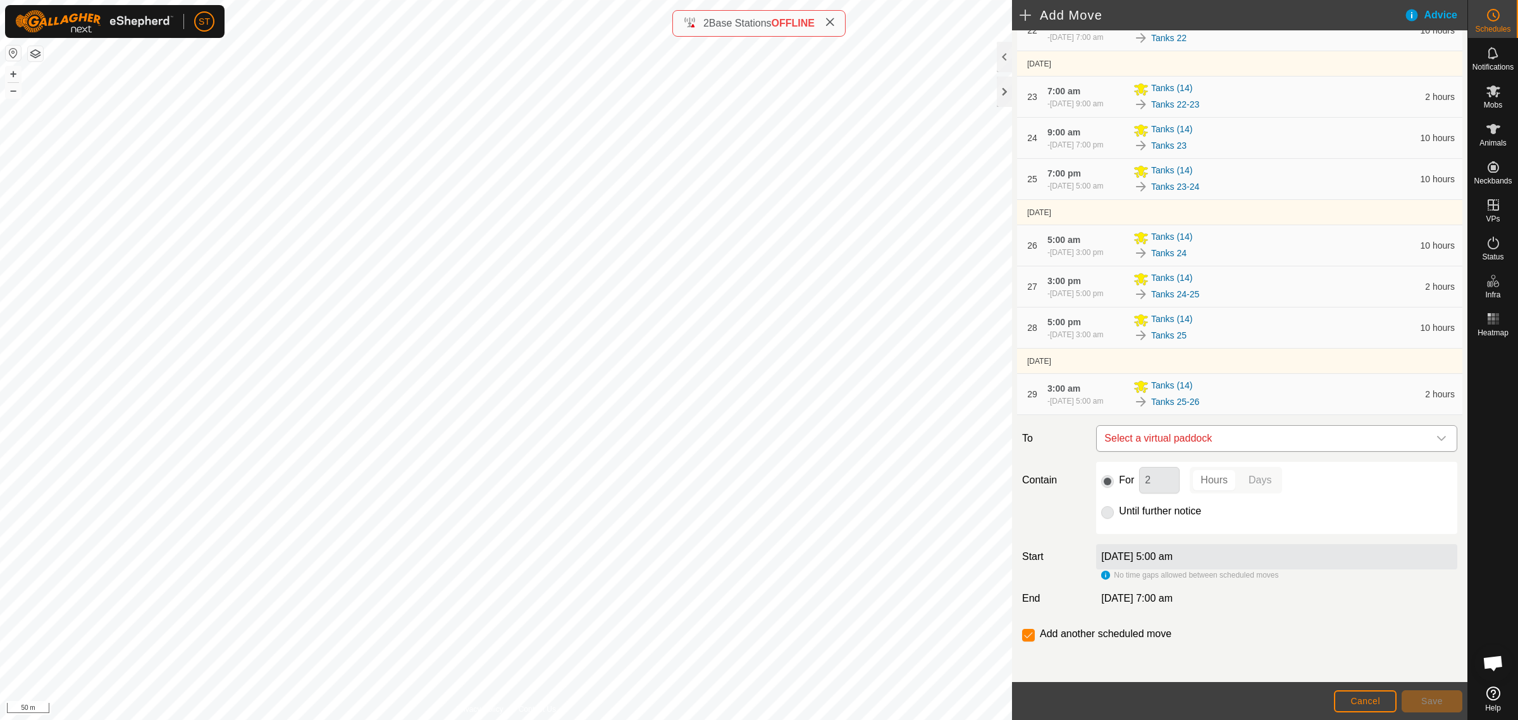
click at [1436, 435] on icon "dropdown trigger" at bounding box center [1441, 438] width 10 height 10
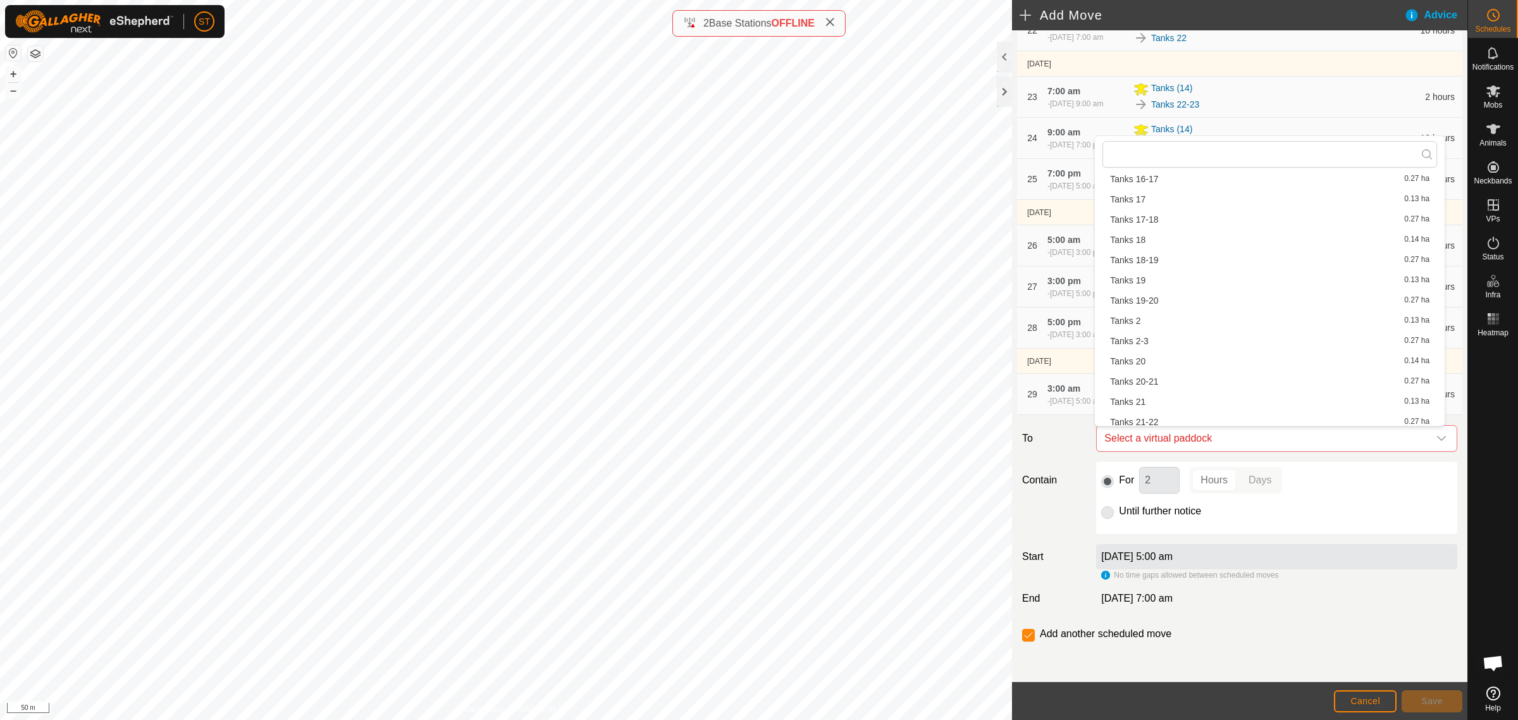
scroll to position [553, 0]
click at [1150, 386] on li "Tanks 26 0.14 ha" at bounding box center [1269, 386] width 335 height 19
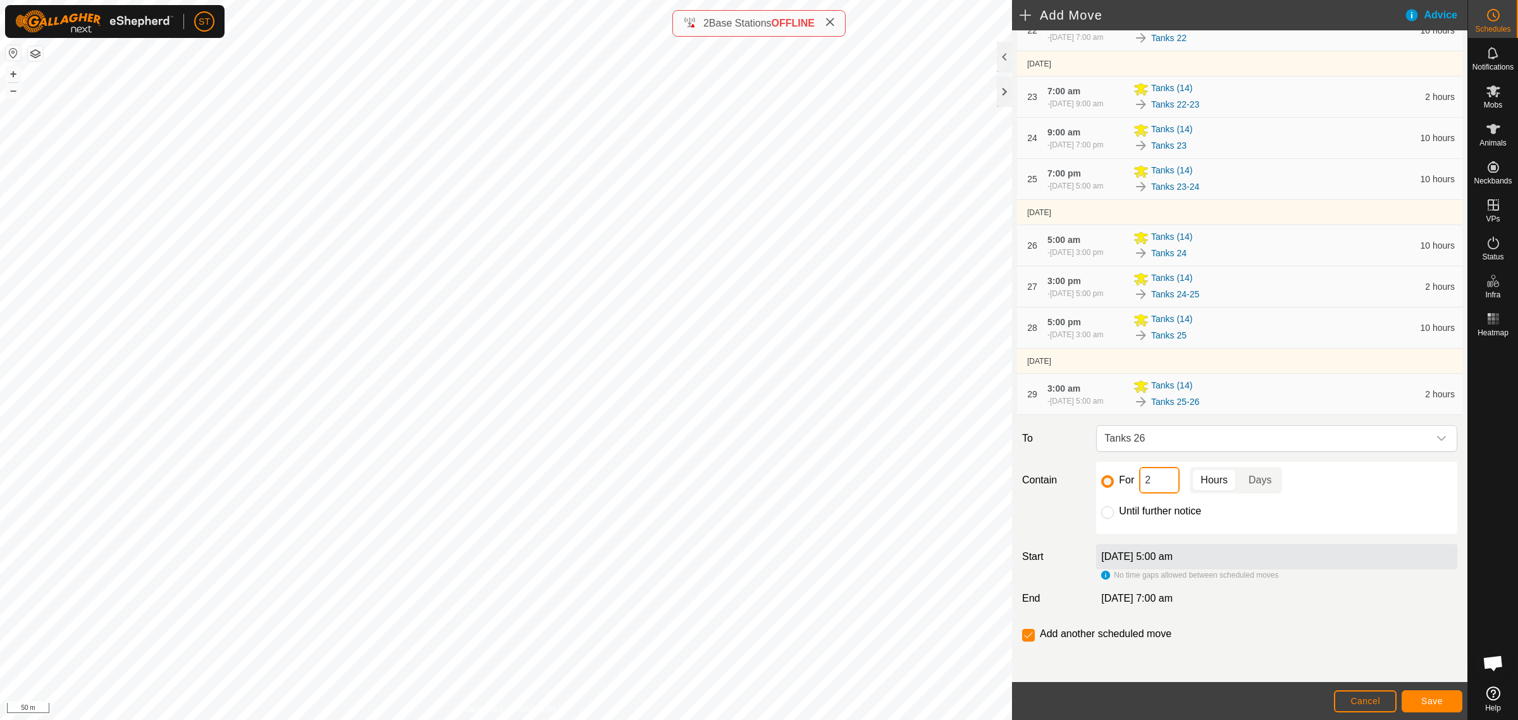
drag, startPoint x: 1159, startPoint y: 486, endPoint x: 1116, endPoint y: 486, distance: 43.0
click at [1116, 486] on div "For 2 Hours Days" at bounding box center [1276, 480] width 351 height 27
click at [1438, 697] on span "Save" at bounding box center [1432, 701] width 22 height 10
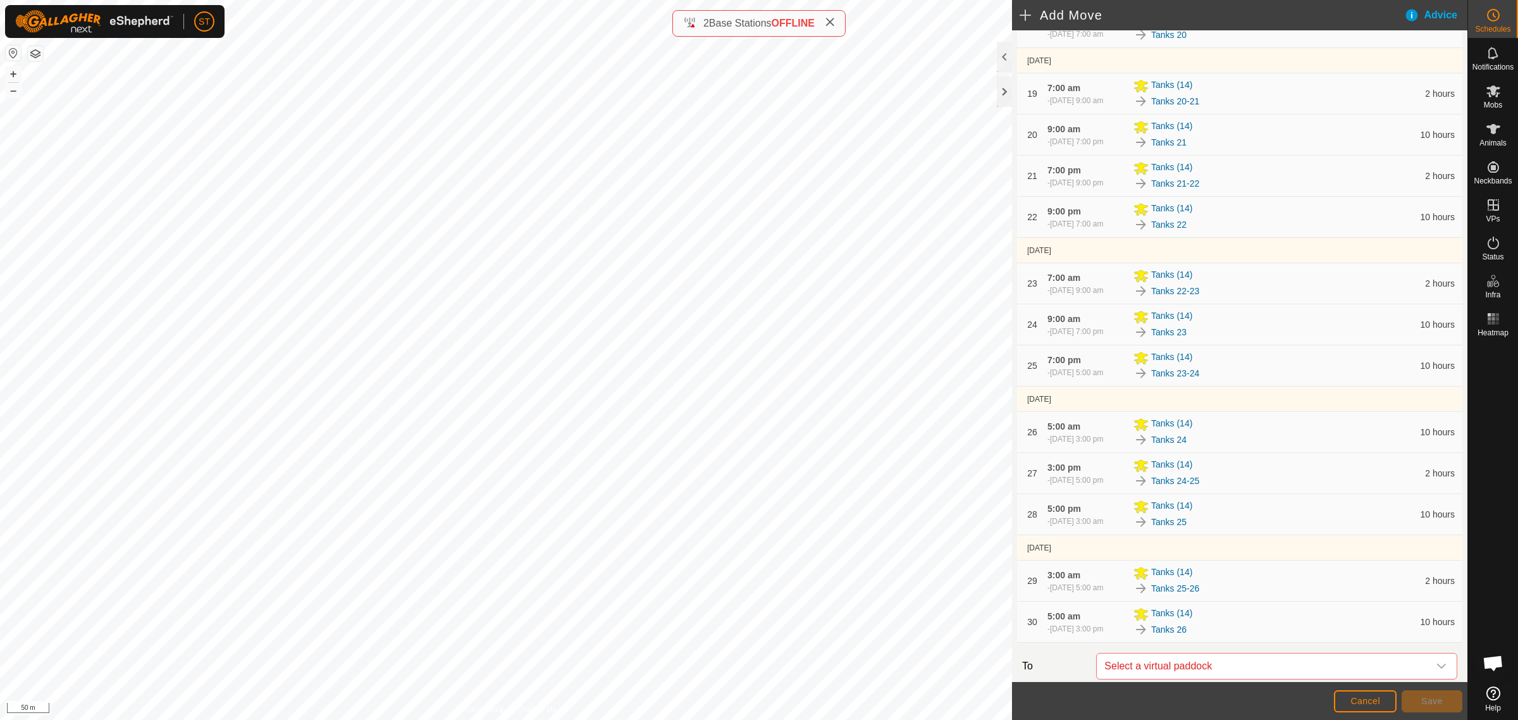
scroll to position [1181, 0]
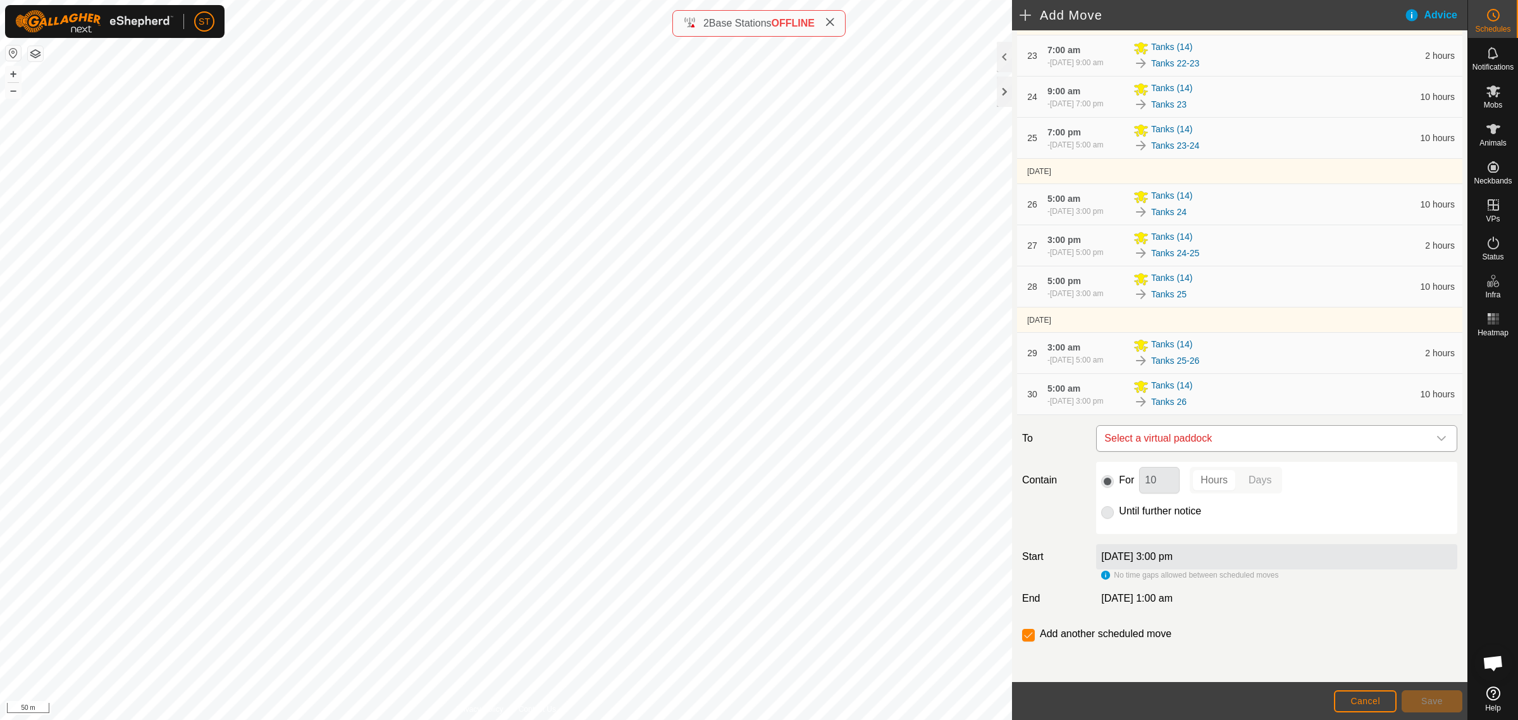
click at [1436, 441] on icon "dropdown trigger" at bounding box center [1441, 438] width 10 height 10
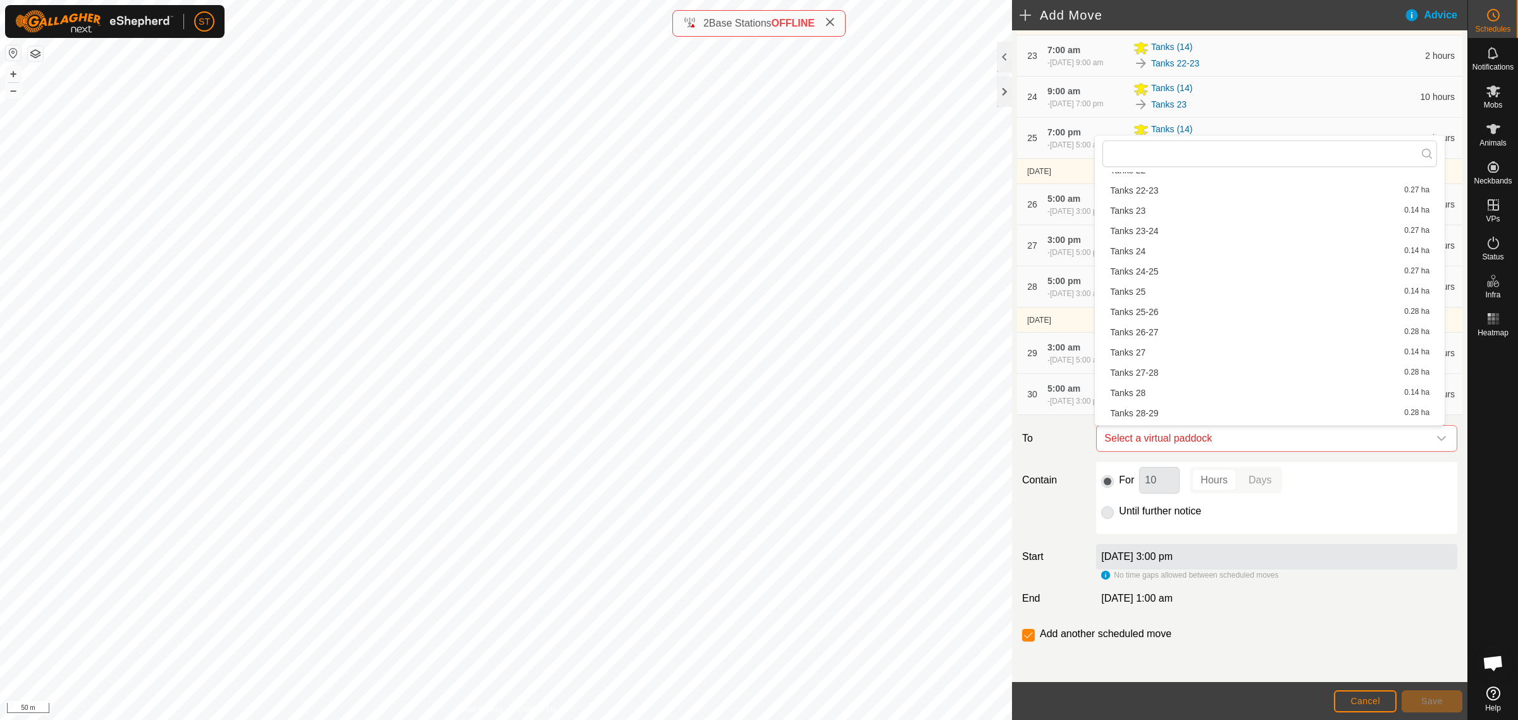
scroll to position [633, 0]
click at [1161, 326] on li "Tanks 26-27 0.28 ha" at bounding box center [1269, 327] width 335 height 19
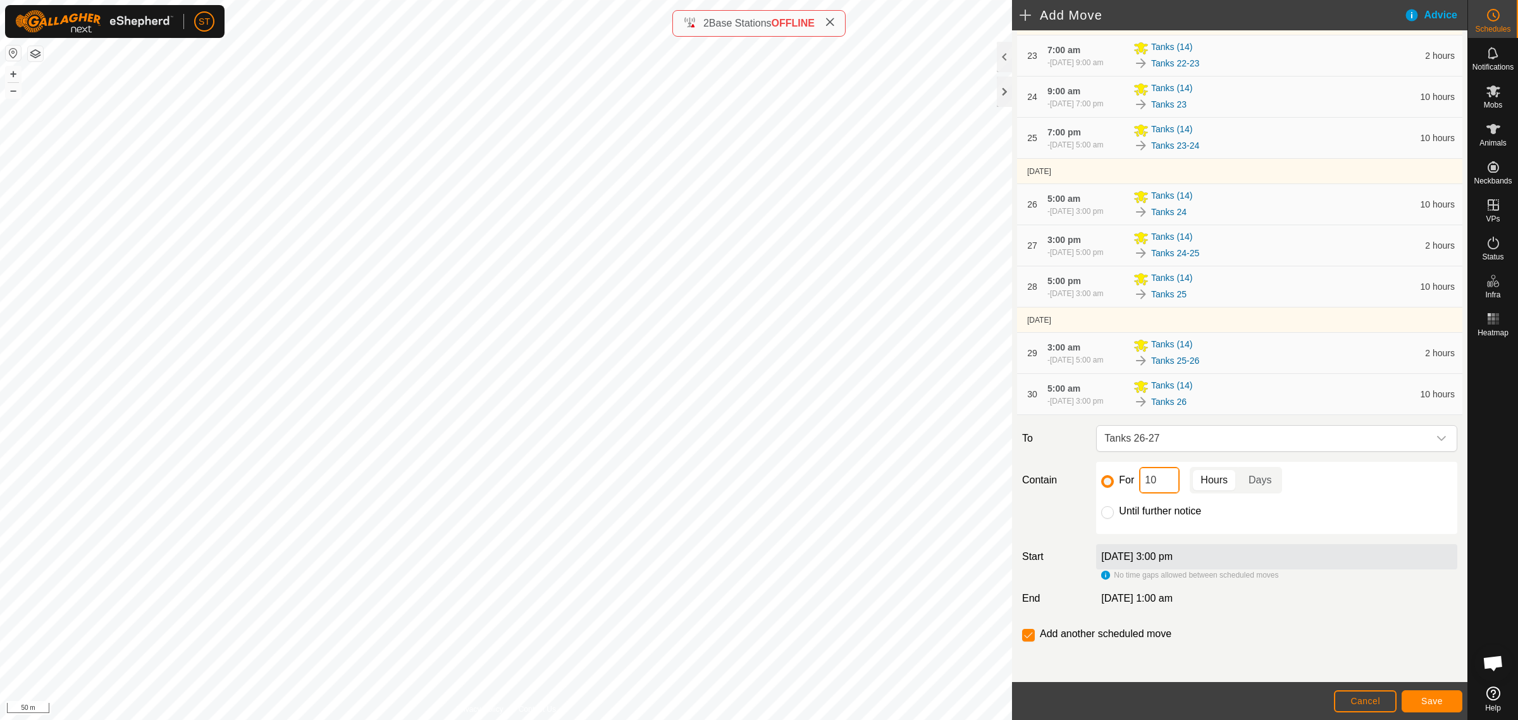
drag, startPoint x: 1156, startPoint y: 485, endPoint x: 1111, endPoint y: 485, distance: 44.9
click at [1111, 485] on div "For 10 Hours Days" at bounding box center [1276, 480] width 351 height 27
click at [1438, 699] on span "Save" at bounding box center [1432, 701] width 22 height 10
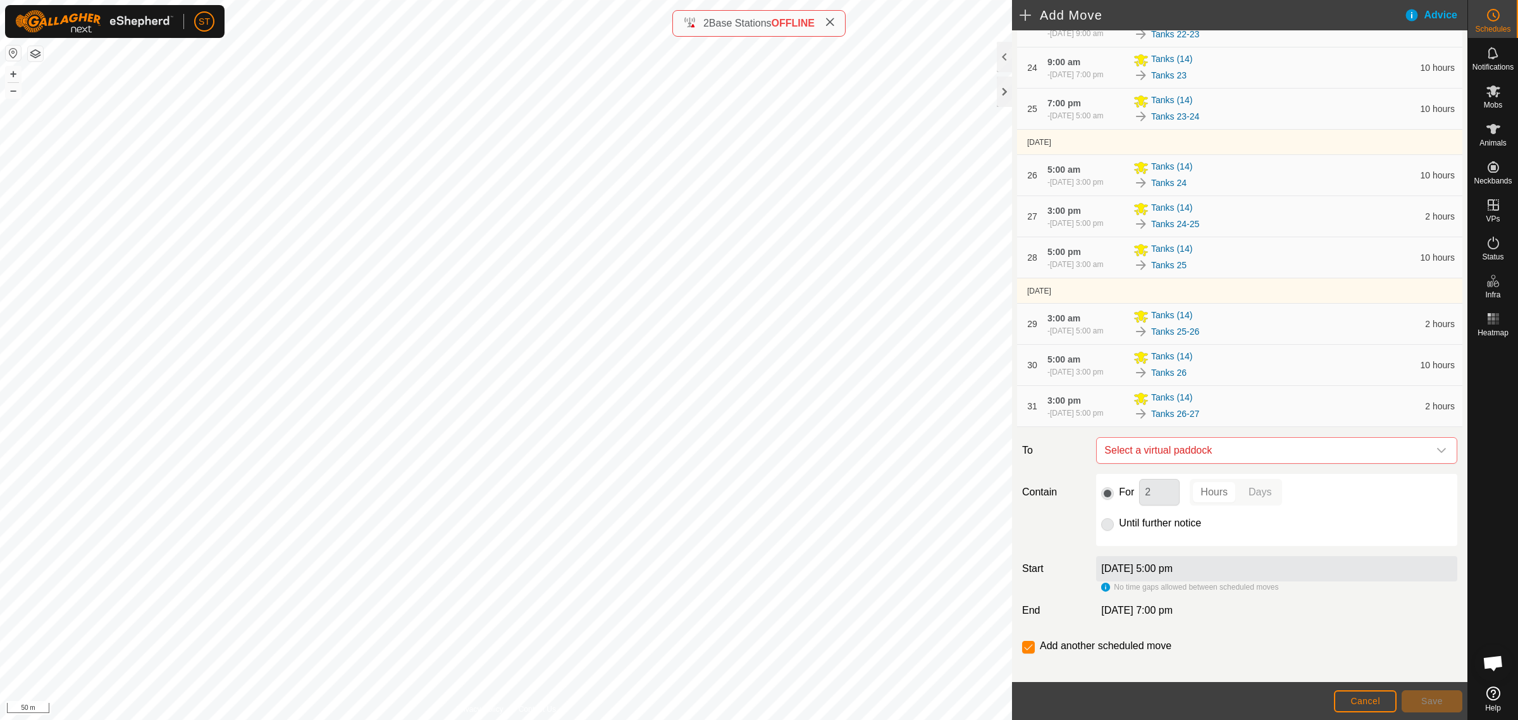
scroll to position [1222, 0]
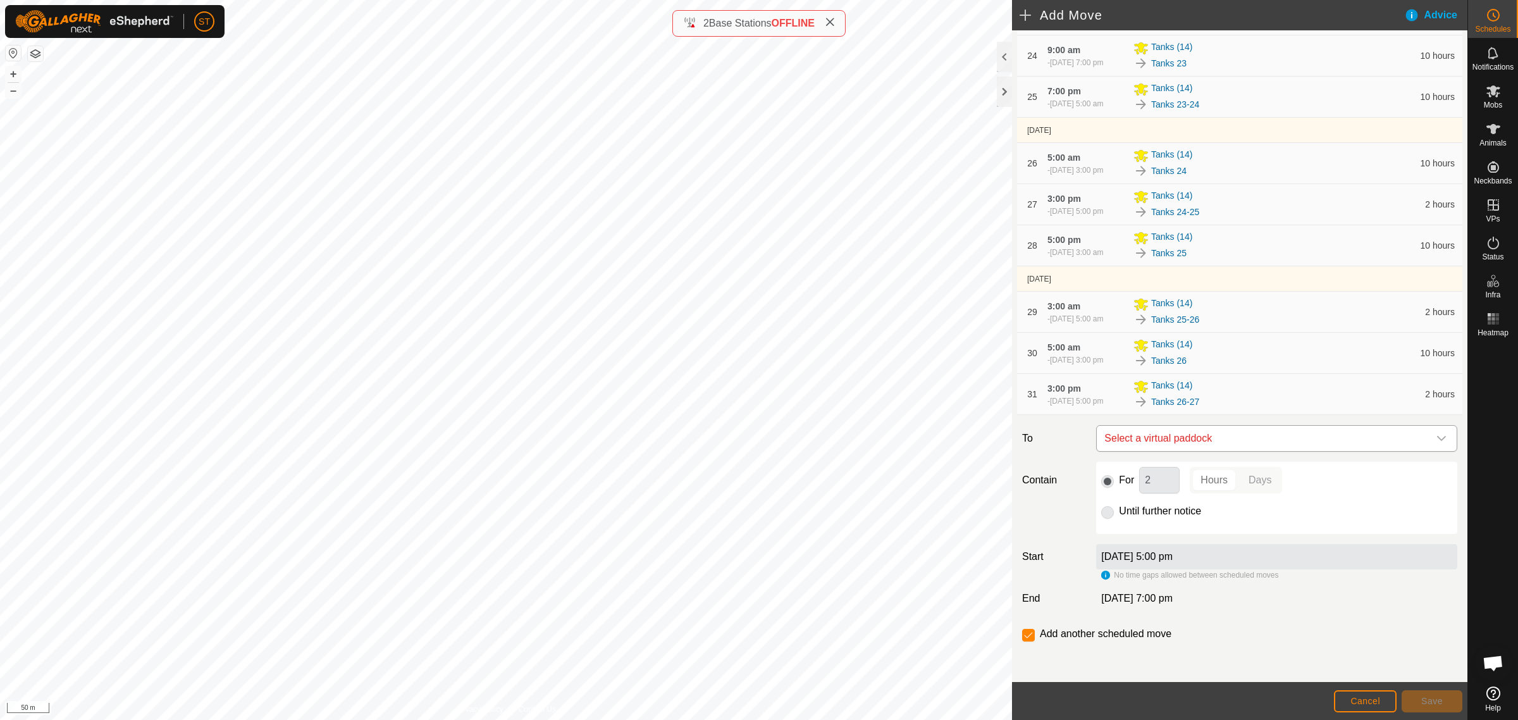
click at [1437, 436] on icon "dropdown trigger" at bounding box center [1441, 438] width 9 height 5
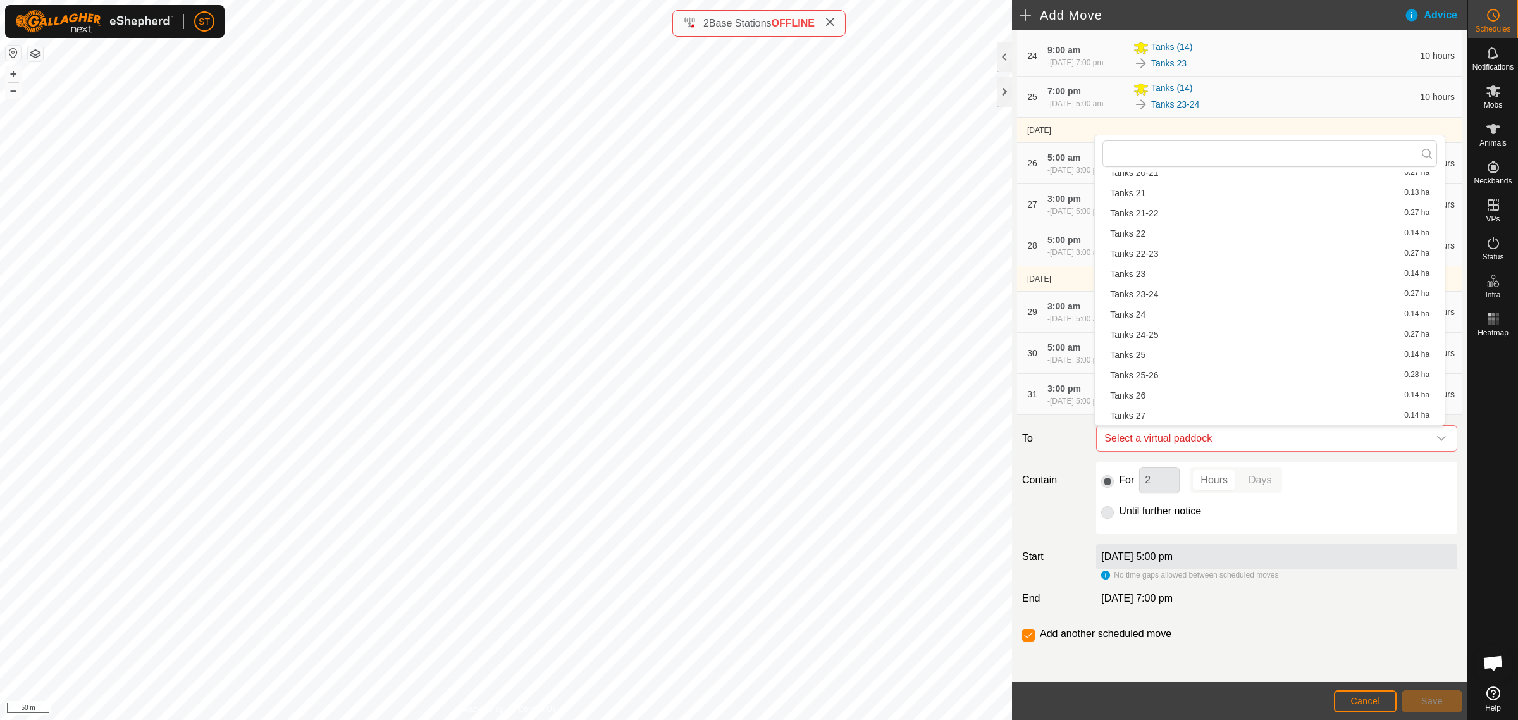
scroll to position [571, 0]
click at [1144, 413] on li "Tanks 27 0.14 ha" at bounding box center [1269, 409] width 335 height 19
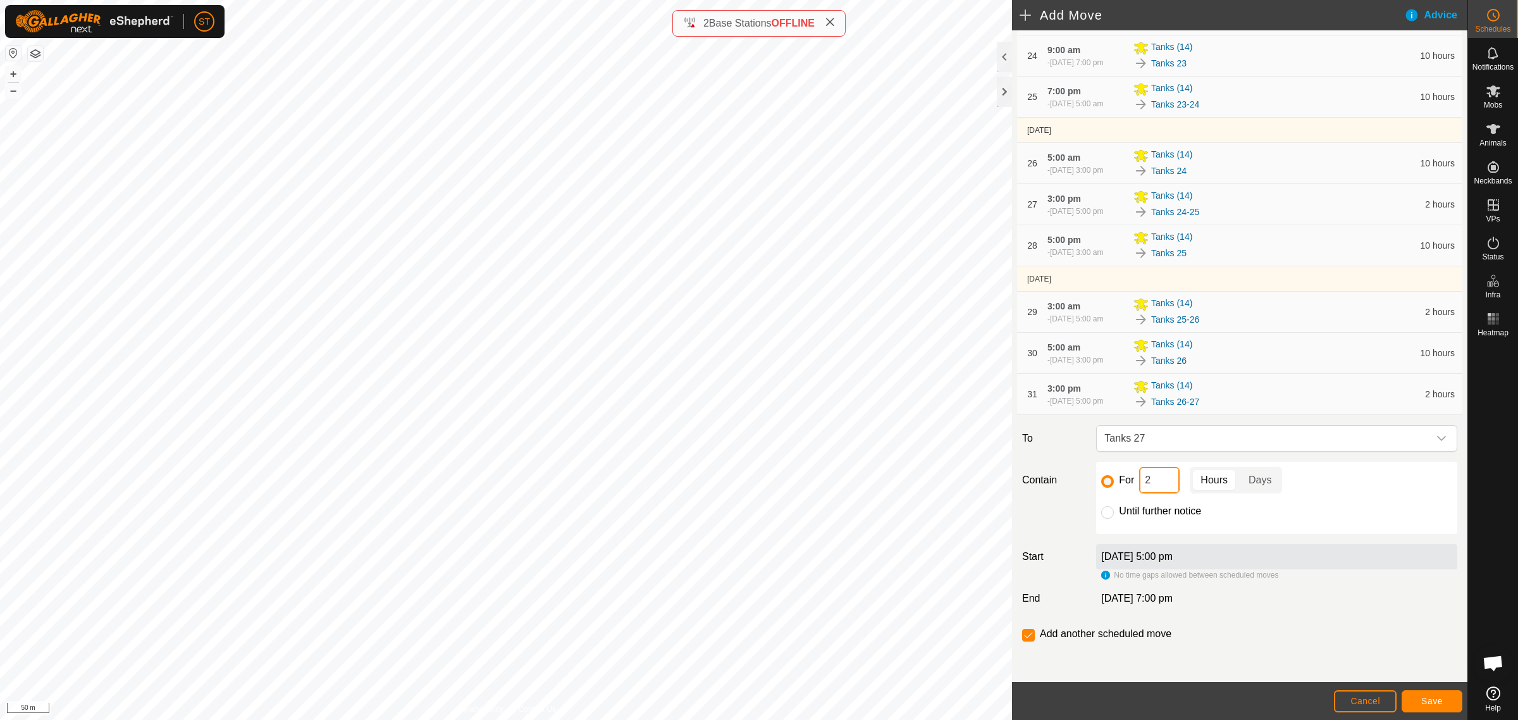
drag, startPoint x: 1096, startPoint y: 487, endPoint x: 1080, endPoint y: 486, distance: 15.2
click at [1091, 487] on div "For 2 Hours Days Until further notice" at bounding box center [1276, 498] width 371 height 72
click at [1416, 696] on button "Save" at bounding box center [1432, 701] width 61 height 22
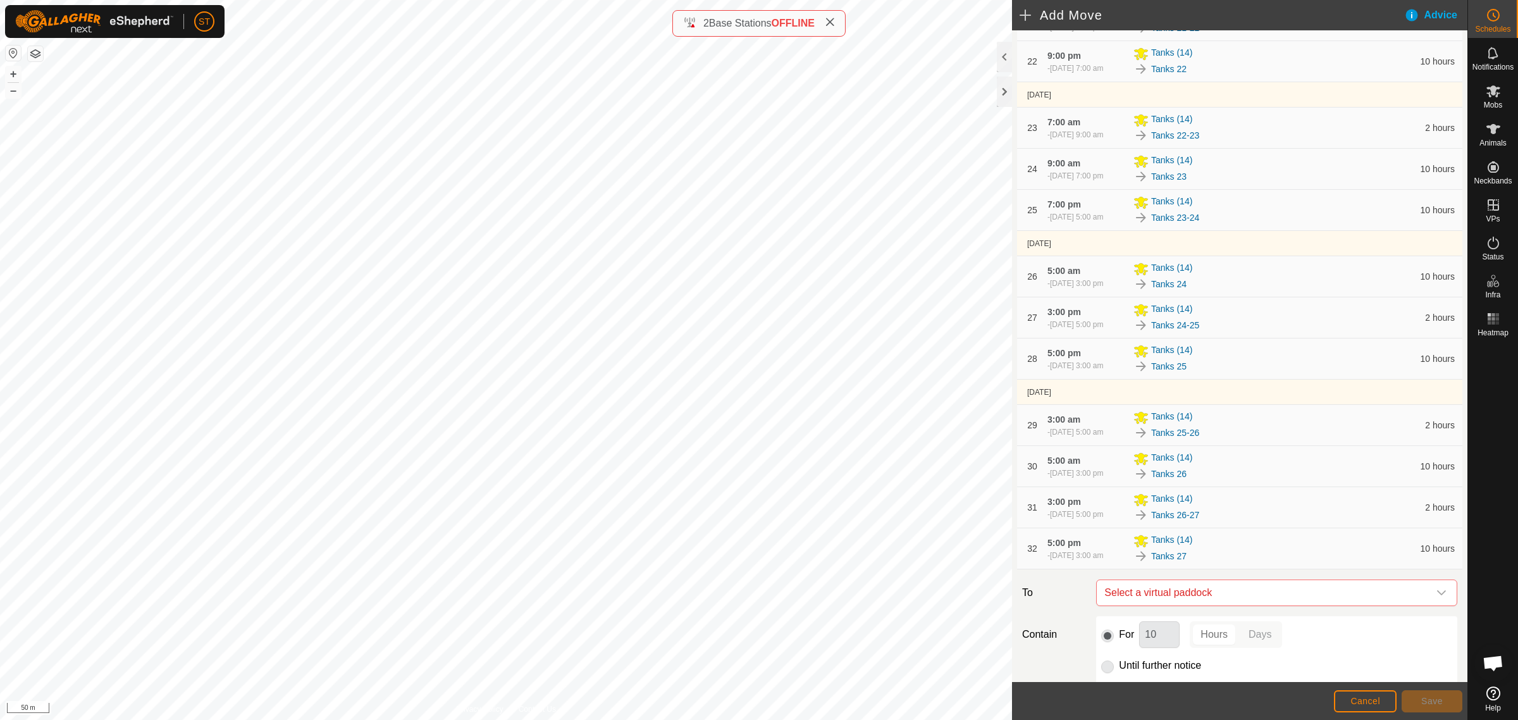
scroll to position [1263, 0]
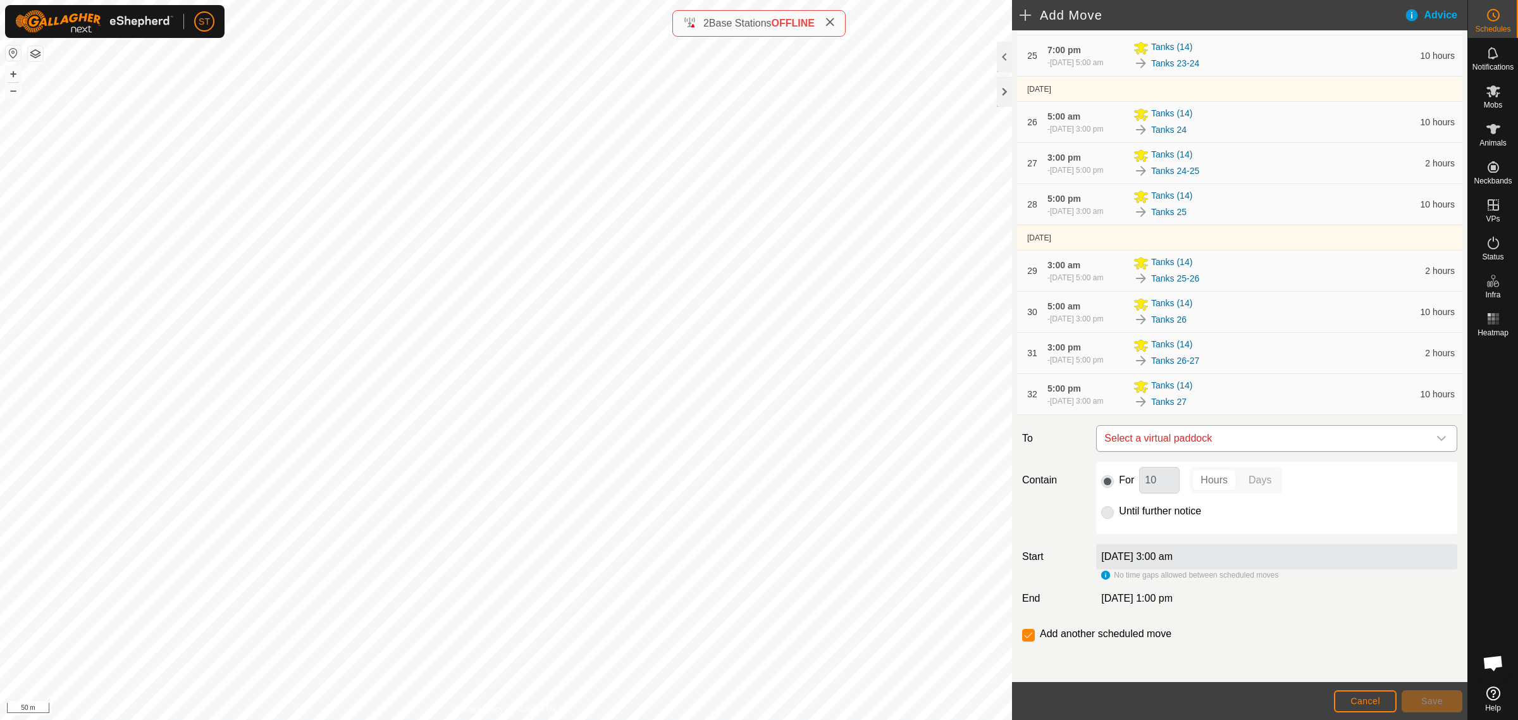
click at [1436, 438] on icon "dropdown trigger" at bounding box center [1441, 438] width 10 height 10
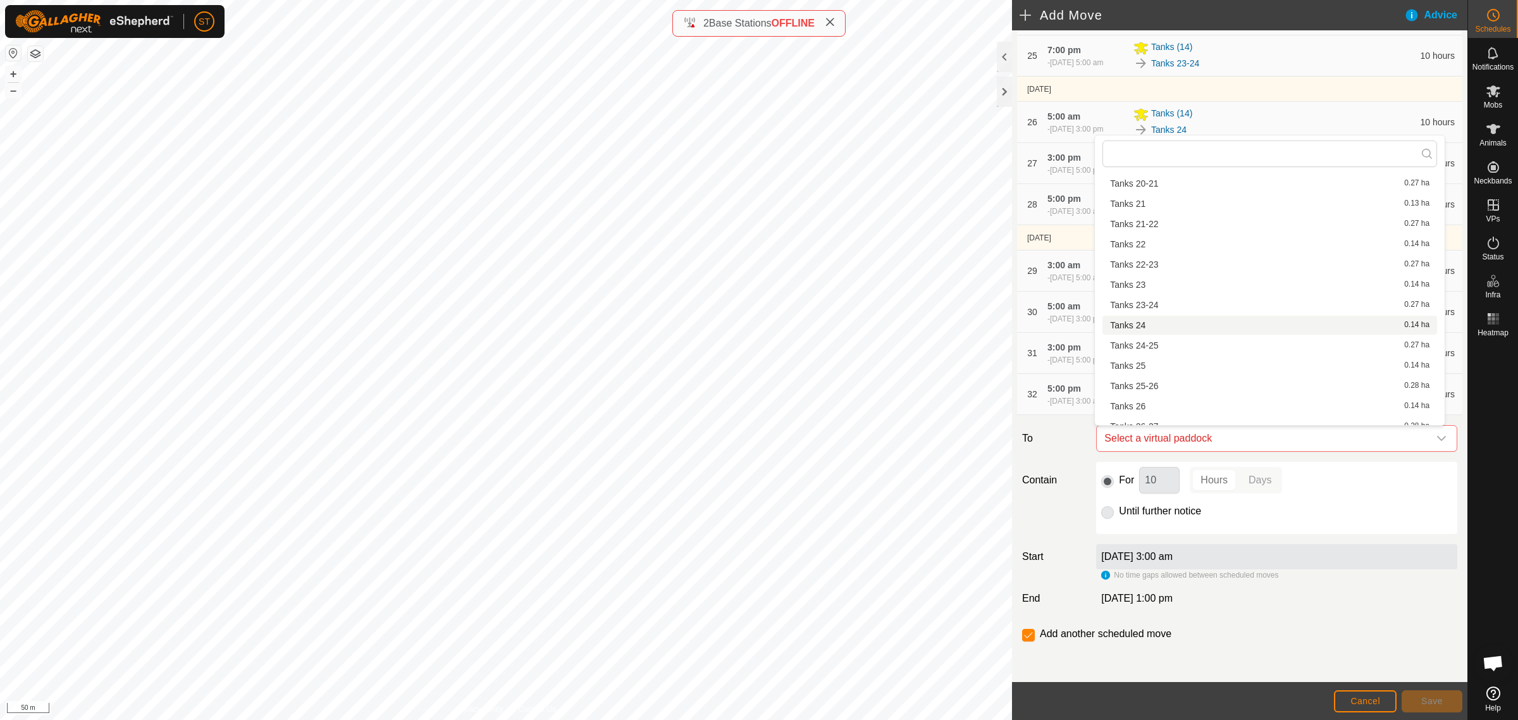
scroll to position [633, 0]
click at [1154, 367] on li "Tanks 27-28 0.28 ha" at bounding box center [1269, 367] width 335 height 19
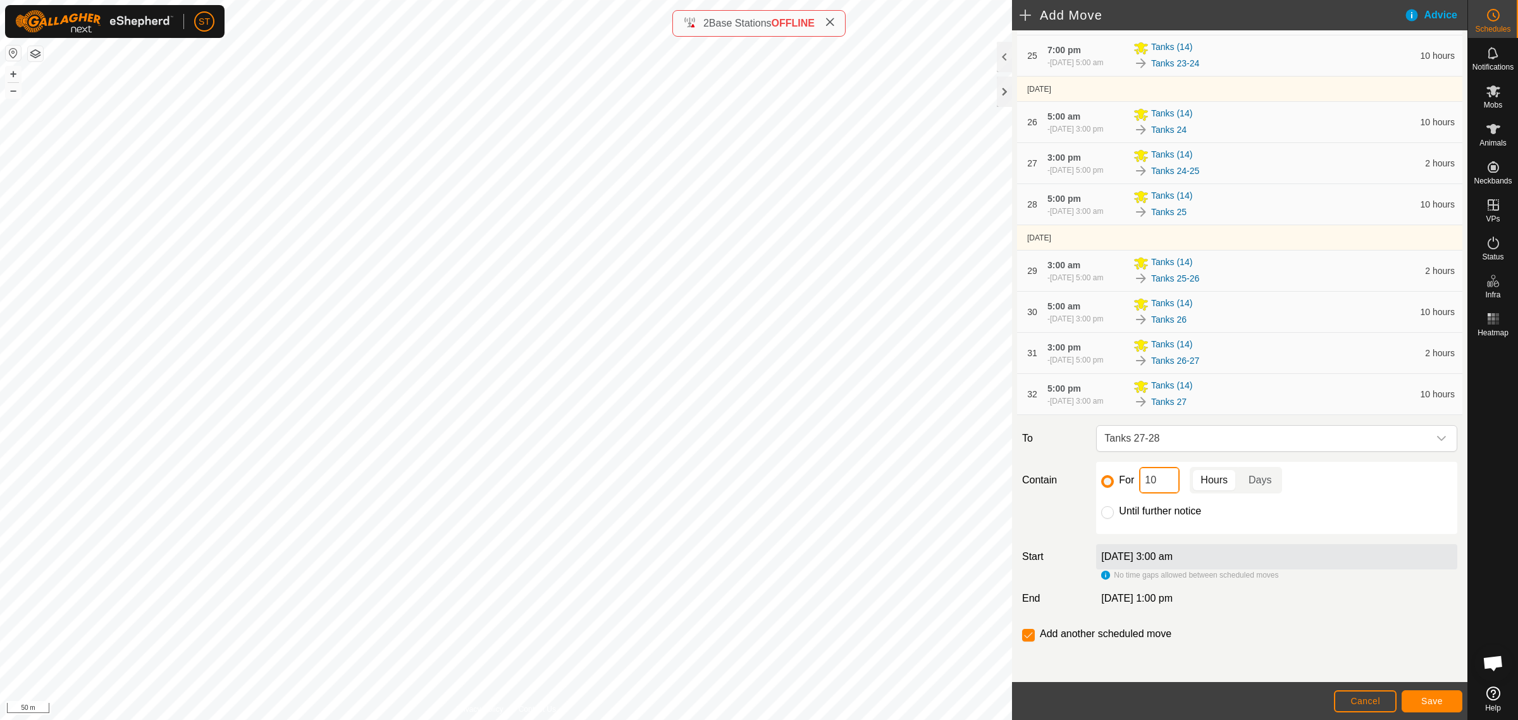
drag, startPoint x: 1158, startPoint y: 479, endPoint x: 1108, endPoint y: 473, distance: 50.9
click at [1105, 476] on div "For 10 Hours Days" at bounding box center [1276, 480] width 351 height 27
click at [1433, 701] on span "Save" at bounding box center [1432, 701] width 22 height 10
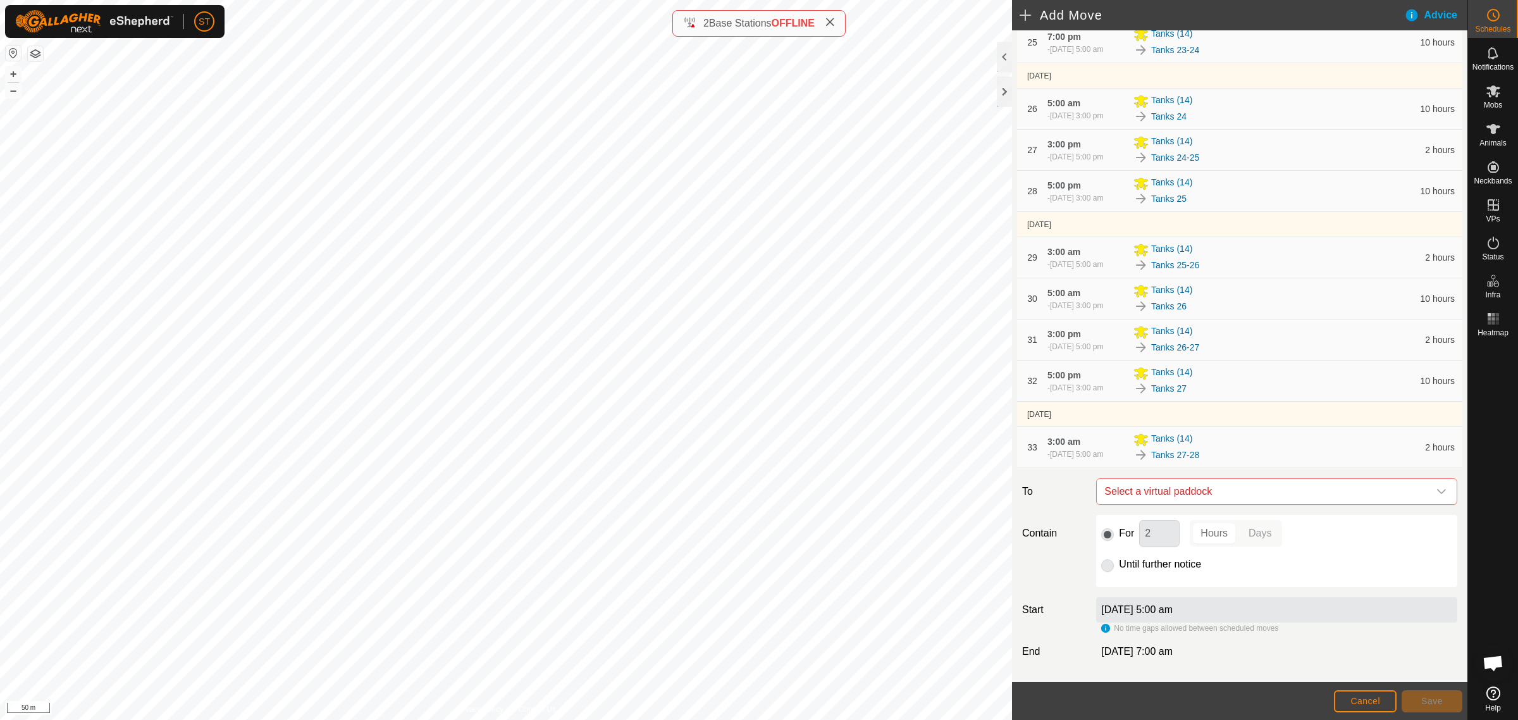
scroll to position [1330, 0]
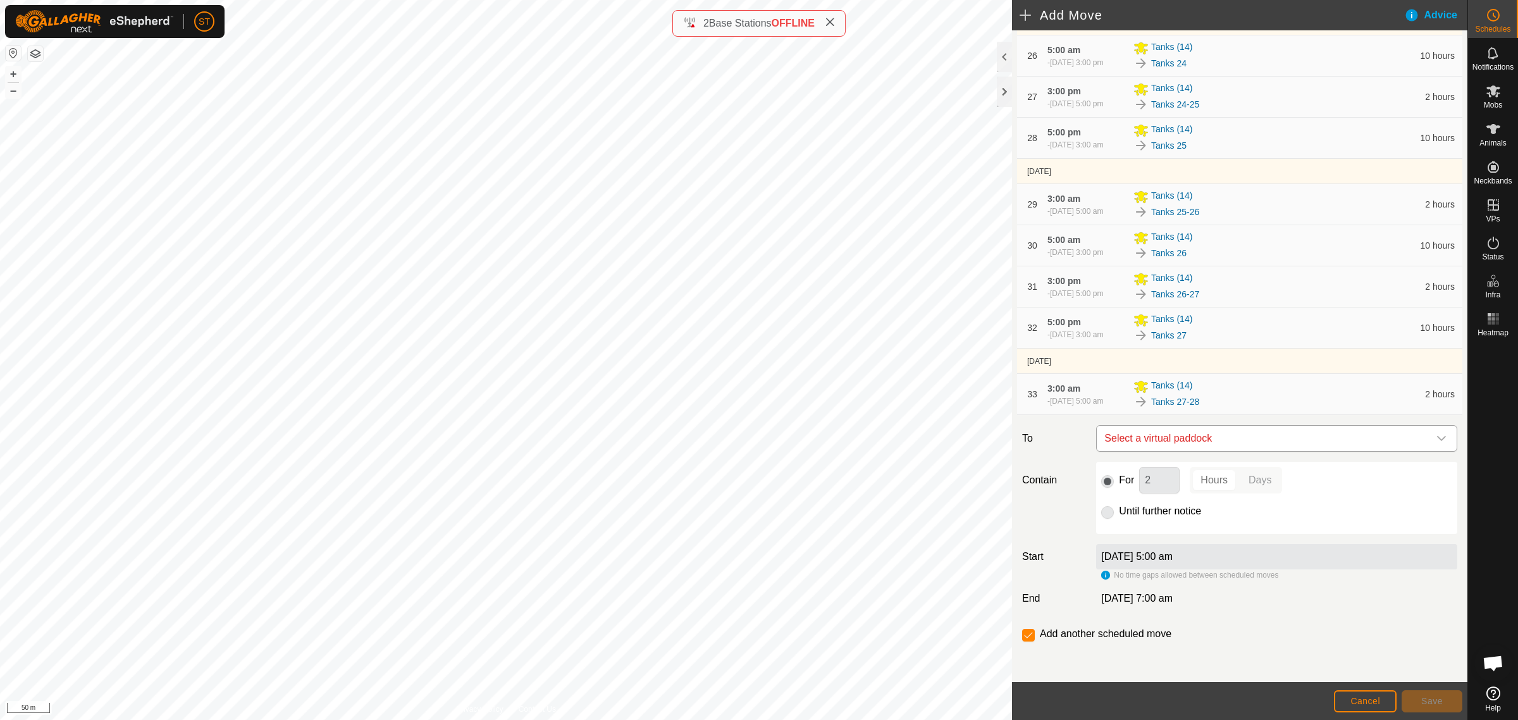
click at [1436, 441] on icon "dropdown trigger" at bounding box center [1441, 438] width 10 height 10
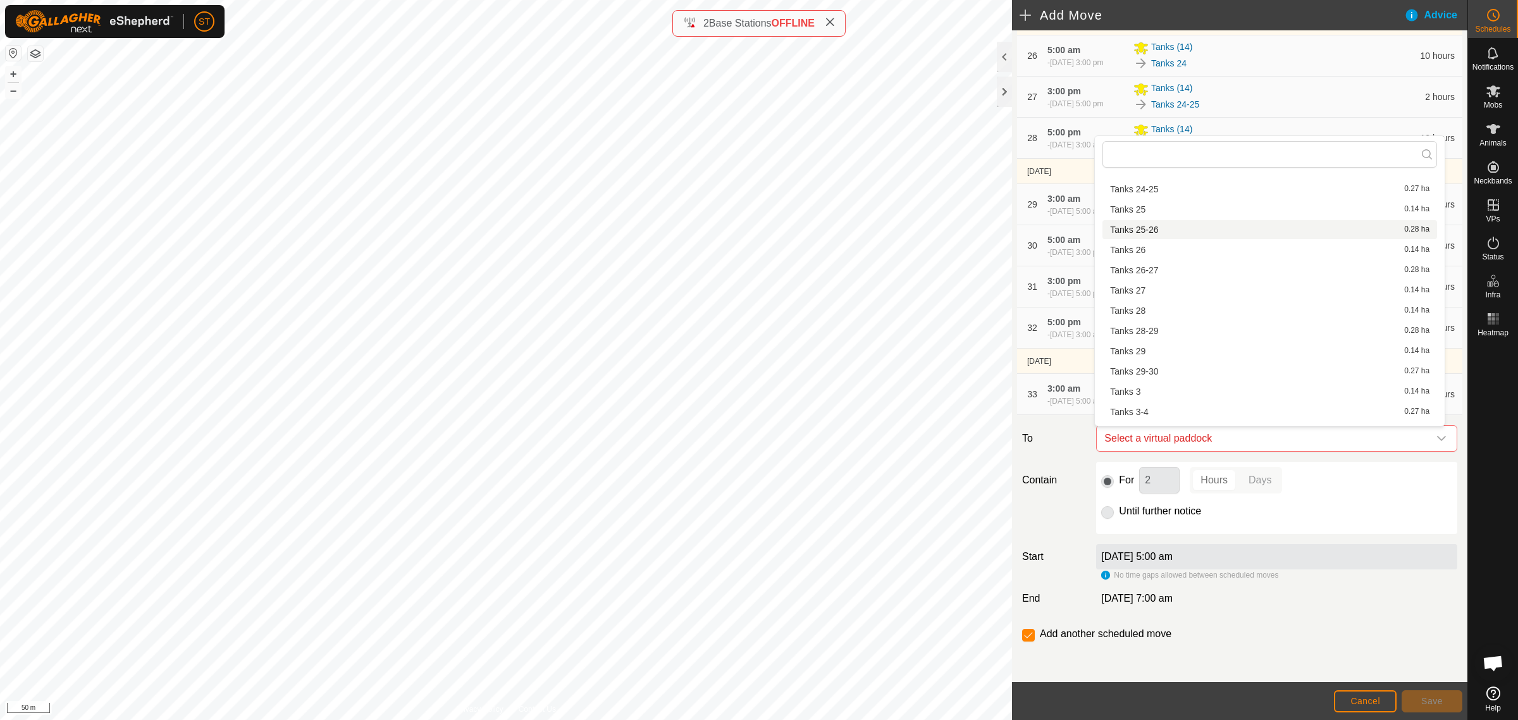
scroll to position [712, 0]
click at [1146, 306] on li "Tanks 28 0.14 ha" at bounding box center [1269, 309] width 335 height 19
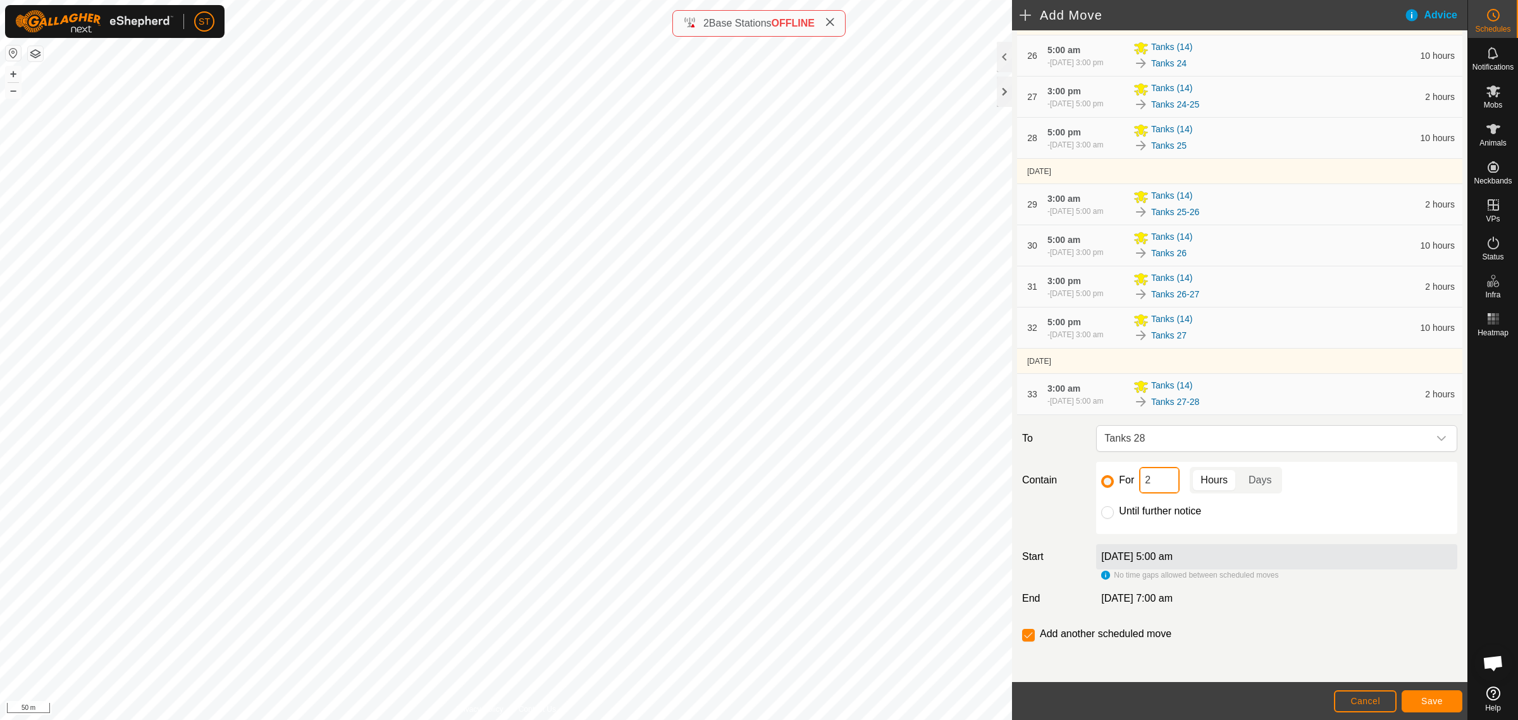
drag, startPoint x: 1156, startPoint y: 481, endPoint x: 1126, endPoint y: 481, distance: 29.7
click at [1126, 481] on div "For 2 Hours Days" at bounding box center [1276, 480] width 351 height 27
type input "10"
click at [1428, 697] on span "Save" at bounding box center [1432, 701] width 22 height 10
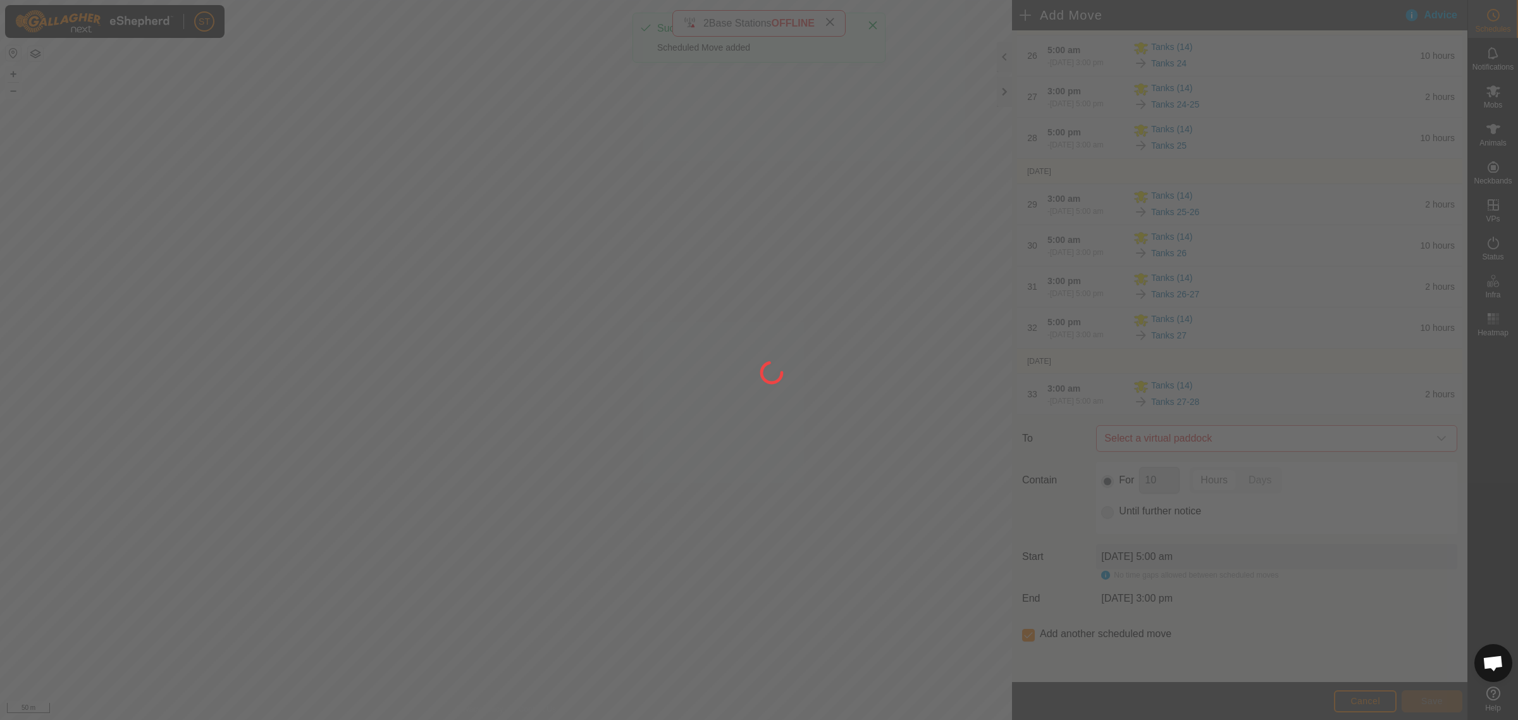
scroll to position [0, 0]
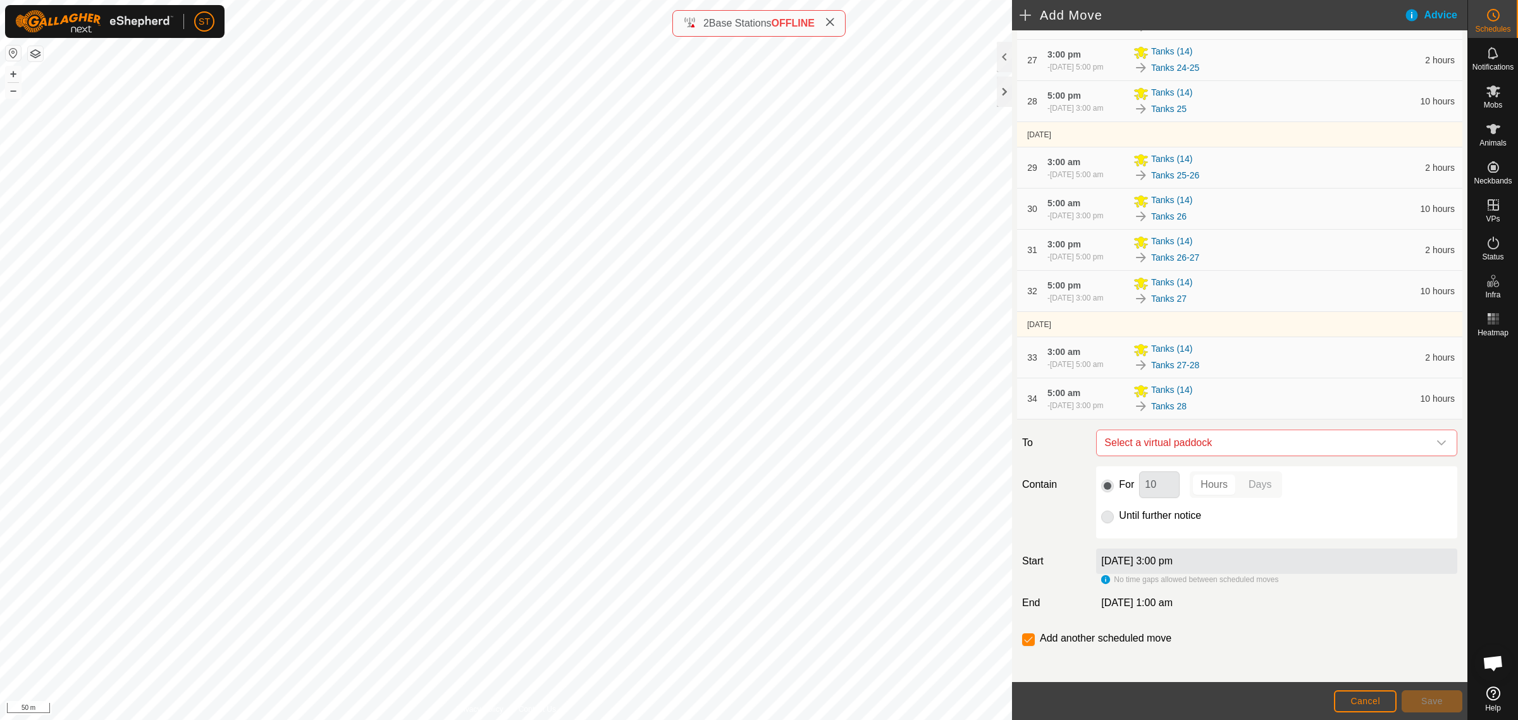
scroll to position [1371, 0]
click at [1437, 438] on icon "dropdown trigger" at bounding box center [1441, 438] width 9 height 5
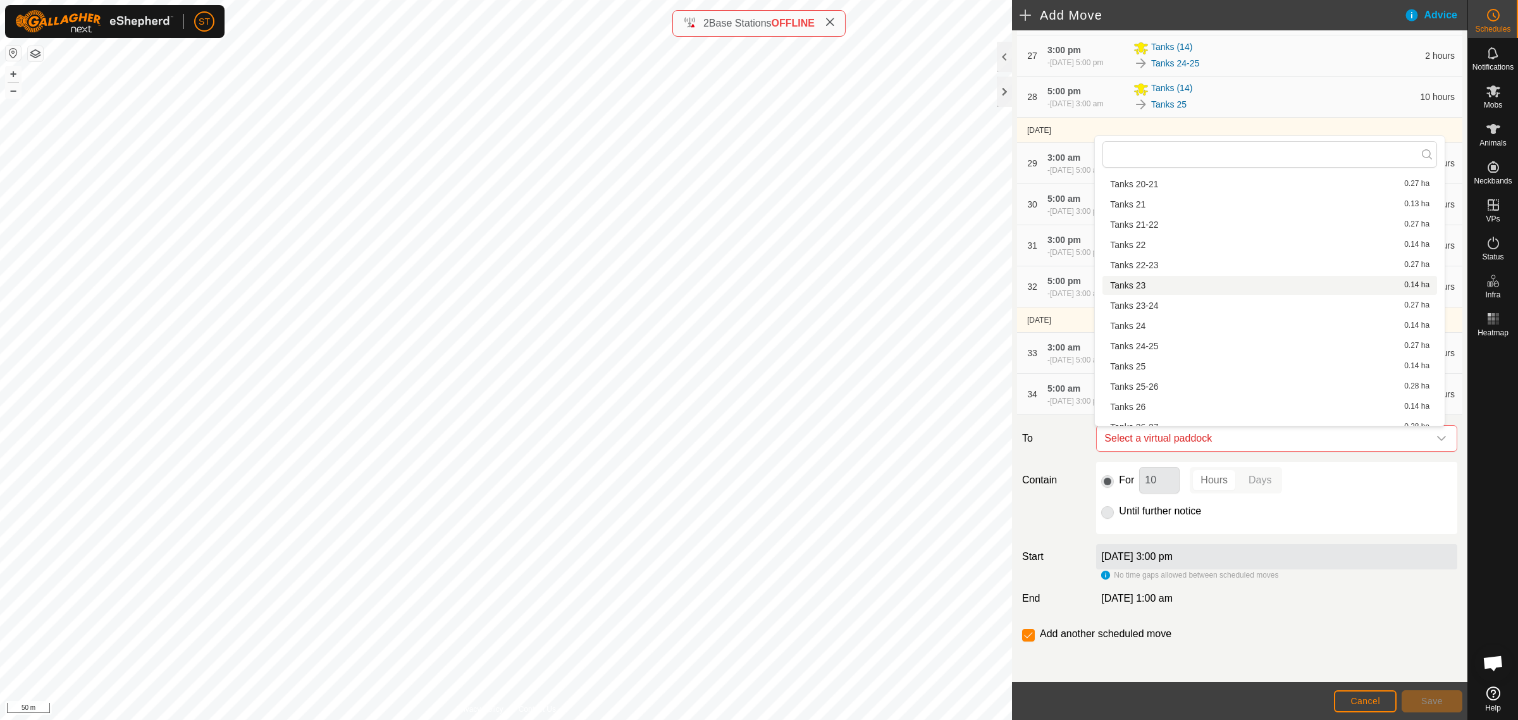
scroll to position [712, 0]
click at [1153, 330] on li "Tanks 28-29 0.28 ha" at bounding box center [1269, 329] width 335 height 19
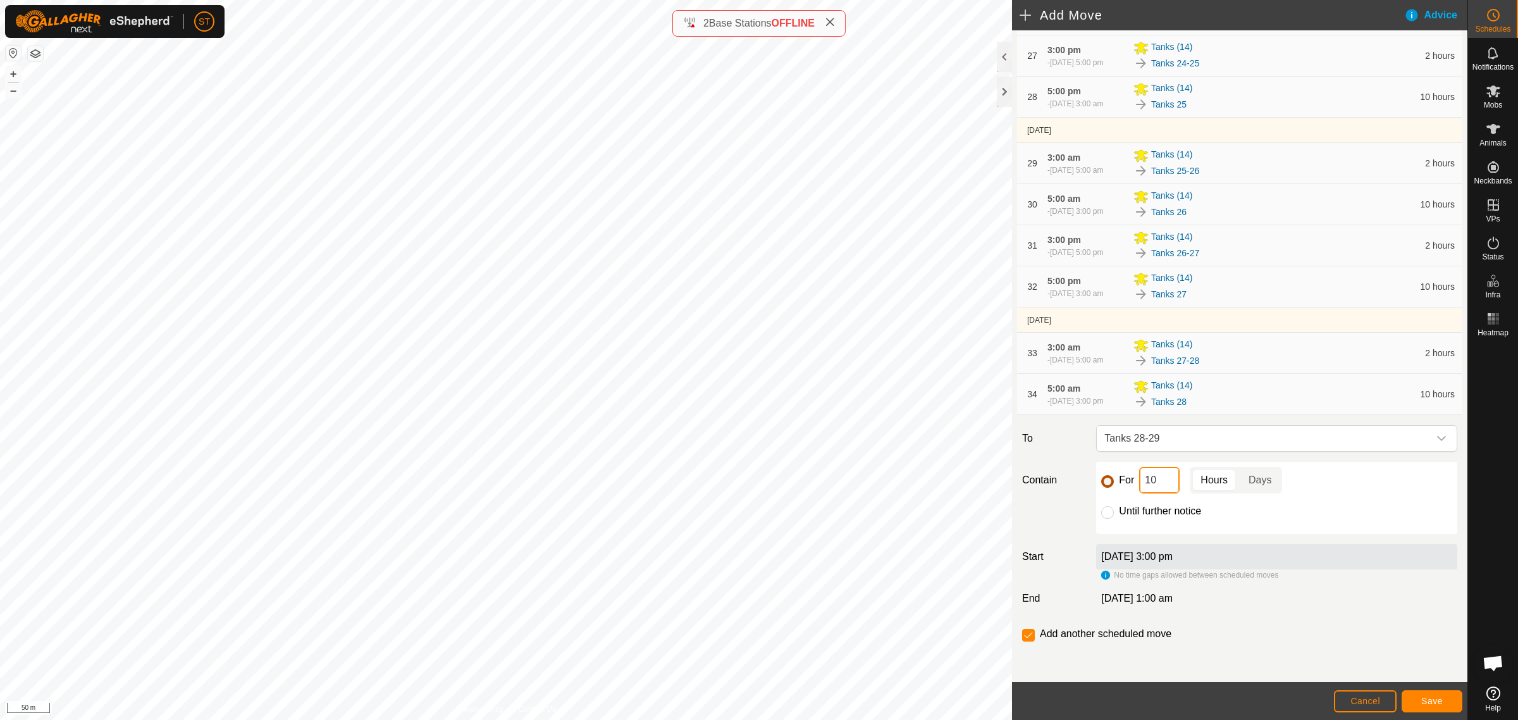
drag, startPoint x: 1152, startPoint y: 485, endPoint x: 1105, endPoint y: 486, distance: 47.5
click at [1107, 486] on div "For 10 Hours Days" at bounding box center [1276, 480] width 351 height 27
click at [1421, 700] on span "Save" at bounding box center [1432, 701] width 22 height 10
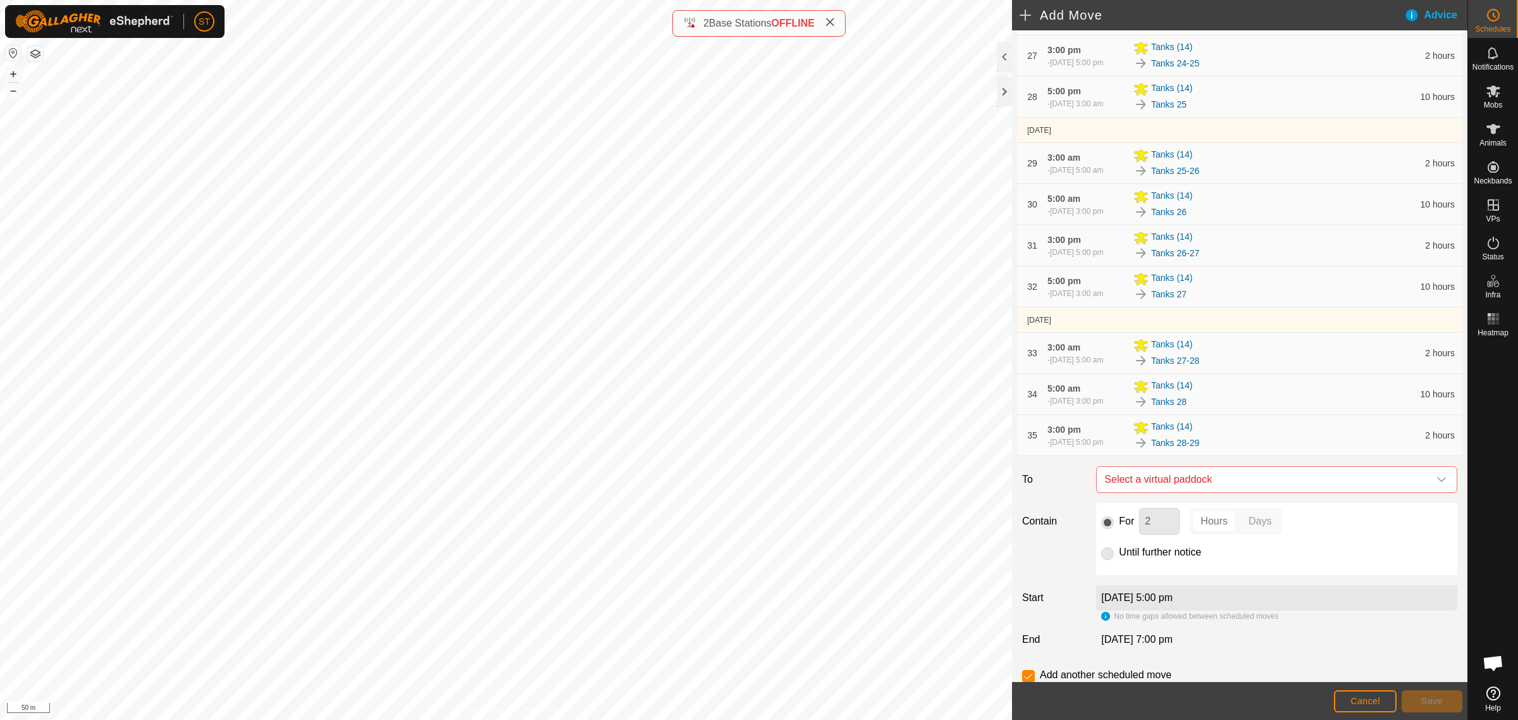
scroll to position [1412, 0]
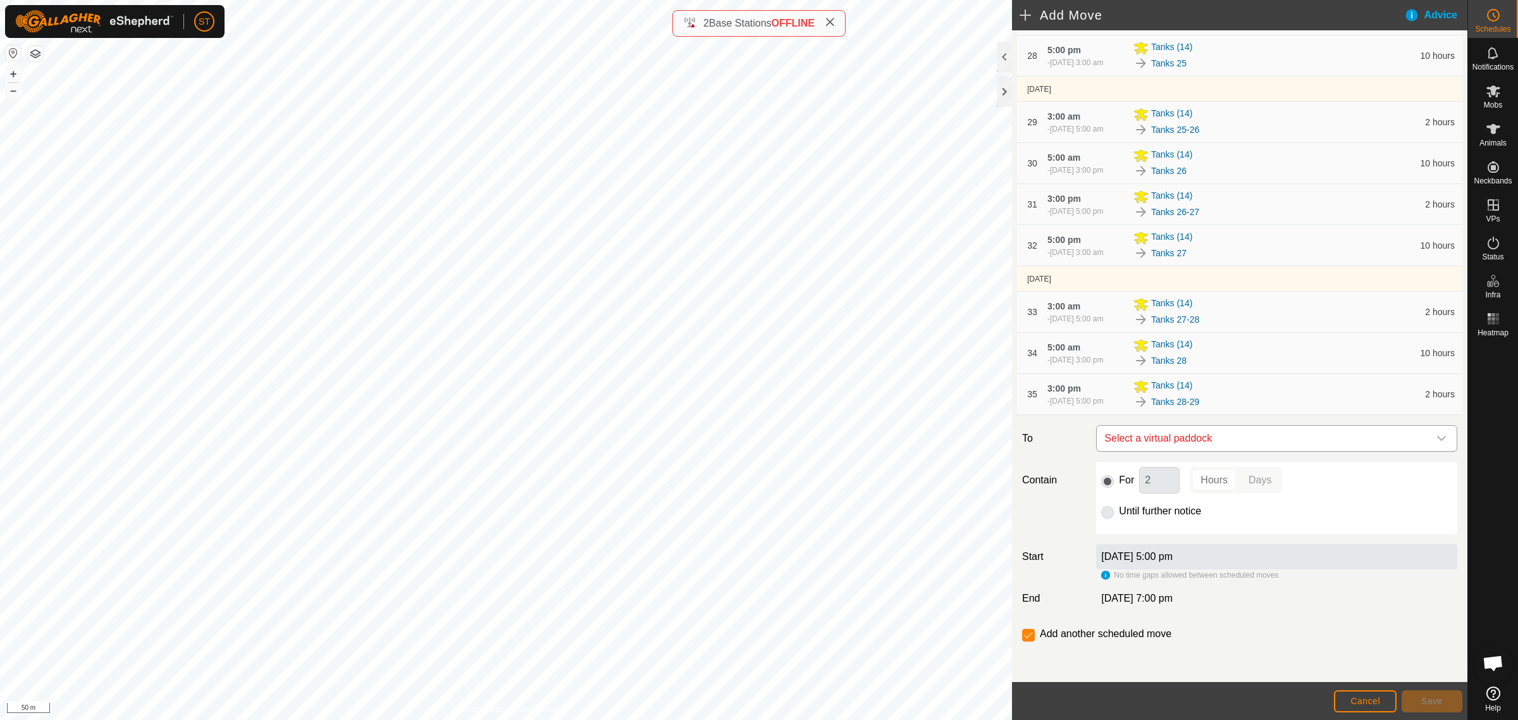
click at [1436, 438] on icon "dropdown trigger" at bounding box center [1441, 438] width 10 height 10
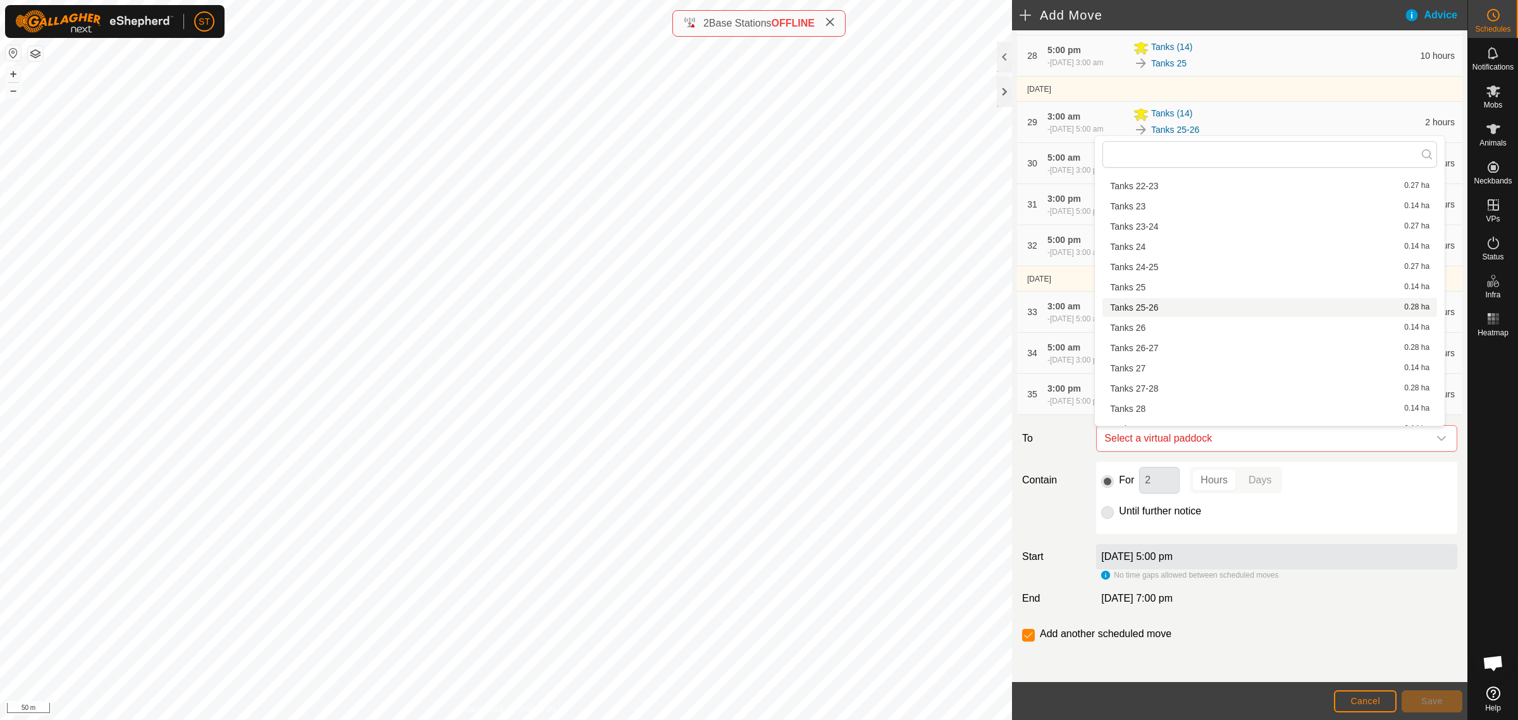
scroll to position [712, 0]
click at [1155, 352] on li "Tanks 29 0.14 ha" at bounding box center [1269, 349] width 335 height 19
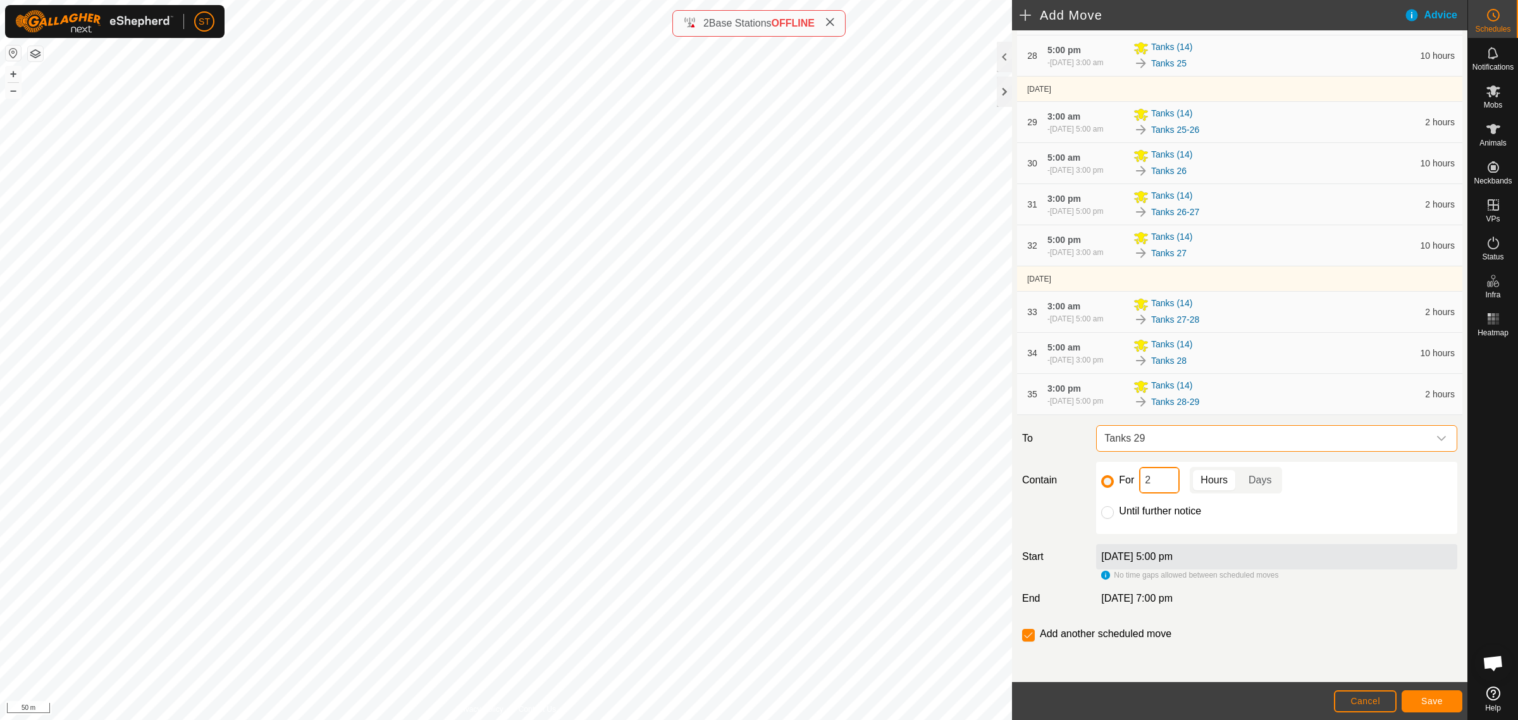
drag, startPoint x: 1145, startPoint y: 485, endPoint x: 1133, endPoint y: 485, distance: 11.4
click at [1133, 485] on div "For 2 Hours Days" at bounding box center [1276, 480] width 351 height 27
click at [1431, 703] on span "Save" at bounding box center [1432, 701] width 22 height 10
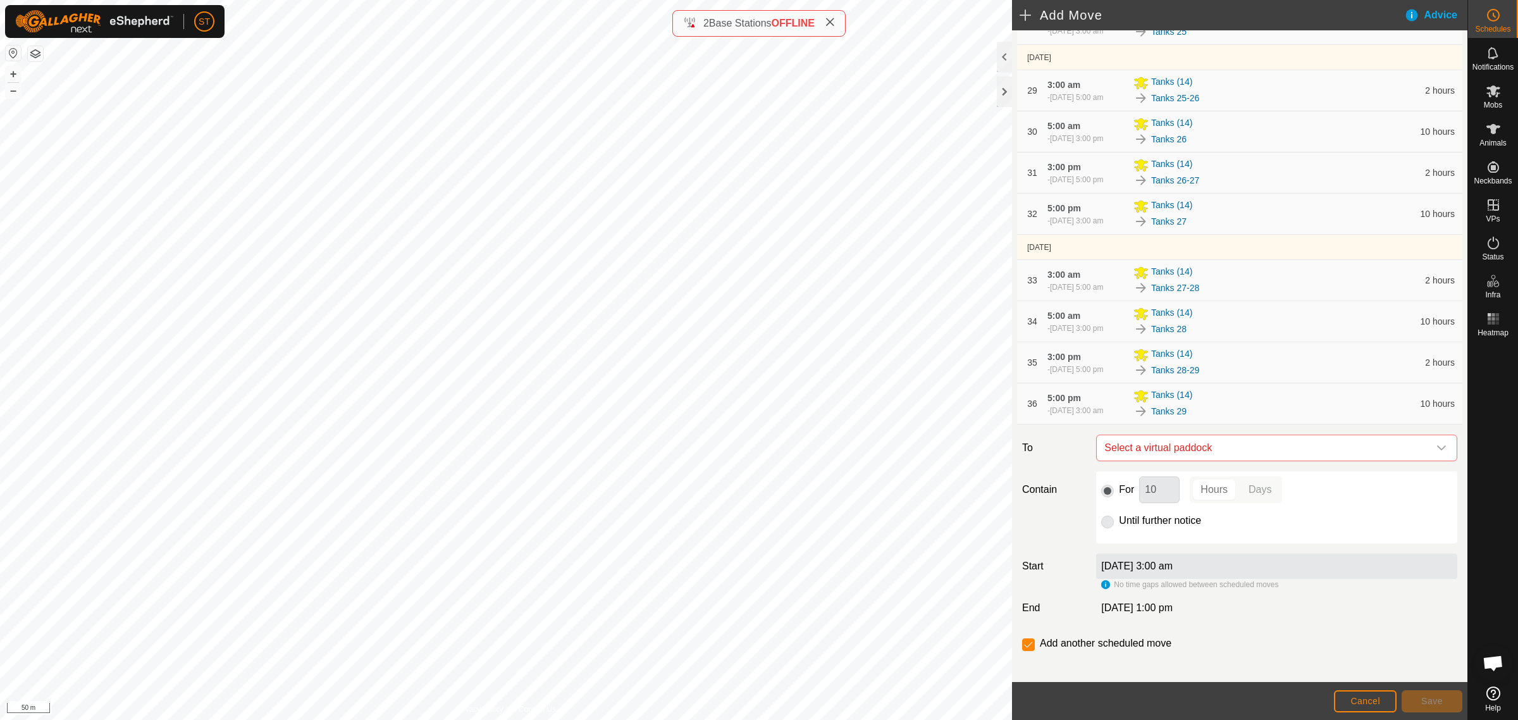
scroll to position [1454, 0]
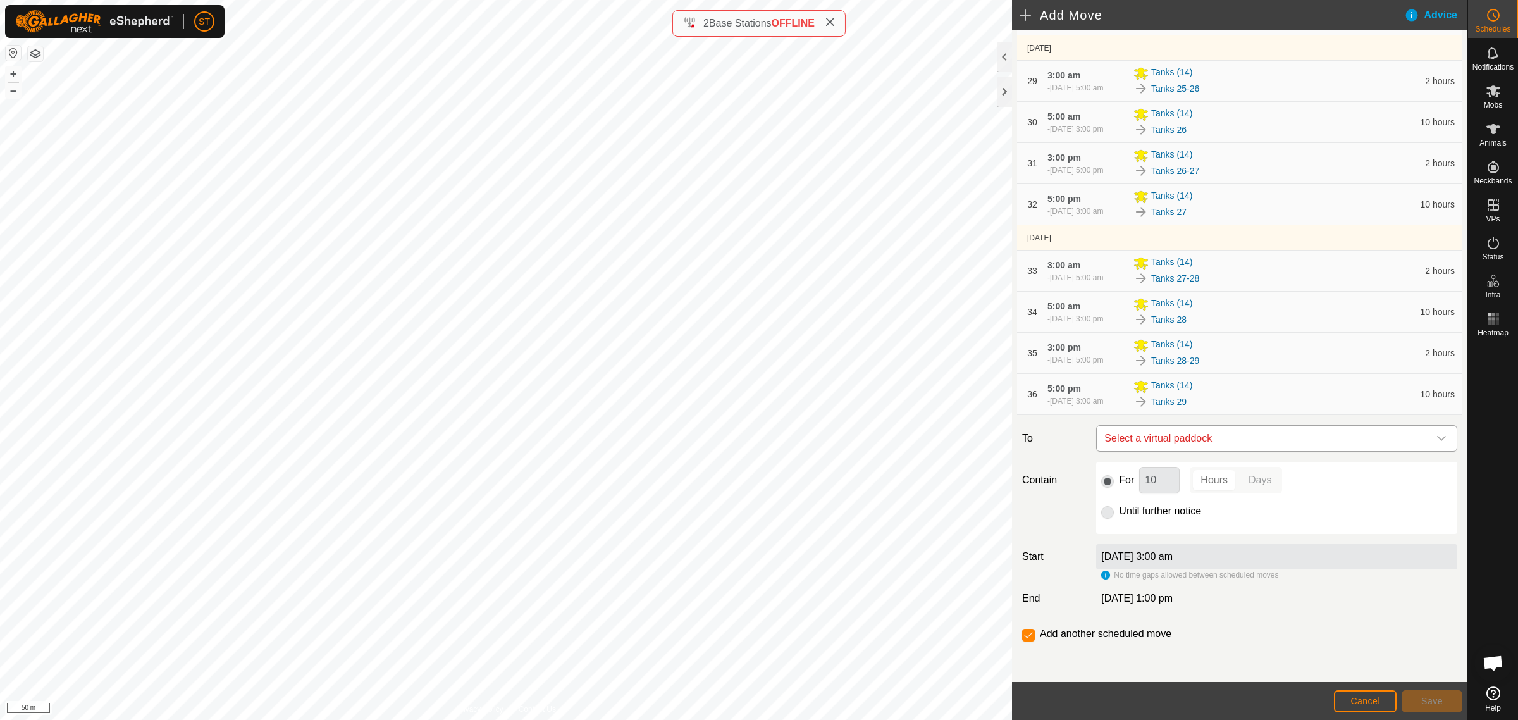
click at [1436, 438] on icon "dropdown trigger" at bounding box center [1441, 438] width 10 height 10
click at [1436, 434] on icon "dropdown trigger" at bounding box center [1441, 438] width 10 height 10
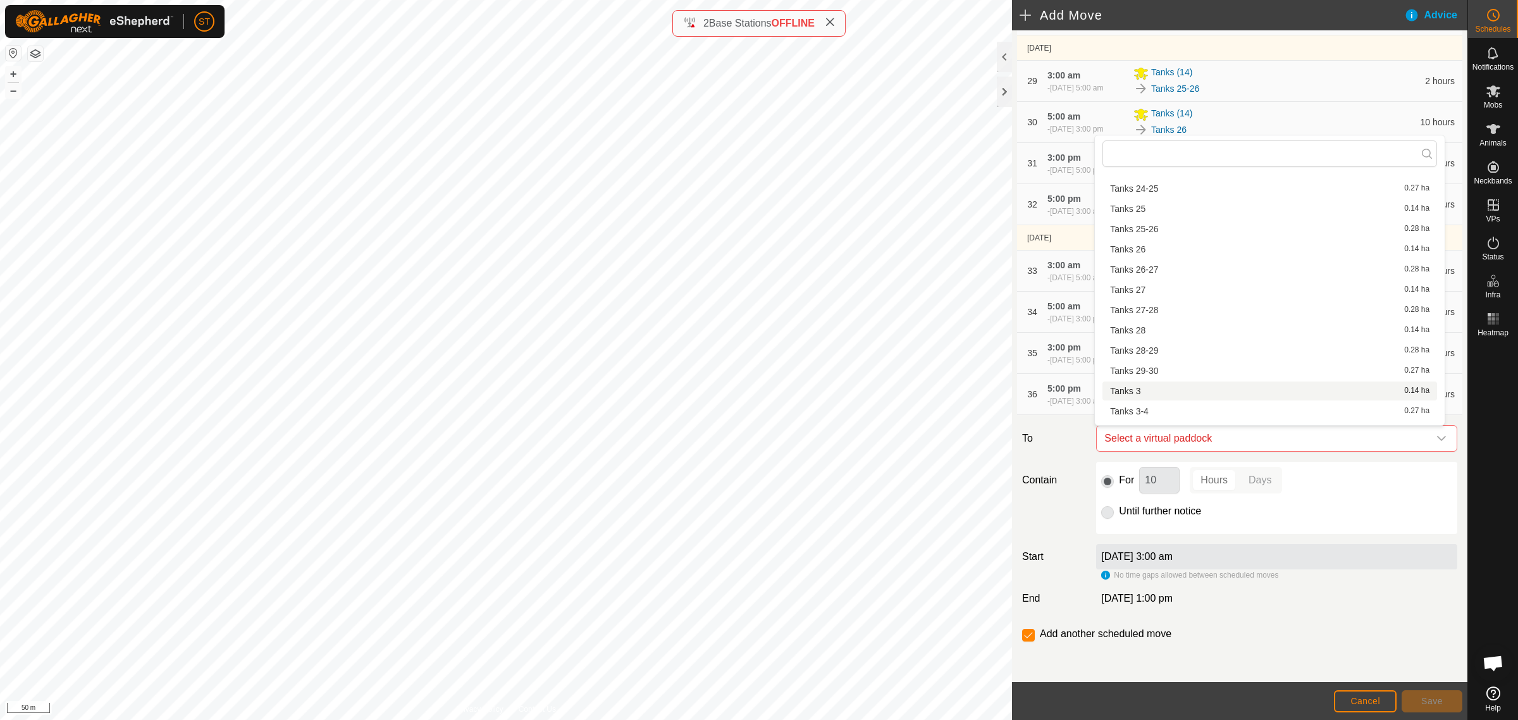
scroll to position [712, 0]
click at [1159, 368] on li "Tanks 29-30 0.27 ha" at bounding box center [1269, 369] width 335 height 19
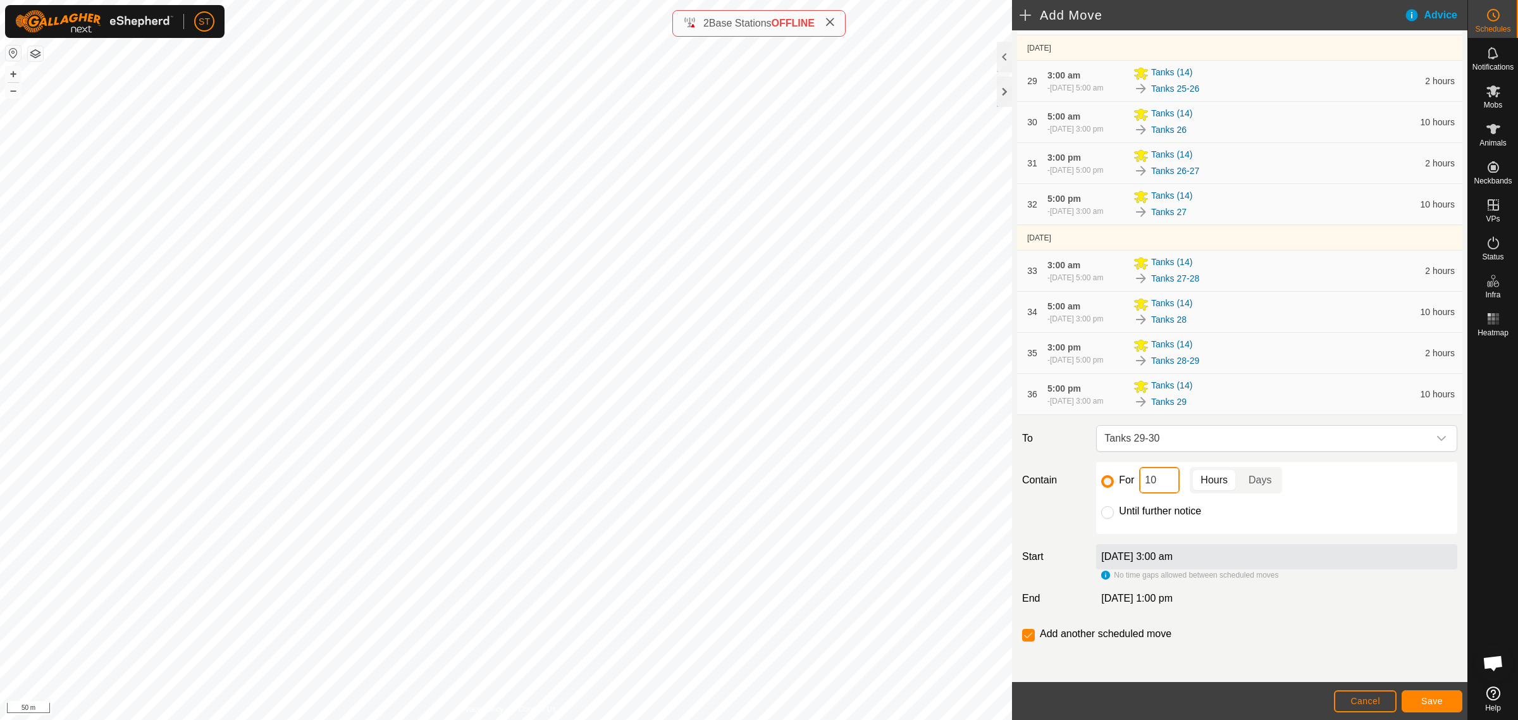
drag, startPoint x: 1149, startPoint y: 485, endPoint x: 1115, endPoint y: 485, distance: 34.8
click at [1115, 485] on div "For 10 Hours Days" at bounding box center [1276, 480] width 351 height 27
click at [1424, 701] on span "Save" at bounding box center [1432, 701] width 22 height 10
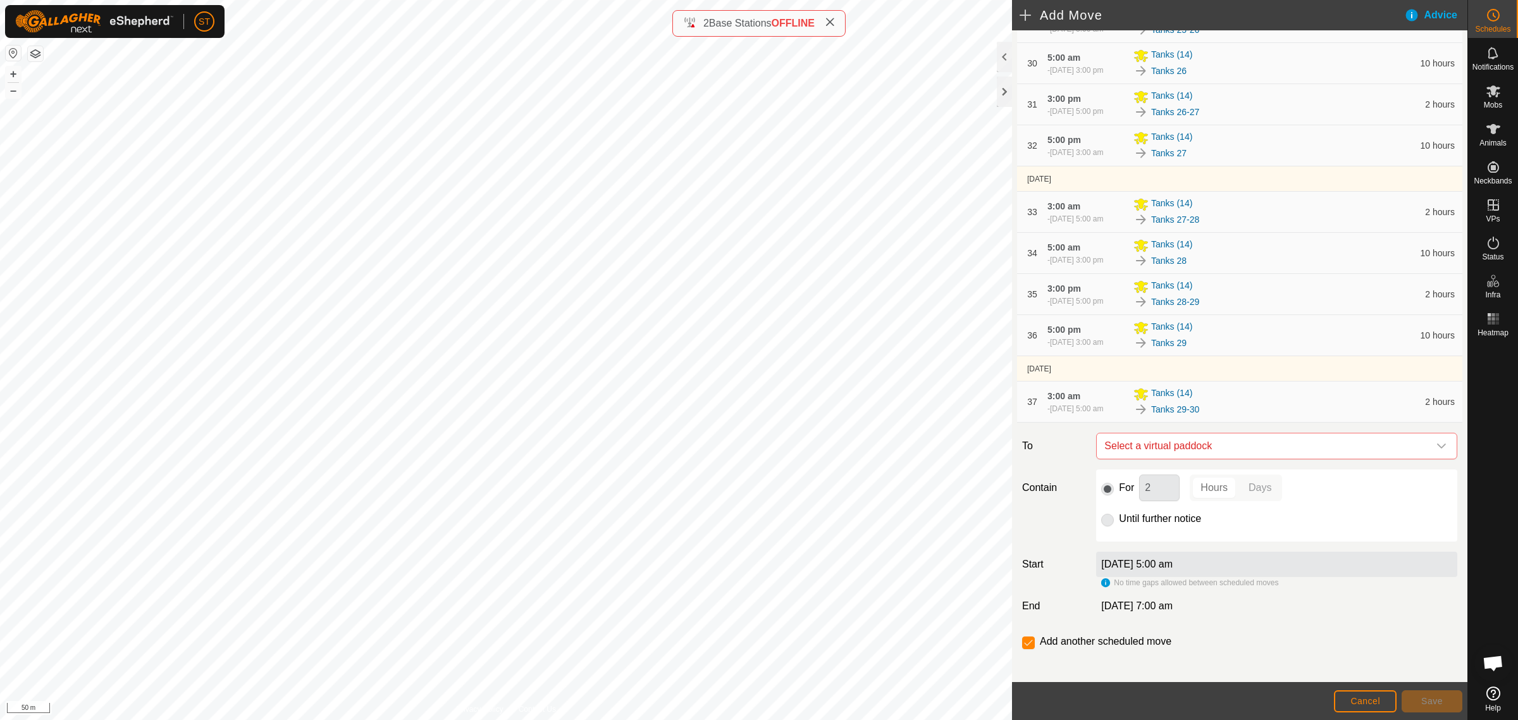
scroll to position [1520, 0]
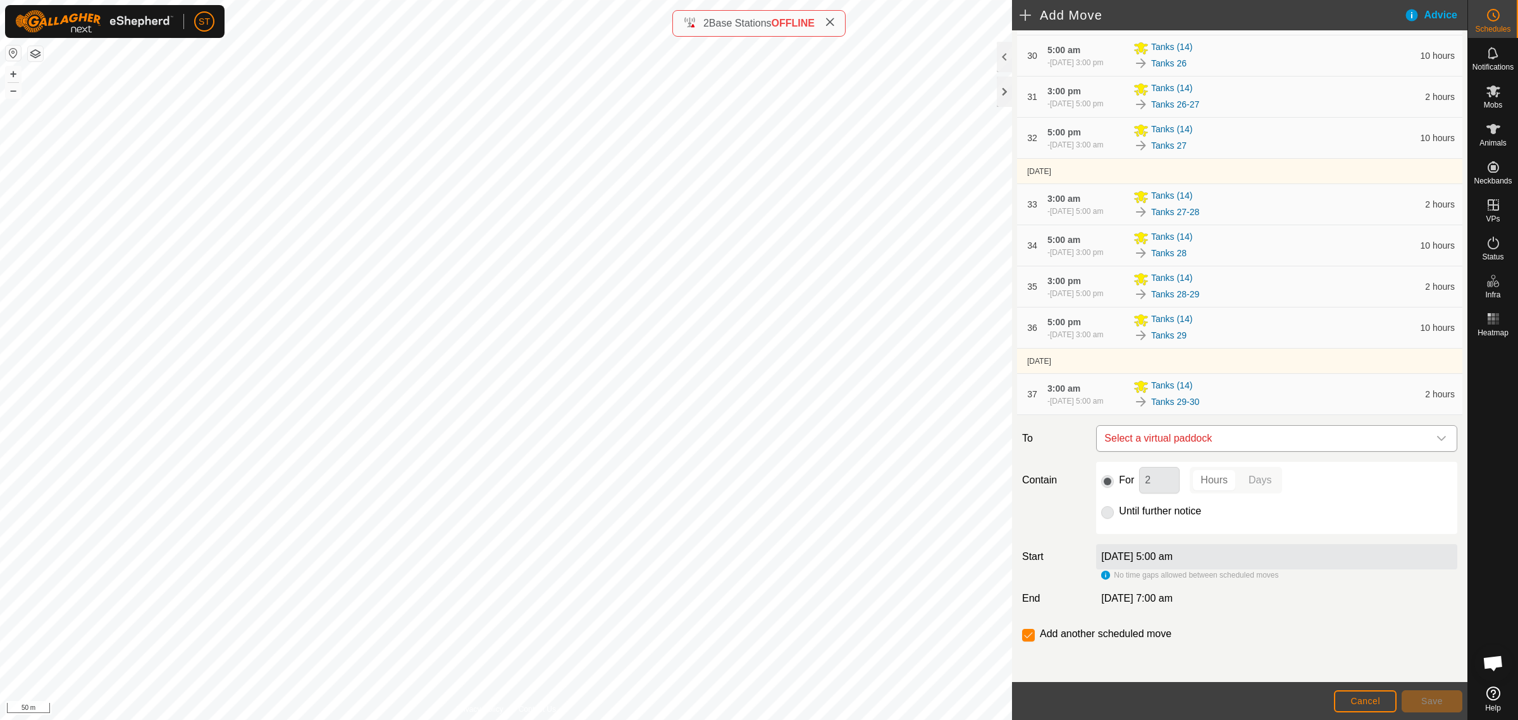
click at [1437, 438] on icon "dropdown trigger" at bounding box center [1441, 438] width 9 height 5
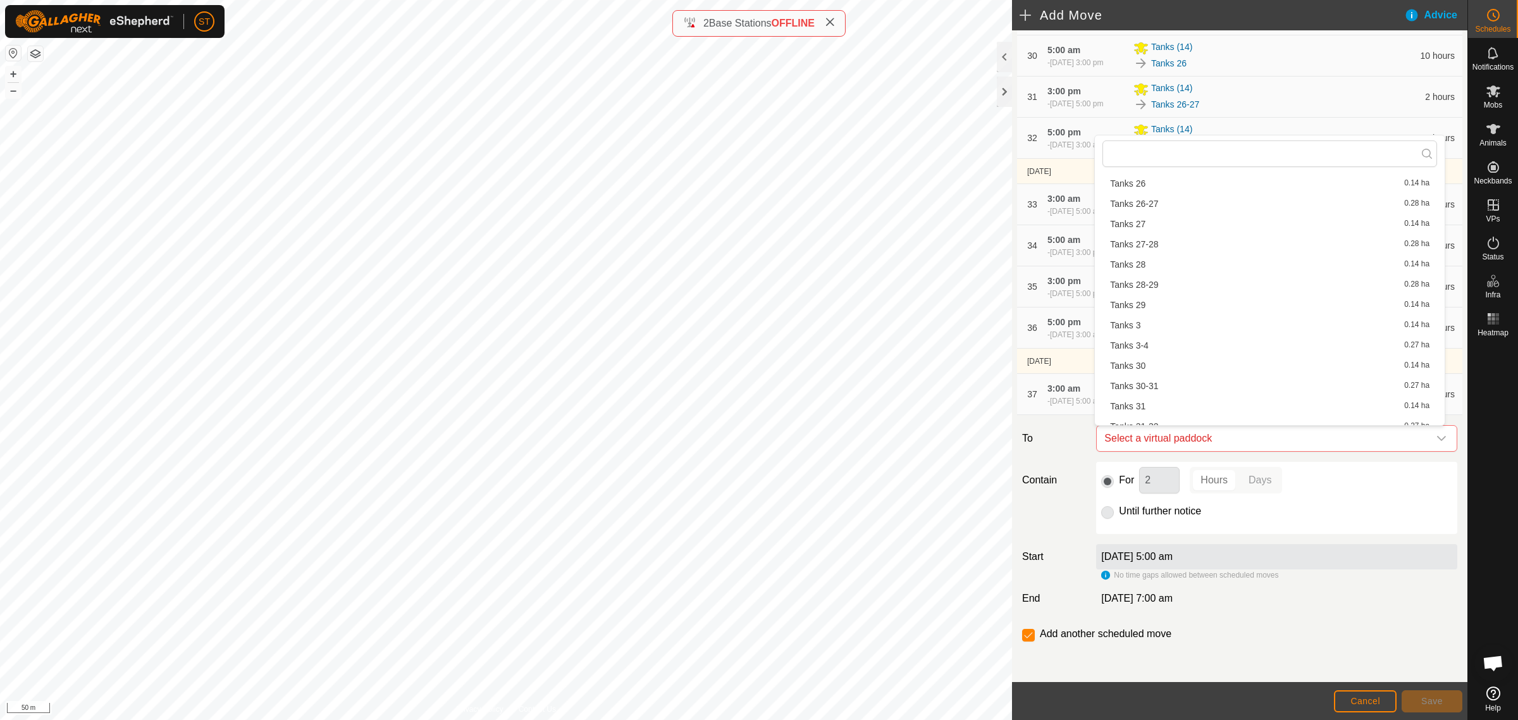
scroll to position [791, 0]
click at [1158, 348] on li "Tanks 30 0.14 ha" at bounding box center [1269, 351] width 335 height 19
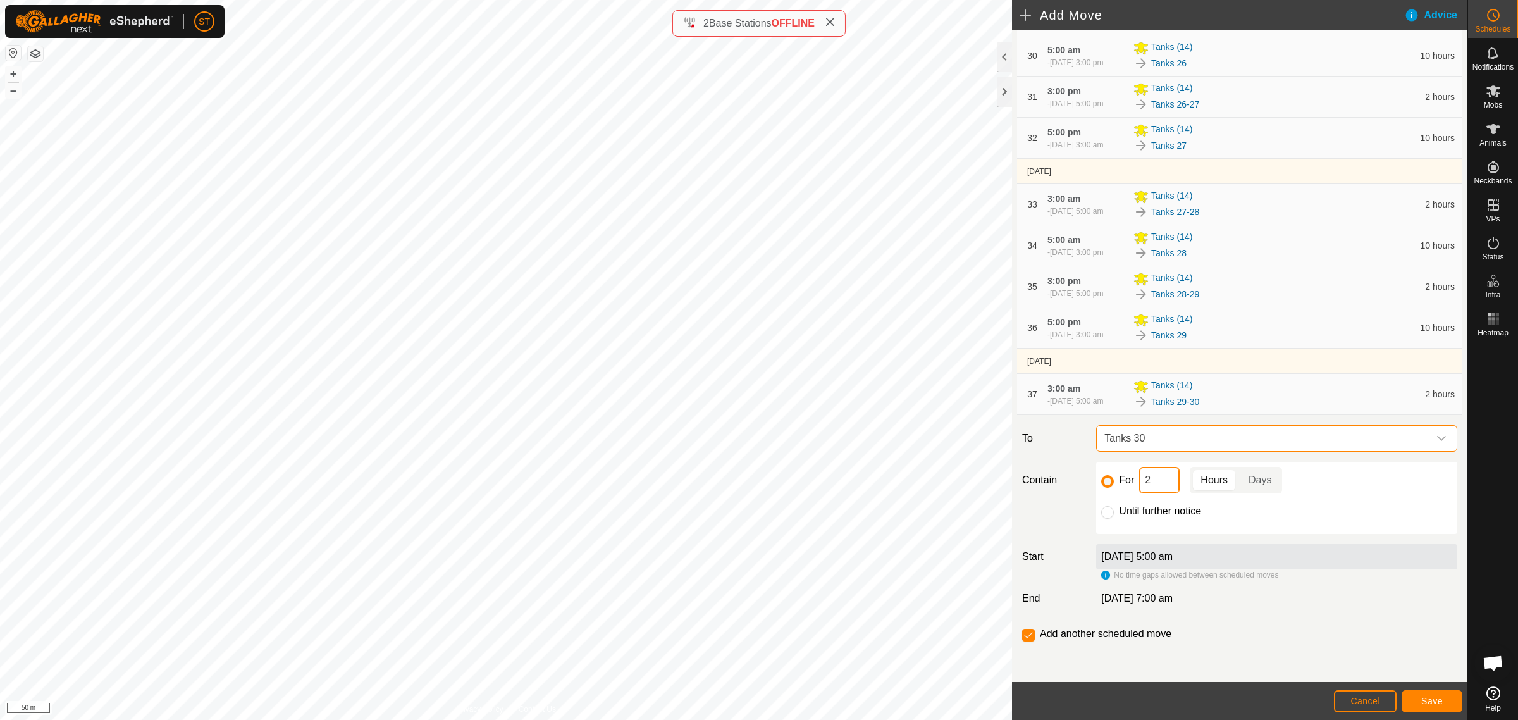
click at [1091, 485] on div "For 2 Hours Days Until further notice" at bounding box center [1276, 498] width 371 height 72
click at [1439, 700] on span "Save" at bounding box center [1432, 701] width 22 height 10
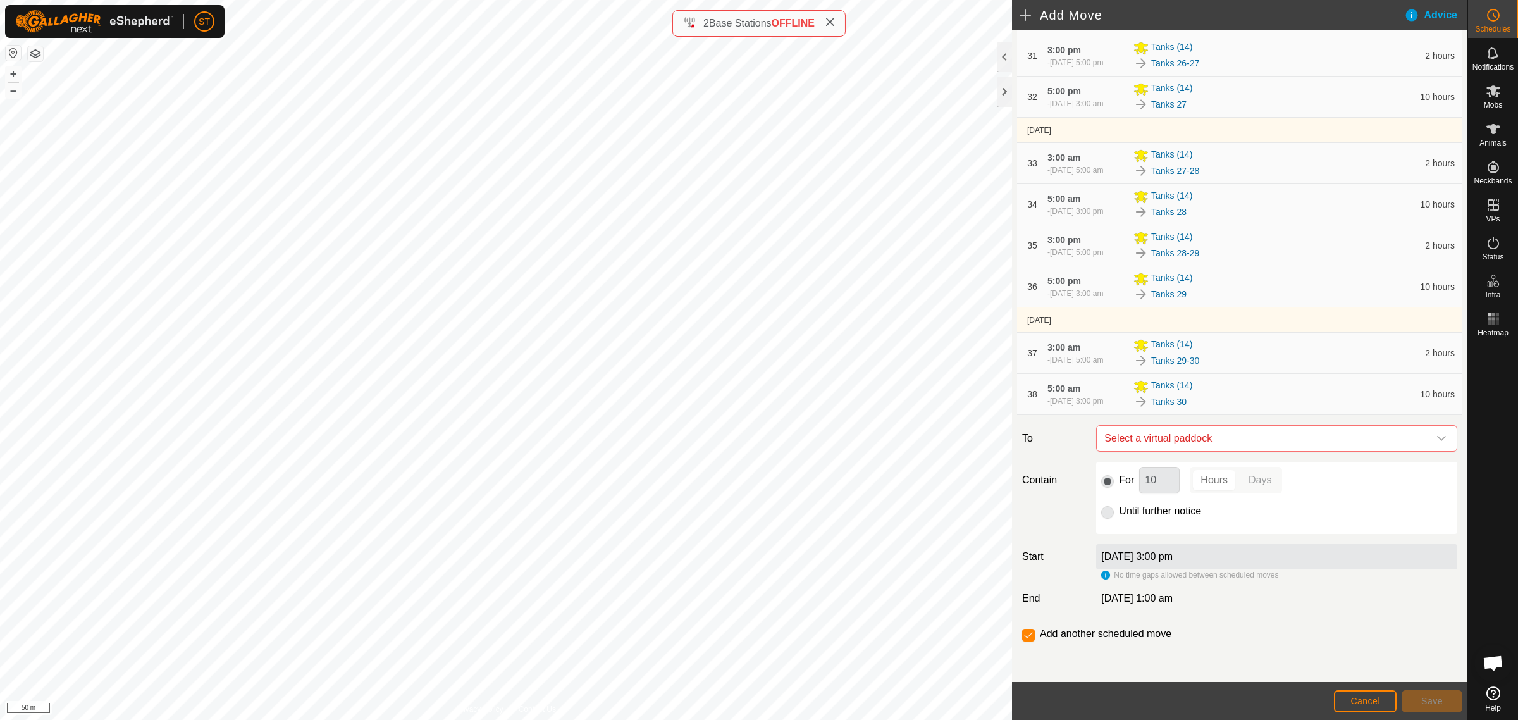
scroll to position [1561, 0]
click at [1436, 434] on icon "dropdown trigger" at bounding box center [1441, 438] width 10 height 10
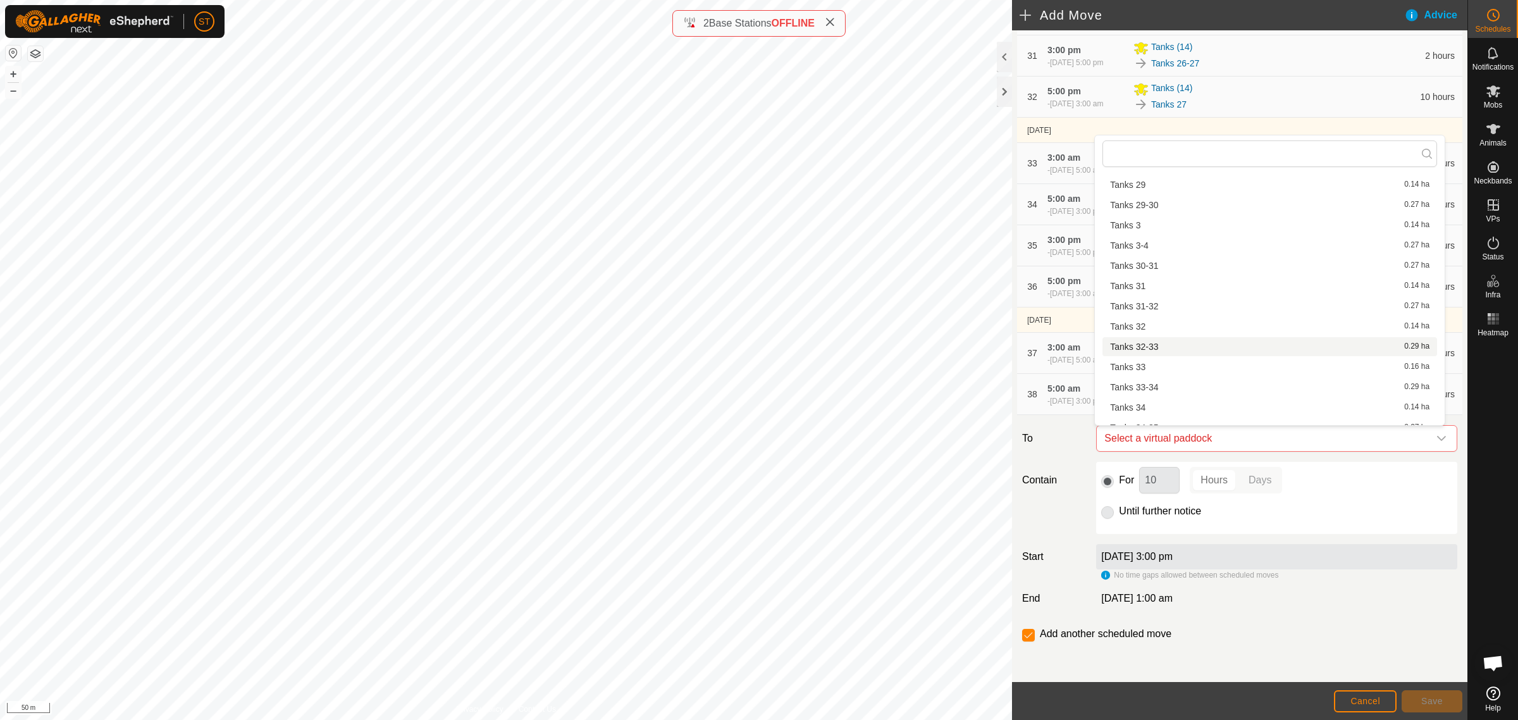
scroll to position [870, 0]
click at [1163, 288] on li "Tanks 30-31 0.27 ha" at bounding box center [1269, 292] width 335 height 19
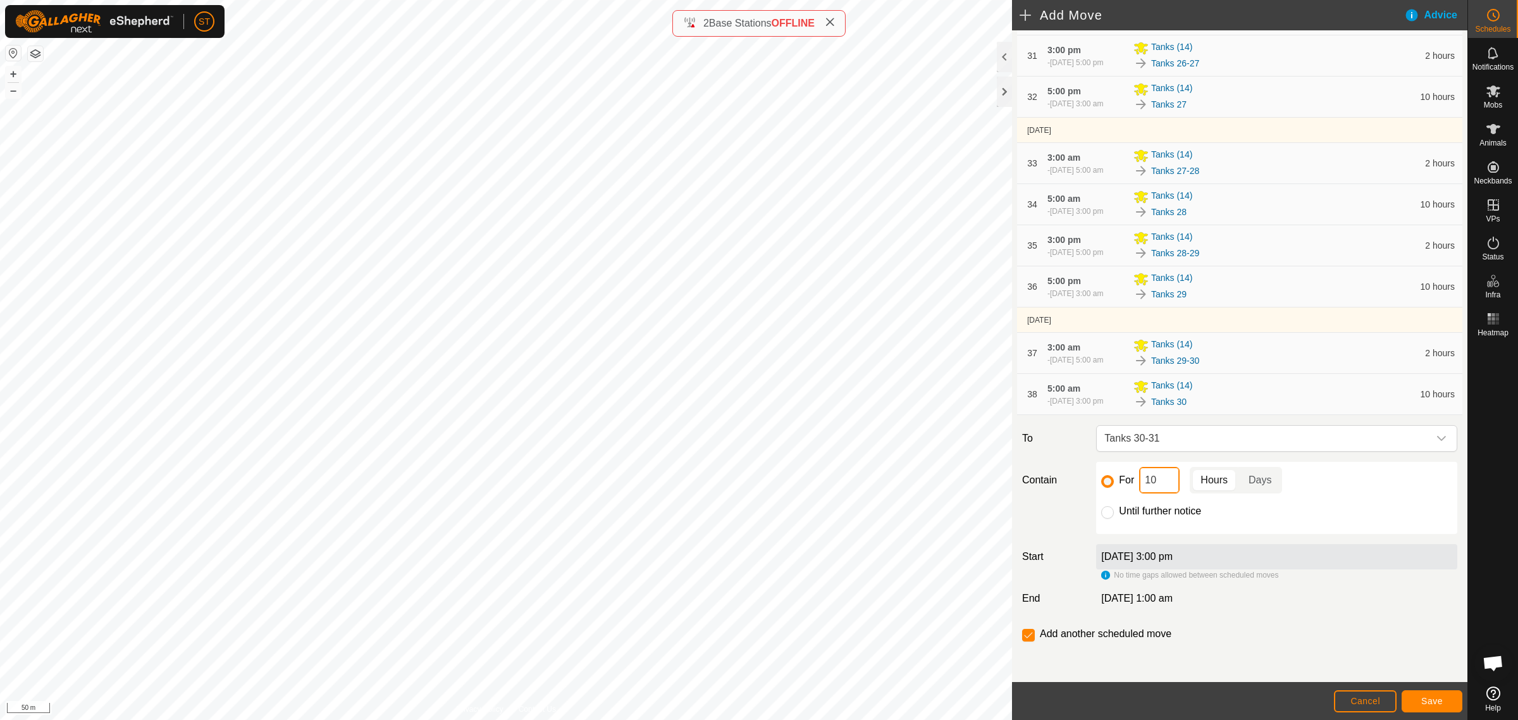
drag, startPoint x: 1158, startPoint y: 483, endPoint x: 1099, endPoint y: 485, distance: 58.2
click at [1101, 485] on div "For 10 Hours Days" at bounding box center [1276, 480] width 351 height 27
click at [1437, 701] on span "Save" at bounding box center [1432, 701] width 22 height 10
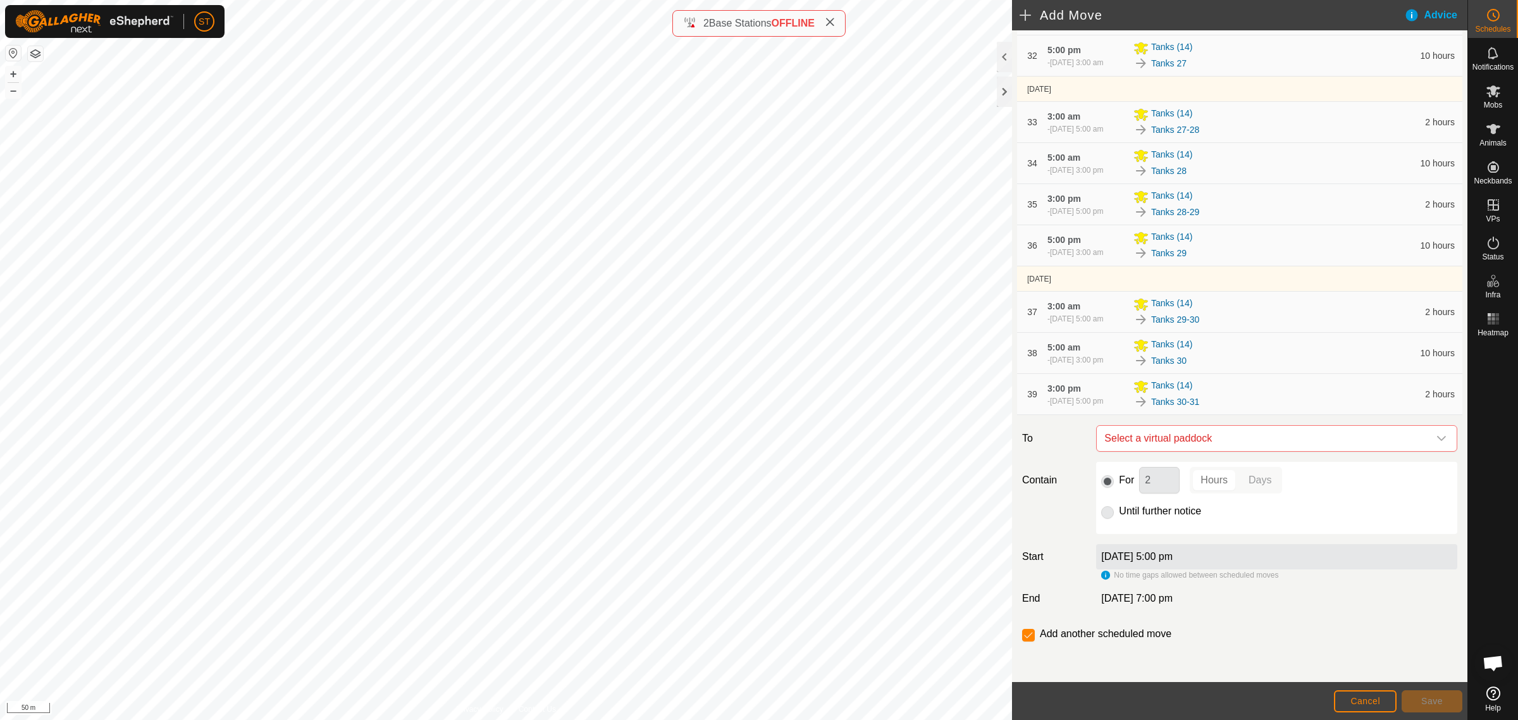
scroll to position [1602, 0]
click at [1436, 440] on icon "dropdown trigger" at bounding box center [1441, 438] width 10 height 10
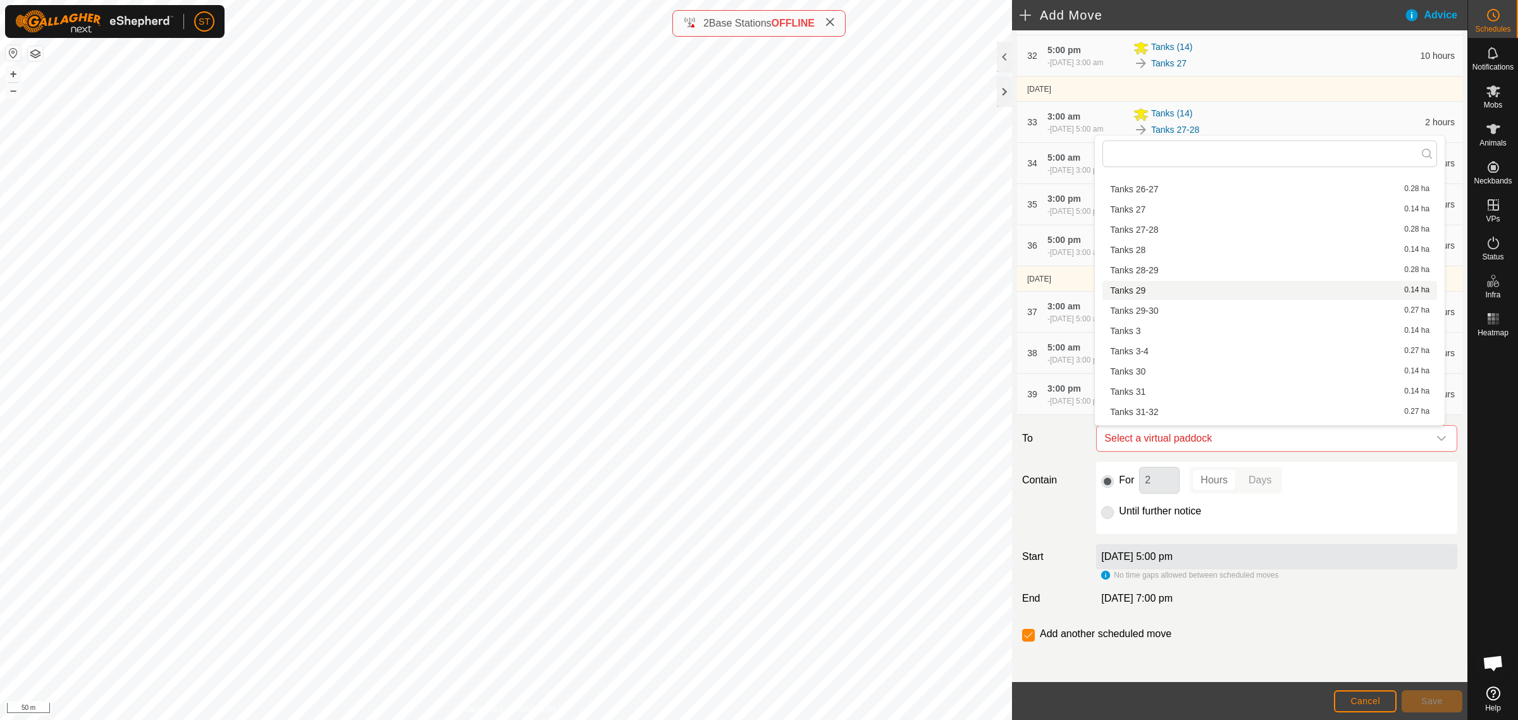
scroll to position [949, 0]
click at [1149, 234] on li "Tanks 31 0.14 ha" at bounding box center [1269, 233] width 335 height 19
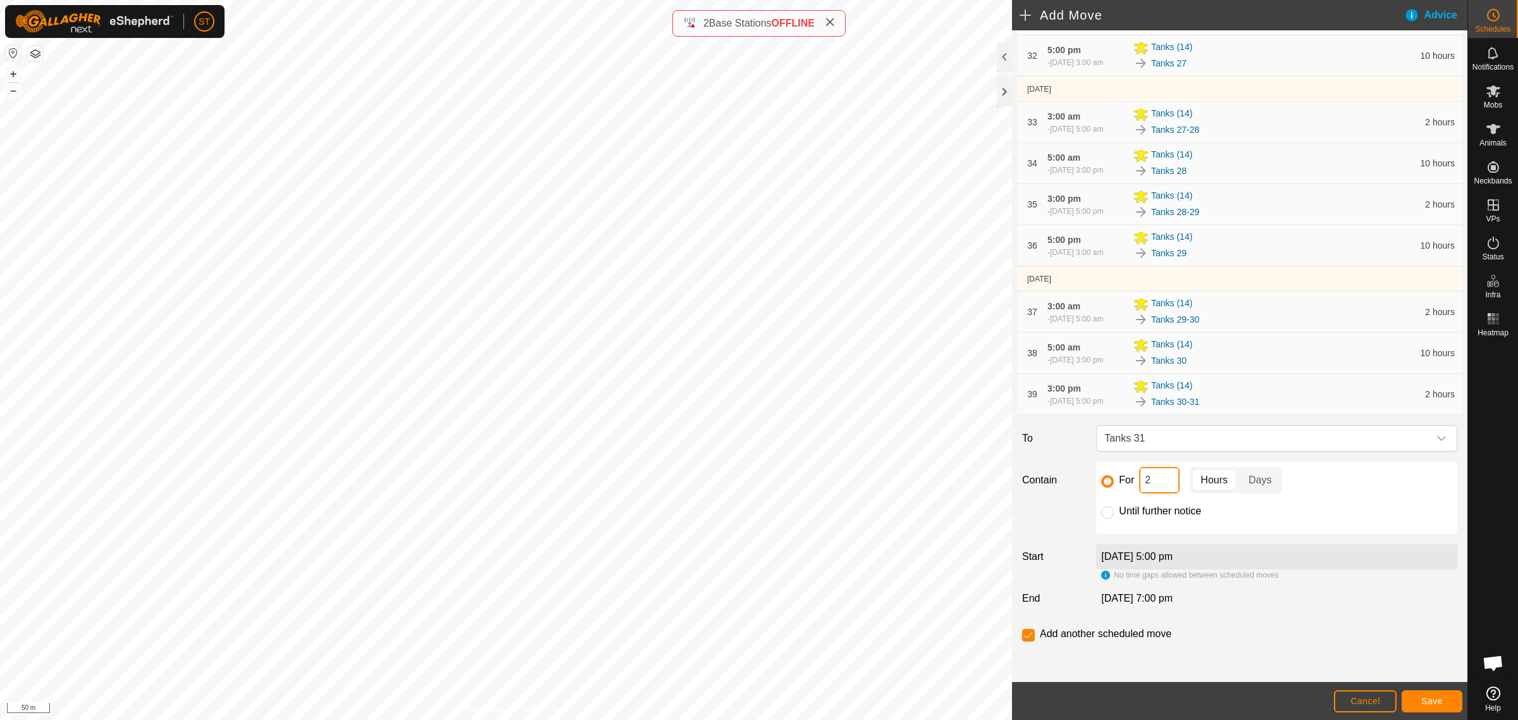
drag, startPoint x: 1133, startPoint y: 481, endPoint x: 1123, endPoint y: 481, distance: 10.1
click at [1123, 481] on div "For 2 Hours Days" at bounding box center [1276, 480] width 351 height 27
click at [1433, 695] on button "Save" at bounding box center [1432, 701] width 61 height 22
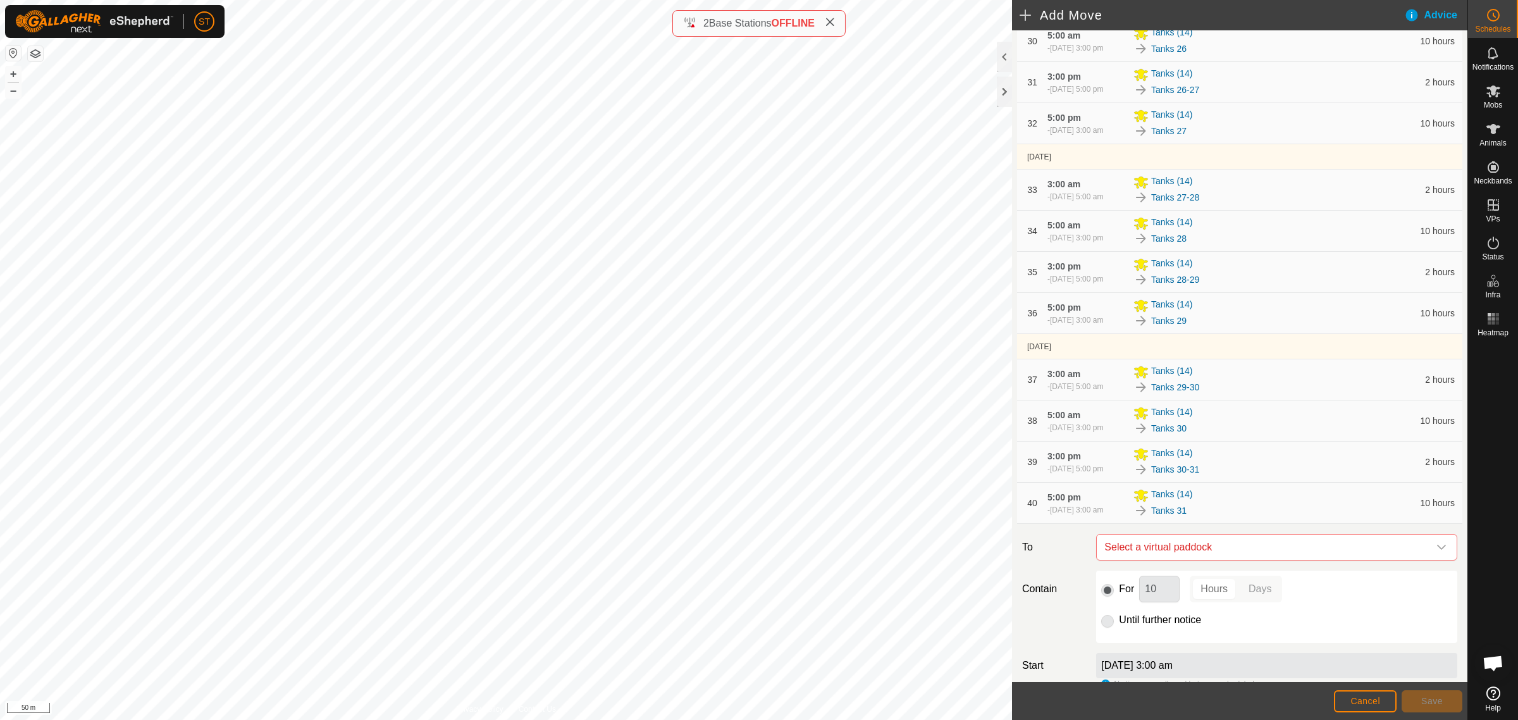
scroll to position [1643, 0]
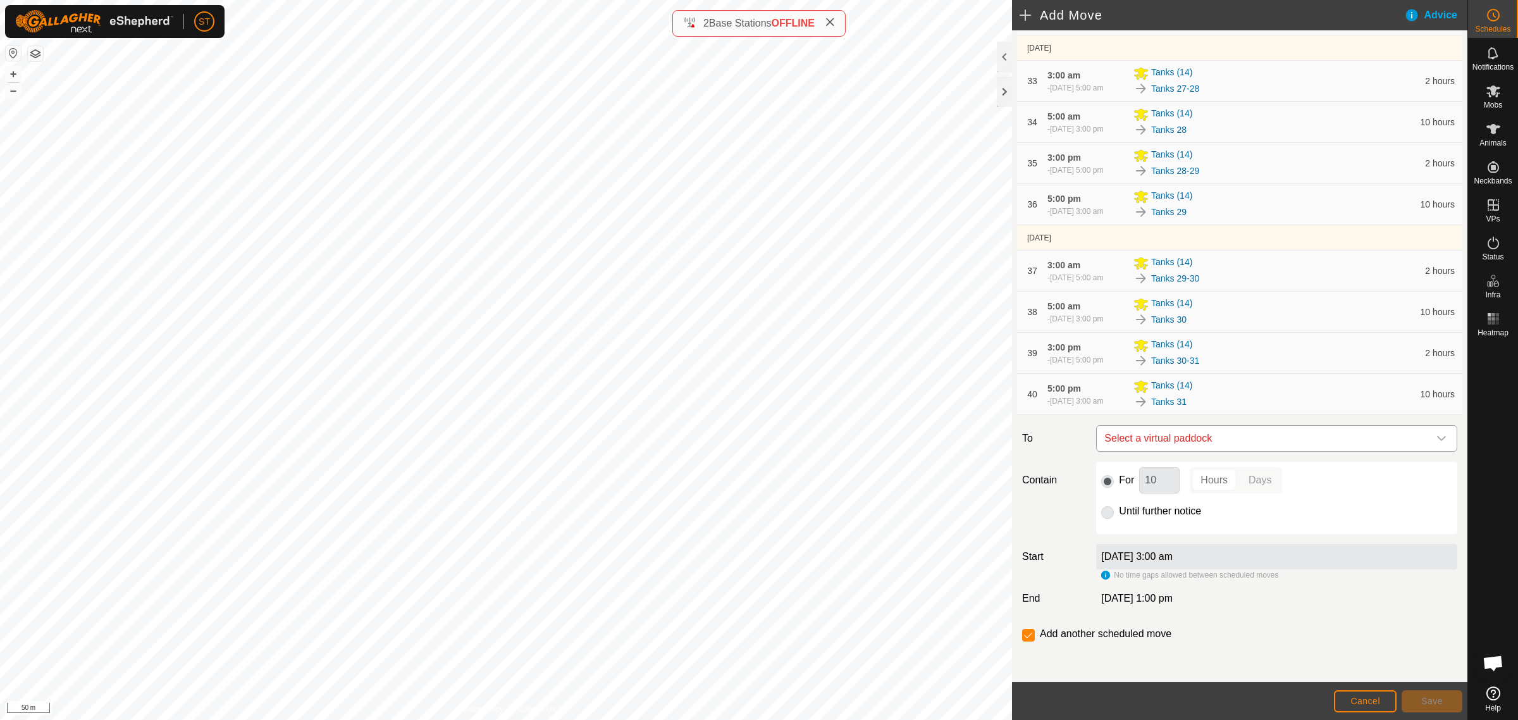
click at [1437, 438] on icon "dropdown trigger" at bounding box center [1441, 438] width 9 height 5
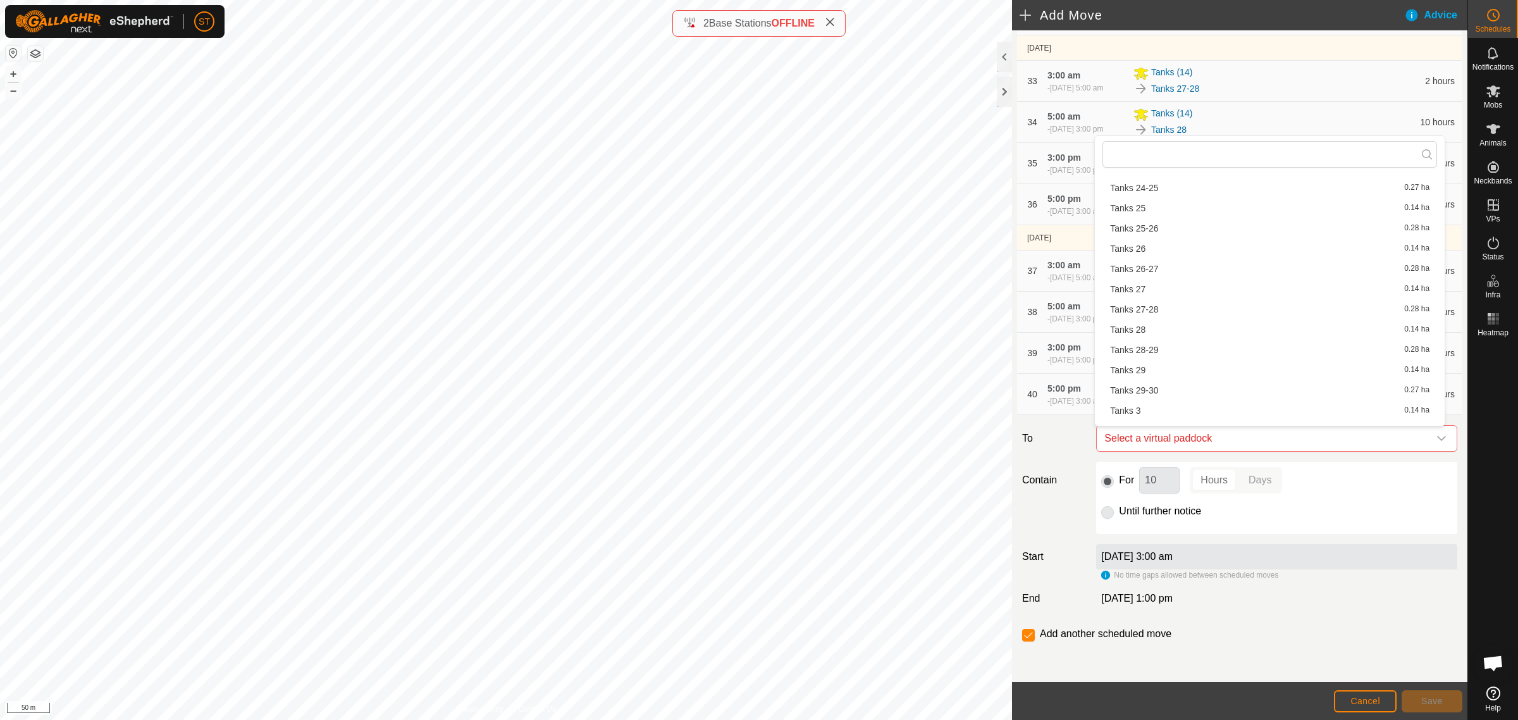
scroll to position [870, 0]
click at [1154, 330] on li "Tanks 31-32 0.27 ha" at bounding box center [1269, 333] width 335 height 19
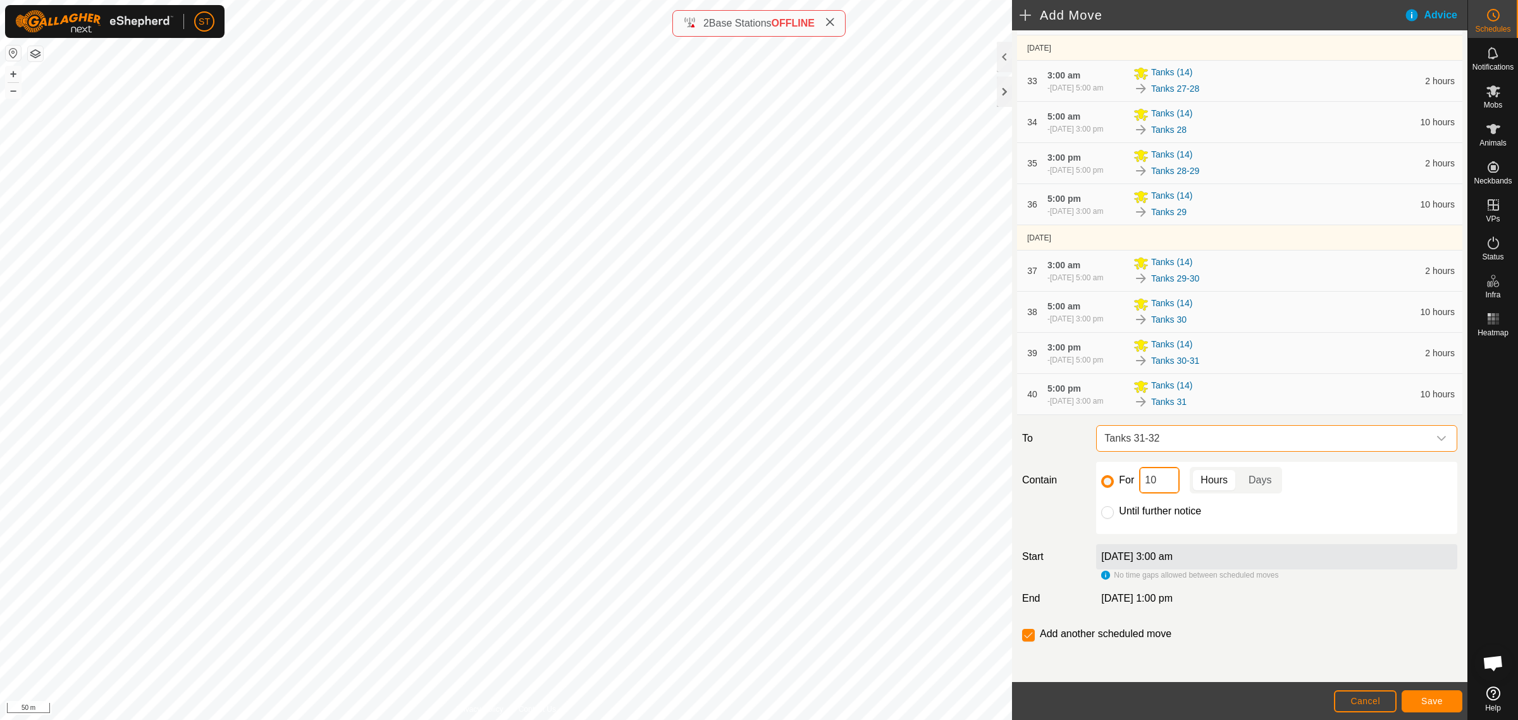
drag, startPoint x: 1130, startPoint y: 483, endPoint x: 1120, endPoint y: 483, distance: 10.1
click at [1121, 483] on div "For 10 Hours Days" at bounding box center [1276, 480] width 351 height 27
type input "2"
click at [1028, 636] on input "checkbox" at bounding box center [1028, 635] width 13 height 13
checkbox input "false"
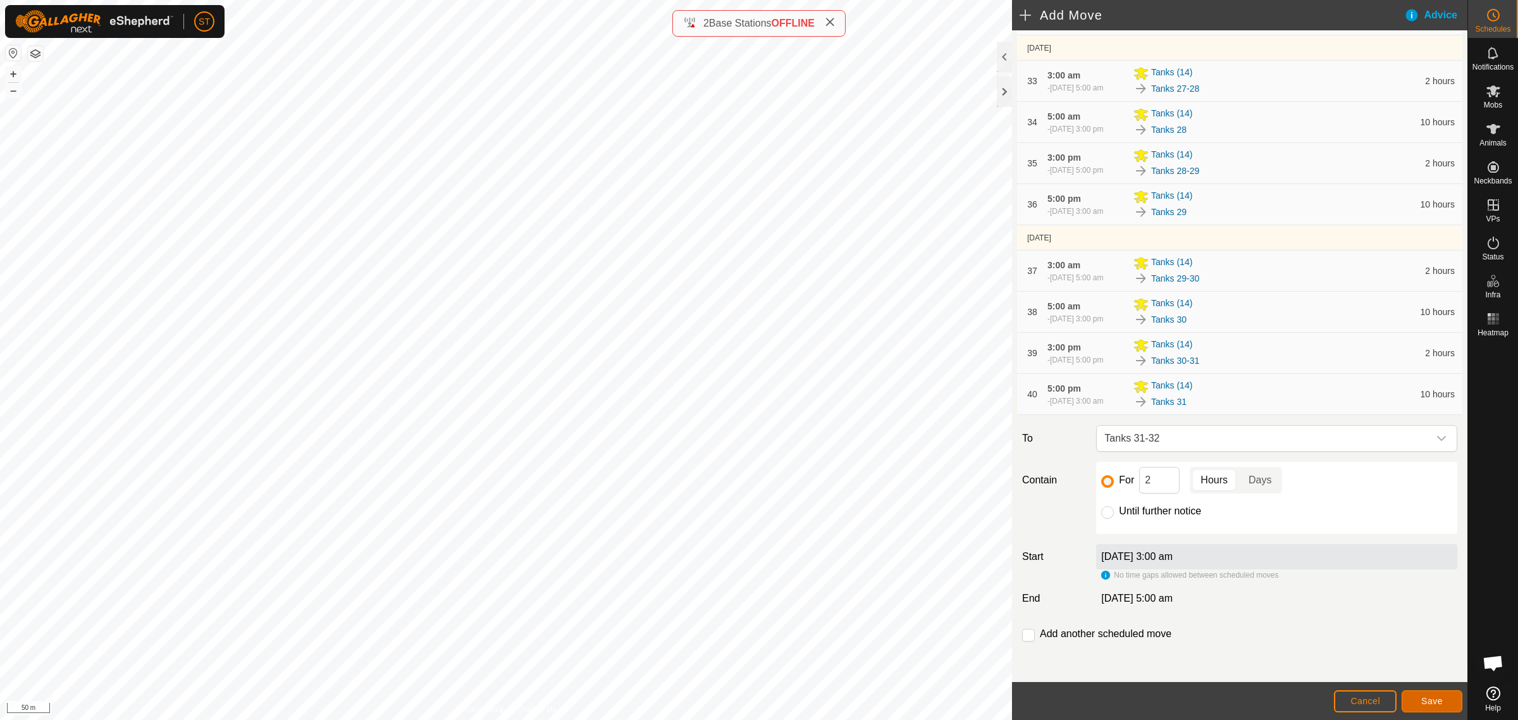
click at [1425, 699] on span "Save" at bounding box center [1432, 701] width 22 height 10
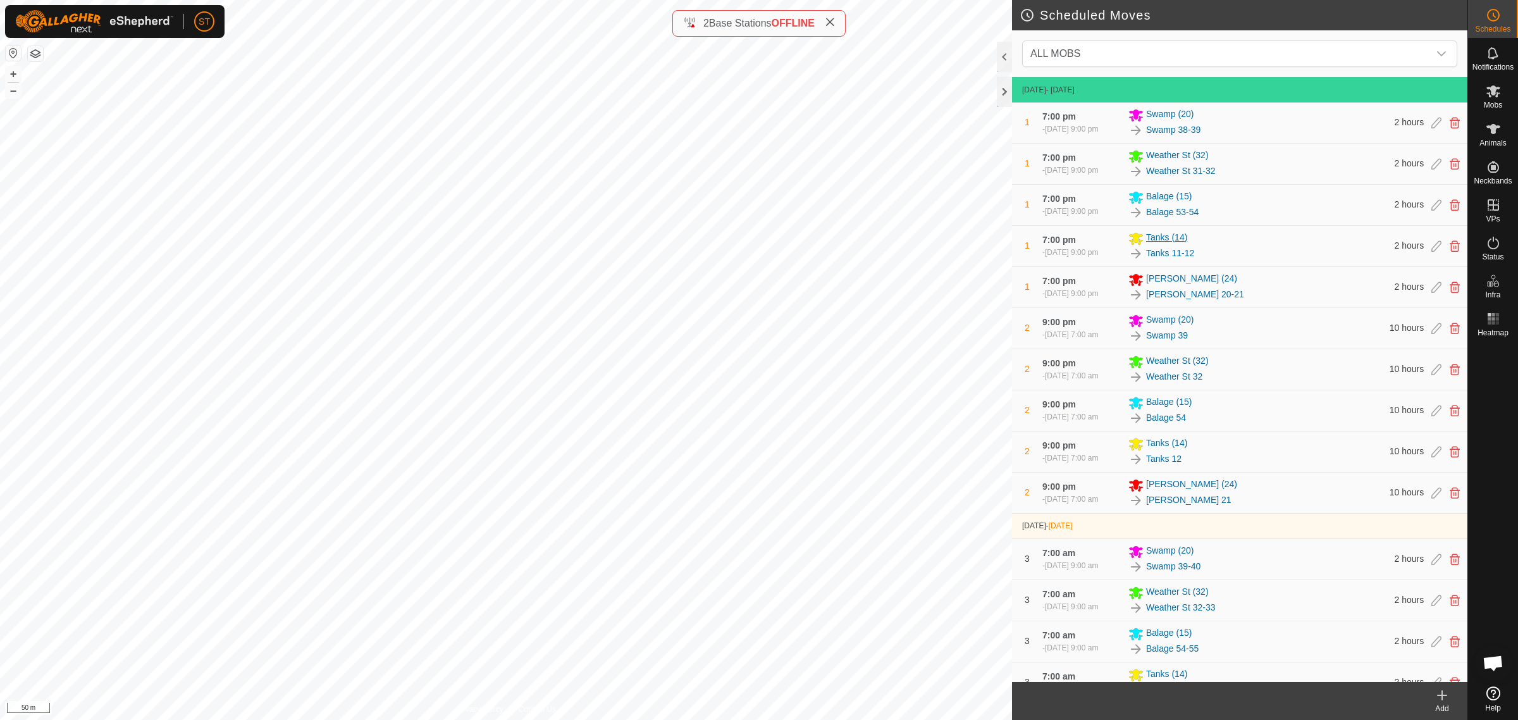
scroll to position [237, 0]
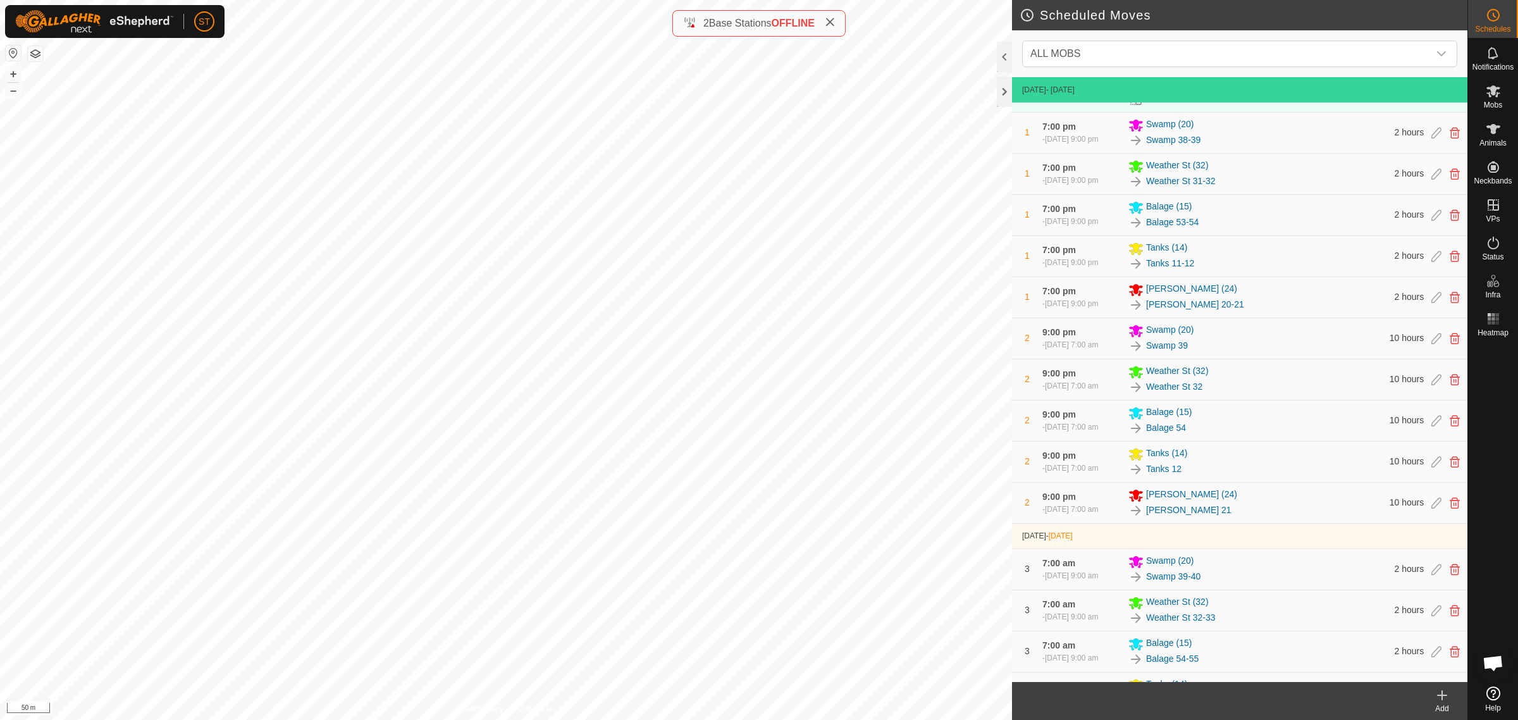
click at [1441, 702] on icon at bounding box center [1442, 695] width 15 height 15
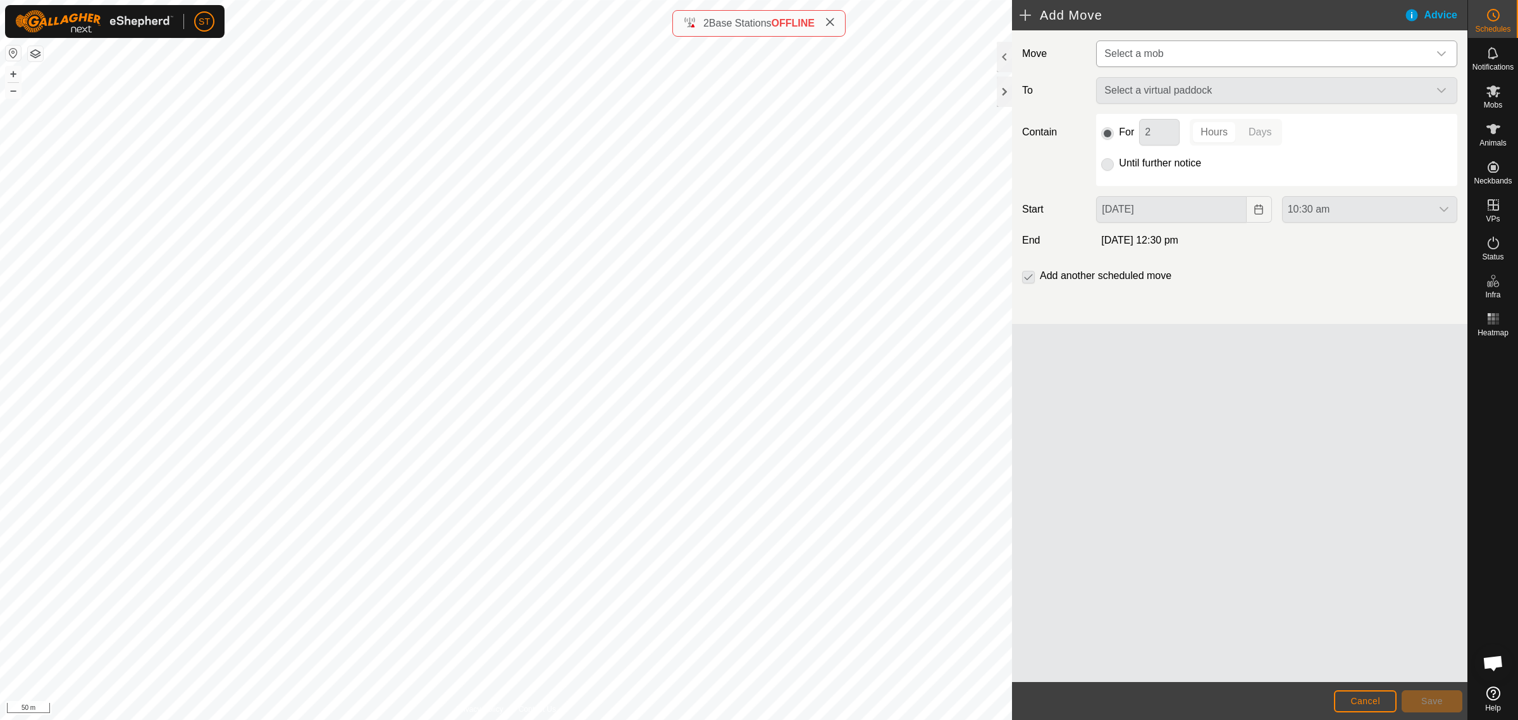
click at [1443, 54] on icon "dropdown trigger" at bounding box center [1441, 53] width 9 height 5
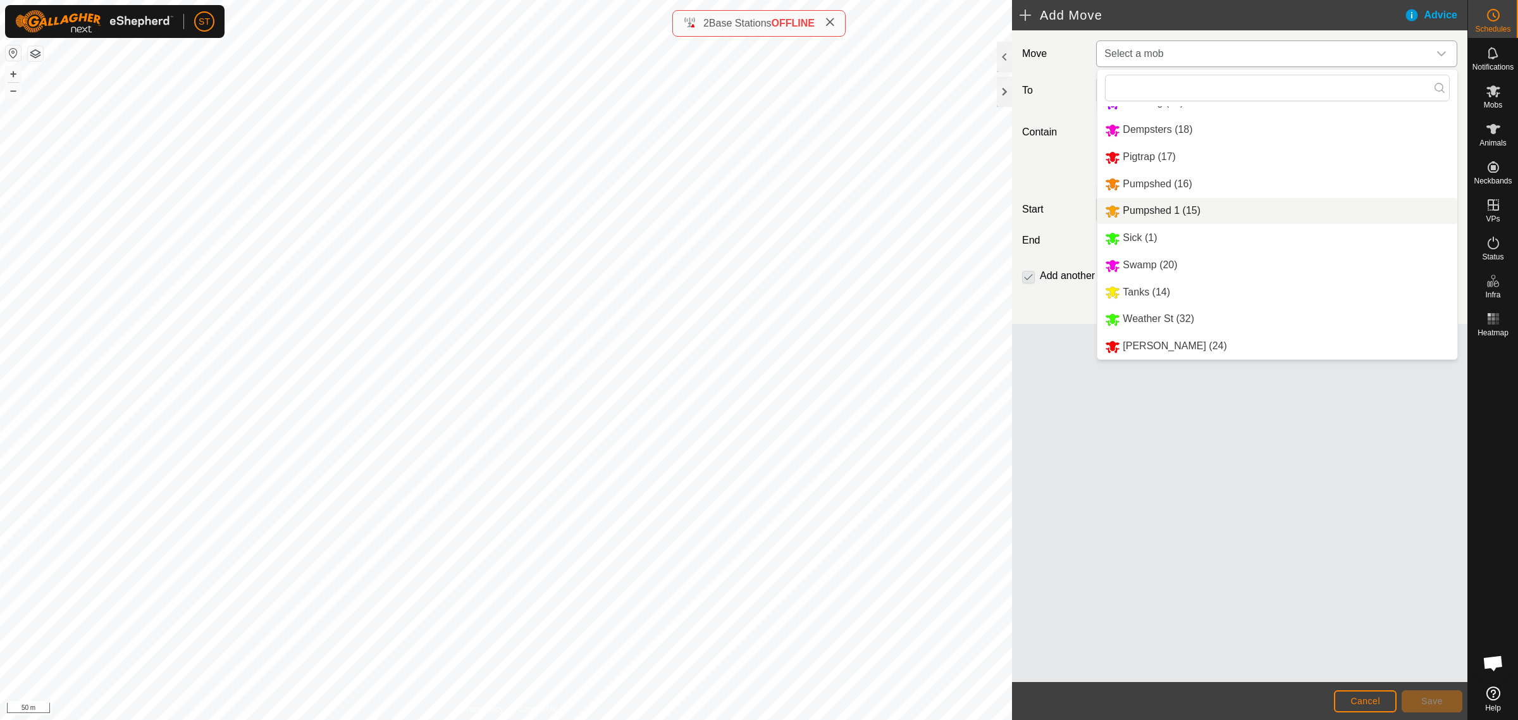
scroll to position [102, 0]
click at [1156, 318] on li "Weather St (32)" at bounding box center [1277, 319] width 360 height 26
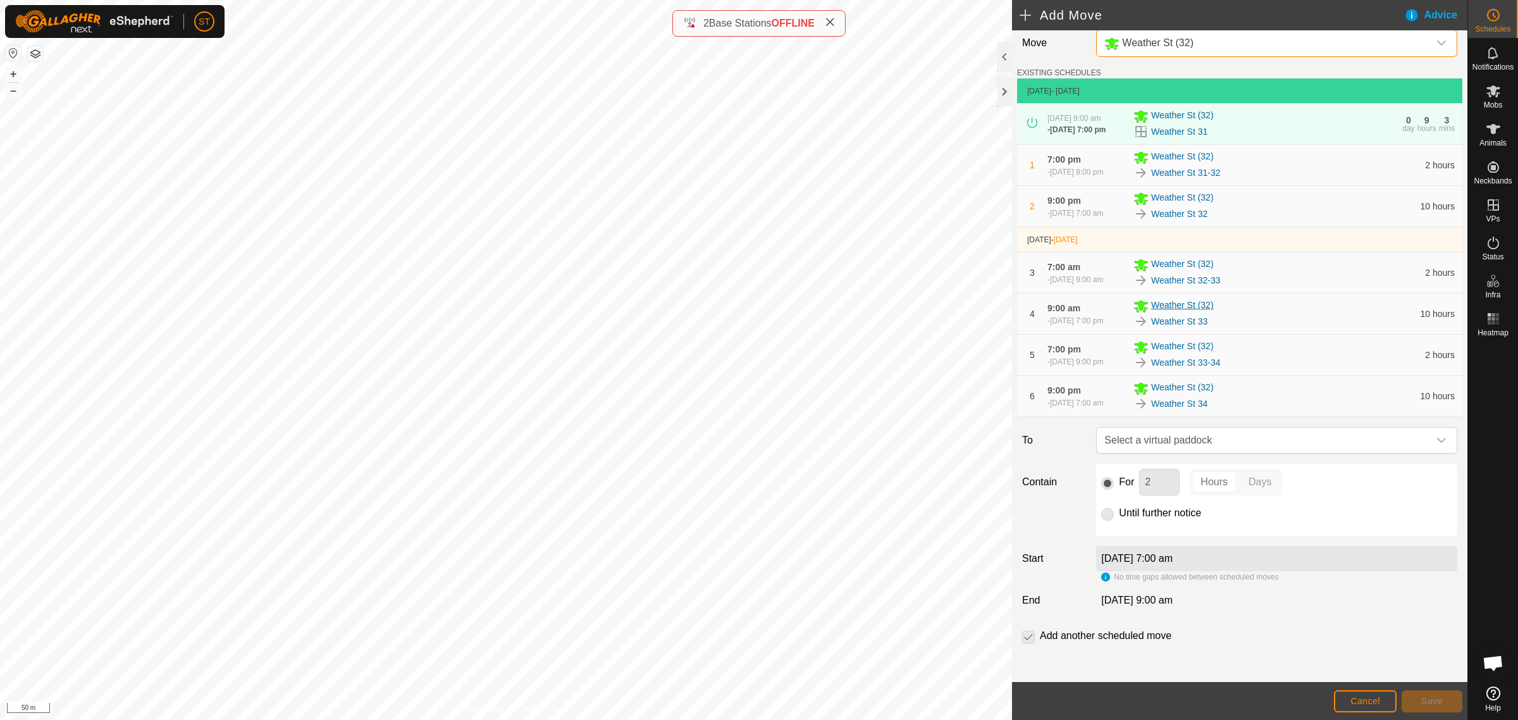
scroll to position [14, 0]
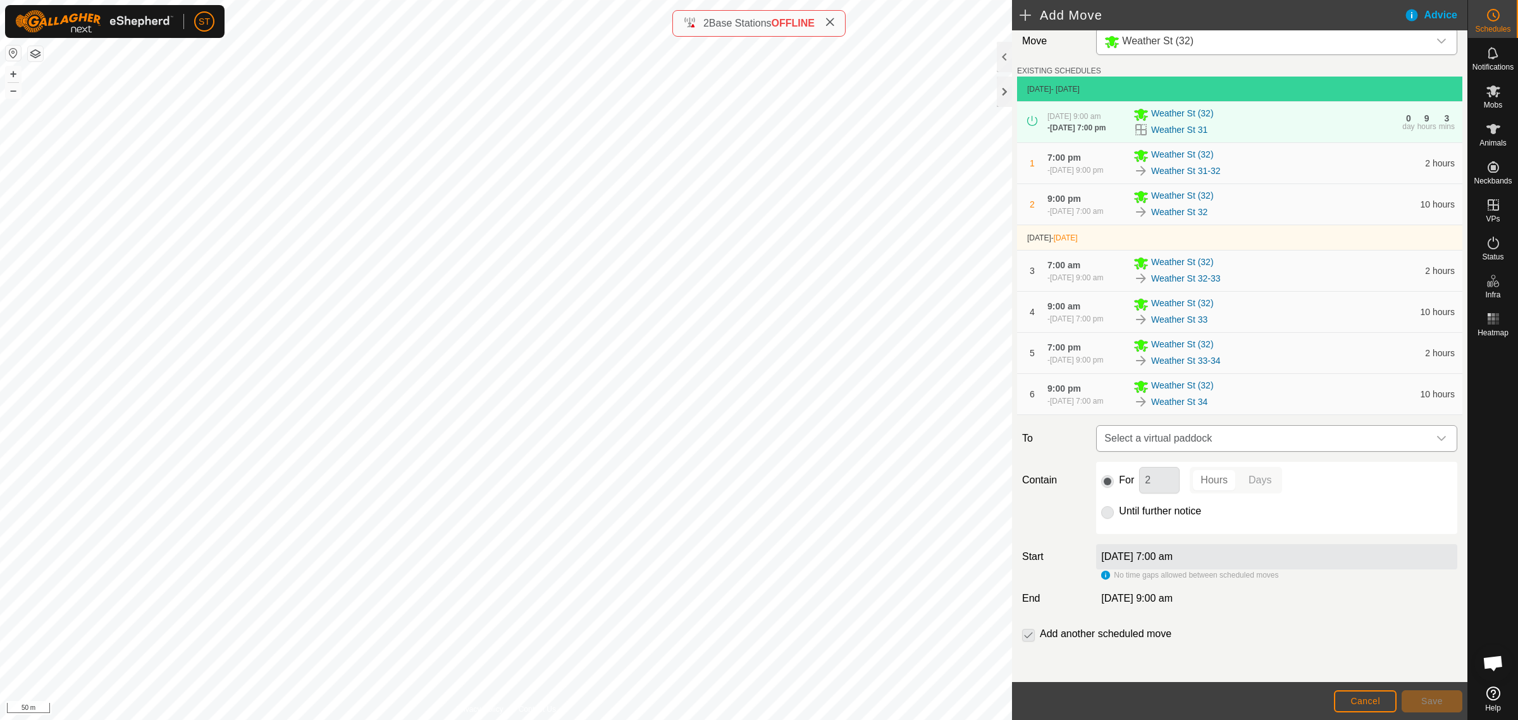
click at [1436, 438] on icon "dropdown trigger" at bounding box center [1441, 438] width 10 height 10
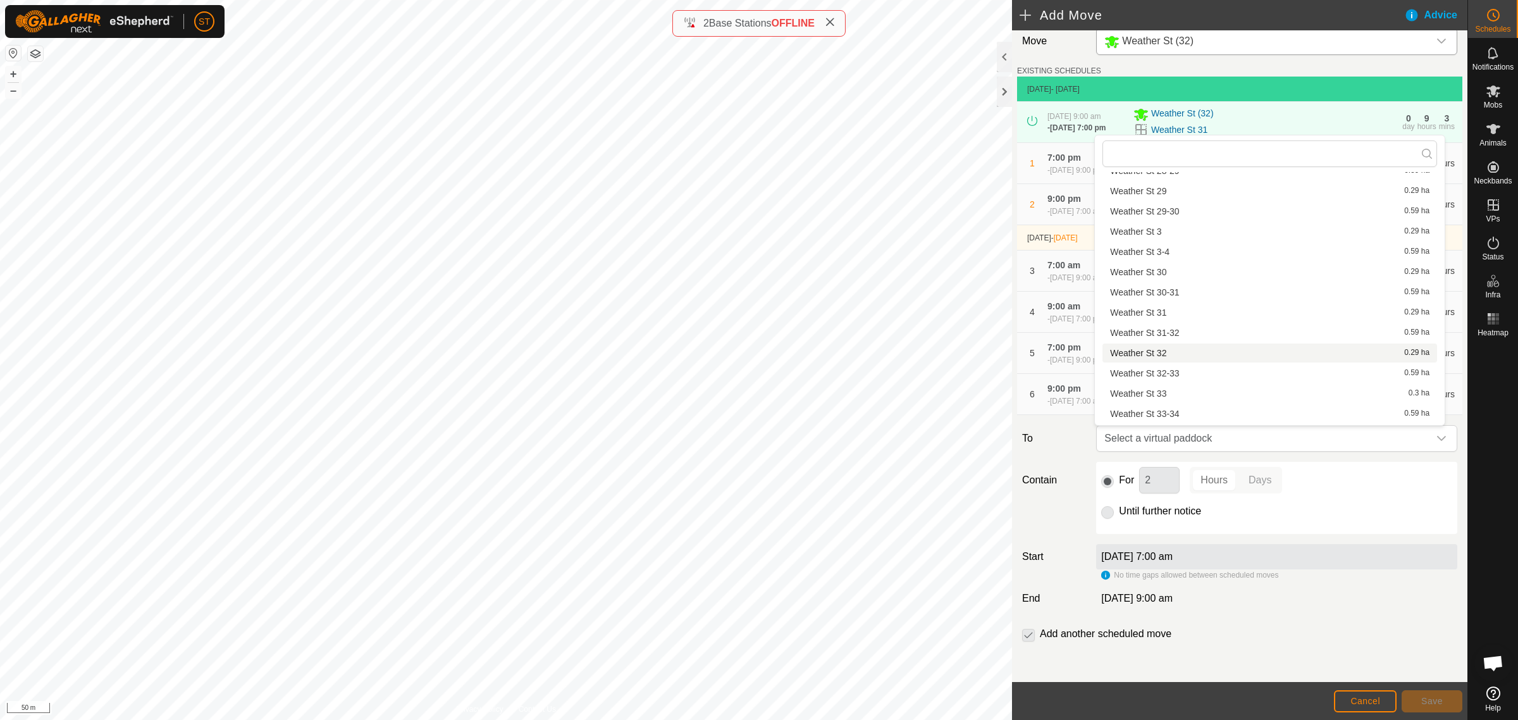
scroll to position [949, 0]
click at [1164, 352] on li "Weather St 34-35 0.59 ha" at bounding box center [1269, 354] width 335 height 19
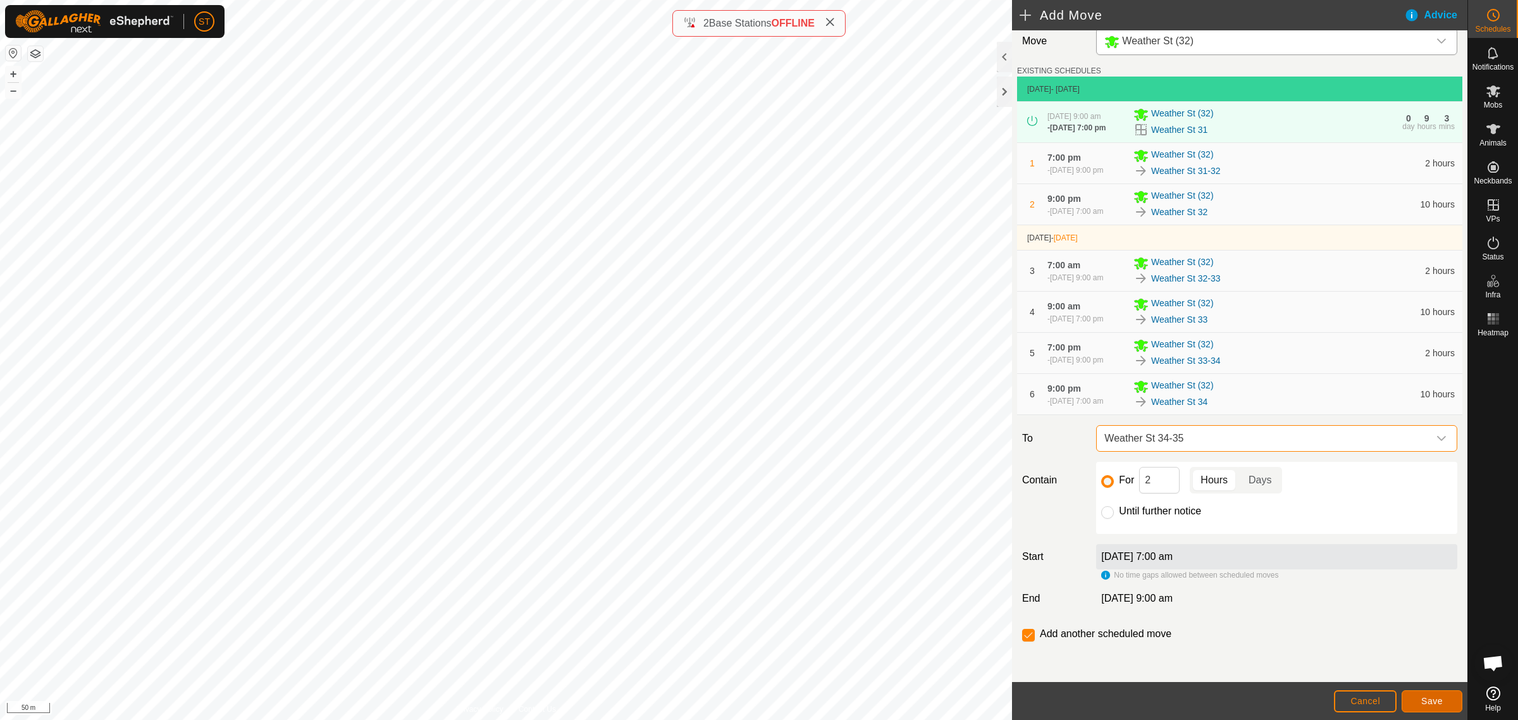
click at [1428, 698] on span "Save" at bounding box center [1432, 701] width 22 height 10
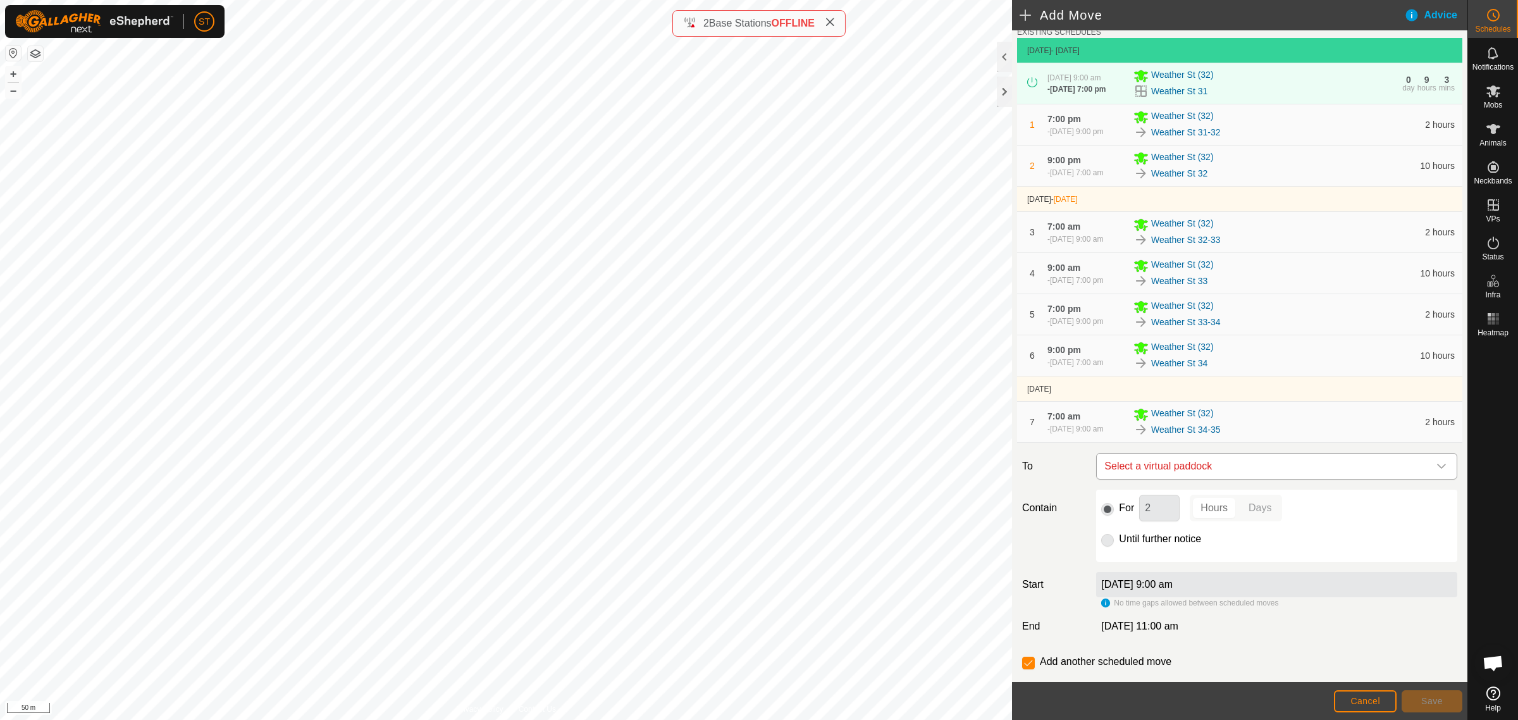
scroll to position [80, 0]
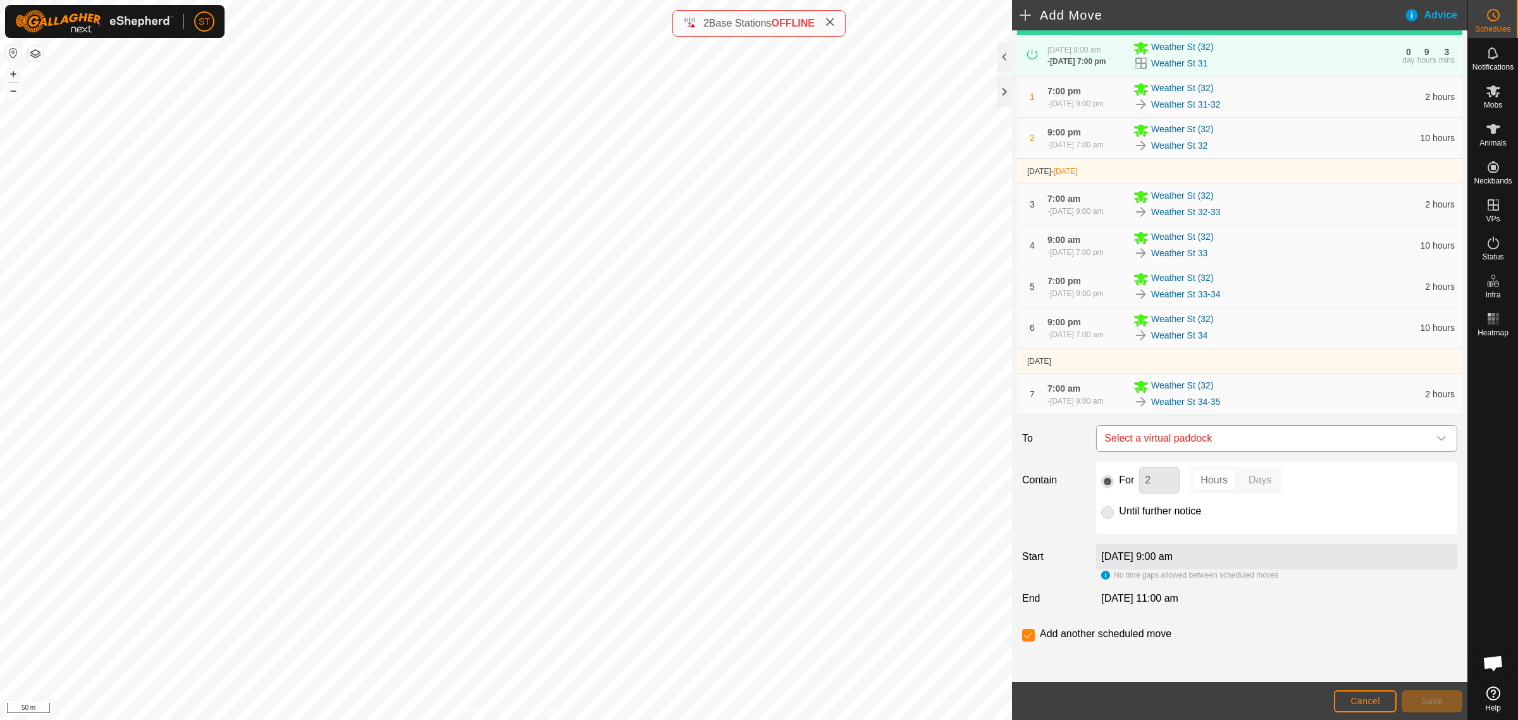
click at [1436, 438] on icon "dropdown trigger" at bounding box center [1441, 438] width 10 height 10
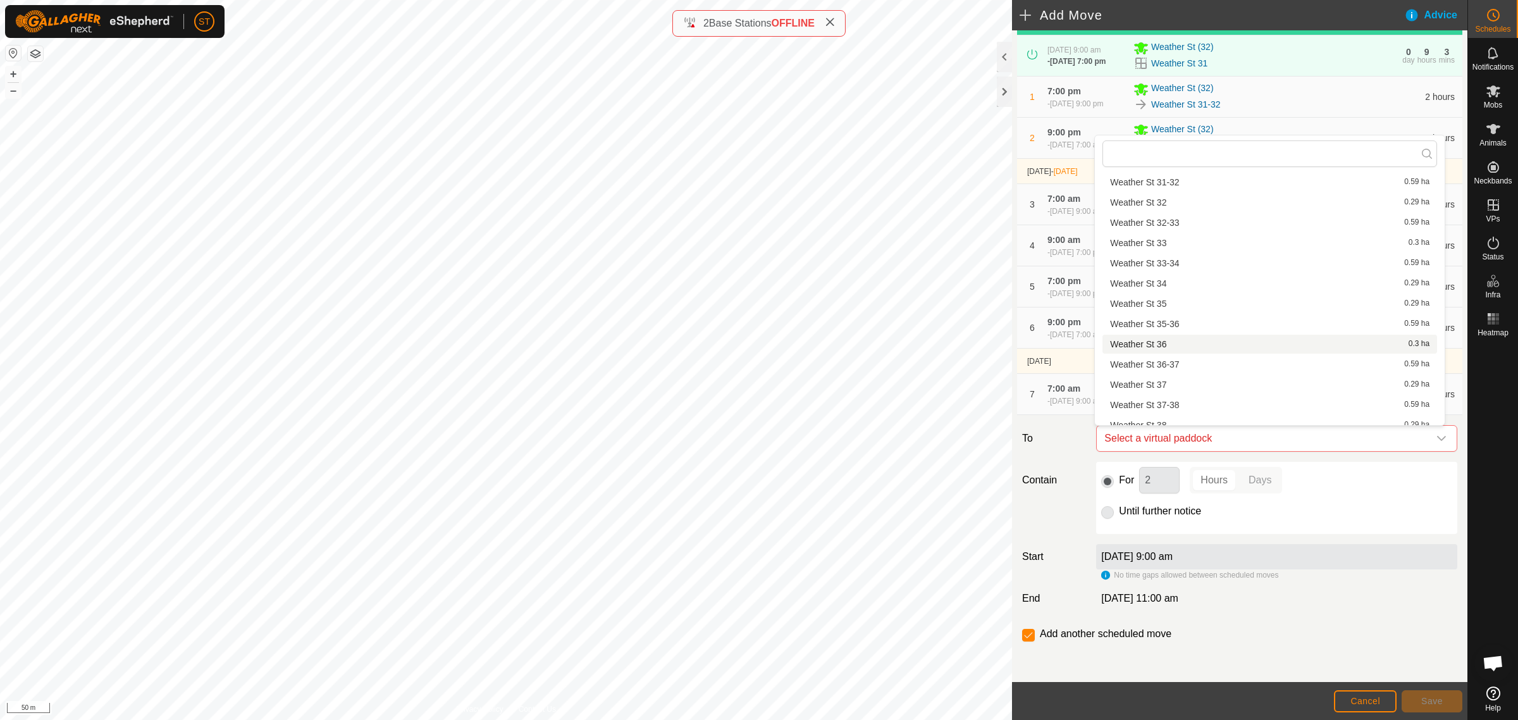
scroll to position [1028, 0]
click at [1163, 295] on li "Weather St 35 0.29 ha" at bounding box center [1269, 296] width 335 height 19
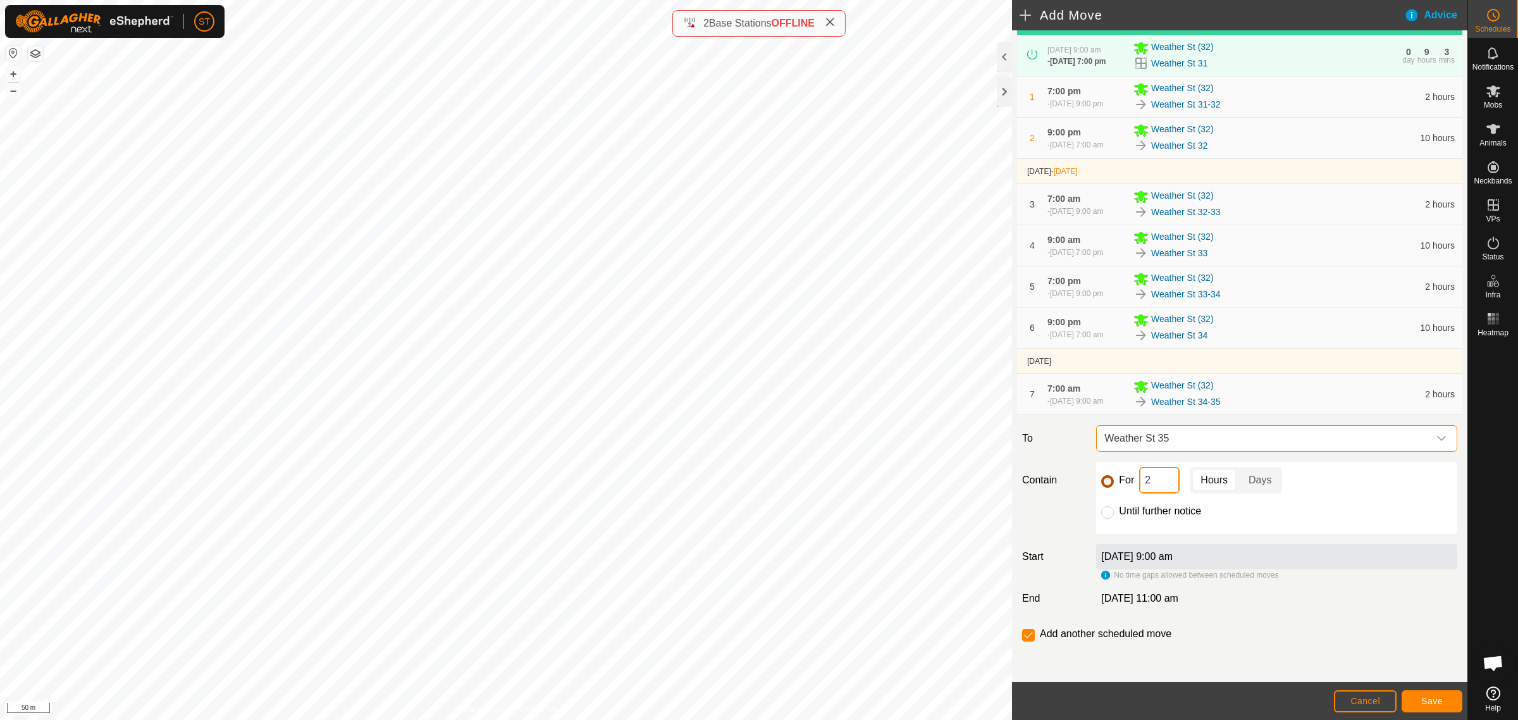
drag, startPoint x: 1155, startPoint y: 485, endPoint x: 1107, endPoint y: 487, distance: 48.1
click at [1107, 487] on div "For 2 Hours Days" at bounding box center [1276, 480] width 351 height 27
click at [1424, 701] on span "Save" at bounding box center [1432, 701] width 22 height 10
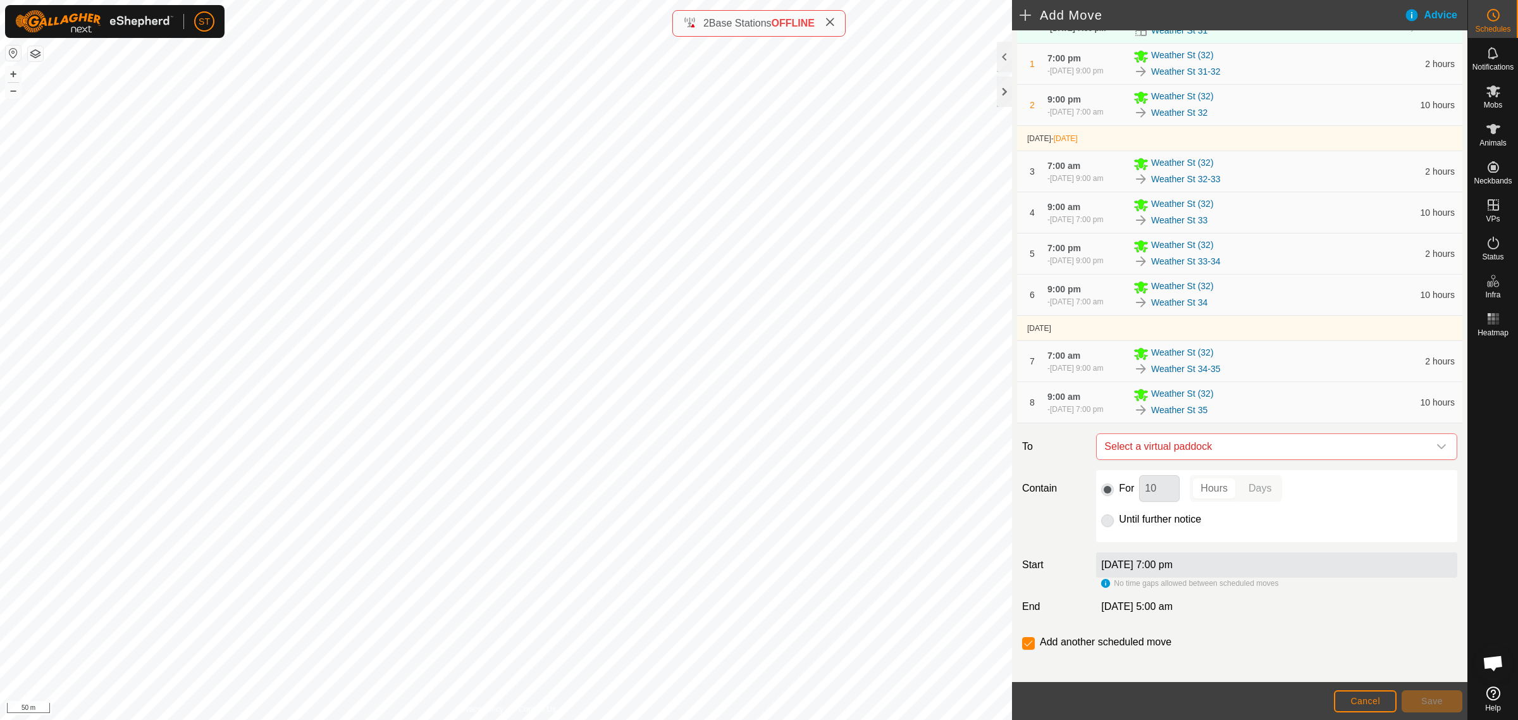
scroll to position [121, 0]
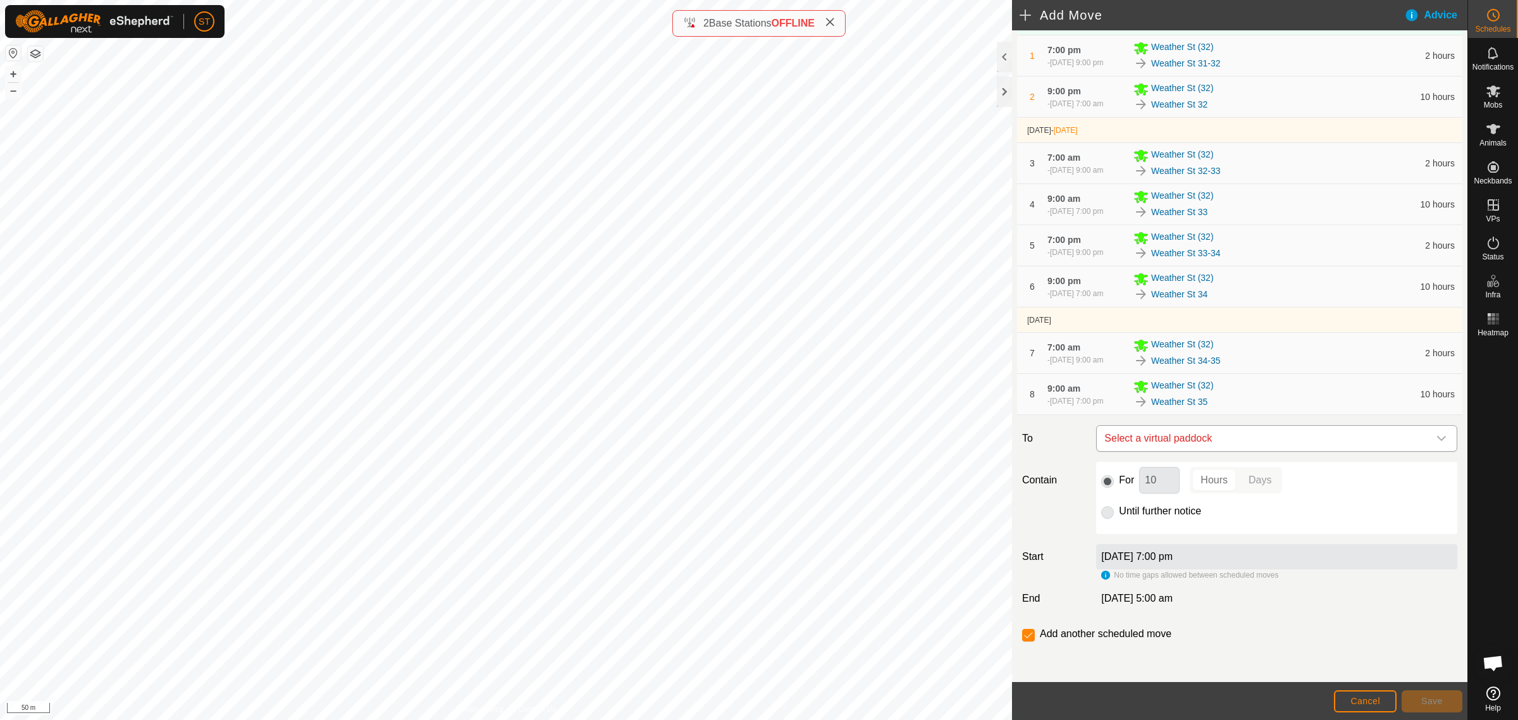
click at [1436, 438] on icon "dropdown trigger" at bounding box center [1441, 438] width 10 height 10
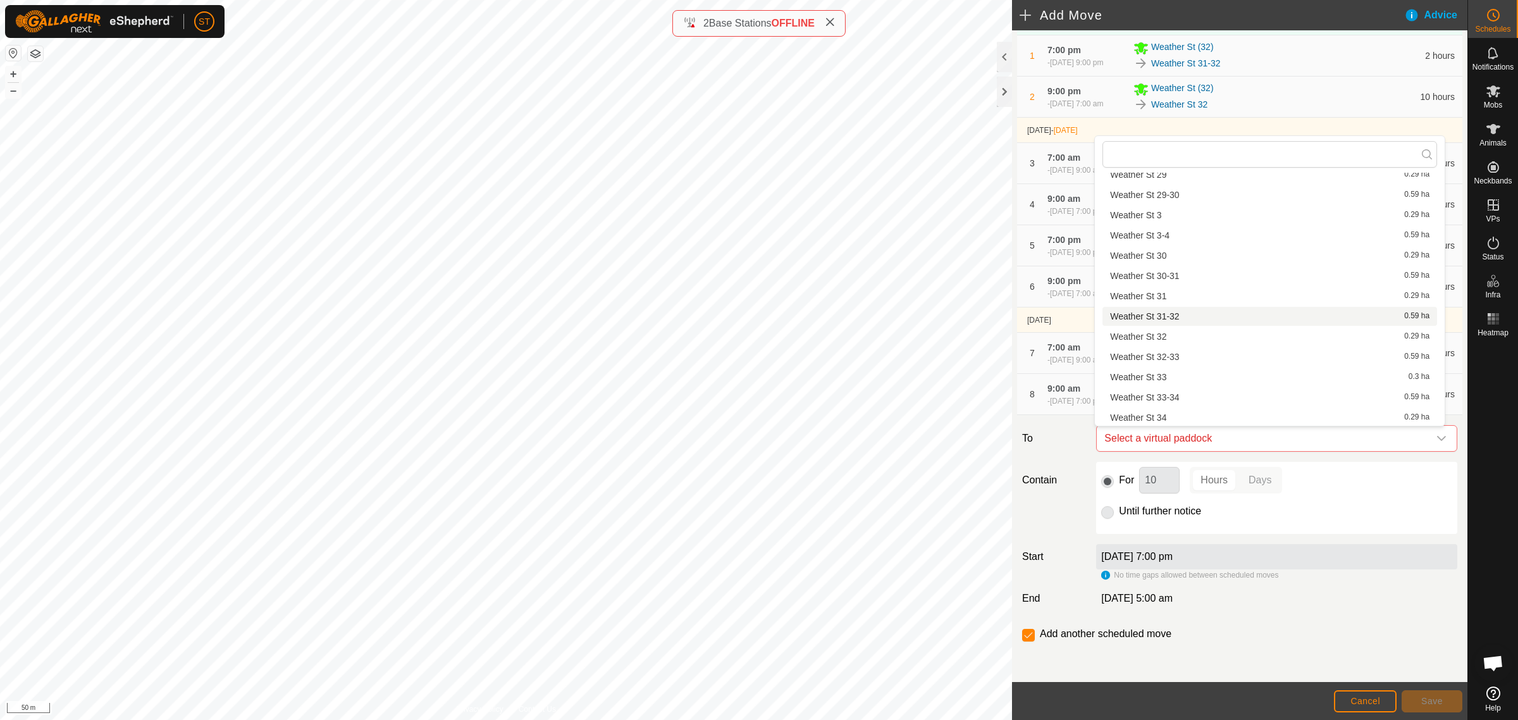
scroll to position [966, 0]
click at [1183, 376] on li "Weather St 35-36 0.59 ha" at bounding box center [1269, 378] width 335 height 19
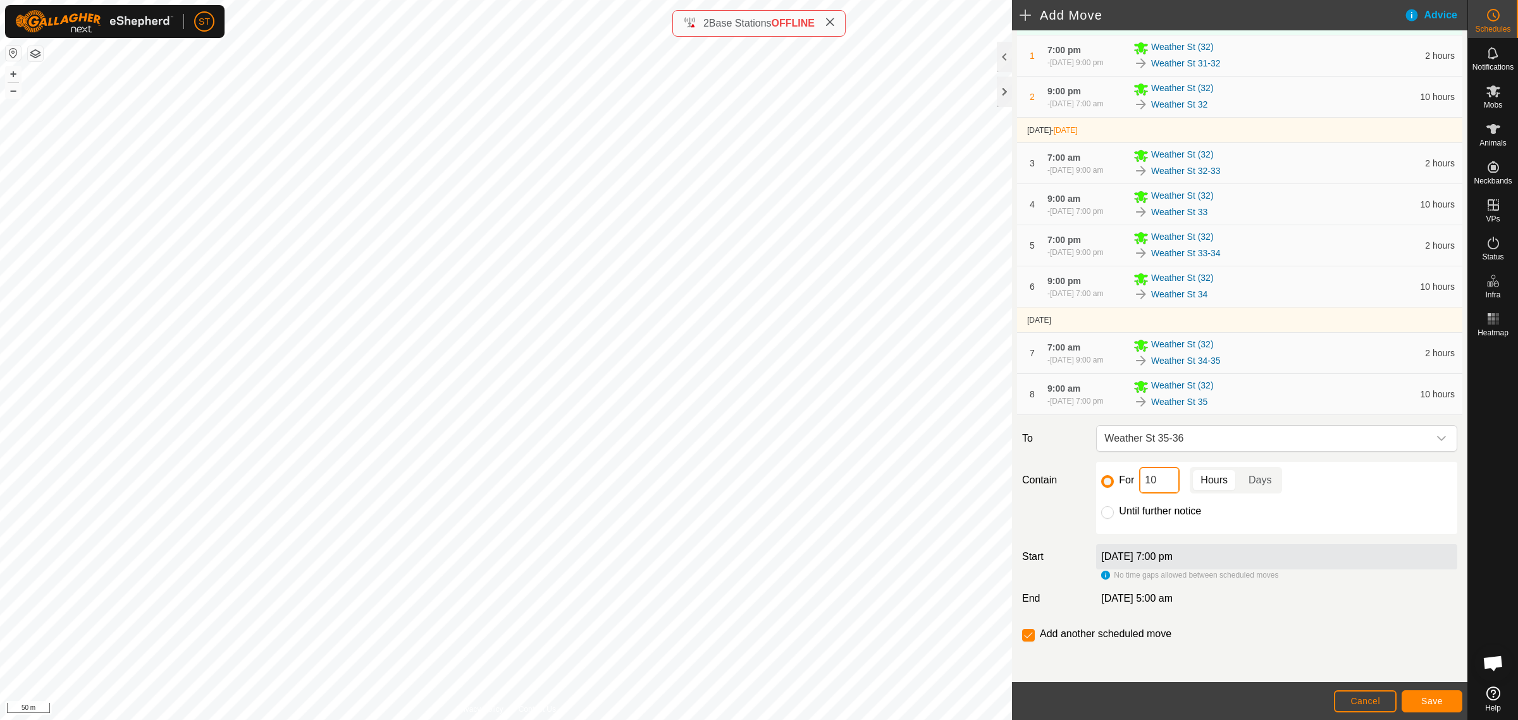
drag, startPoint x: 1163, startPoint y: 485, endPoint x: 1106, endPoint y: 466, distance: 59.8
click at [1120, 481] on div "For 10 Hours Days" at bounding box center [1276, 480] width 351 height 27
click at [1422, 699] on span "Save" at bounding box center [1432, 701] width 22 height 10
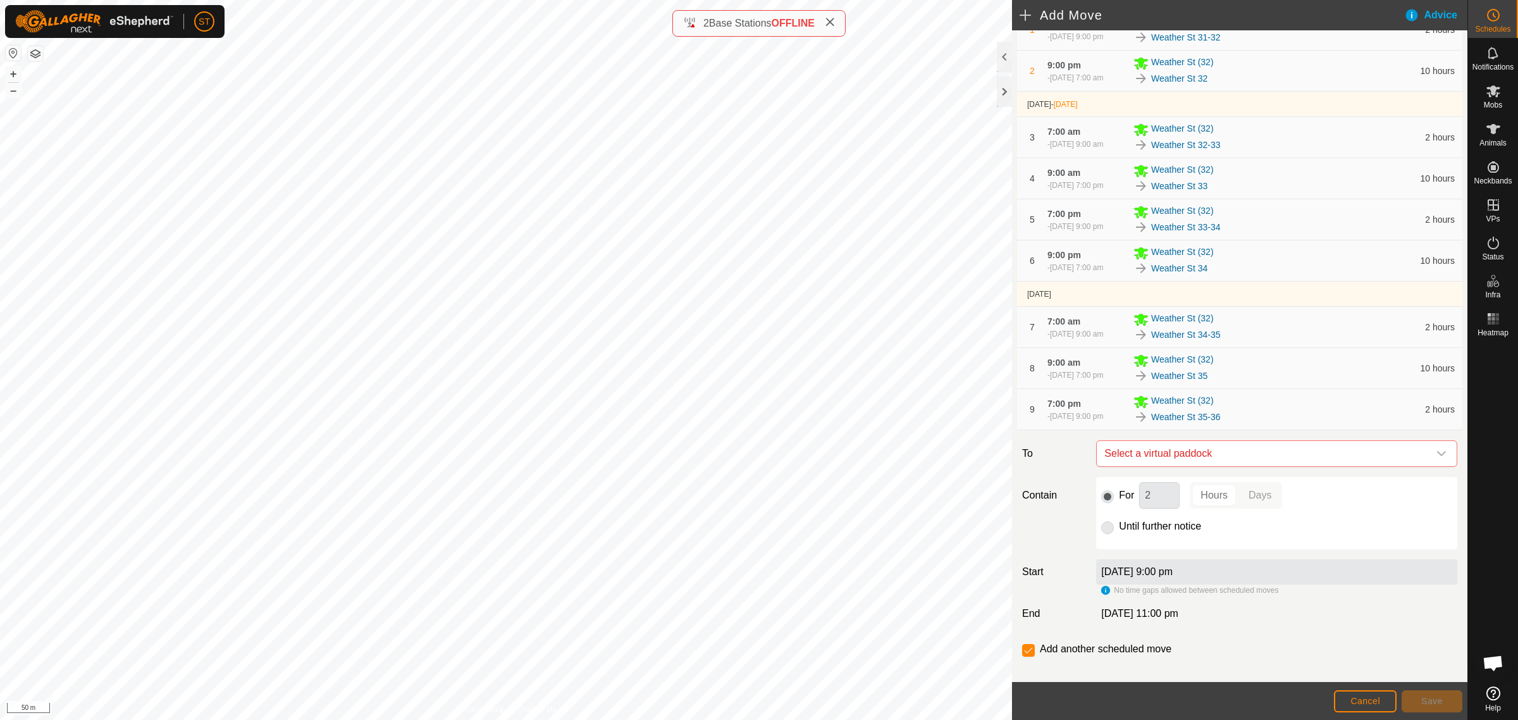
scroll to position [158, 0]
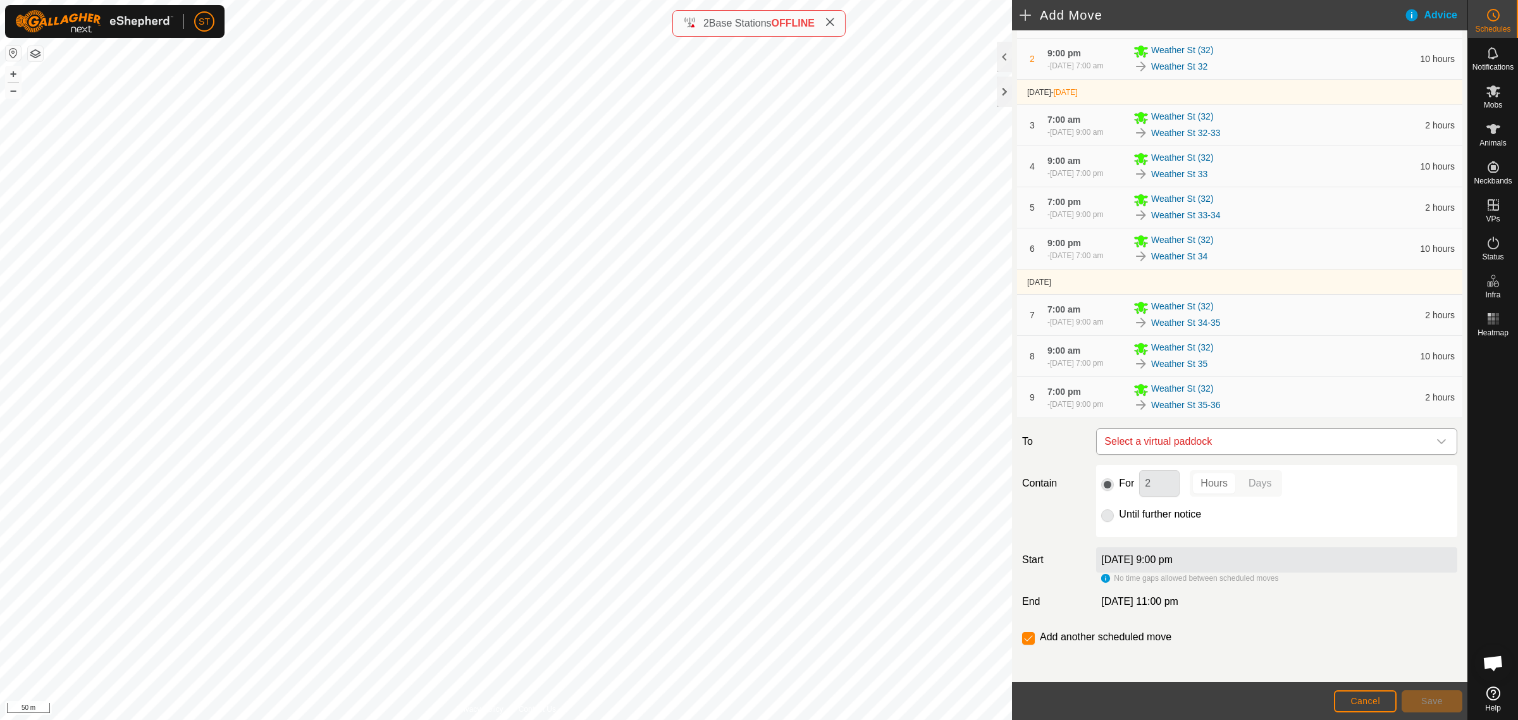
click at [1436, 443] on icon "dropdown trigger" at bounding box center [1441, 441] width 10 height 10
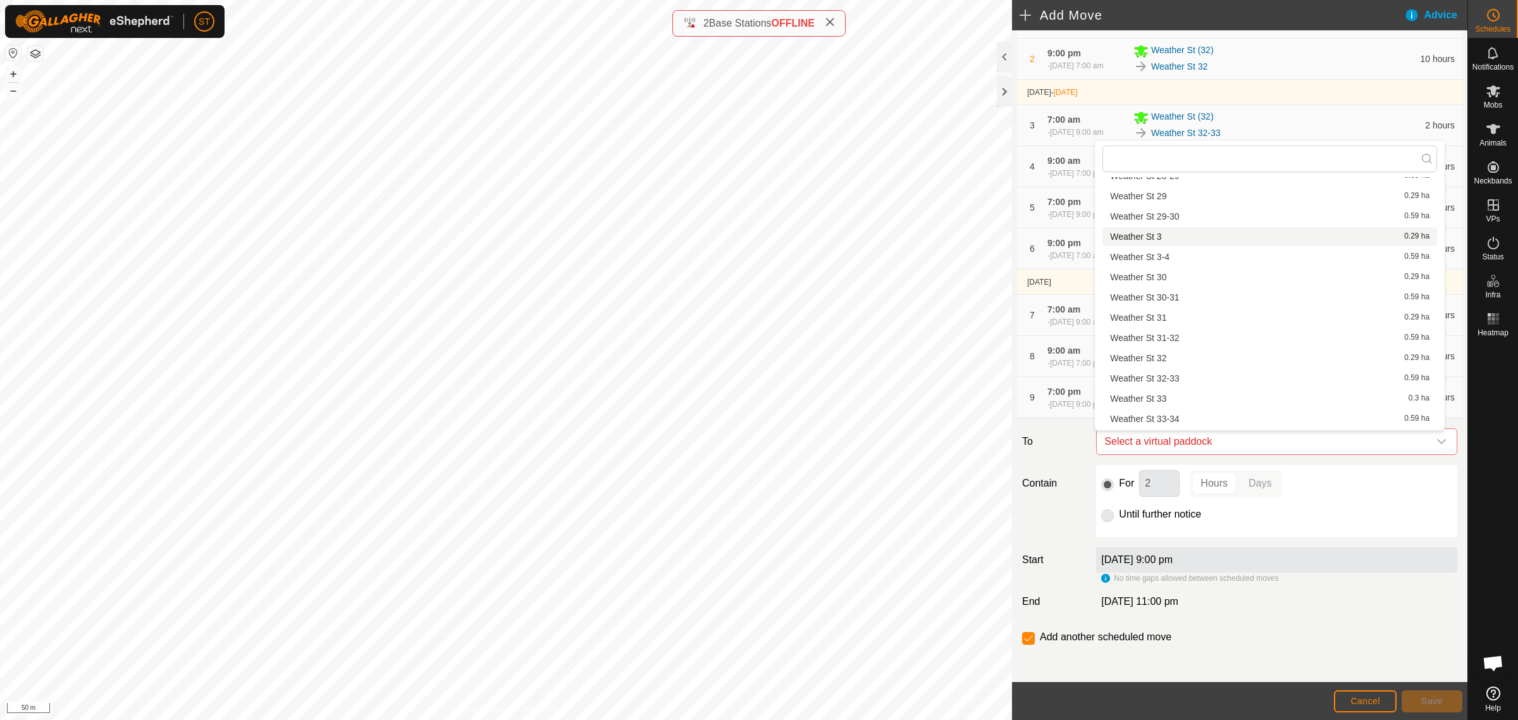
scroll to position [949, 0]
click at [1152, 416] on li "Weather St 36 0.3 ha" at bounding box center [1269, 420] width 335 height 19
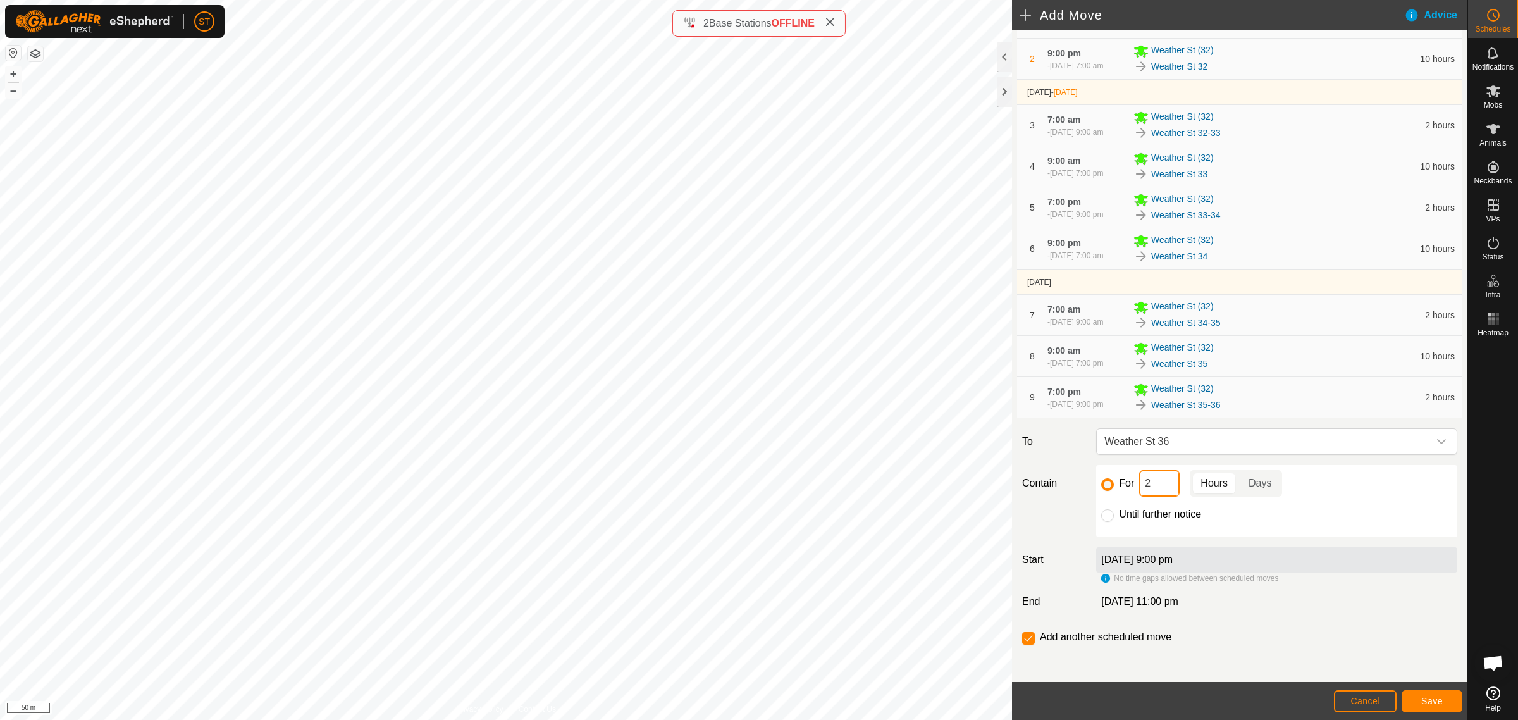
drag, startPoint x: 1158, startPoint y: 488, endPoint x: 1096, endPoint y: 481, distance: 61.8
click at [1101, 481] on div "For 2 Hours Days" at bounding box center [1276, 483] width 351 height 27
click at [1414, 701] on button "Save" at bounding box center [1432, 701] width 61 height 22
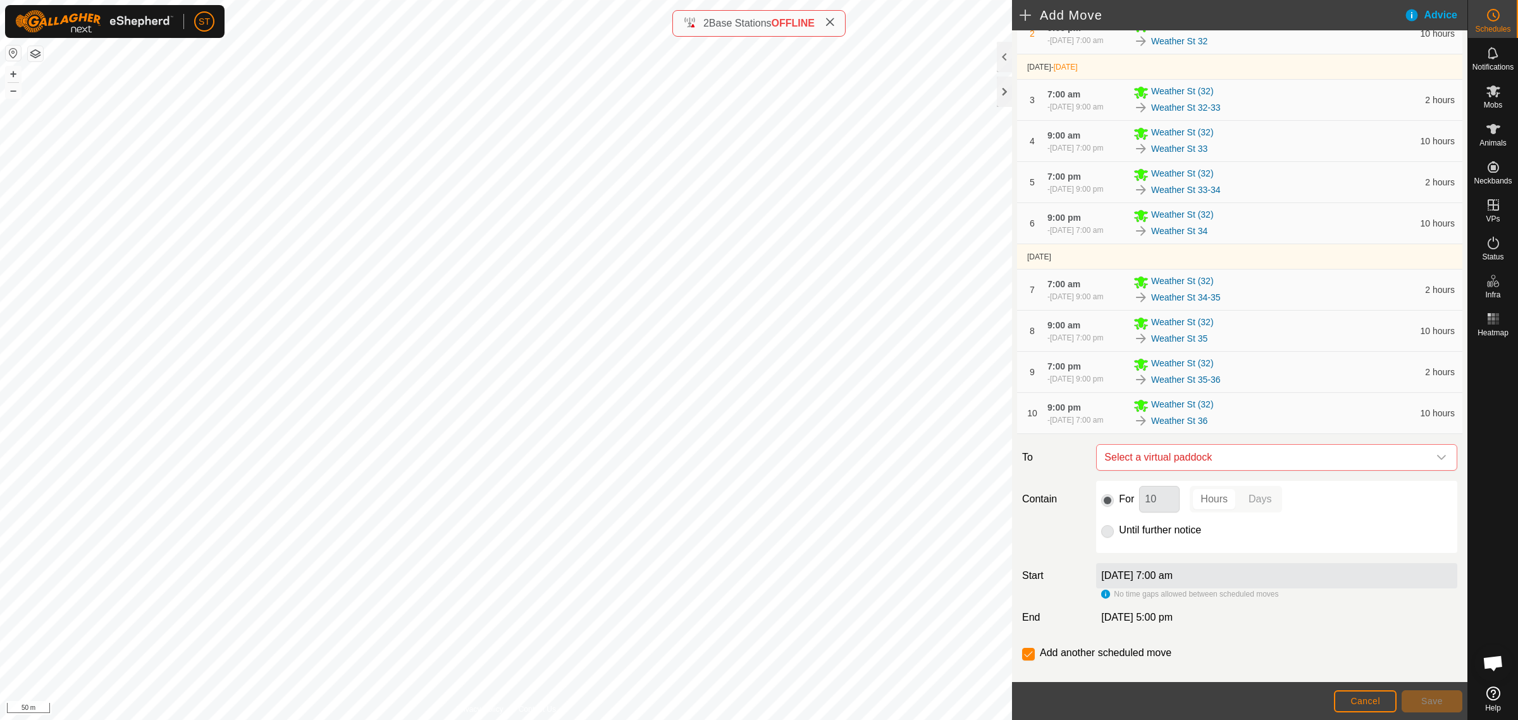
scroll to position [204, 0]
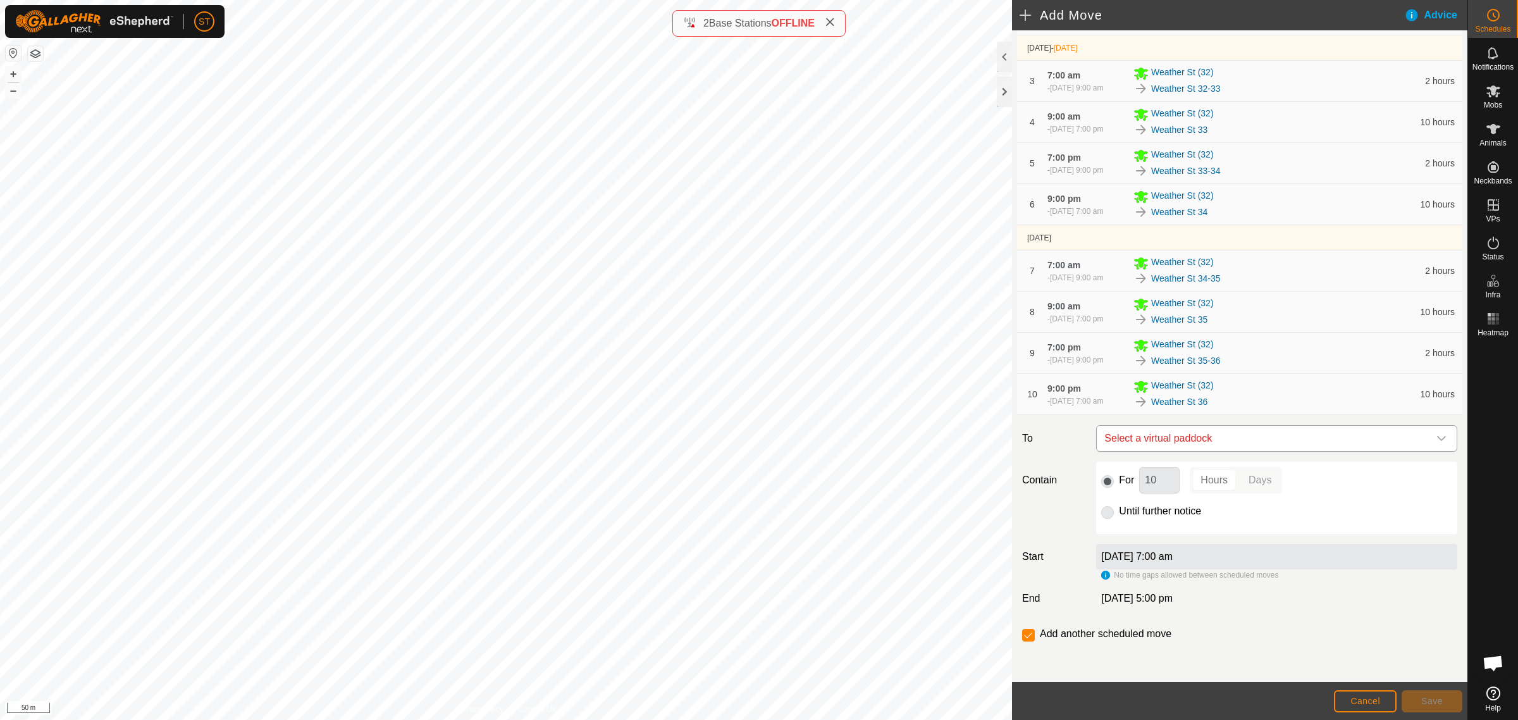
click at [1436, 437] on icon "dropdown trigger" at bounding box center [1441, 438] width 10 height 10
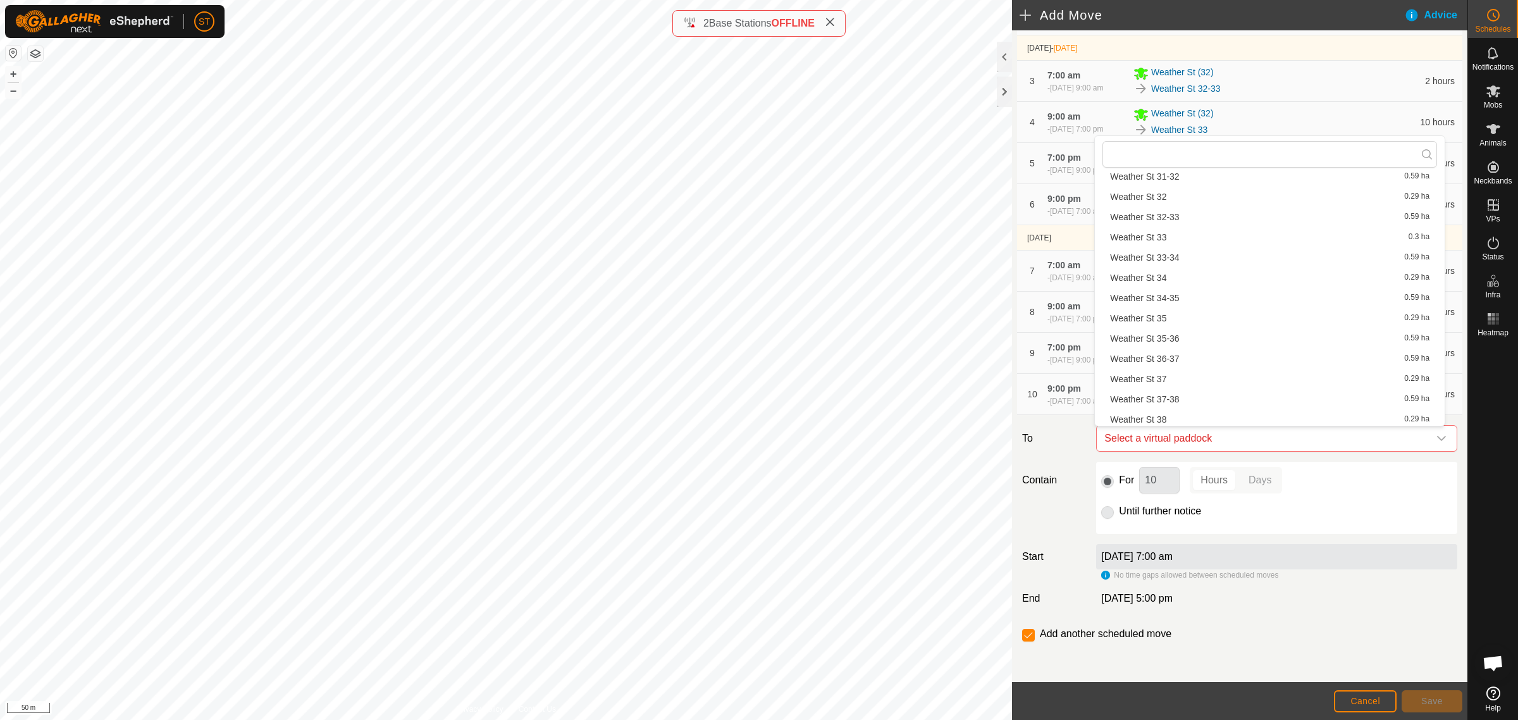
scroll to position [1028, 0]
click at [1184, 356] on li "Weather St 36-37 0.59 ha" at bounding box center [1269, 357] width 335 height 19
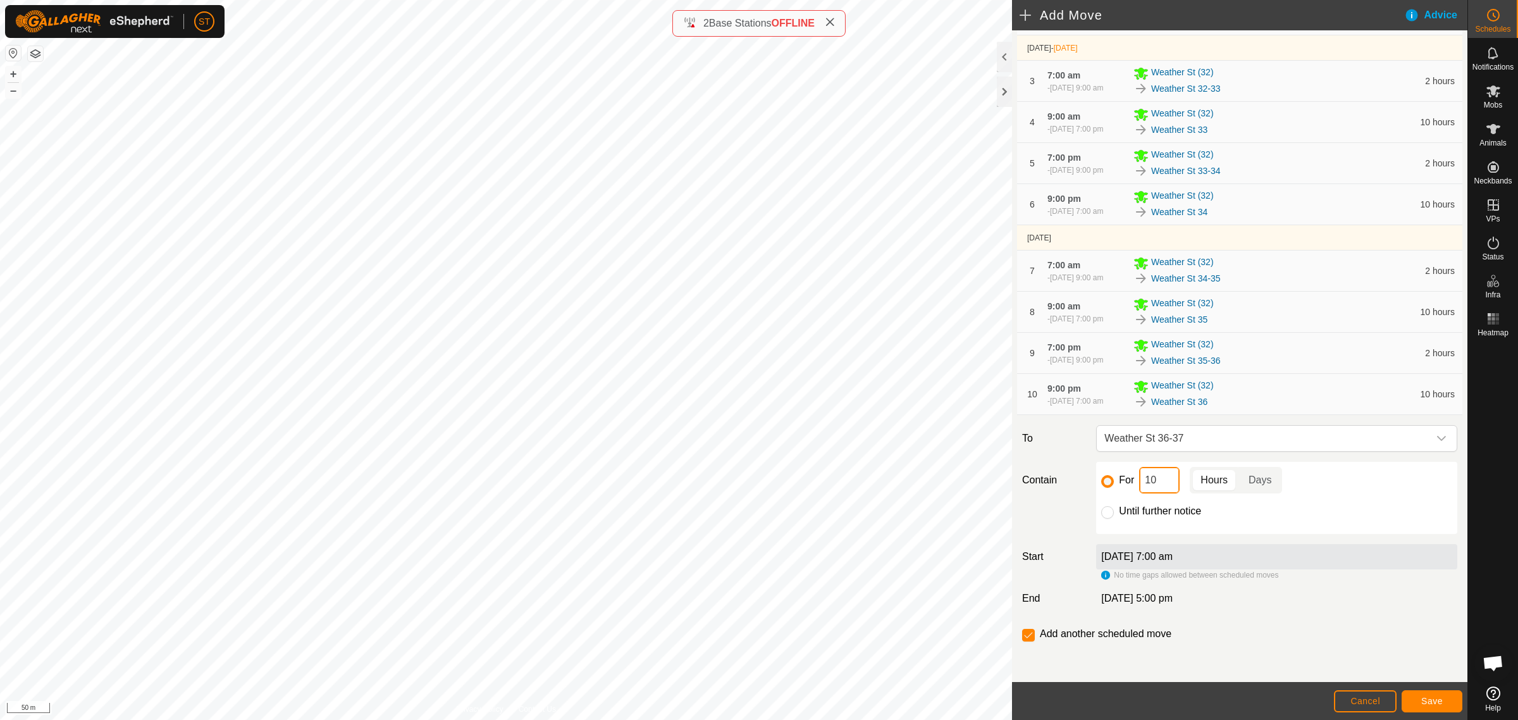
drag, startPoint x: 1158, startPoint y: 484, endPoint x: 1020, endPoint y: 469, distance: 139.4
click at [1101, 484] on div "For 10 Hours Days" at bounding box center [1276, 480] width 351 height 27
click at [1430, 699] on span "Save" at bounding box center [1432, 701] width 22 height 10
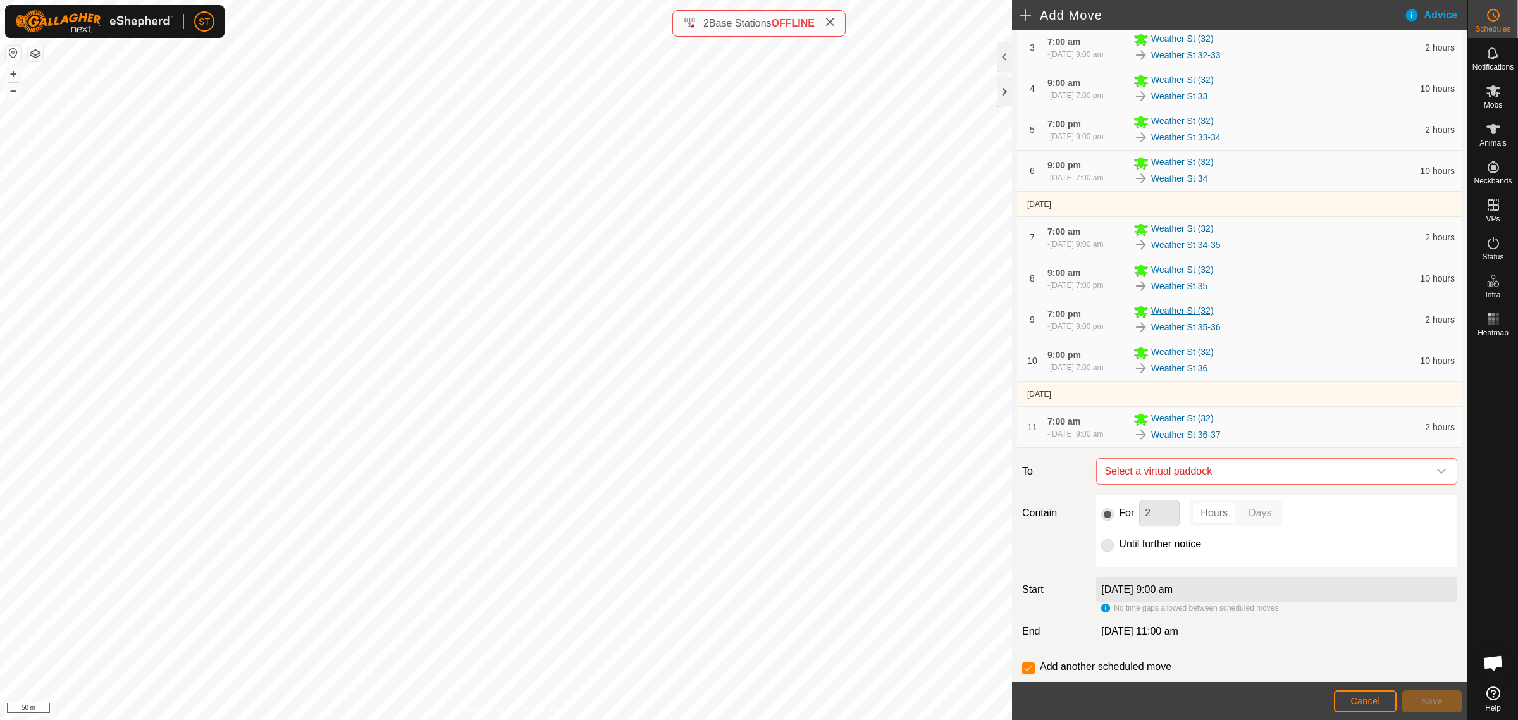
scroll to position [271, 0]
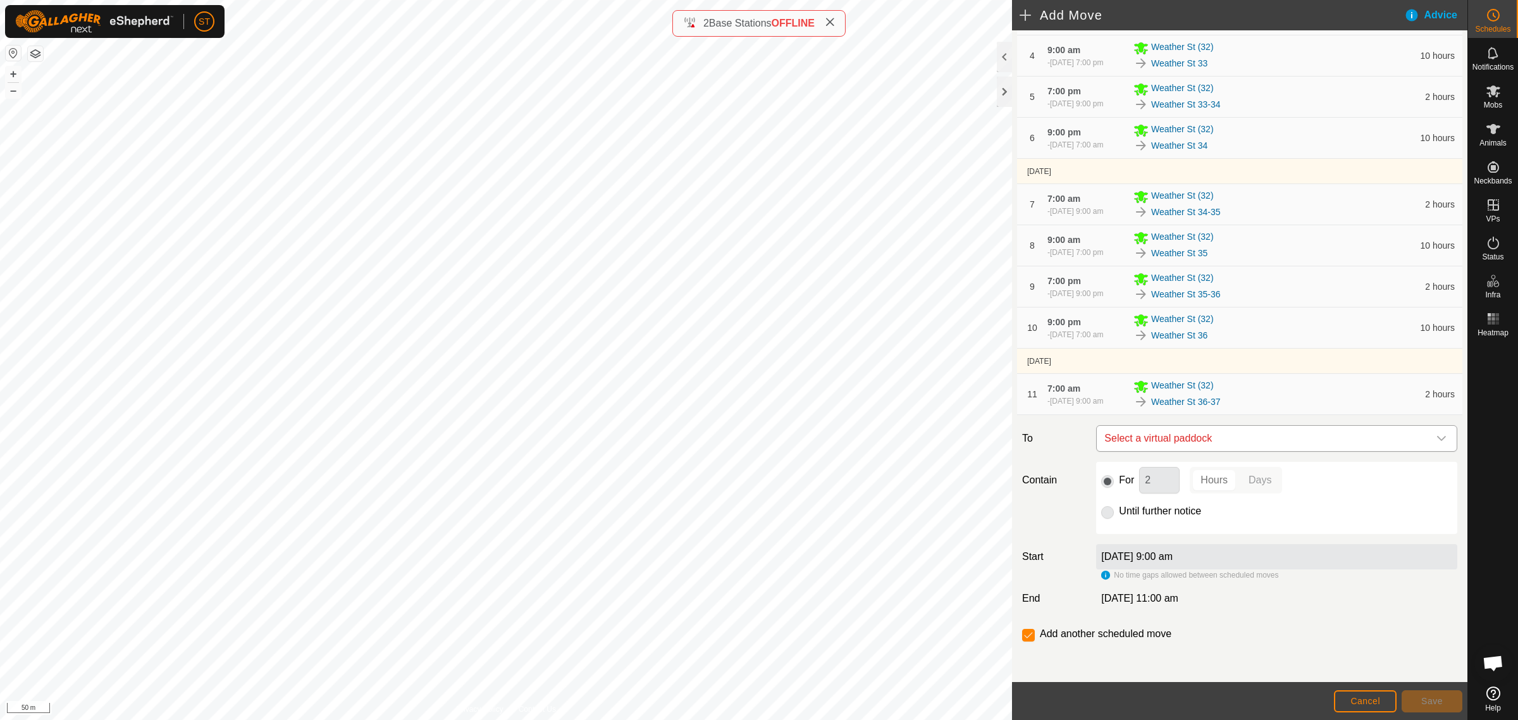
click at [1437, 438] on icon "dropdown trigger" at bounding box center [1441, 438] width 9 height 5
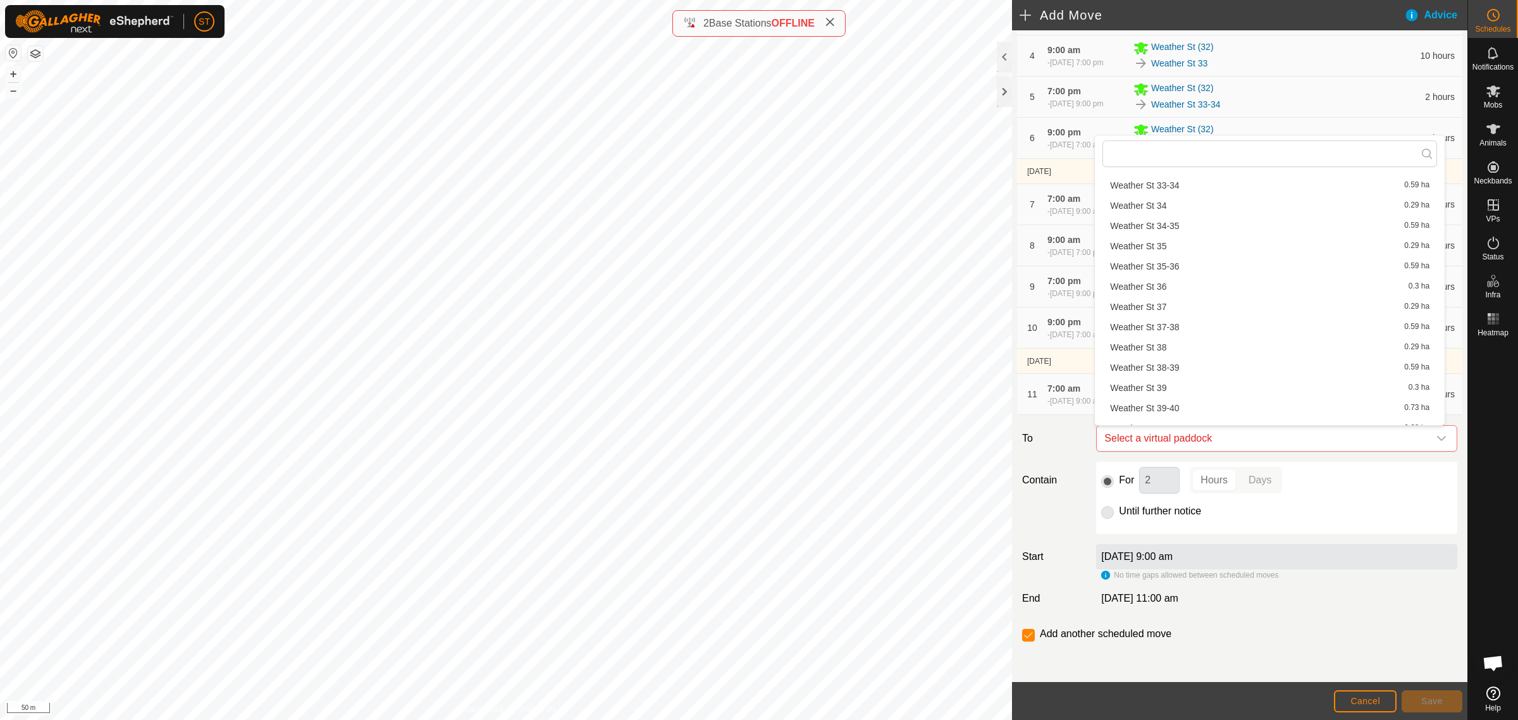
scroll to position [1107, 0]
click at [1183, 297] on li "Weather St 37 0.29 ha" at bounding box center [1269, 297] width 335 height 19
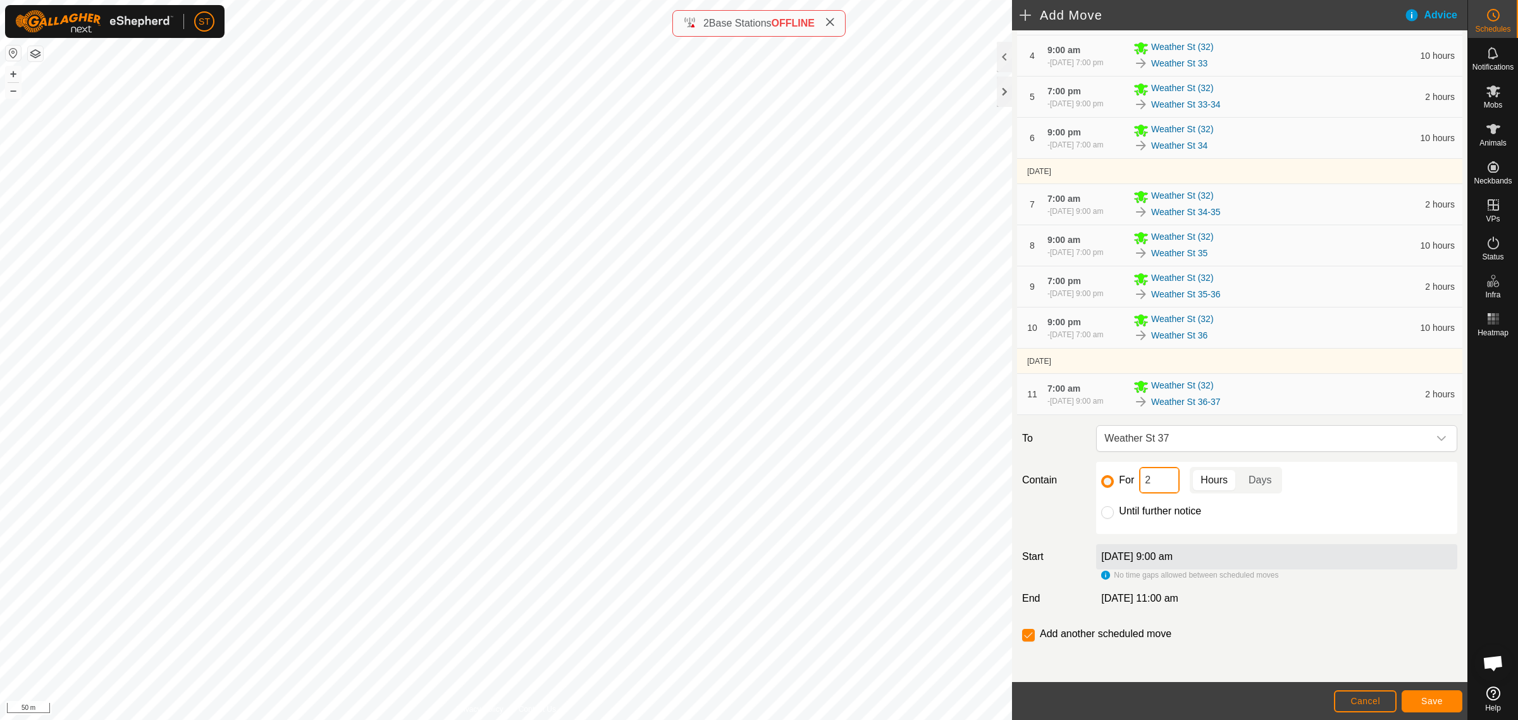
drag, startPoint x: 1123, startPoint y: 487, endPoint x: 1115, endPoint y: 487, distance: 8.2
click at [1115, 487] on div "For 2 Hours Days" at bounding box center [1276, 480] width 351 height 27
click at [1430, 700] on span "Save" at bounding box center [1432, 701] width 22 height 10
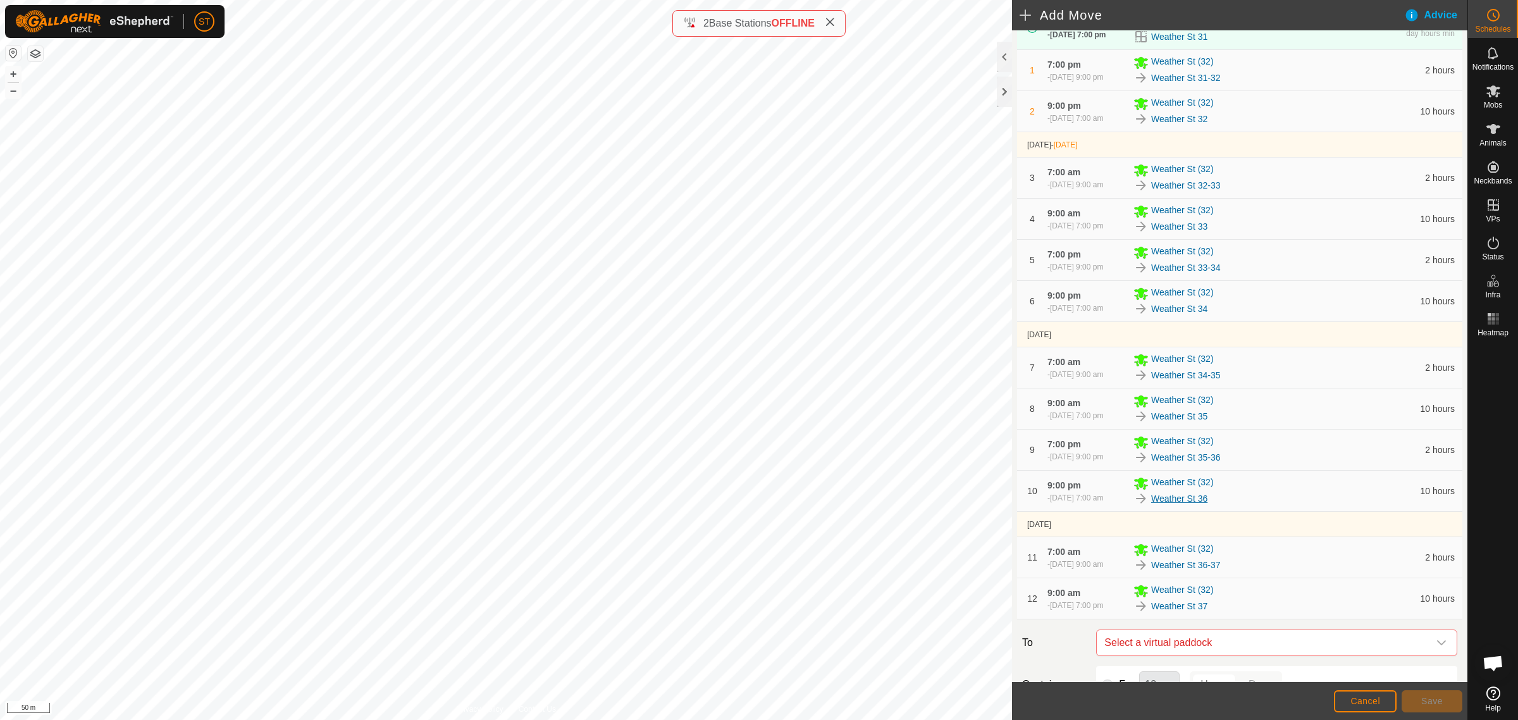
scroll to position [312, 0]
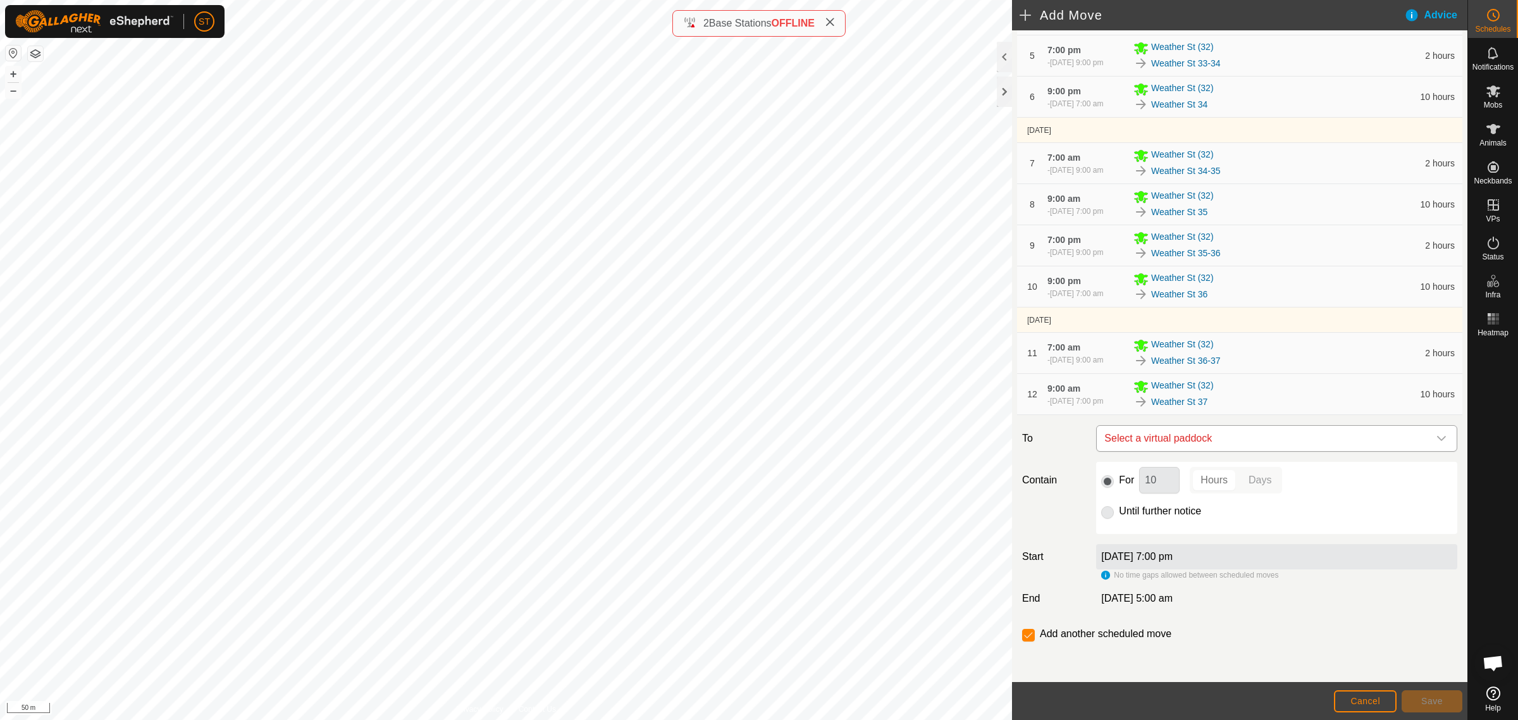
click at [1436, 441] on icon "dropdown trigger" at bounding box center [1441, 438] width 10 height 10
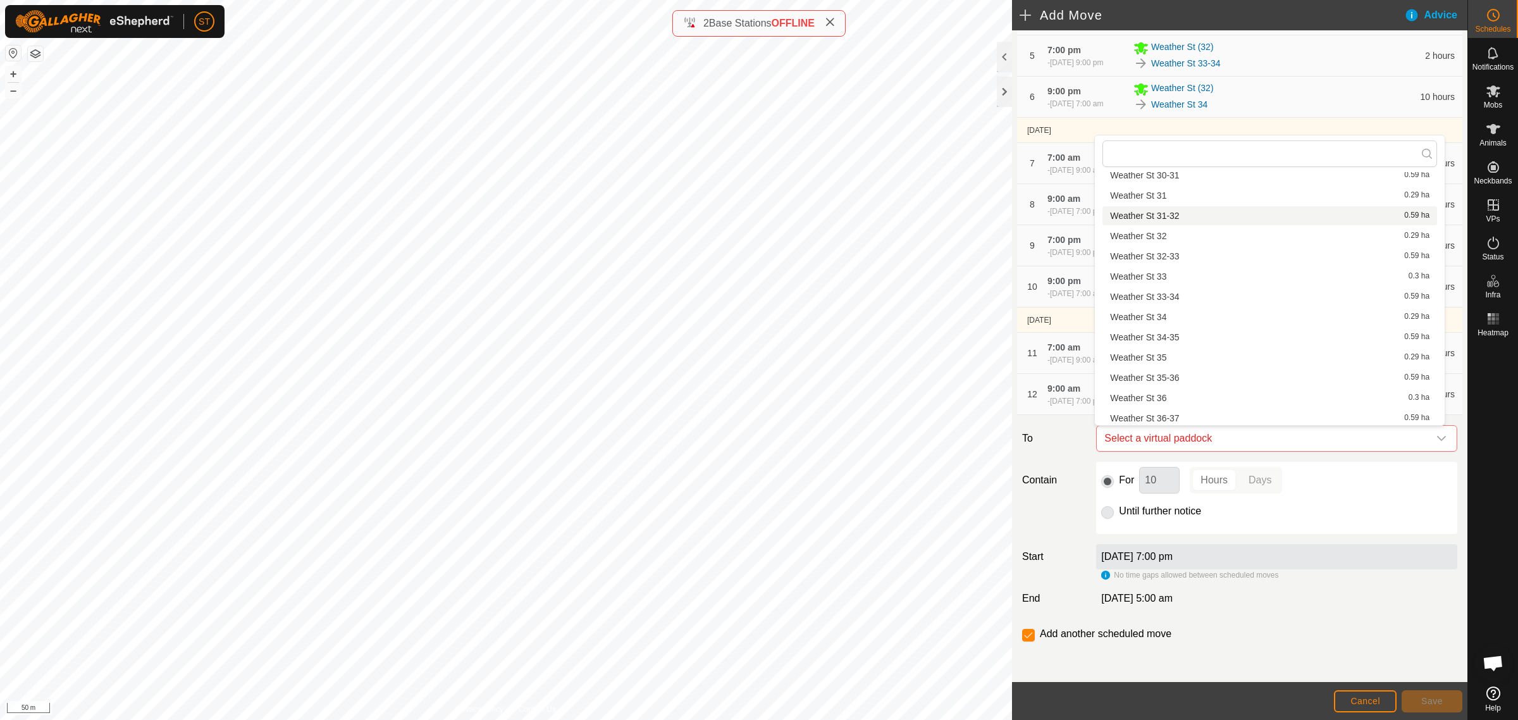
scroll to position [1028, 0]
click at [1171, 392] on li "Weather St 37-38 0.59 ha" at bounding box center [1269, 397] width 335 height 19
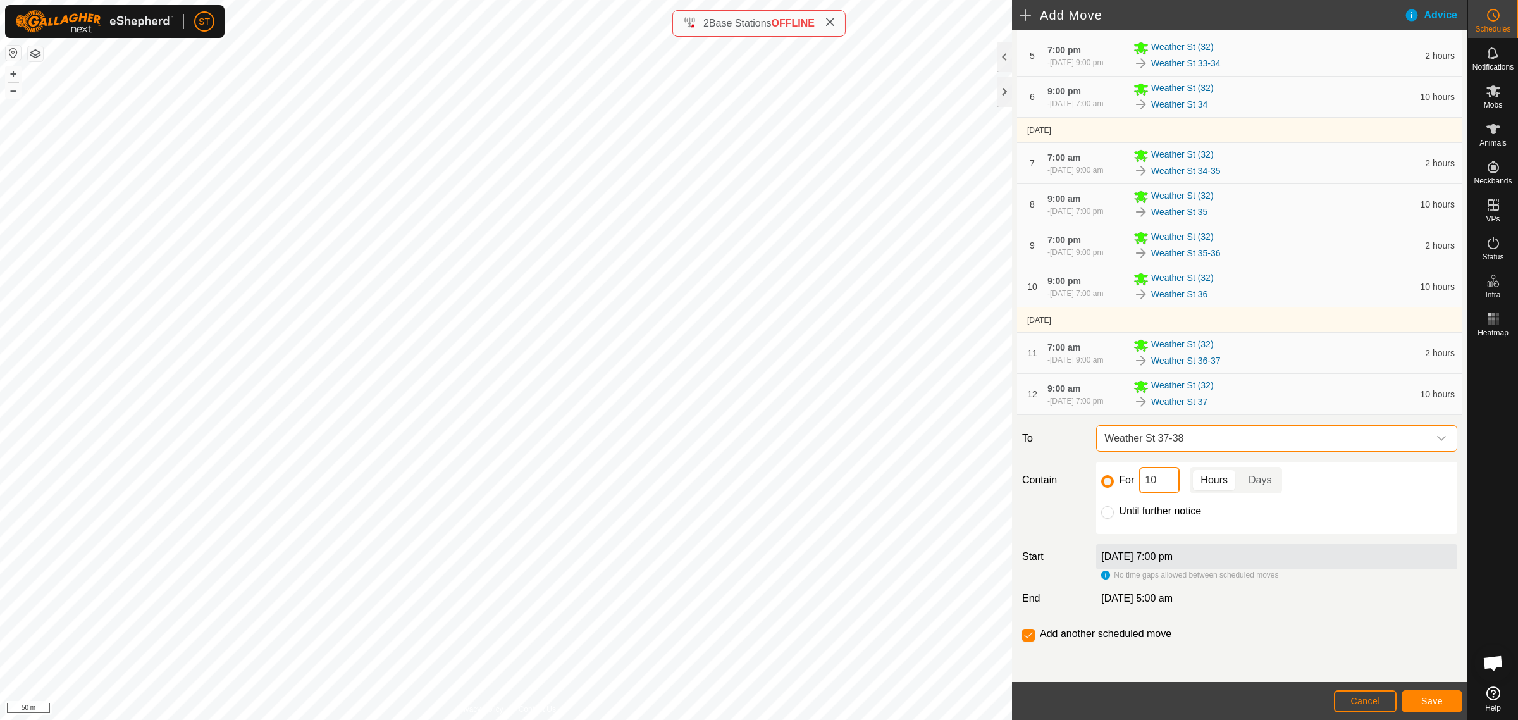
drag, startPoint x: 1156, startPoint y: 487, endPoint x: 1084, endPoint y: 486, distance: 72.1
click at [1086, 486] on div "Contain For 10 Hours Days Until further notice" at bounding box center [1239, 498] width 445 height 72
click at [1434, 702] on span "Save" at bounding box center [1432, 701] width 22 height 10
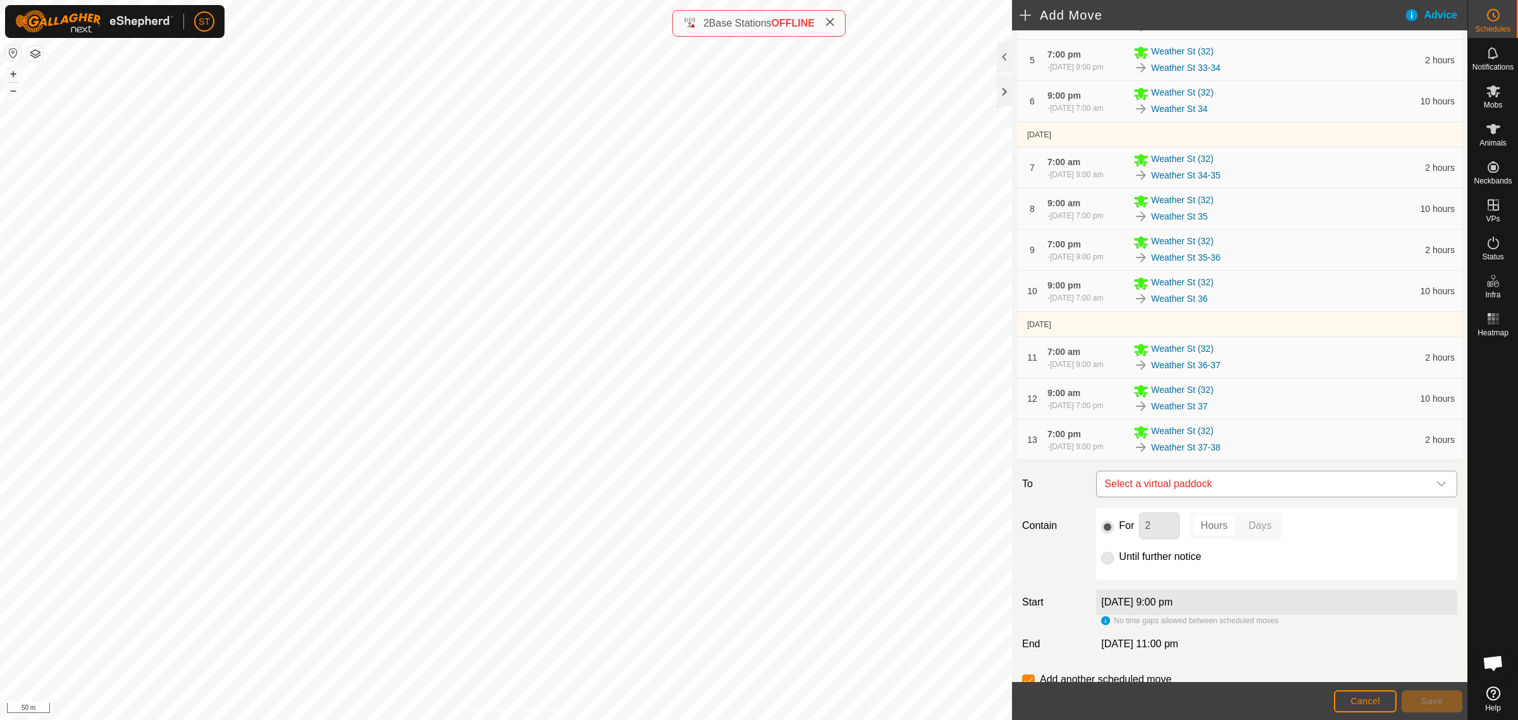
scroll to position [353, 0]
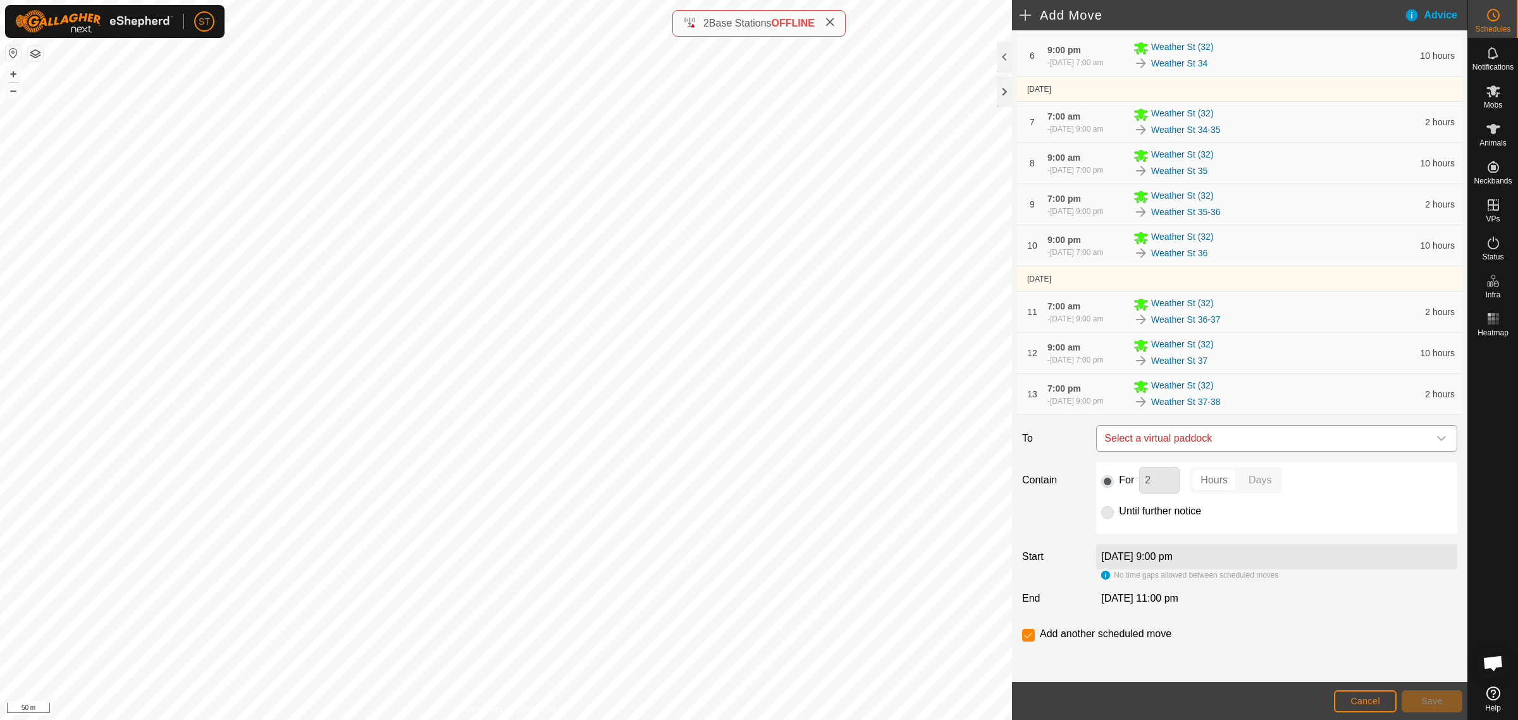
click at [1436, 433] on icon "dropdown trigger" at bounding box center [1441, 438] width 10 height 10
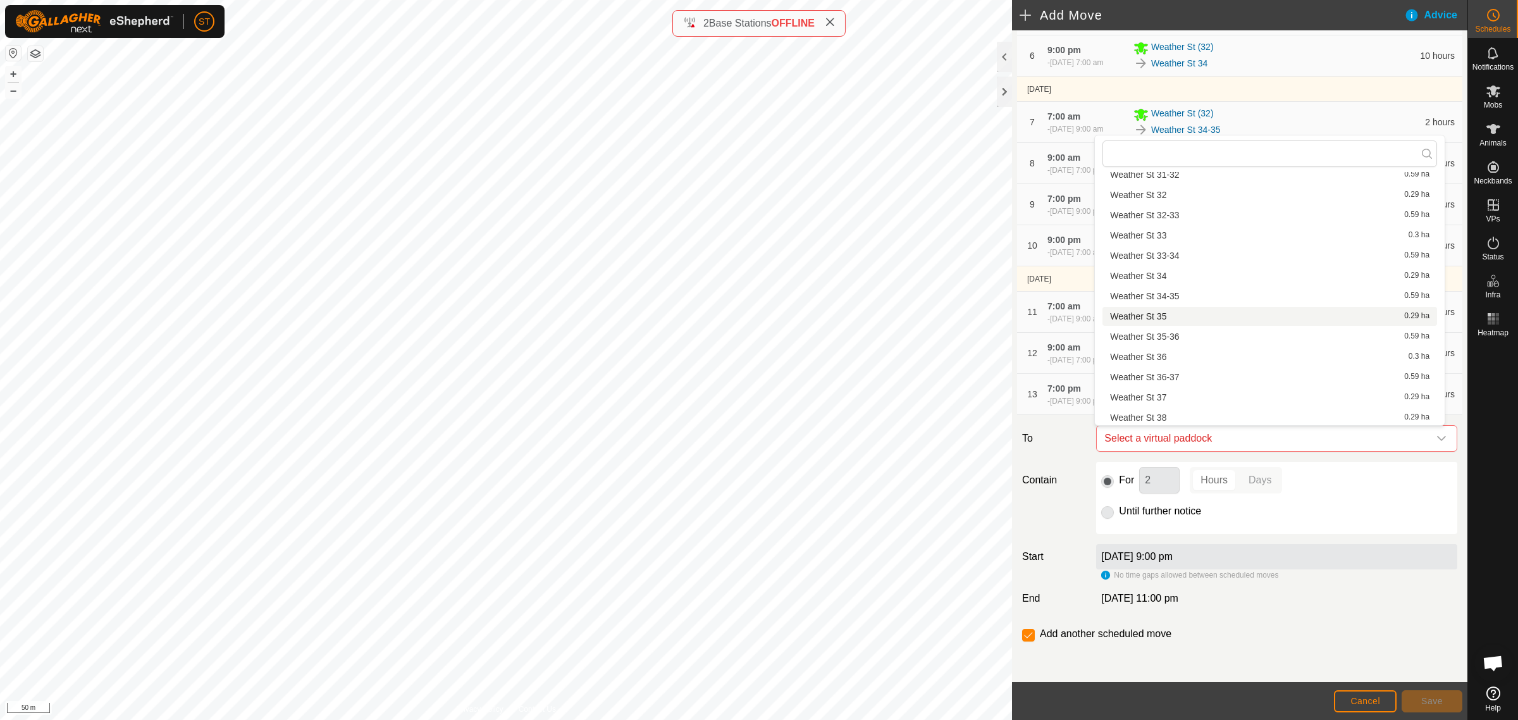
scroll to position [1107, 0]
click at [1148, 339] on li "Weather St 38 0.29 ha" at bounding box center [1269, 338] width 335 height 19
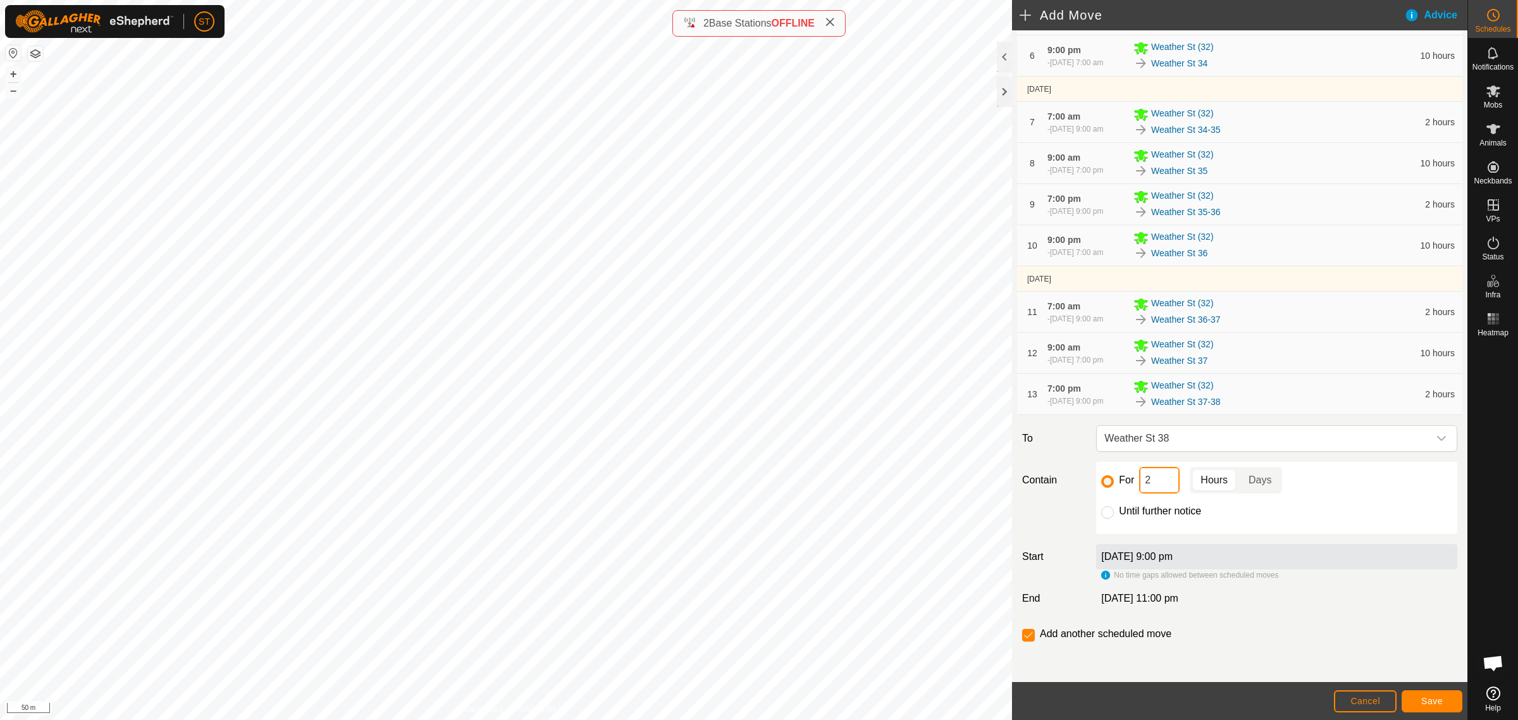
drag, startPoint x: 1123, startPoint y: 481, endPoint x: 1097, endPoint y: 481, distance: 25.3
click at [1104, 481] on div "For 2 Hours Days" at bounding box center [1276, 480] width 351 height 27
click at [1426, 705] on span "Save" at bounding box center [1432, 701] width 22 height 10
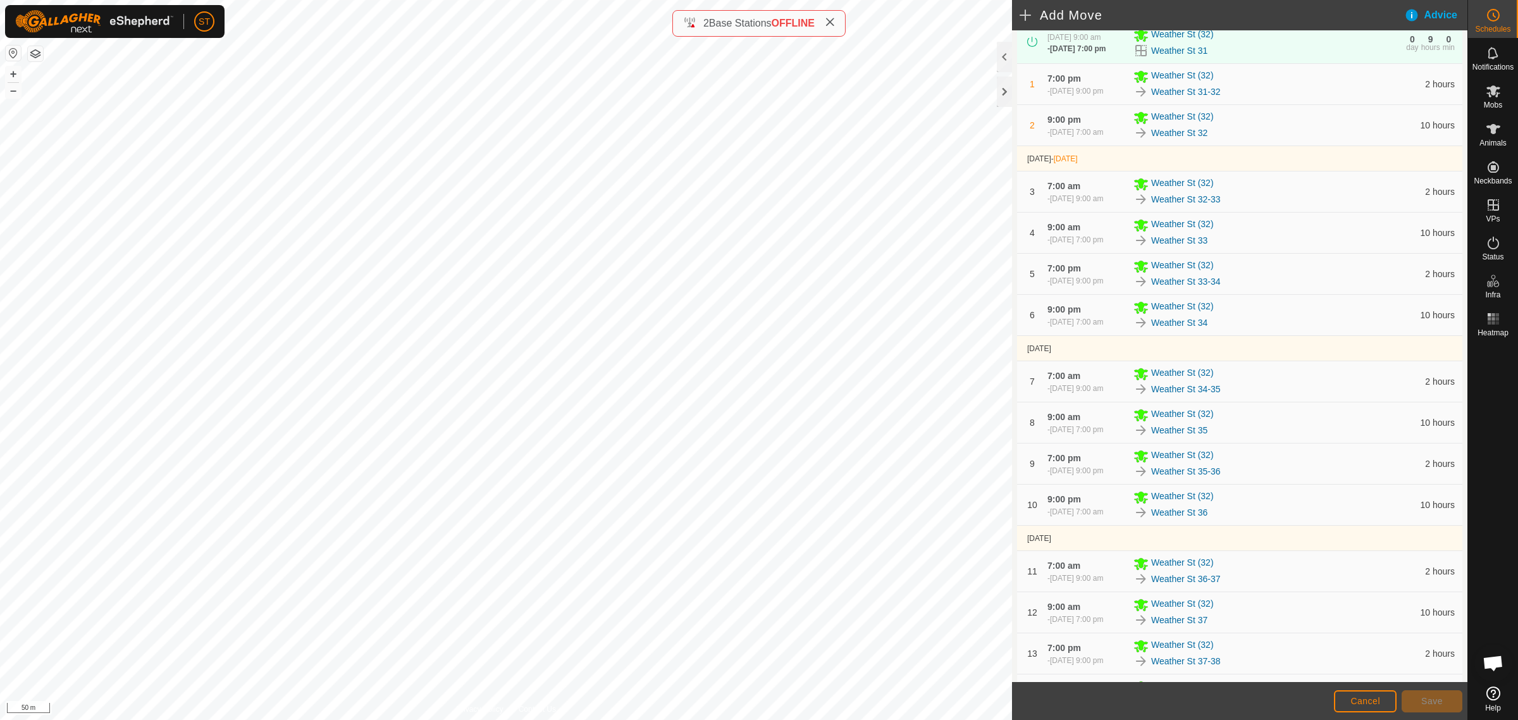
scroll to position [394, 0]
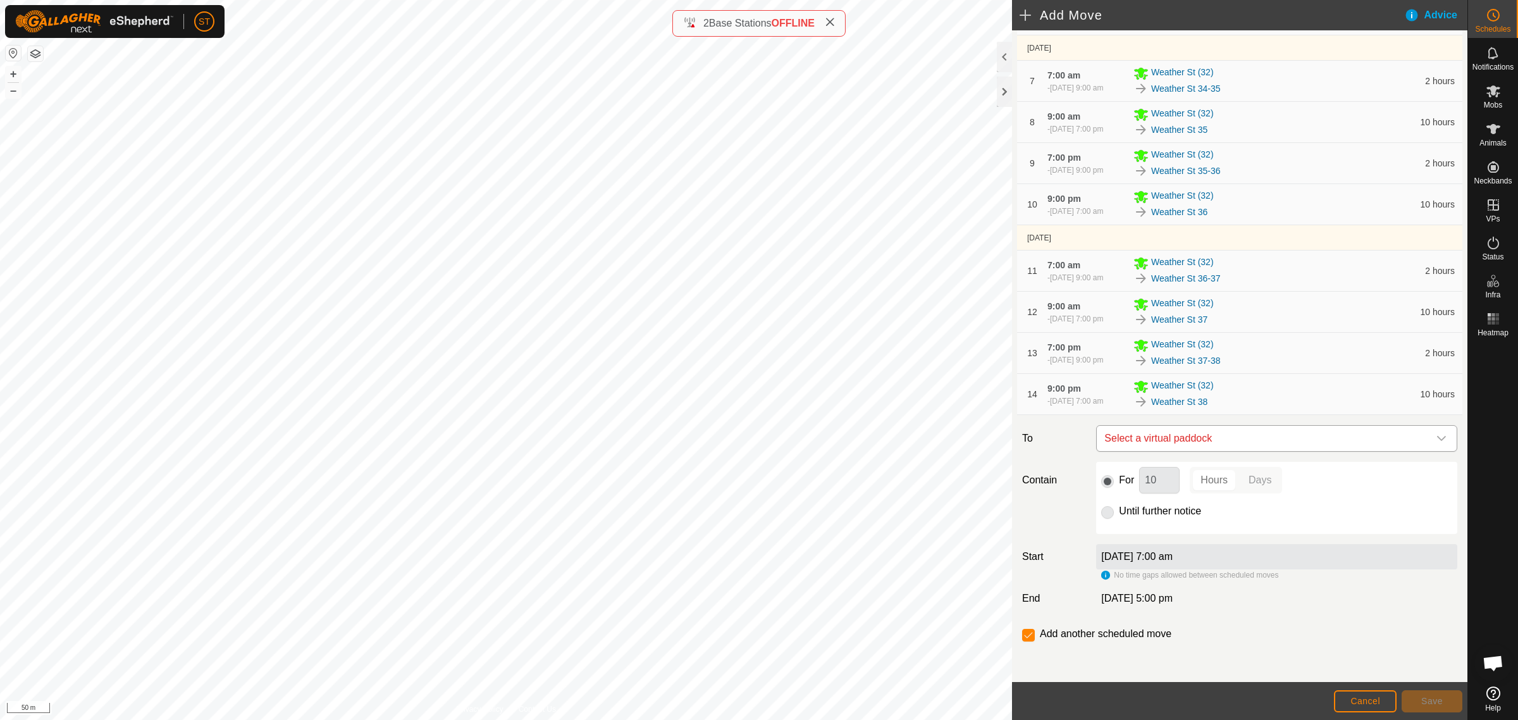
click at [1429, 438] on div "dropdown trigger" at bounding box center [1441, 438] width 25 height 25
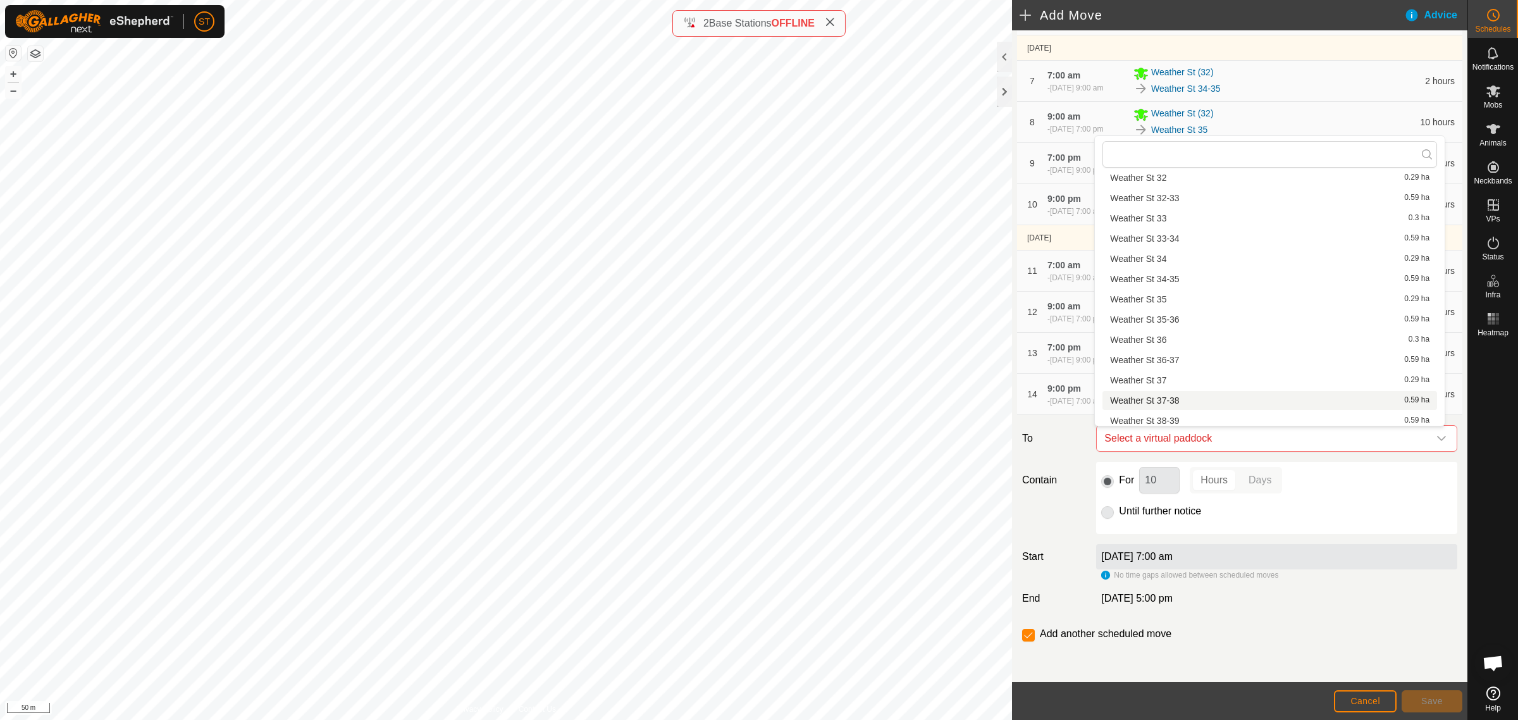
scroll to position [1107, 0]
click at [1177, 356] on li "Weather St 38-39 0.59 ha" at bounding box center [1269, 359] width 335 height 19
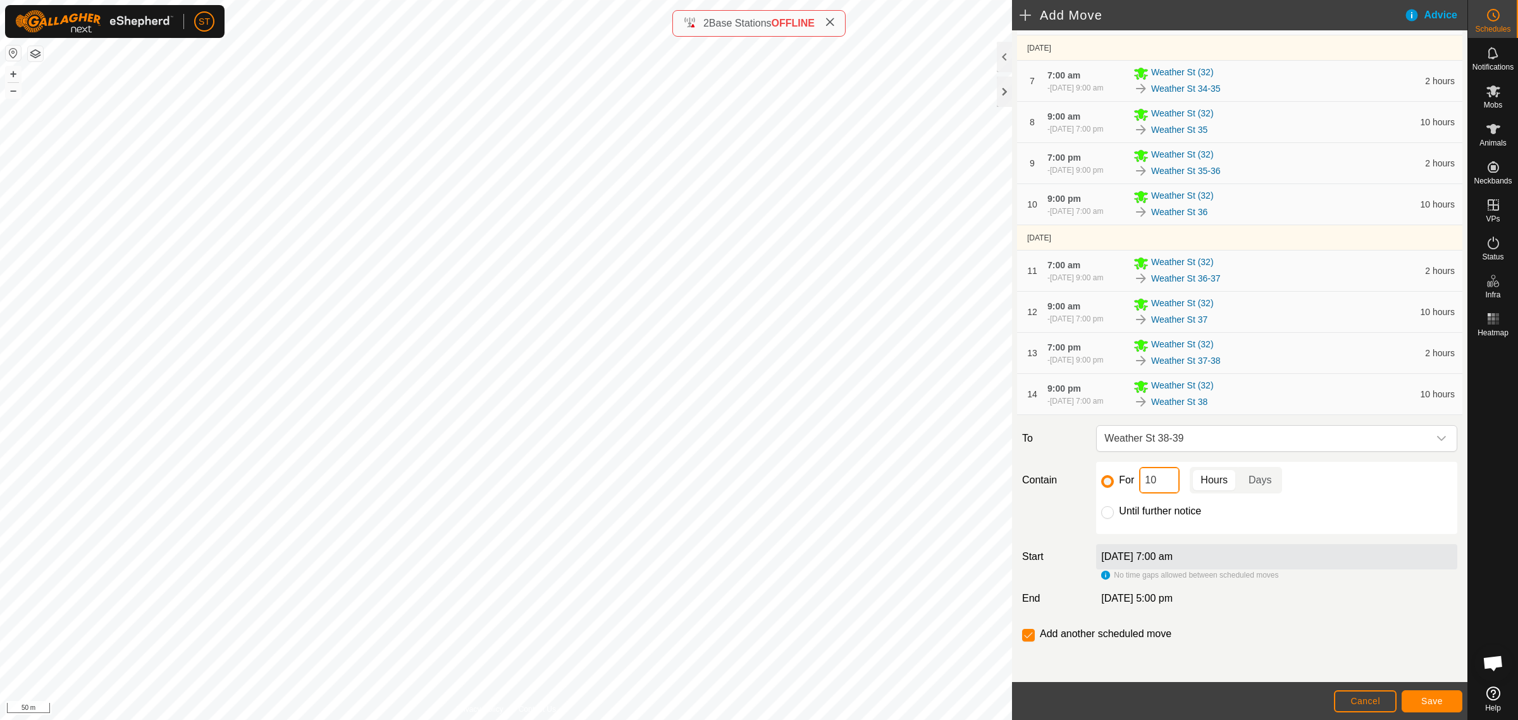
drag, startPoint x: 1158, startPoint y: 485, endPoint x: 1044, endPoint y: 468, distance: 115.7
click at [1073, 479] on div "Contain For 10 Hours Days Until further notice" at bounding box center [1239, 498] width 445 height 72
click at [1437, 697] on span "Save" at bounding box center [1432, 701] width 22 height 10
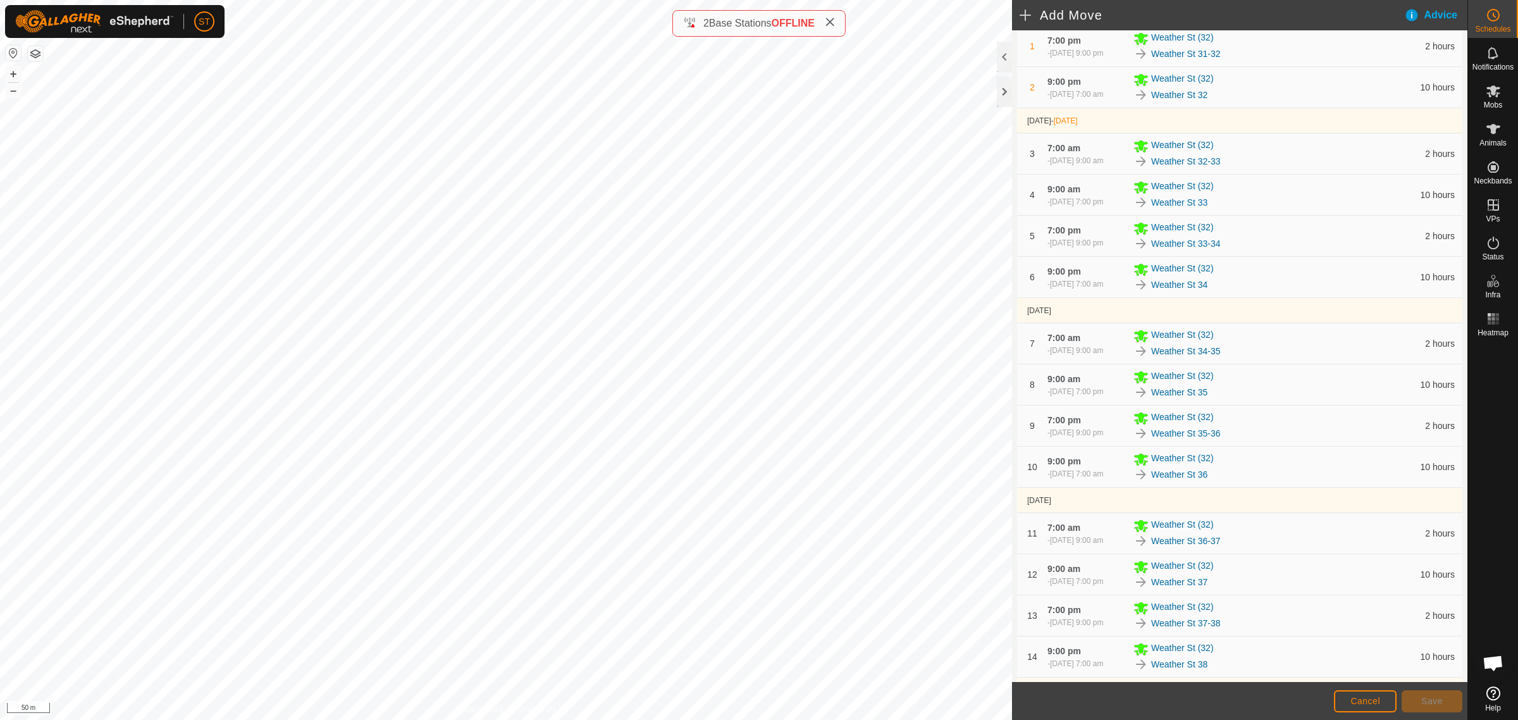
scroll to position [460, 0]
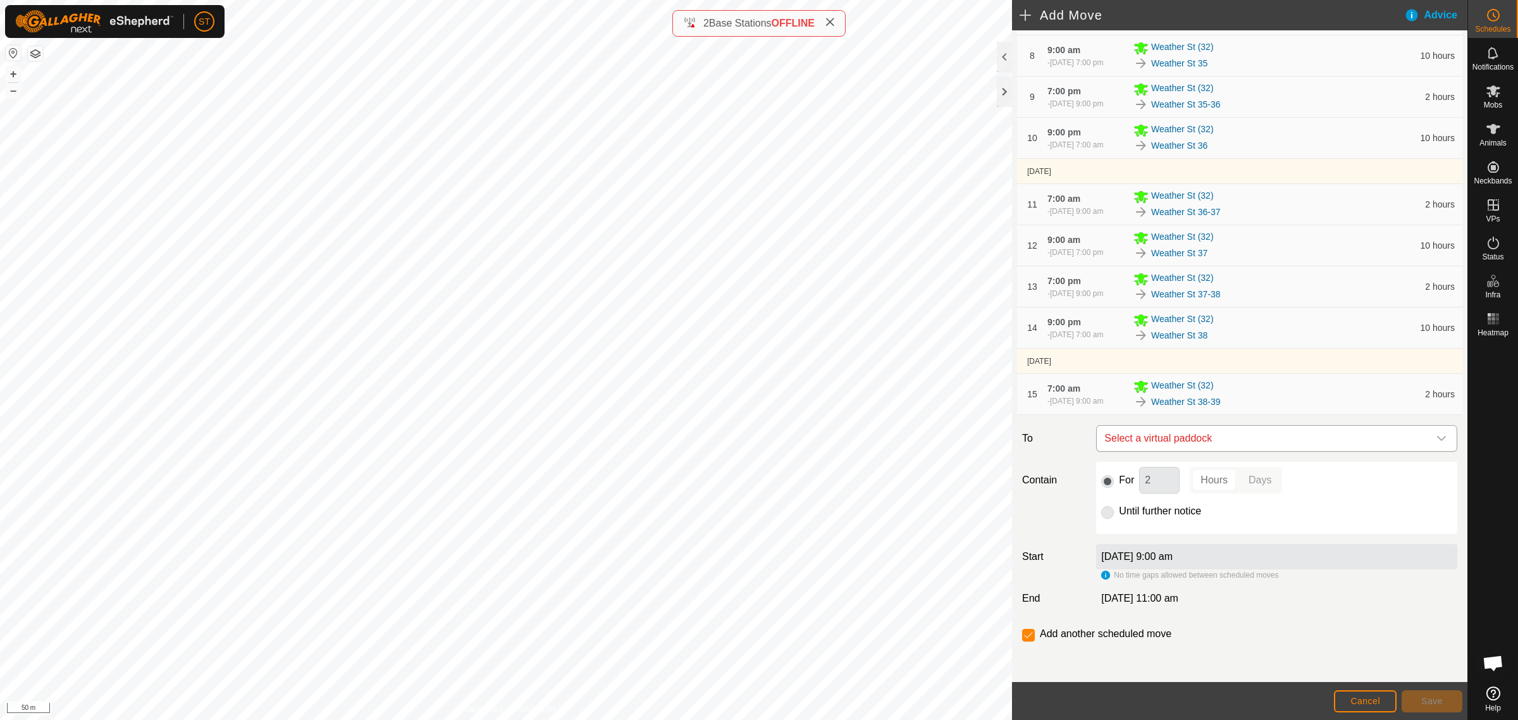
click at [1436, 433] on icon "dropdown trigger" at bounding box center [1441, 438] width 10 height 10
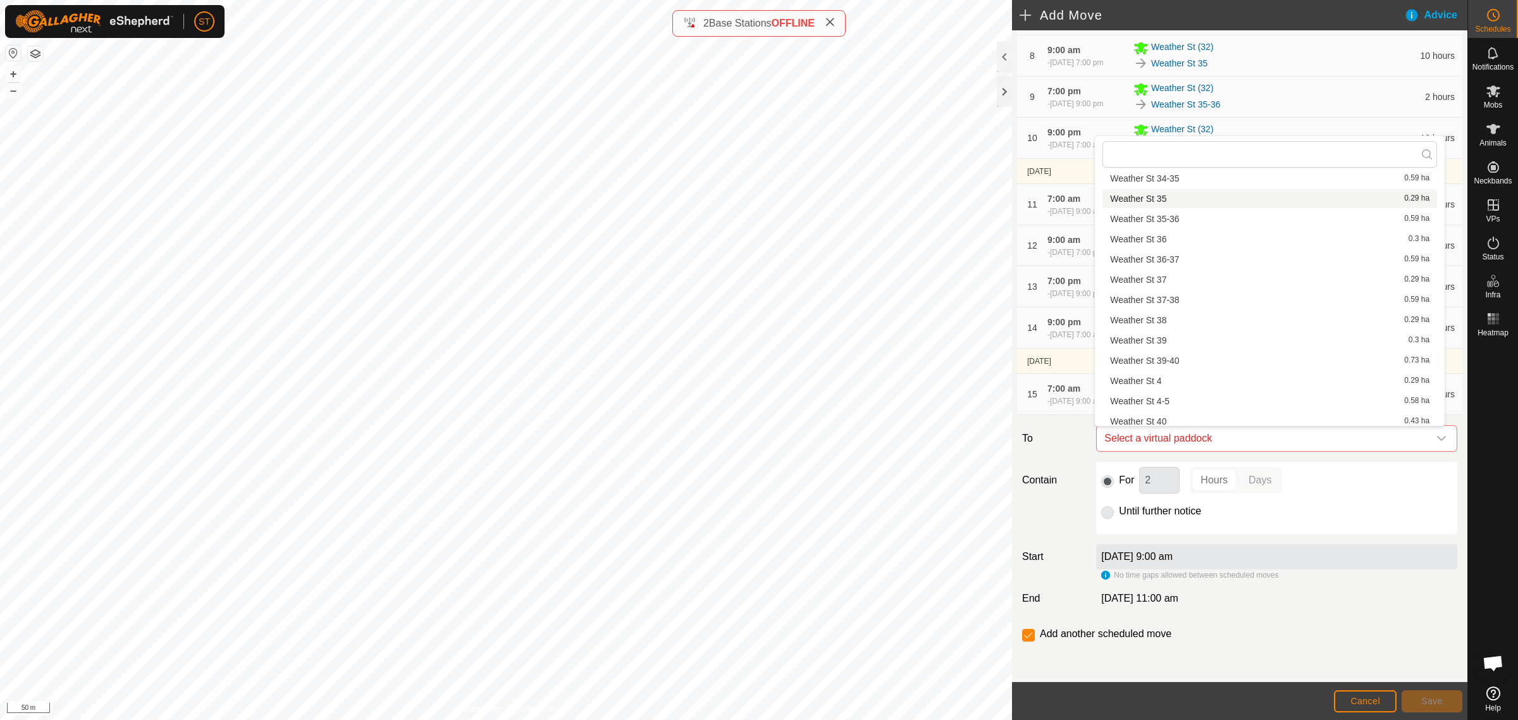
scroll to position [1186, 0]
click at [1164, 300] on li "Weather St 39 0.3 ha" at bounding box center [1269, 300] width 335 height 19
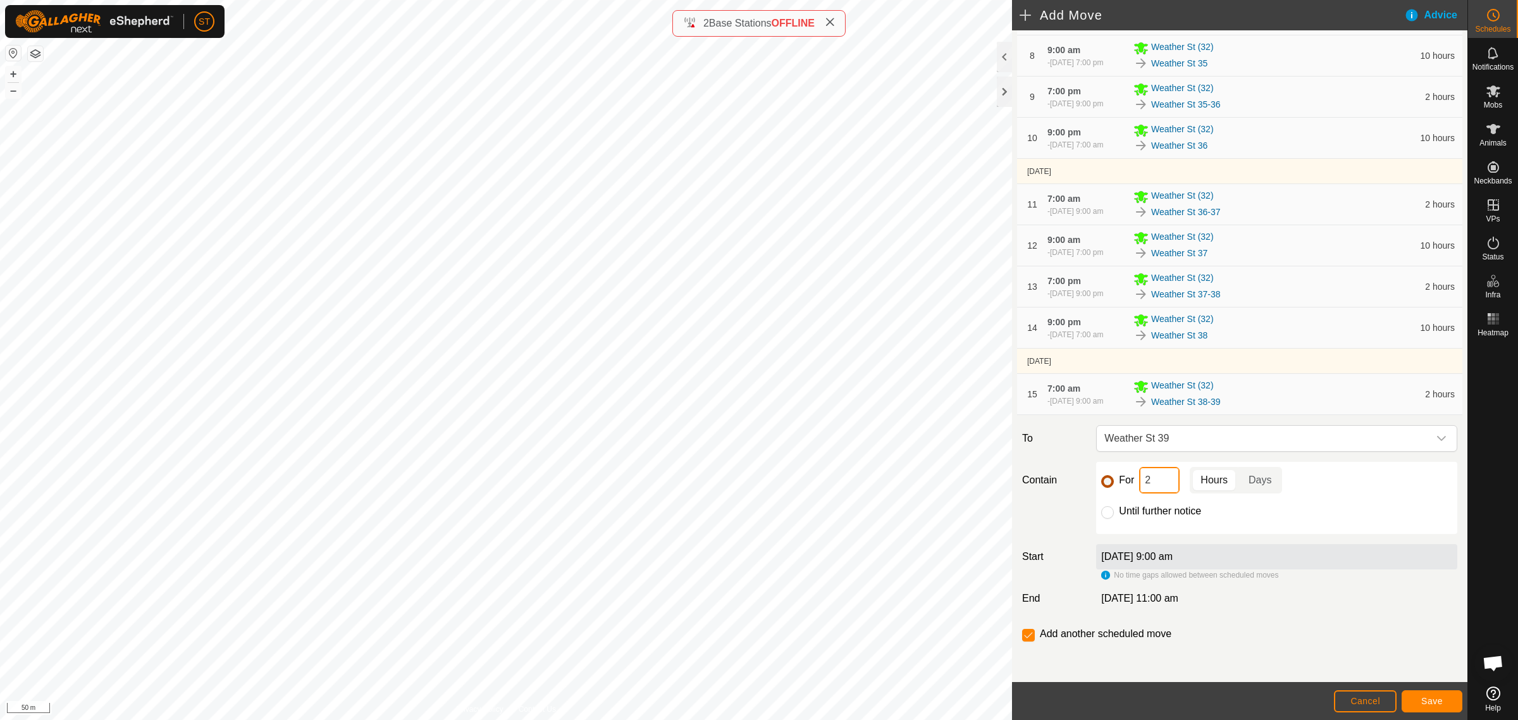
drag, startPoint x: 1151, startPoint y: 481, endPoint x: 1107, endPoint y: 482, distance: 44.3
click at [1110, 482] on div "For 2 Hours Days" at bounding box center [1276, 480] width 351 height 27
click at [1412, 699] on button "Save" at bounding box center [1432, 701] width 61 height 22
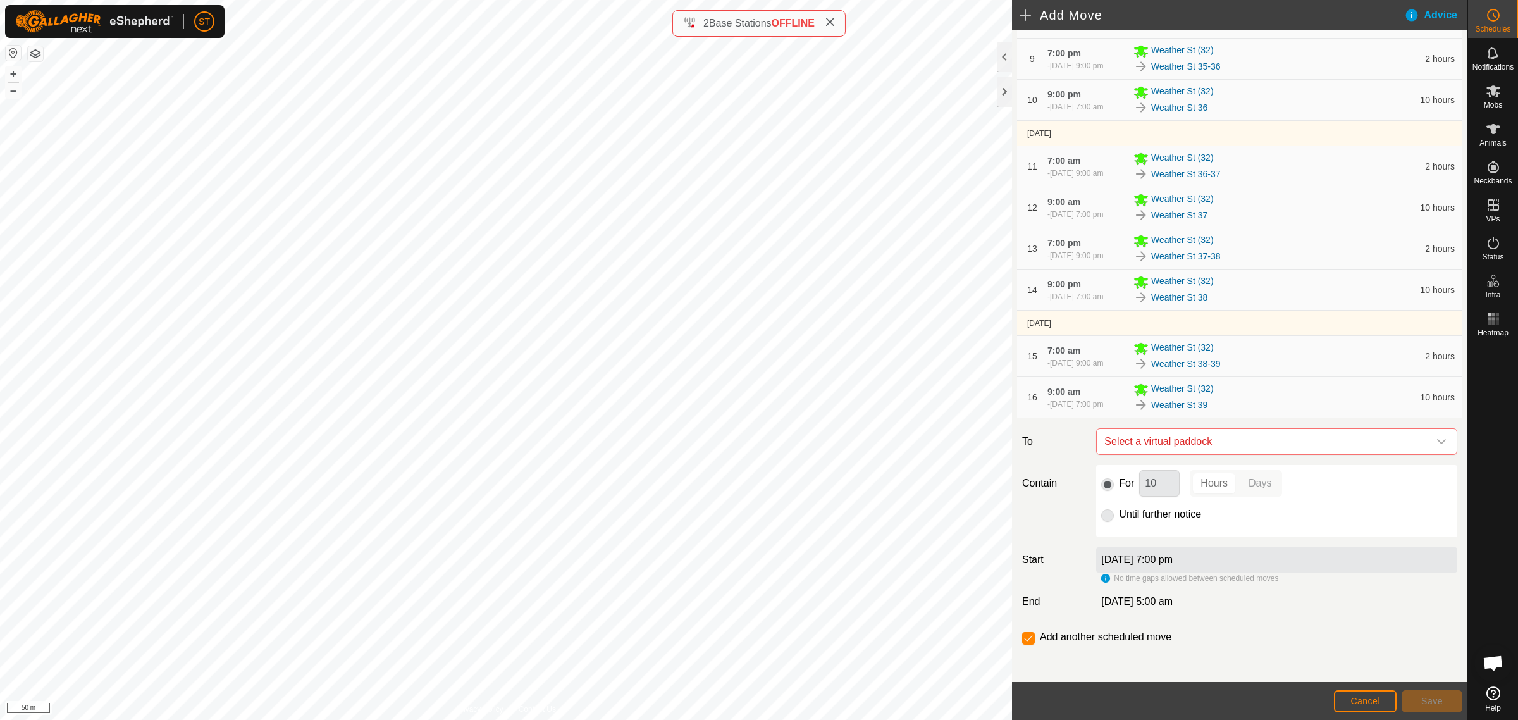
scroll to position [502, 0]
click at [1436, 440] on icon "dropdown trigger" at bounding box center [1441, 438] width 10 height 10
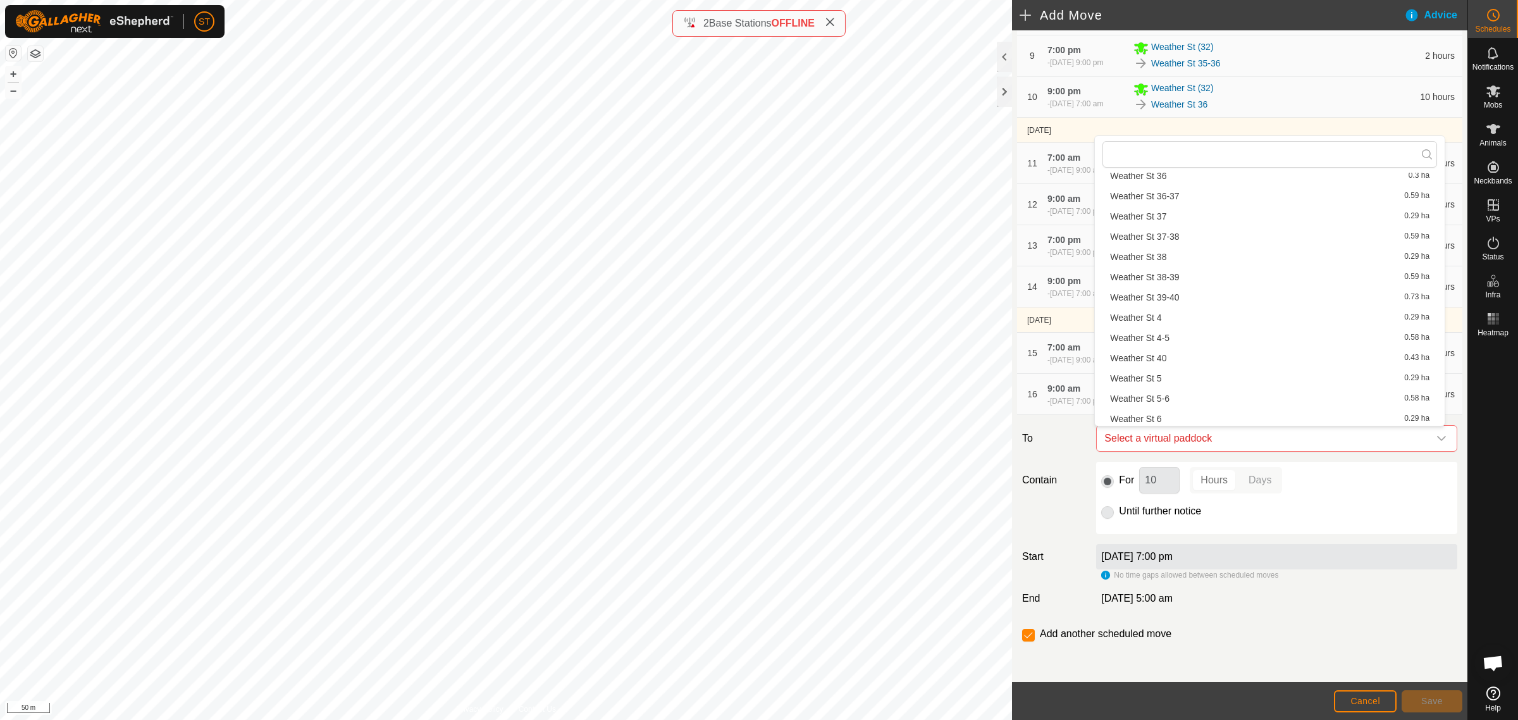
scroll to position [1194, 0]
click at [1164, 310] on li "Weather St 39-40 0.73 ha" at bounding box center [1269, 313] width 335 height 19
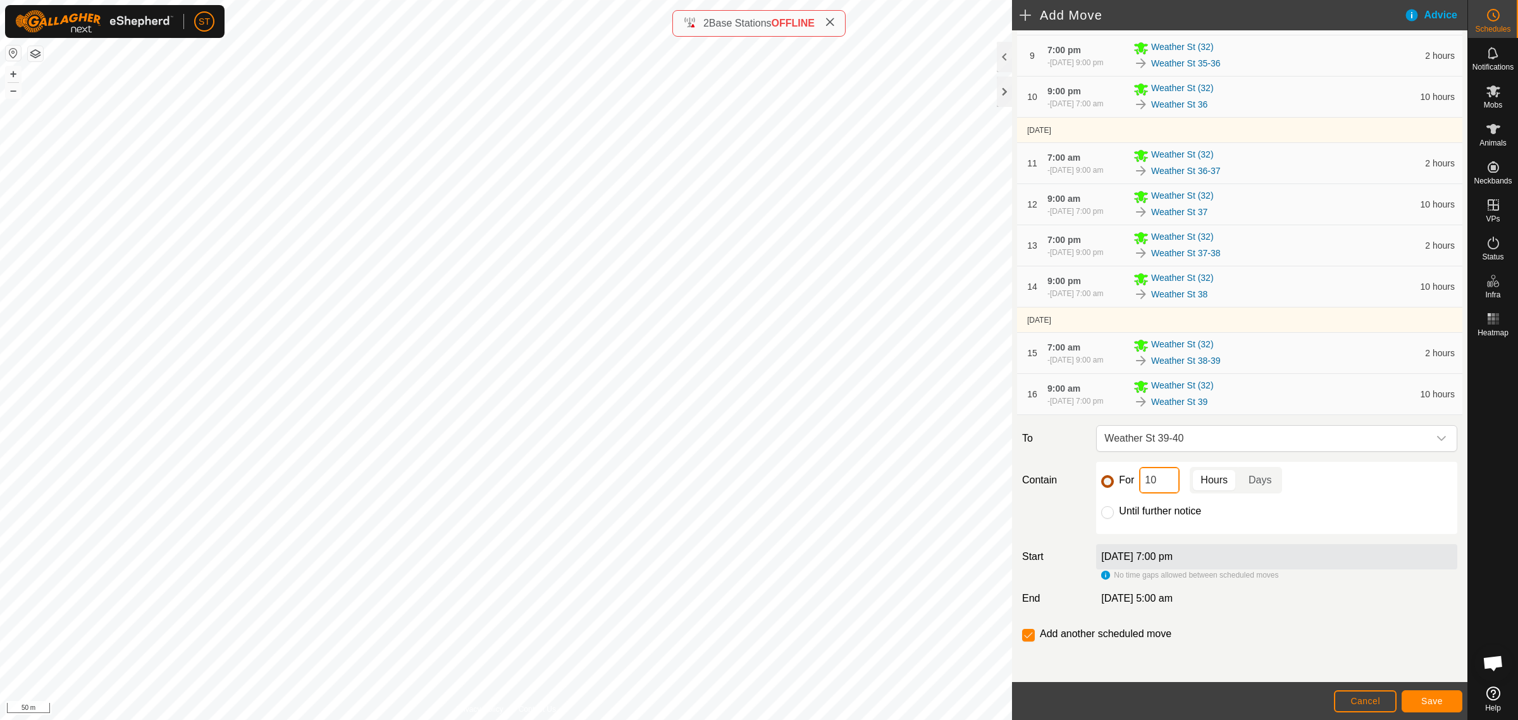
drag, startPoint x: 1154, startPoint y: 487, endPoint x: 1090, endPoint y: 483, distance: 64.7
click at [1104, 487] on div "For 10 Hours Days" at bounding box center [1276, 480] width 351 height 27
click at [1434, 691] on button "Save" at bounding box center [1432, 701] width 61 height 22
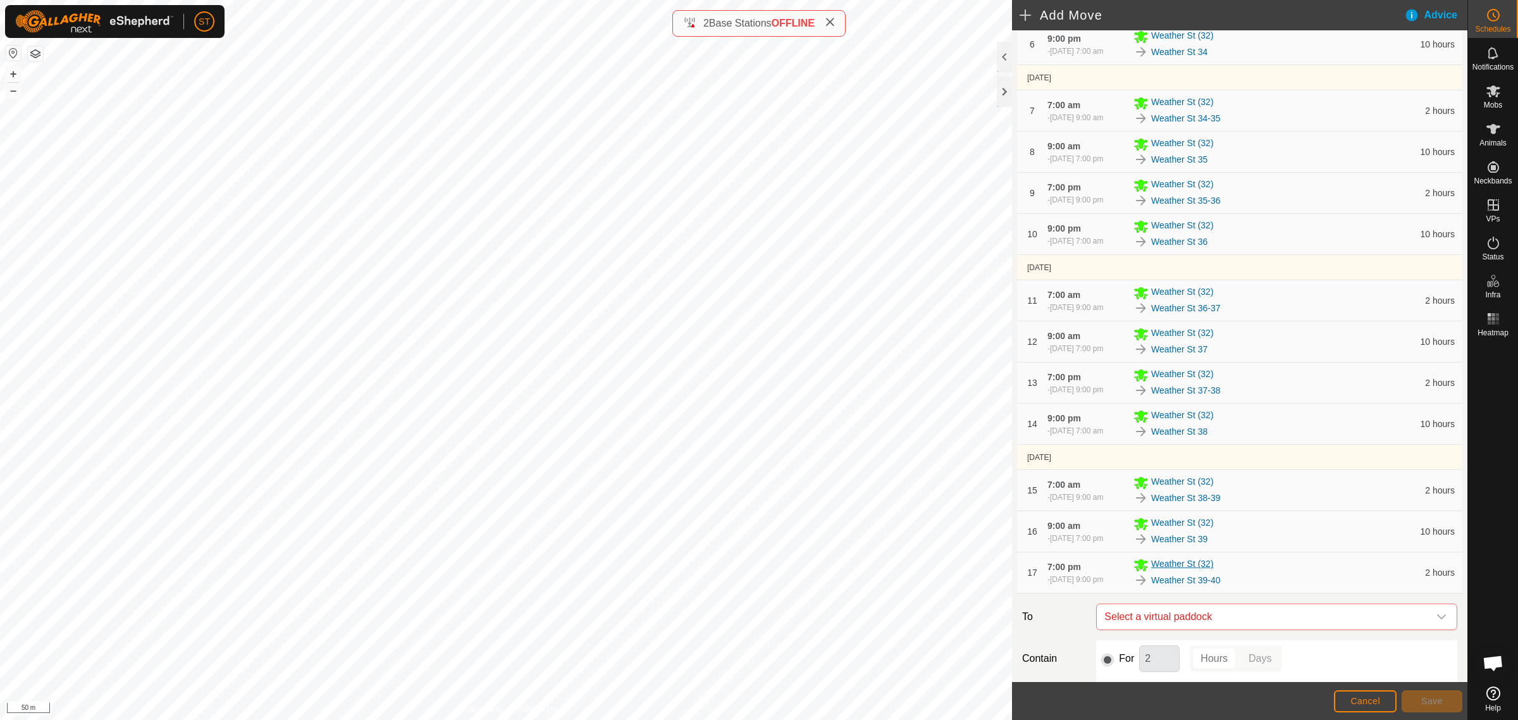
scroll to position [544, 0]
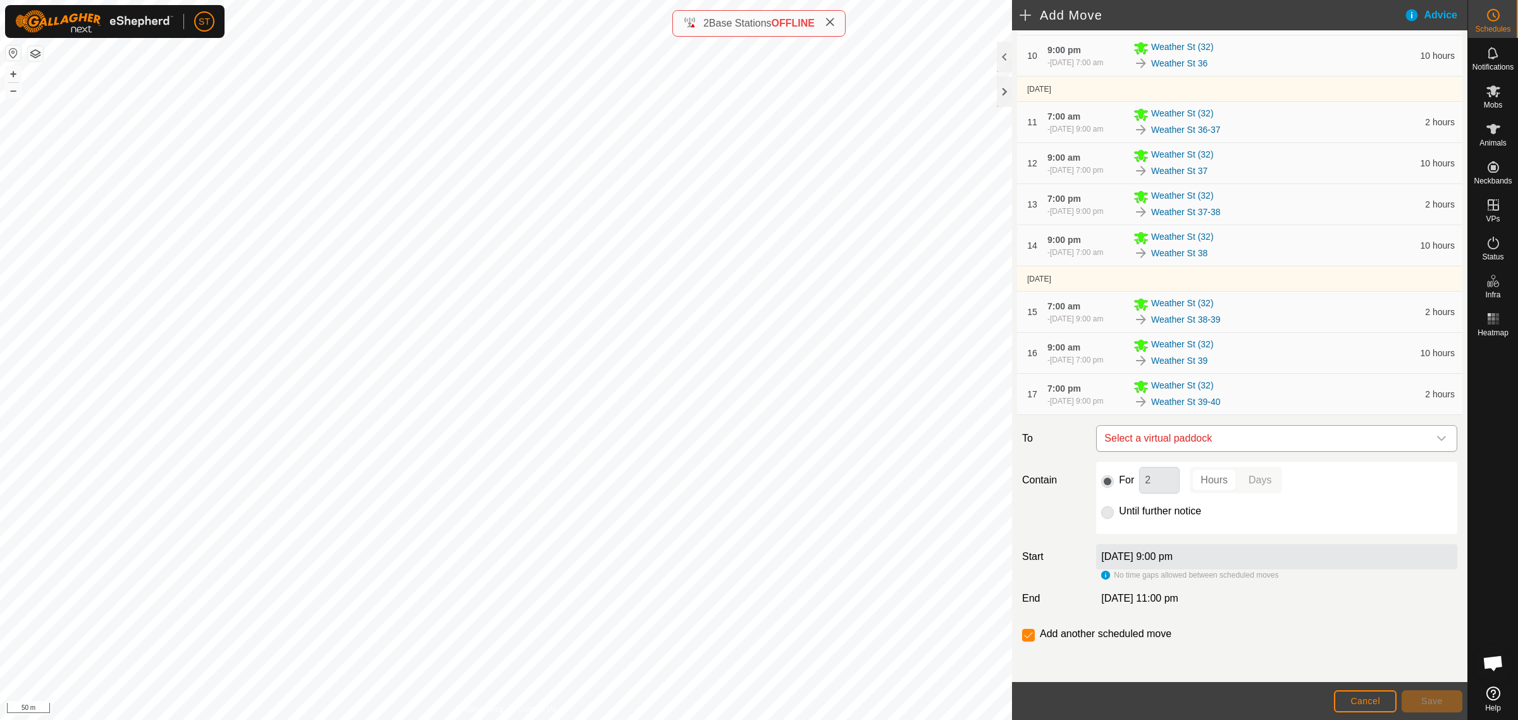
click at [1436, 436] on icon "dropdown trigger" at bounding box center [1441, 438] width 10 height 10
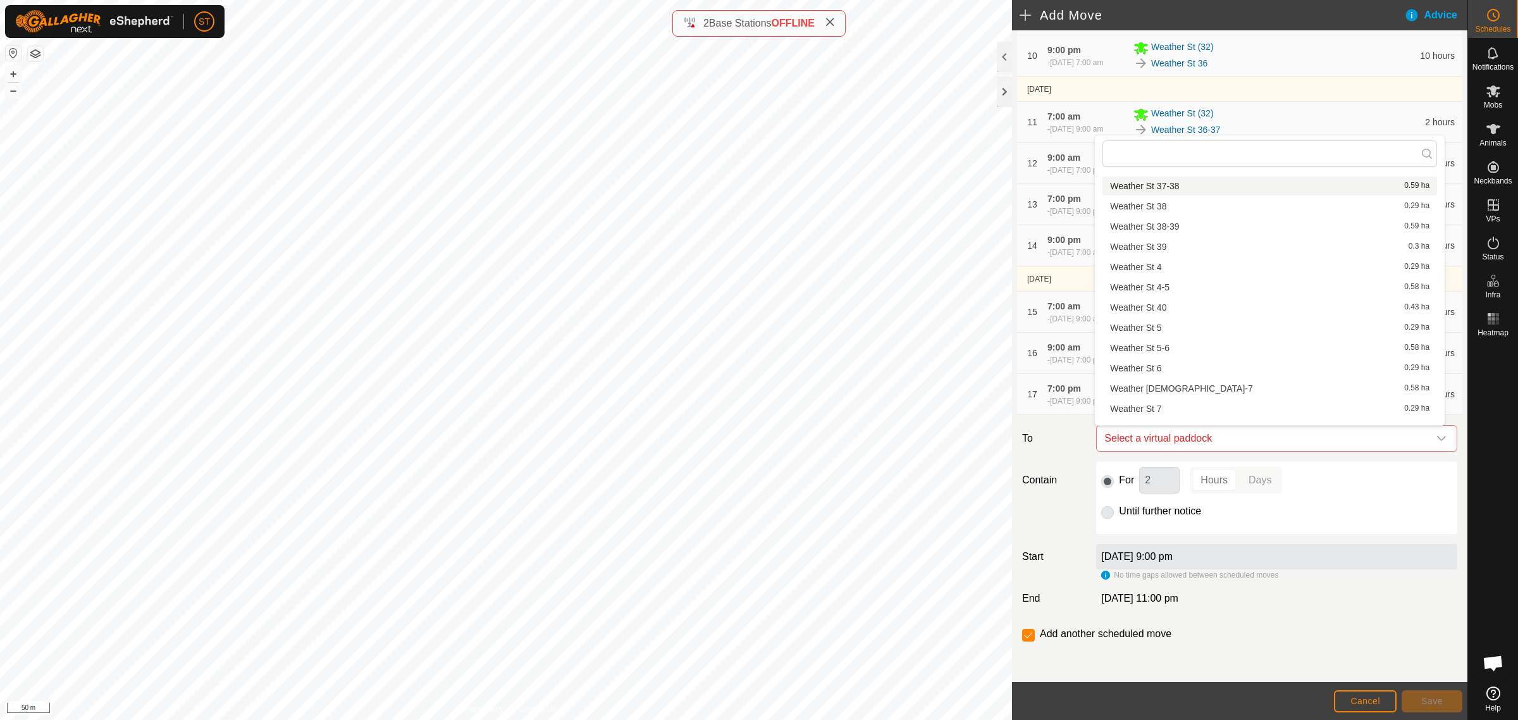
scroll to position [1265, 0]
click at [1161, 301] on li "Weather St 40 0.43 ha" at bounding box center [1269, 301] width 335 height 19
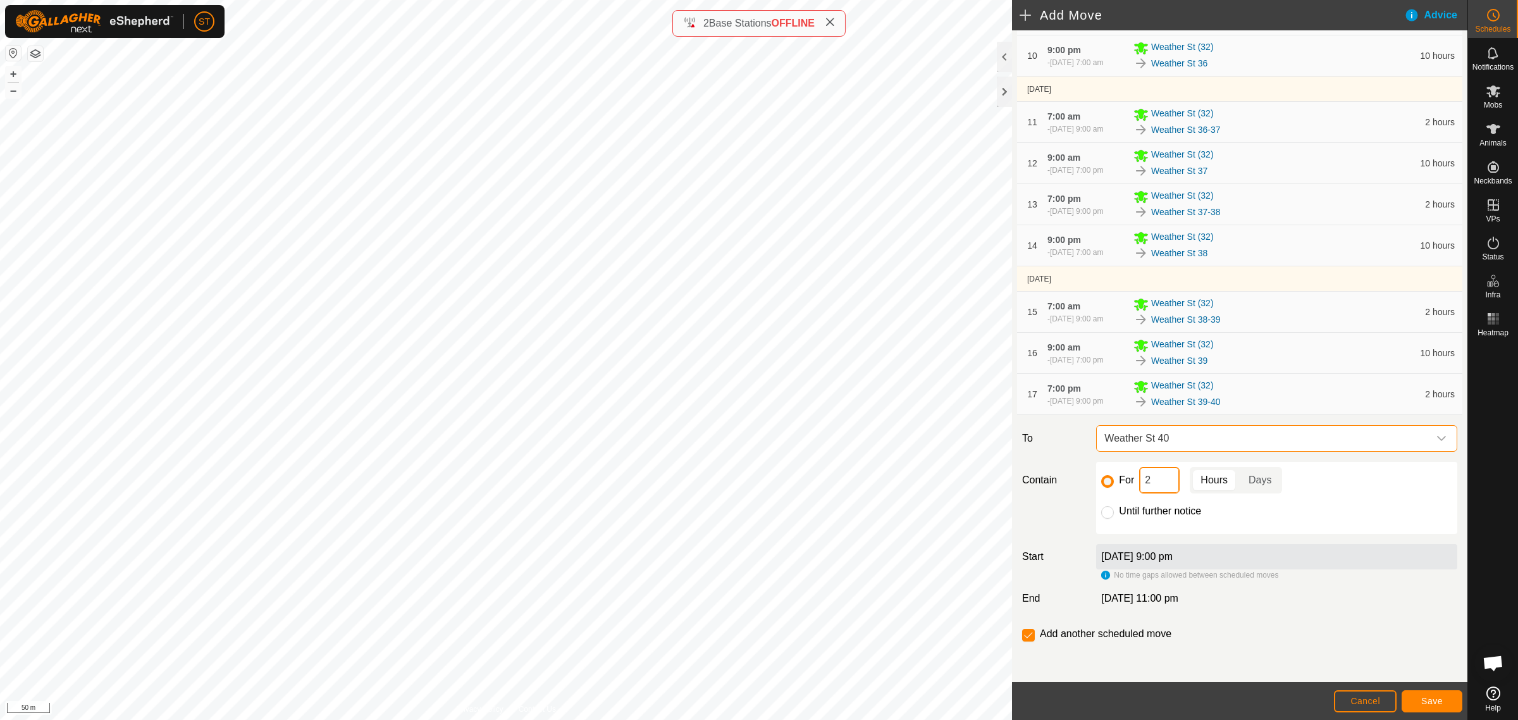
click at [1120, 485] on div "For 2 Hours Days" at bounding box center [1276, 480] width 351 height 27
type input "10"
click at [1028, 637] on input "checkbox" at bounding box center [1028, 635] width 13 height 13
checkbox input "false"
click at [1434, 701] on span "Save" at bounding box center [1432, 701] width 22 height 10
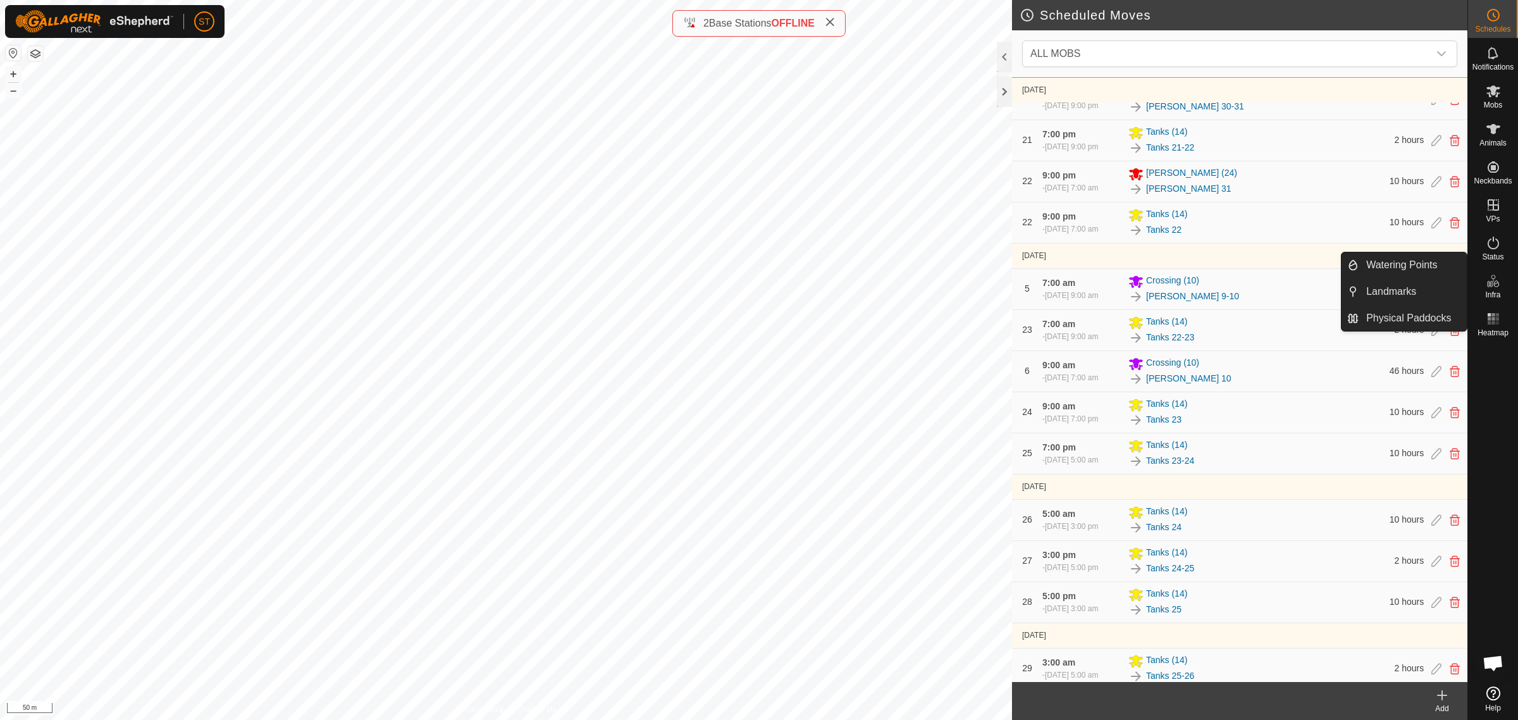
scroll to position [3690, 0]
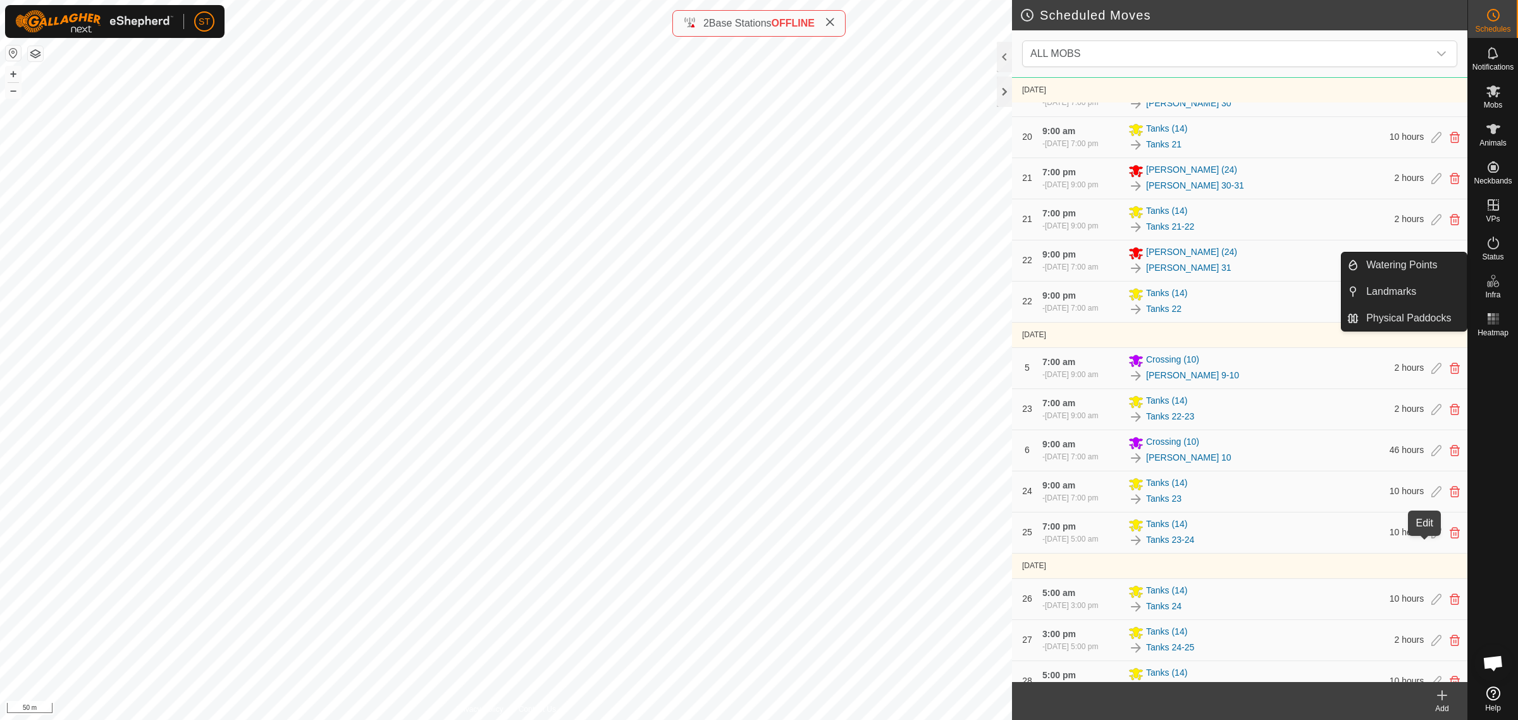
click at [1431, 538] on icon at bounding box center [1436, 532] width 10 height 11
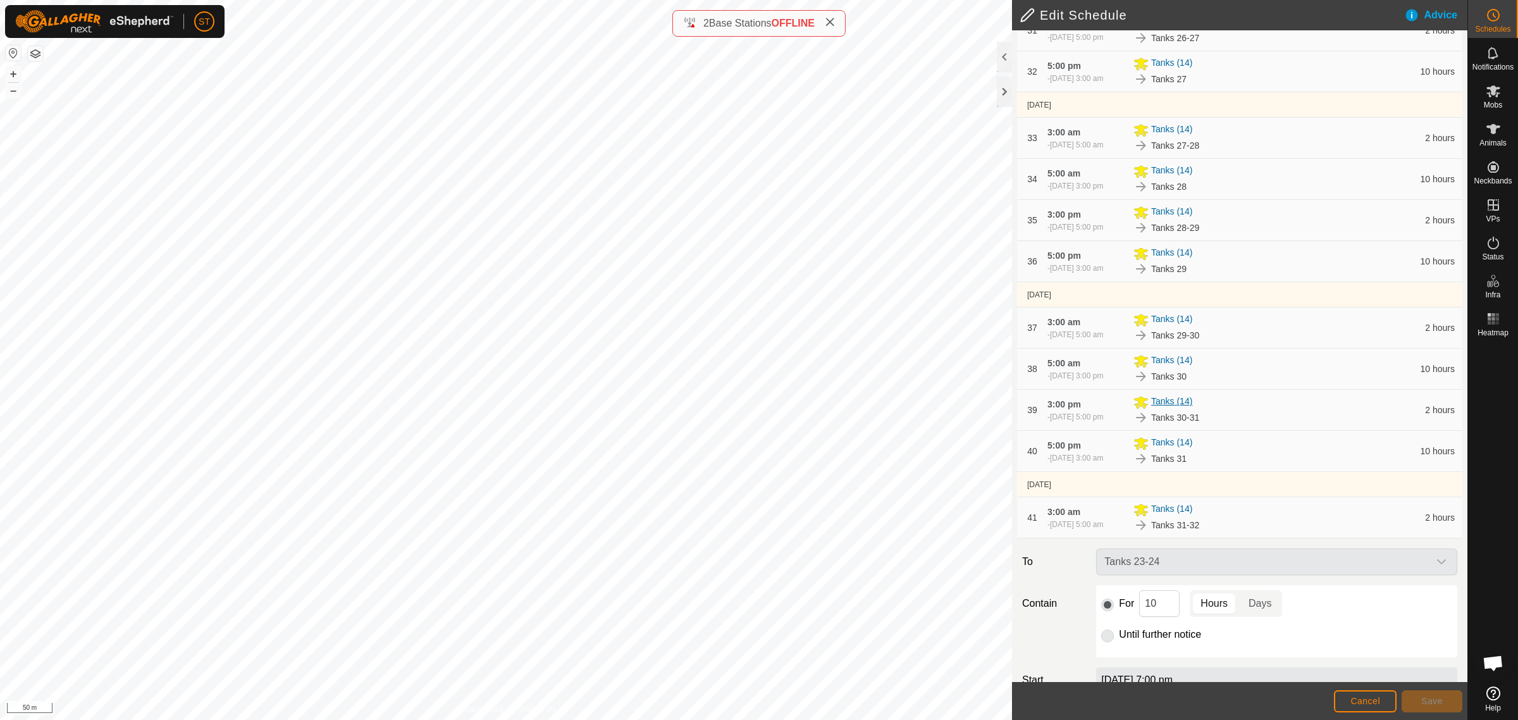
scroll to position [1655, 0]
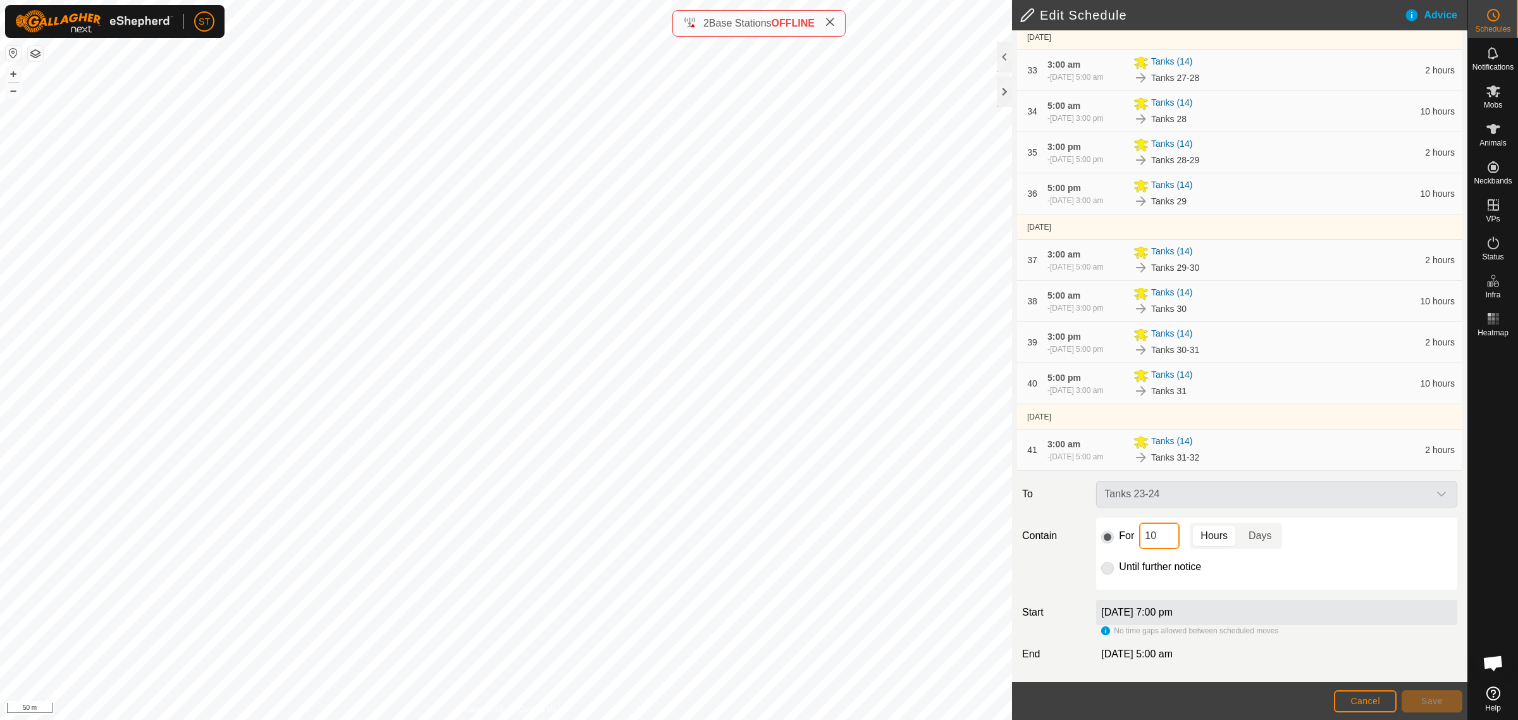
drag, startPoint x: 1161, startPoint y: 536, endPoint x: 1086, endPoint y: 538, distance: 74.6
click at [1086, 538] on div "Contain For 10 Hours Days Until further notice" at bounding box center [1239, 553] width 445 height 72
type input "2"
click at [1441, 701] on span "Save" at bounding box center [1432, 701] width 22 height 10
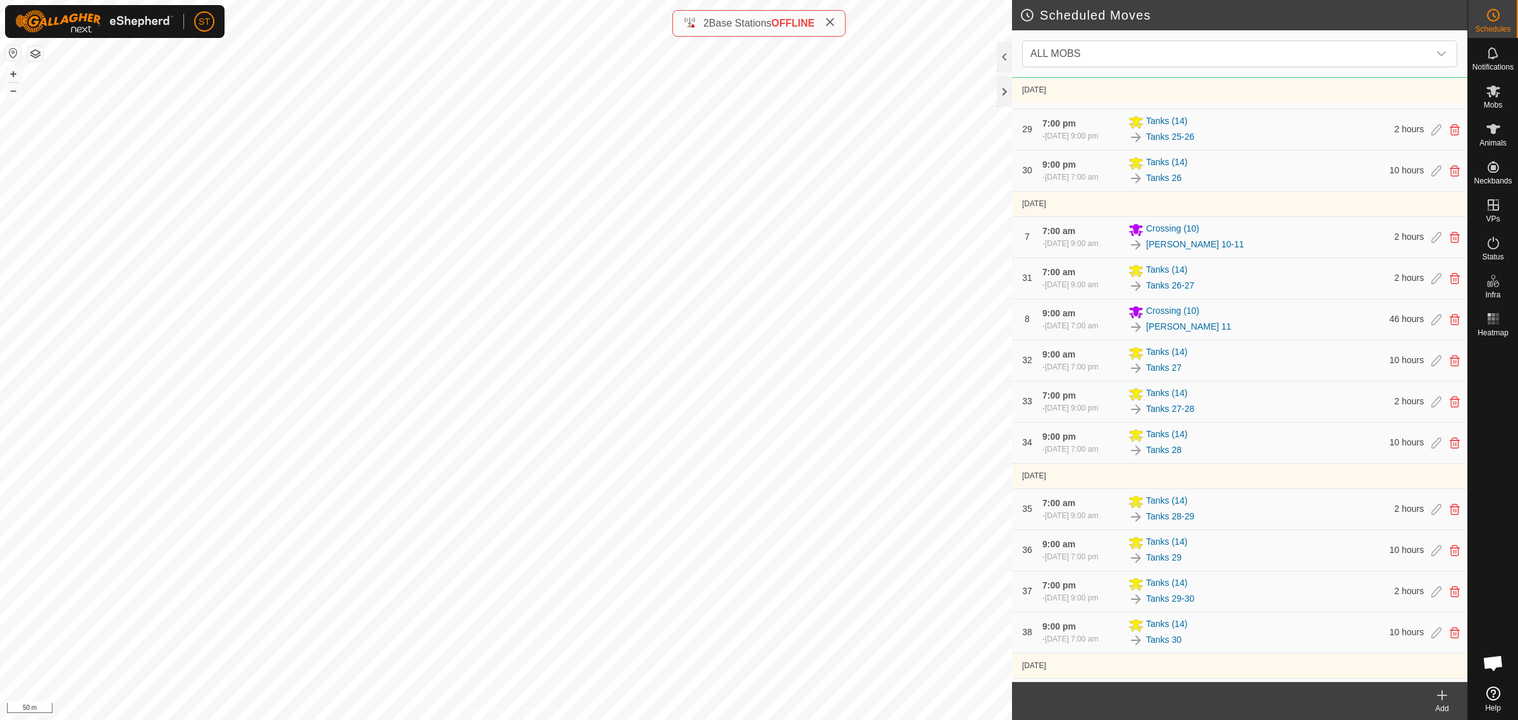
scroll to position [4252, 0]
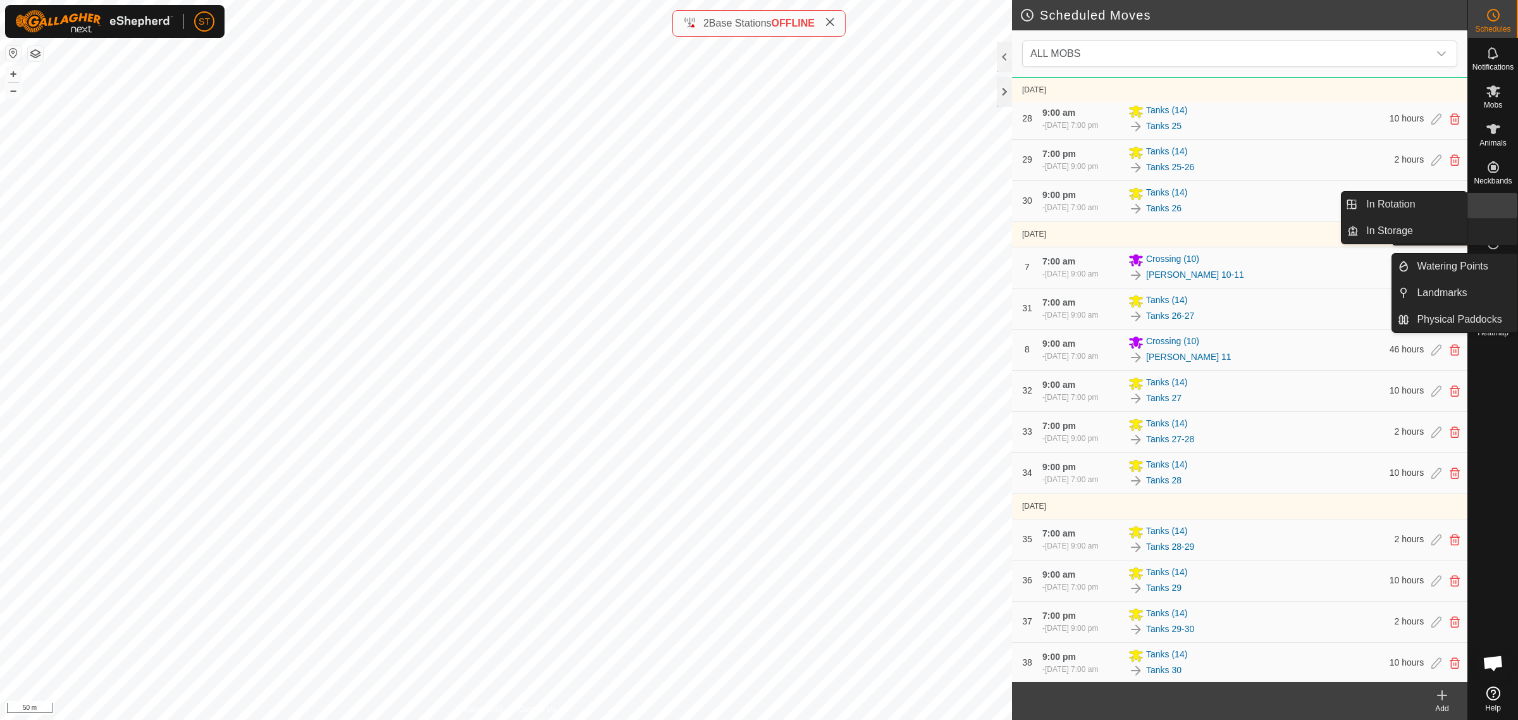
click at [1491, 207] on link "In Rotation" at bounding box center [1463, 205] width 108 height 25
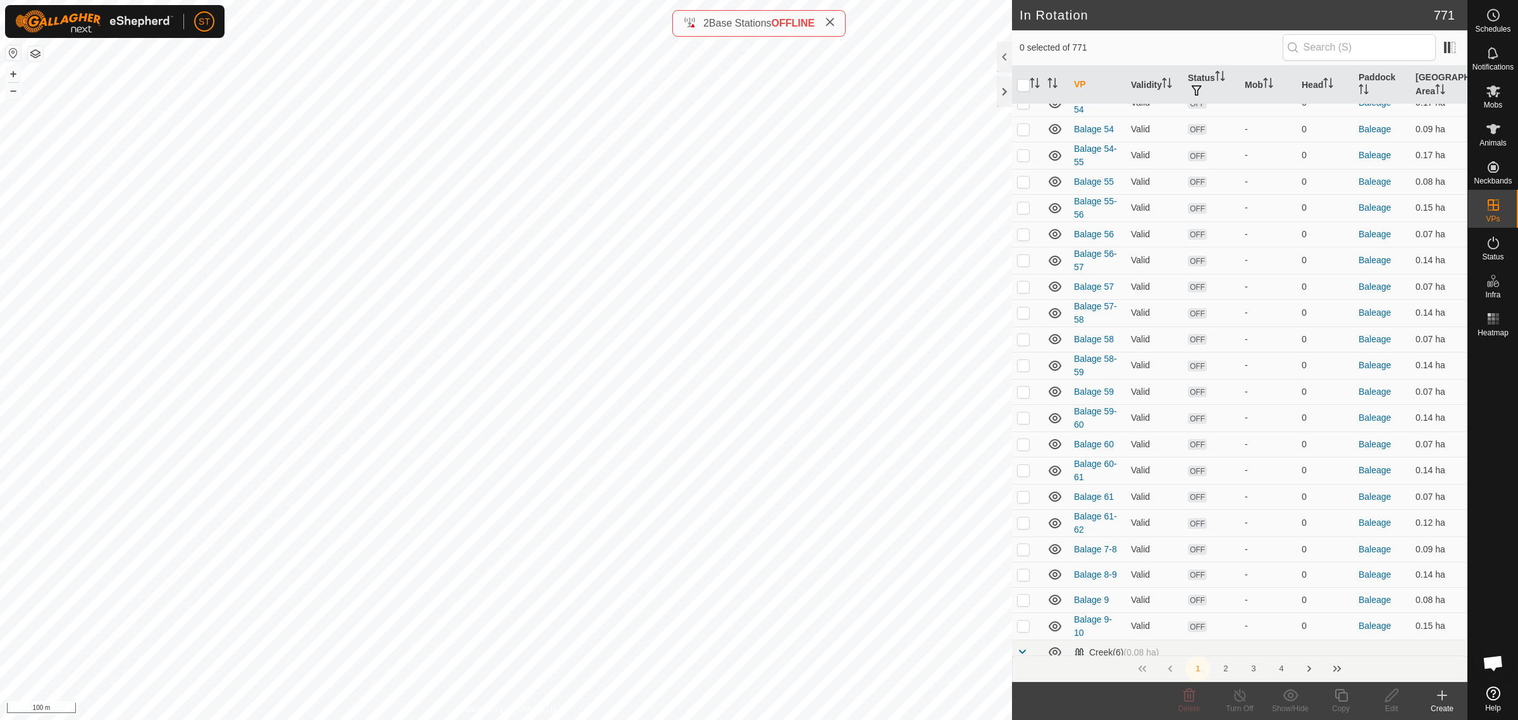
scroll to position [2627, 0]
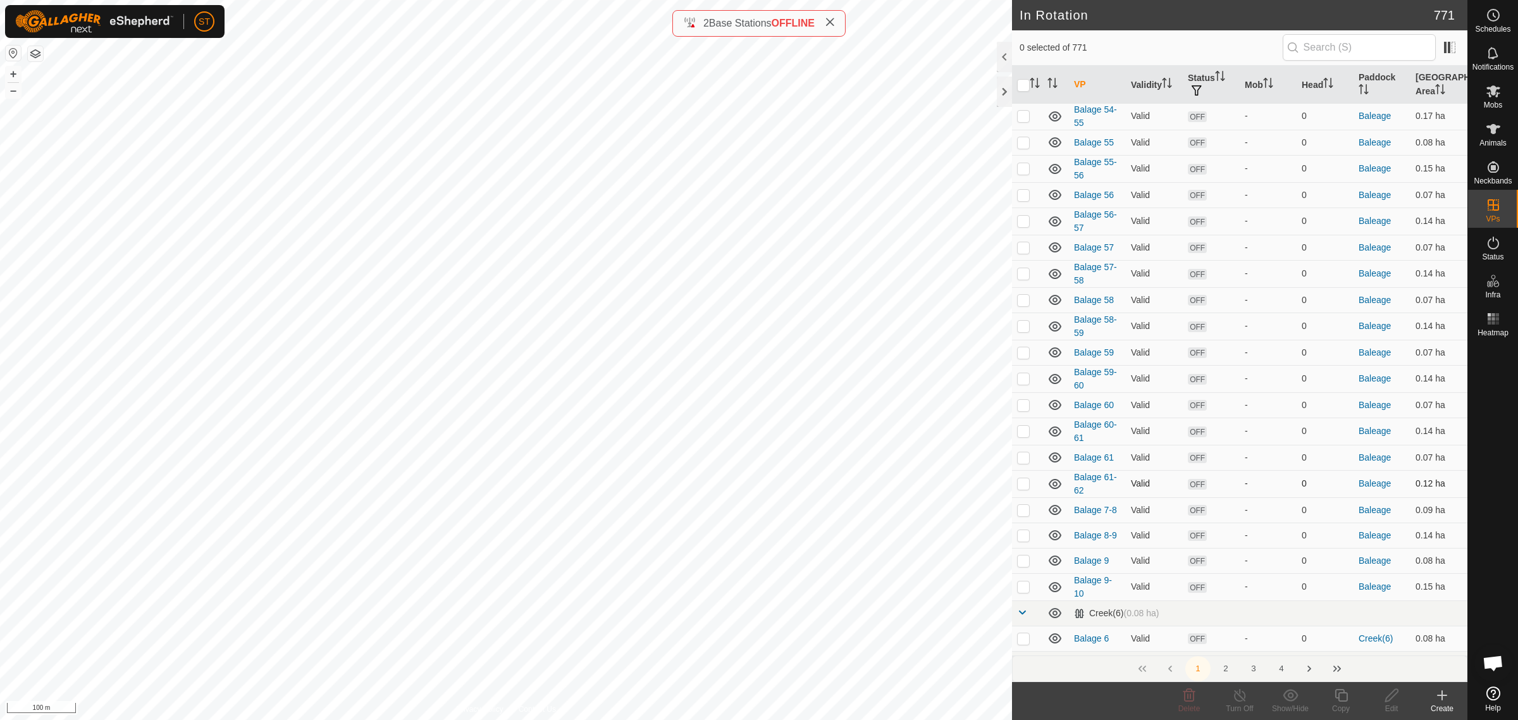
click at [1025, 481] on p-checkbox at bounding box center [1023, 483] width 13 height 10
checkbox input "false"
click at [1440, 700] on icon at bounding box center [1442, 695] width 15 height 15
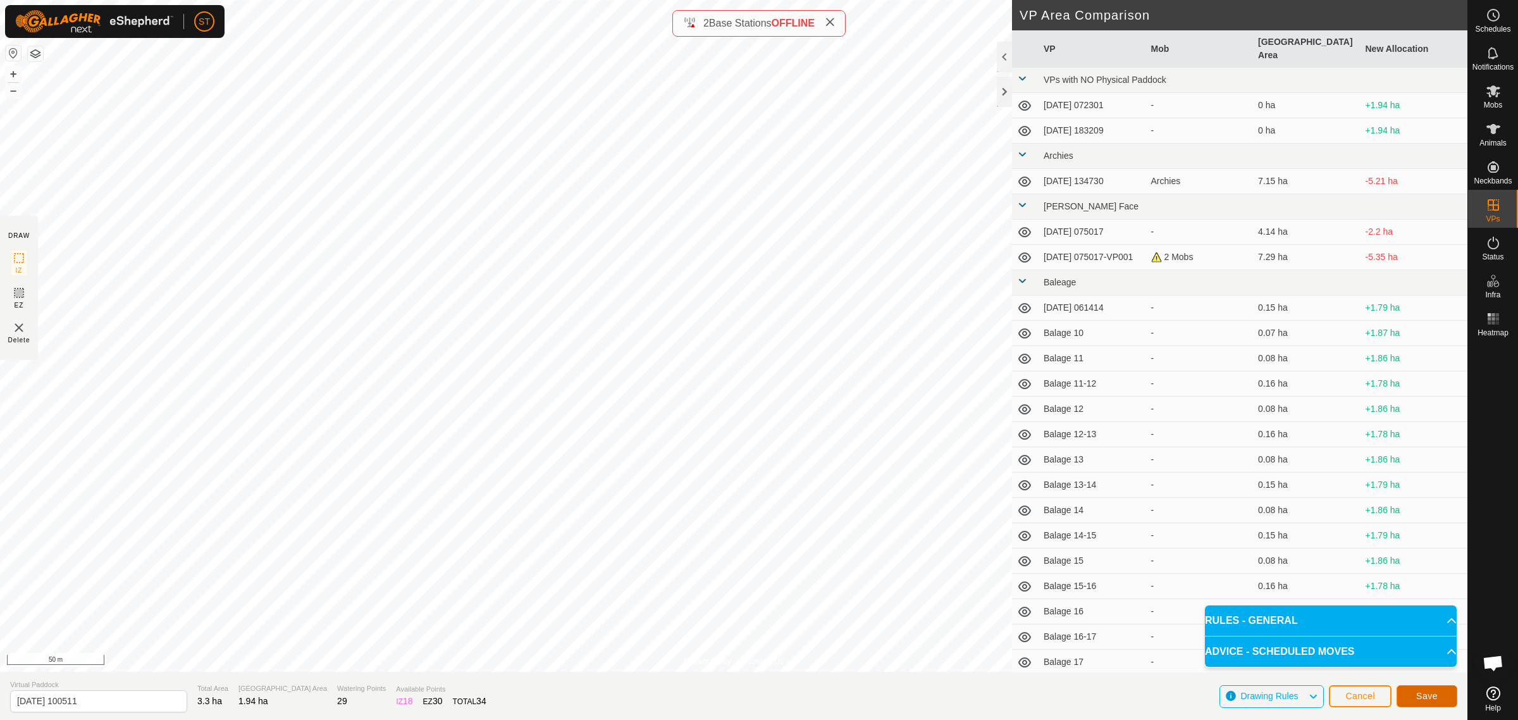
click at [1438, 699] on button "Save" at bounding box center [1427, 696] width 61 height 22
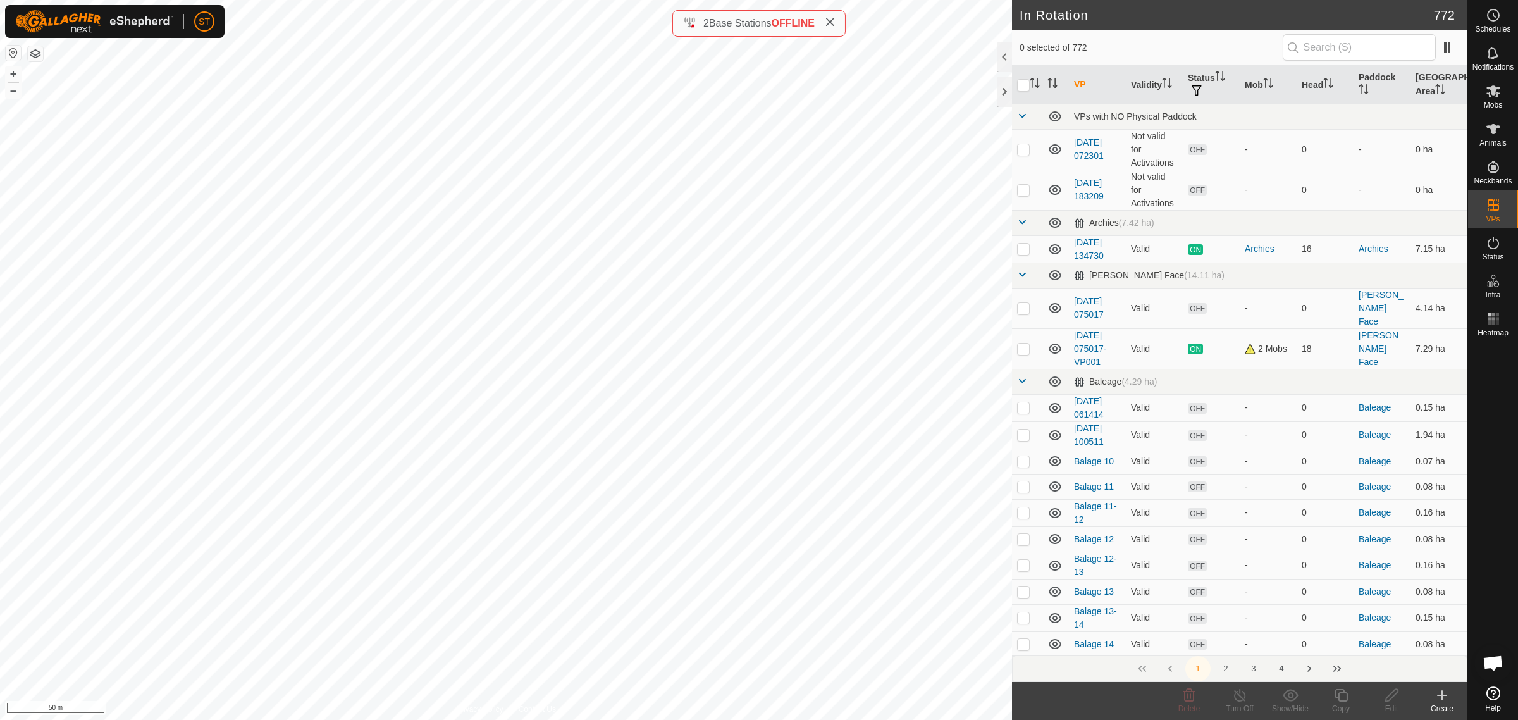
scroll to position [23, 0]
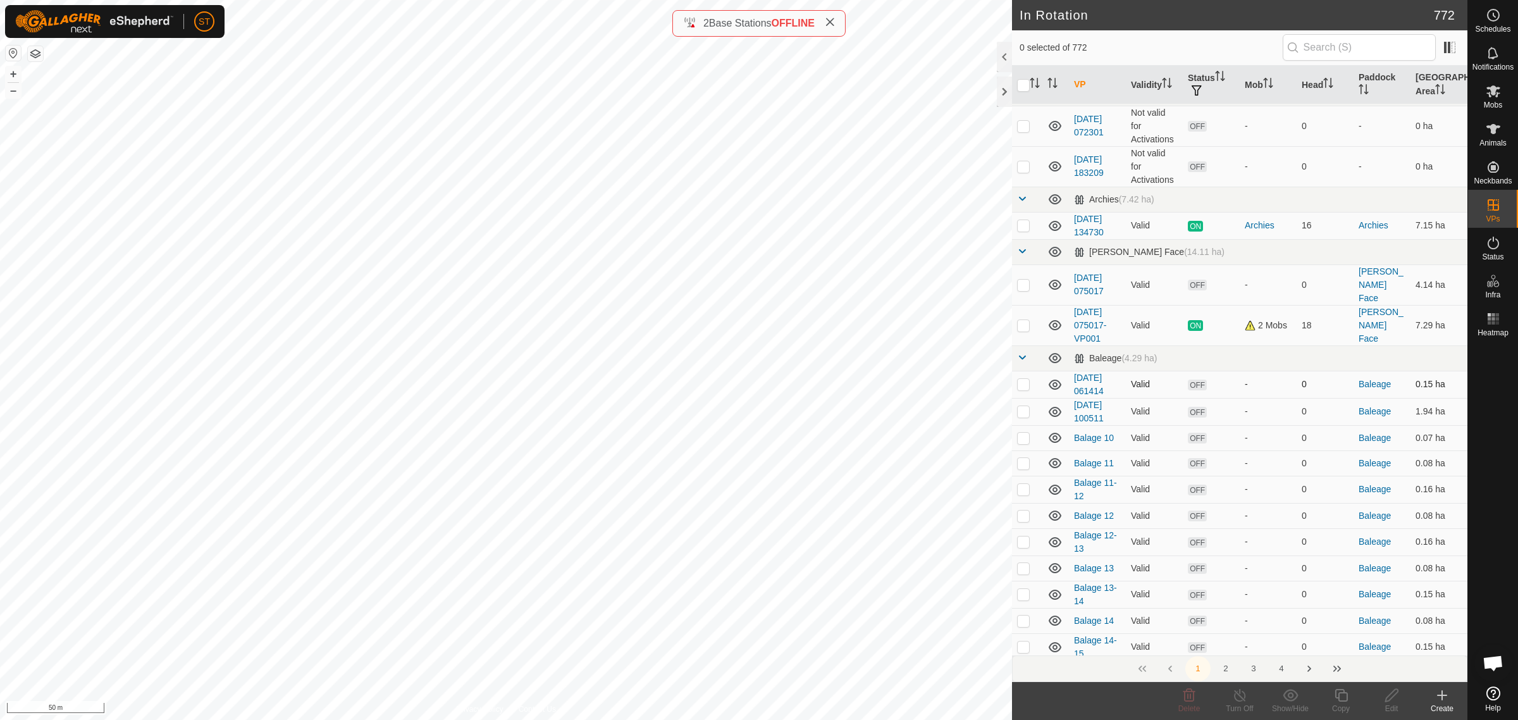
click at [1020, 379] on p-checkbox at bounding box center [1023, 384] width 13 height 10
checkbox input "true"
click at [1020, 406] on p-checkbox at bounding box center [1023, 411] width 13 height 10
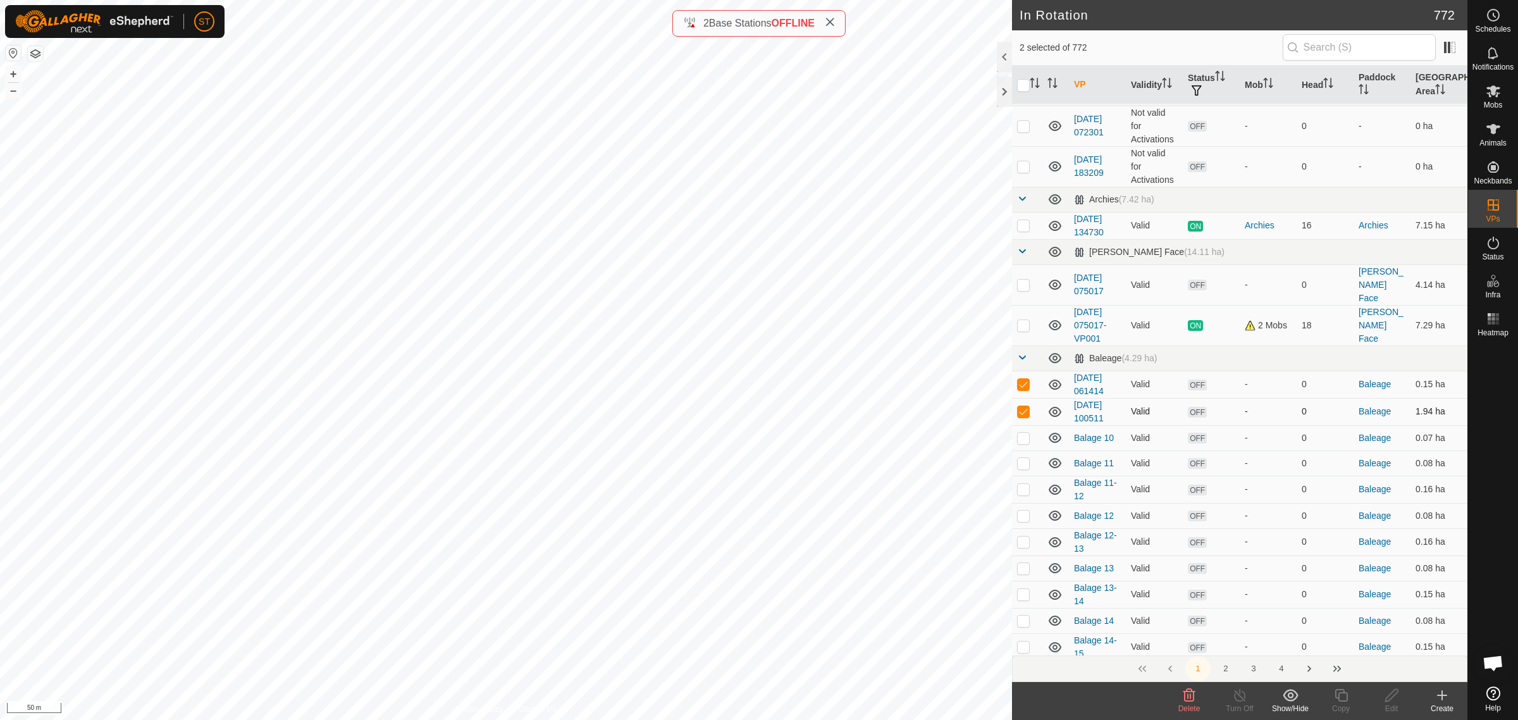
click at [1020, 406] on p-checkbox at bounding box center [1023, 411] width 13 height 10
checkbox input "false"
click at [1022, 379] on p-checkbox at bounding box center [1023, 384] width 13 height 10
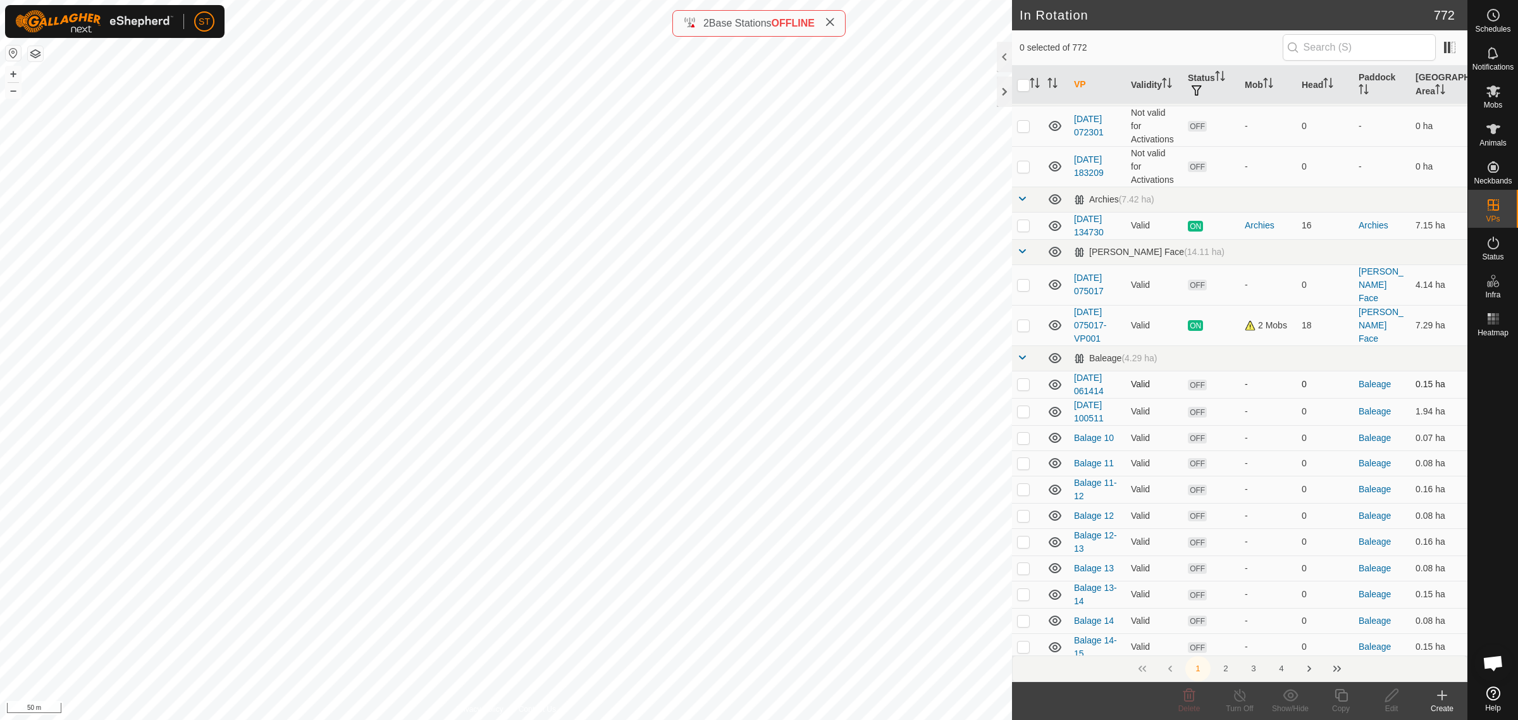
click at [1022, 379] on p-checkbox at bounding box center [1023, 384] width 13 height 10
click at [1020, 379] on p-checkbox at bounding box center [1023, 384] width 13 height 10
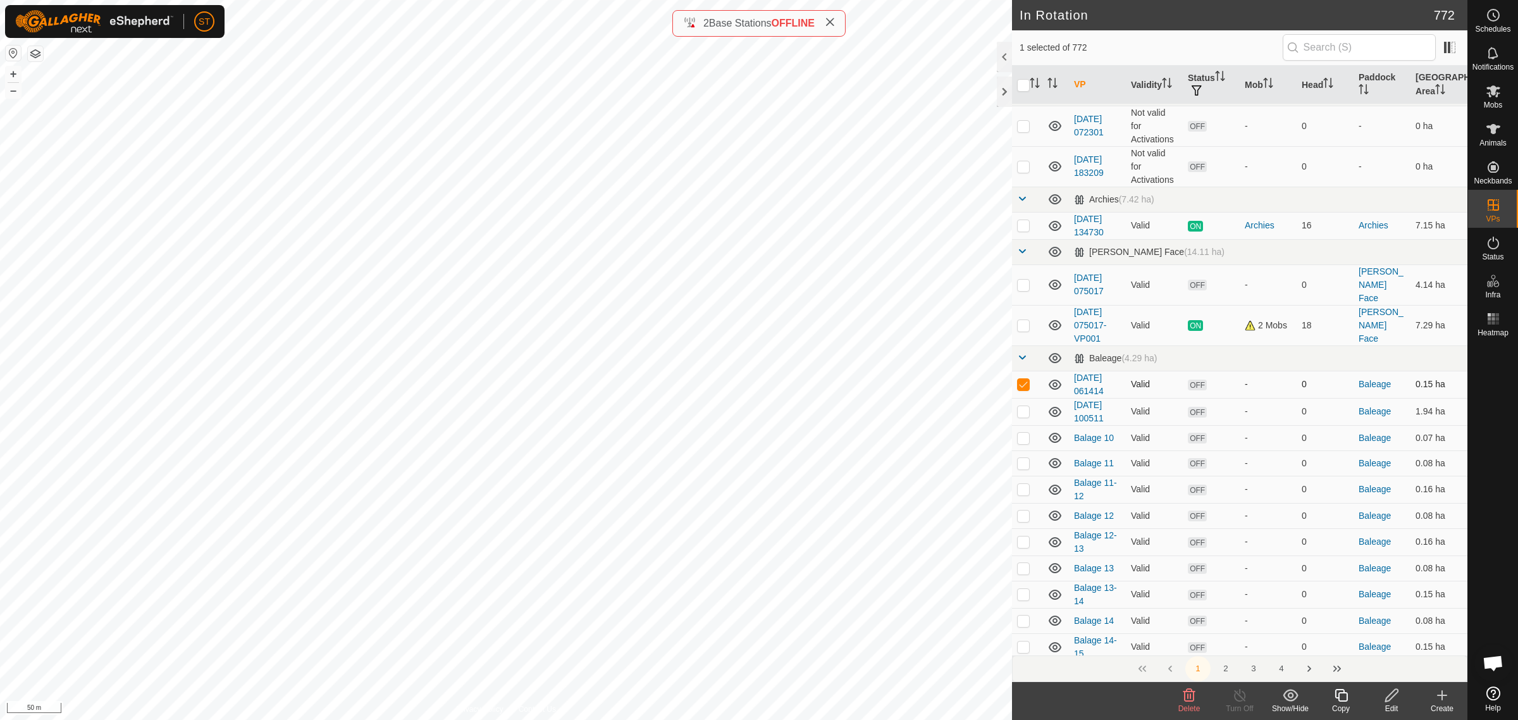
click at [1022, 379] on p-checkbox at bounding box center [1023, 384] width 13 height 10
checkbox input "false"
click at [1019, 406] on p-checkbox at bounding box center [1023, 411] width 13 height 10
checkbox input "true"
click at [1392, 699] on icon at bounding box center [1391, 695] width 13 height 13
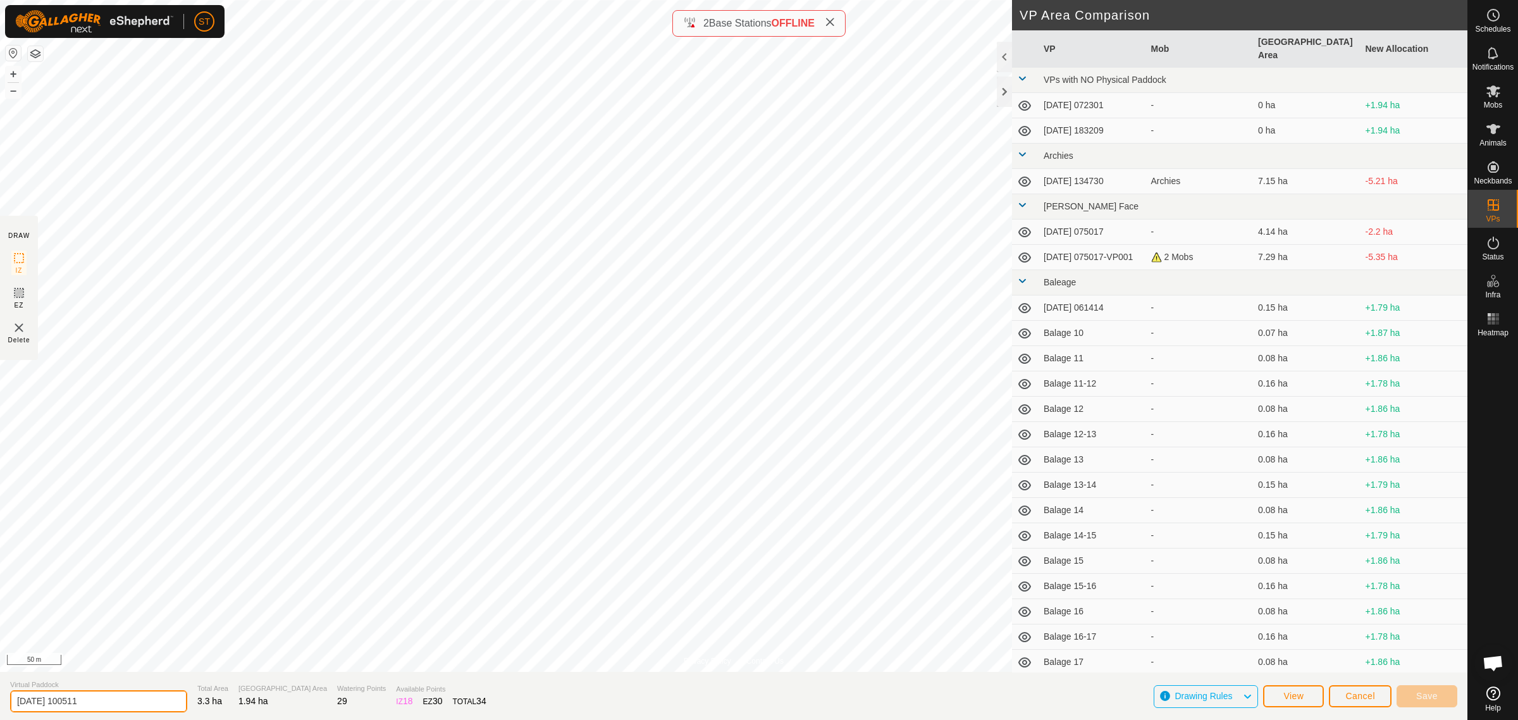
drag, startPoint x: 102, startPoint y: 701, endPoint x: -27, endPoint y: 685, distance: 130.0
click at [0, 685] on html "ST Schedules Notifications Mobs Animals Neckbands VPs Status Infra Heatmap Help…" at bounding box center [759, 360] width 1518 height 720
type input "Balage to No mans transfer"
click at [1435, 691] on span "Save" at bounding box center [1427, 696] width 22 height 10
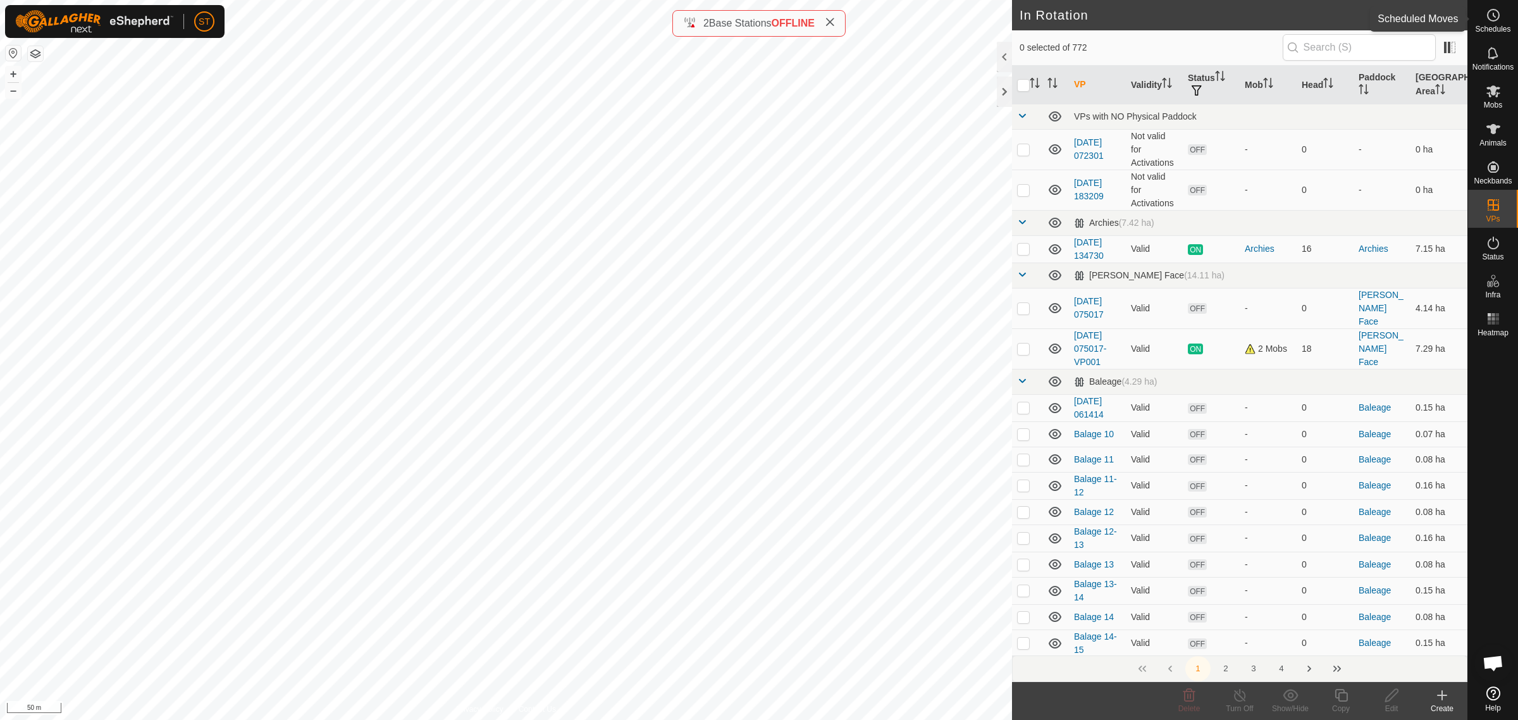
click at [1493, 16] on icon at bounding box center [1493, 15] width 15 height 15
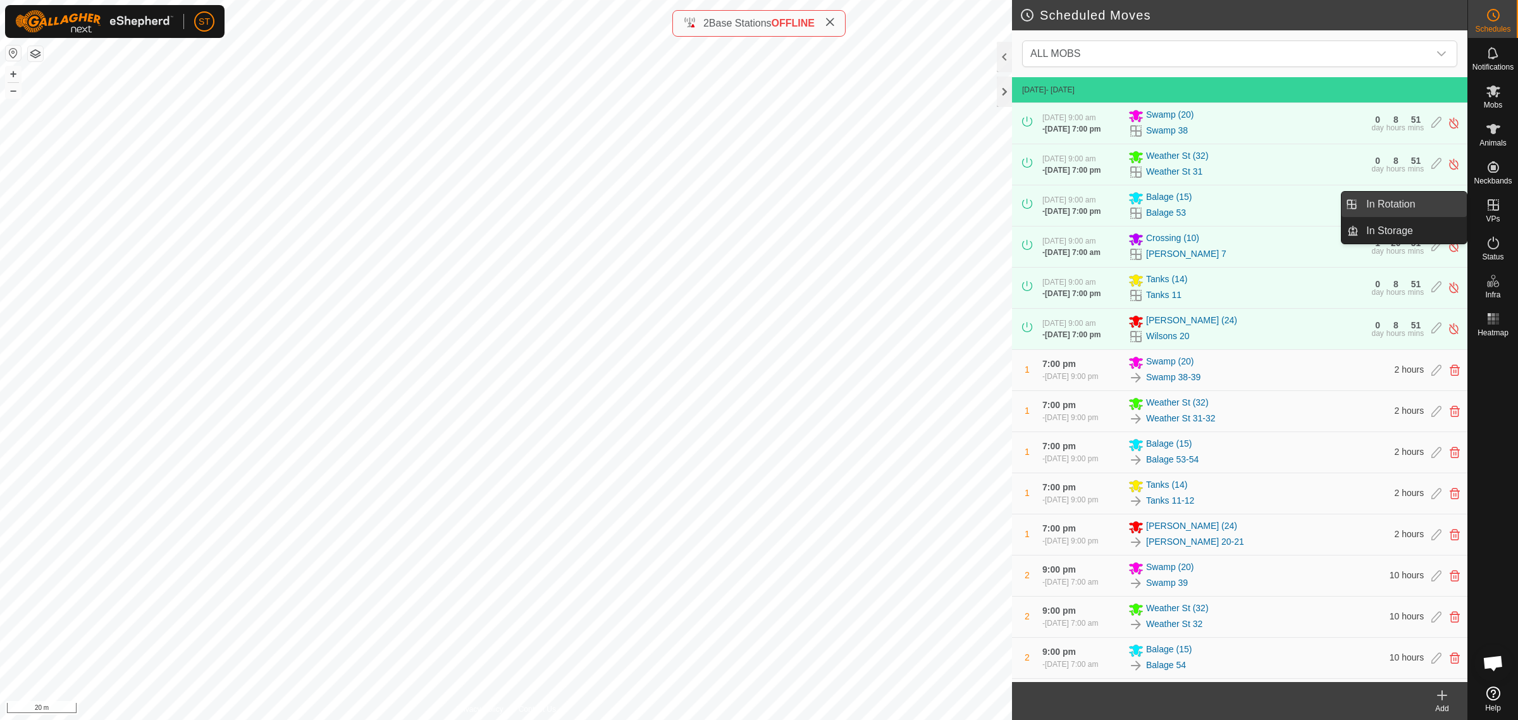
click at [1392, 204] on link "In Rotation" at bounding box center [1413, 204] width 108 height 25
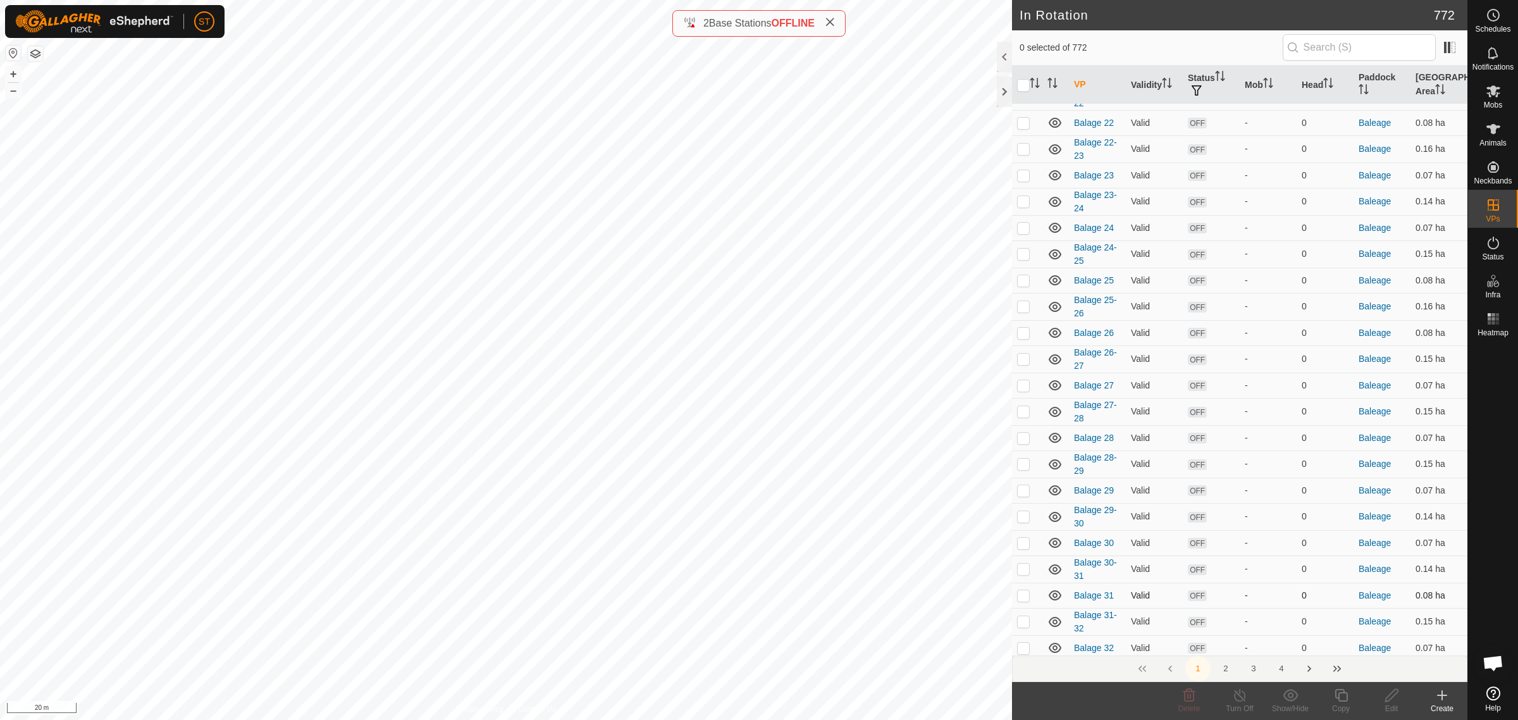
scroll to position [949, 0]
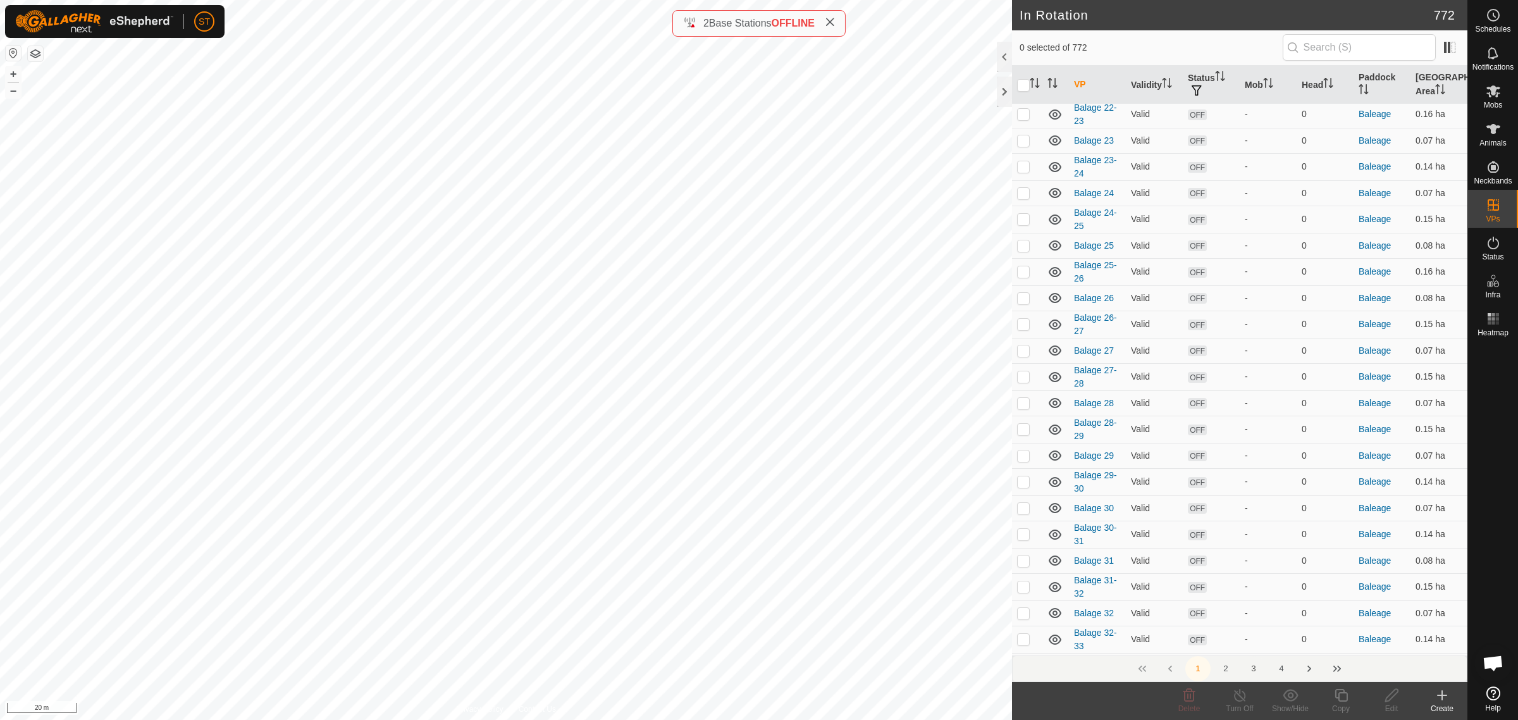
click at [1251, 666] on button "3" at bounding box center [1253, 668] width 25 height 25
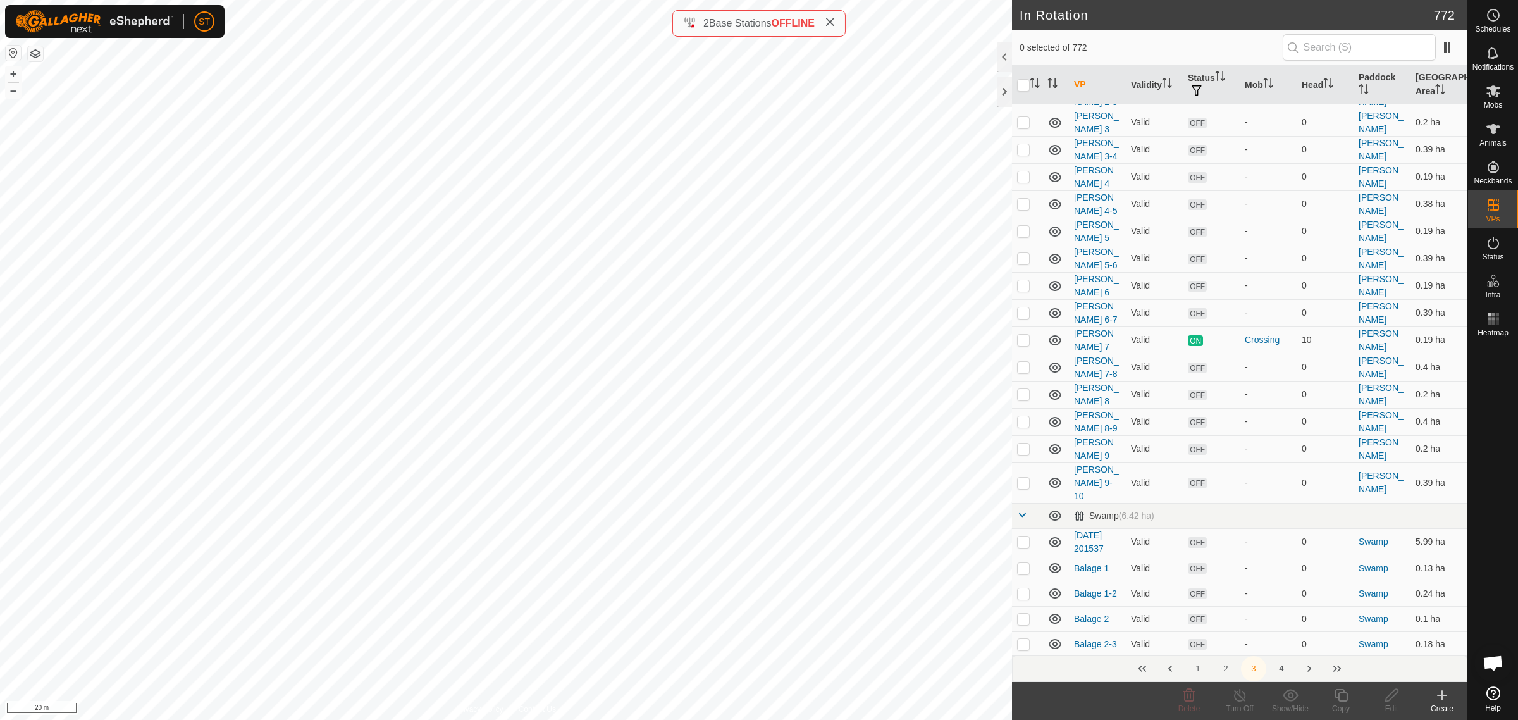
scroll to position [0, 0]
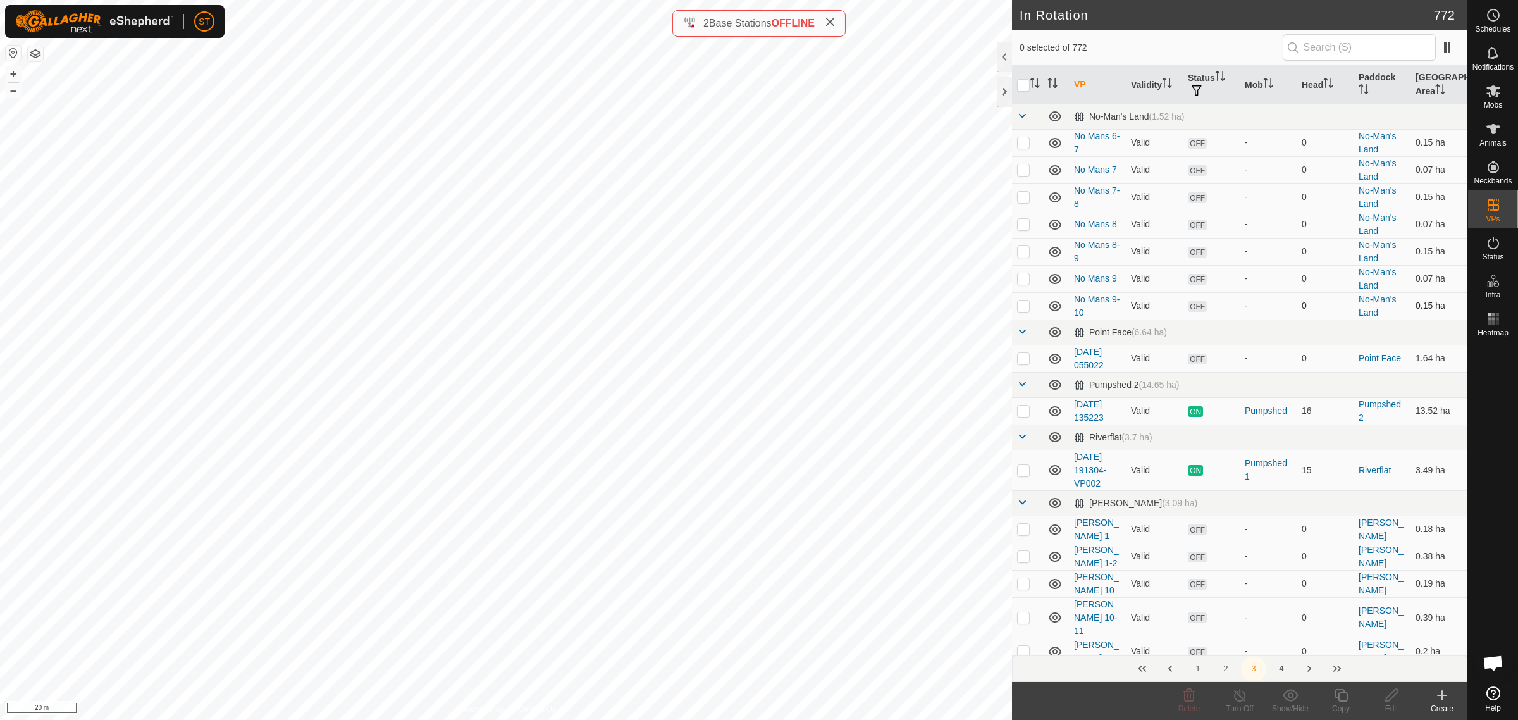
click at [1022, 307] on p-checkbox at bounding box center [1023, 305] width 13 height 10
checkbox input "true"
click at [1025, 251] on p-checkbox at bounding box center [1023, 251] width 13 height 10
checkbox input "false"
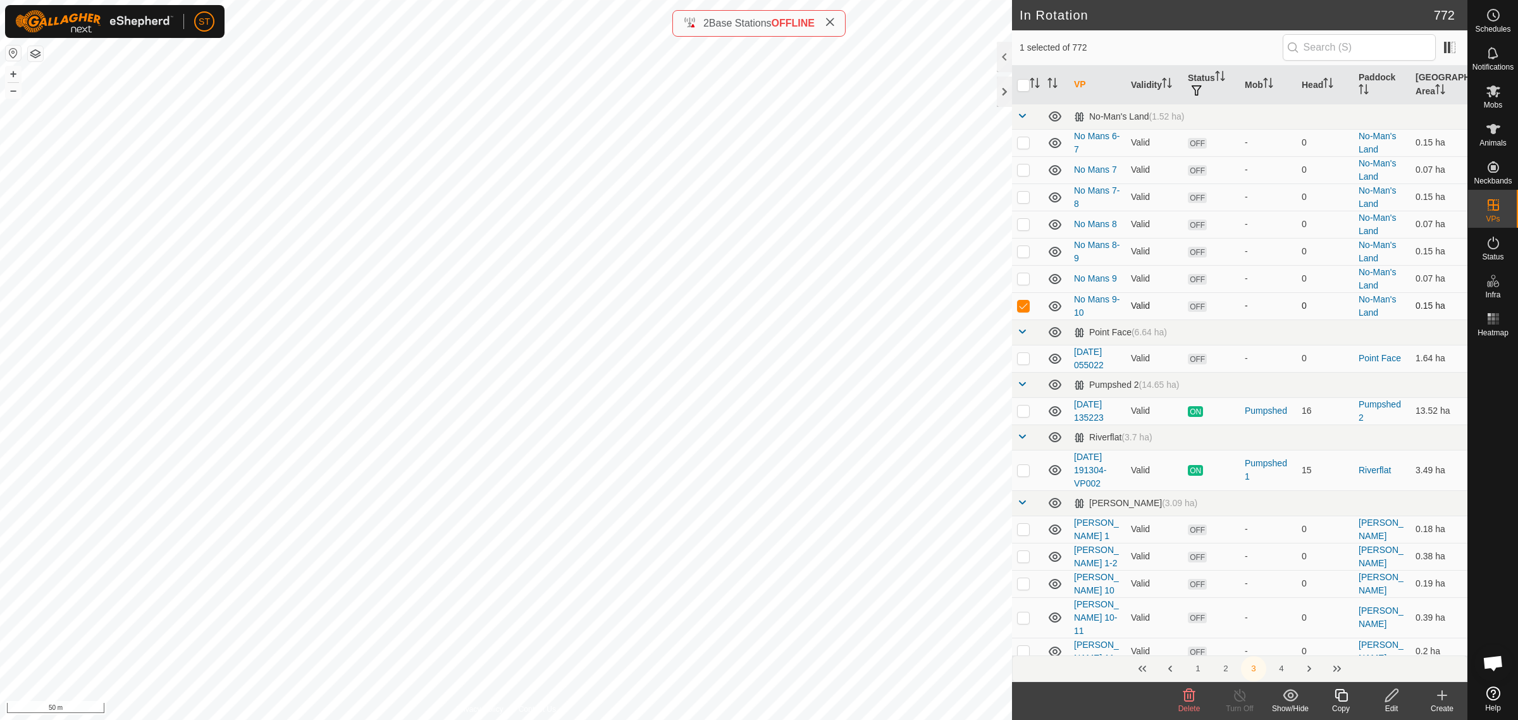
click at [1022, 308] on p-checkbox at bounding box center [1023, 305] width 13 height 10
checkbox input "false"
click at [1227, 668] on button "2" at bounding box center [1225, 668] width 25 height 25
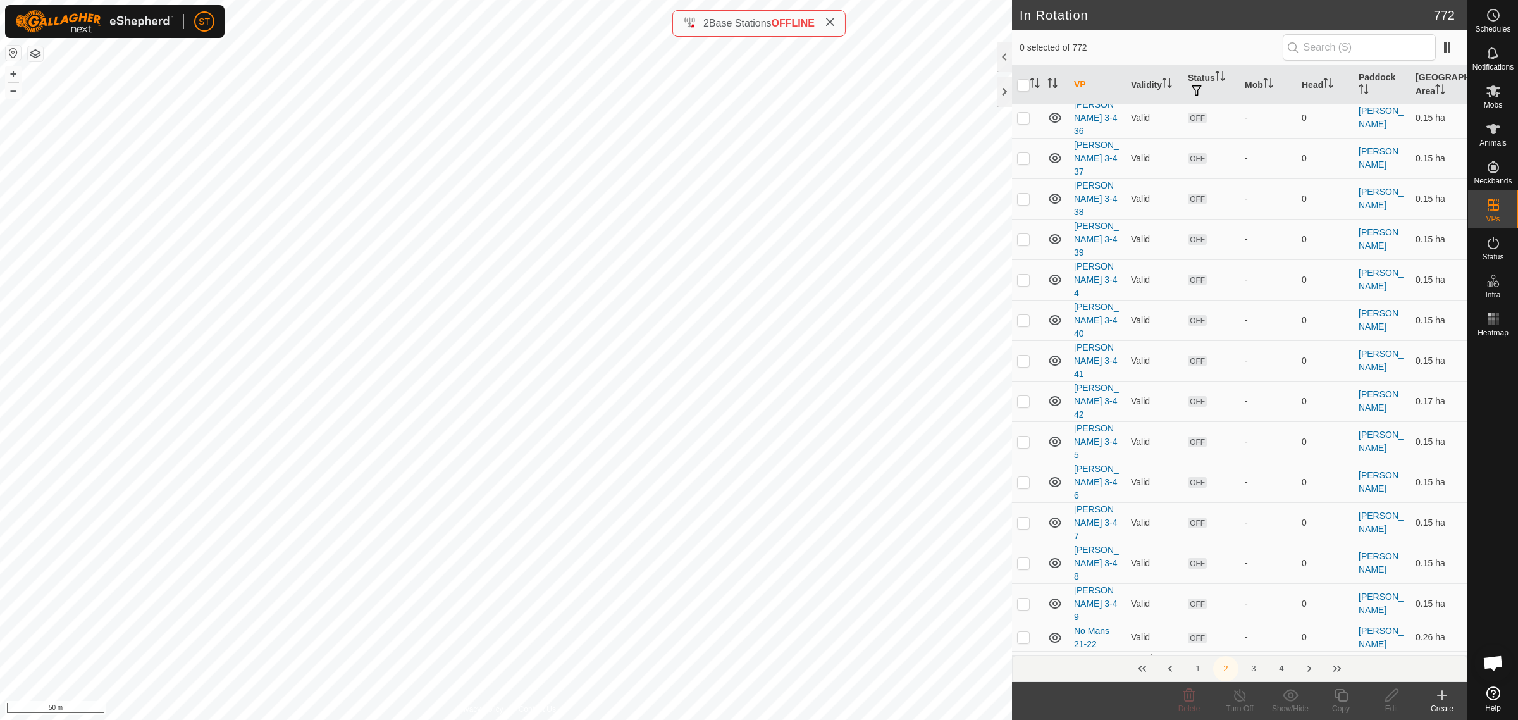
scroll to position [5189, 0]
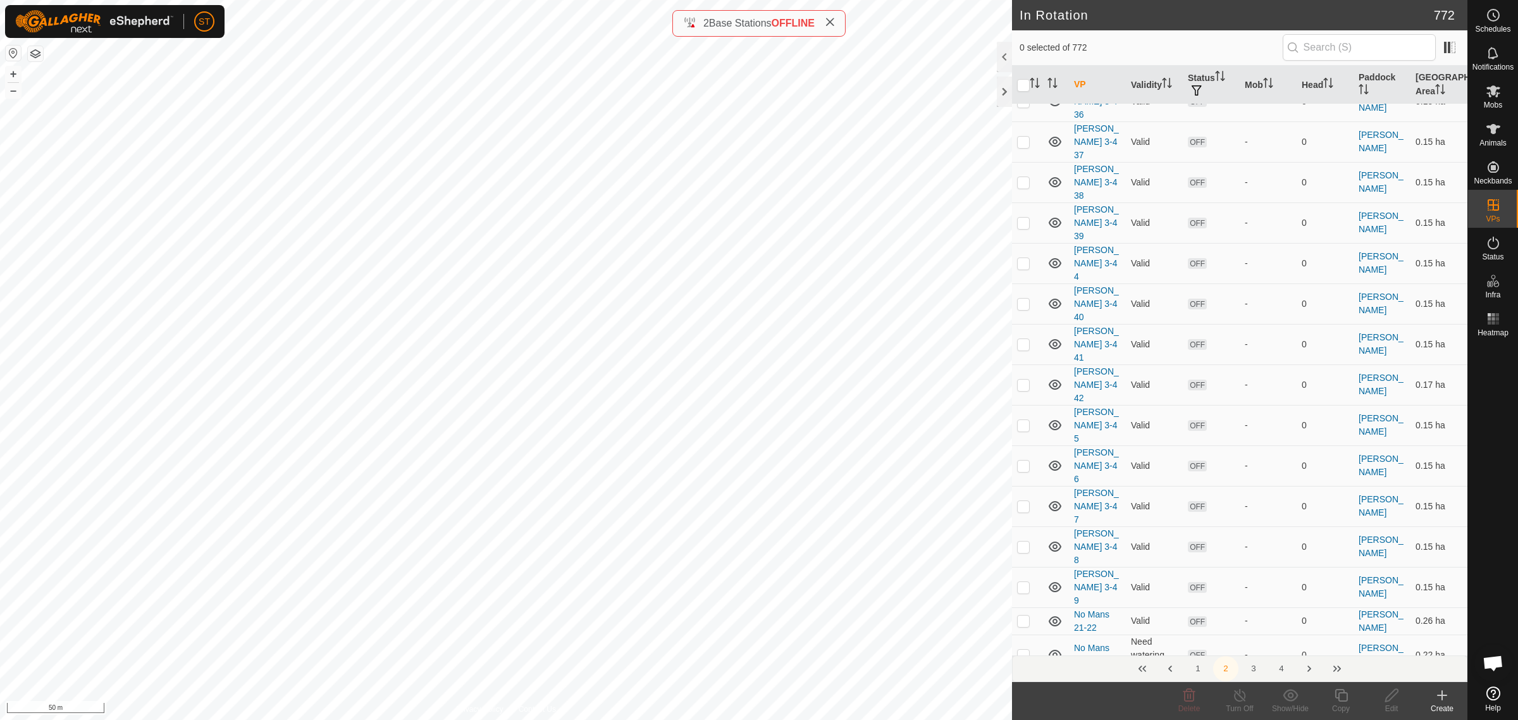
drag, startPoint x: 1018, startPoint y: 447, endPoint x: 1120, endPoint y: 352, distance: 139.6
checkbox input "false"
click at [1504, 20] on es-schedule-vp-svg-icon at bounding box center [1493, 15] width 23 height 20
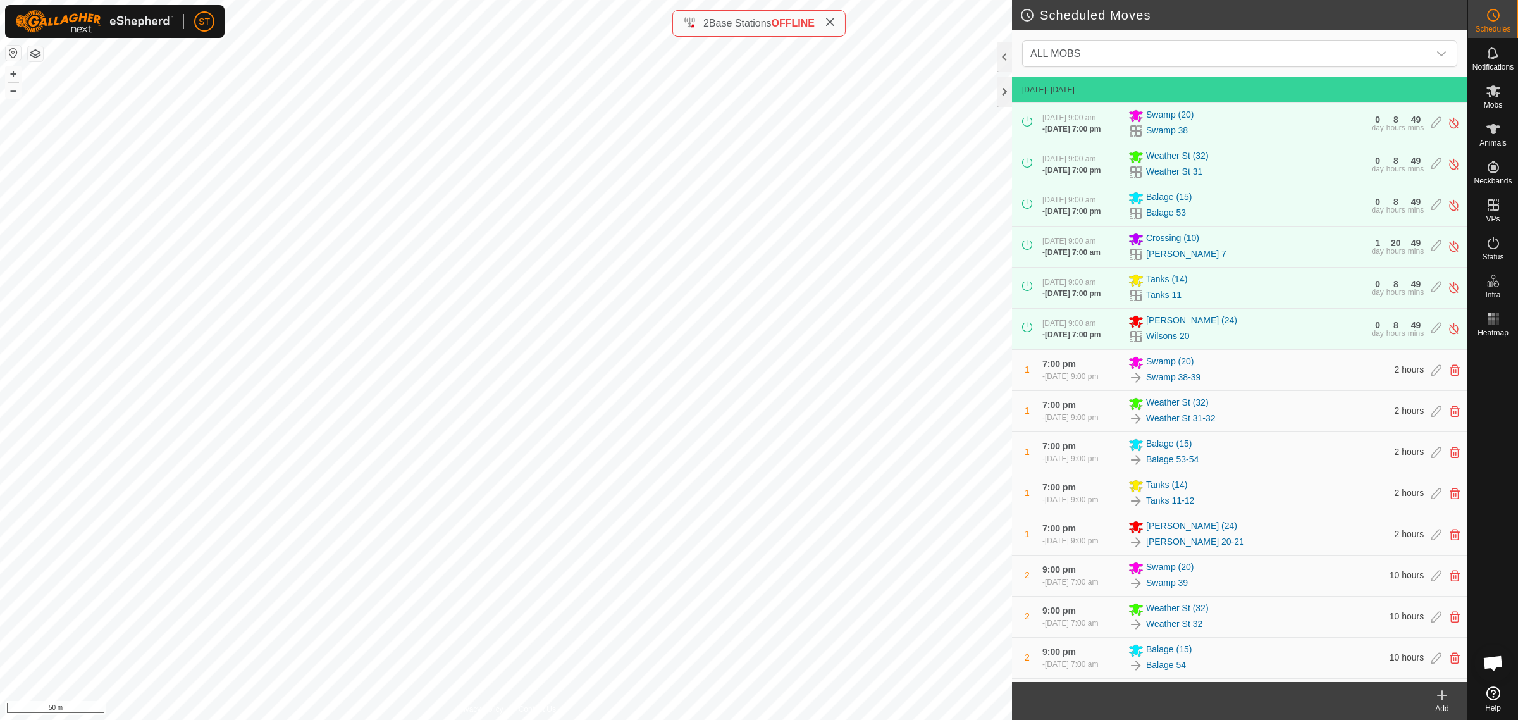
click at [1441, 704] on div "Add" at bounding box center [1442, 708] width 51 height 11
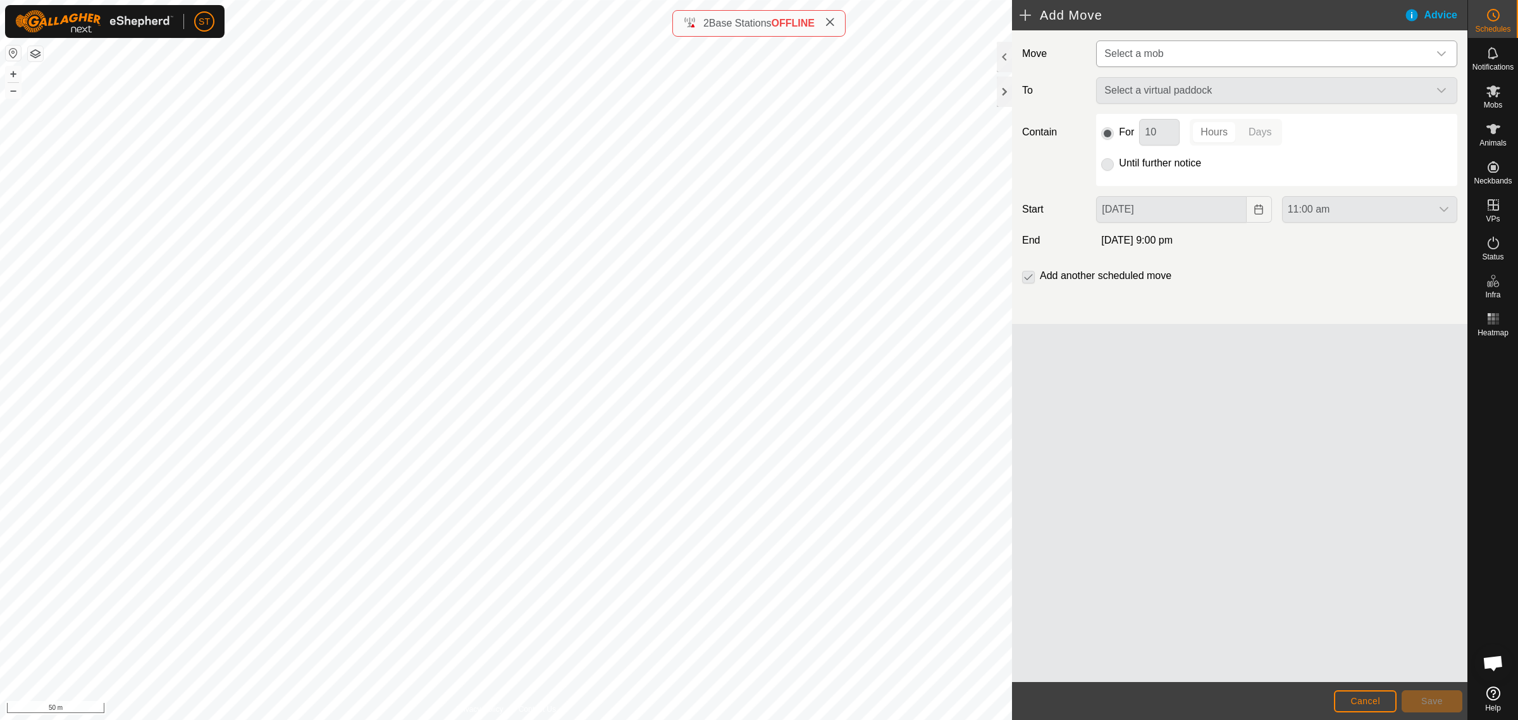
click at [1440, 52] on icon "dropdown trigger" at bounding box center [1441, 54] width 10 height 10
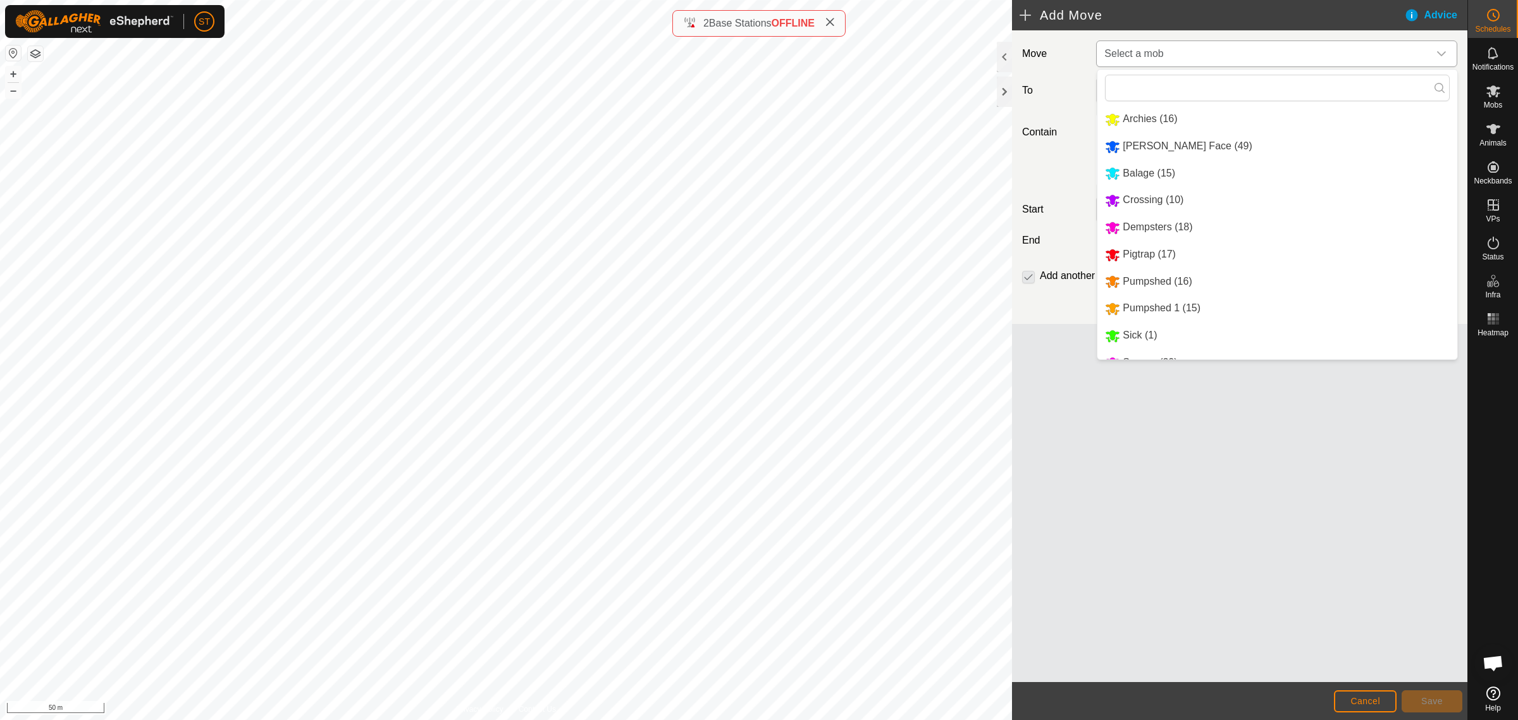
click at [1158, 175] on li "Balage (15)" at bounding box center [1277, 174] width 360 height 26
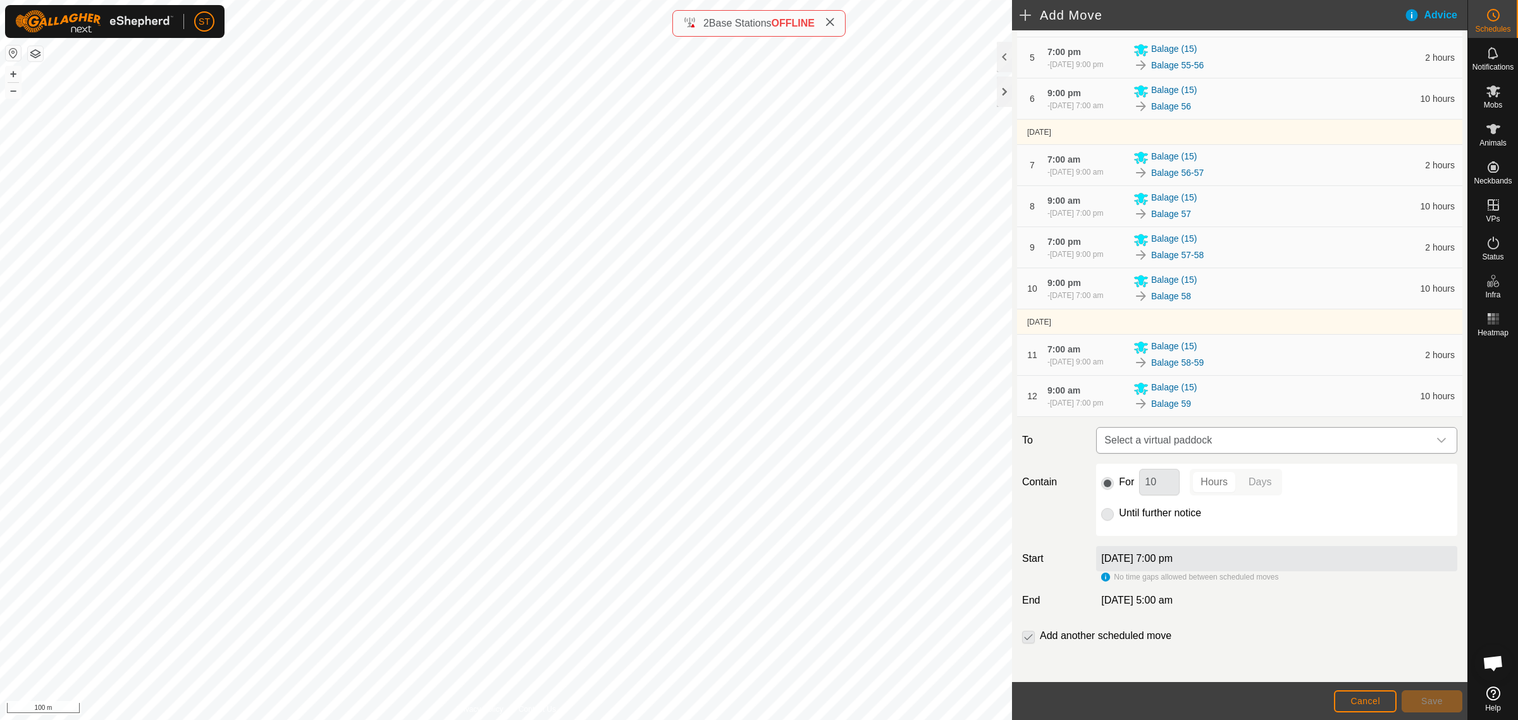
scroll to position [312, 0]
click at [1436, 437] on icon "dropdown trigger" at bounding box center [1441, 438] width 10 height 10
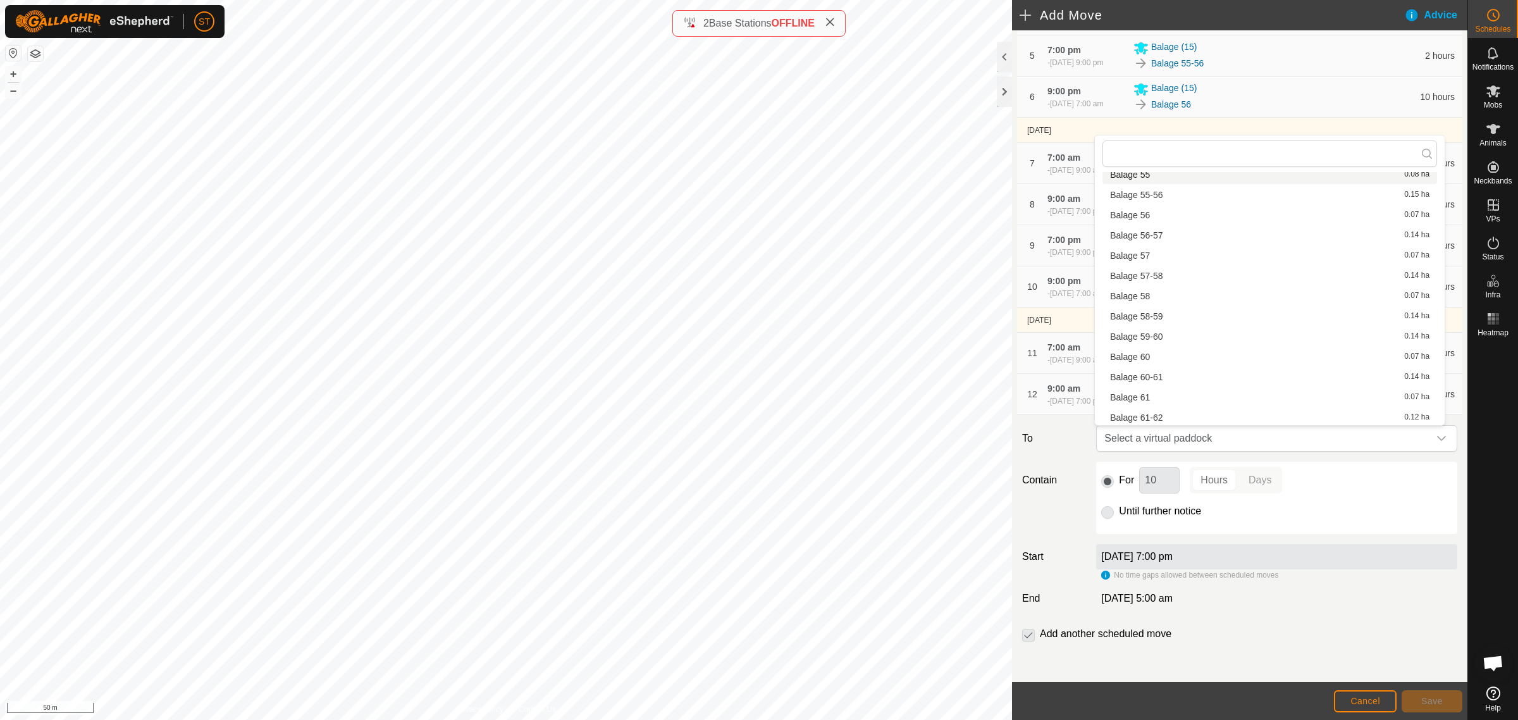
scroll to position [1898, 0]
click at [1154, 291] on li "Balage 59-60 0.14 ha" at bounding box center [1269, 296] width 335 height 19
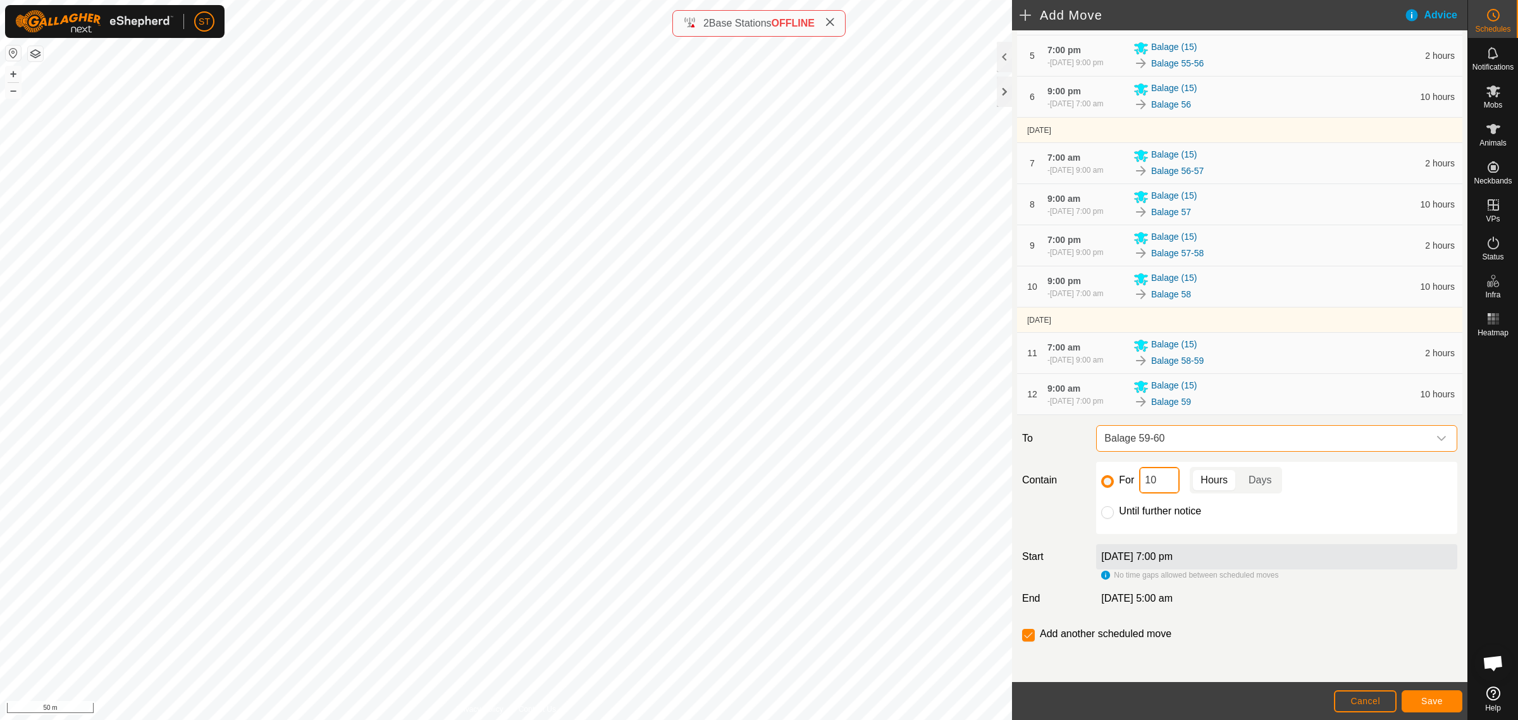
drag, startPoint x: 1162, startPoint y: 486, endPoint x: 1123, endPoint y: 485, distance: 39.2
click at [1123, 485] on div "For 10 Hours Days" at bounding box center [1276, 480] width 351 height 27
click at [1430, 697] on span "Save" at bounding box center [1432, 701] width 22 height 10
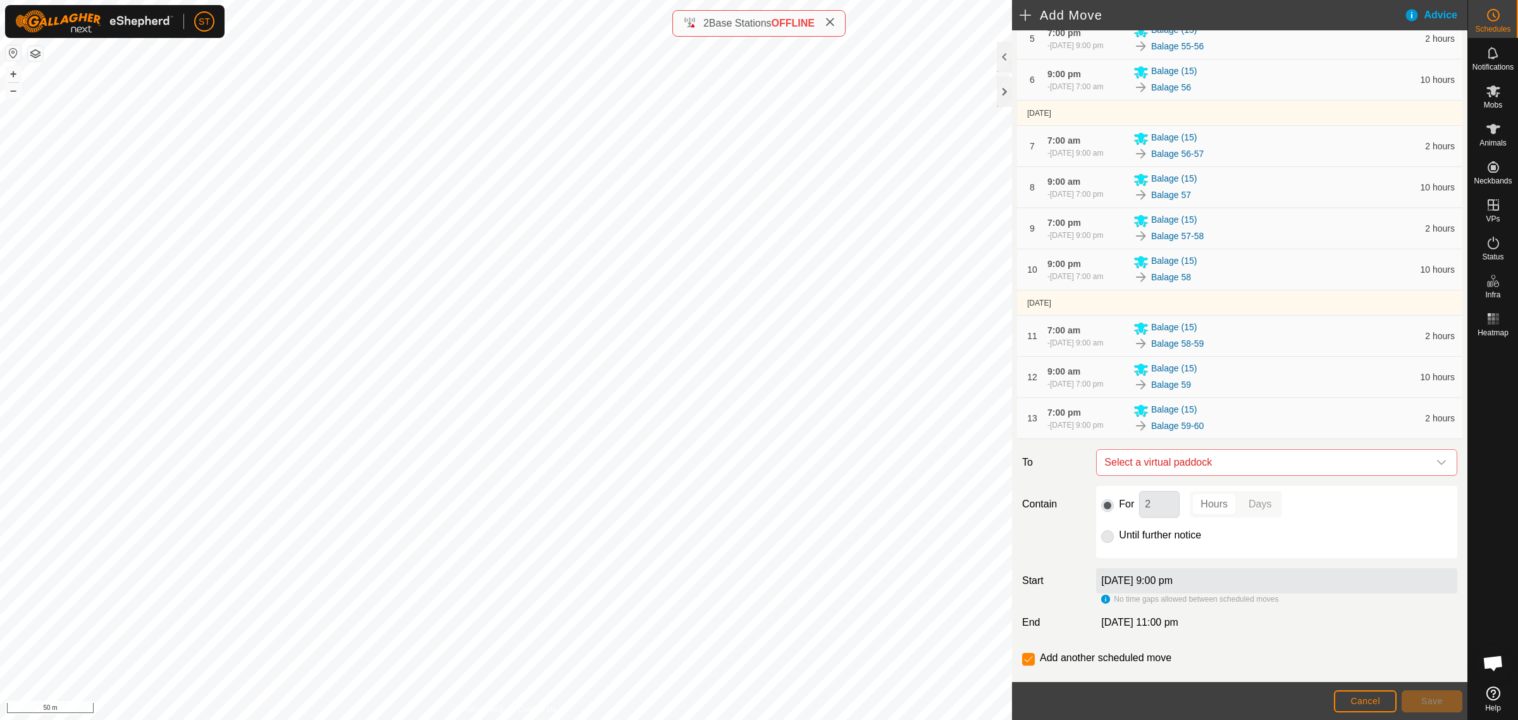
scroll to position [353, 0]
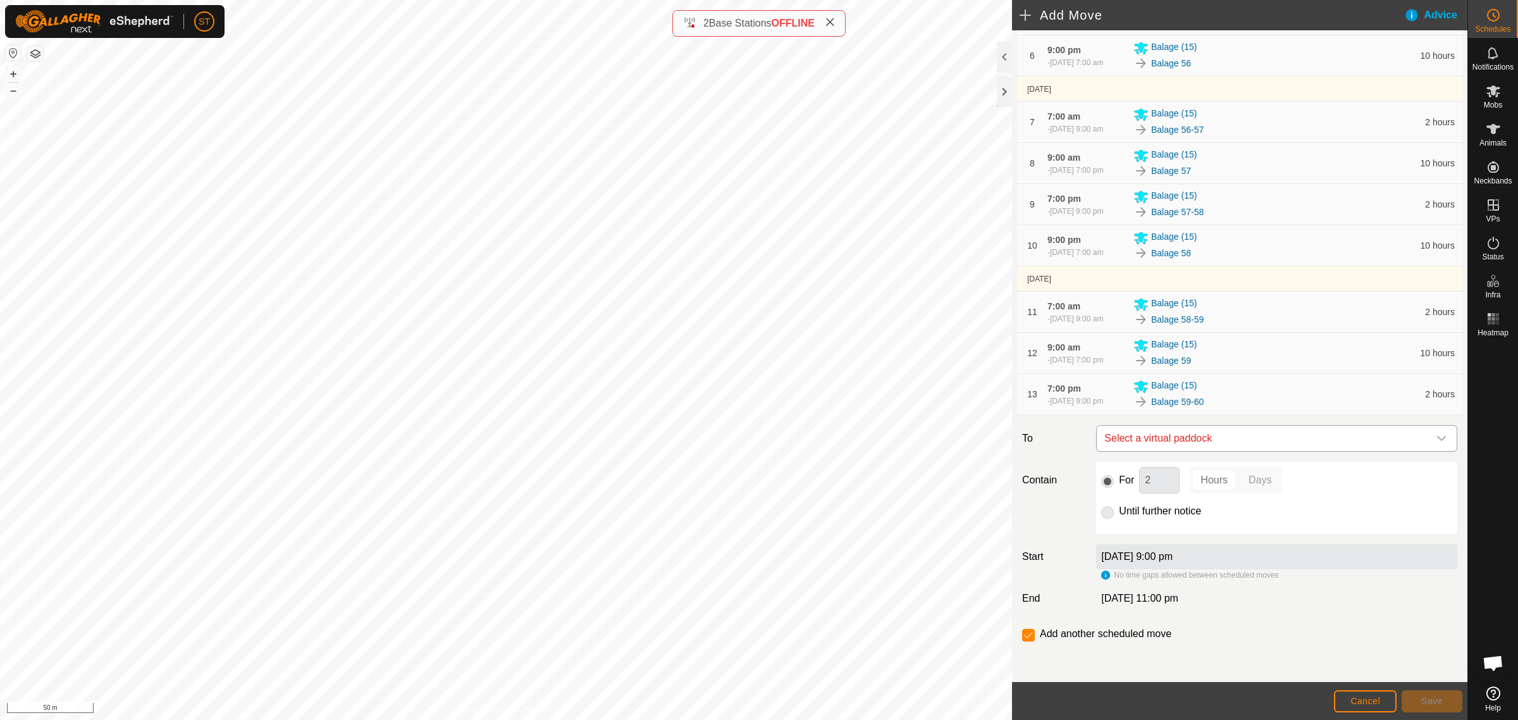
click at [1436, 438] on icon "dropdown trigger" at bounding box center [1441, 438] width 10 height 10
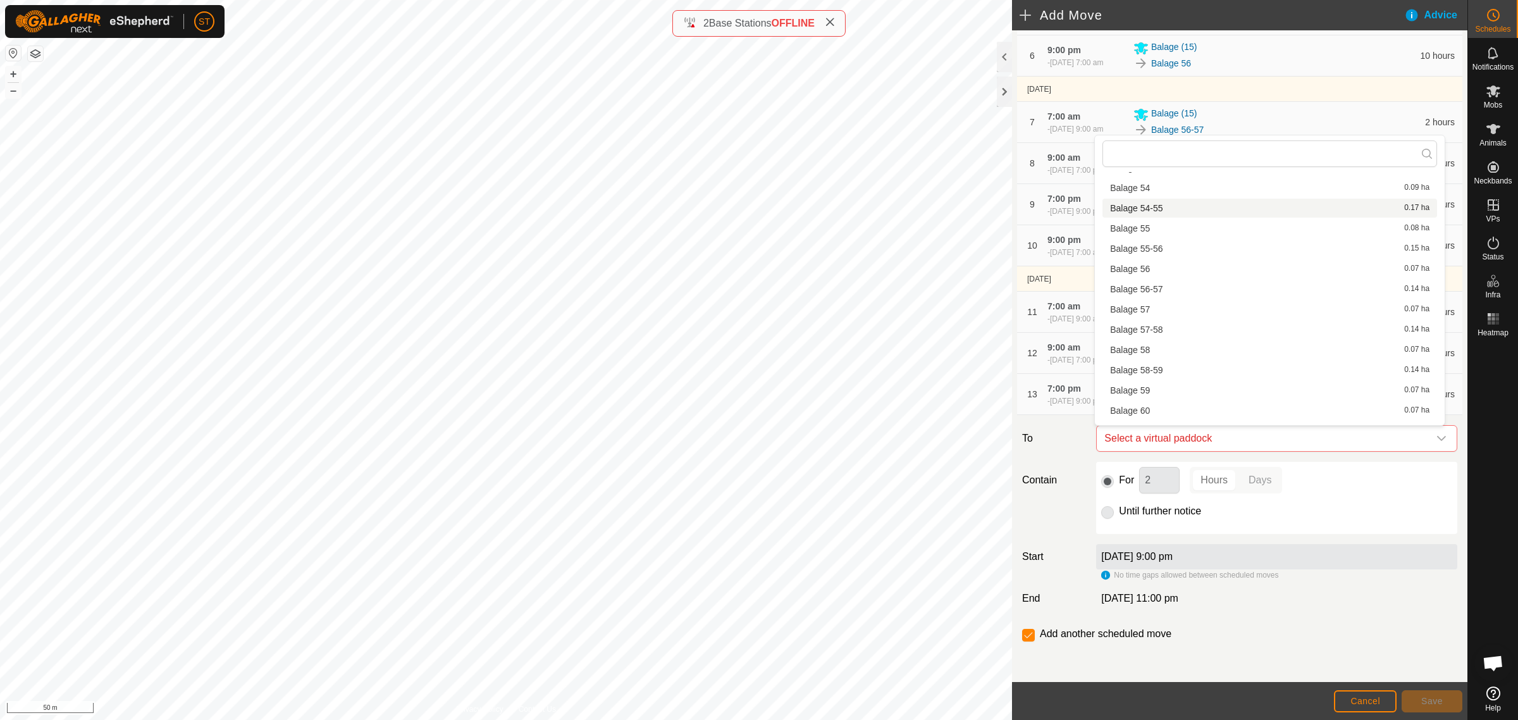
scroll to position [1819, 0]
click at [1134, 389] on li "Balage 60 0.07 ha" at bounding box center [1269, 395] width 335 height 19
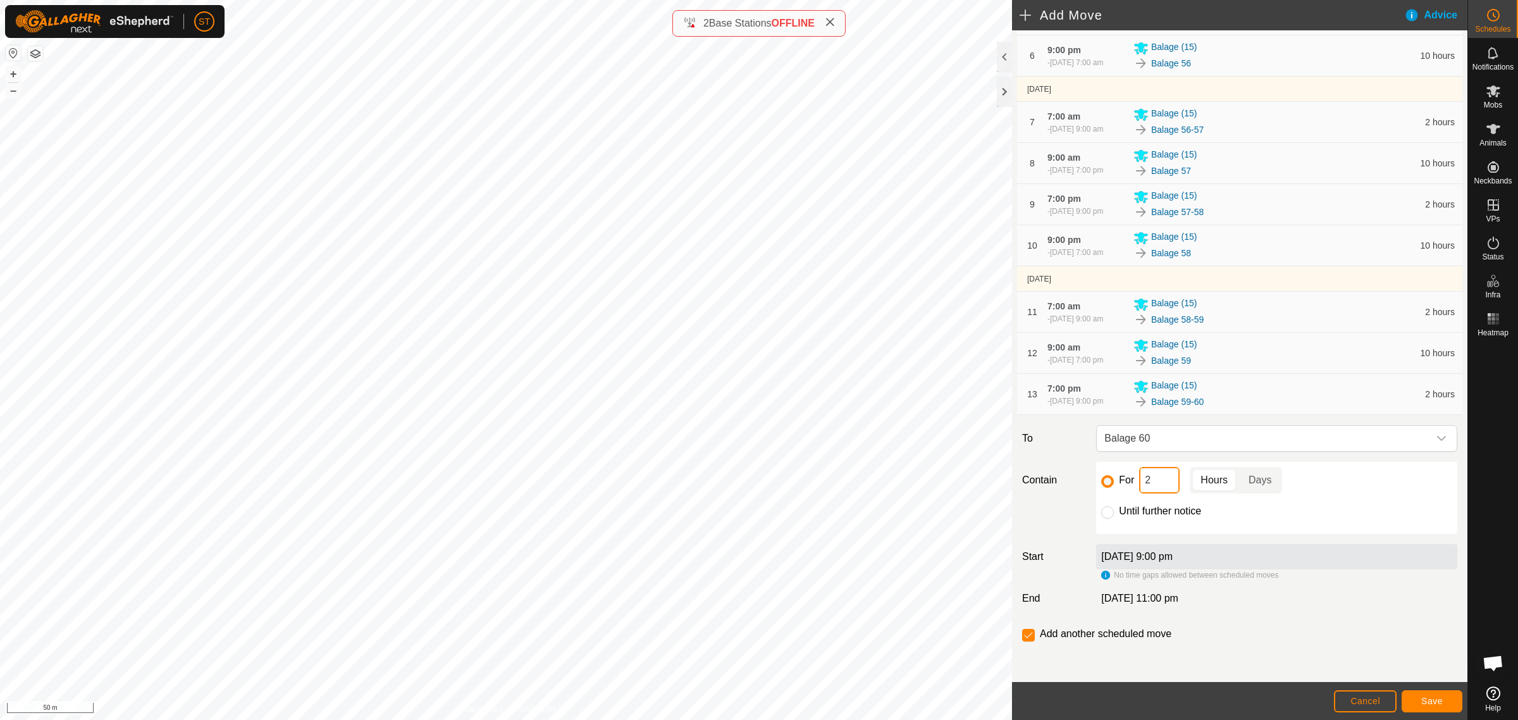
drag, startPoint x: 1154, startPoint y: 482, endPoint x: 1078, endPoint y: 475, distance: 76.2
click at [1078, 475] on div "Contain For 2 Hours Days Until further notice" at bounding box center [1239, 498] width 445 height 72
click at [1412, 702] on button "Save" at bounding box center [1432, 701] width 61 height 22
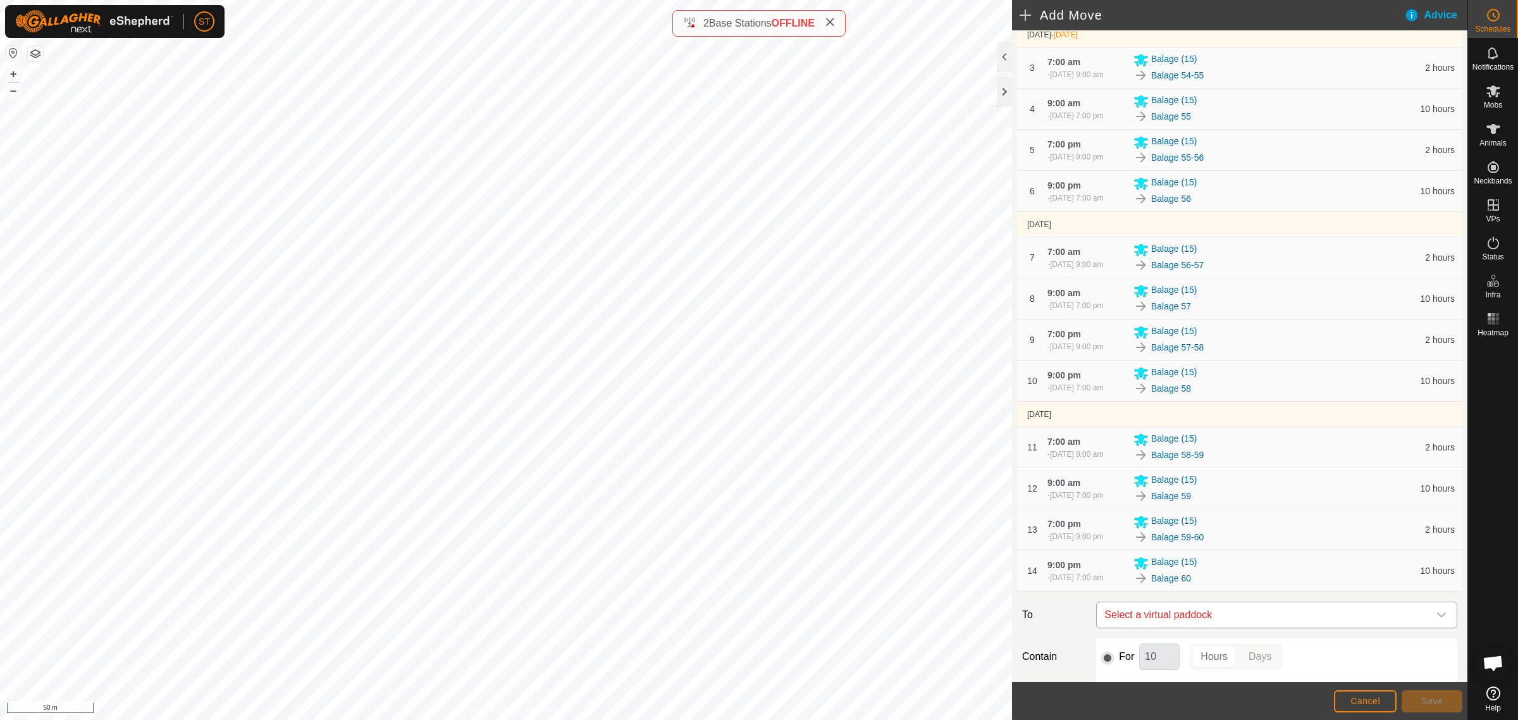
scroll to position [394, 0]
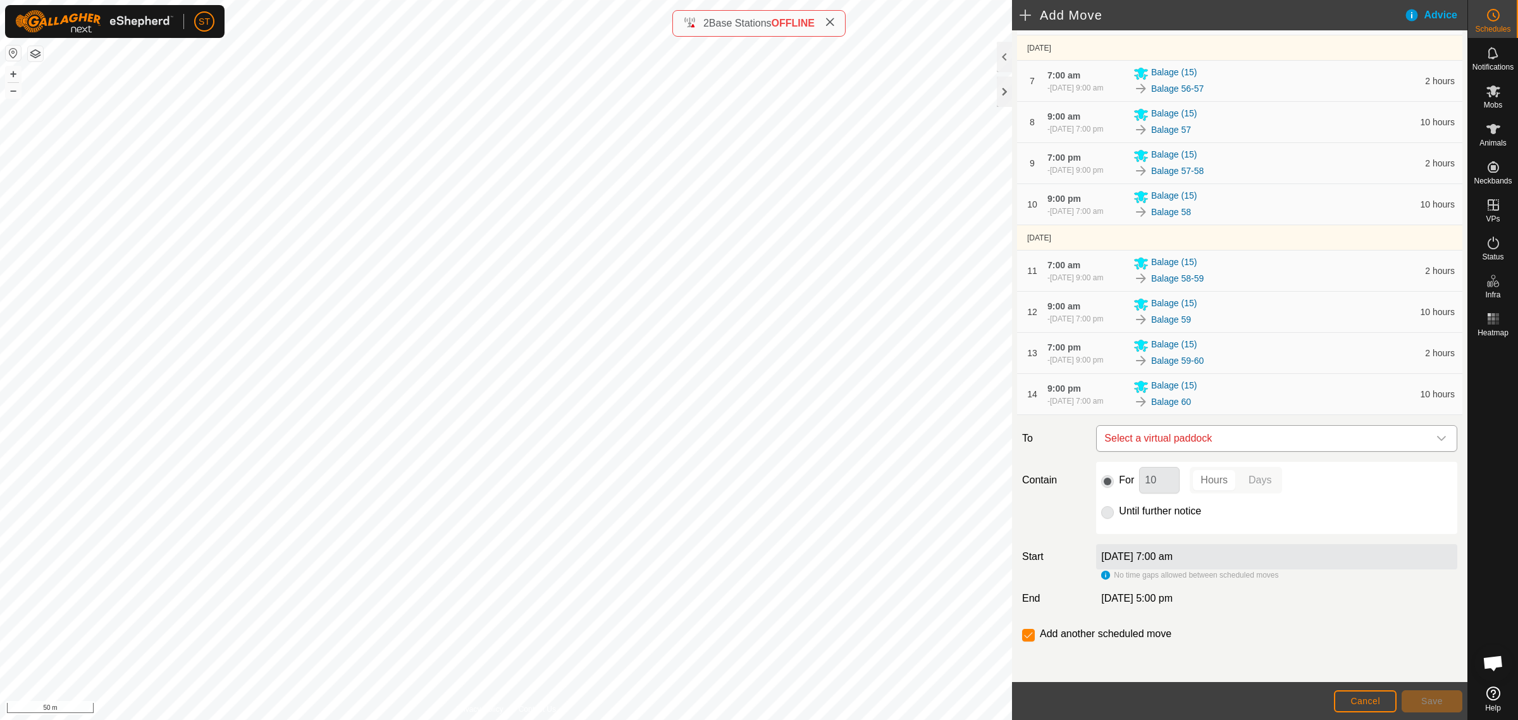
click at [1436, 443] on icon "dropdown trigger" at bounding box center [1441, 438] width 10 height 10
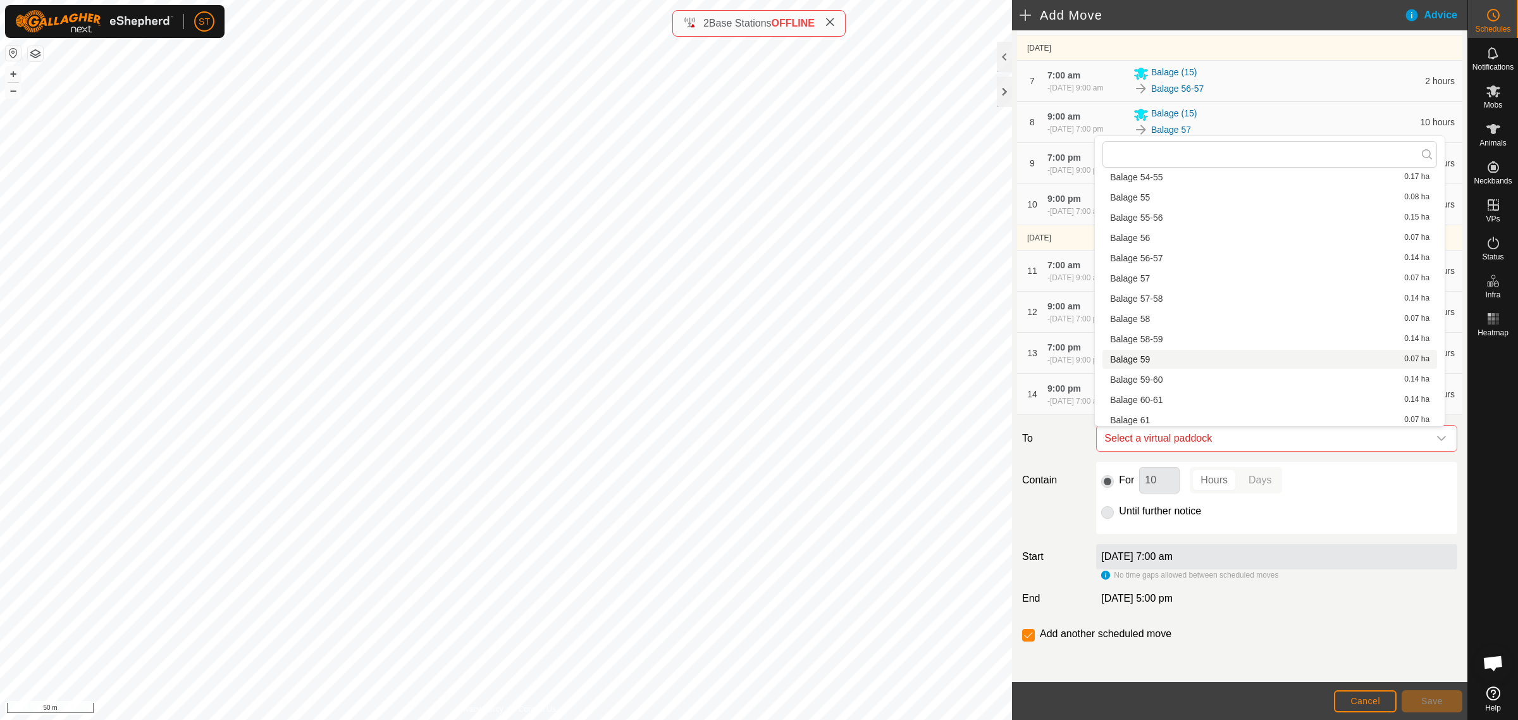
scroll to position [1915, 0]
click at [1161, 315] on li "Balage 60-61 0.14 ha" at bounding box center [1269, 320] width 335 height 19
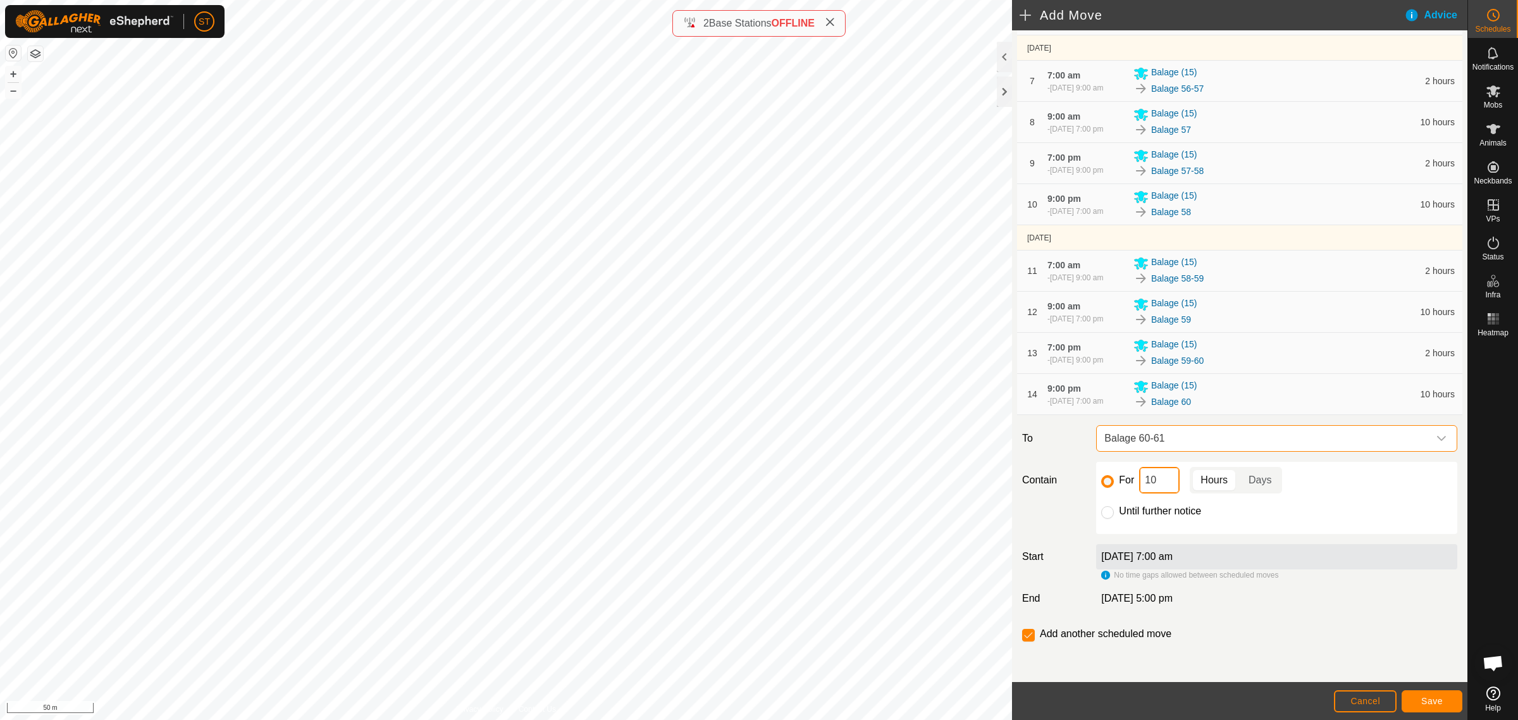
drag, startPoint x: 1156, startPoint y: 485, endPoint x: 1121, endPoint y: 488, distance: 35.6
click at [1121, 488] on div "For 10 Hours Days" at bounding box center [1276, 480] width 351 height 27
click at [1443, 703] on button "Save" at bounding box center [1432, 701] width 61 height 22
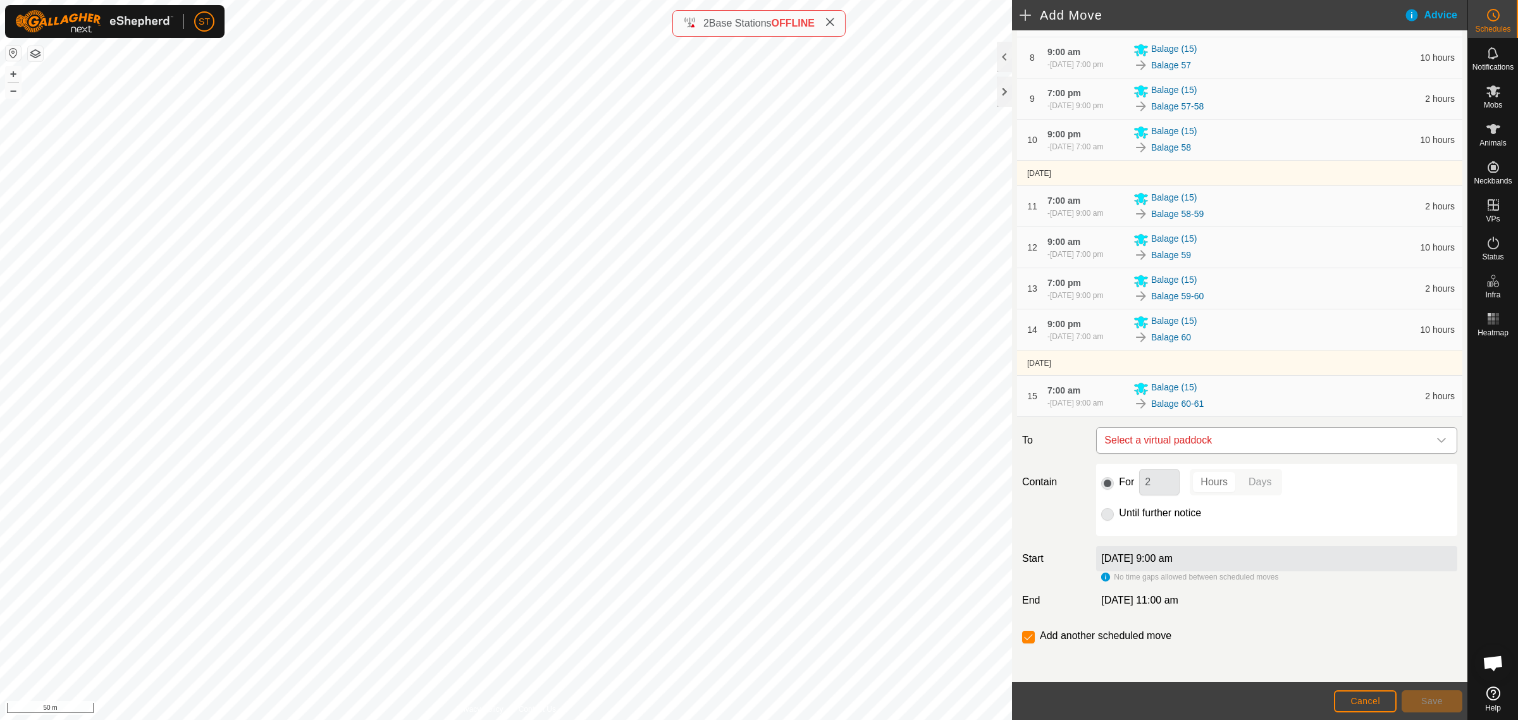
scroll to position [460, 0]
click at [1436, 440] on icon "dropdown trigger" at bounding box center [1441, 438] width 10 height 10
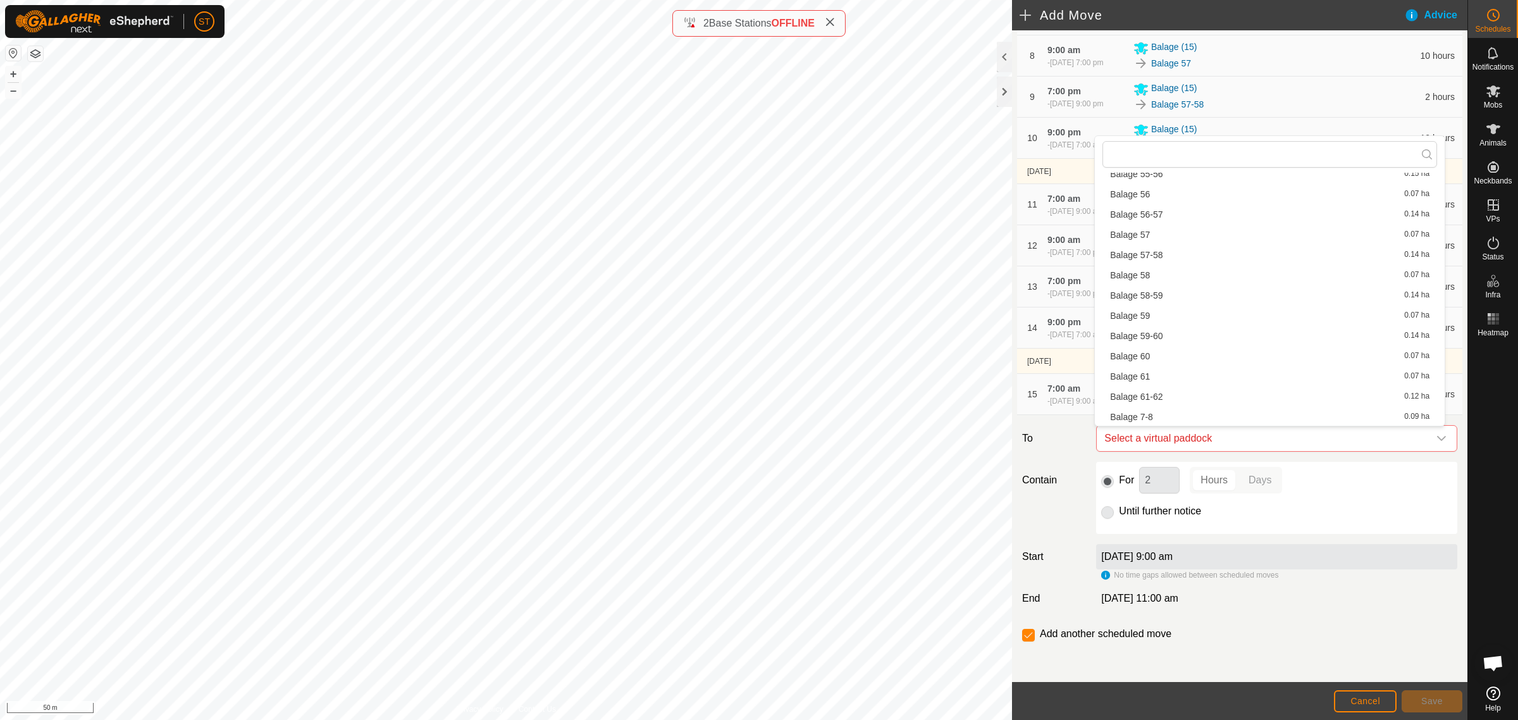
scroll to position [1915, 0]
click at [1139, 337] on li "Balage 61 0.07 ha" at bounding box center [1269, 340] width 335 height 19
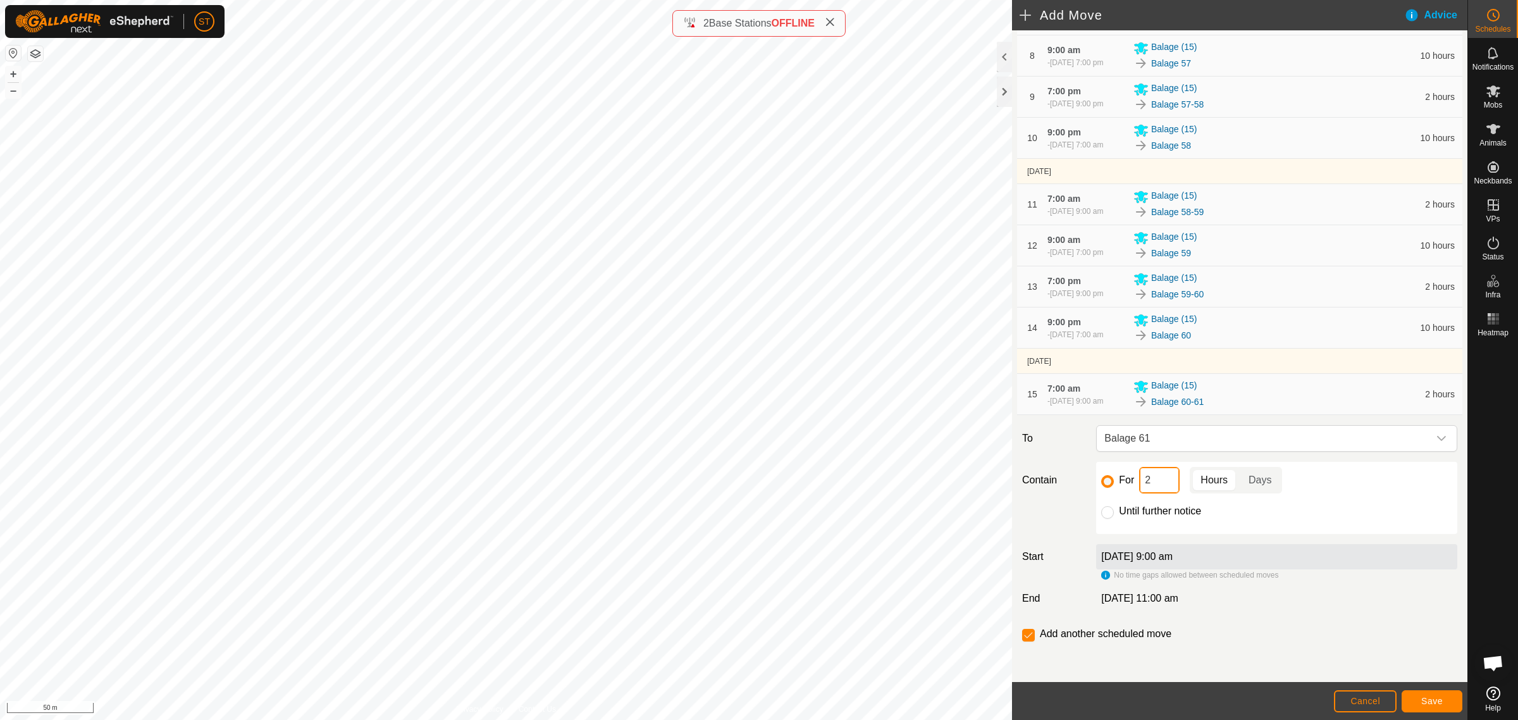
drag, startPoint x: 1153, startPoint y: 485, endPoint x: 1097, endPoint y: 485, distance: 55.7
click at [1104, 485] on div "For 2 Hours Days" at bounding box center [1276, 480] width 351 height 27
click at [1421, 700] on span "Save" at bounding box center [1432, 701] width 22 height 10
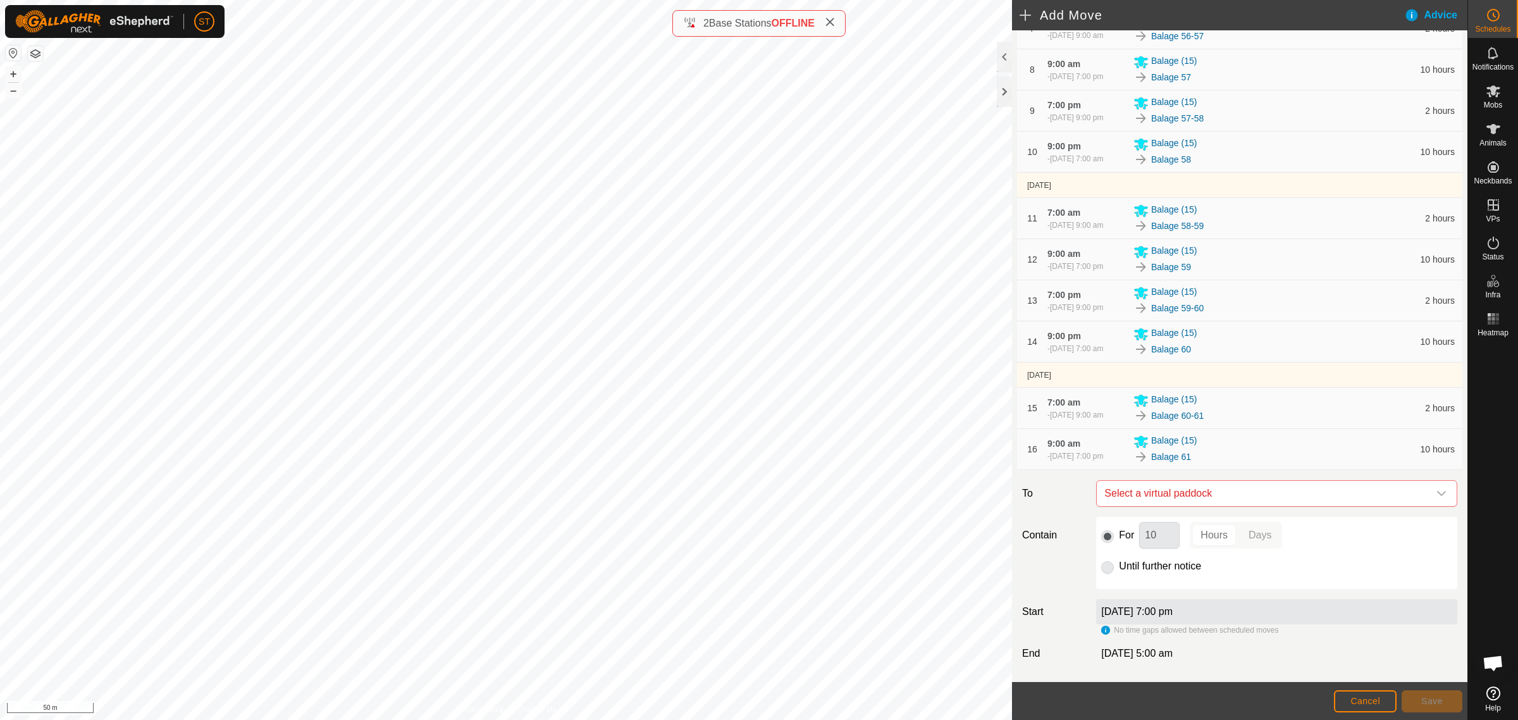
scroll to position [502, 0]
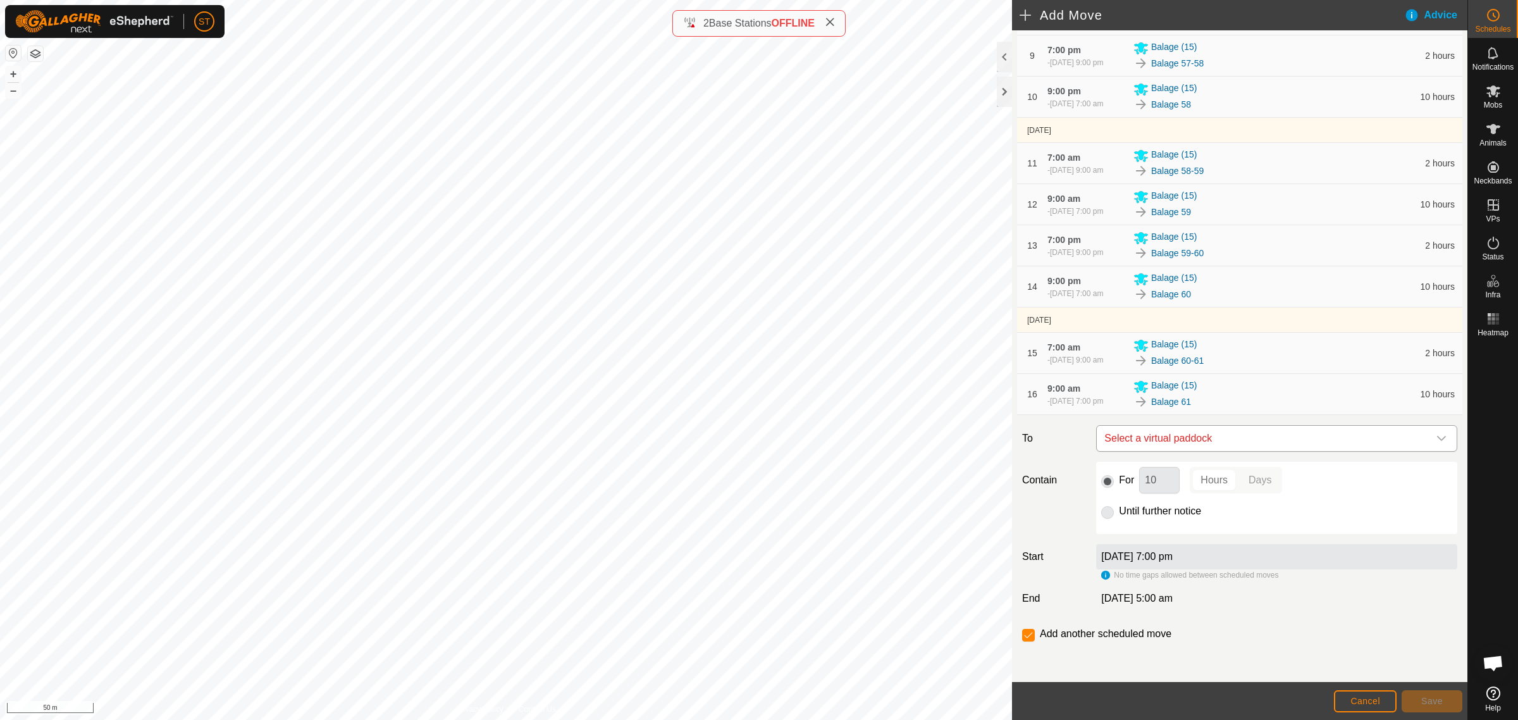
click at [1436, 440] on icon "dropdown trigger" at bounding box center [1441, 438] width 10 height 10
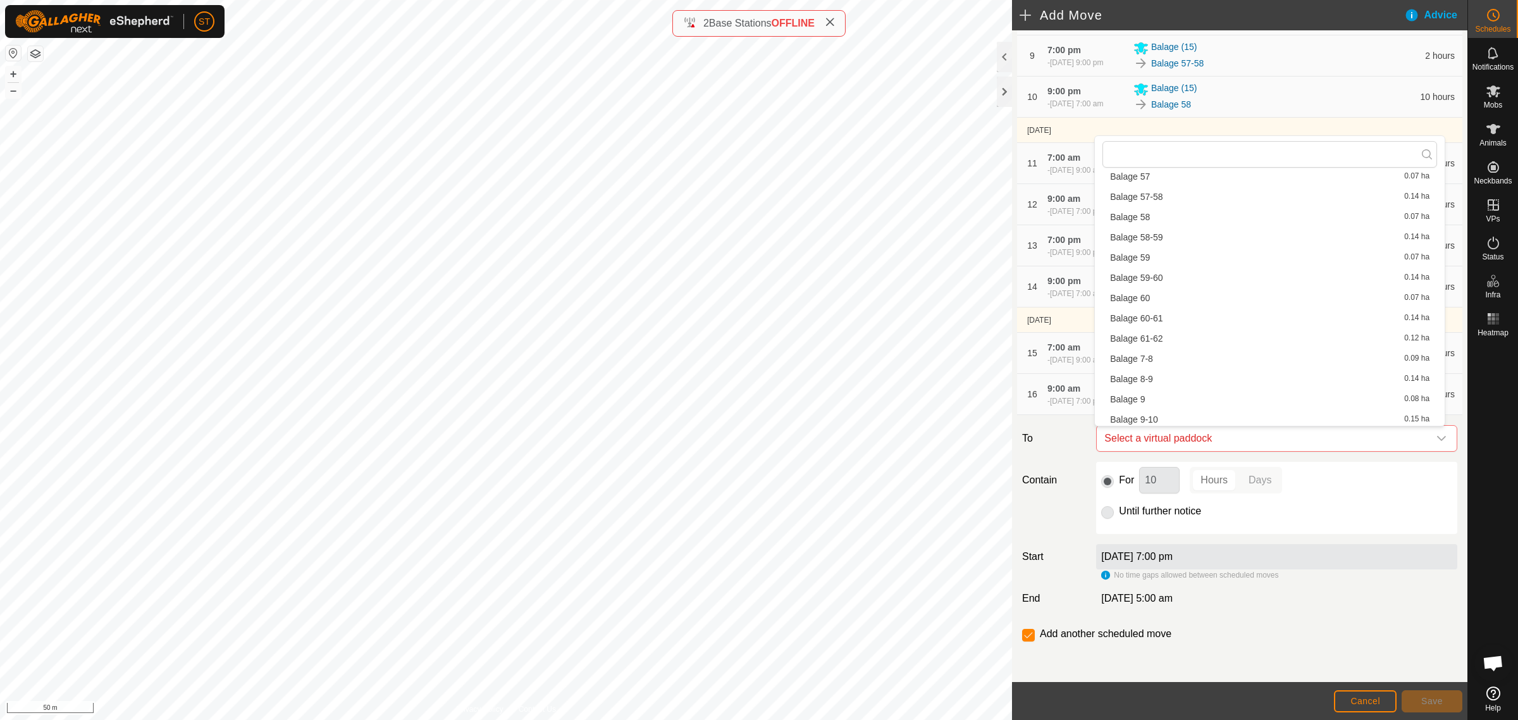
scroll to position [1959, 0]
click at [1159, 311] on li "Balage 61-62 0.12 ha" at bounding box center [1269, 316] width 335 height 19
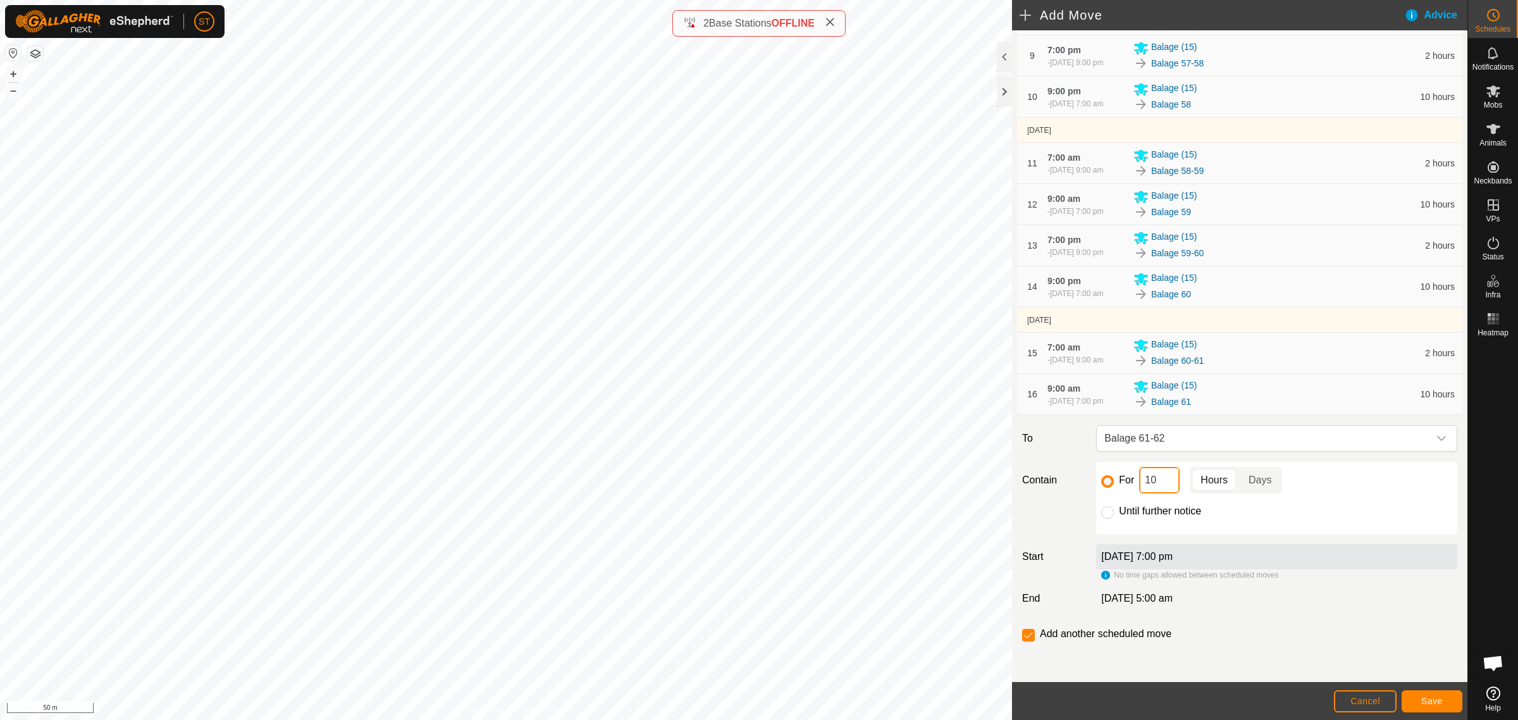
drag, startPoint x: 1156, startPoint y: 482, endPoint x: 1134, endPoint y: 484, distance: 22.2
click at [1134, 484] on div "For 10 Hours Days" at bounding box center [1276, 480] width 351 height 27
type input "2"
click at [1422, 704] on span "Save" at bounding box center [1432, 701] width 22 height 10
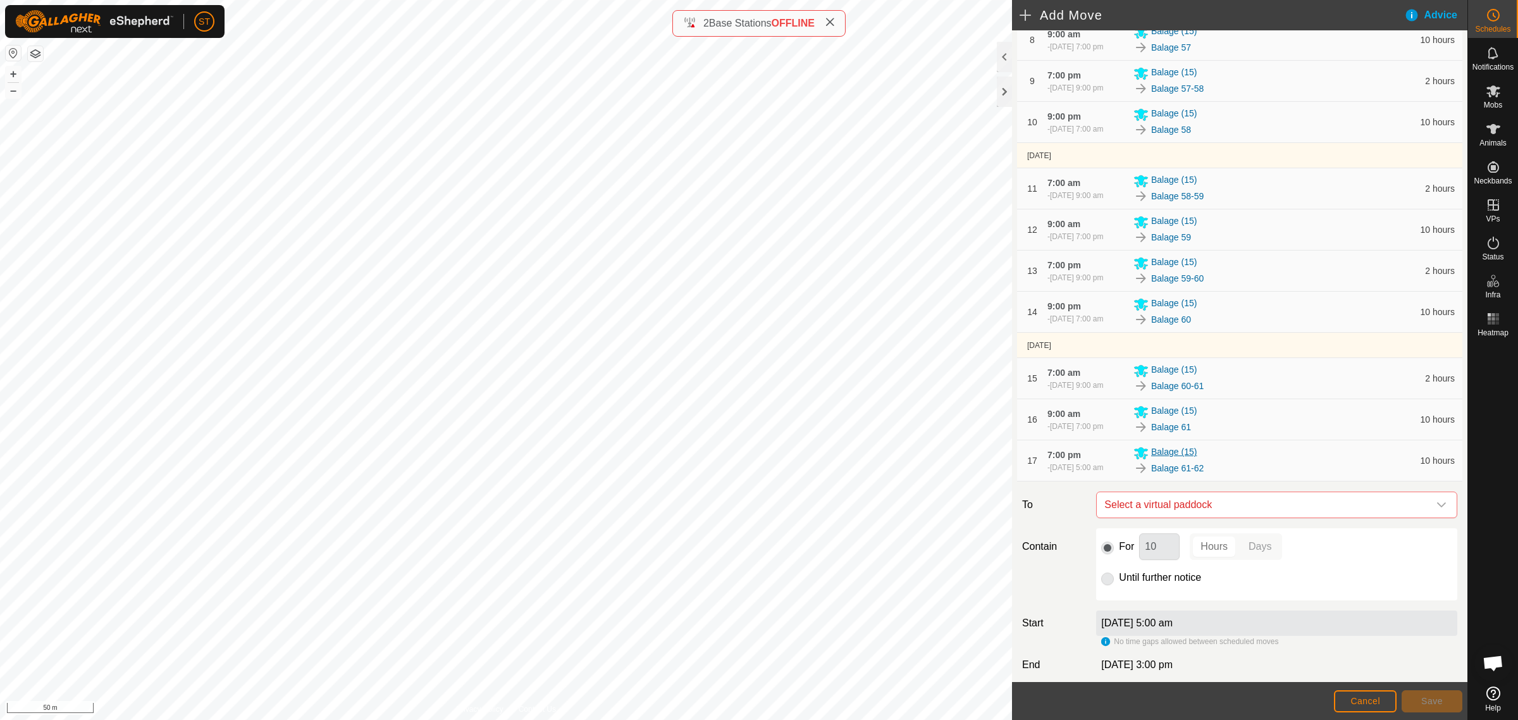
scroll to position [544, 0]
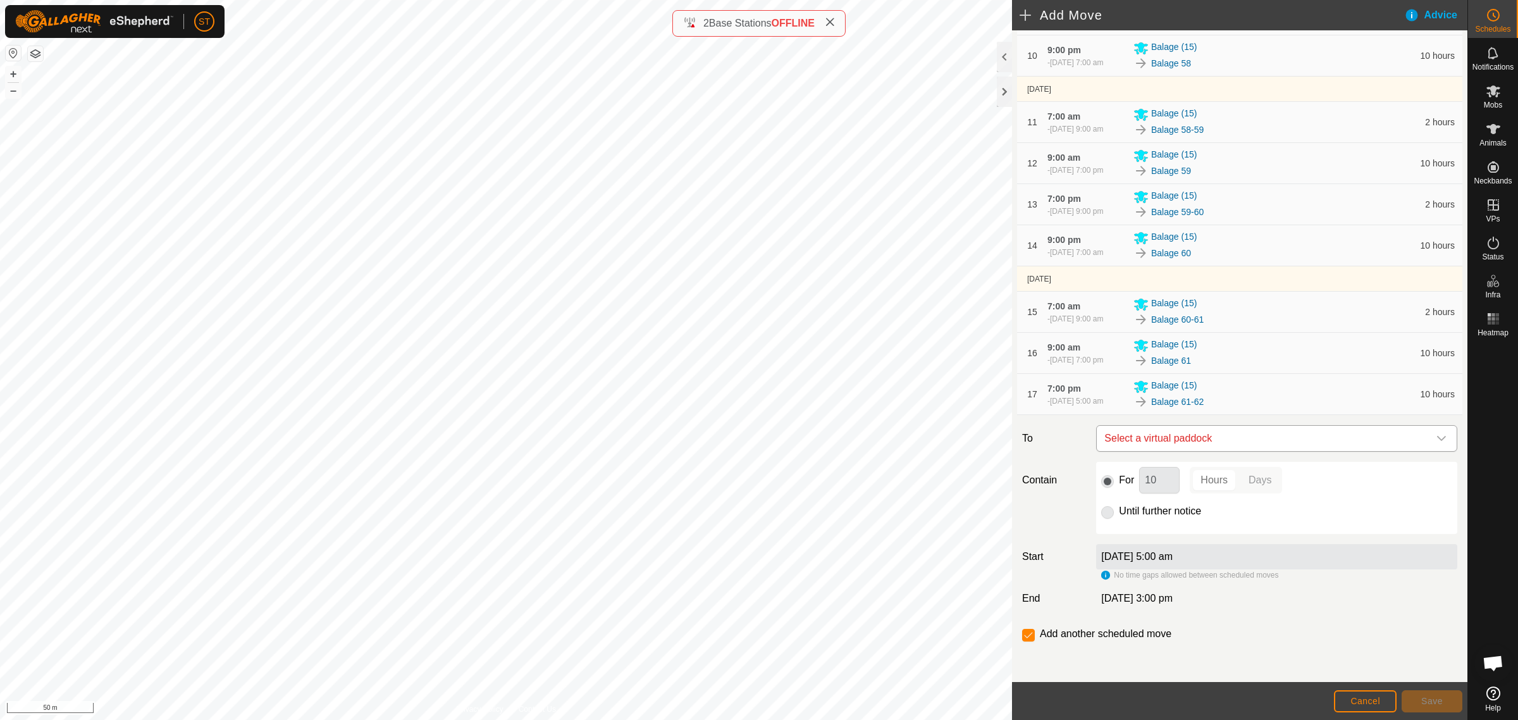
click at [1436, 435] on icon "dropdown trigger" at bounding box center [1441, 438] width 10 height 10
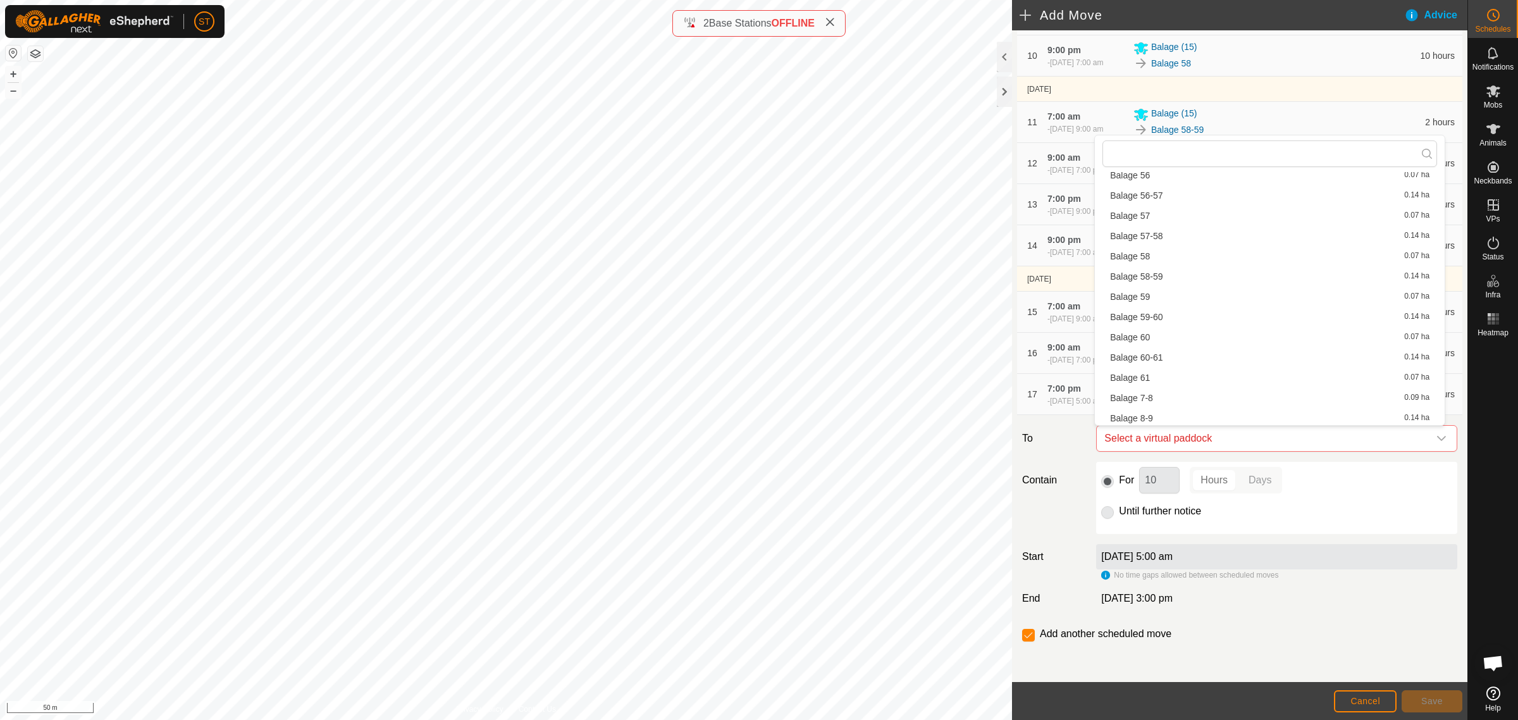
scroll to position [1959, 0]
click at [1196, 413] on li "Balage to No mans transfer 1.94 ha" at bounding box center [1269, 417] width 335 height 19
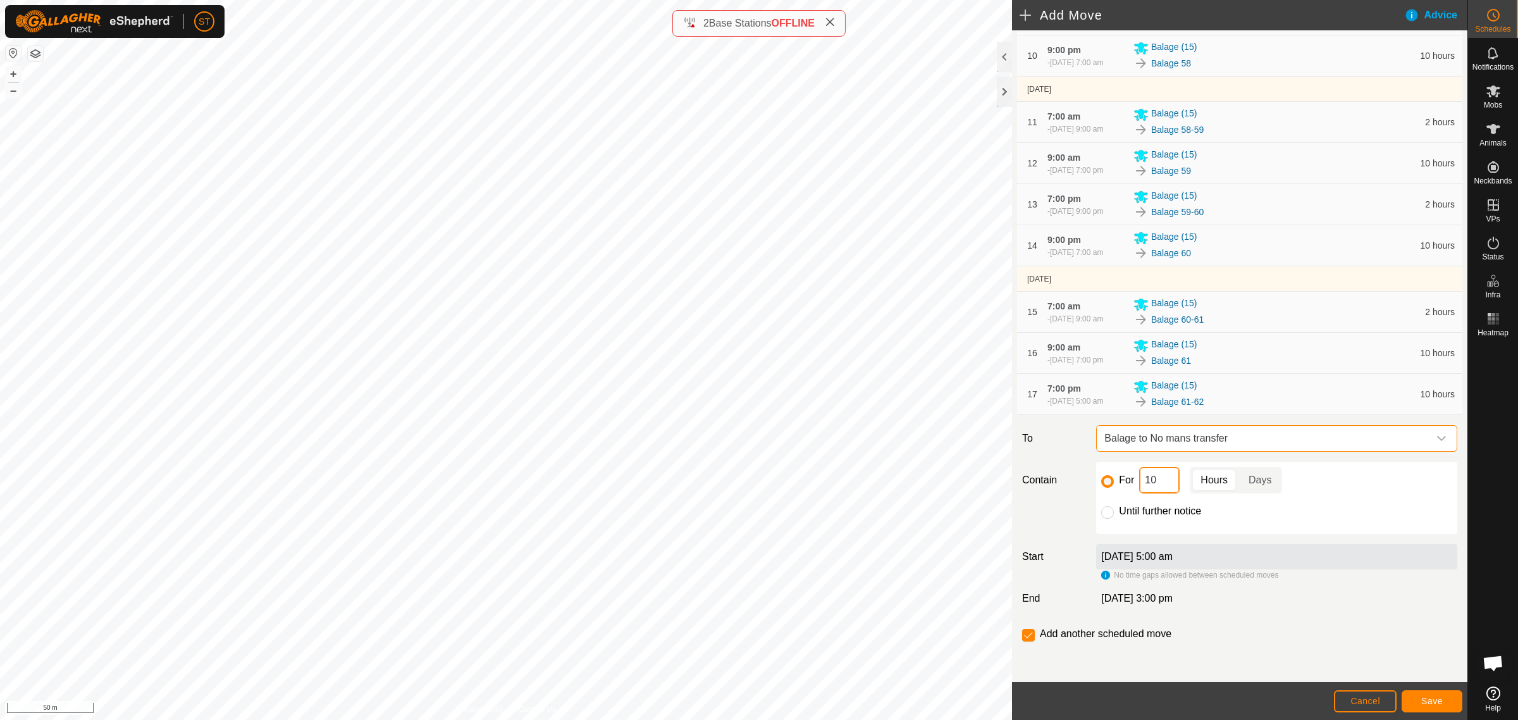
drag, startPoint x: 1159, startPoint y: 479, endPoint x: 1132, endPoint y: 479, distance: 26.6
click at [1132, 479] on div "For 10 Hours Days" at bounding box center [1276, 480] width 351 height 27
type input "4"
click at [1436, 699] on span "Save" at bounding box center [1432, 701] width 22 height 10
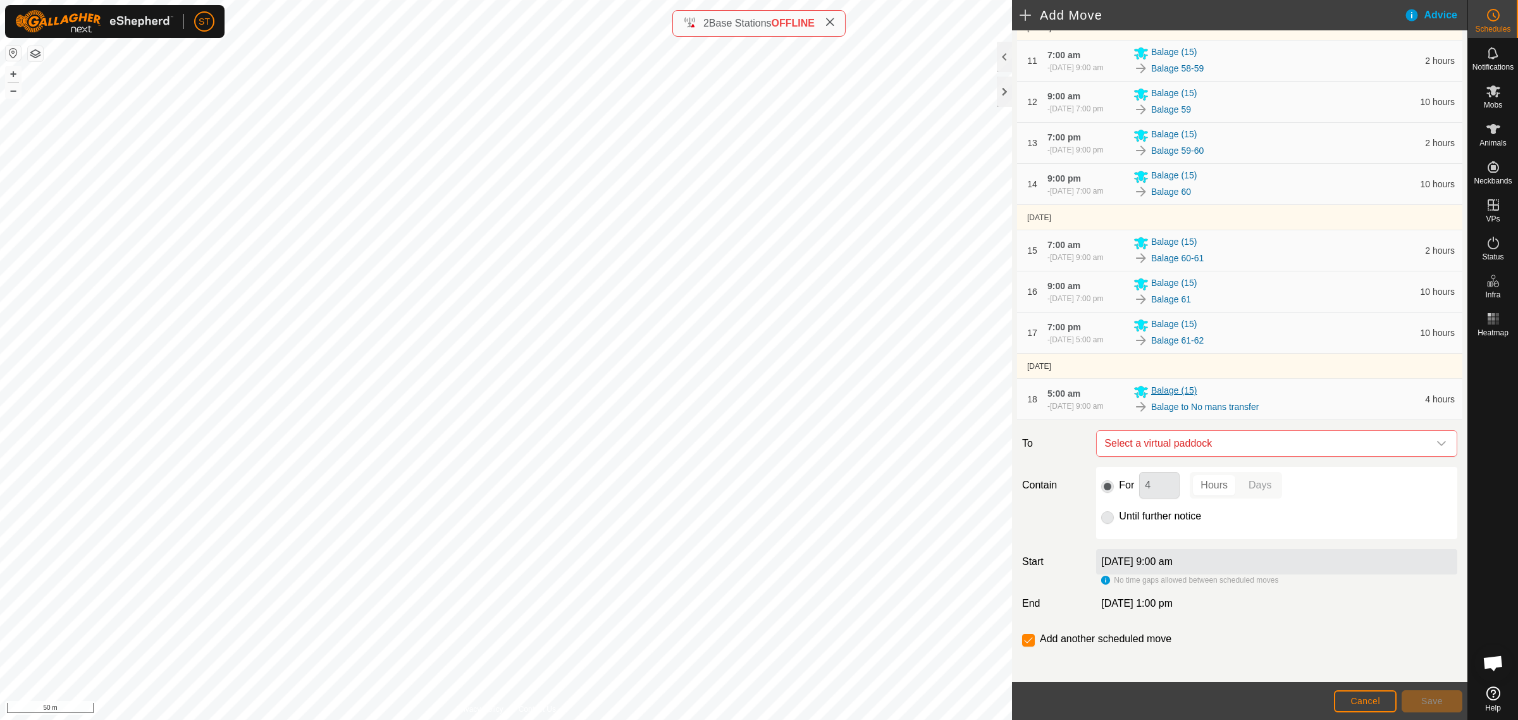
scroll to position [610, 0]
click at [1436, 440] on icon "dropdown trigger" at bounding box center [1441, 438] width 10 height 10
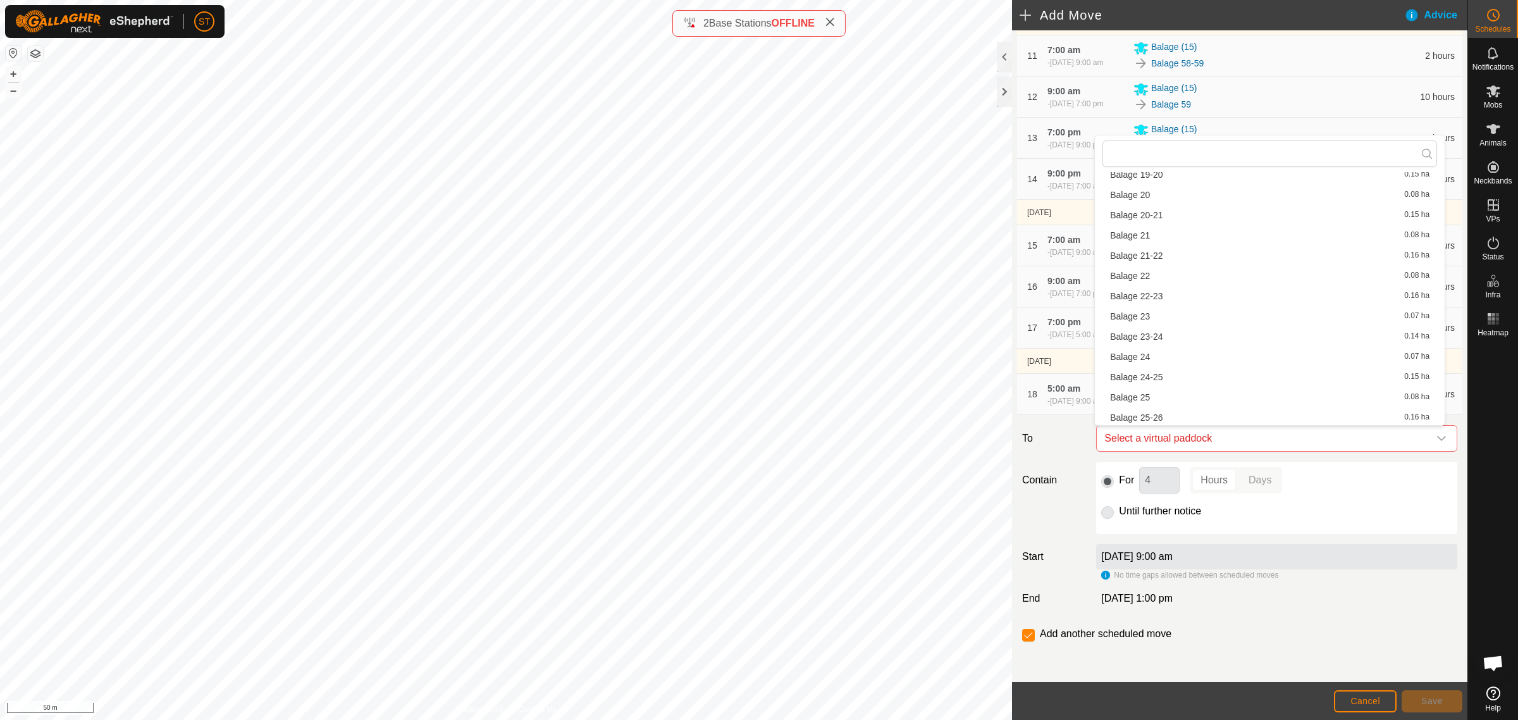
scroll to position [0, 0]
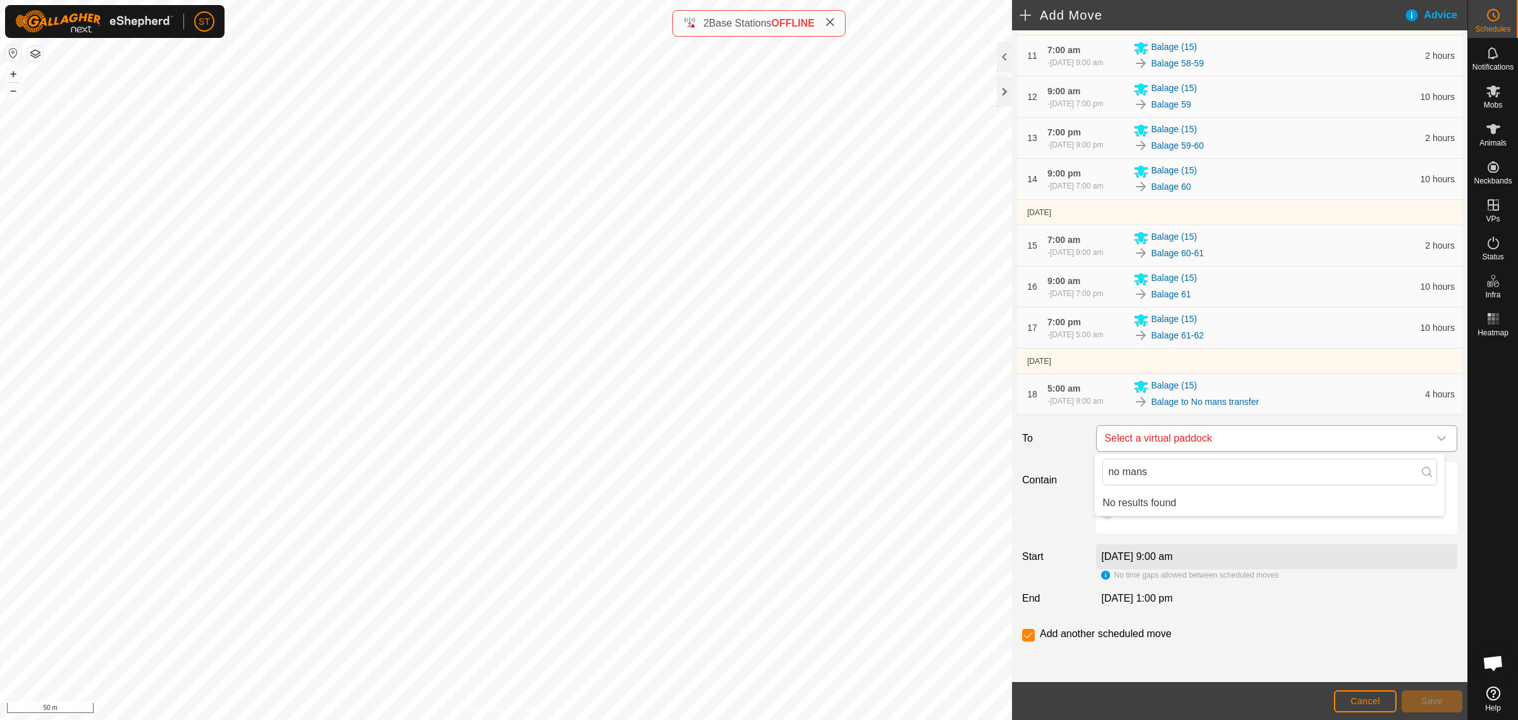
type input "no mans"
click at [1436, 442] on icon "dropdown trigger" at bounding box center [1441, 438] width 10 height 10
click at [1435, 438] on div "dropdown trigger" at bounding box center [1441, 438] width 25 height 25
click at [1004, 466] on body "ST Schedules Notifications Mobs Animals Neckbands VPs Status Infra Heatmap Help…" at bounding box center [759, 360] width 1518 height 720
click at [1023, 636] on input "checkbox" at bounding box center [1028, 635] width 13 height 13
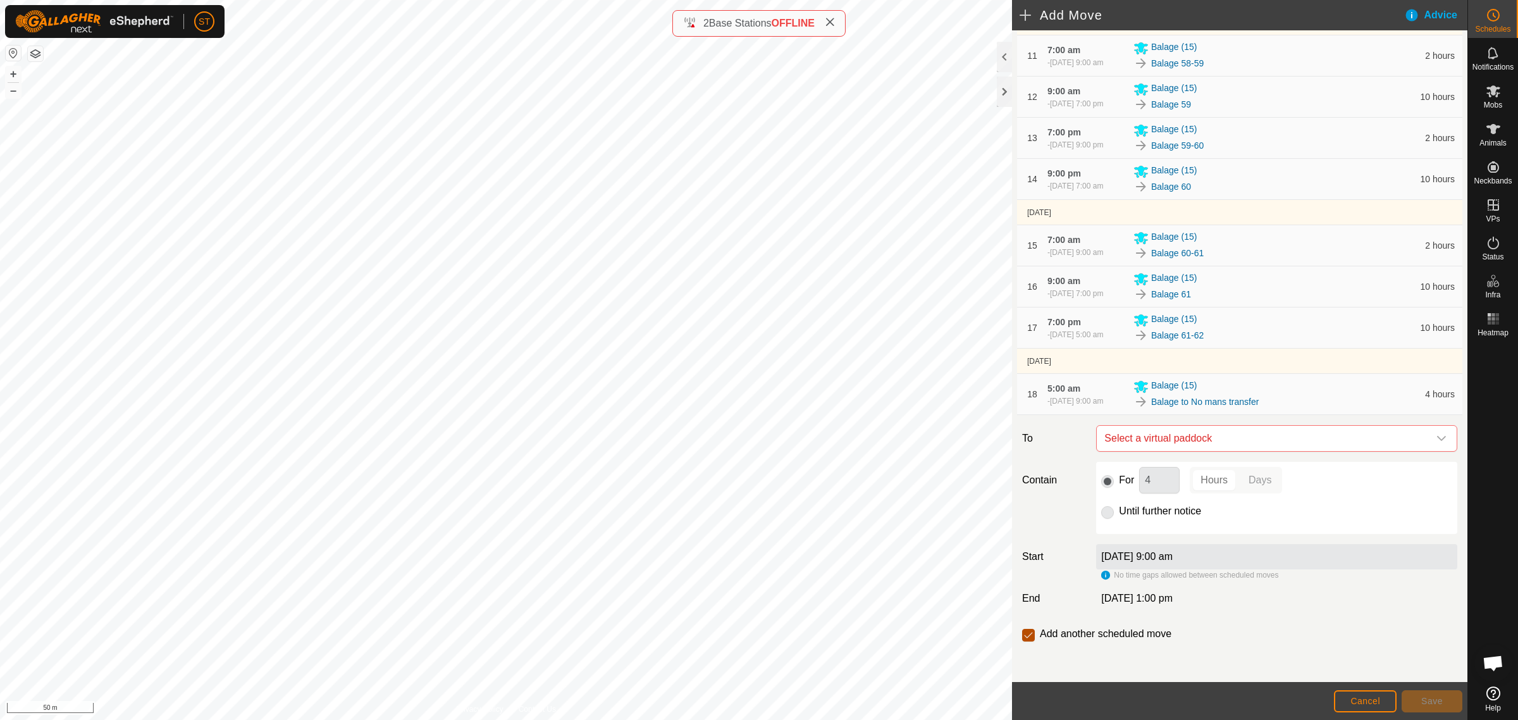
checkbox input "false"
click at [1374, 700] on span "Cancel" at bounding box center [1365, 701] width 30 height 10
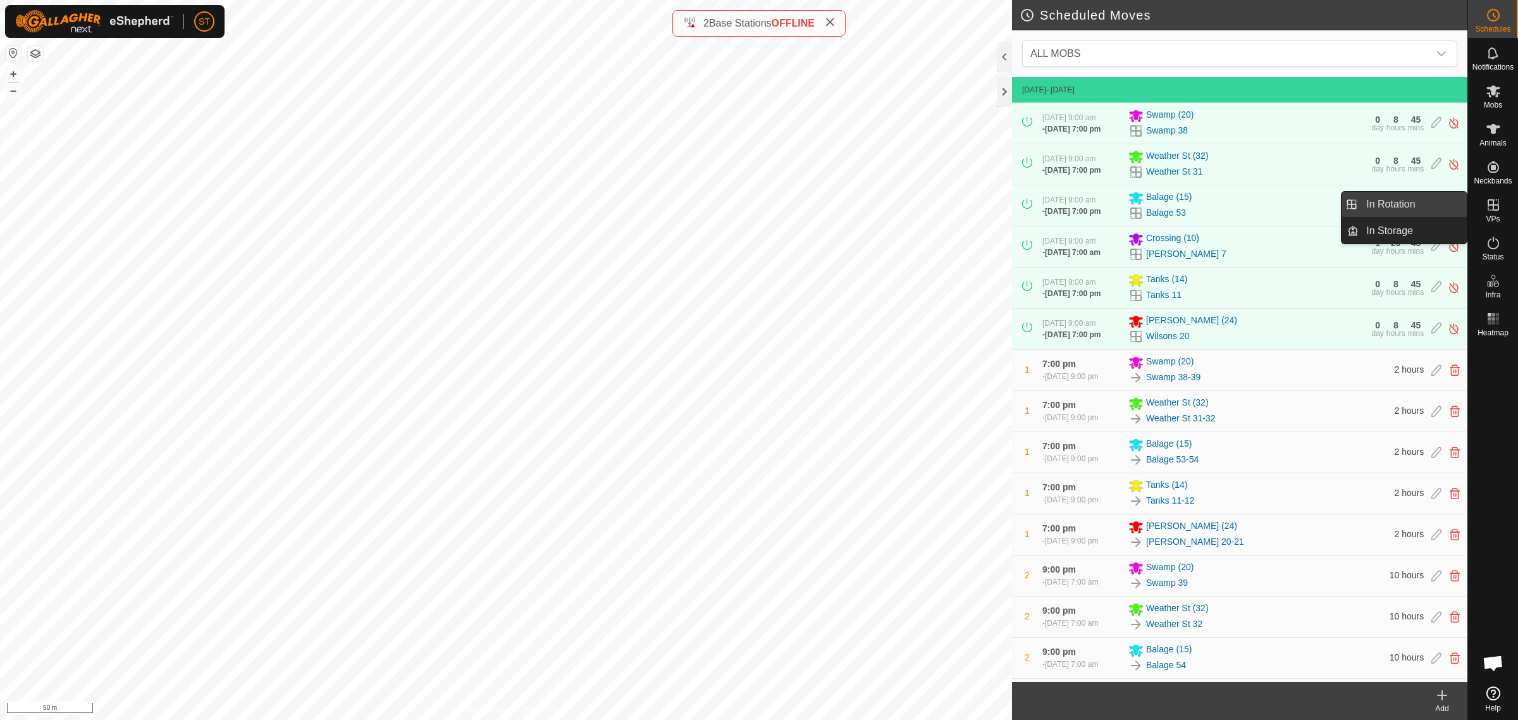
drag, startPoint x: 1459, startPoint y: 207, endPoint x: 1390, endPoint y: 200, distance: 69.3
click at [1390, 200] on link "In Rotation" at bounding box center [1413, 204] width 108 height 25
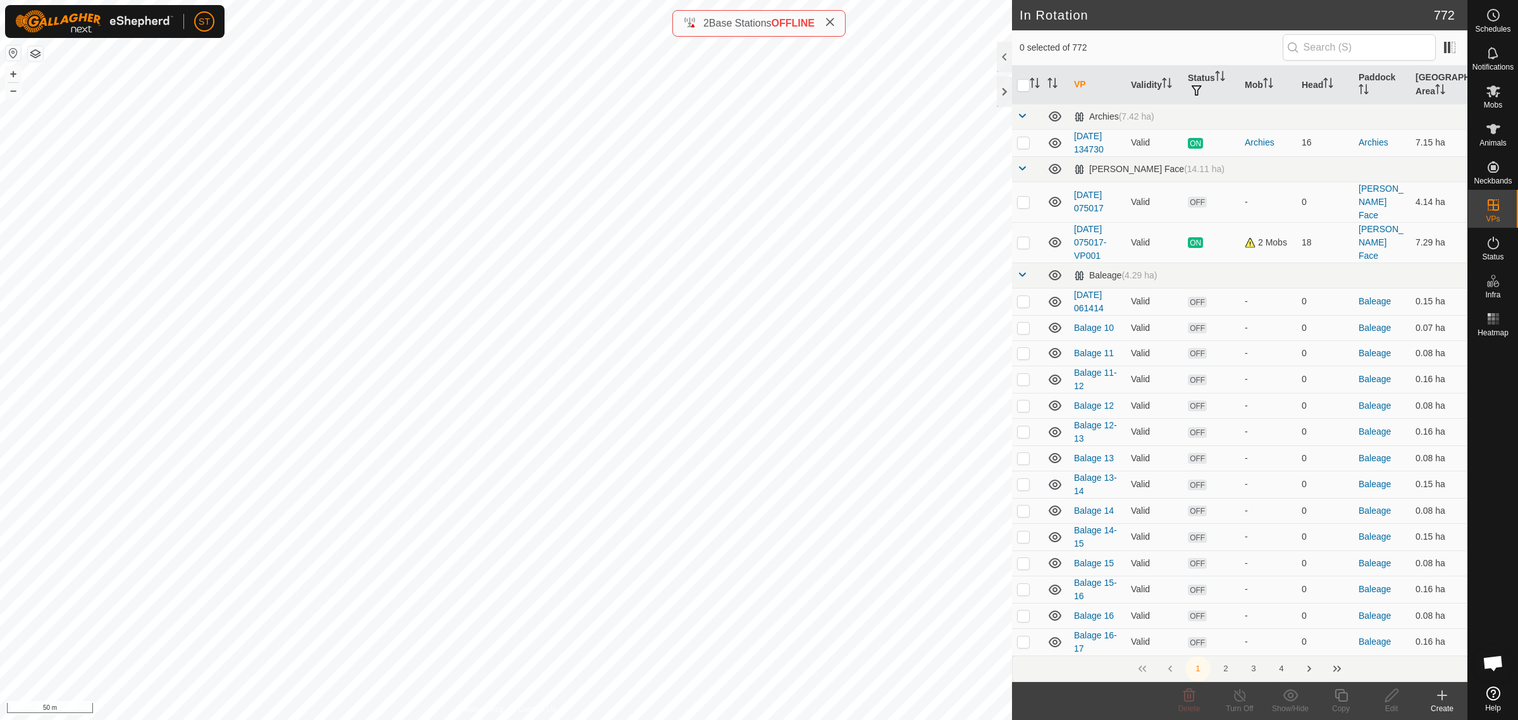
click at [1280, 667] on button "4" at bounding box center [1281, 668] width 25 height 25
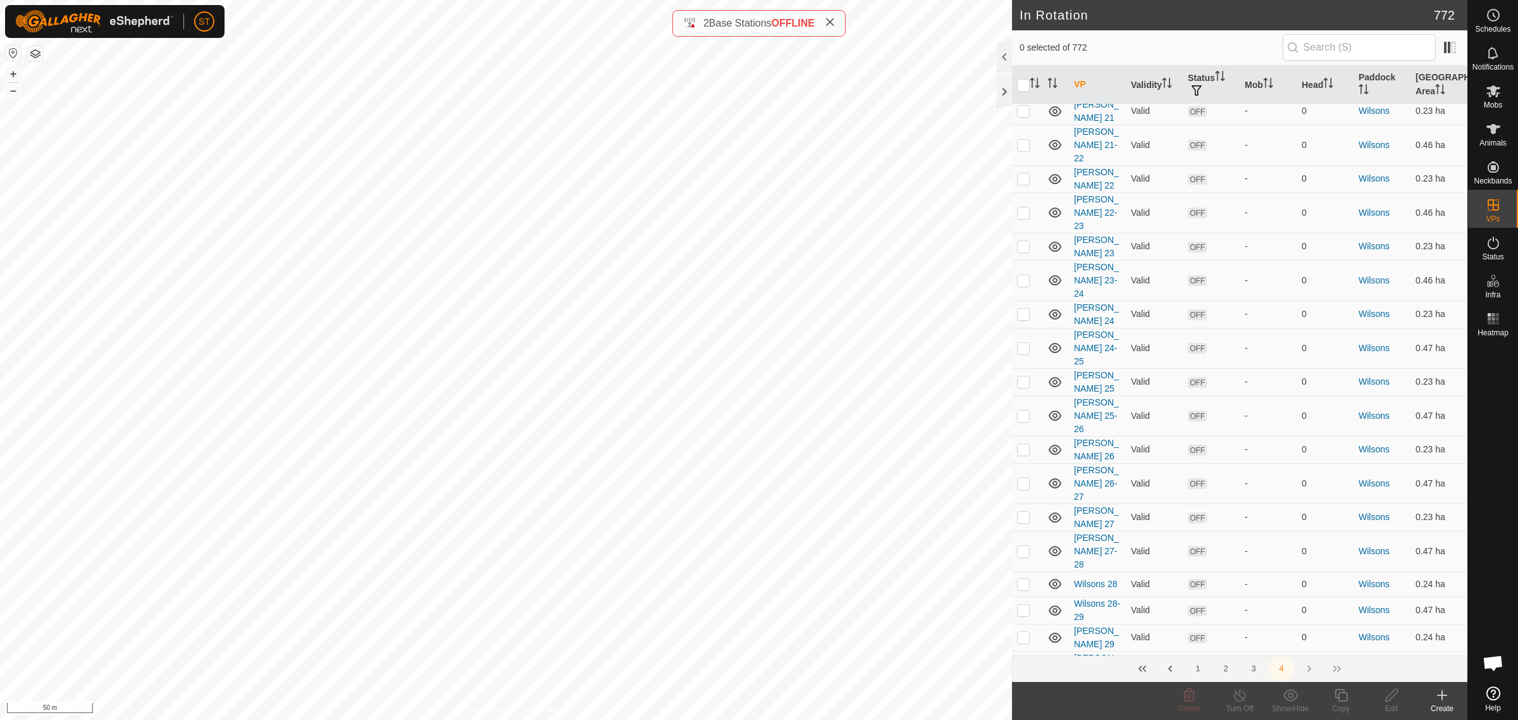
scroll to position [4032, 0]
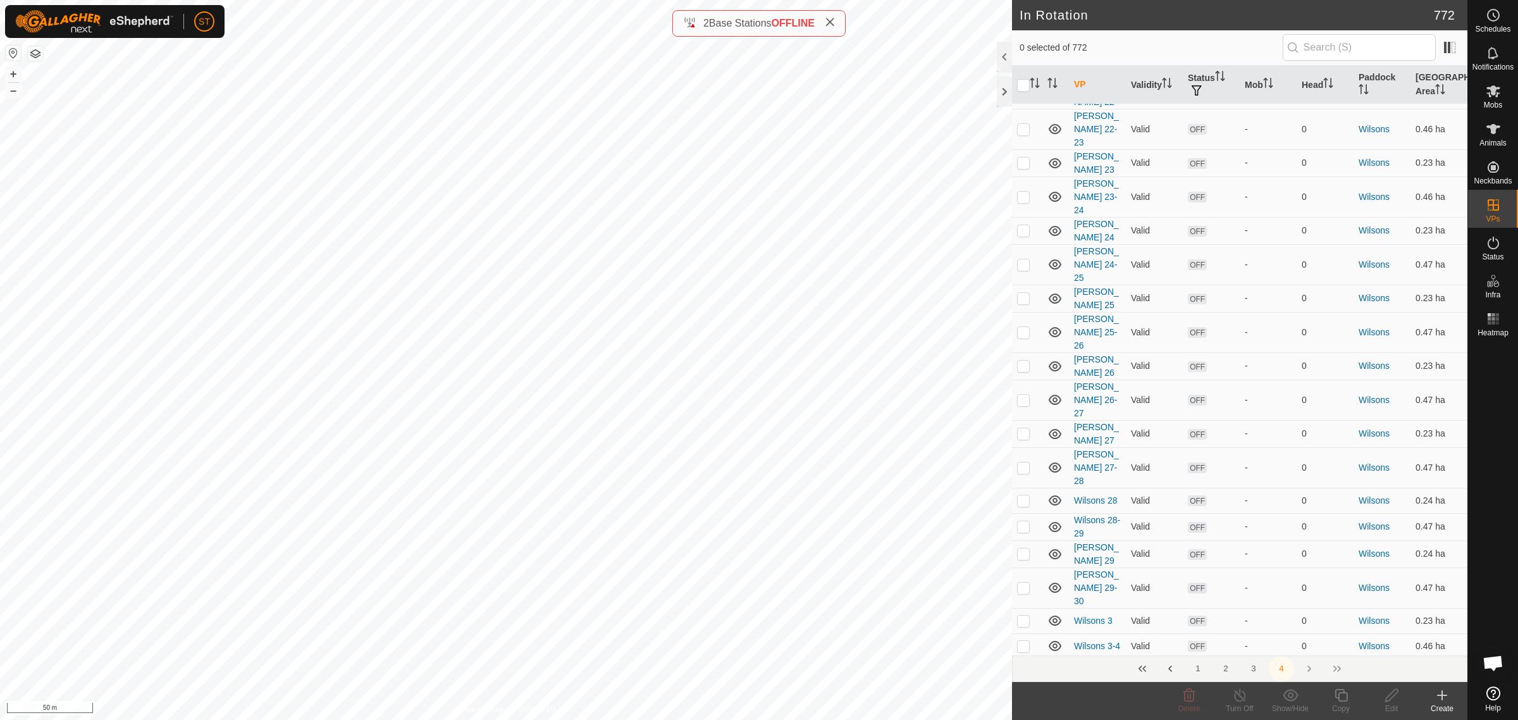
checkbox input "false"
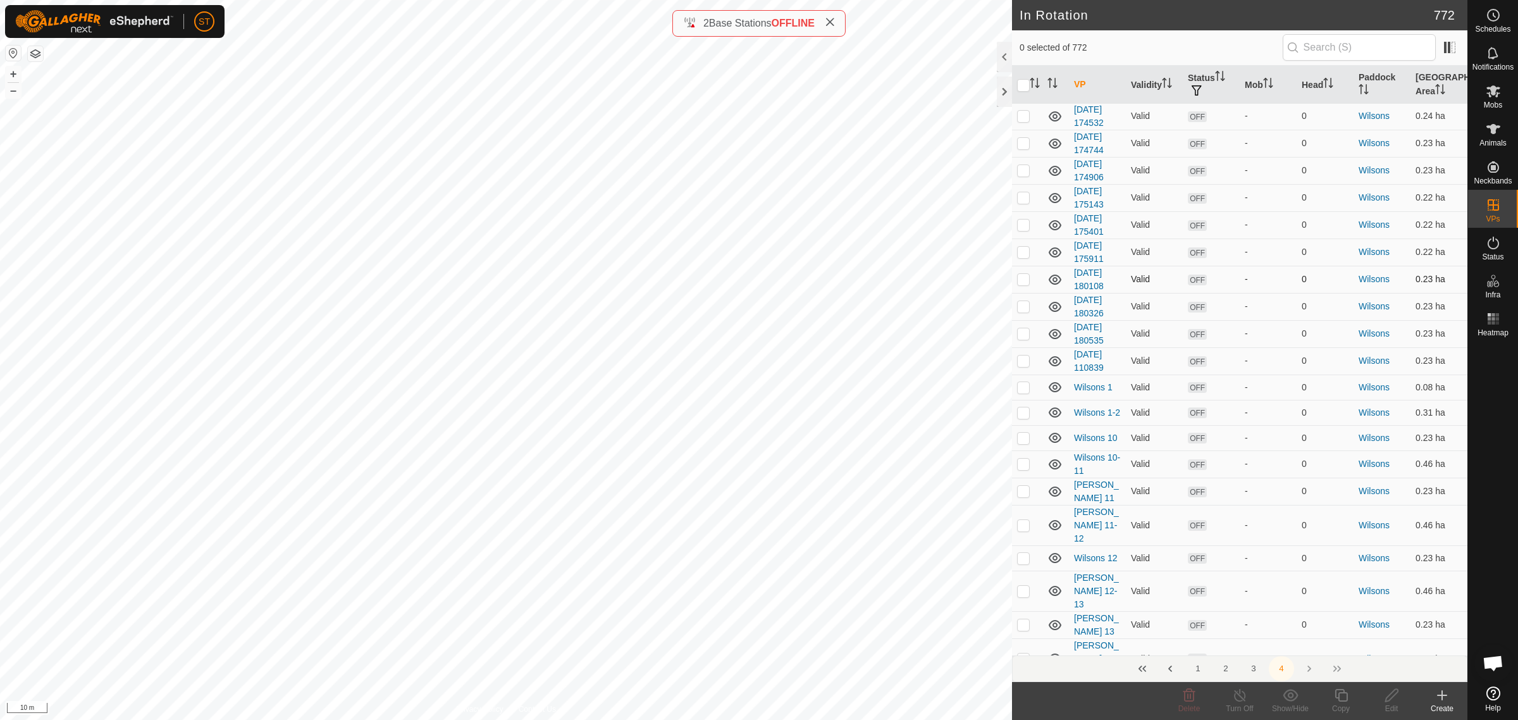
scroll to position [2846, 0]
click at [1023, 356] on p-checkbox at bounding box center [1023, 361] width 13 height 10
checkbox input "true"
click at [1390, 700] on icon at bounding box center [1391, 695] width 13 height 13
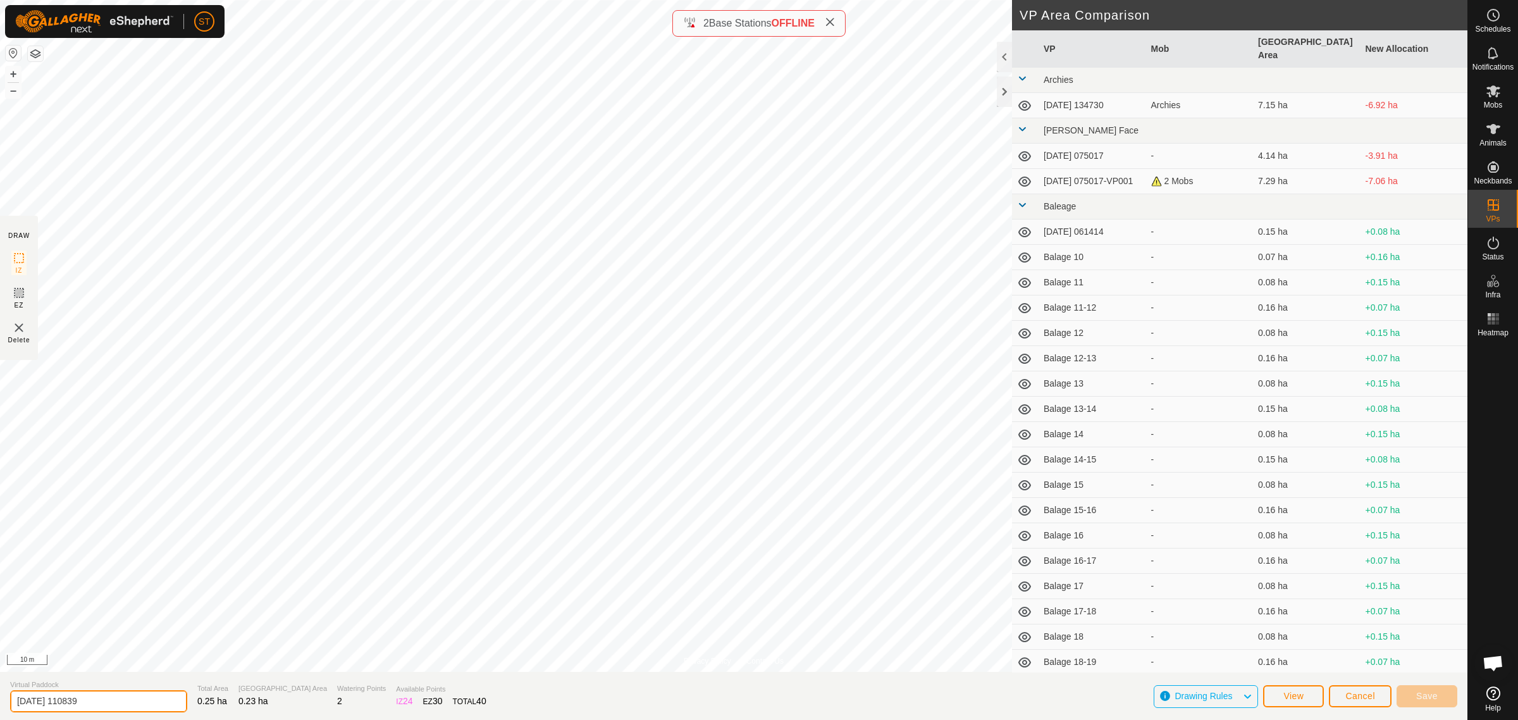
drag, startPoint x: 1390, startPoint y: 700, endPoint x: -111, endPoint y: 688, distance: 1500.4
click at [0, 688] on html "ST Schedules Notifications Mobs Animals Neckbands VPs Status Infra Heatmap Help…" at bounding box center [759, 360] width 1518 height 720
drag, startPoint x: 77, startPoint y: 698, endPoint x: -121, endPoint y: 698, distance: 198.6
click at [0, 698] on html "ST Schedules Notifications Mobs Animals Neckbands VPs Status Infra Heatmap Help…" at bounding box center [759, 360] width 1518 height 720
type input "Wilsons 32"
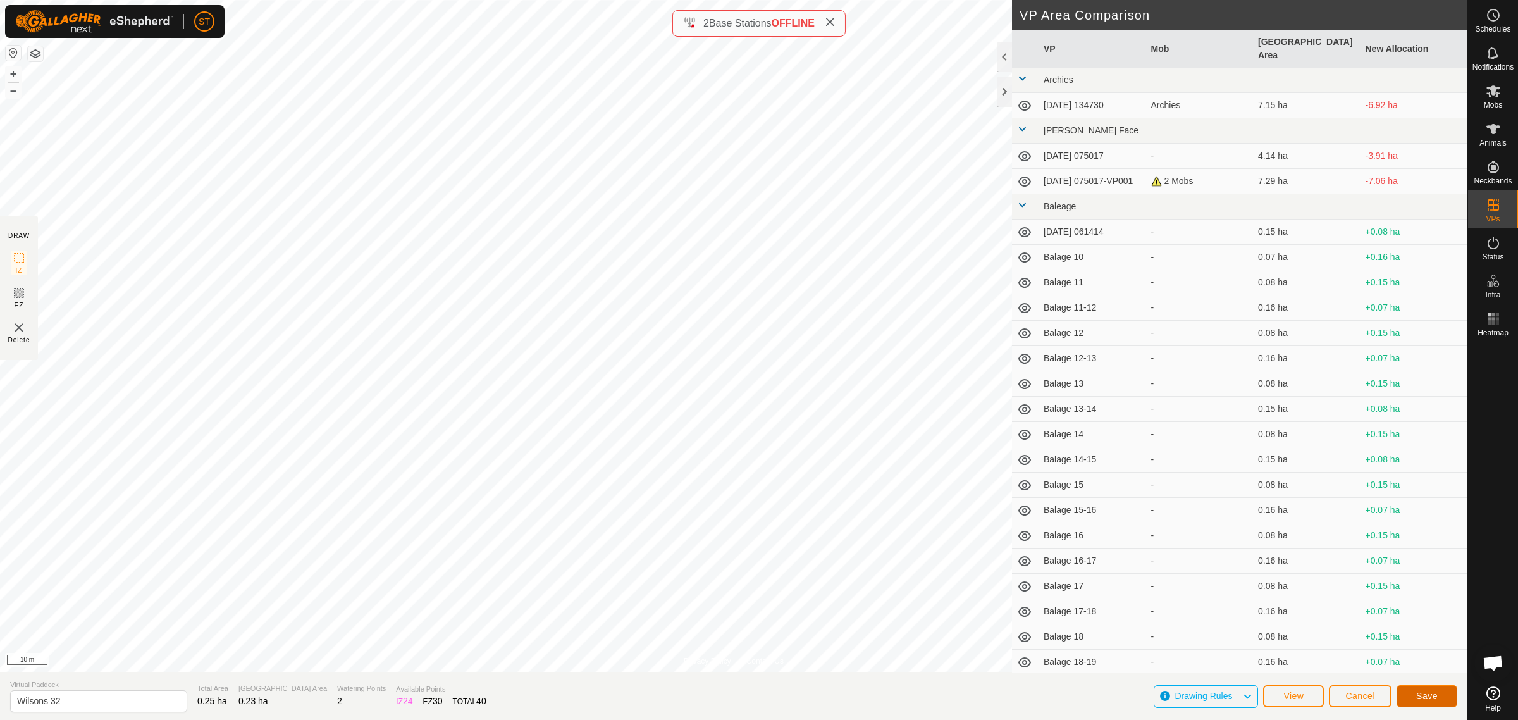
click at [1418, 696] on span "Save" at bounding box center [1427, 696] width 22 height 10
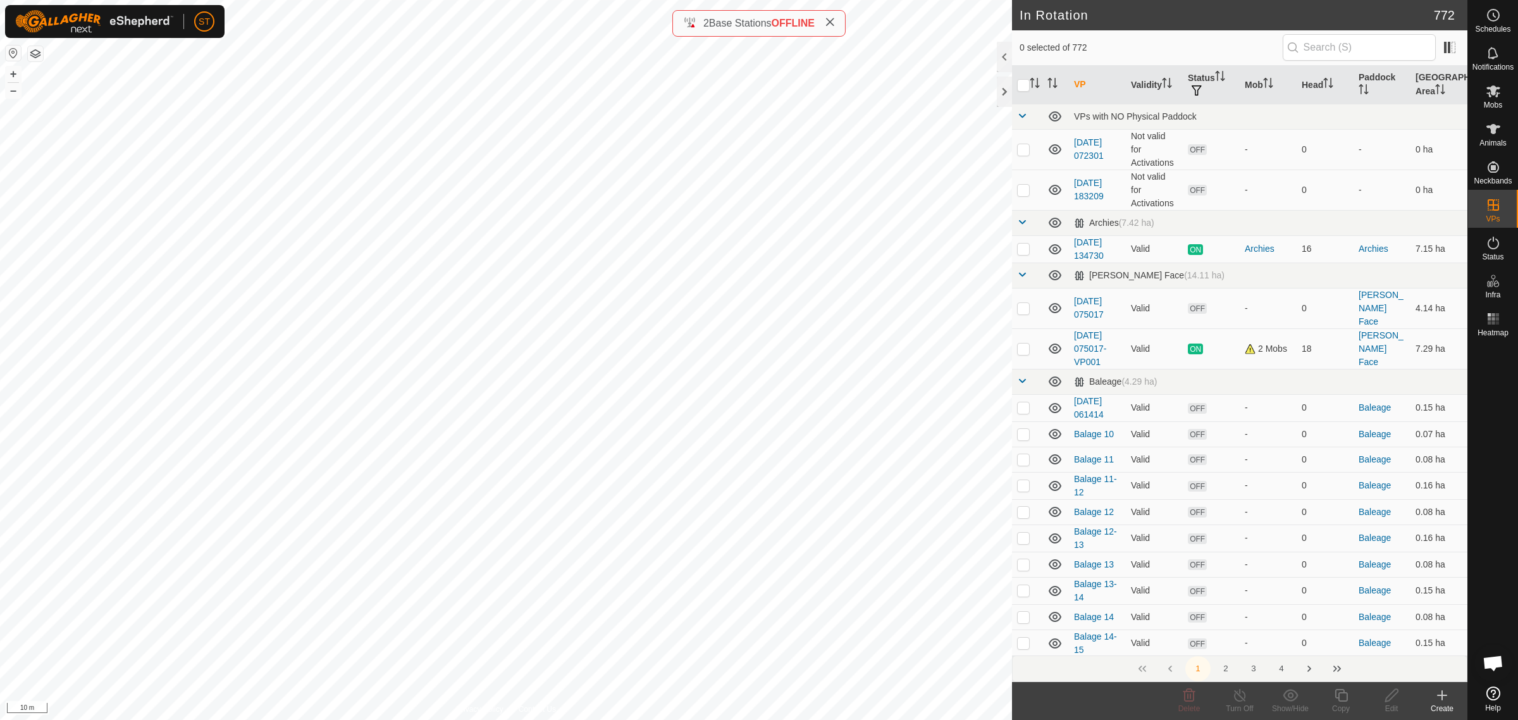
click at [1443, 703] on div "Create" at bounding box center [1442, 708] width 51 height 11
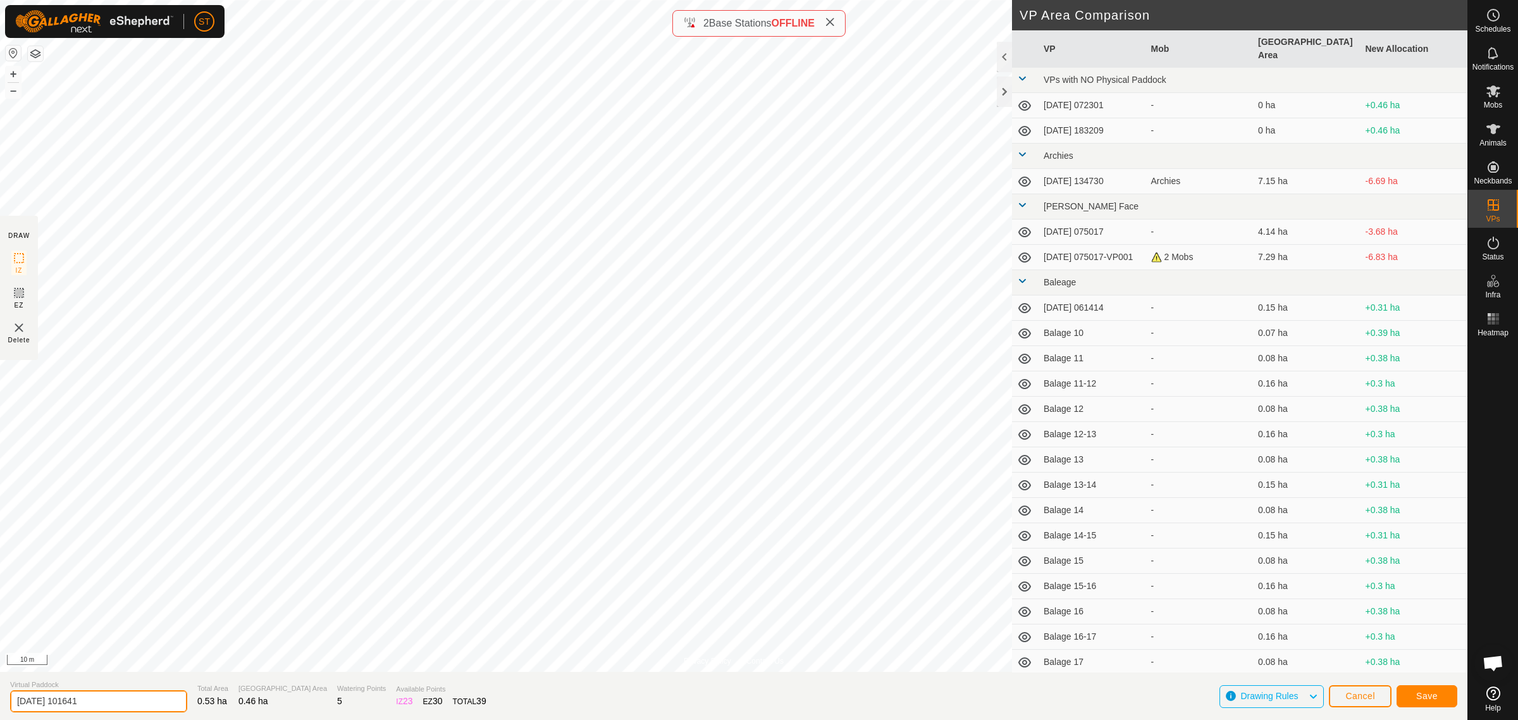
drag, startPoint x: 109, startPoint y: 703, endPoint x: -180, endPoint y: 698, distance: 289.7
click at [0, 698] on html "ST Schedules Notifications Mobs Animals Neckbands VPs Status Infra Heatmap Help…" at bounding box center [759, 360] width 1518 height 720
paste input "Wilsons 32"
type input "[PERSON_NAME] 31-32"
click at [1421, 691] on span "Save" at bounding box center [1427, 696] width 22 height 10
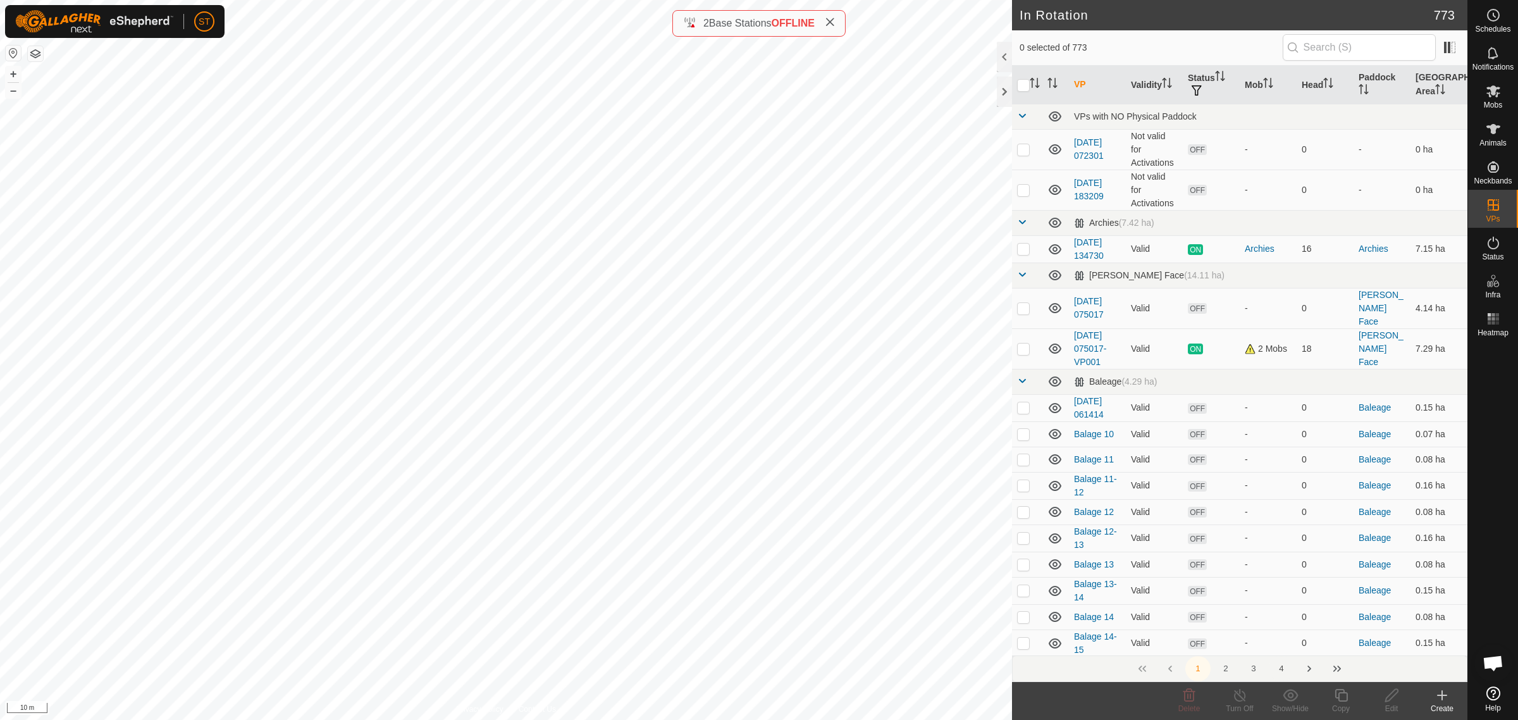
click at [1284, 668] on button "4" at bounding box center [1281, 668] width 25 height 25
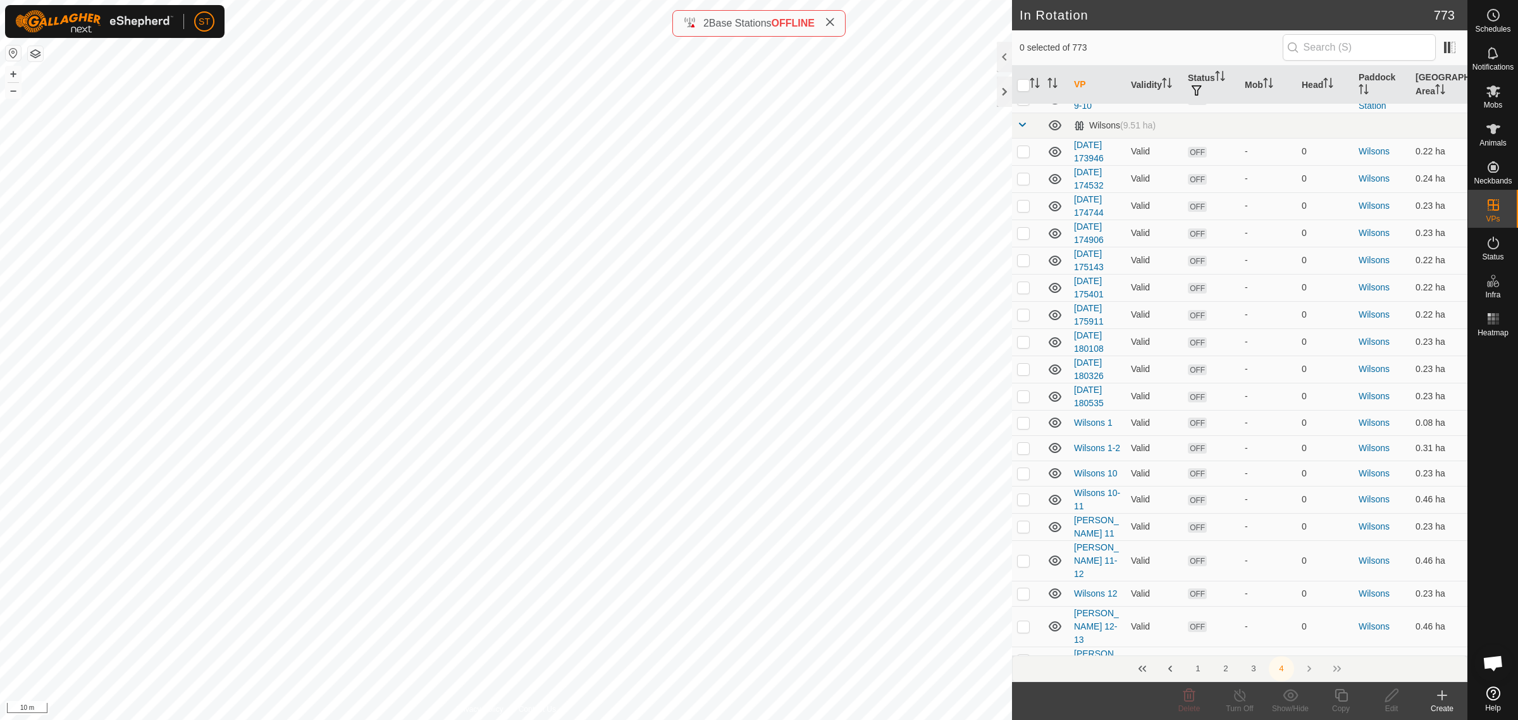
scroll to position [2846, 0]
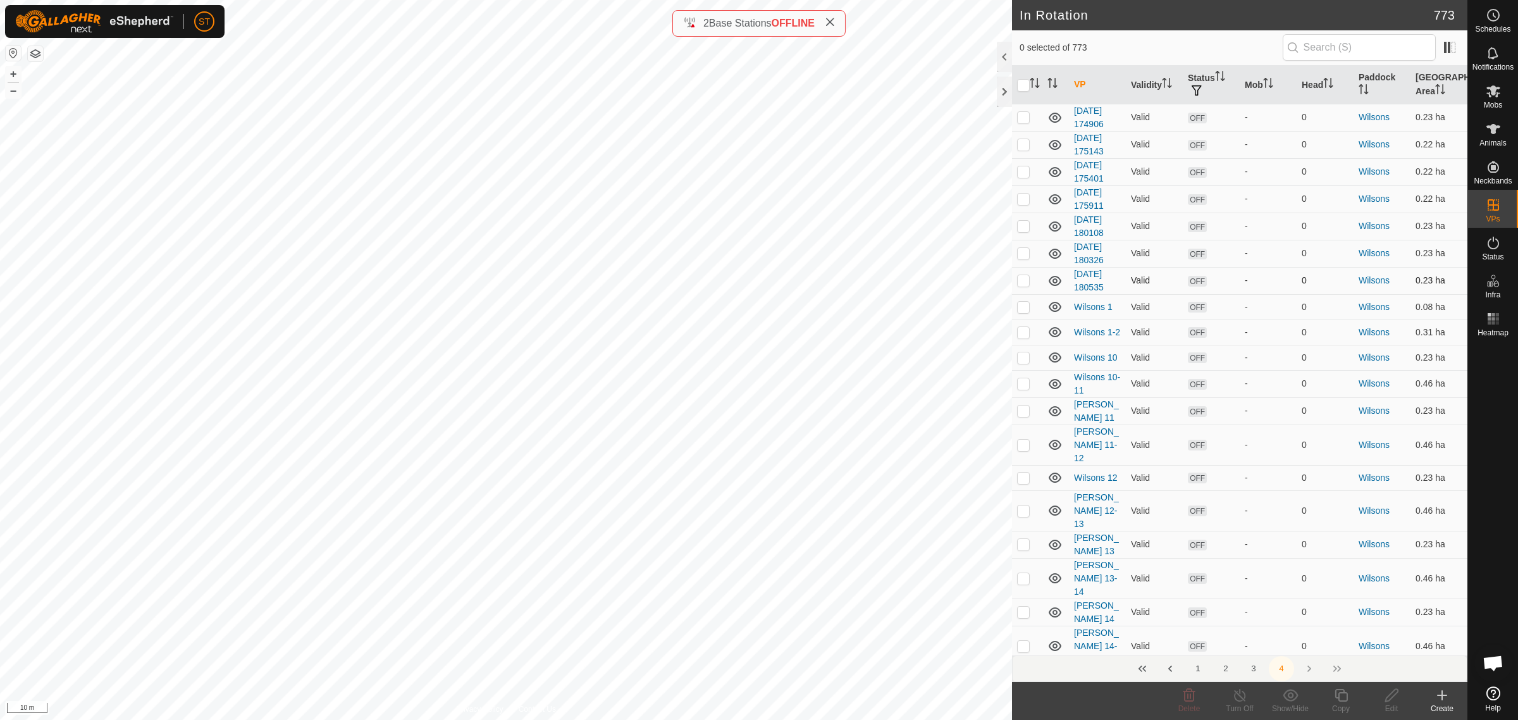
click at [1026, 275] on p-checkbox at bounding box center [1023, 280] width 13 height 10
checkbox input "true"
click at [1390, 701] on icon at bounding box center [1392, 695] width 16 height 15
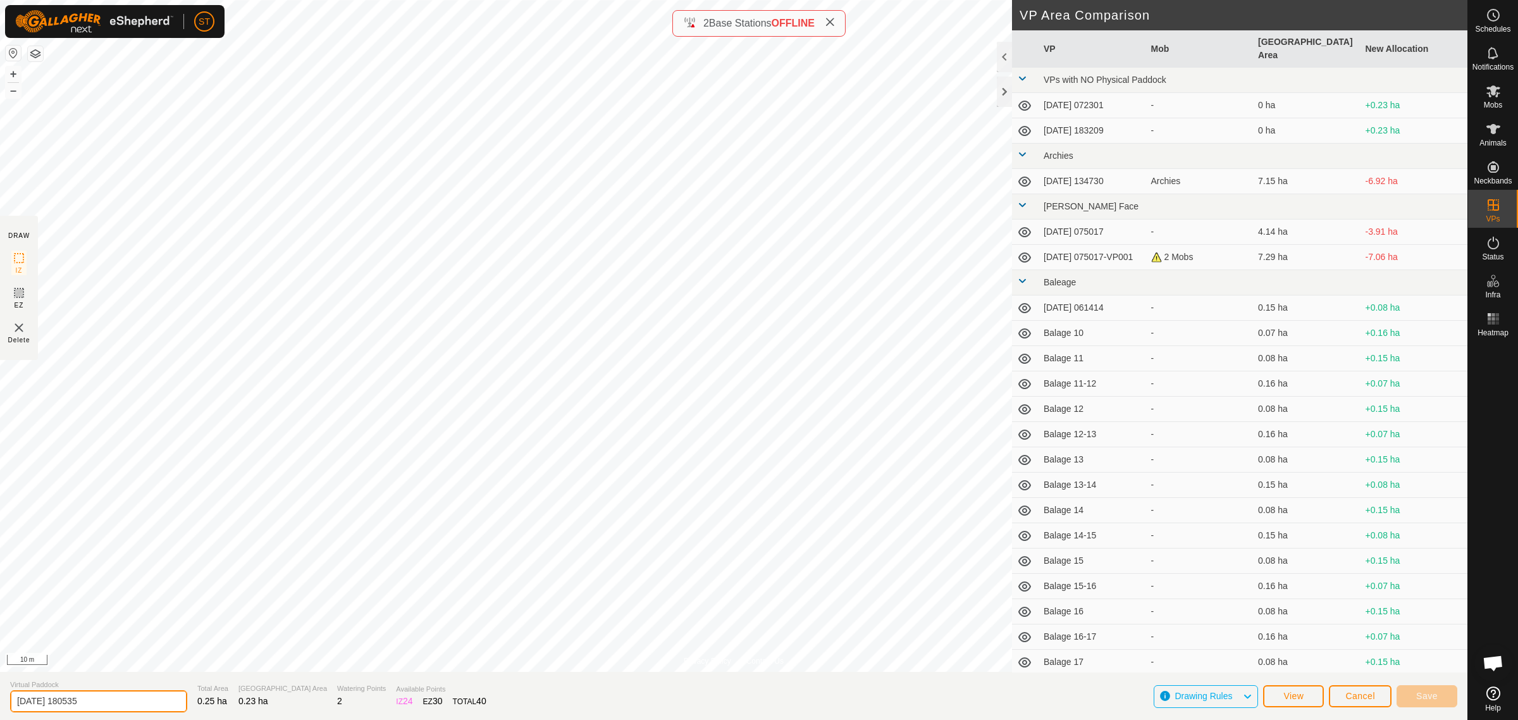
drag, startPoint x: 103, startPoint y: 704, endPoint x: -113, endPoint y: 685, distance: 216.5
click at [0, 685] on html "ST Schedules Notifications Mobs Animals Neckbands VPs Status Infra Heatmap Help…" at bounding box center [759, 360] width 1518 height 720
paste input "Wilsons 32"
type input "Wilsons 33"
click at [1435, 698] on span "Save" at bounding box center [1427, 696] width 22 height 10
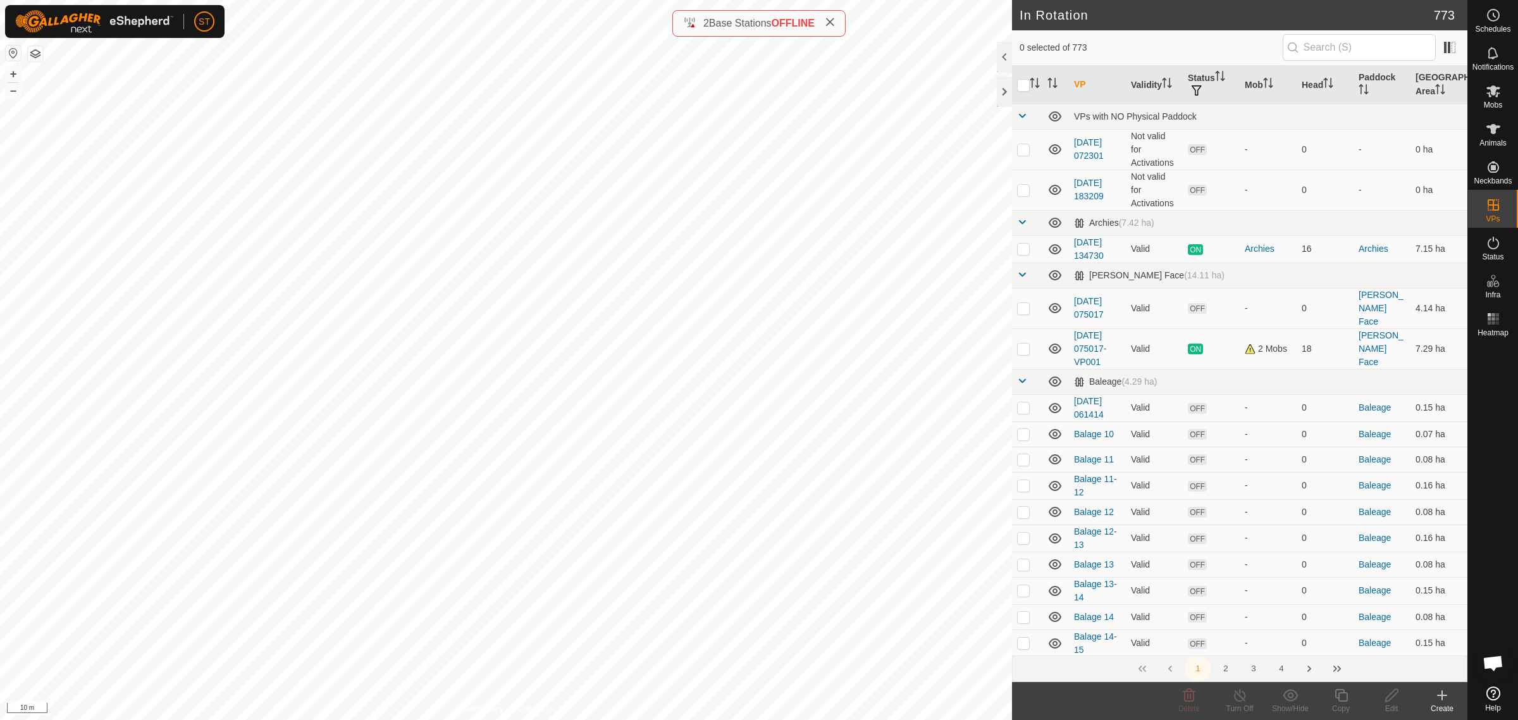
click at [1442, 699] on icon at bounding box center [1442, 695] width 0 height 9
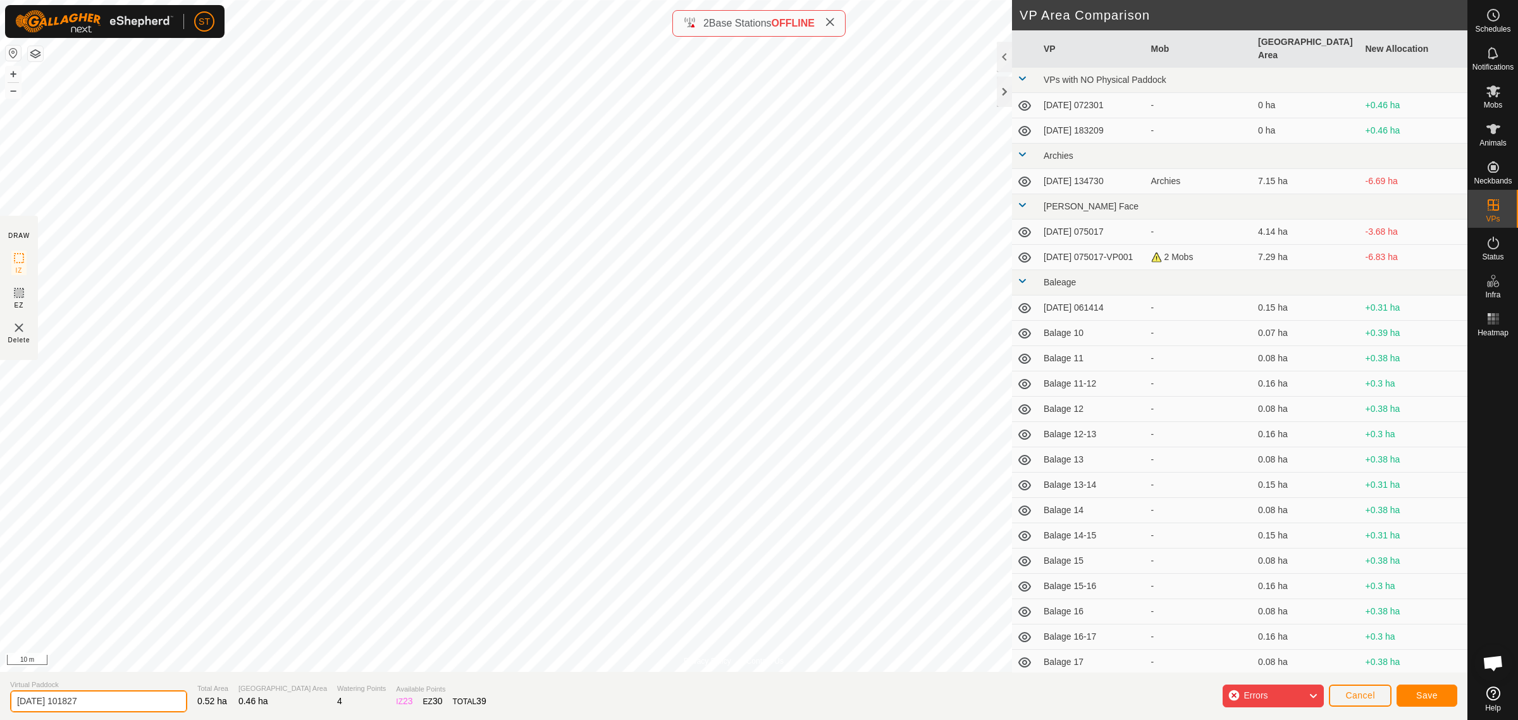
drag, startPoint x: 10, startPoint y: 685, endPoint x: -51, endPoint y: 685, distance: 60.7
click at [0, 685] on html "ST Schedules Notifications Mobs Animals Neckbands VPs Status Infra Heatmap Help…" at bounding box center [759, 360] width 1518 height 720
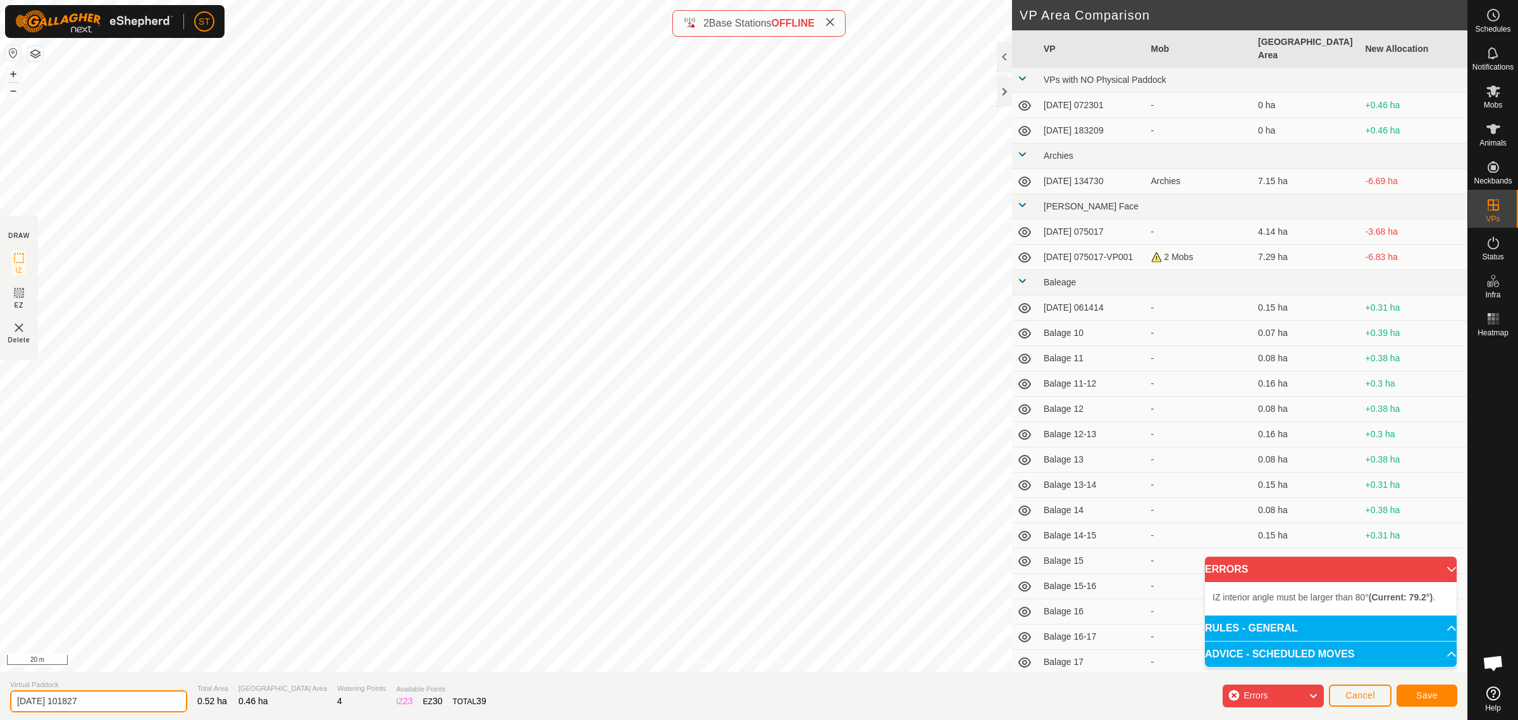
paste input "Wilsons 32"
type input "[PERSON_NAME] 32-33"
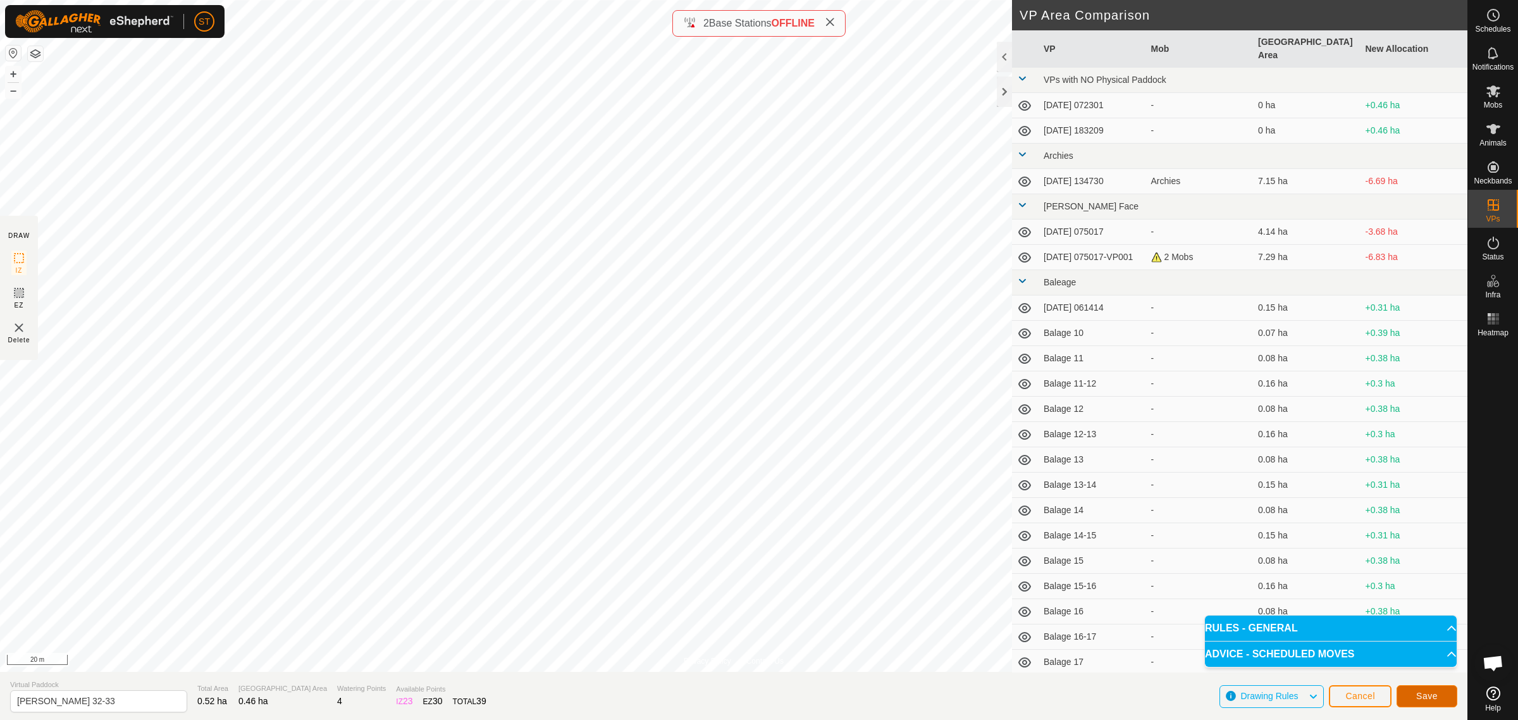
click at [1430, 693] on span "Save" at bounding box center [1427, 696] width 22 height 10
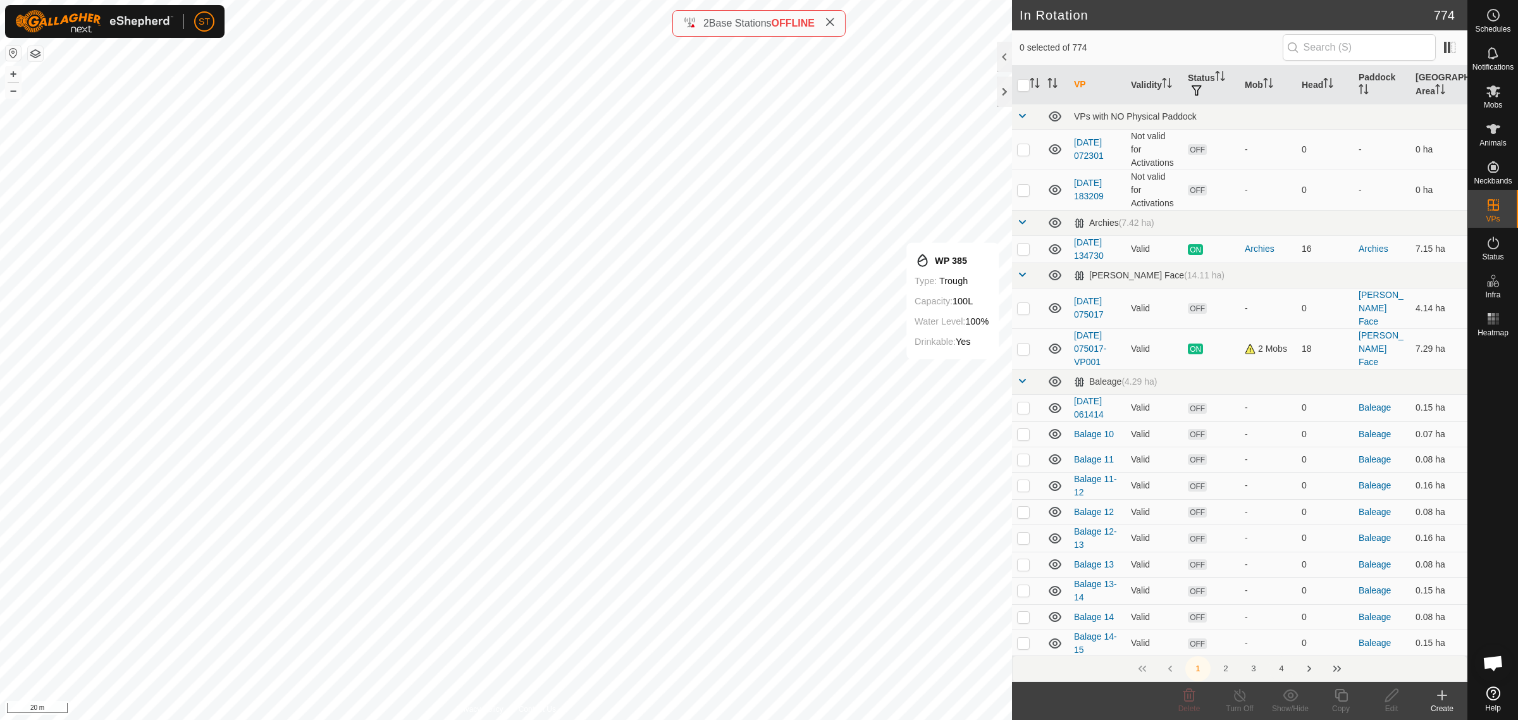
click at [1281, 669] on button "4" at bounding box center [1281, 668] width 25 height 25
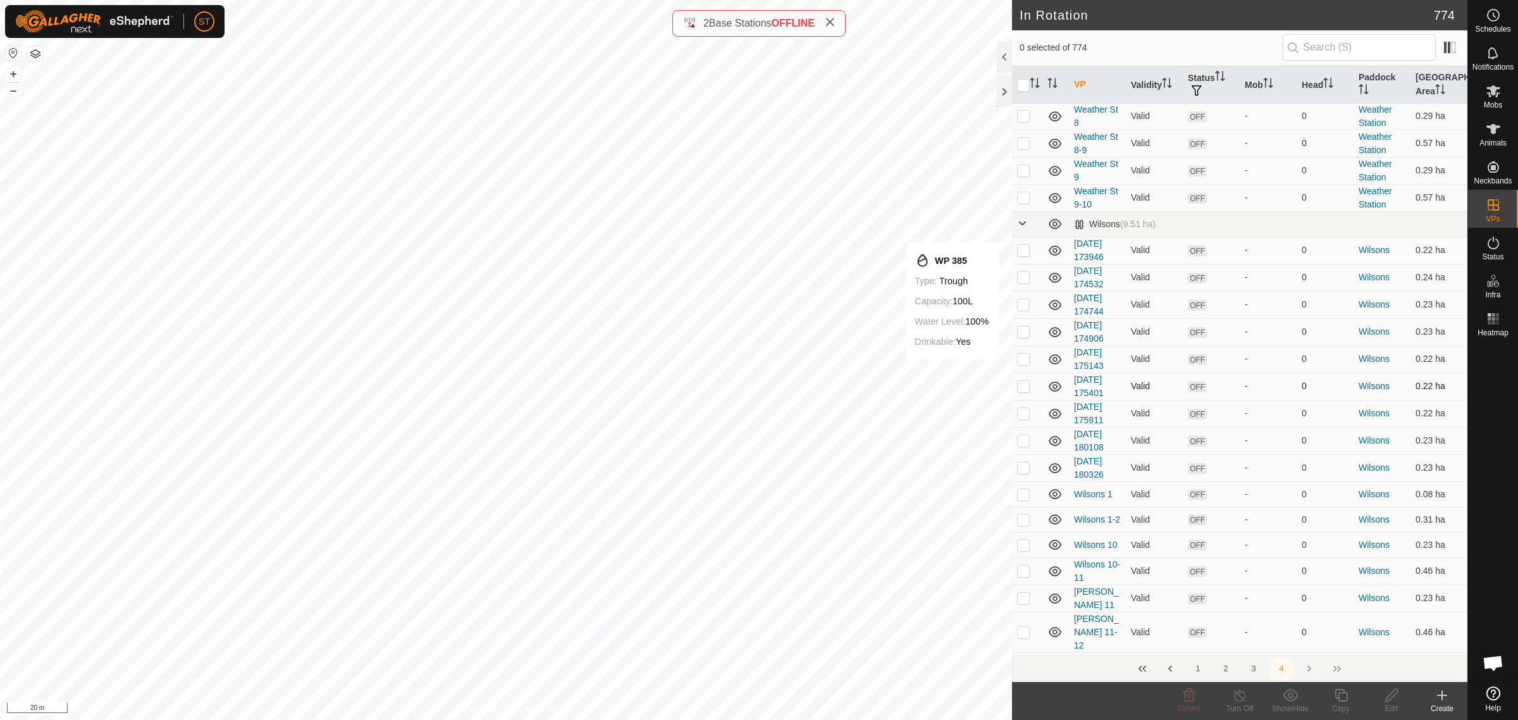
scroll to position [2688, 0]
click at [1022, 406] on p-checkbox at bounding box center [1023, 411] width 13 height 10
checkbox input "true"
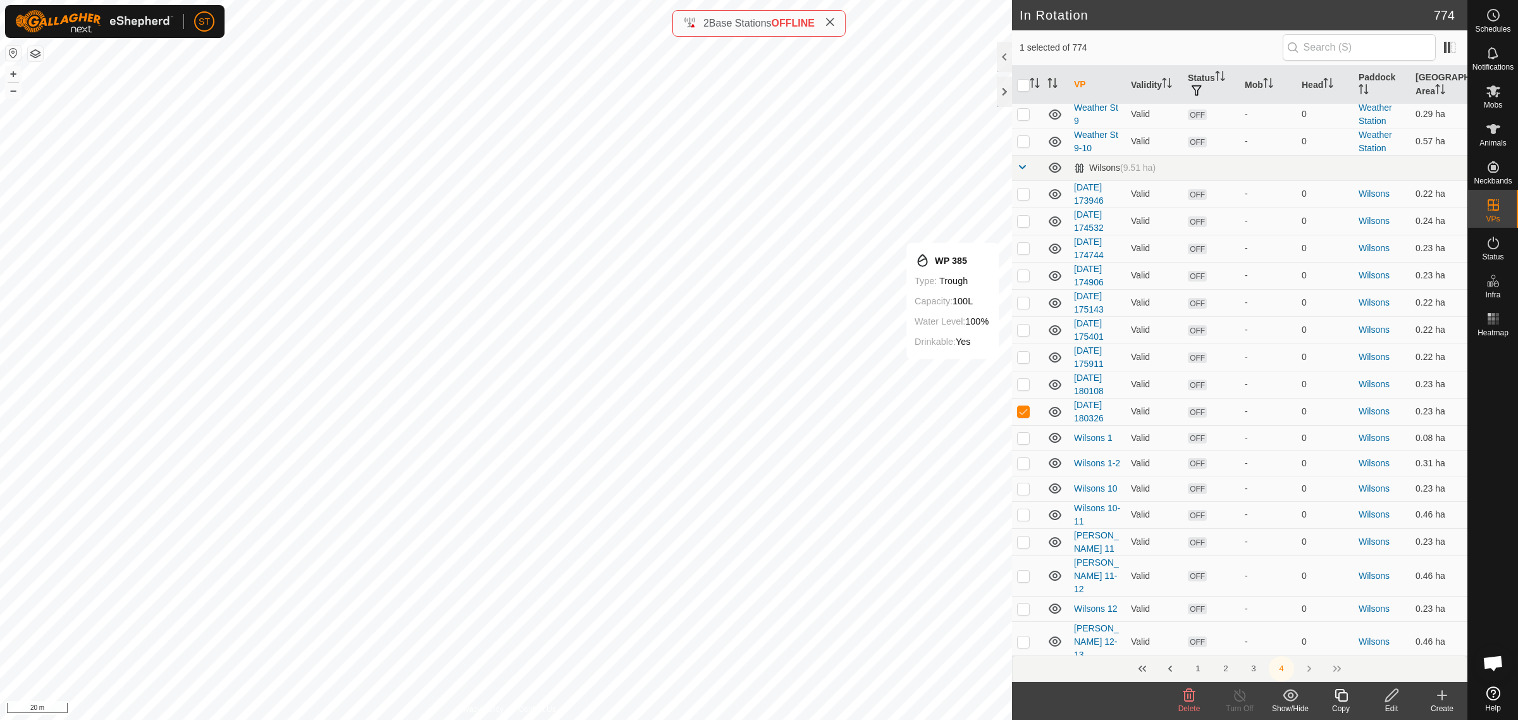
click at [1393, 702] on icon at bounding box center [1392, 695] width 16 height 15
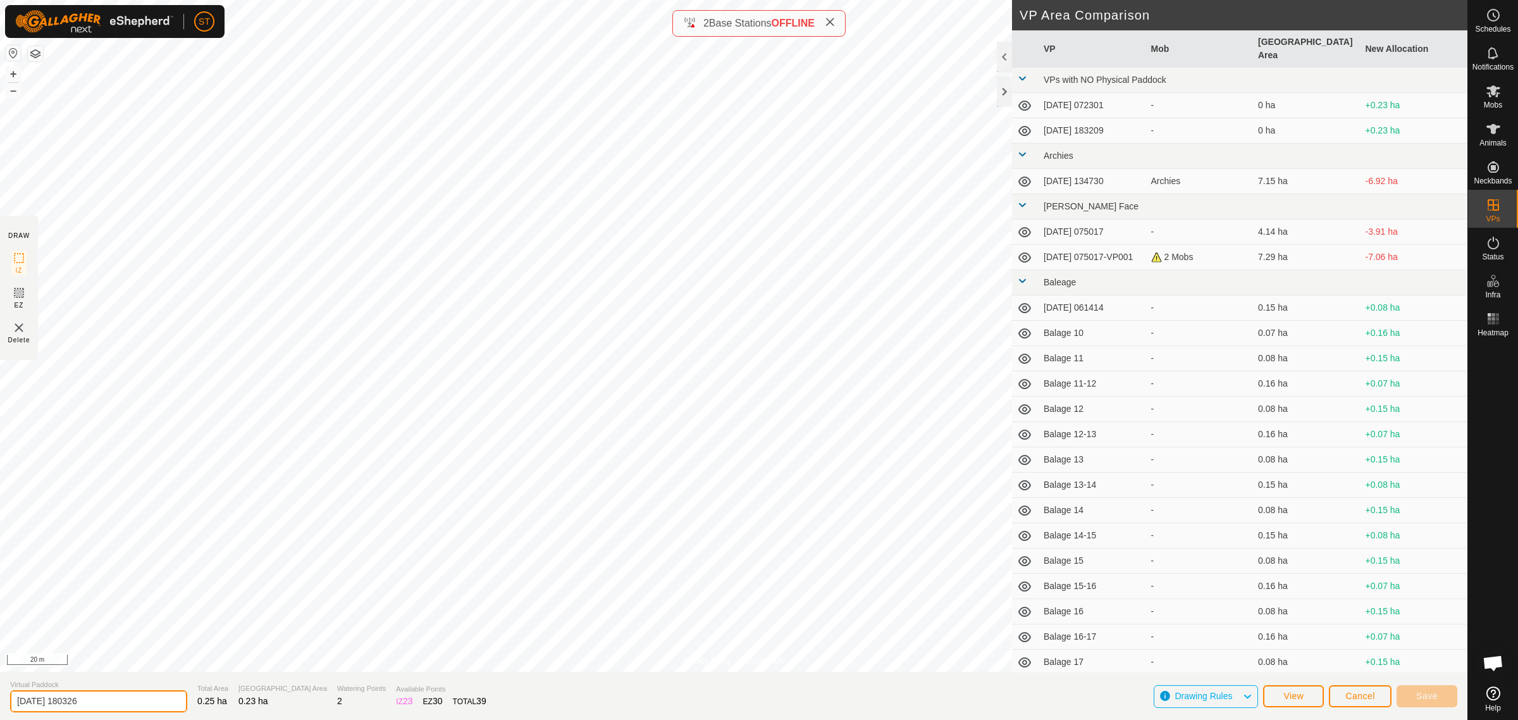
drag, startPoint x: 1393, startPoint y: 702, endPoint x: -94, endPoint y: 700, distance: 1486.4
click at [0, 700] on html "ST Schedules Notifications Mobs Animals Neckbands VPs Status Infra Heatmap Help…" at bounding box center [759, 360] width 1518 height 720
paste input "Wilsons 32"
type input "Wilsons 34"
click at [1427, 696] on span "Save" at bounding box center [1427, 696] width 22 height 10
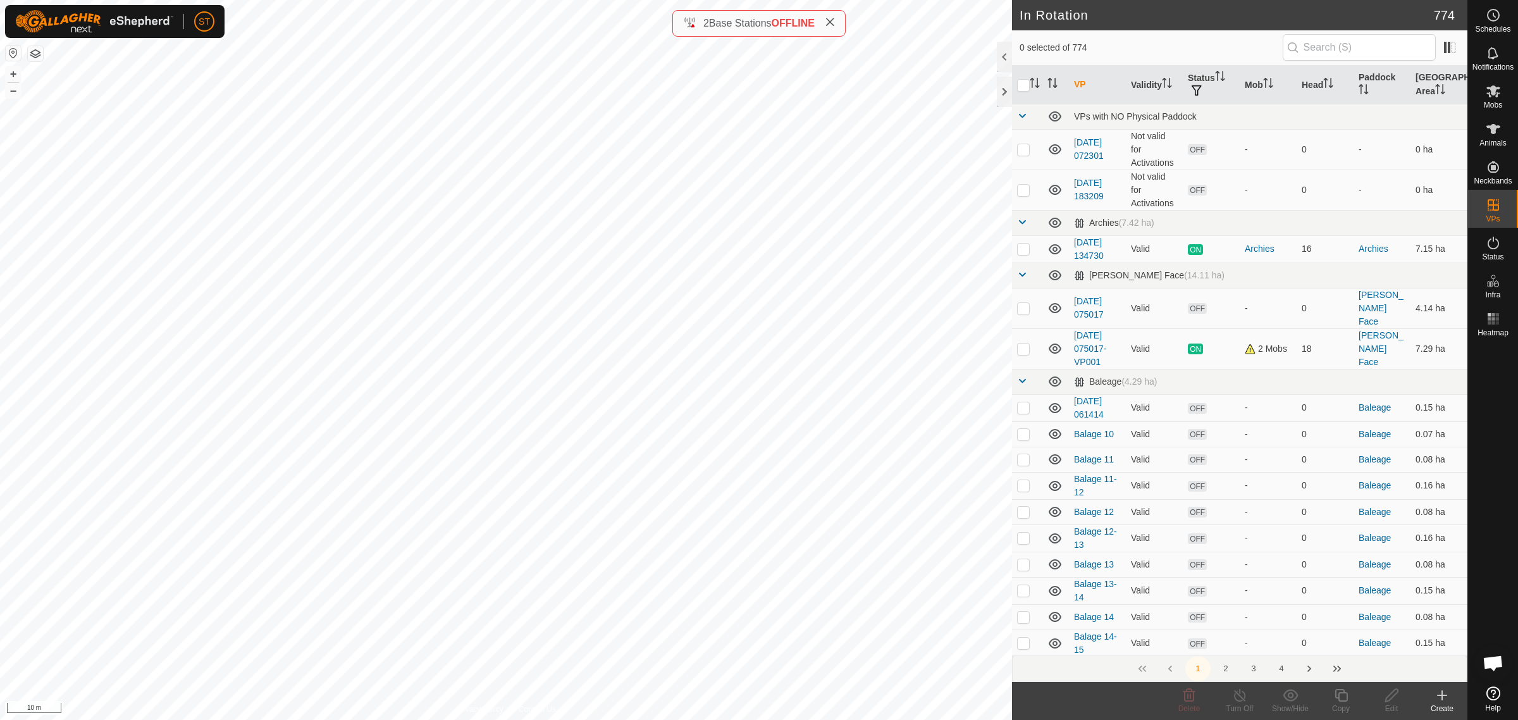
click at [1443, 697] on icon at bounding box center [1442, 695] width 15 height 15
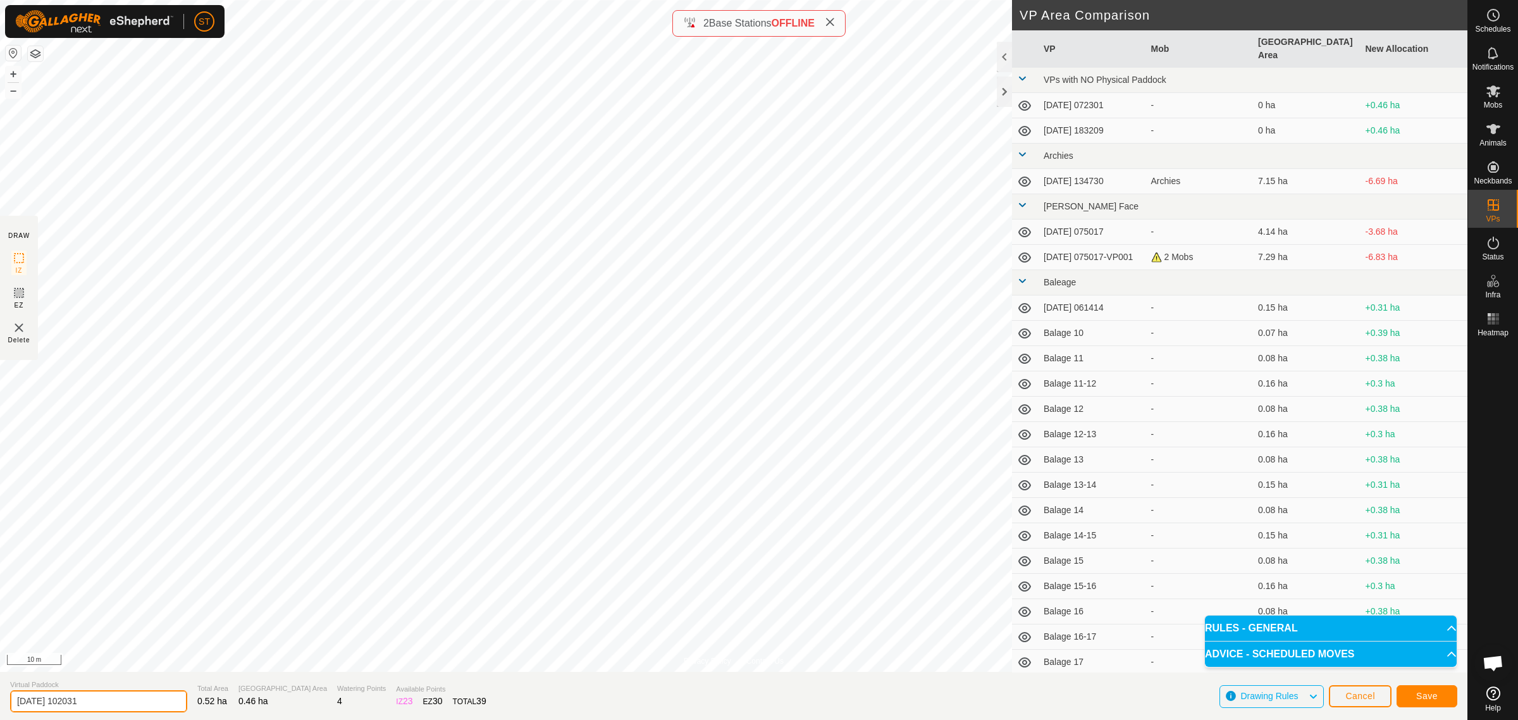
drag, startPoint x: 16, startPoint y: 703, endPoint x: -87, endPoint y: 700, distance: 103.2
click at [0, 700] on html "ST Schedules Notifications Mobs Animals Neckbands VPs Status Infra Heatmap Help…" at bounding box center [759, 360] width 1518 height 720
paste input "Wilsons 32"
type input "[PERSON_NAME] 33-34"
click at [1418, 695] on span "Save" at bounding box center [1427, 696] width 22 height 10
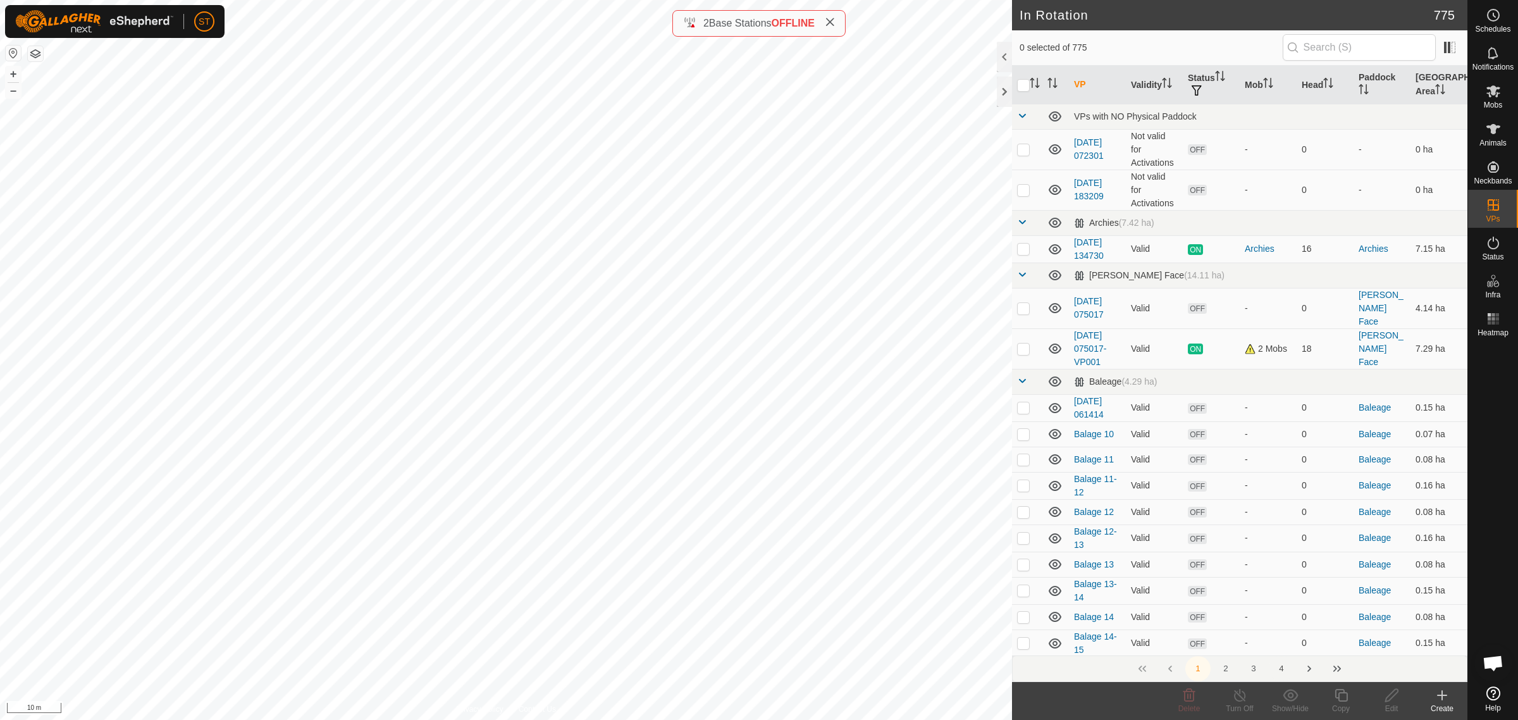
click at [1283, 669] on button "4" at bounding box center [1281, 668] width 25 height 25
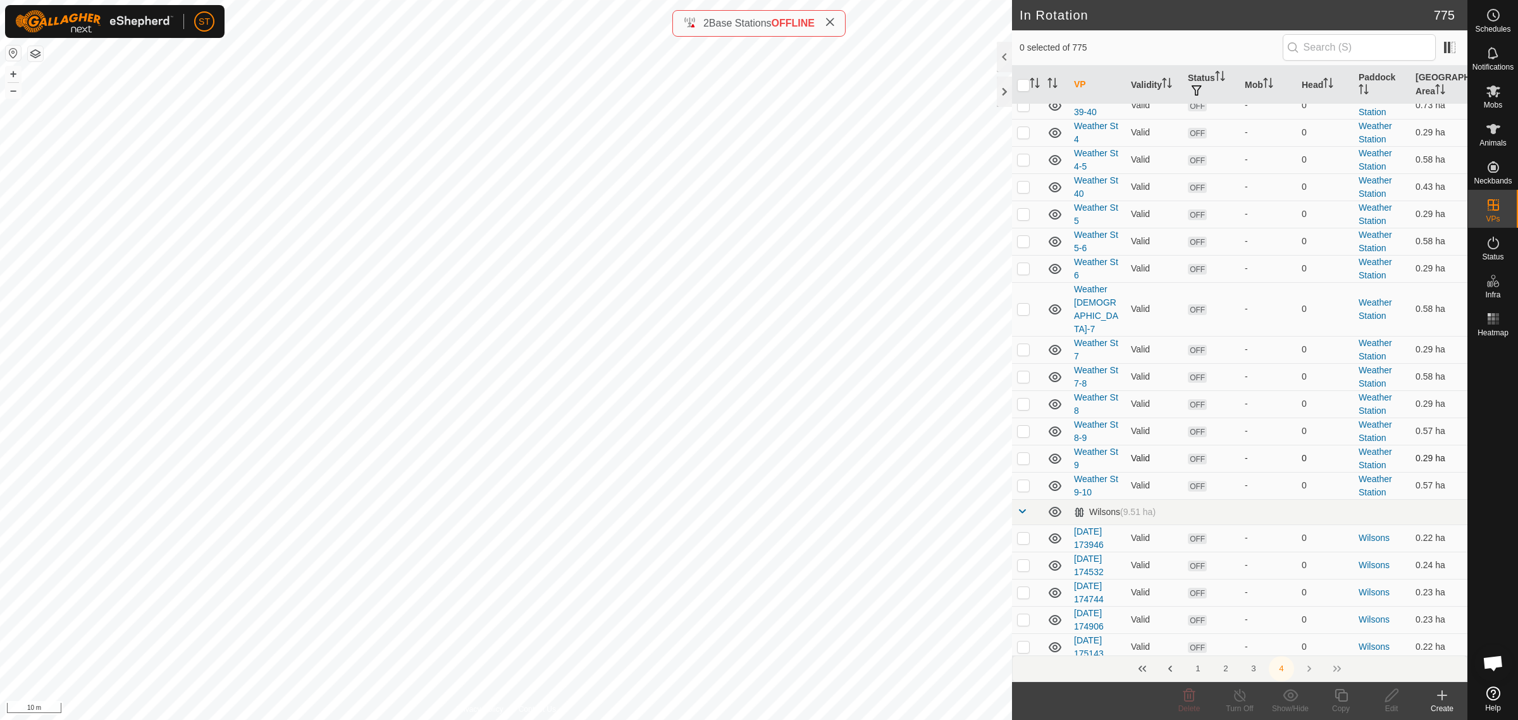
scroll to position [2609, 0]
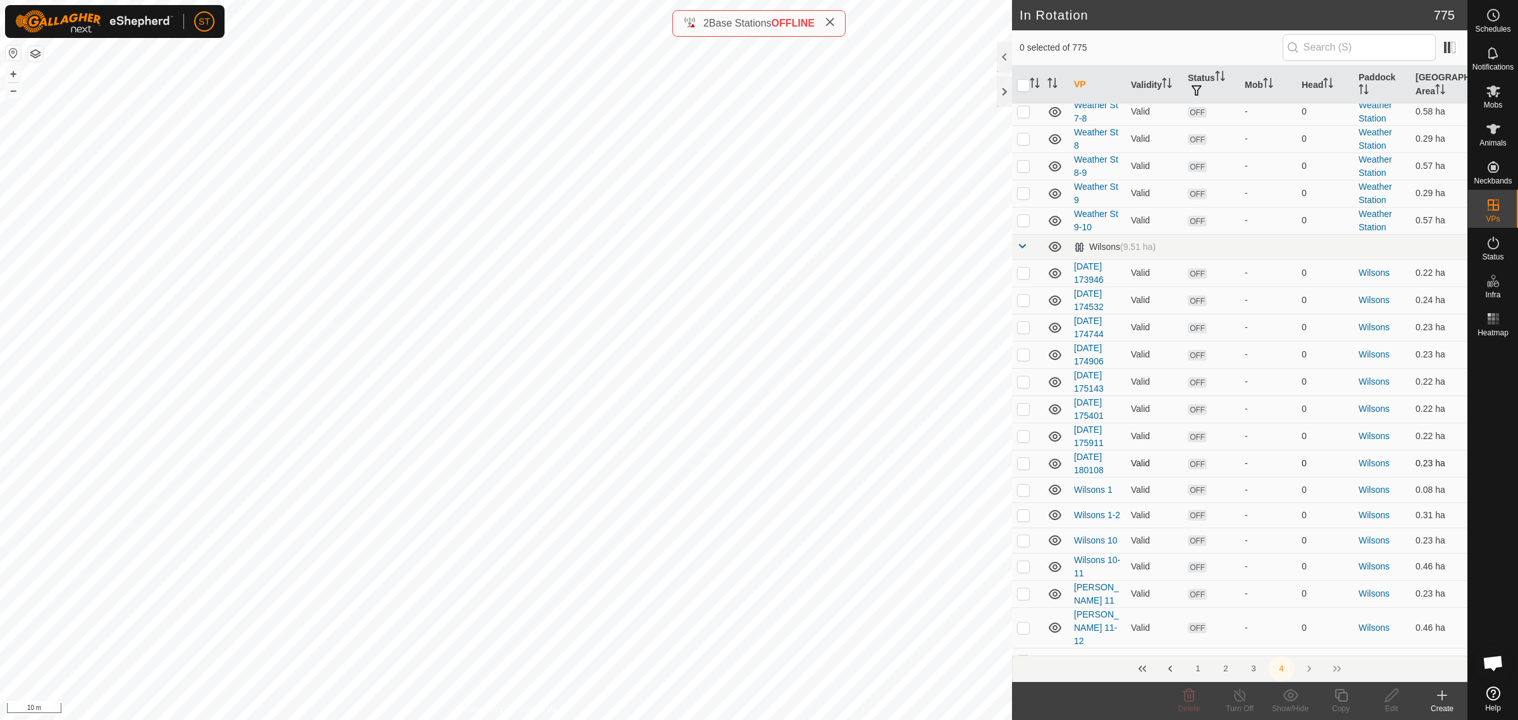
click at [1025, 458] on p-checkbox at bounding box center [1023, 463] width 13 height 10
checkbox input "true"
click at [1393, 698] on icon at bounding box center [1392, 695] width 16 height 15
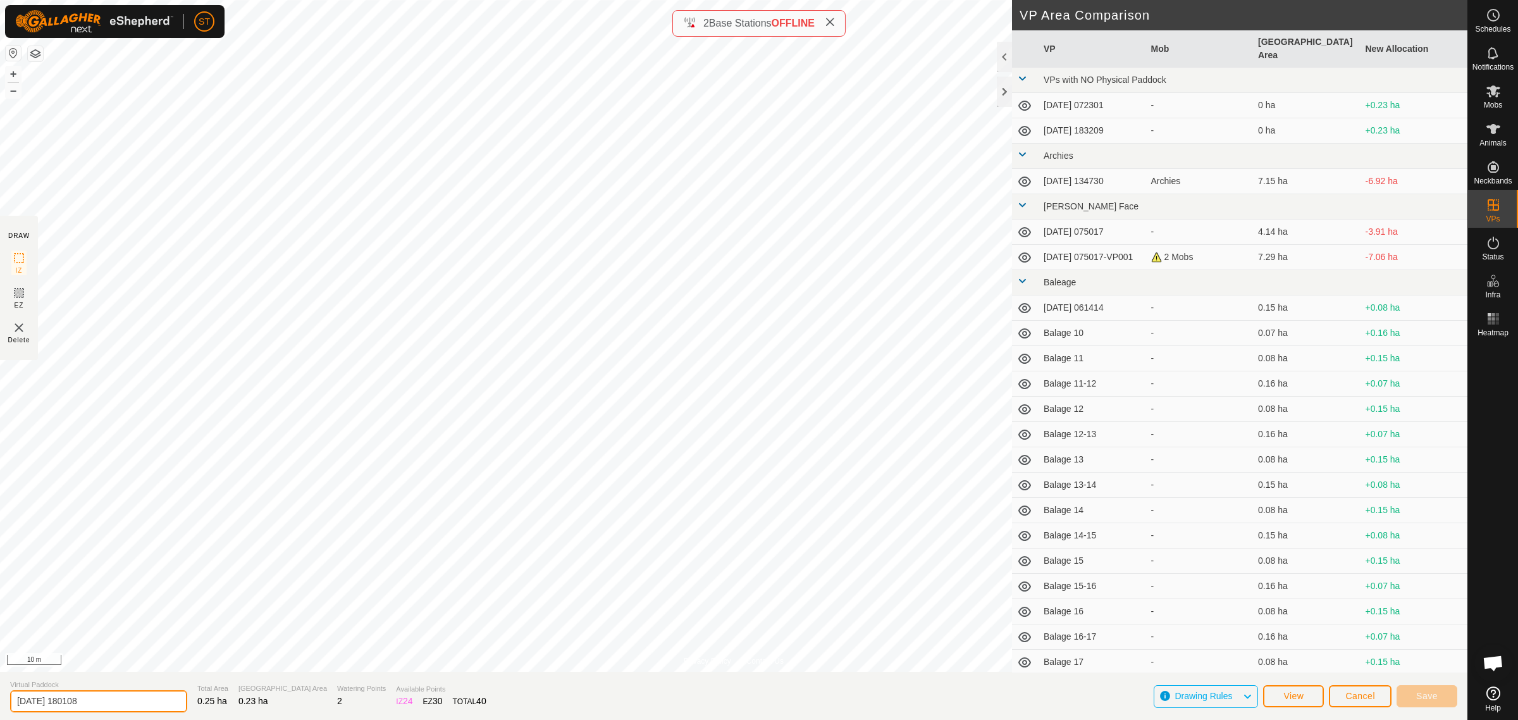
drag, startPoint x: 106, startPoint y: 701, endPoint x: -49, endPoint y: 684, distance: 156.5
click at [0, 684] on html "ST Schedules Notifications Mobs Animals Neckbands VPs Status Infra Heatmap Help…" at bounding box center [759, 360] width 1518 height 720
paste input "Wilsons 32"
type input "Wilsons 35"
click at [1421, 694] on span "Save" at bounding box center [1427, 696] width 22 height 10
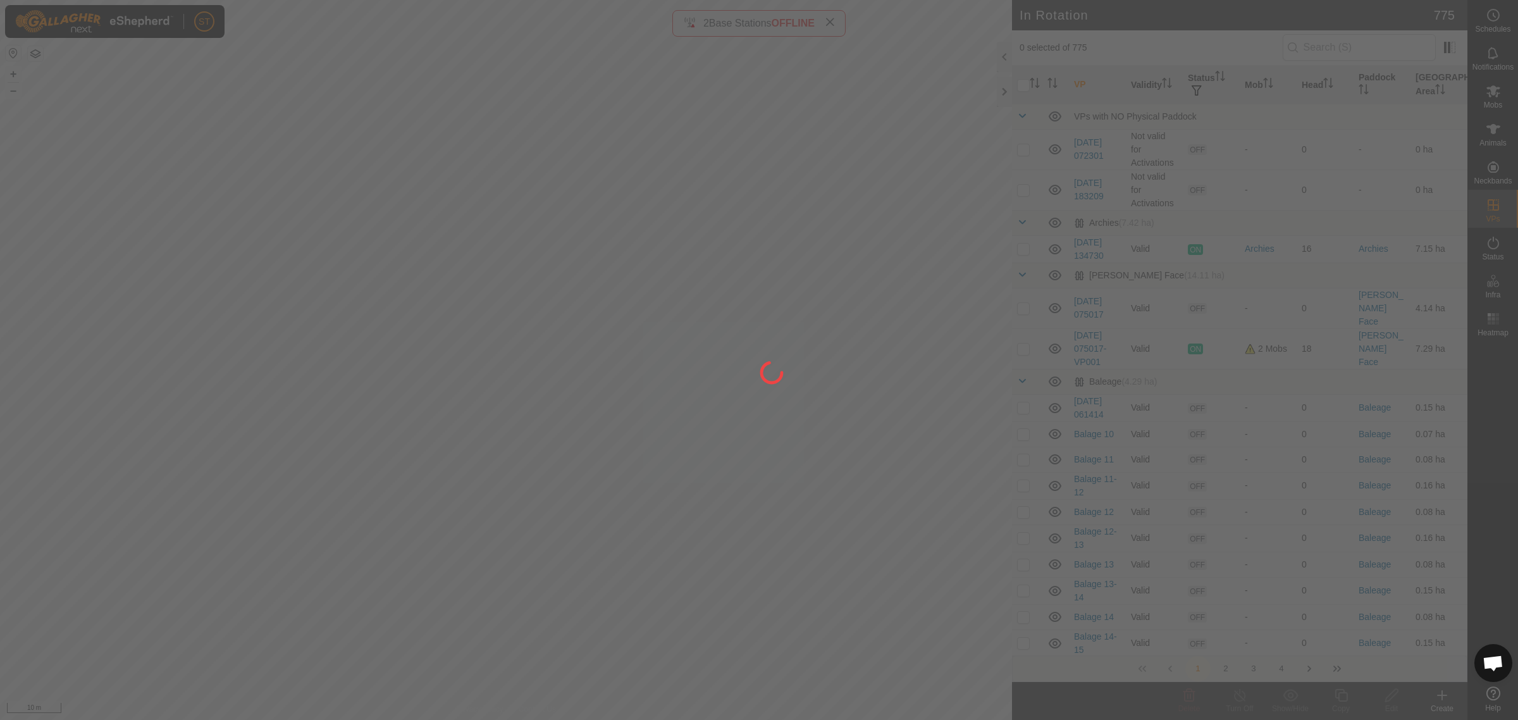
drag, startPoint x: 264, startPoint y: 510, endPoint x: 306, endPoint y: 324, distance: 190.5
click at [306, 326] on div at bounding box center [759, 360] width 1518 height 720
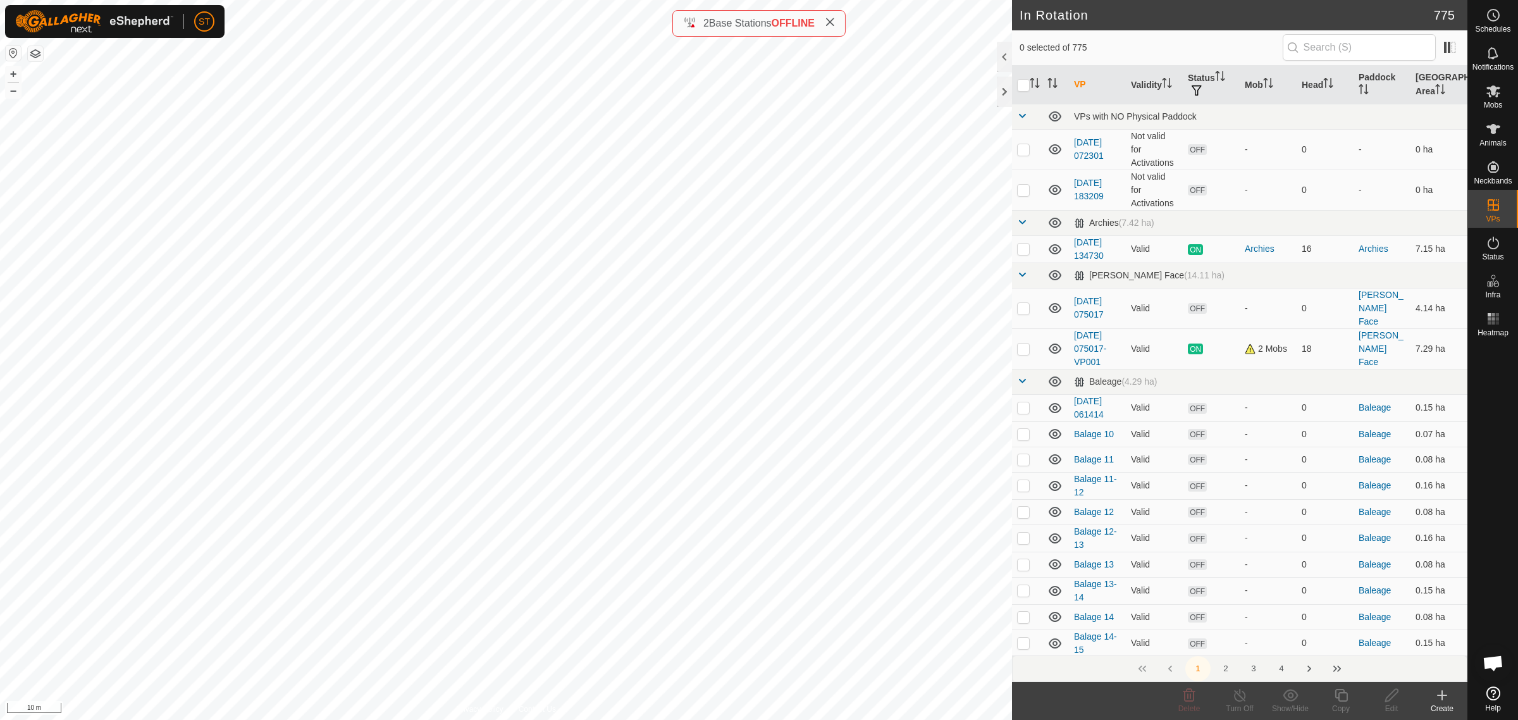
click at [1442, 698] on icon at bounding box center [1442, 695] width 0 height 9
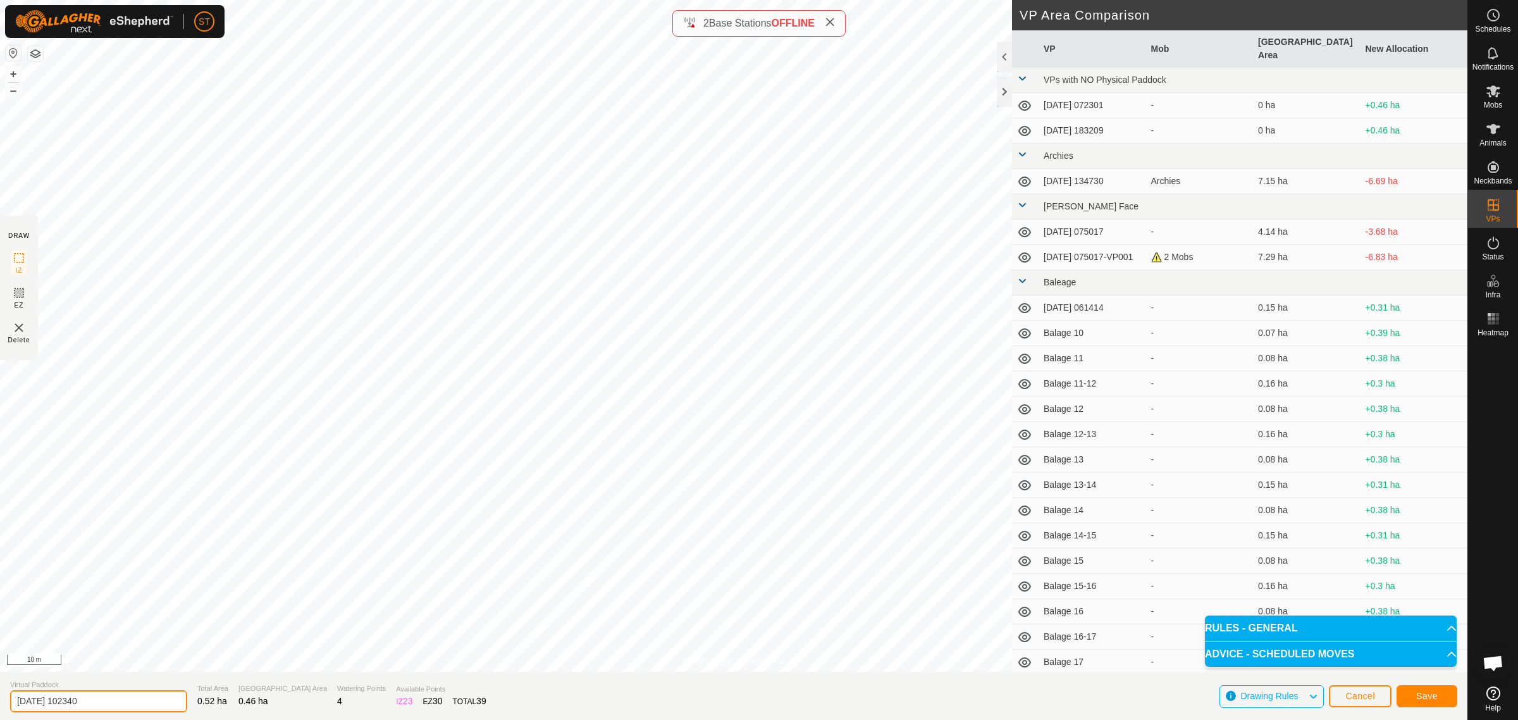
drag, startPoint x: 106, startPoint y: 702, endPoint x: -89, endPoint y: 710, distance: 195.0
click at [0, 710] on html "ST Schedules Notifications Mobs Animals Neckbands VPs Status Infra Heatmap Help…" at bounding box center [759, 360] width 1518 height 720
paste input "Wilsons 32"
type input "[PERSON_NAME] 34-35"
click at [1417, 695] on span "Save" at bounding box center [1427, 696] width 22 height 10
